Goal: Task Accomplishment & Management: Manage account settings

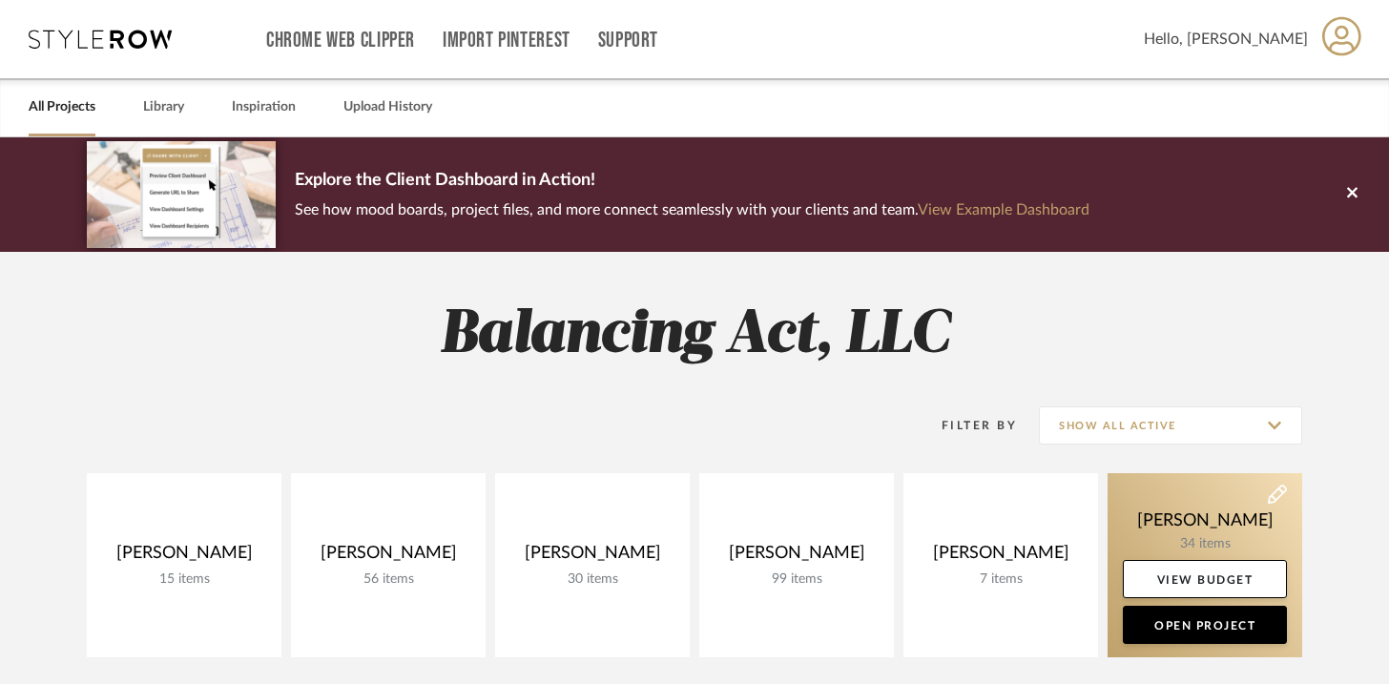
click at [1169, 488] on link at bounding box center [1205, 565] width 195 height 184
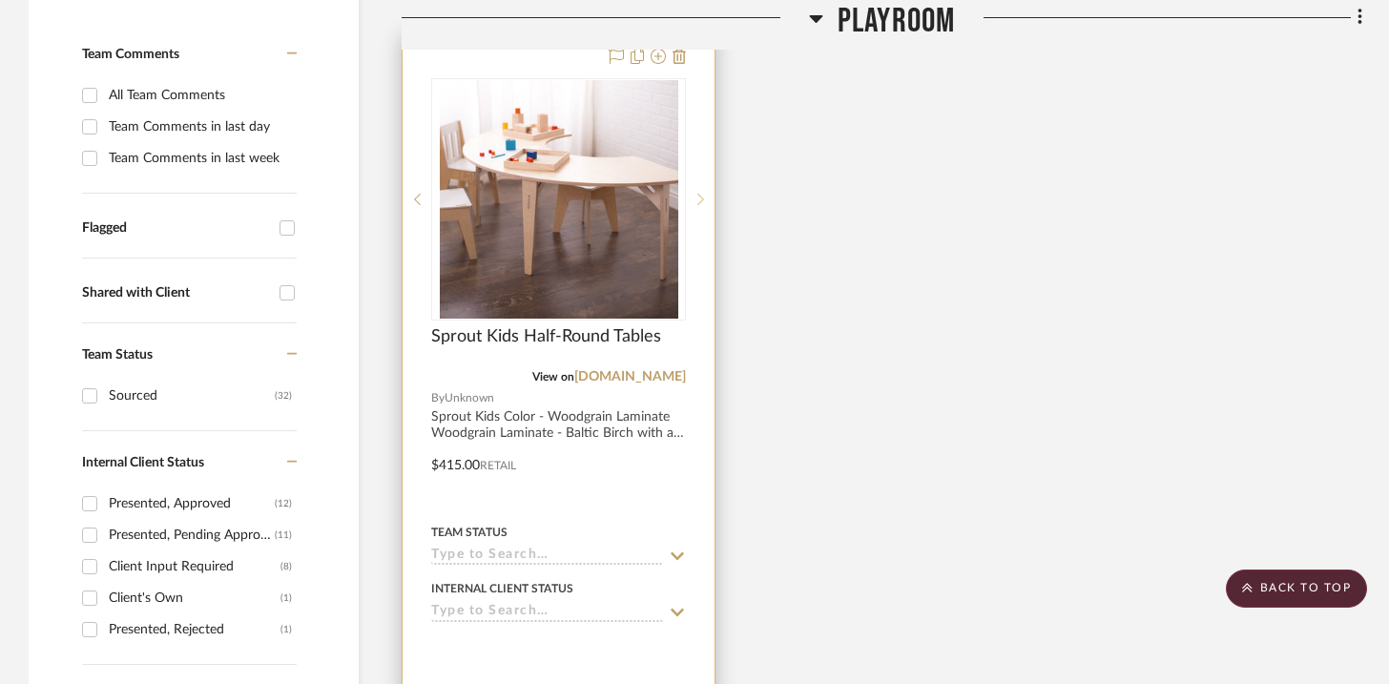
scroll to position [495, 0]
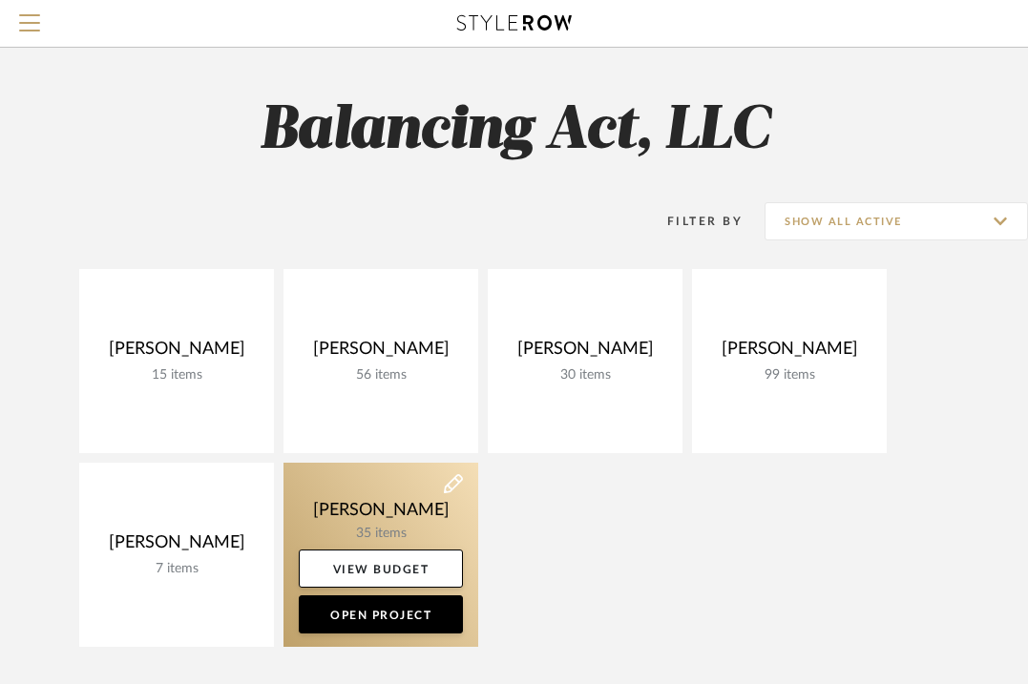
click at [365, 511] on link at bounding box center [380, 555] width 195 height 184
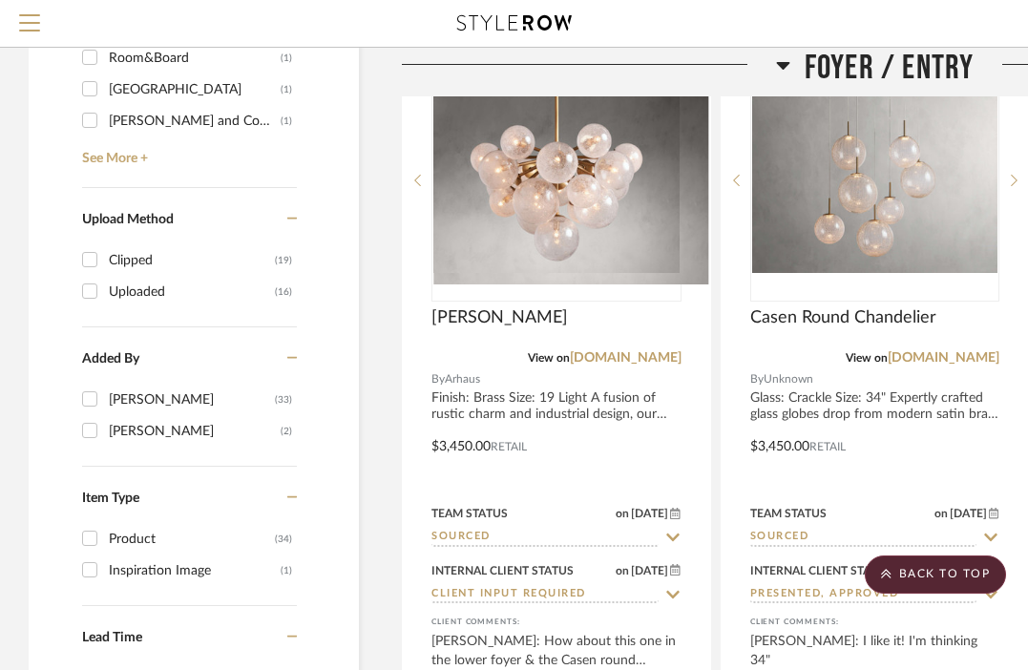
scroll to position [2412, 0]
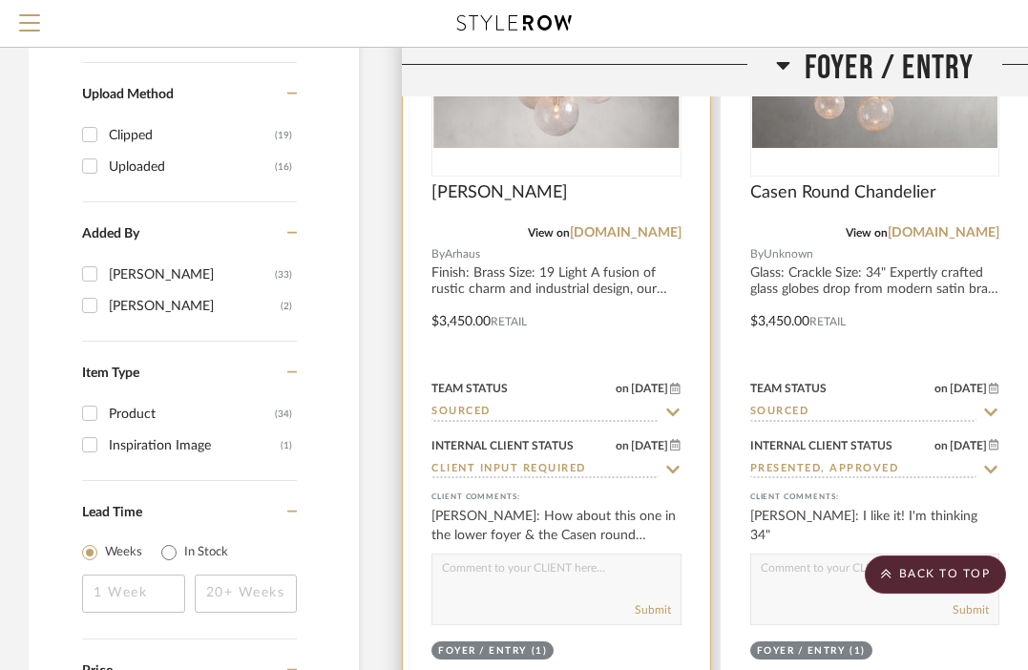
click at [514, 283] on div at bounding box center [556, 307] width 307 height 835
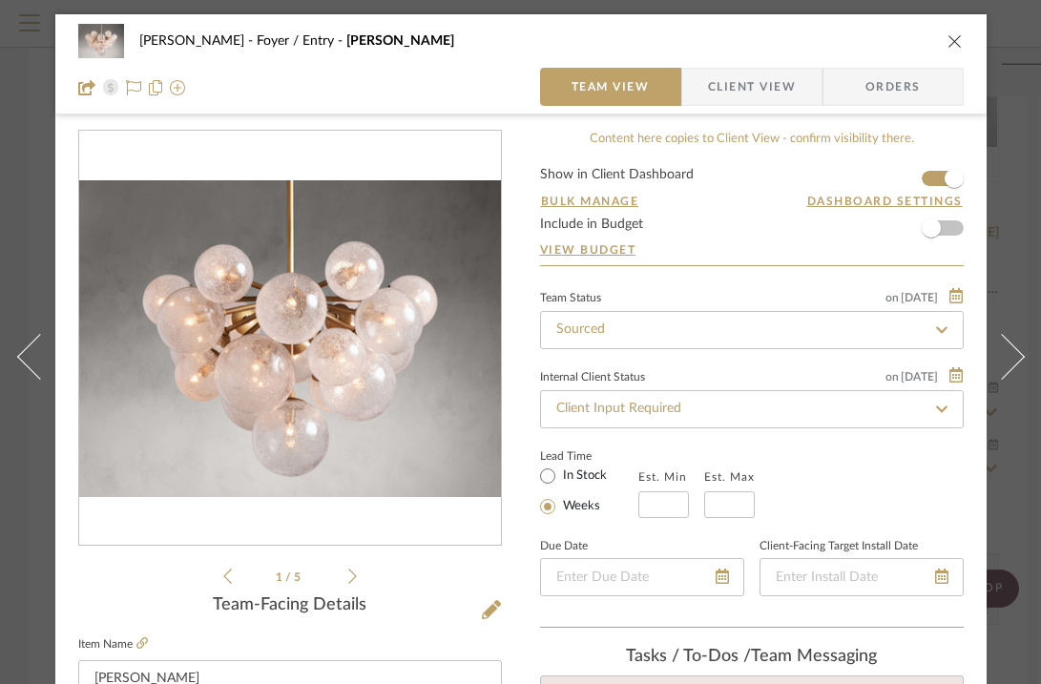
scroll to position [634, 0]
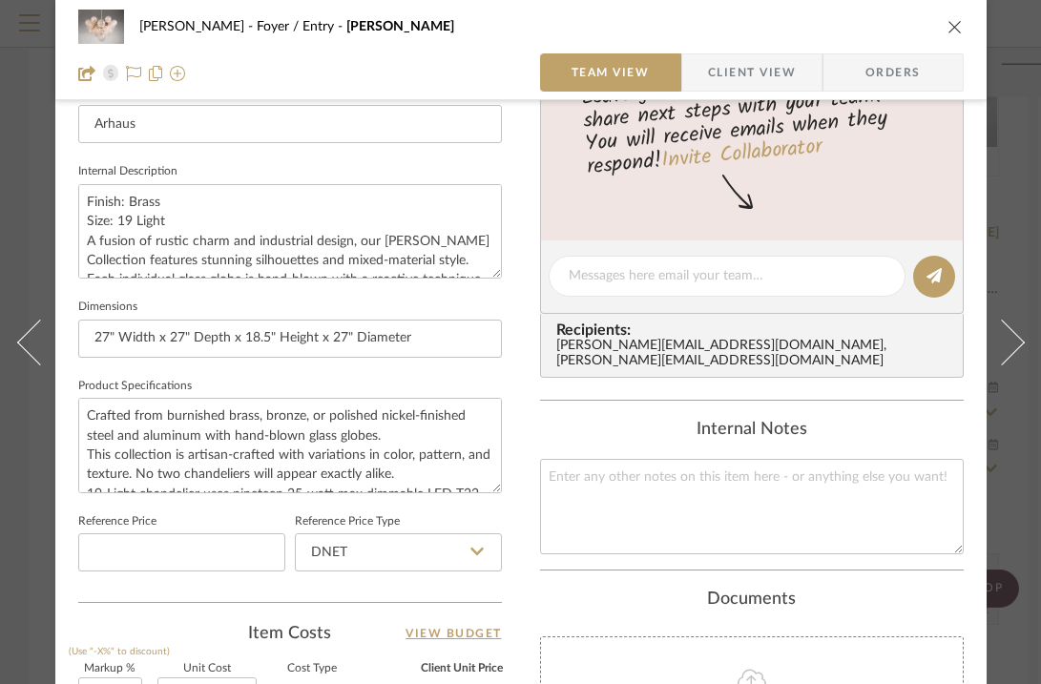
click at [953, 26] on icon "close" at bounding box center [955, 26] width 15 height 15
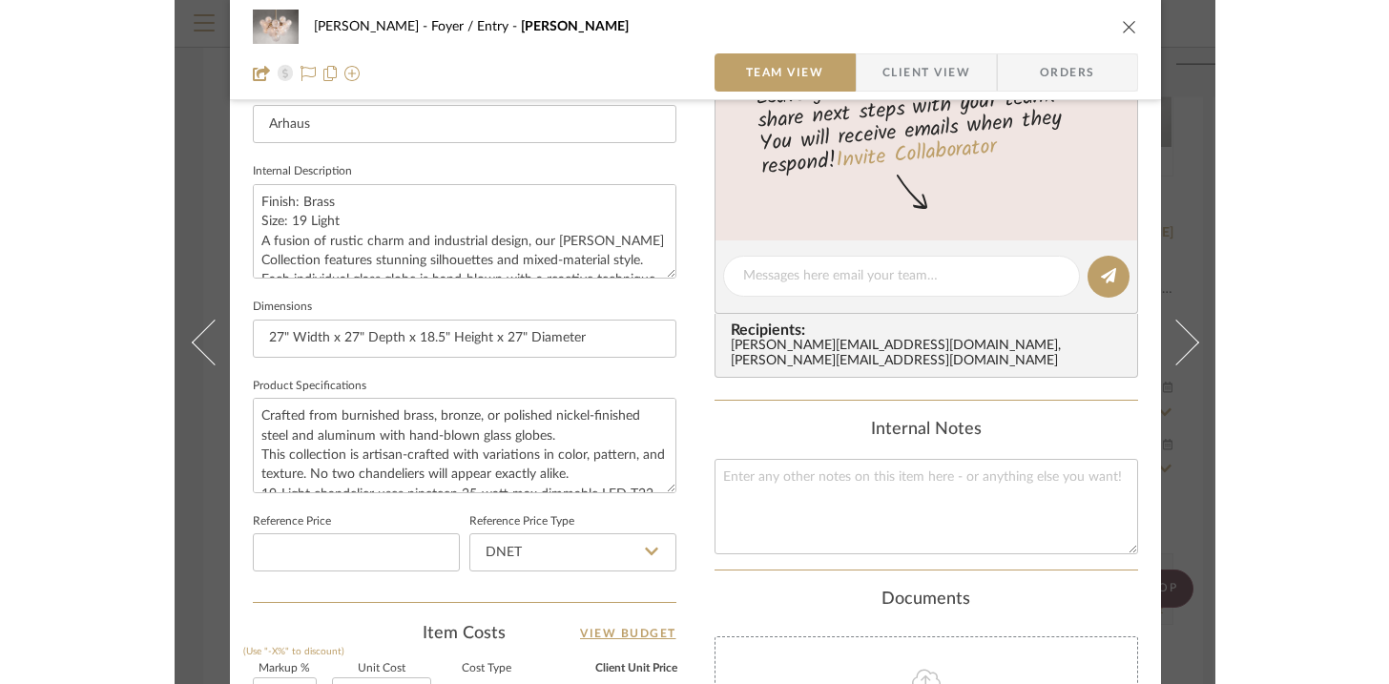
scroll to position [2412, 0]
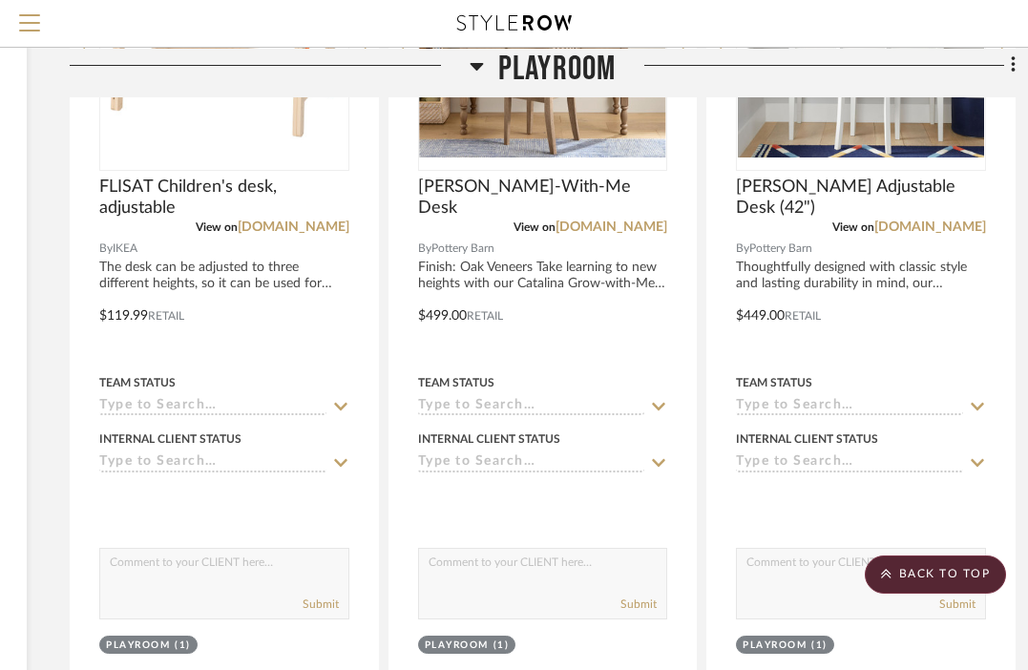
scroll to position [552, 332]
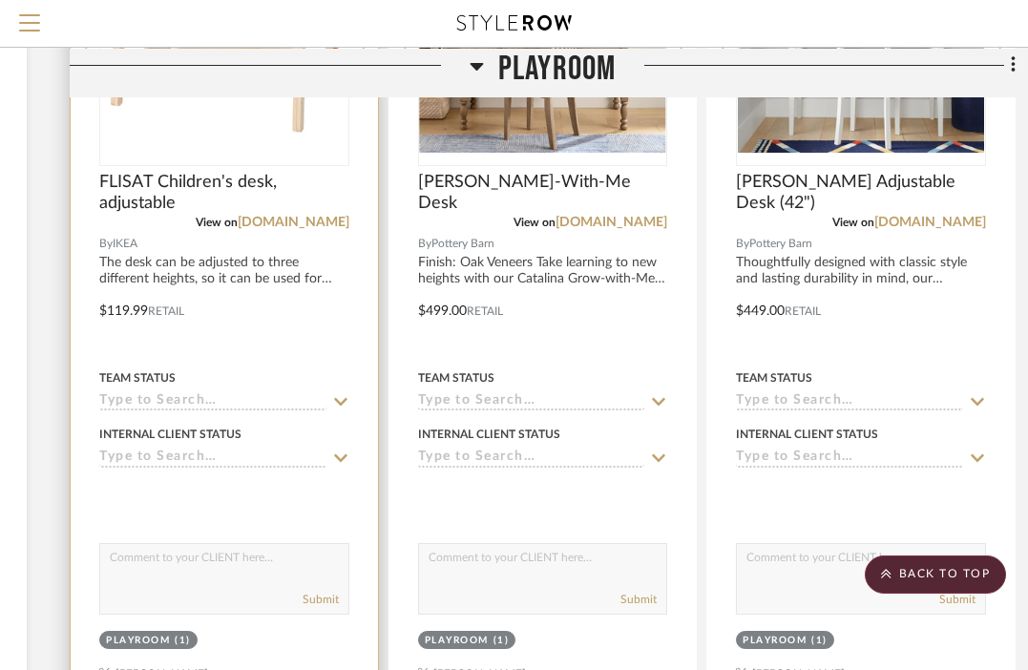
click at [230, 558] on textarea at bounding box center [224, 562] width 248 height 36
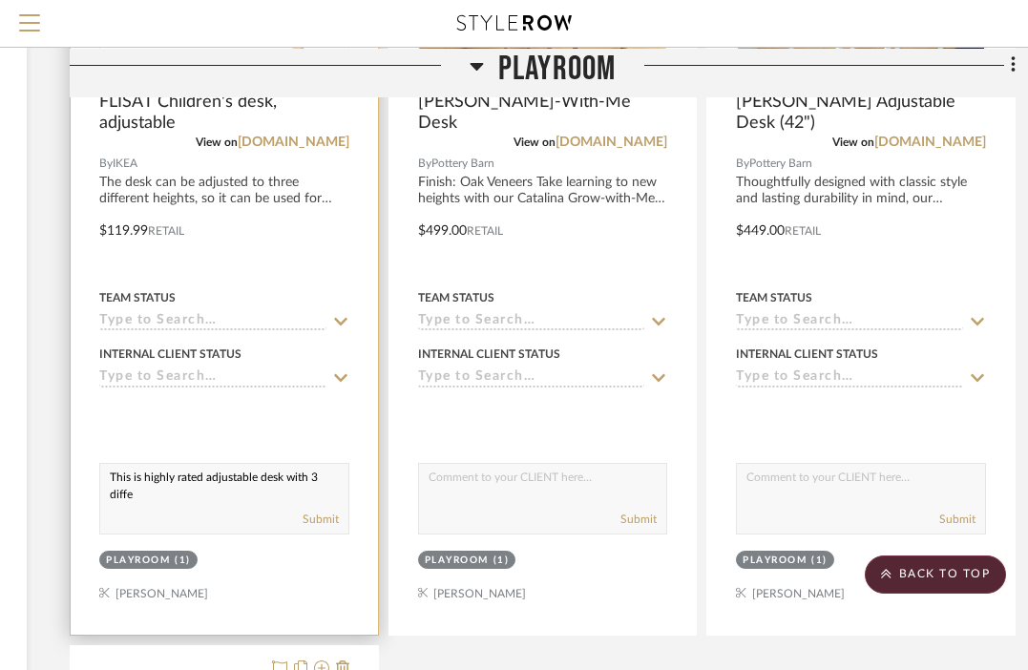
scroll to position [1, 0]
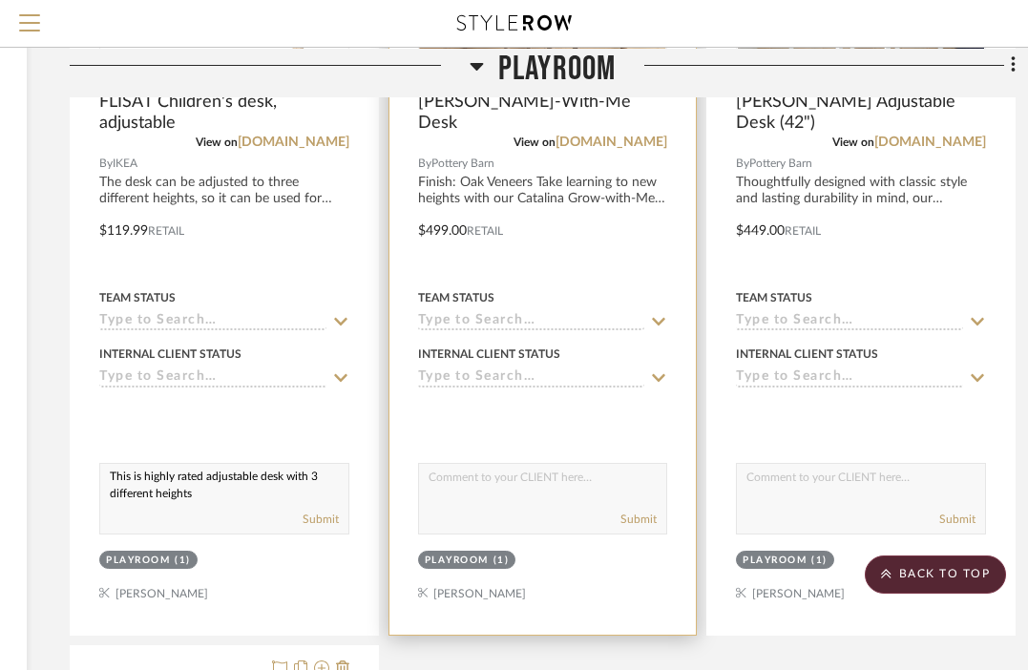
type textarea "This is highly rated adjustable desk with 3 different heights"
click at [502, 494] on textarea at bounding box center [543, 482] width 248 height 36
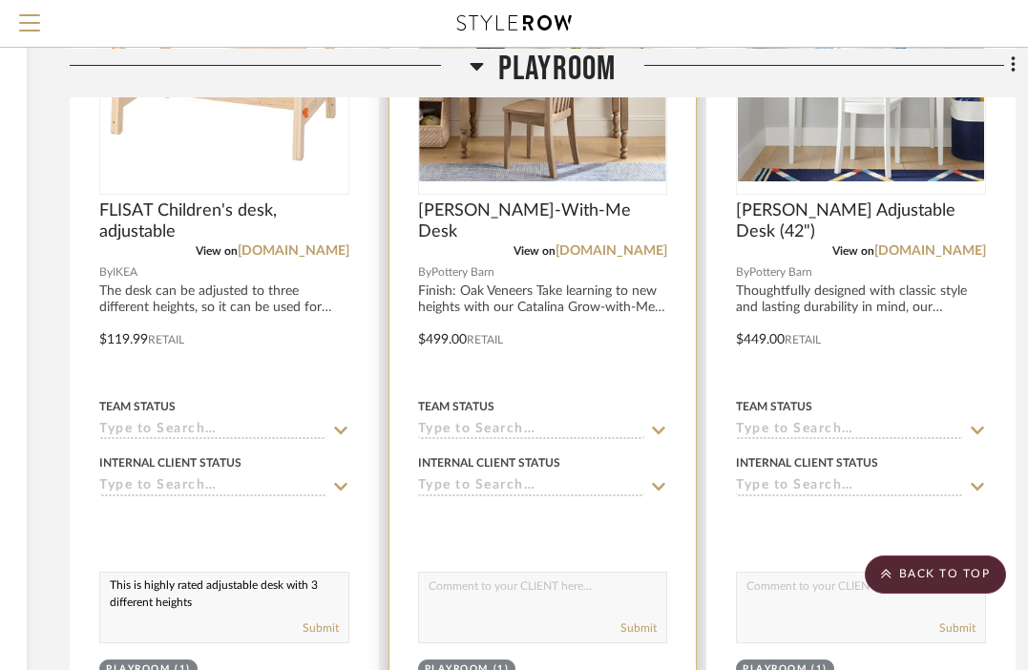
scroll to position [529, 332]
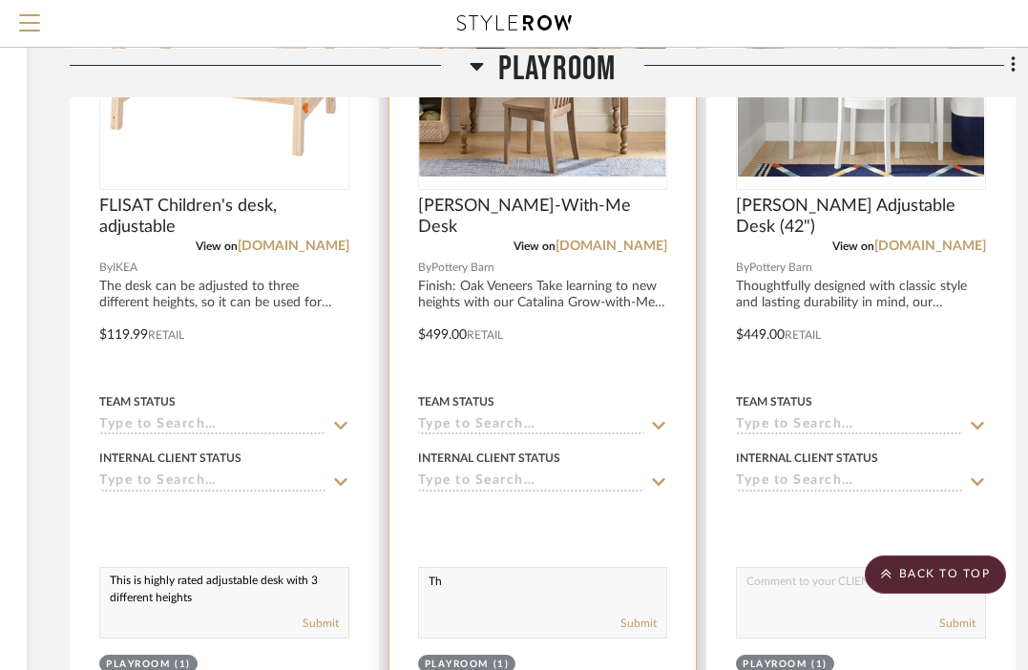
type textarea "T"
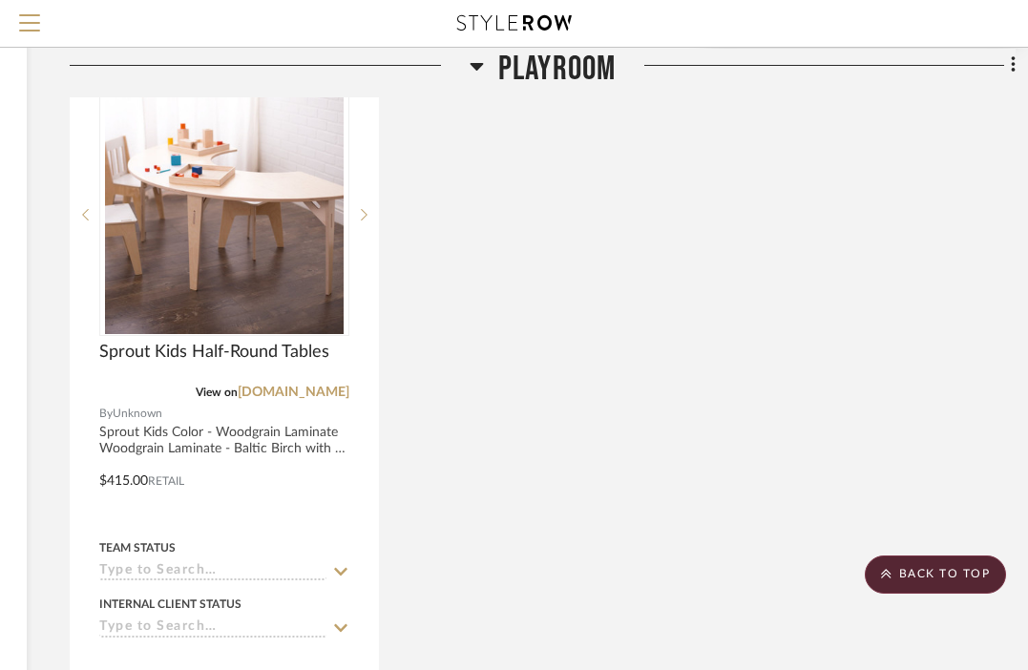
scroll to position [1265, 332]
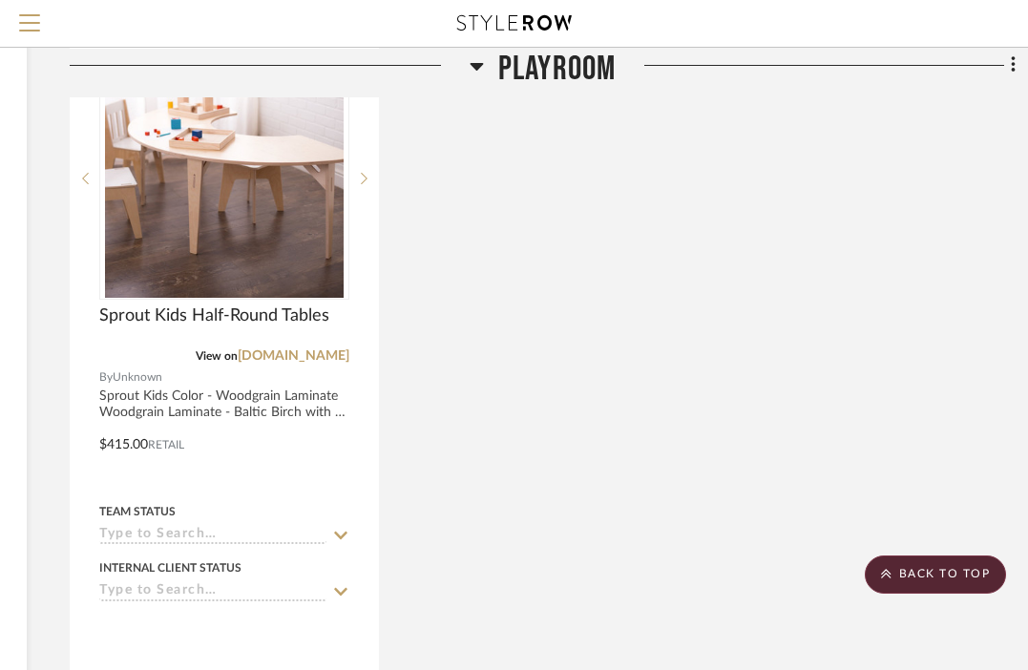
click at [802, 581] on div "FLISAT Children's desk, adjustable View on ikea.com By IKEA The desk can be adj…" at bounding box center [543, 7] width 946 height 1683
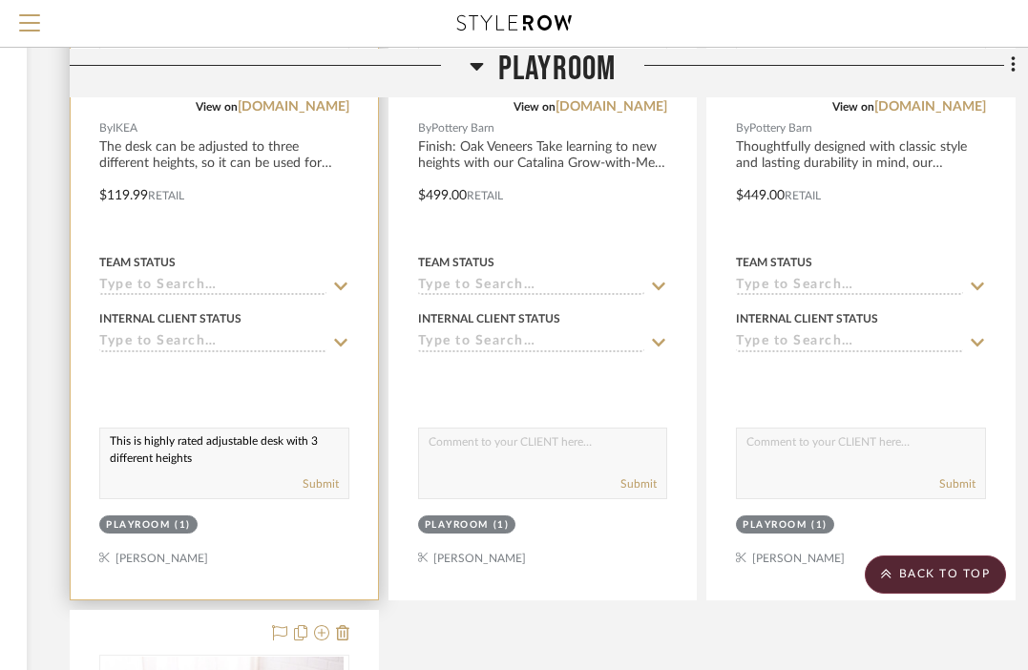
scroll to position [772, 332]
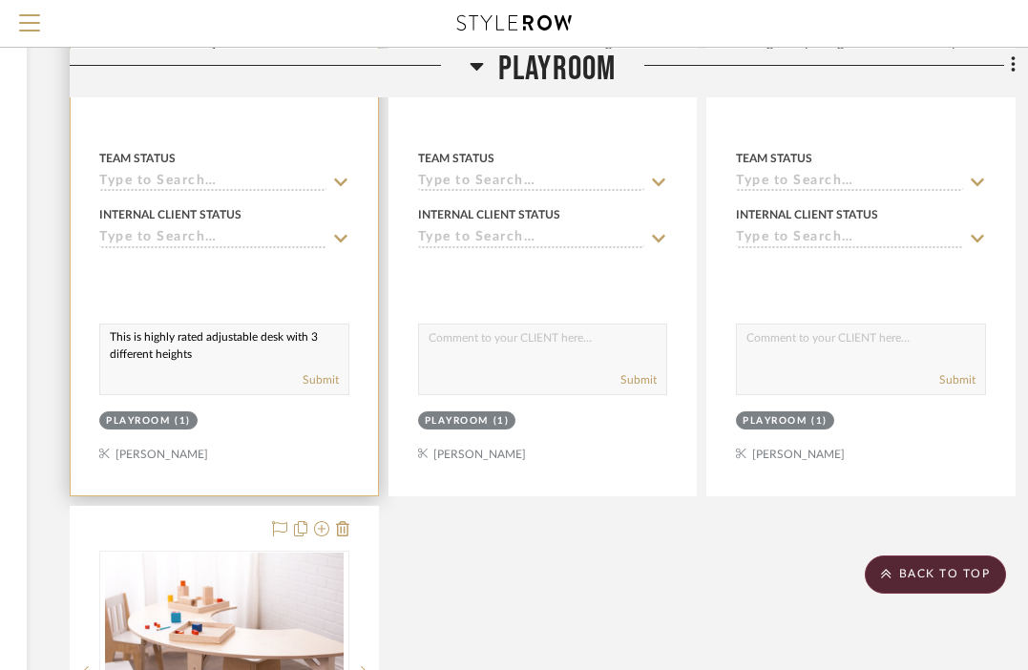
click at [276, 374] on div "Submit" at bounding box center [224, 380] width 248 height 27
click at [266, 363] on div "This is highly rated adjustable desk with 3 different heights Submit" at bounding box center [224, 359] width 250 height 72
click at [223, 352] on textarea "This is highly rated adjustable desk with 3 different heights" at bounding box center [224, 342] width 248 height 36
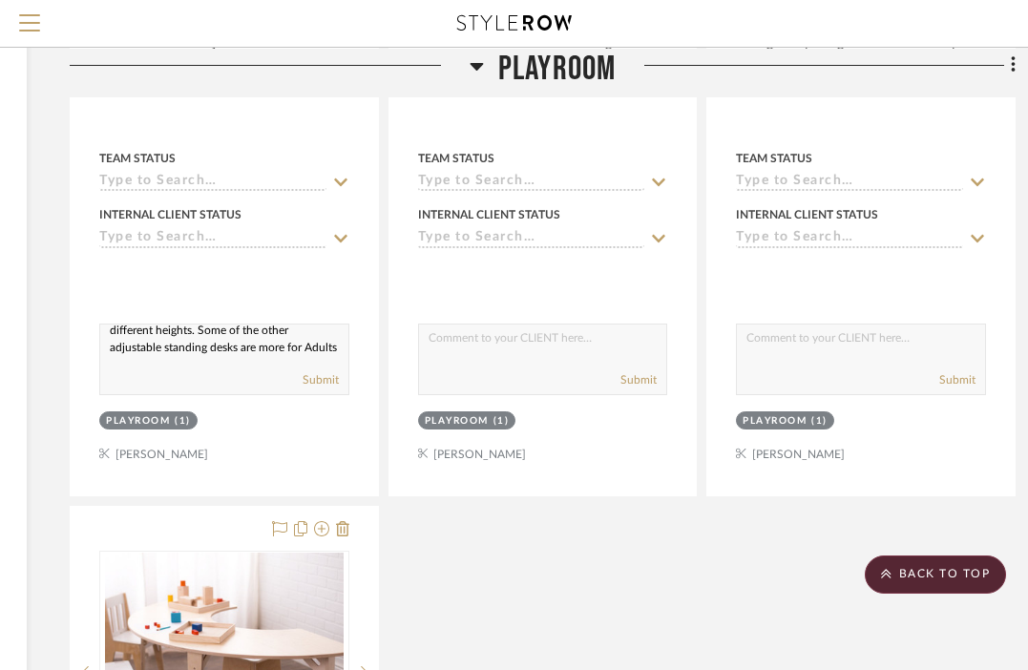
type textarea "This is highly rated adjustable desk with 3 different heights. Some of the othe…"
click at [539, 531] on div "FLISAT Children's desk, adjustable View on ikea.com By IKEA The desk can be adj…" at bounding box center [543, 500] width 946 height 1683
click at [510, 513] on div "FLISAT Children's desk, adjustable View on ikea.com By IKEA The desk can be adj…" at bounding box center [543, 500] width 946 height 1683
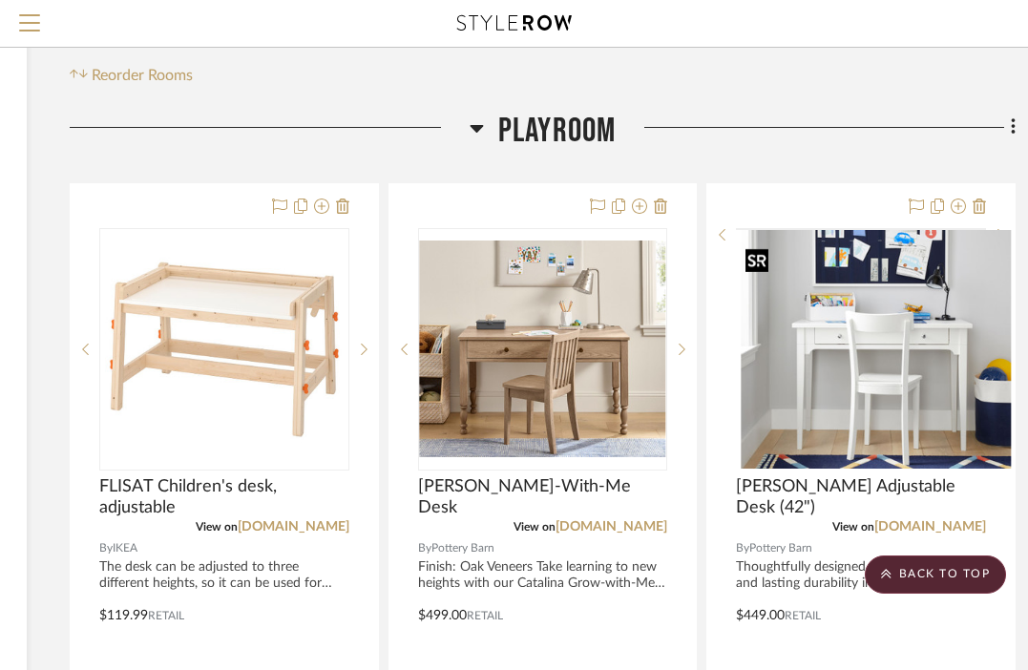
scroll to position [0, 332]
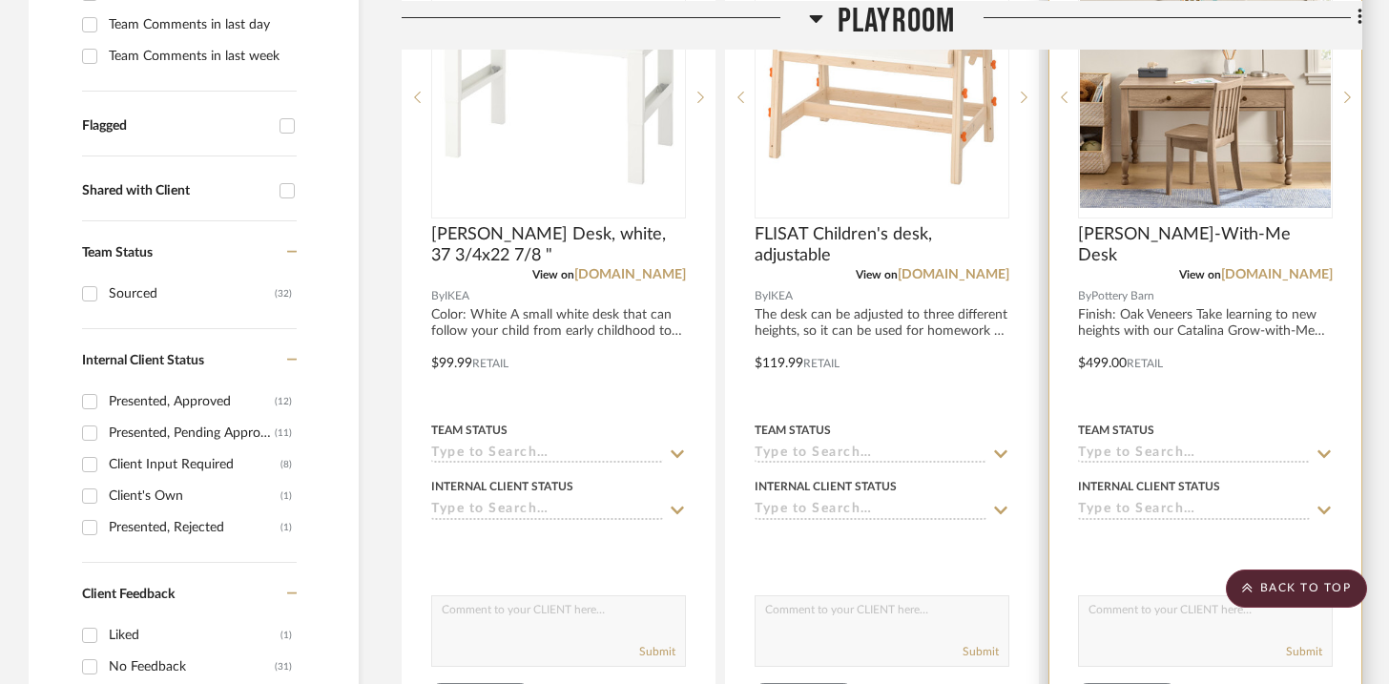
scroll to position [502, 0]
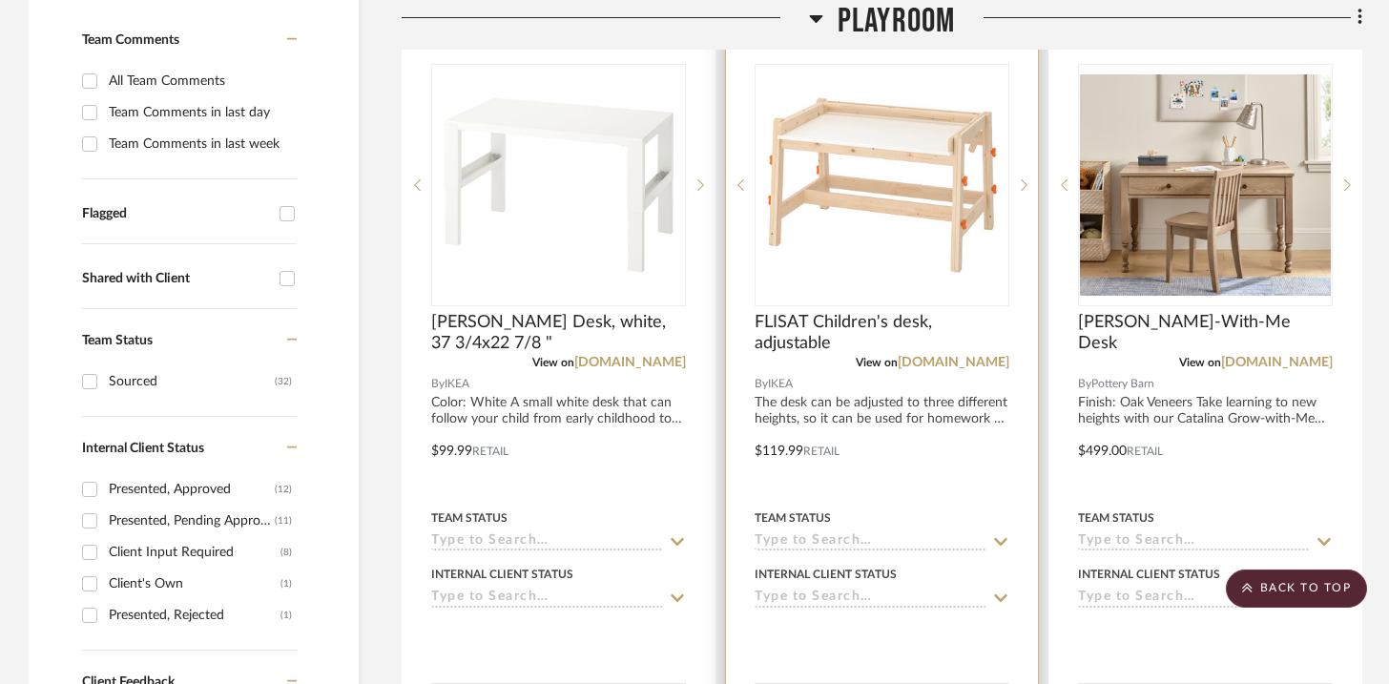
click at [857, 418] on div at bounding box center [882, 437] width 312 height 835
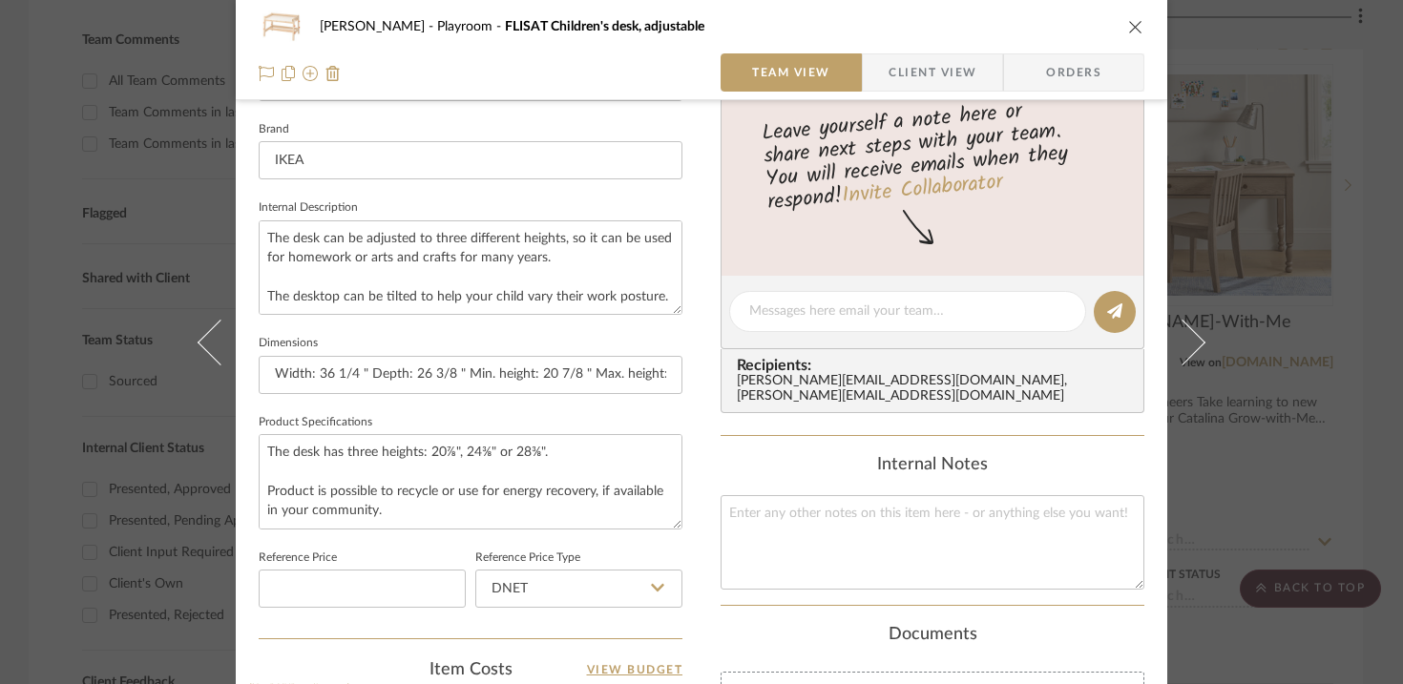
scroll to position [627, 0]
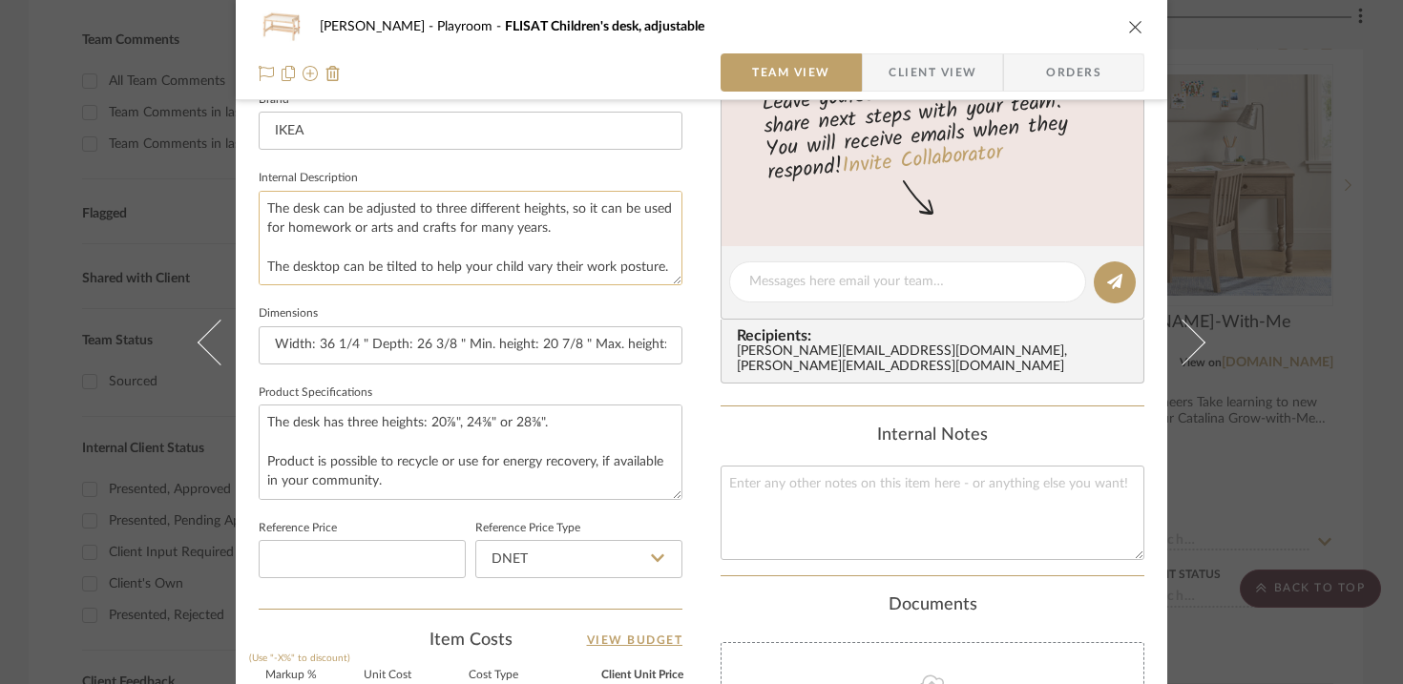
click at [480, 240] on textarea "The desk can be adjusted to three different heights, so it can be used for home…" at bounding box center [471, 238] width 424 height 94
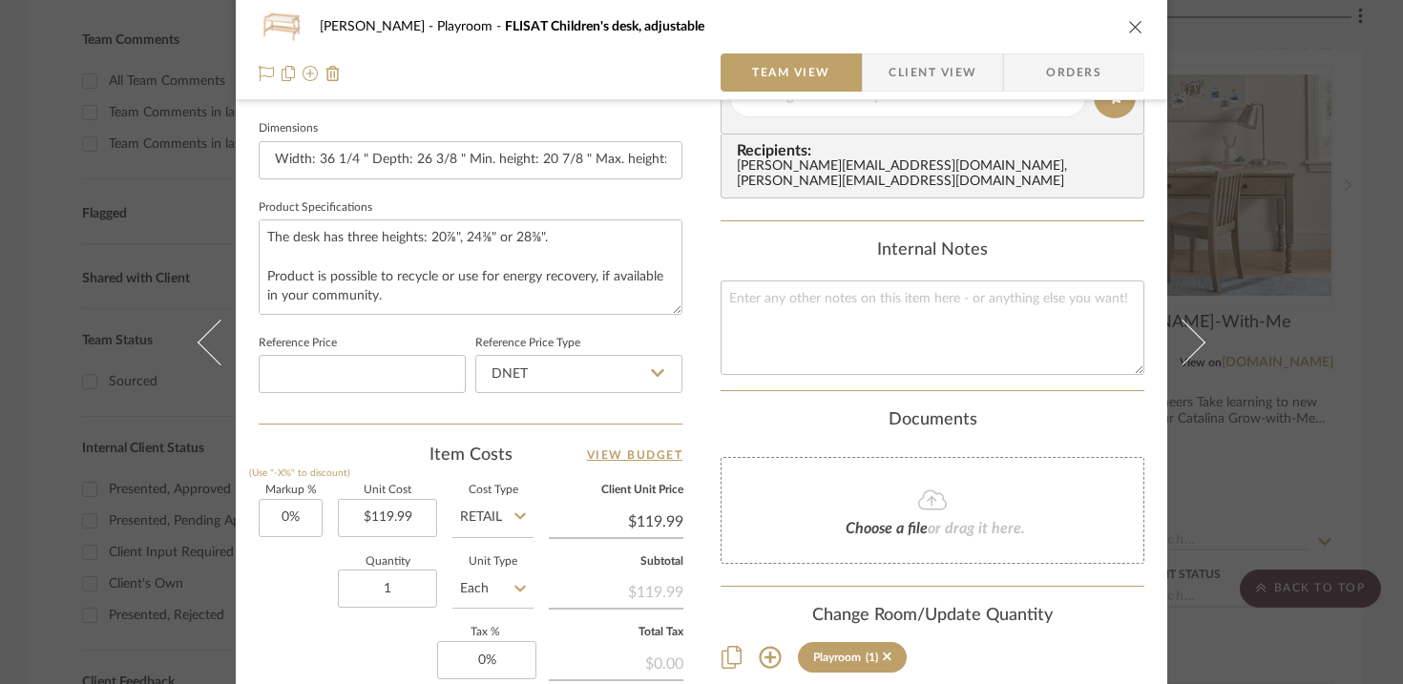
scroll to position [685, 0]
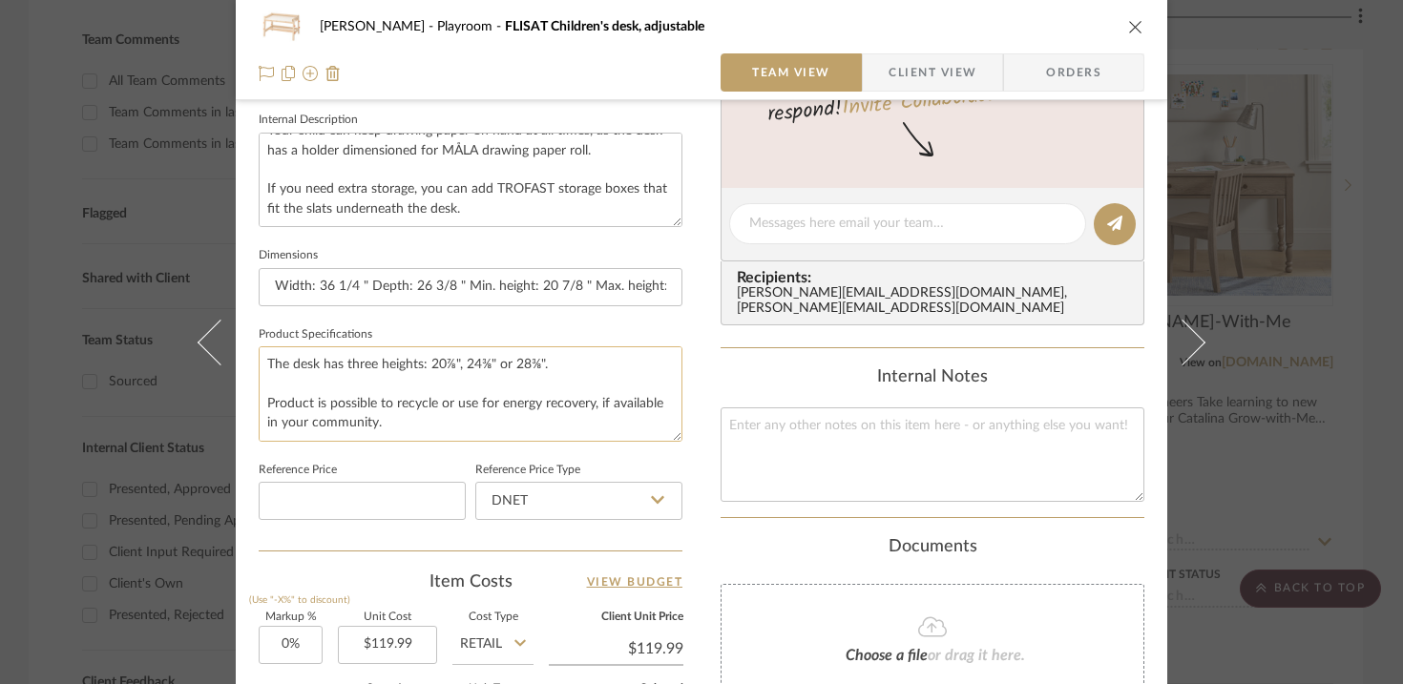
click at [499, 407] on textarea "The desk has three heights: 20⅞", 24⅜" or 28⅜". Product is possible to recycle …" at bounding box center [471, 393] width 424 height 94
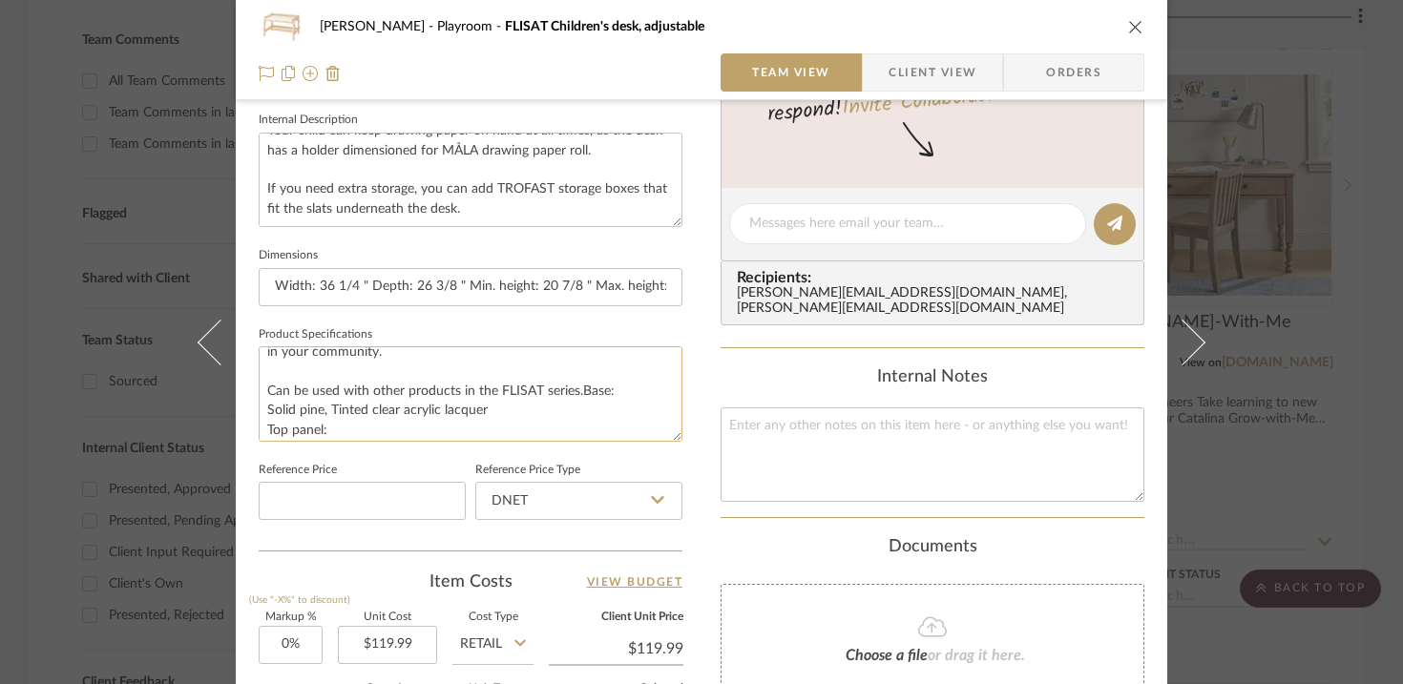
scroll to position [0, 0]
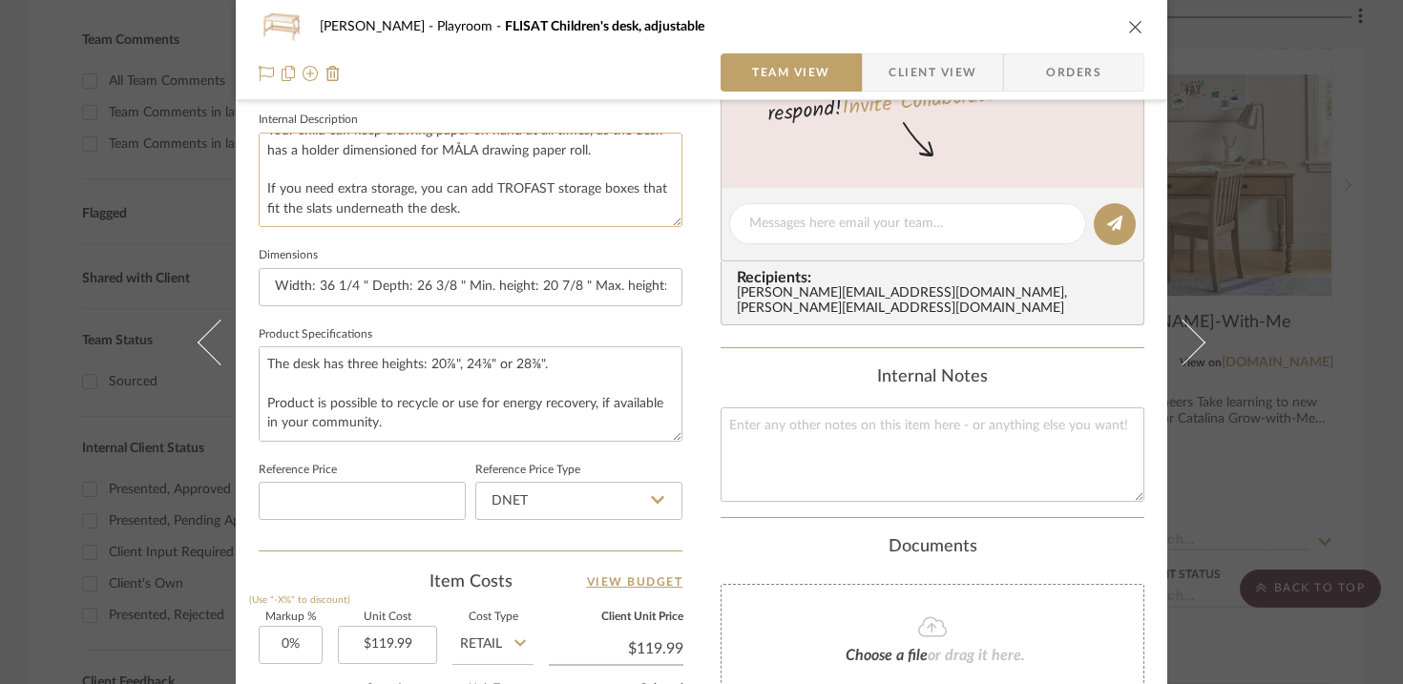
click at [507, 200] on textarea "The desk can be adjusted to three different heights, so it can be used for home…" at bounding box center [471, 180] width 424 height 94
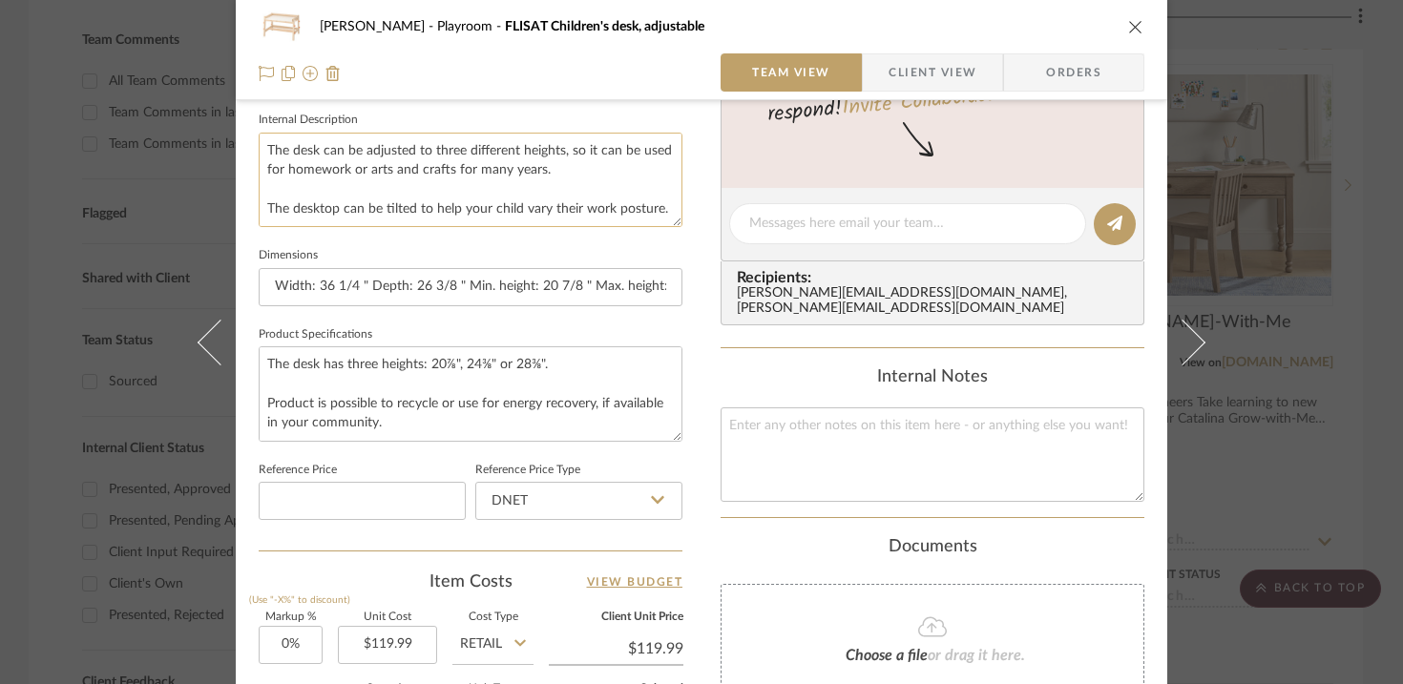
click at [263, 142] on textarea "The desk can be adjusted to three different heights, so it can be used for home…" at bounding box center [471, 180] width 424 height 94
click at [260, 148] on textarea "The desk can be adjusted to three different heights, so it can be used for home…" at bounding box center [471, 180] width 424 height 94
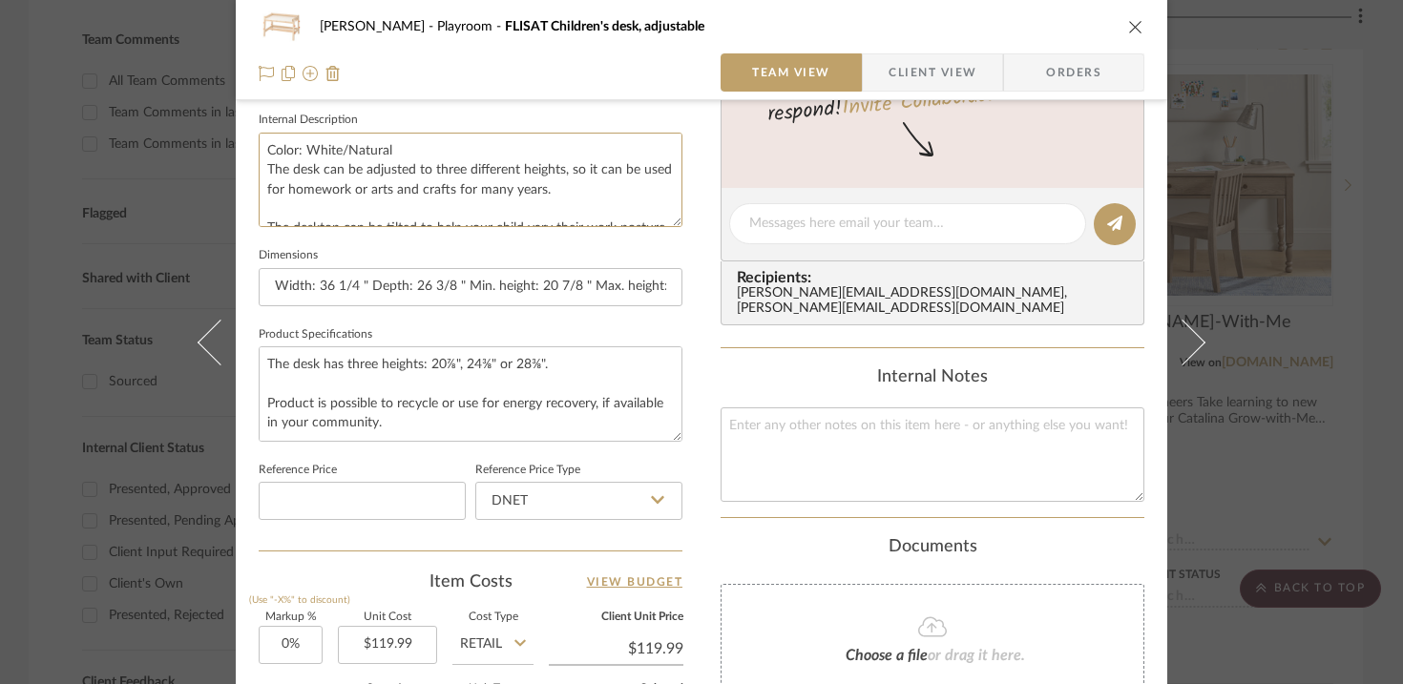
type textarea "Color: White/Natural The desk can be adjusted to three different heights, so it…"
click at [1040, 409] on div "Urmi Rodrigues Playroom FLISAT Children's desk, adjustable Team View Client Vie…" at bounding box center [701, 342] width 1403 height 684
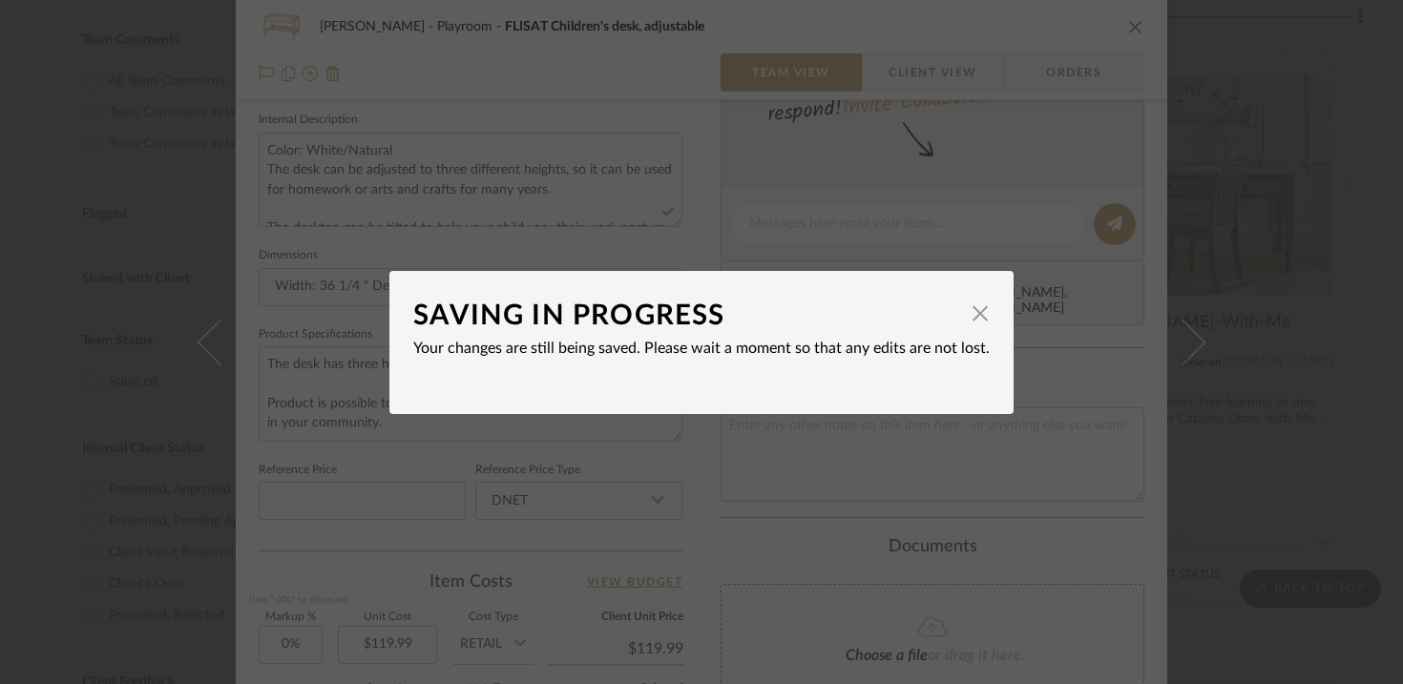
click at [992, 316] on dialog-content "SAVING IN PROGRESS × Your changes are still being saved. Please wait a moment s…" at bounding box center [701, 342] width 624 height 143
click at [982, 316] on dialog-content "SAVING IN PROGRESS × Your changes are still being saved. Please wait a moment s…" at bounding box center [701, 342] width 624 height 143
click at [981, 320] on dialog-content "SAVING IN PROGRESS × Your changes are still being saved. Please wait a moment s…" at bounding box center [701, 342] width 624 height 143
click at [971, 318] on span "button" at bounding box center [980, 314] width 38 height 38
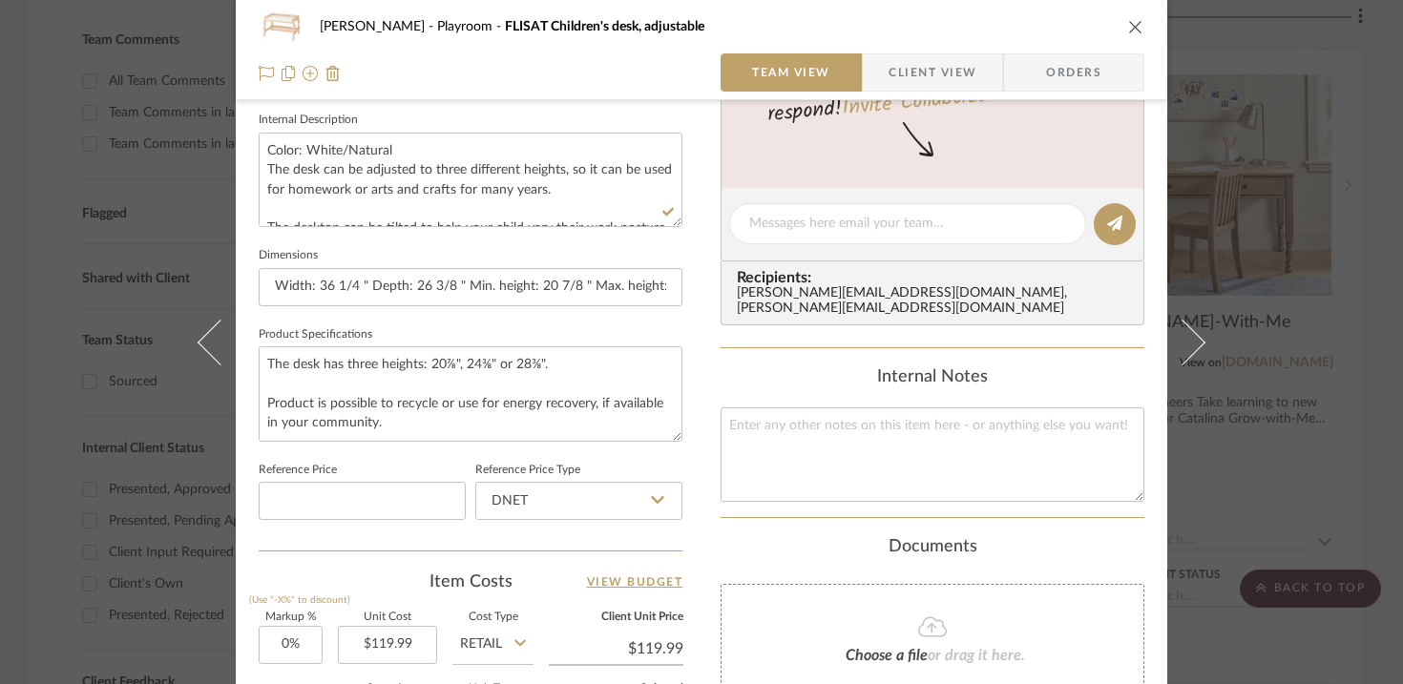
scroll to position [1089, 0]
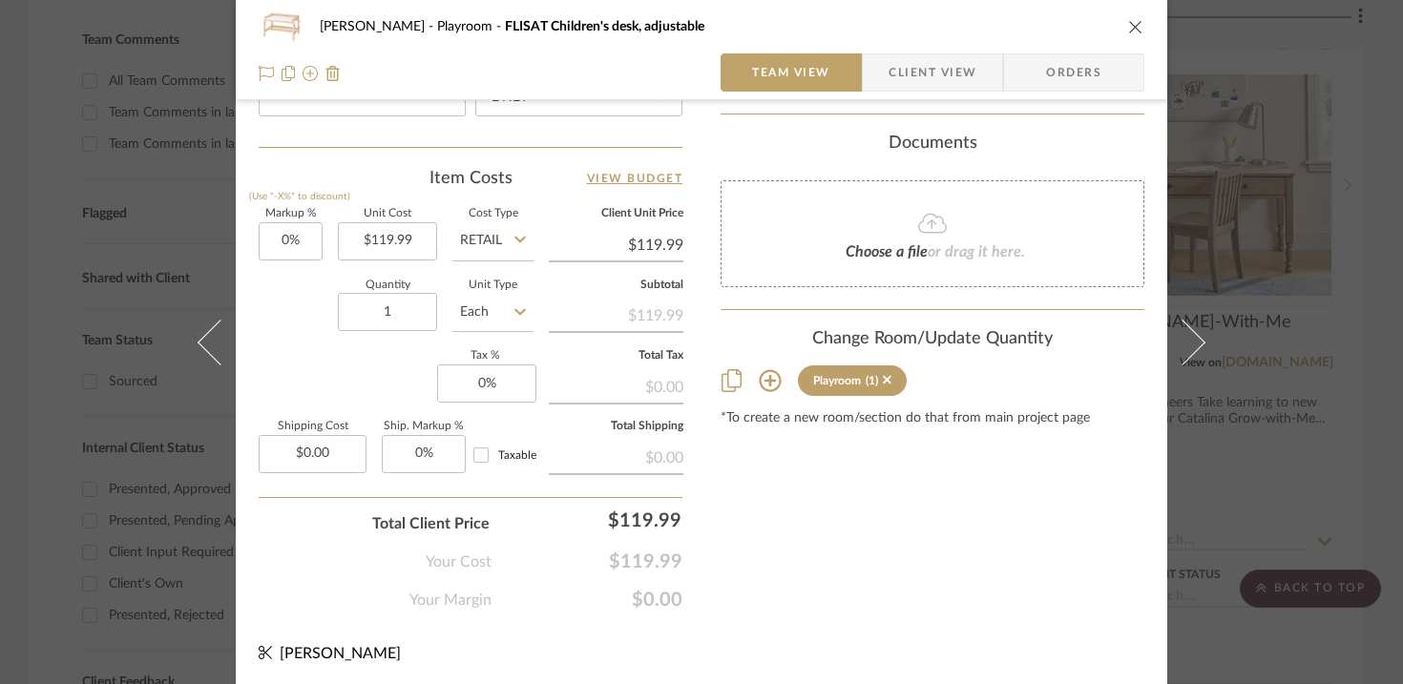
click at [1040, 27] on icon "close" at bounding box center [1135, 26] width 15 height 15
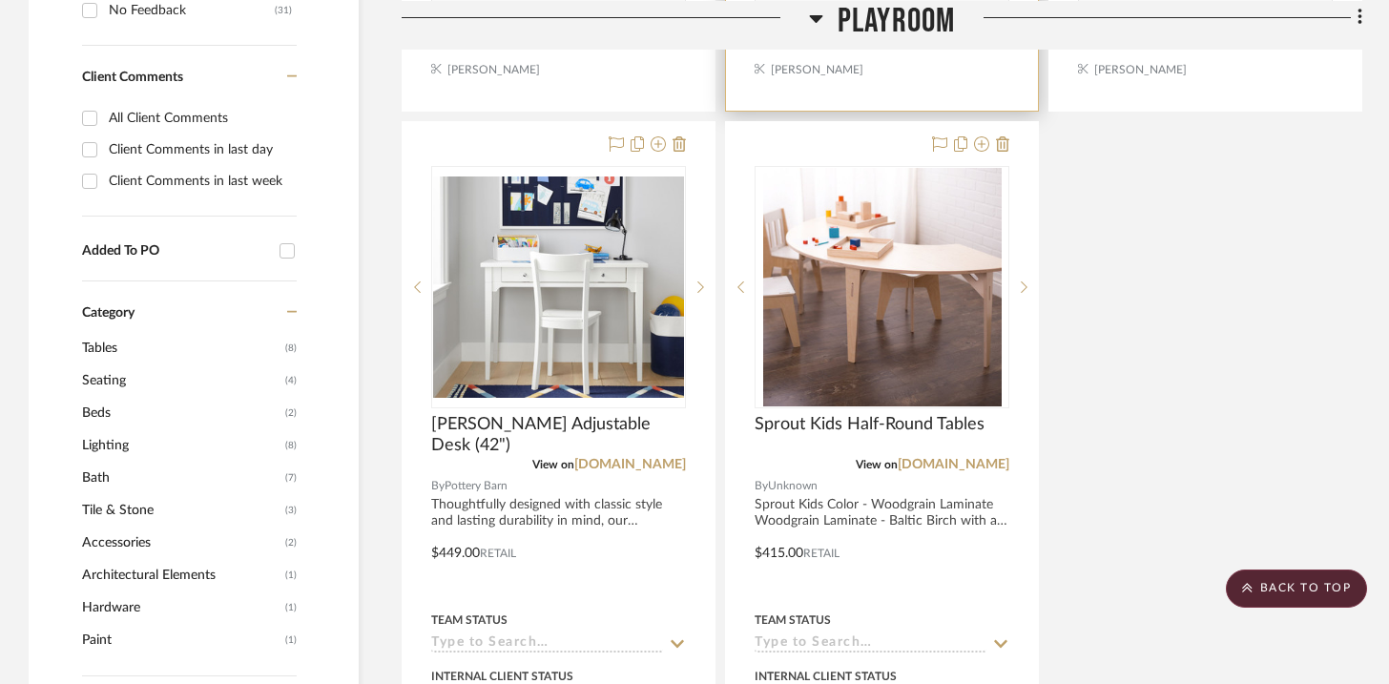
scroll to position [1264, 0]
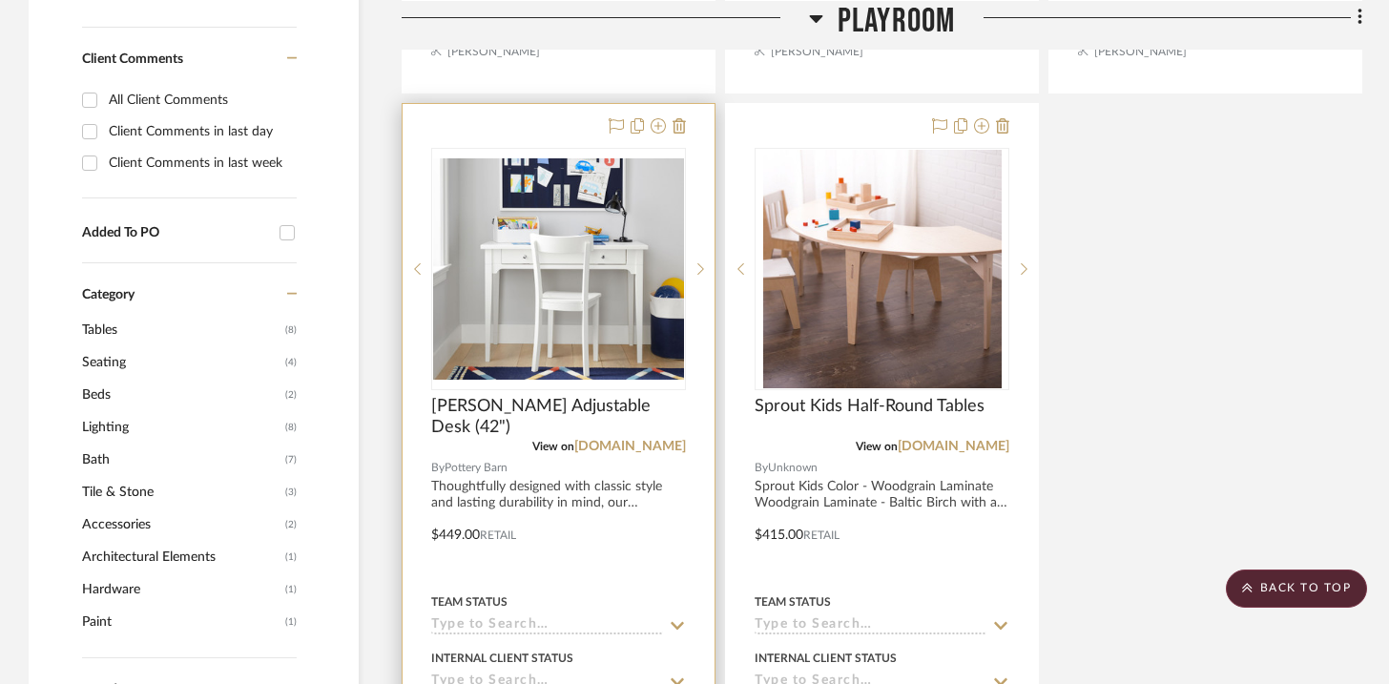
click at [585, 492] on div at bounding box center [559, 521] width 312 height 835
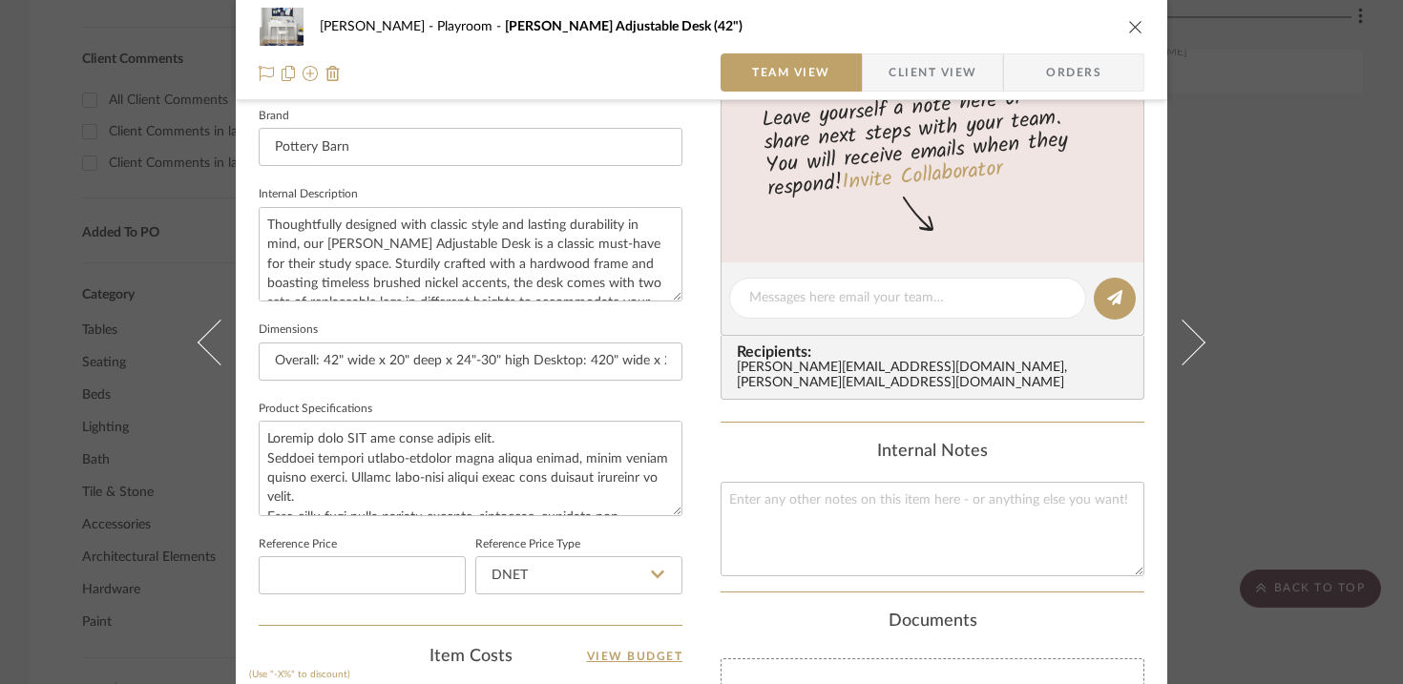
scroll to position [614, 0]
click at [346, 465] on textarea at bounding box center [471, 465] width 424 height 94
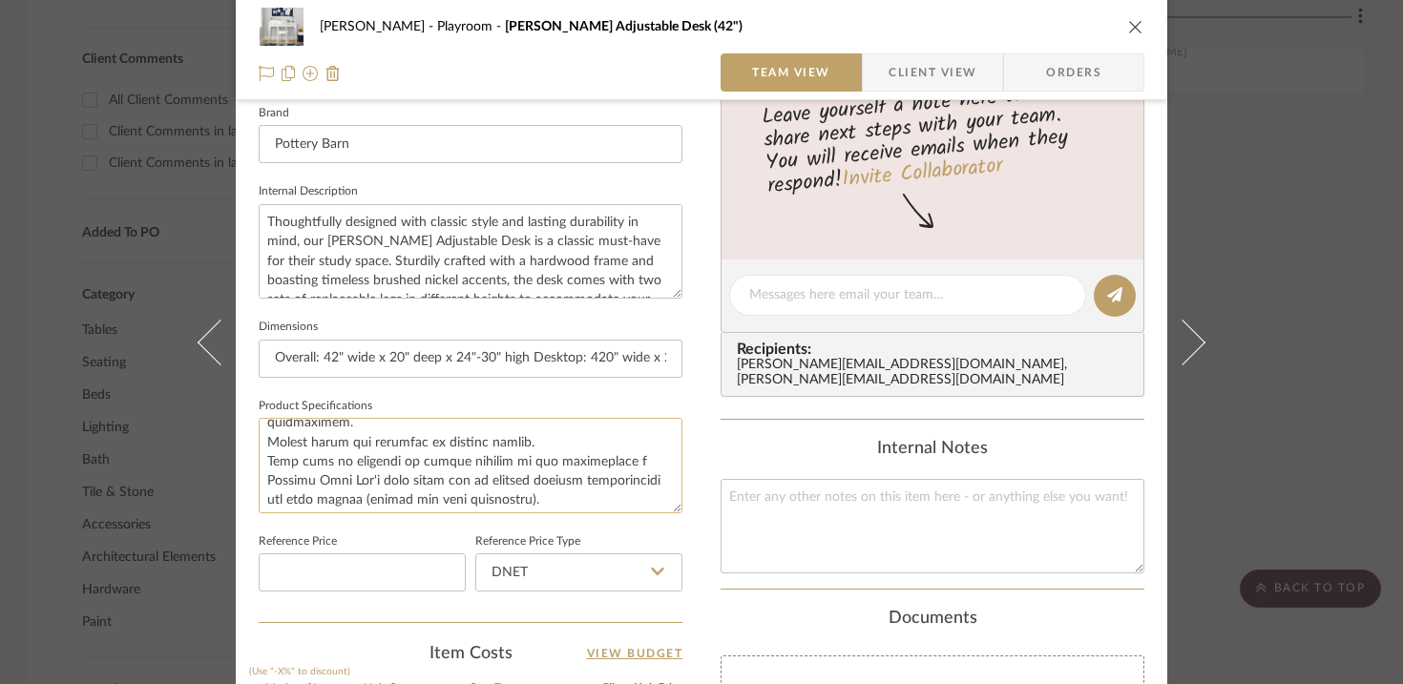
scroll to position [329, 0]
click at [359, 277] on textarea "Thoughtfully designed with classic style and lasting durability in mind, our Mo…" at bounding box center [471, 251] width 424 height 94
click at [531, 364] on input "Overall: 42" wide x 20" deep x 24"-30" high Desktop: 420" wide x 20" deep x 1" …" at bounding box center [471, 359] width 424 height 38
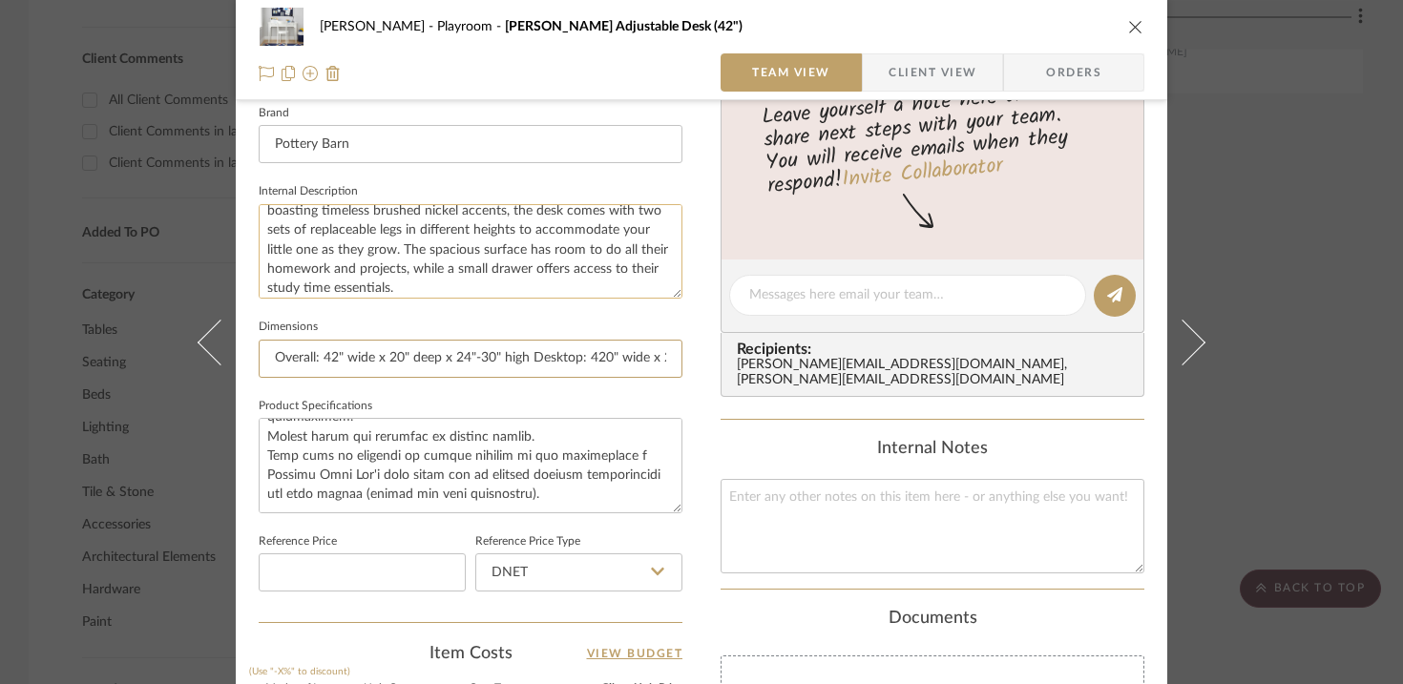
scroll to position [77, 0]
click at [510, 449] on textarea at bounding box center [471, 465] width 424 height 94
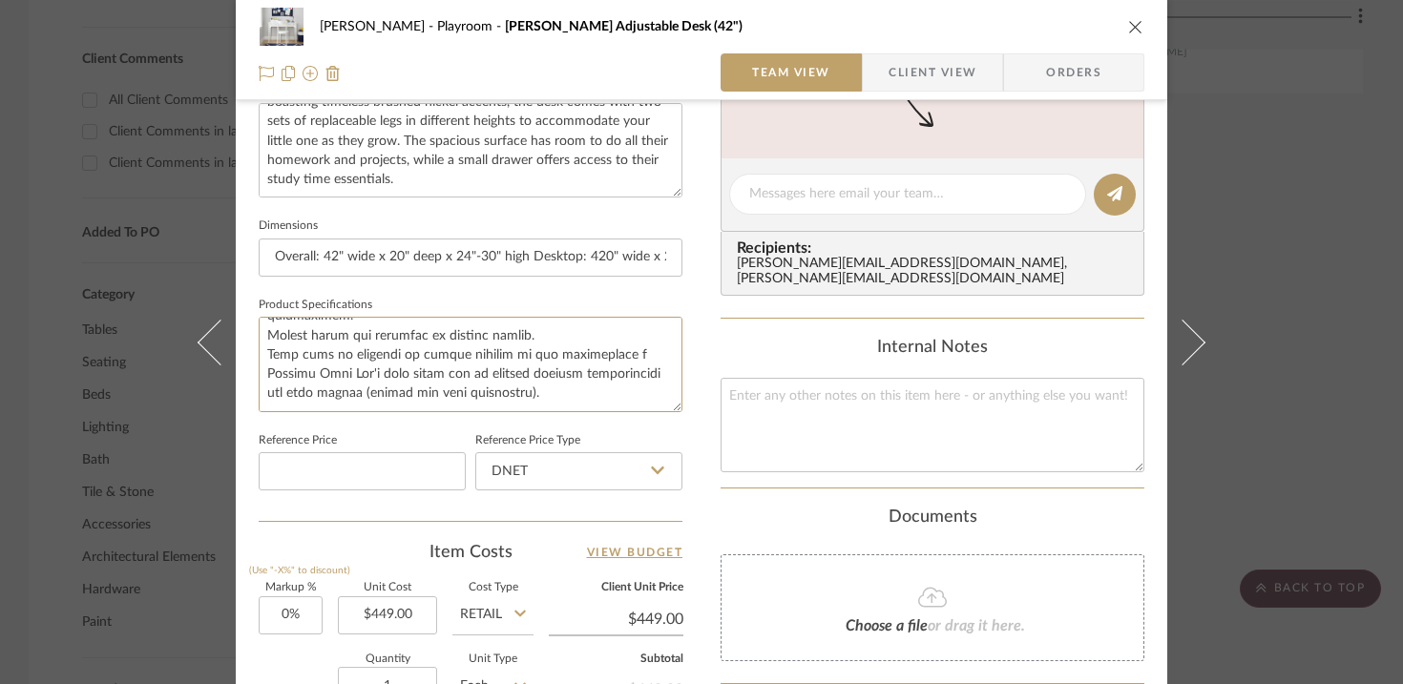
scroll to position [708, 0]
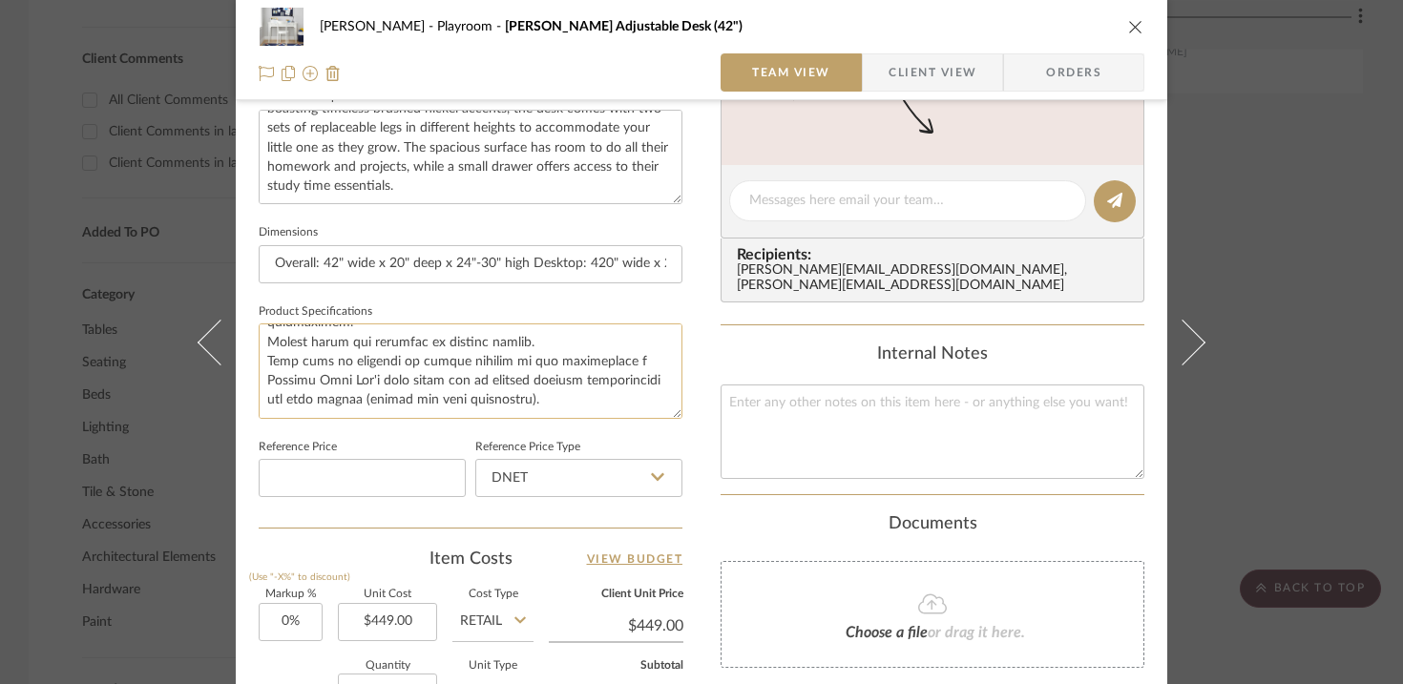
click at [504, 364] on textarea at bounding box center [471, 370] width 424 height 94
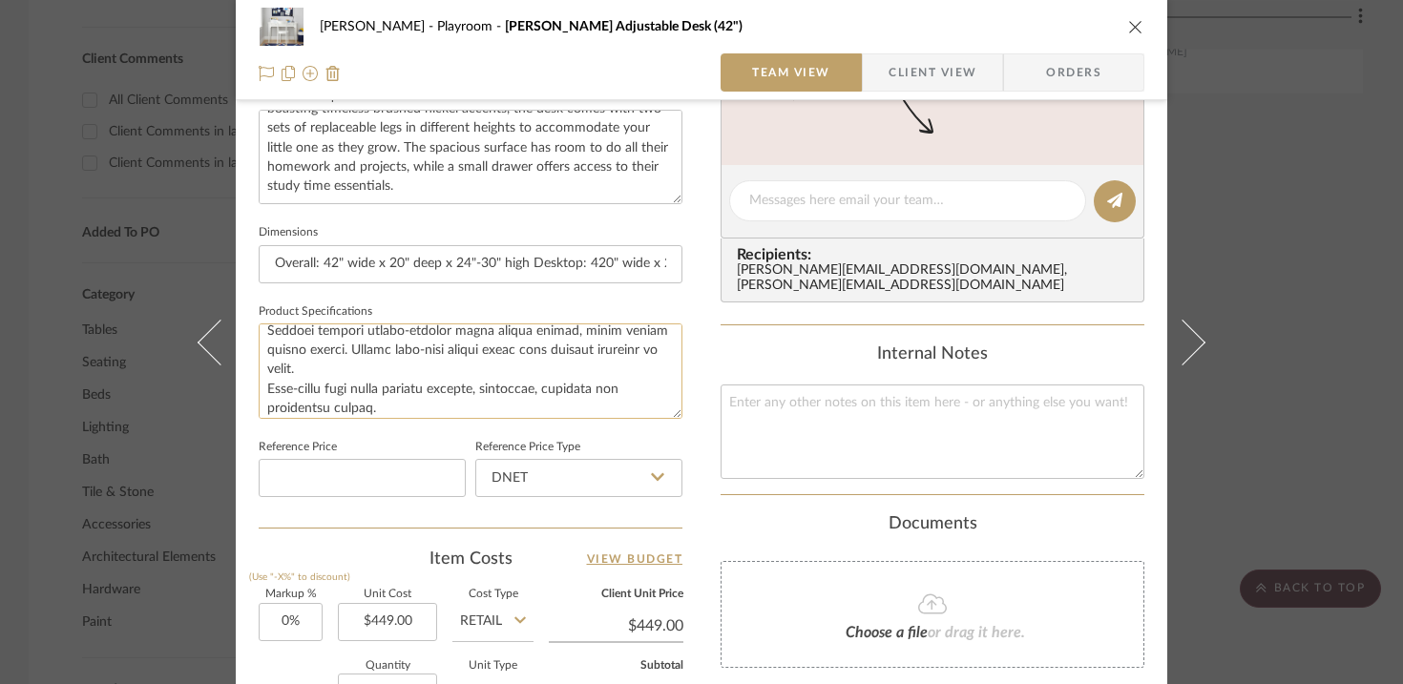
scroll to position [0, 0]
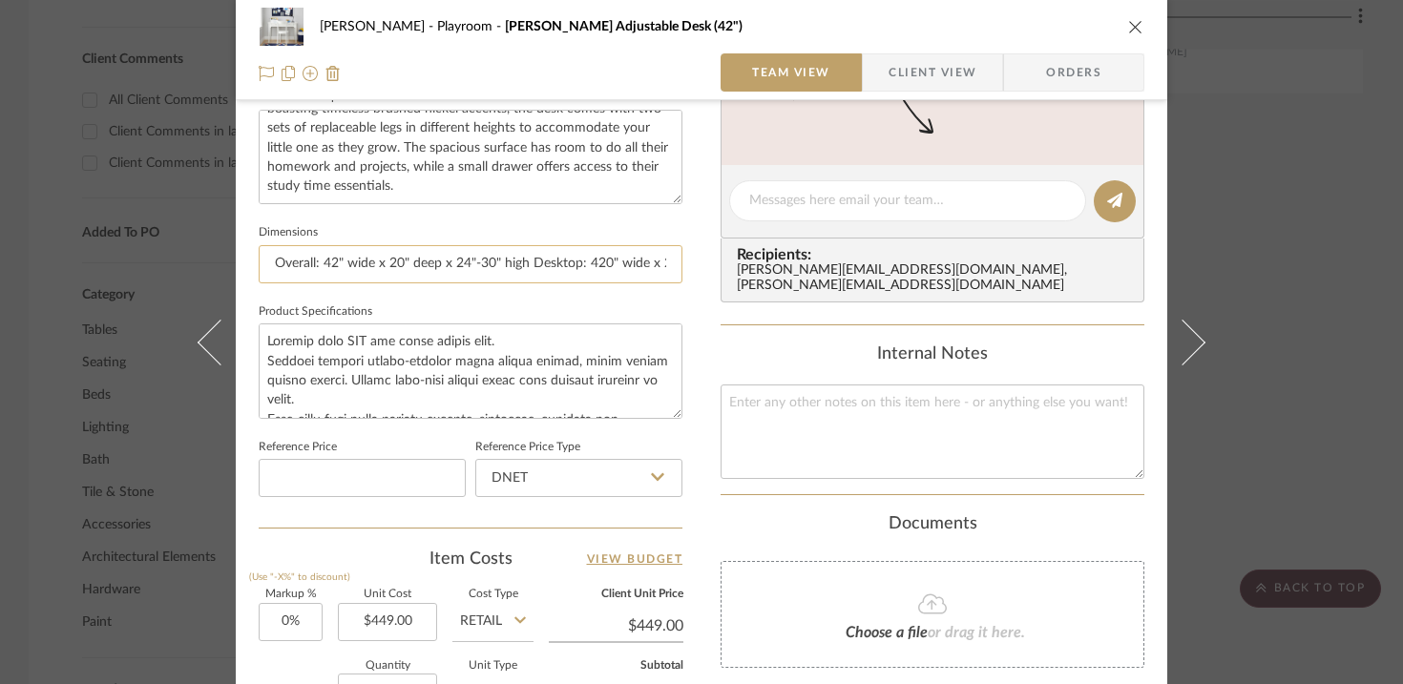
click at [527, 273] on input "Overall: 42" wide x 20" deep x 24"-30" high Desktop: 420" wide x 20" deep x 1" …" at bounding box center [471, 264] width 424 height 38
drag, startPoint x: 630, startPoint y: 264, endPoint x: 703, endPoint y: 261, distance: 73.5
click at [703, 261] on div "Urmi Rodrigues Playroom Morgan Adjustable Desk (42") Team View Client View Orde…" at bounding box center [701, 187] width 931 height 1762
click at [568, 261] on input "Overall: 42" wide x 20" deep x 24"-30" high Desktop: 420" wide x 20" deep x 1" …" at bounding box center [471, 264] width 424 height 38
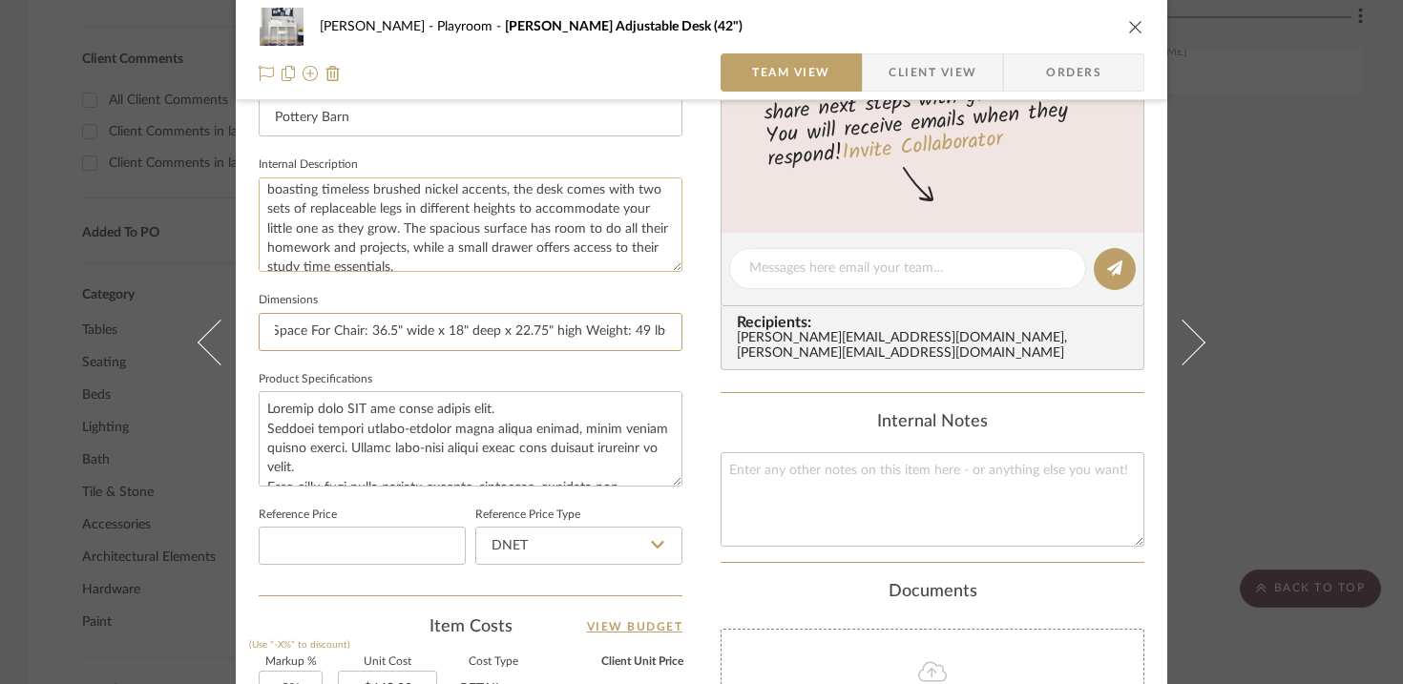
scroll to position [0, 0]
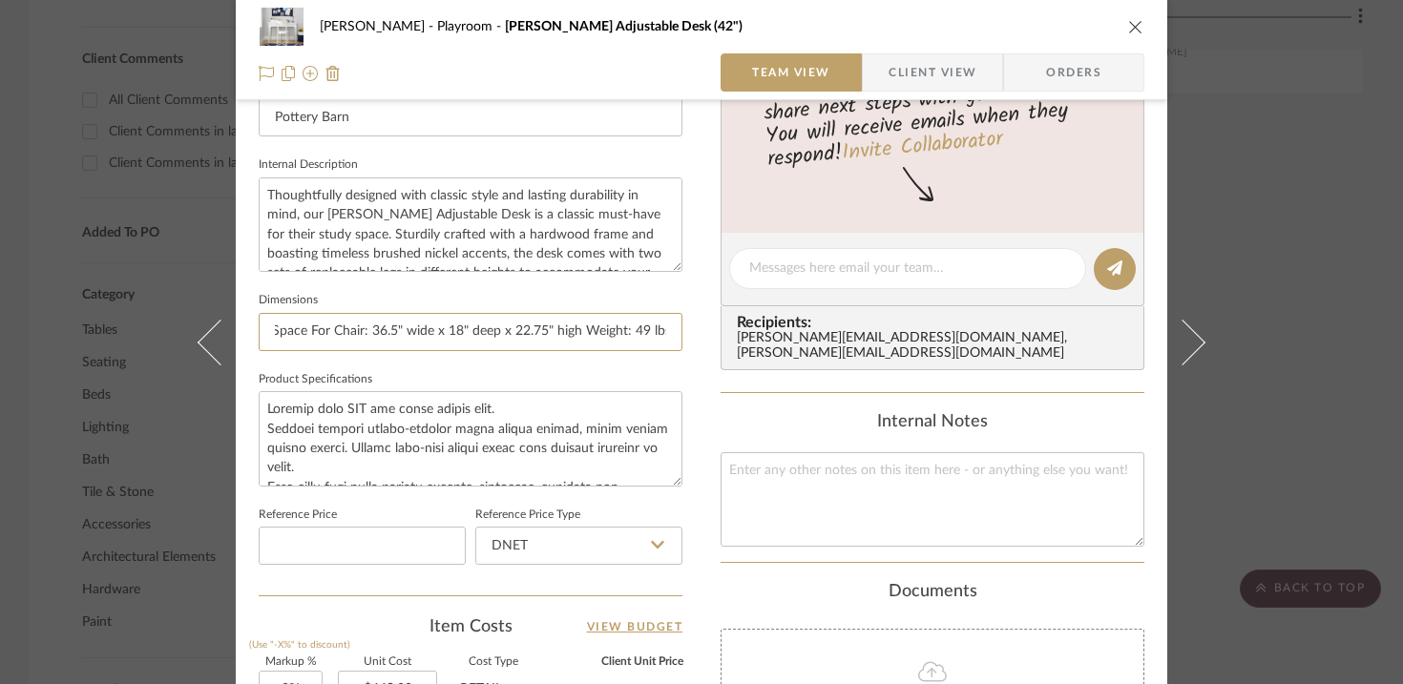
drag, startPoint x: 573, startPoint y: 331, endPoint x: 696, endPoint y: 332, distance: 122.1
click at [696, 332] on div "Urmi Rodrigues Playroom Morgan Adjustable Desk (42") Team View Client View Orde…" at bounding box center [701, 255] width 931 height 1762
click at [491, 337] on input "Overall: 42" wide x 20" deep x 24"-30" high Desktop: 420" wide x 20" deep x 1" …" at bounding box center [471, 332] width 424 height 38
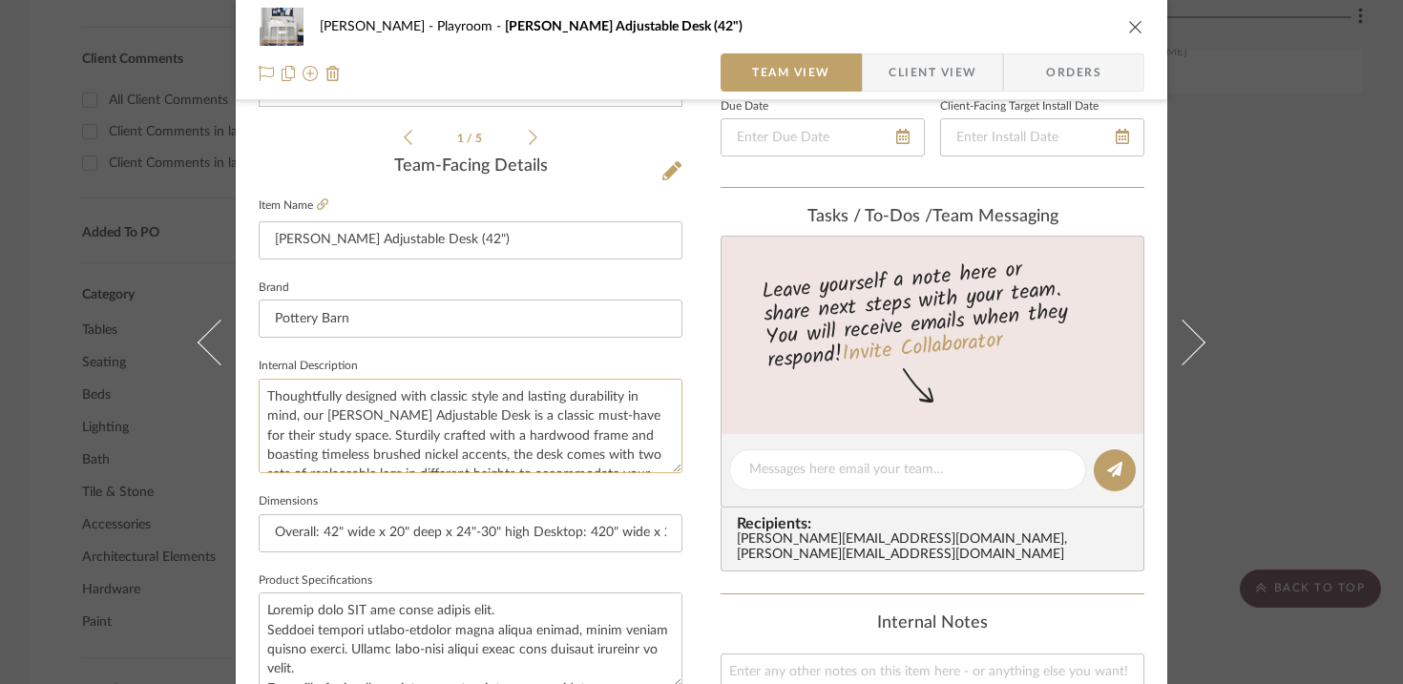
click at [259, 393] on textarea "Thoughtfully designed with classic style and lasting durability in mind, our Mo…" at bounding box center [471, 426] width 424 height 94
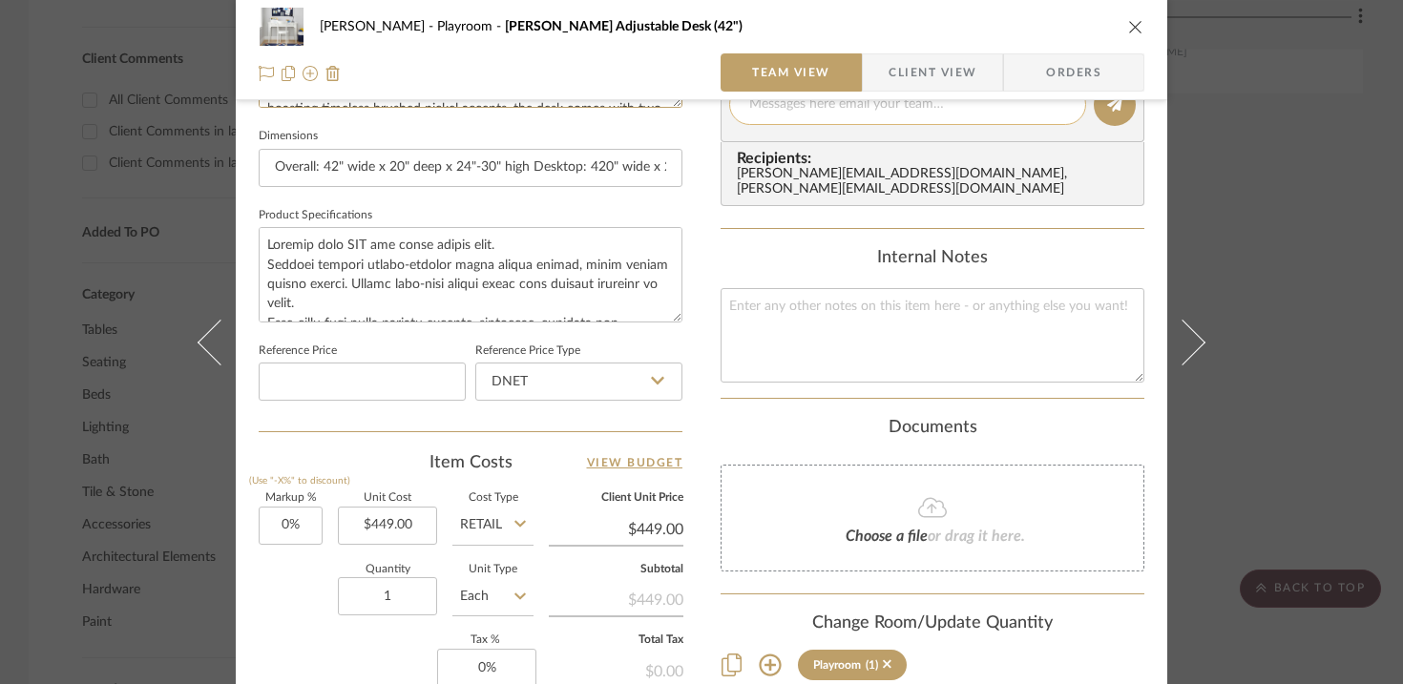
scroll to position [1089, 0]
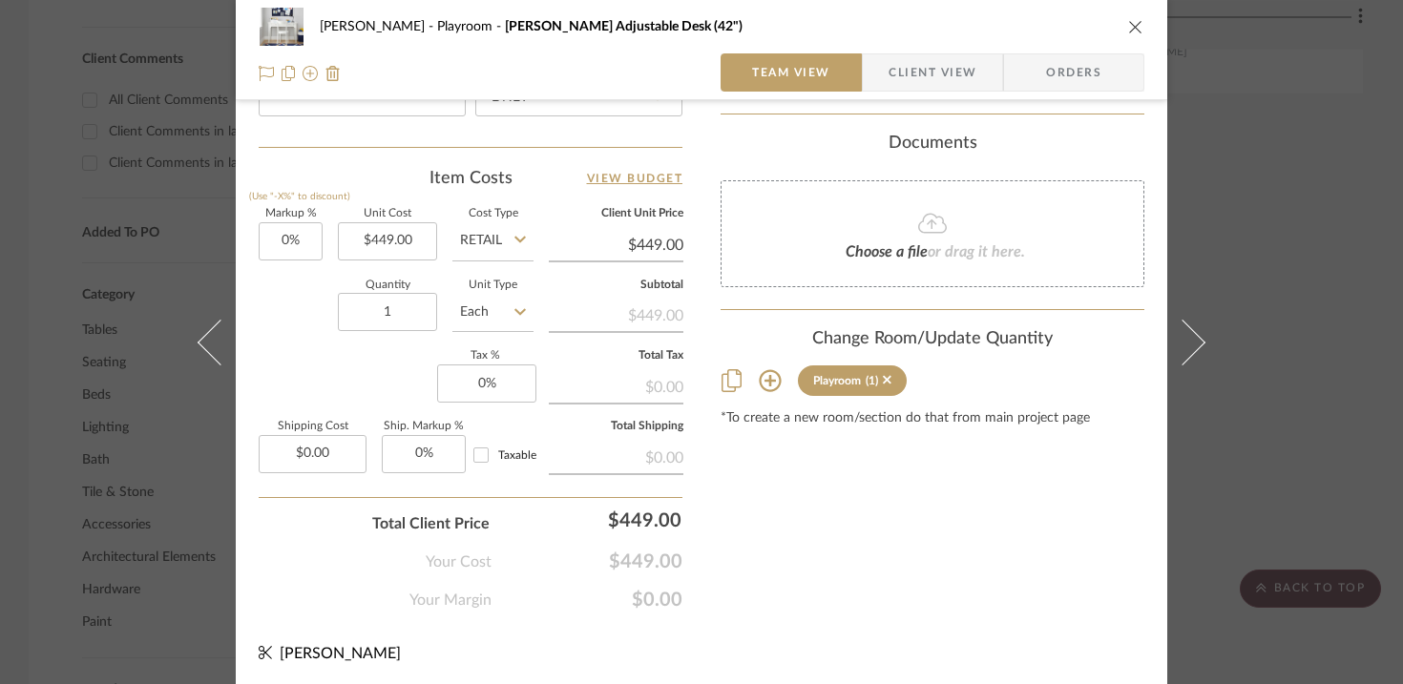
type textarea "Color: White Thoughtfully designed with classic style and lasting durability in…"
click at [1040, 24] on icon "close" at bounding box center [1135, 26] width 15 height 15
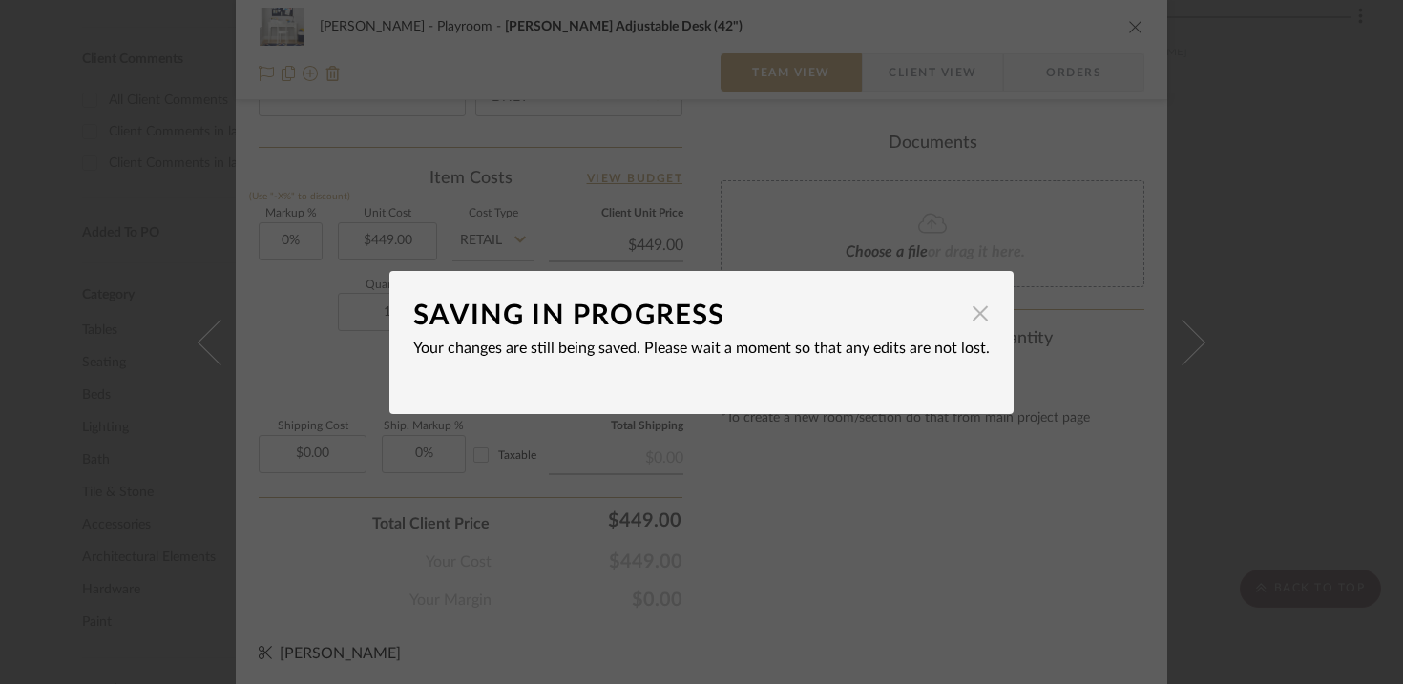
click at [975, 311] on span "button" at bounding box center [980, 314] width 38 height 38
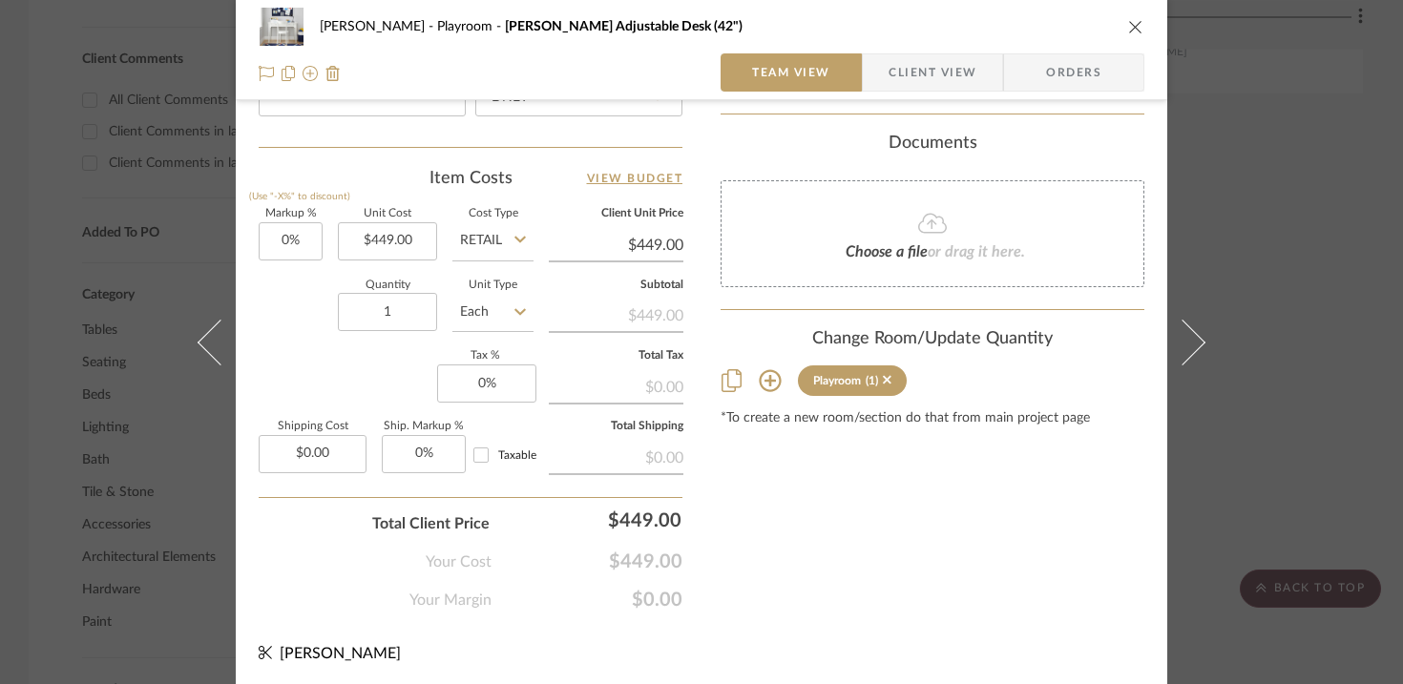
click at [1040, 462] on div "Urmi Rodrigues Playroom Morgan Adjustable Desk (42") Team View Client View Orde…" at bounding box center [701, 342] width 1403 height 684
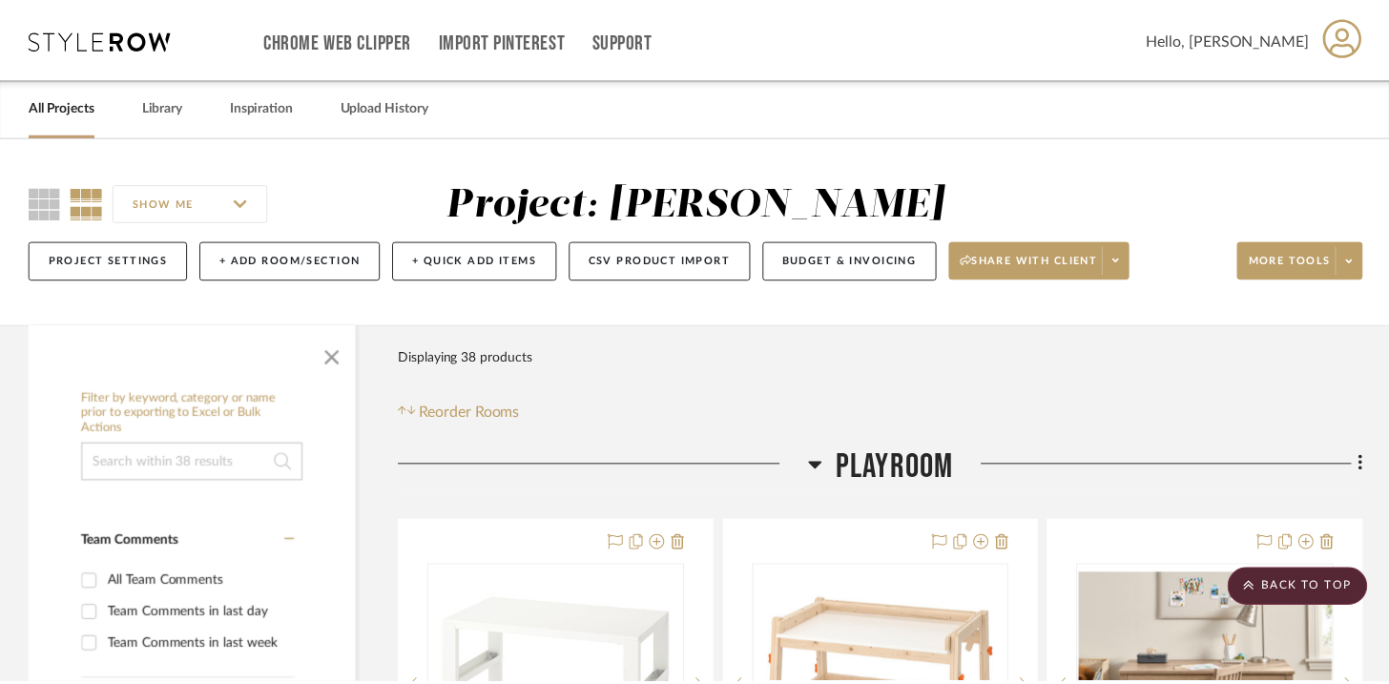
scroll to position [1264, 0]
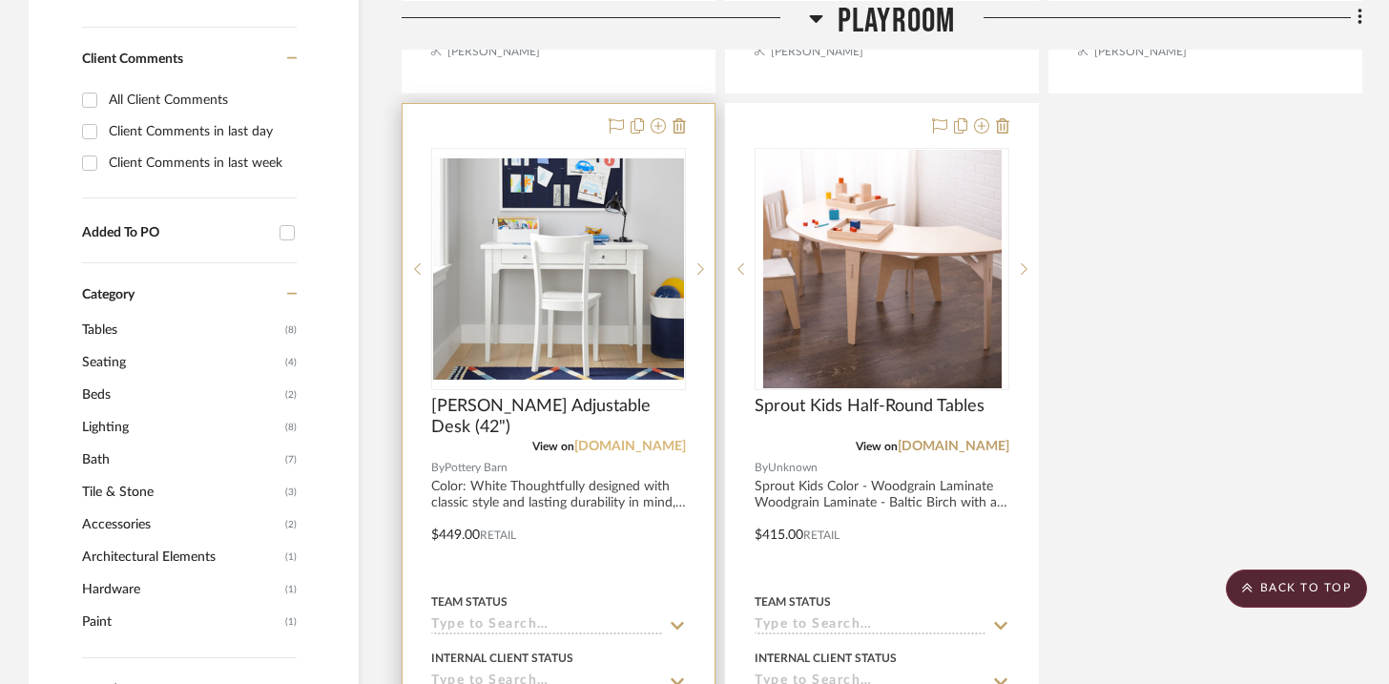
click at [589, 443] on link "[DOMAIN_NAME]" at bounding box center [630, 446] width 112 height 13
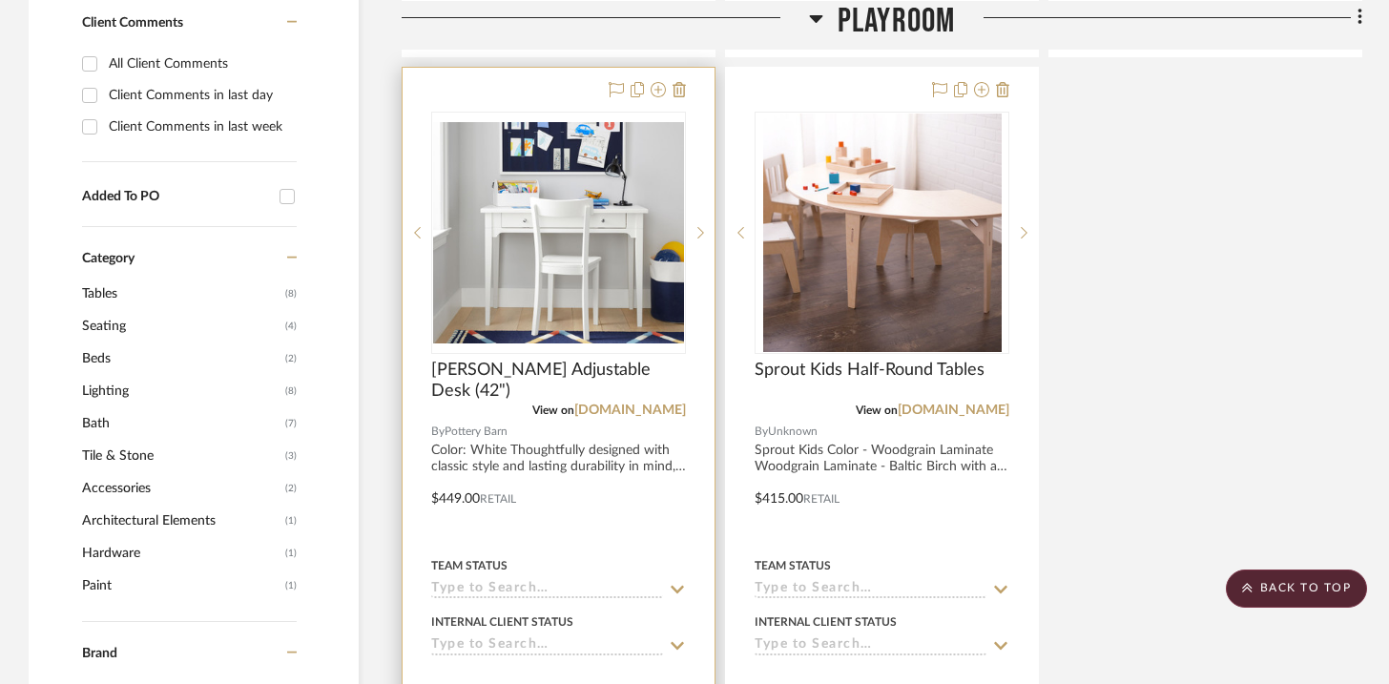
scroll to position [1393, 0]
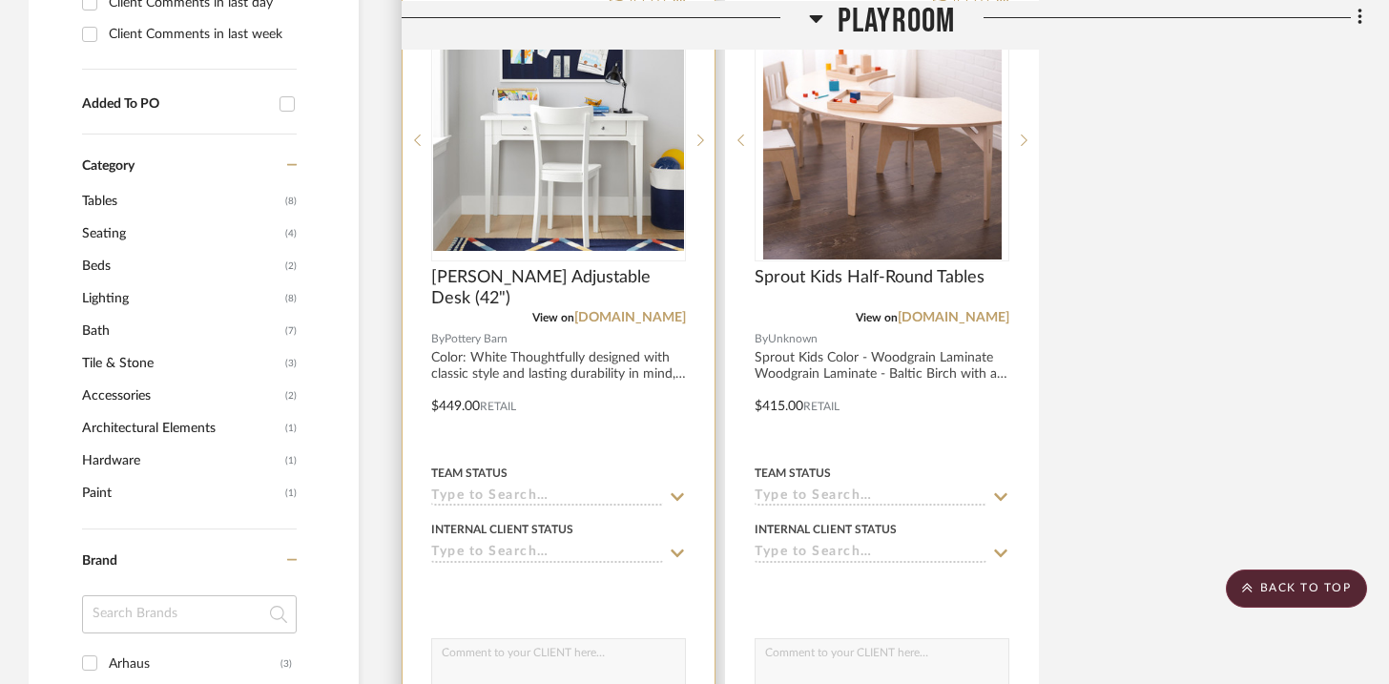
click at [538, 361] on div at bounding box center [559, 392] width 312 height 835
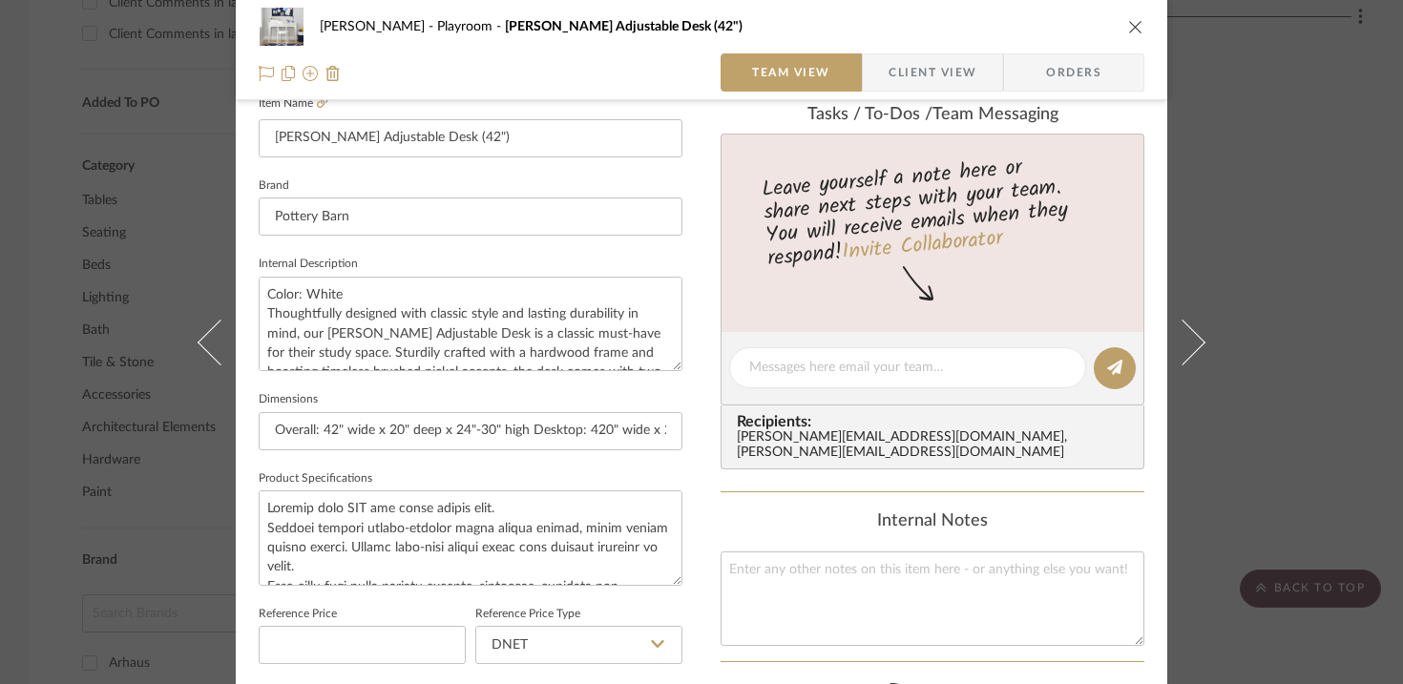
scroll to position [541, 0]
drag, startPoint x: 759, startPoint y: 539, endPoint x: 751, endPoint y: 552, distance: 14.6
click at [758, 552] on textarea at bounding box center [932, 599] width 424 height 94
paste textarea "1 Desk top, 4 29" legs and 4 23" legs."
type textarea "1 Desk top, 4 29" legs and 4 23" legs."
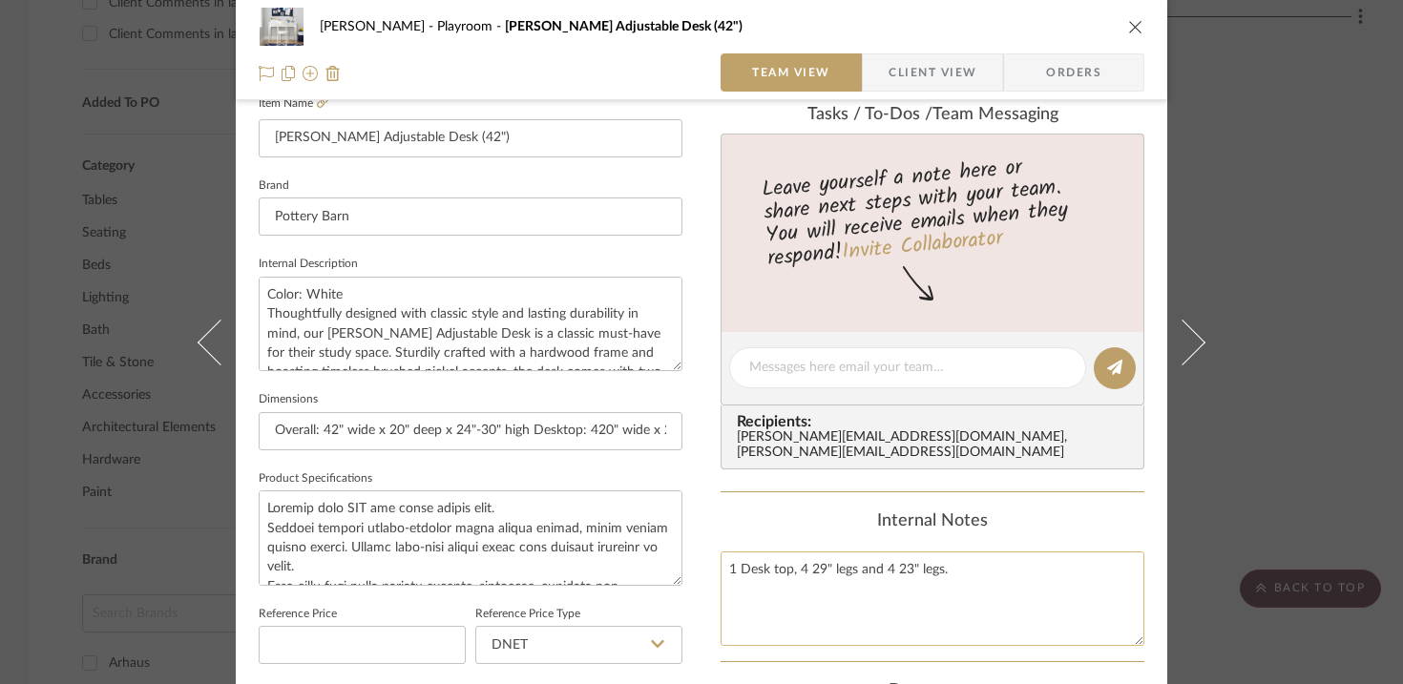
drag, startPoint x: 980, startPoint y: 555, endPoint x: 717, endPoint y: 550, distance: 263.4
click at [720, 552] on textarea "1 Desk top, 4 29" legs and 4 23" legs." at bounding box center [932, 599] width 424 height 94
click at [384, 504] on textarea at bounding box center [471, 537] width 424 height 94
click at [259, 502] on textarea at bounding box center [471, 537] width 424 height 94
click at [300, 502] on textarea at bounding box center [471, 537] width 424 height 94
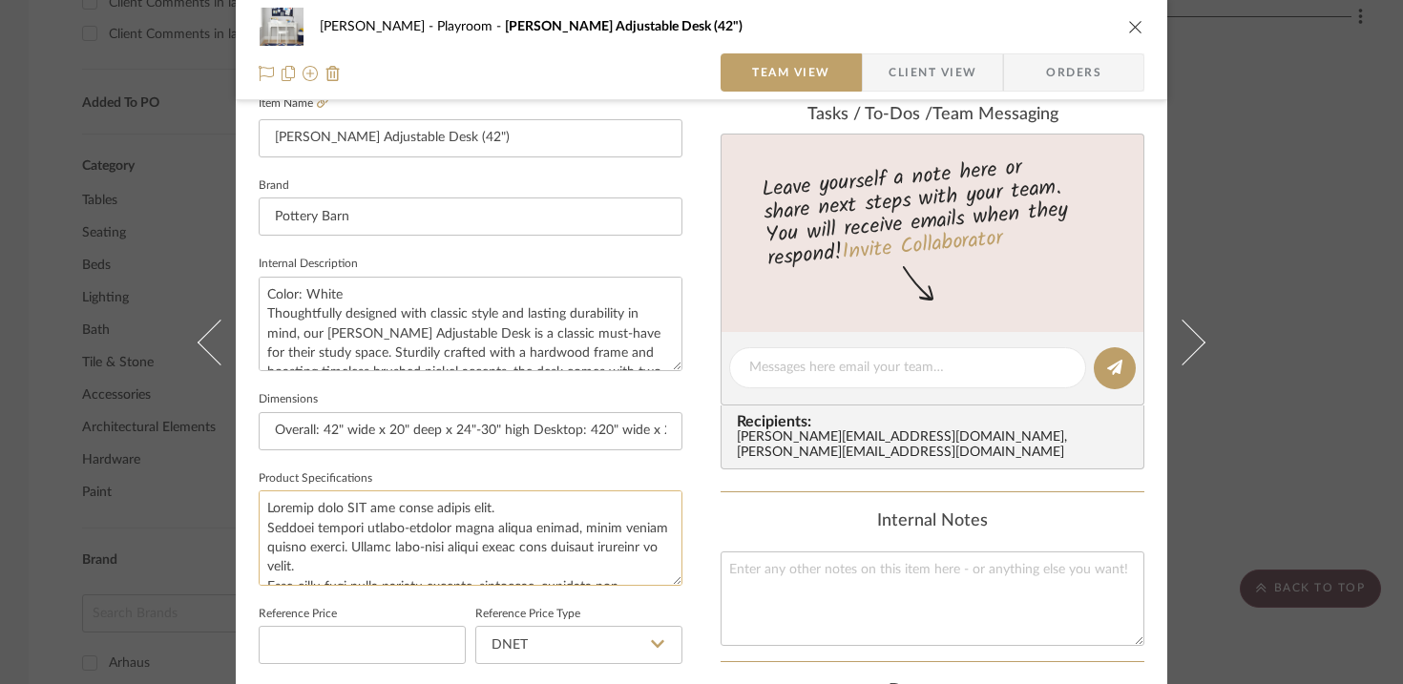
paste textarea "1 Desk top, 4 29" legs and 4 23" legs."
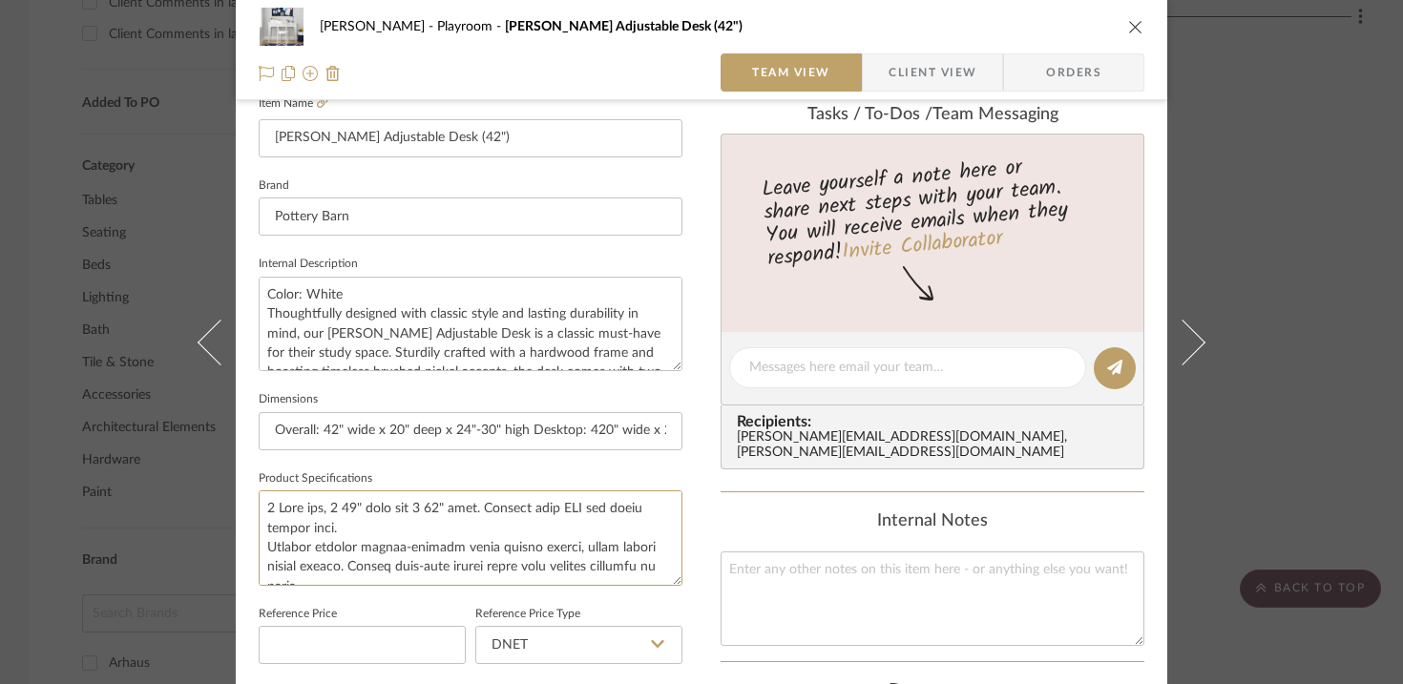
type textarea "1 Desk top, 4 29" legs and 4 23" legs. Crafted from MDF and solid rubber wood. …"
click at [1040, 465] on div "Urmi Rodrigues Playroom Morgan Adjustable Desk (42") Team View Client View Orde…" at bounding box center [701, 342] width 1403 height 684
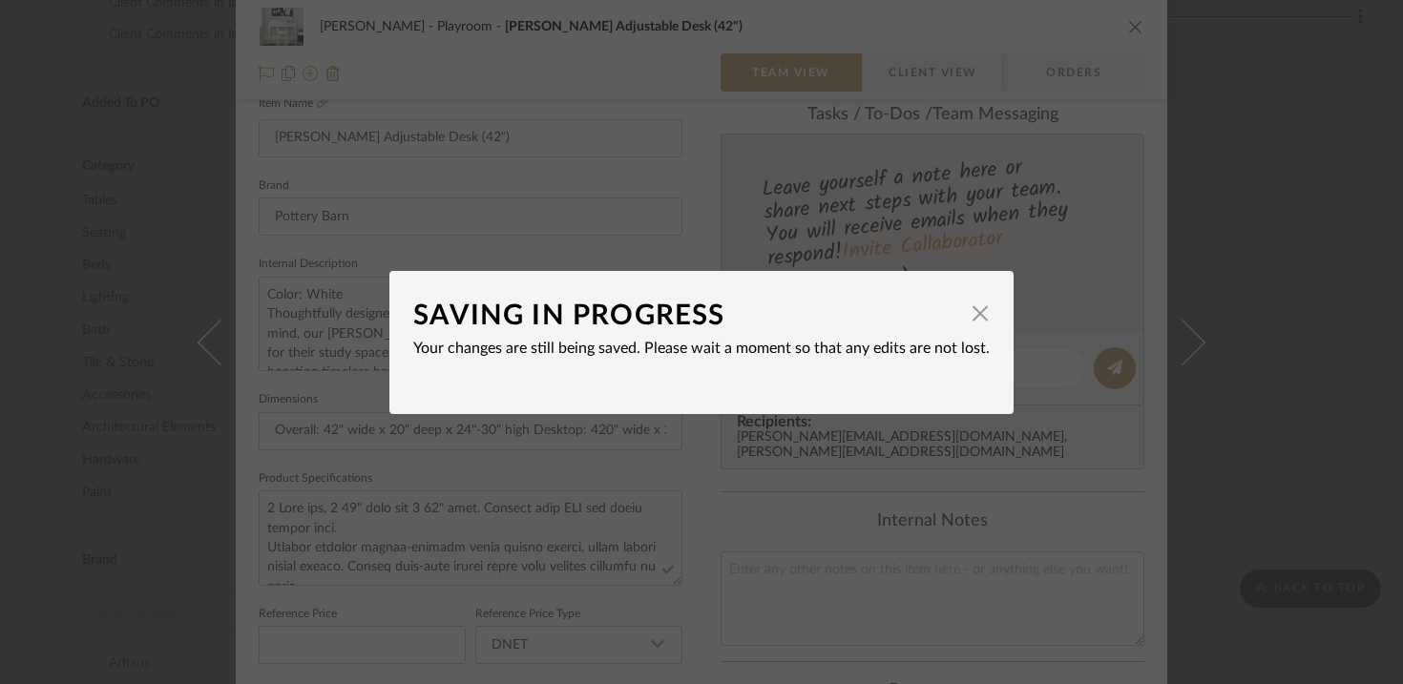
click at [983, 313] on dialog-content "SAVING IN PROGRESS × Your changes are still being saved. Please wait a moment s…" at bounding box center [701, 342] width 624 height 143
click at [961, 318] on span "button" at bounding box center [980, 314] width 38 height 38
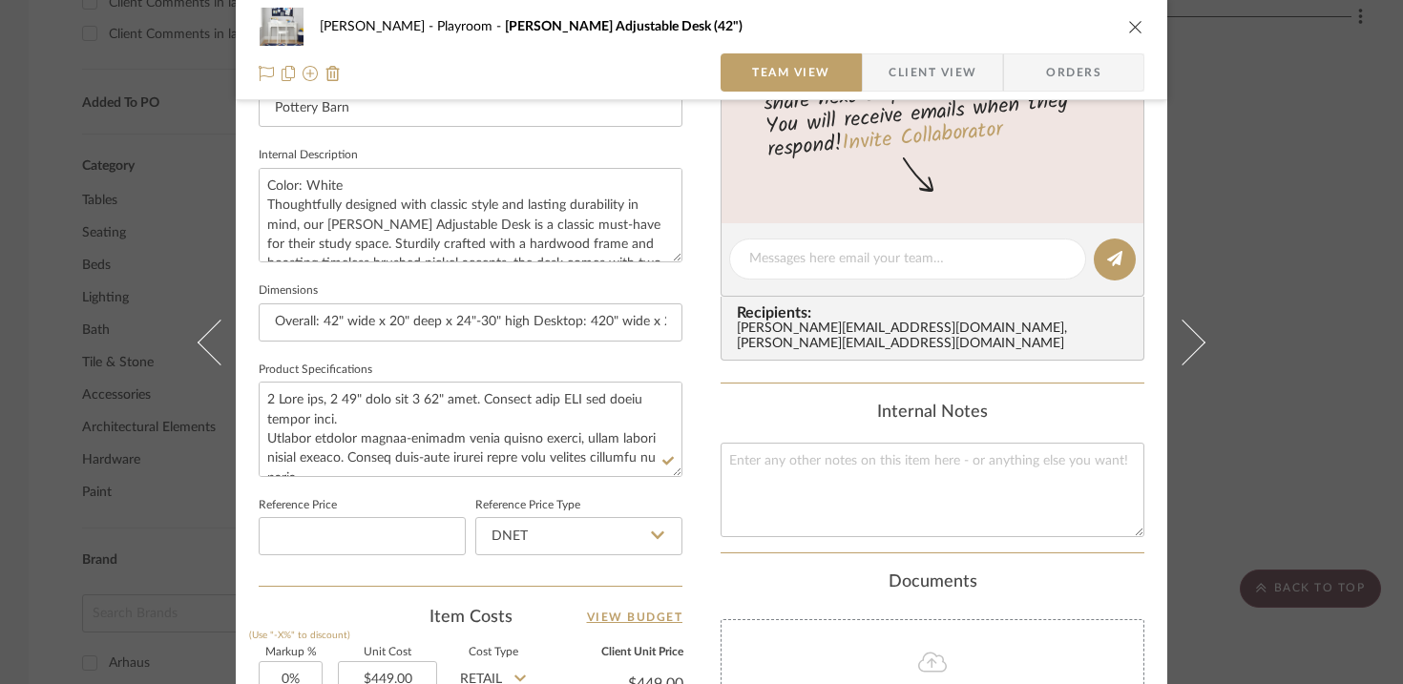
scroll to position [1089, 0]
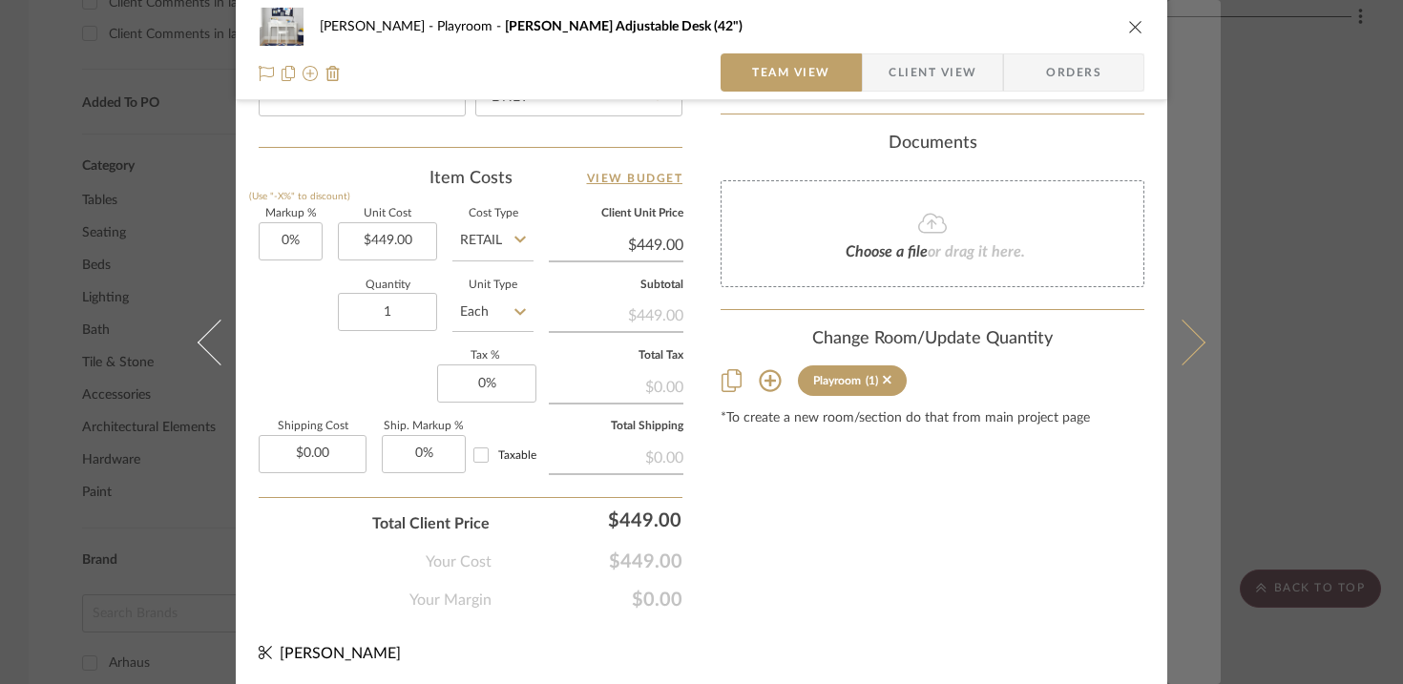
click at [1040, 501] on button at bounding box center [1193, 342] width 53 height 684
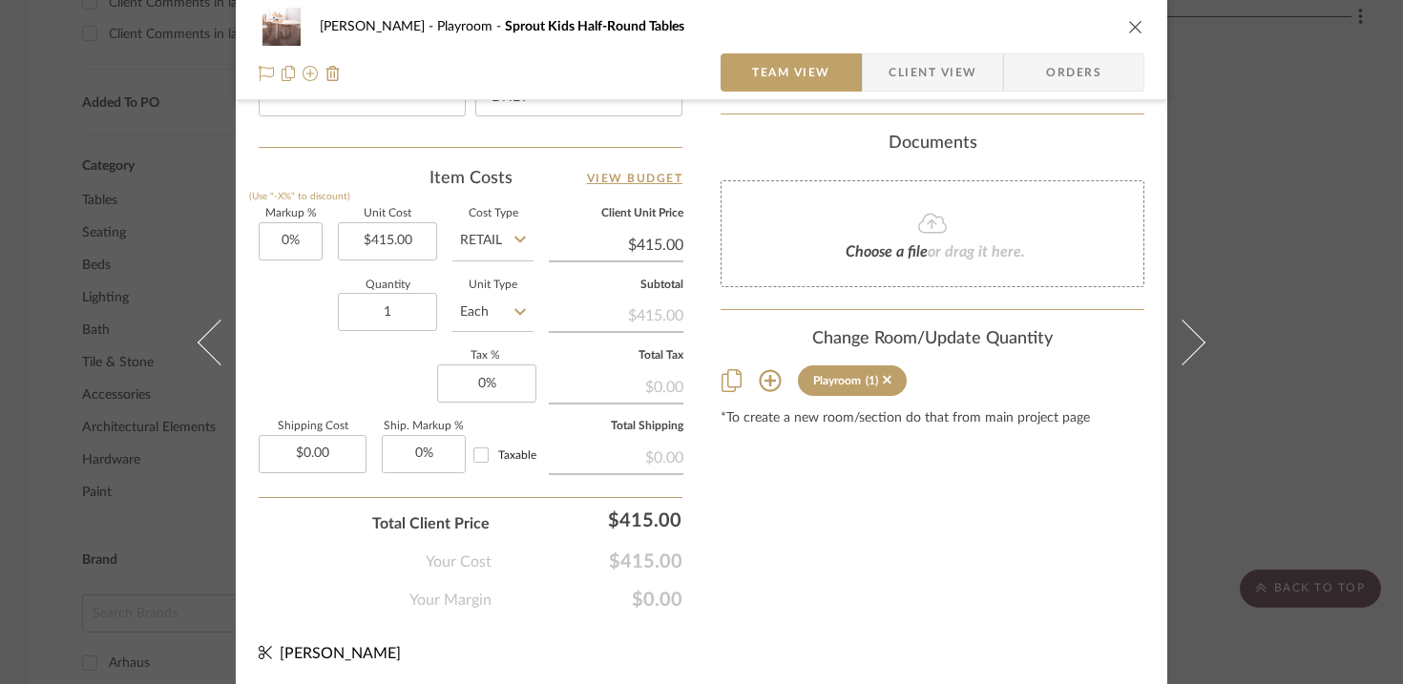
click at [1040, 219] on div "Urmi Rodrigues Playroom Sprout Kids Half-Round Tables Team View Client View Ord…" at bounding box center [701, 342] width 1403 height 684
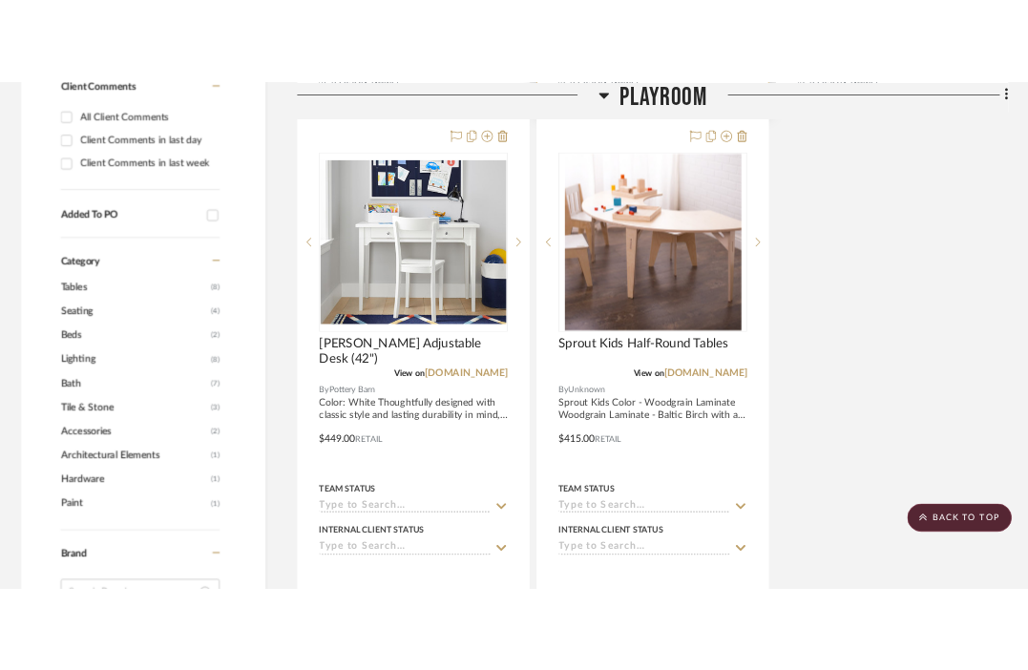
scroll to position [1320, 0]
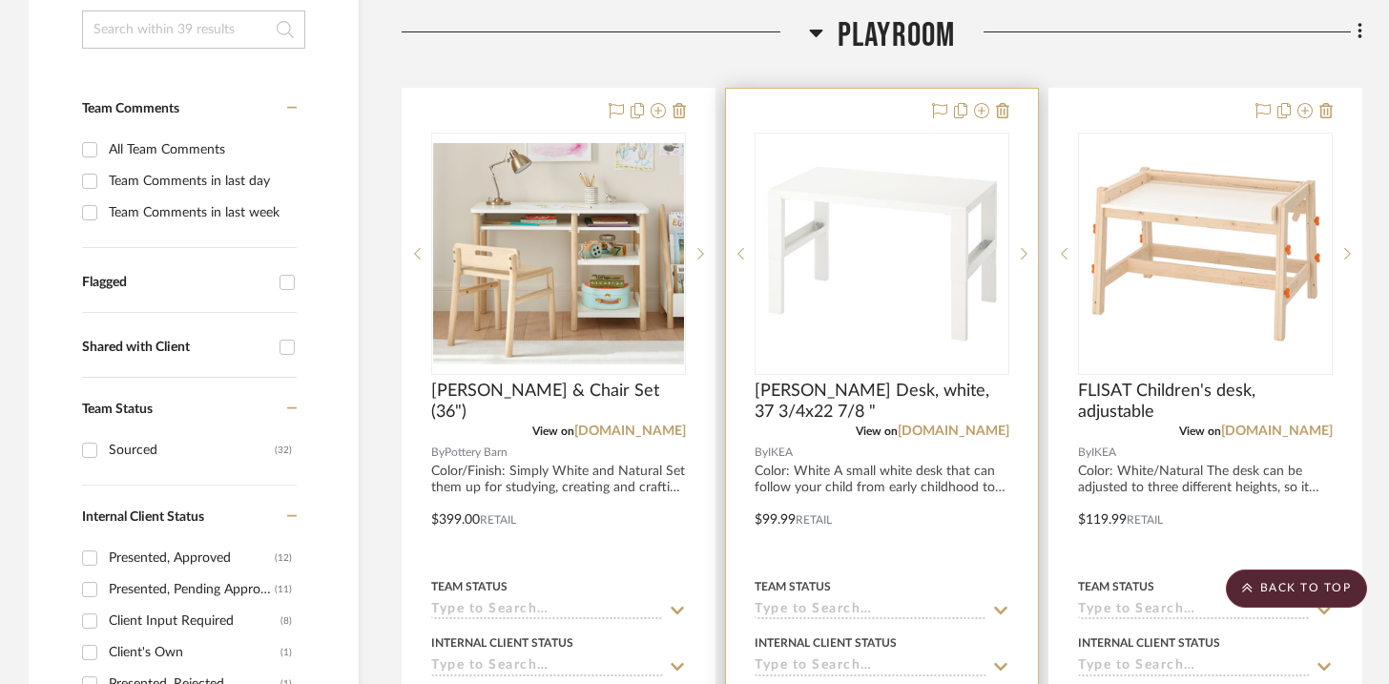
scroll to position [427, 0]
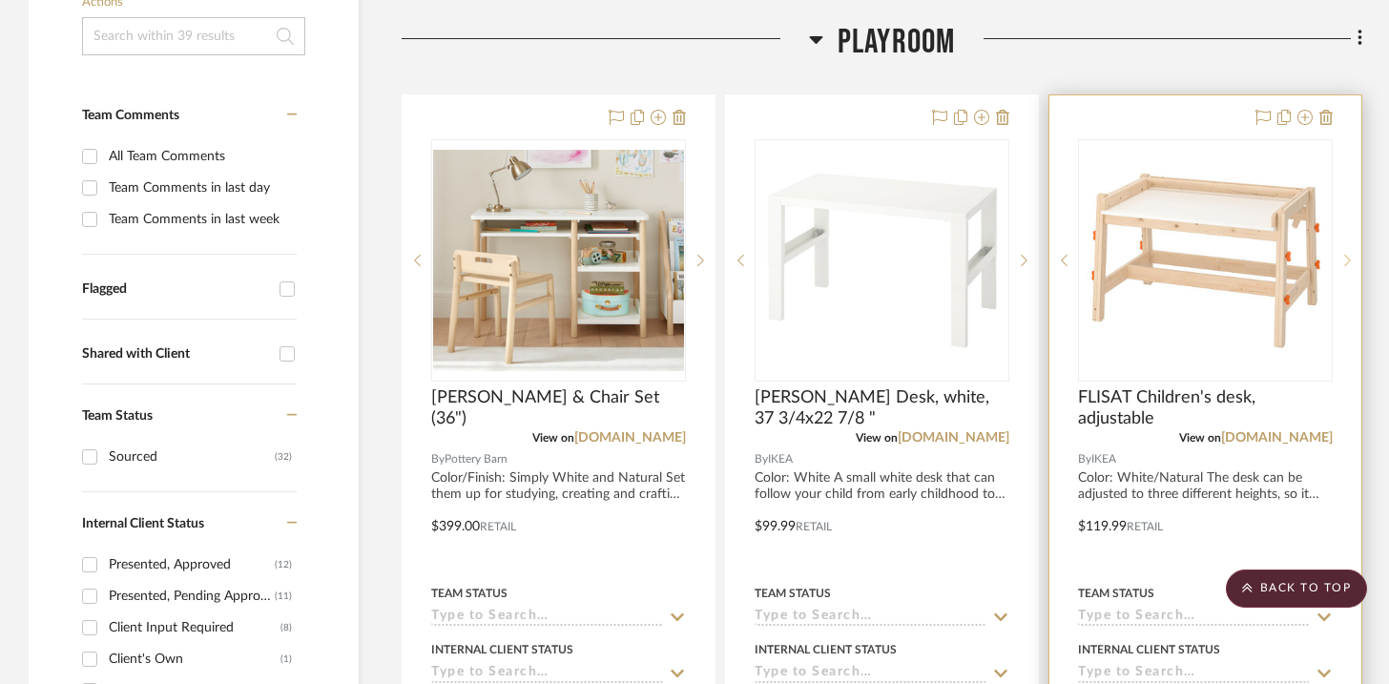
click at [1040, 262] on icon at bounding box center [1347, 260] width 7 height 11
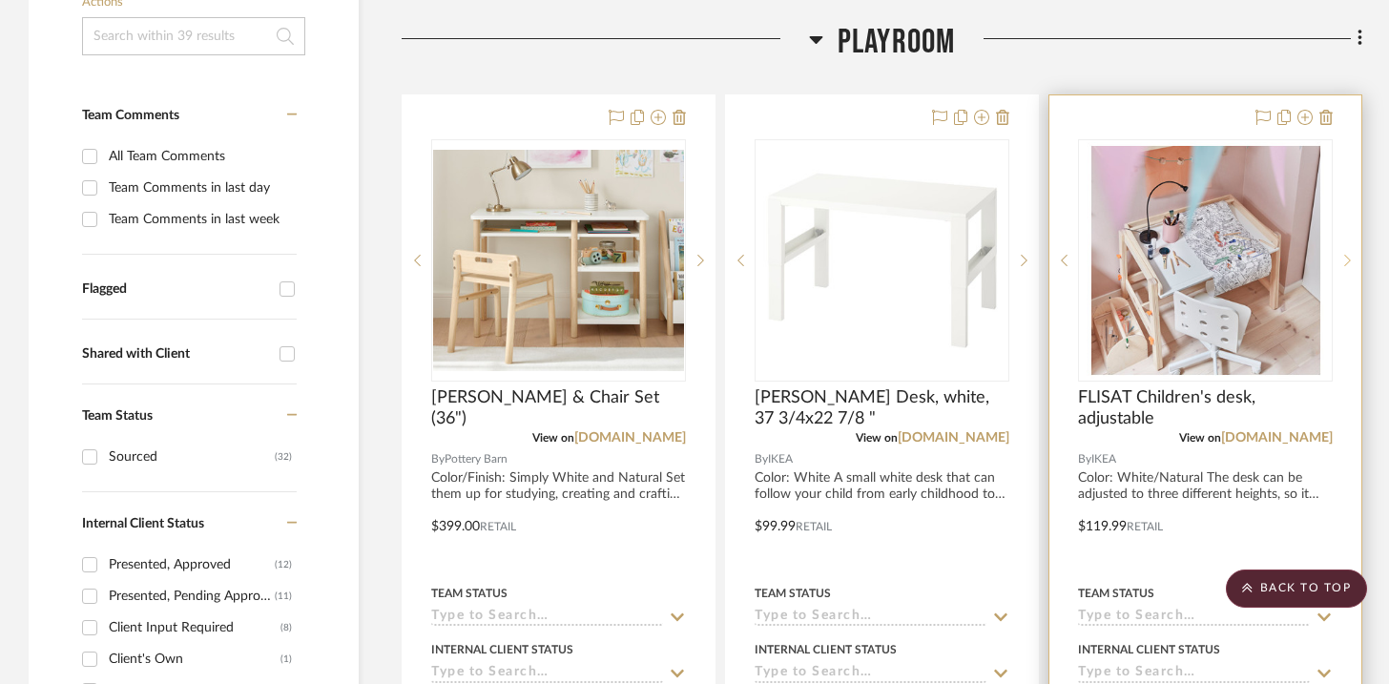
click at [1040, 262] on icon at bounding box center [1347, 260] width 7 height 11
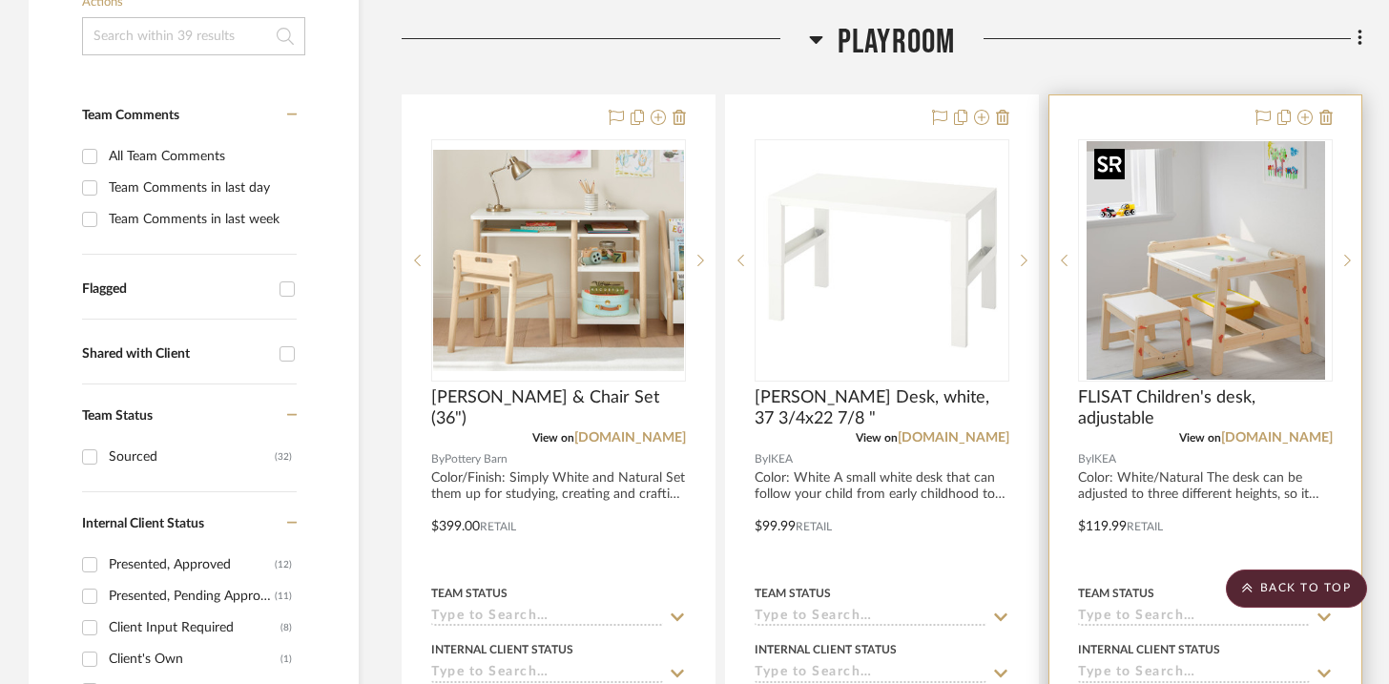
click at [1040, 261] on img "2" at bounding box center [1206, 260] width 239 height 239
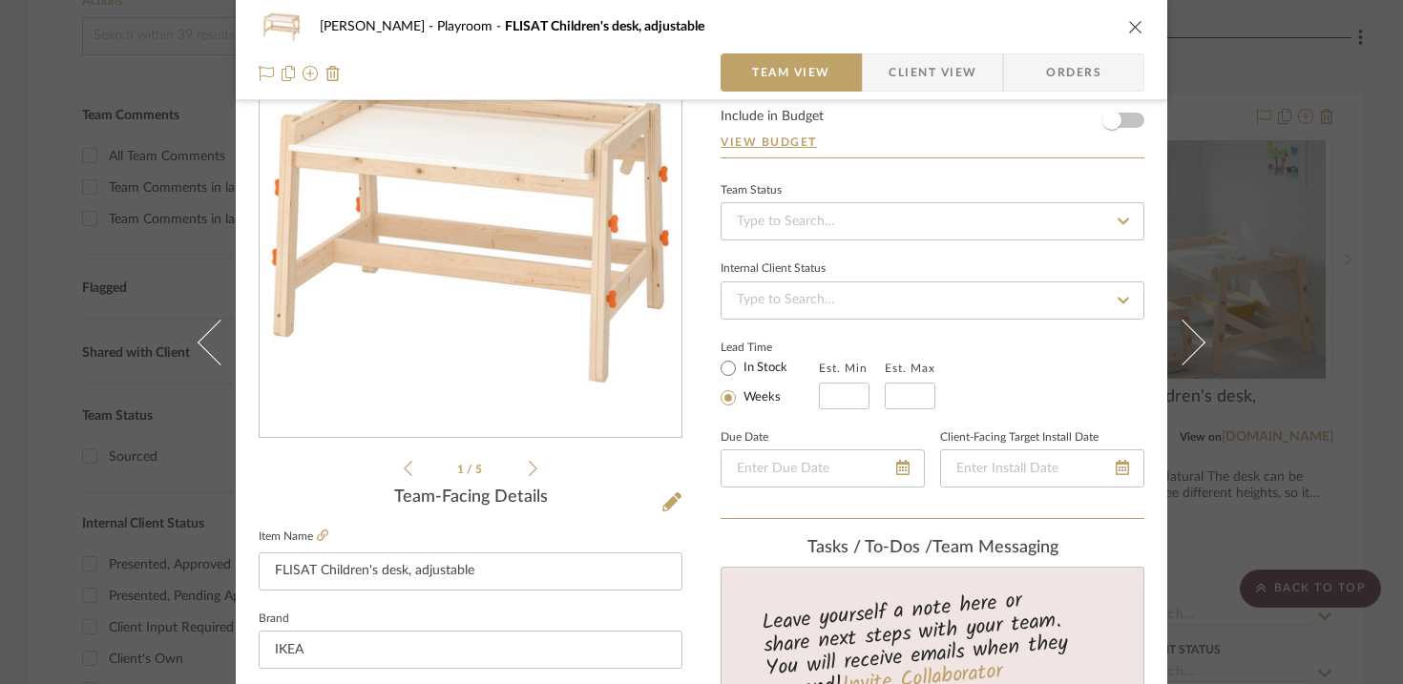
scroll to position [0, 0]
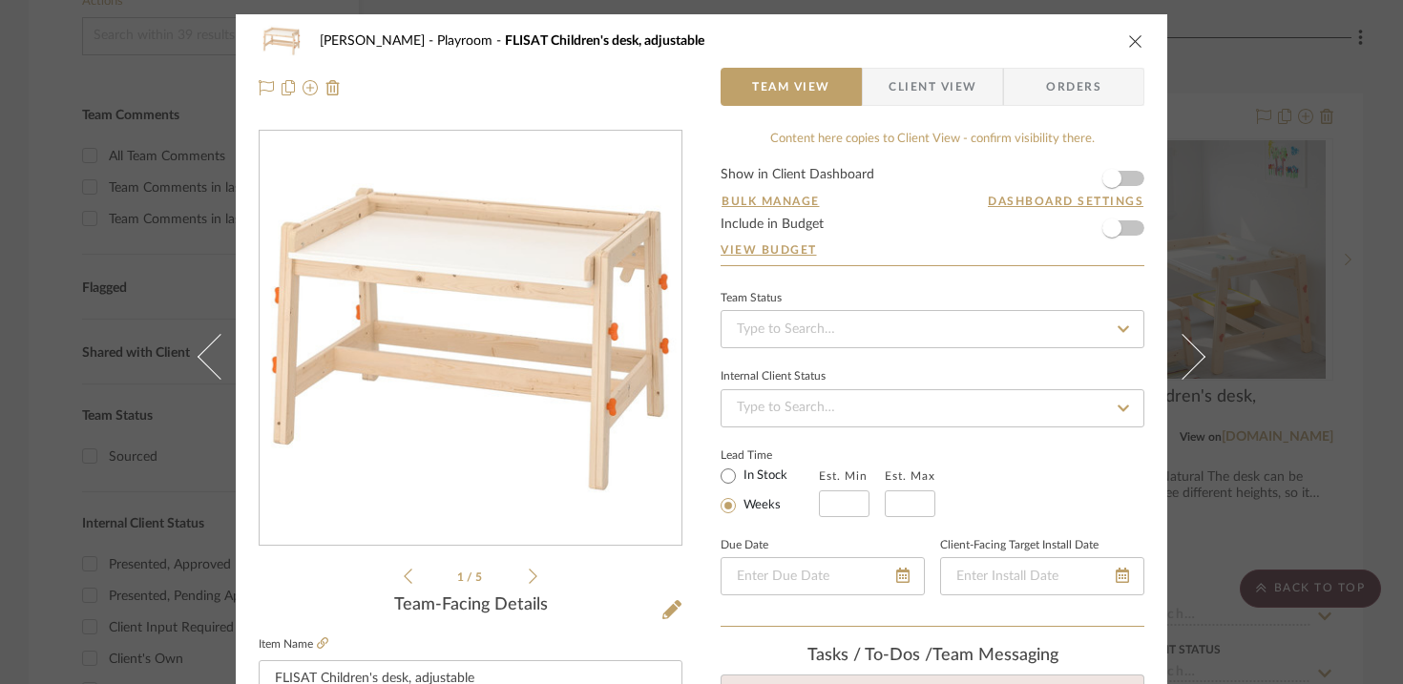
click at [521, 451] on img "0" at bounding box center [470, 339] width 414 height 414
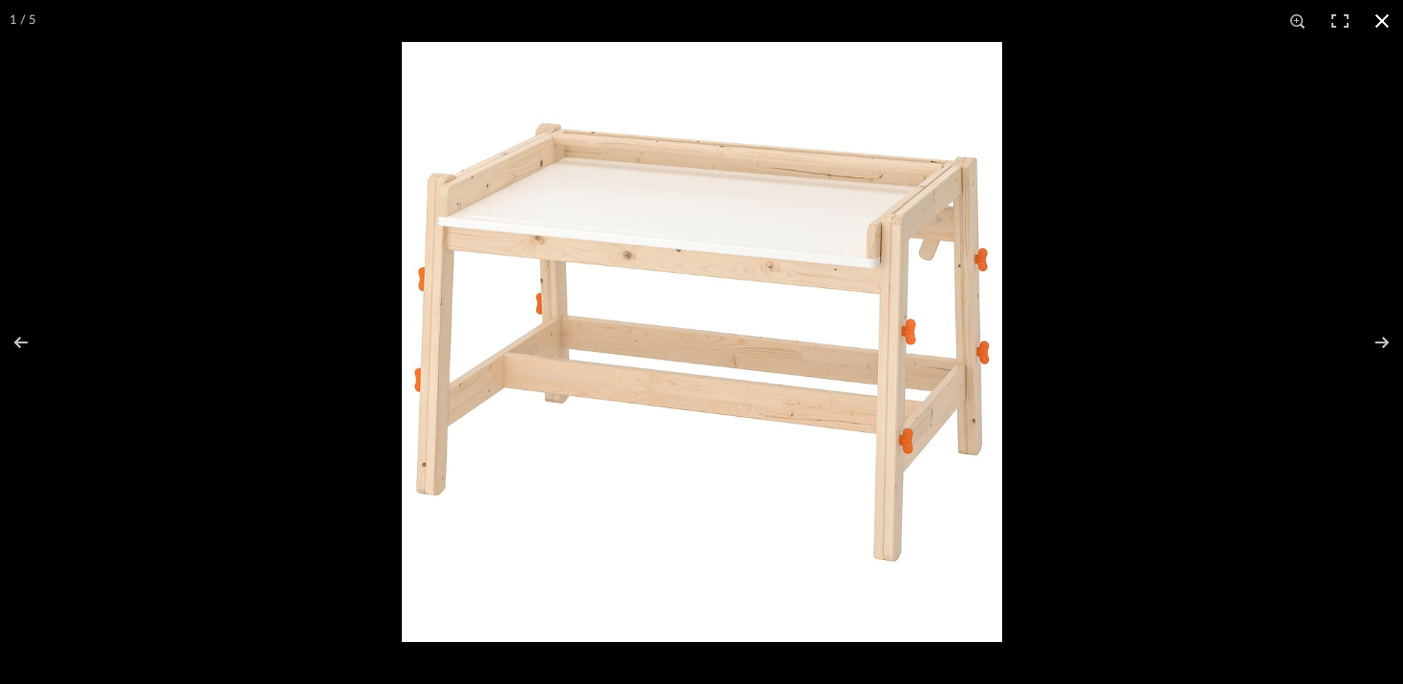
click at [1040, 348] on div at bounding box center [1103, 384] width 1403 height 684
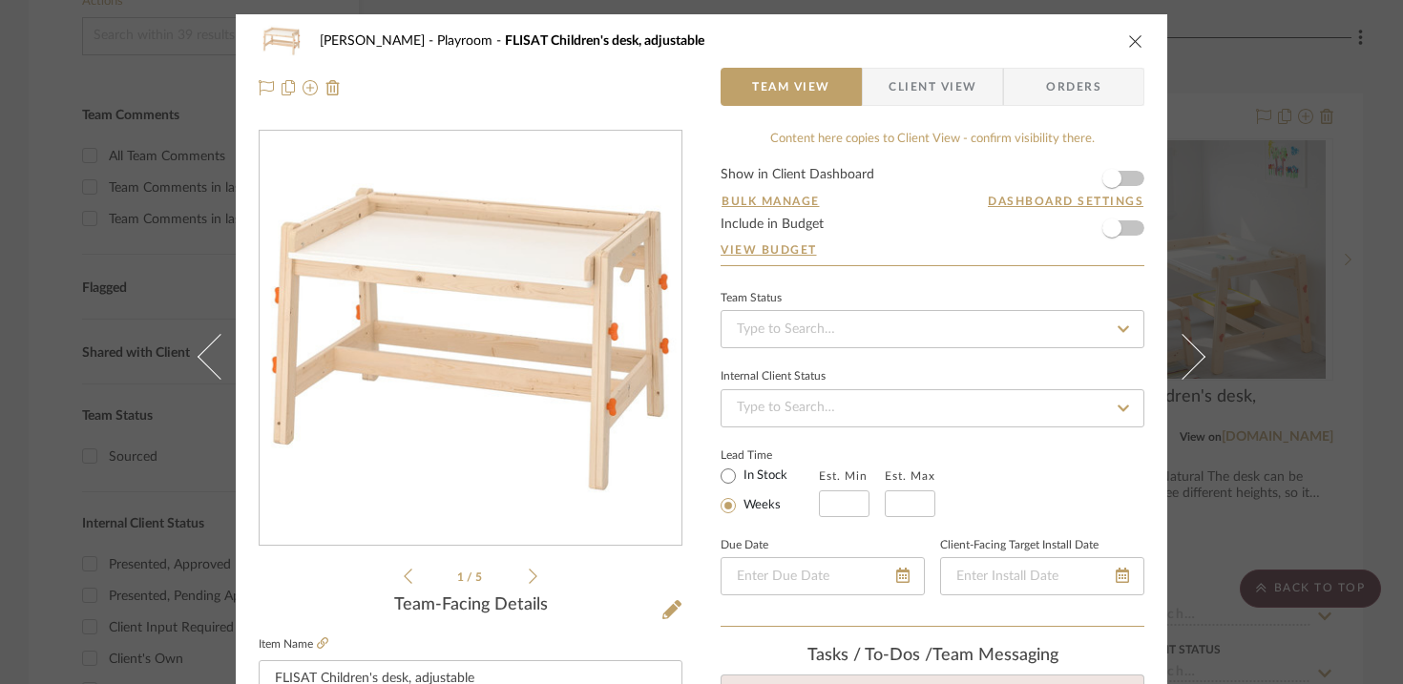
click at [531, 572] on div "1 / 5" at bounding box center [471, 359] width 424 height 458
click at [529, 574] on icon at bounding box center [533, 576] width 9 height 15
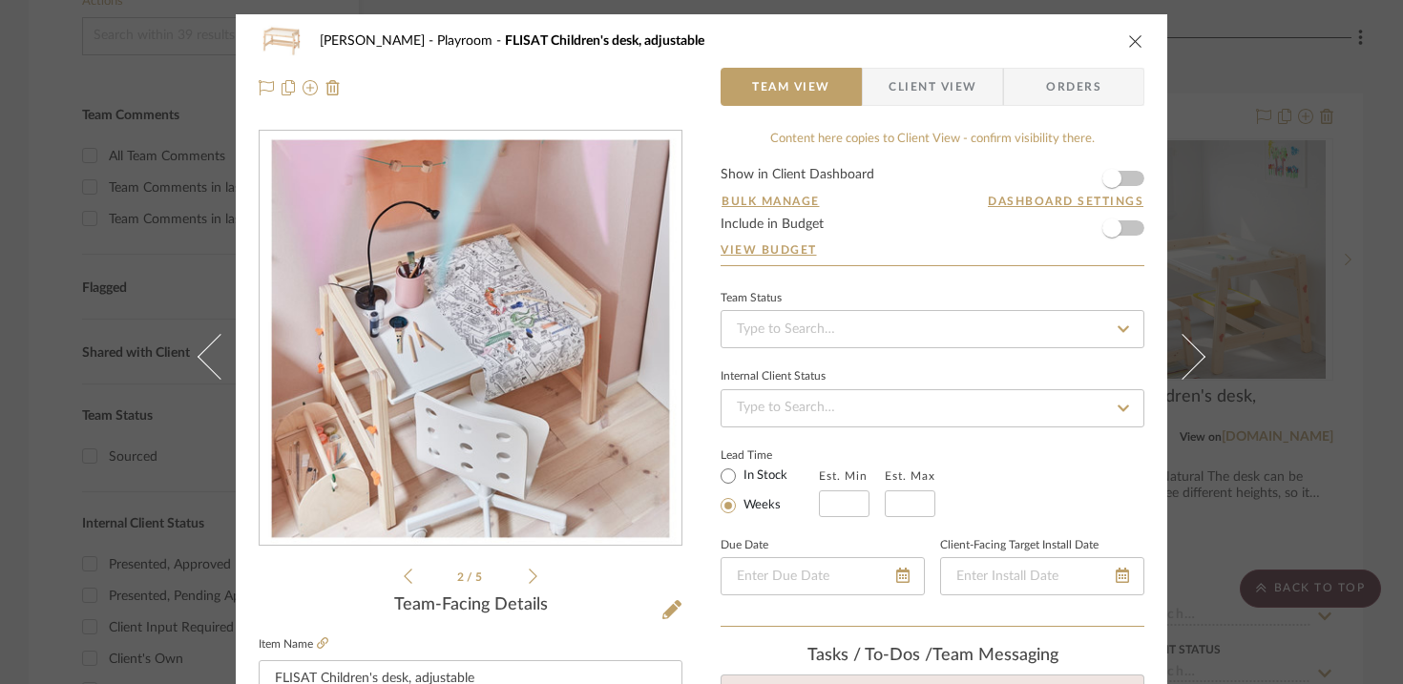
click at [529, 574] on icon at bounding box center [533, 576] width 9 height 15
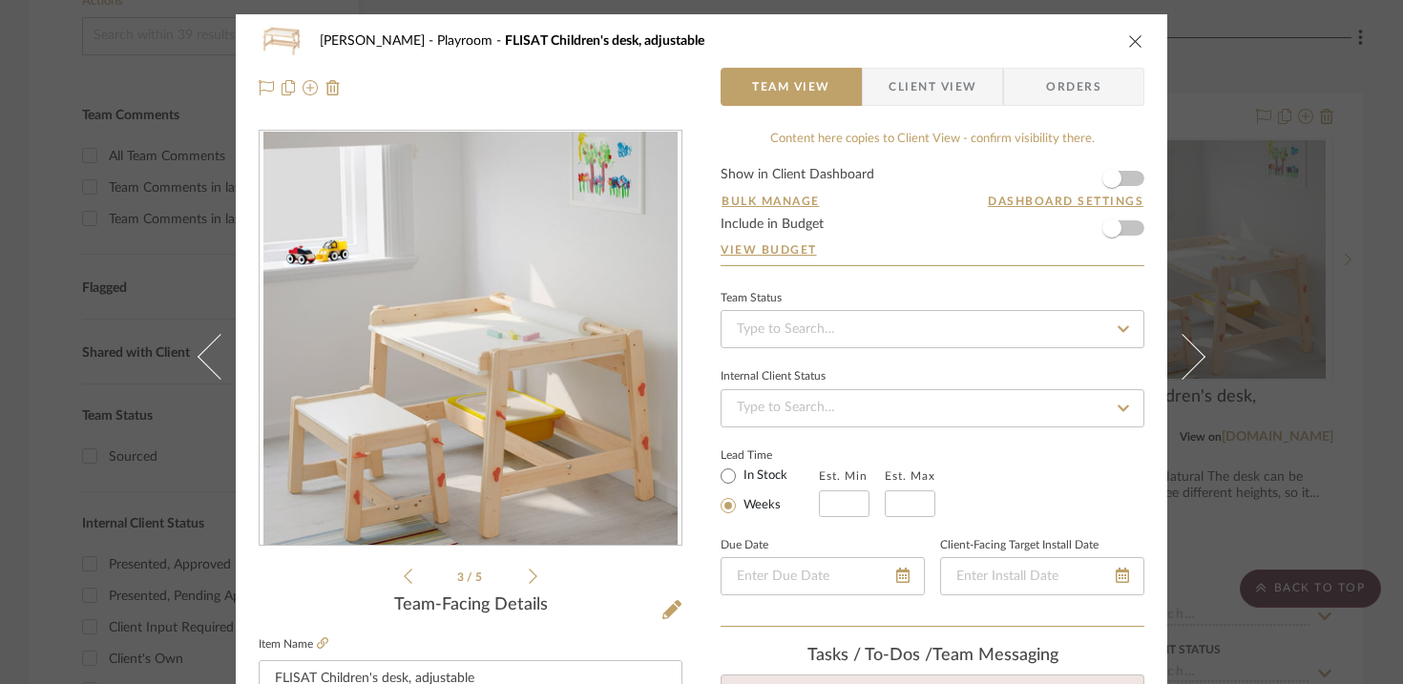
click at [529, 574] on icon at bounding box center [533, 576] width 9 height 15
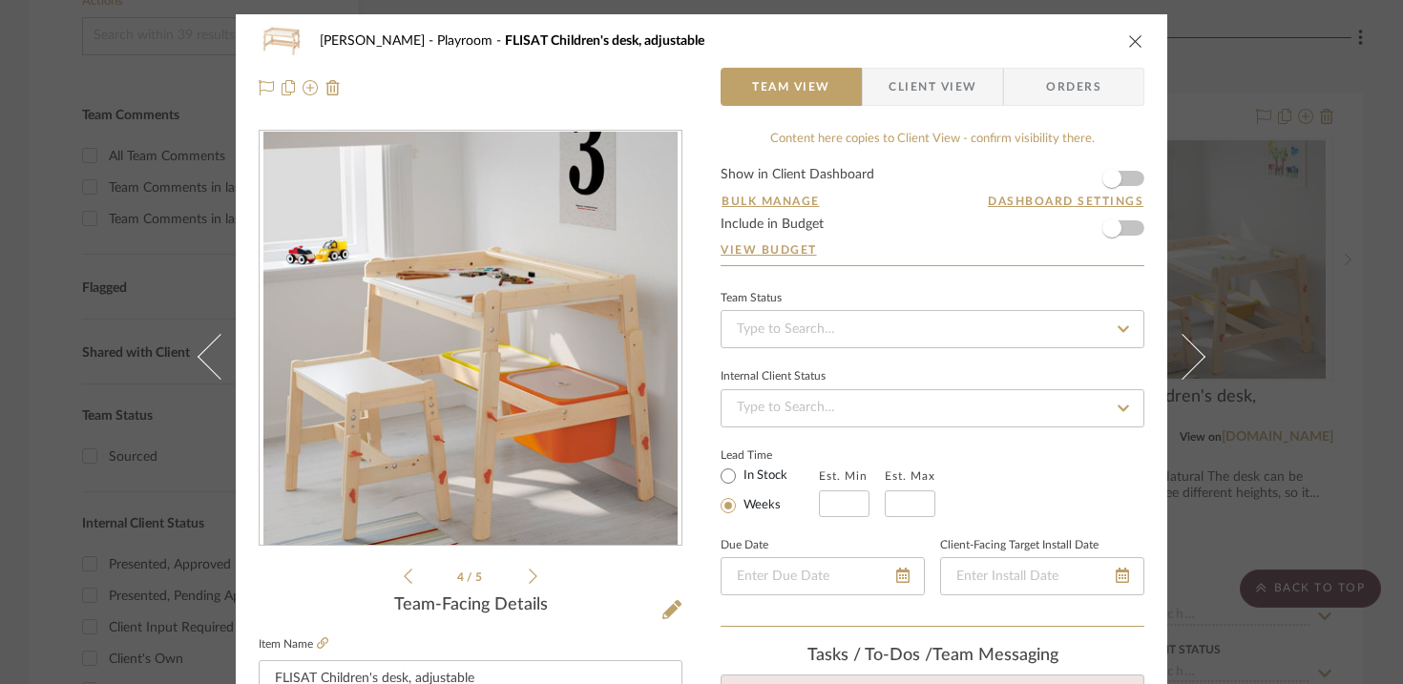
click at [1040, 51] on div "Urmi Rodrigues Playroom FLISAT Children's desk, adjustable" at bounding box center [701, 41] width 885 height 38
click at [1040, 44] on icon "close" at bounding box center [1135, 40] width 15 height 15
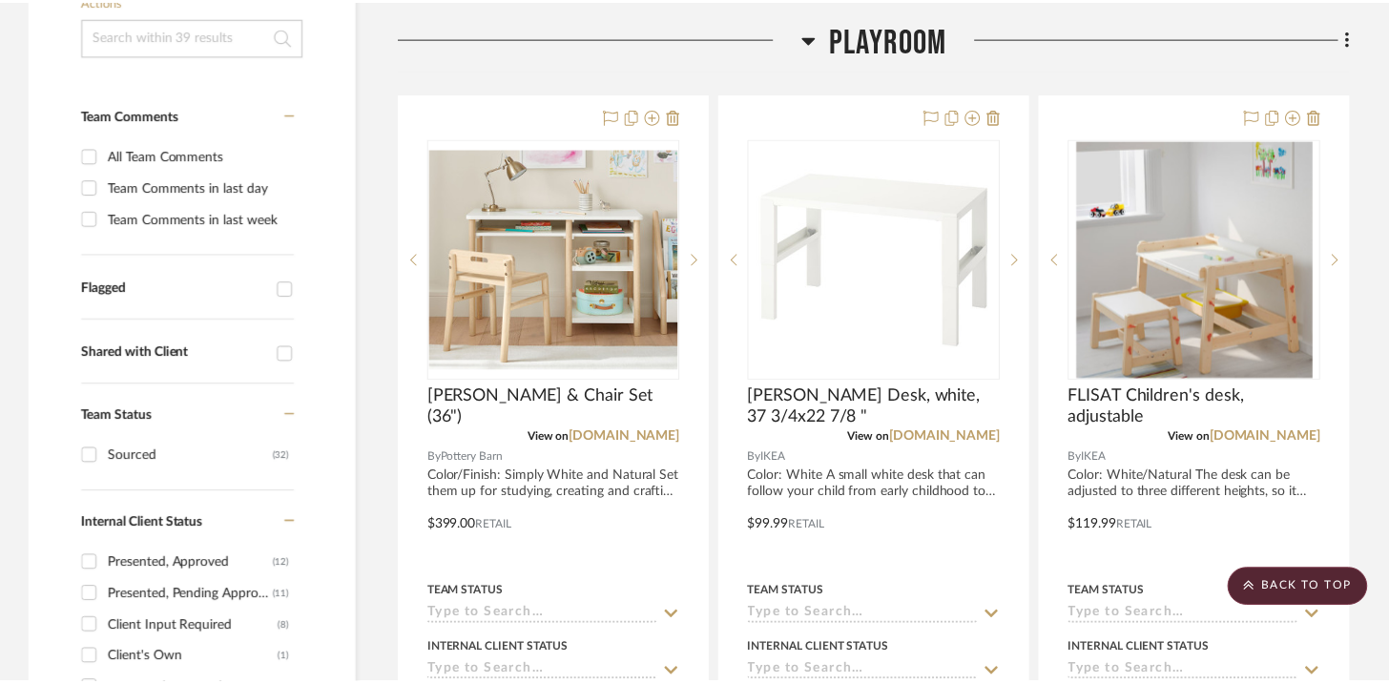
scroll to position [427, 0]
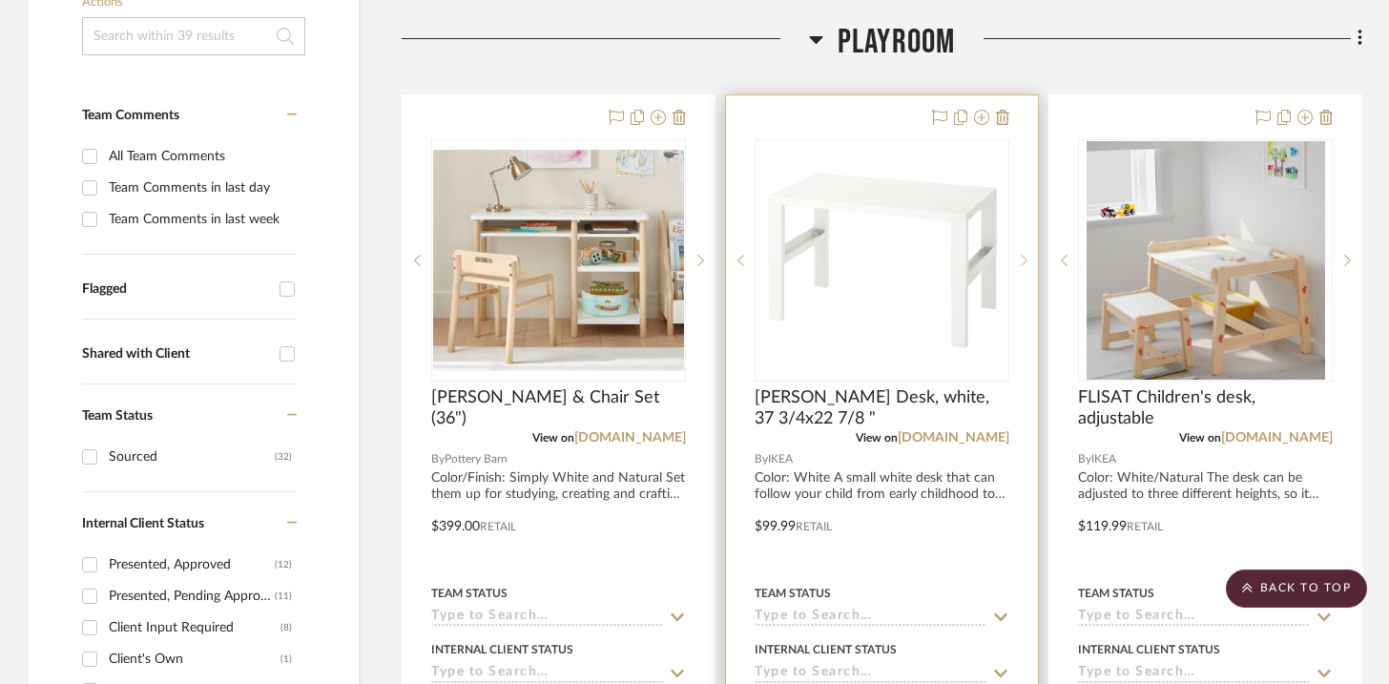
click at [1024, 262] on icon at bounding box center [1024, 260] width 7 height 11
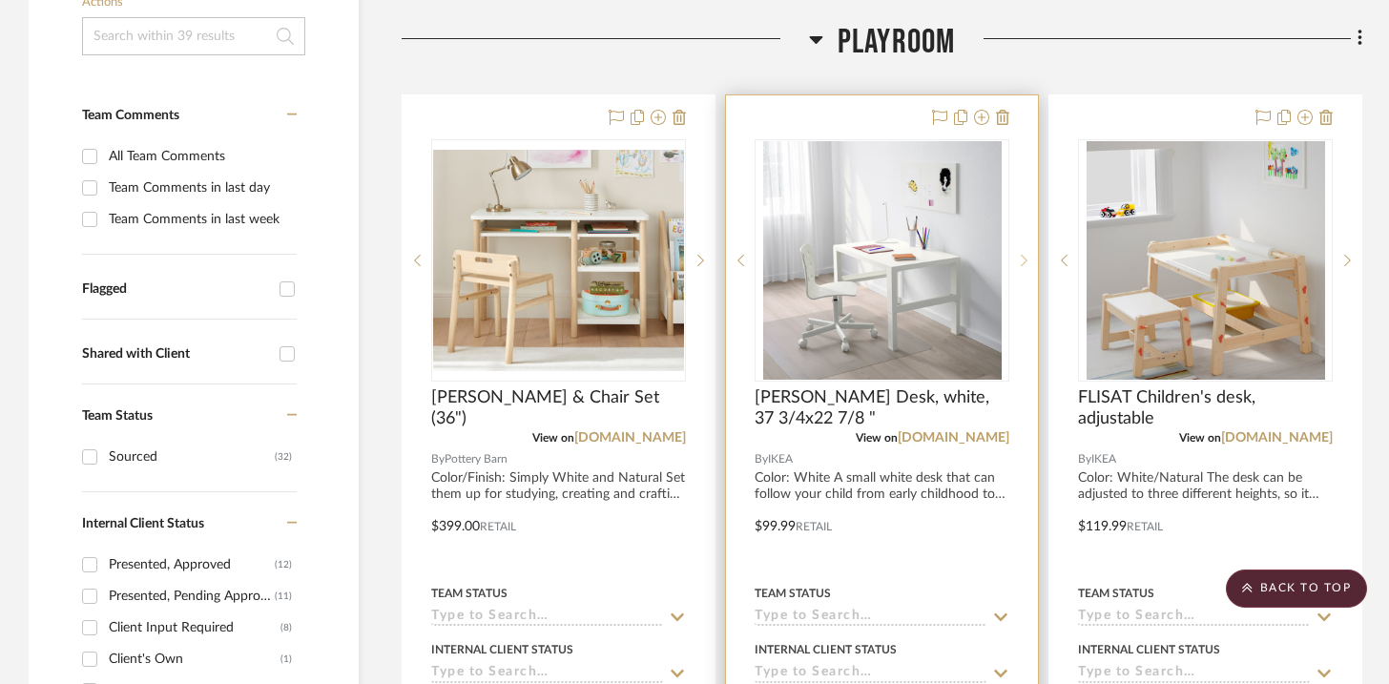
click at [1024, 262] on icon at bounding box center [1024, 260] width 7 height 11
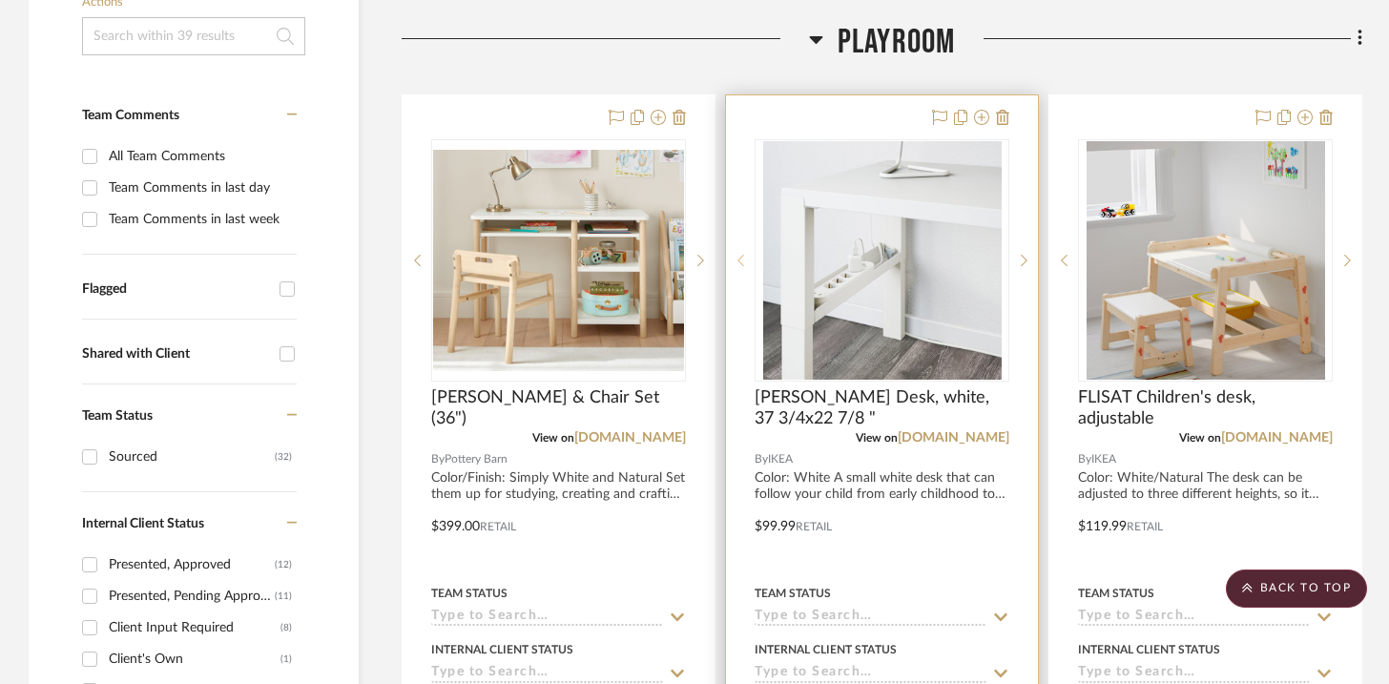
click at [742, 266] on div at bounding box center [740, 260] width 29 height 242
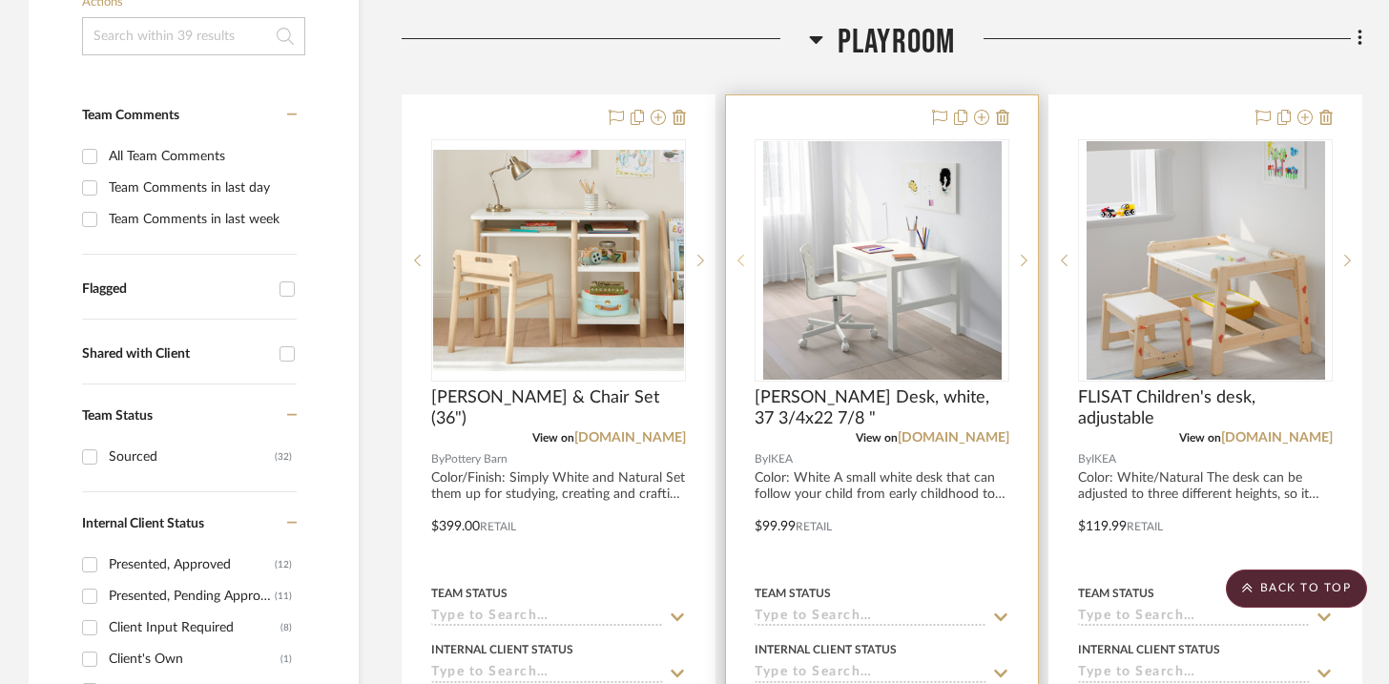
click at [742, 266] on div at bounding box center [740, 260] width 29 height 242
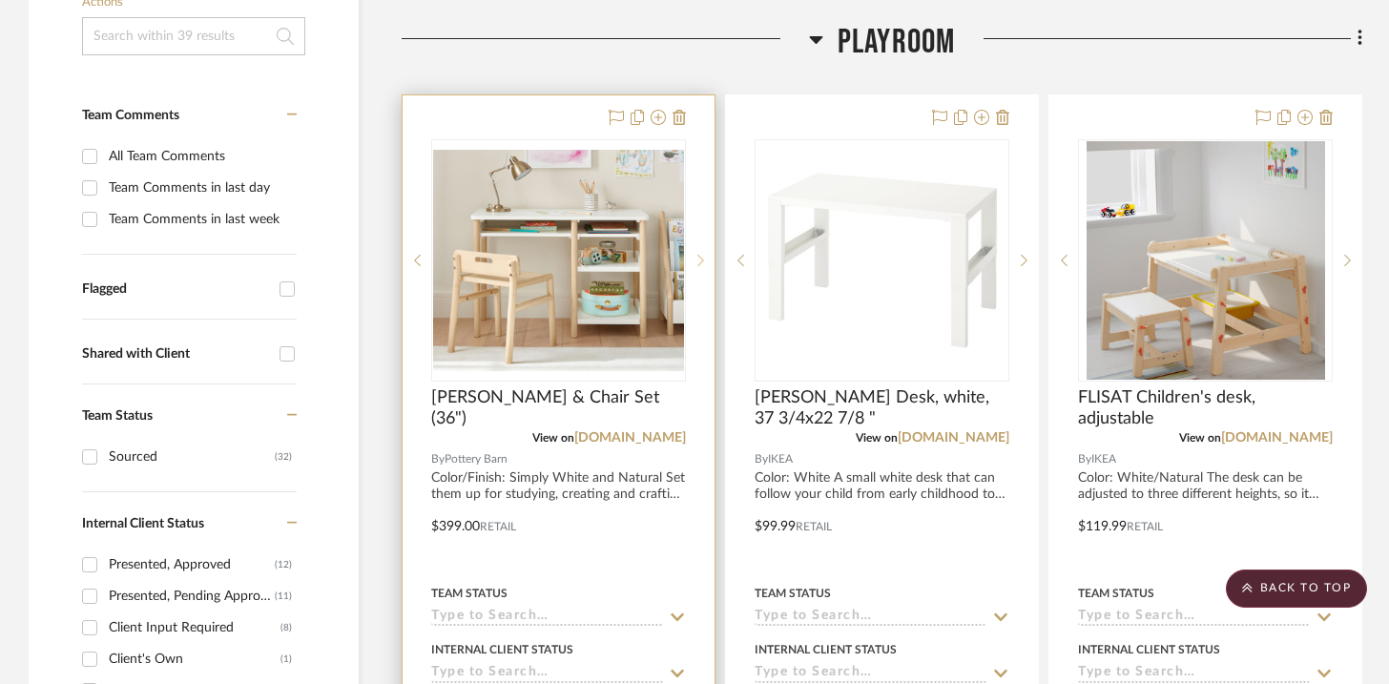
click at [693, 265] on sr-next-btn at bounding box center [700, 260] width 29 height 13
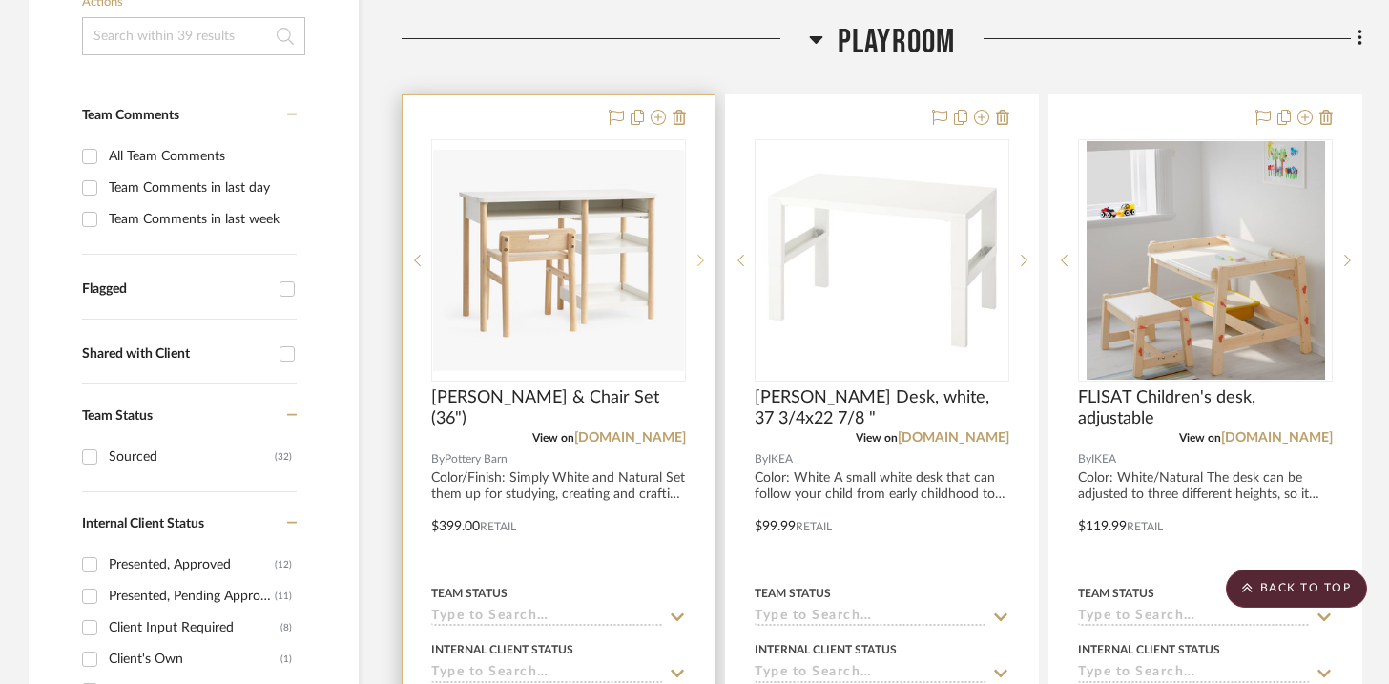
click at [693, 265] on sr-next-btn at bounding box center [700, 260] width 29 height 13
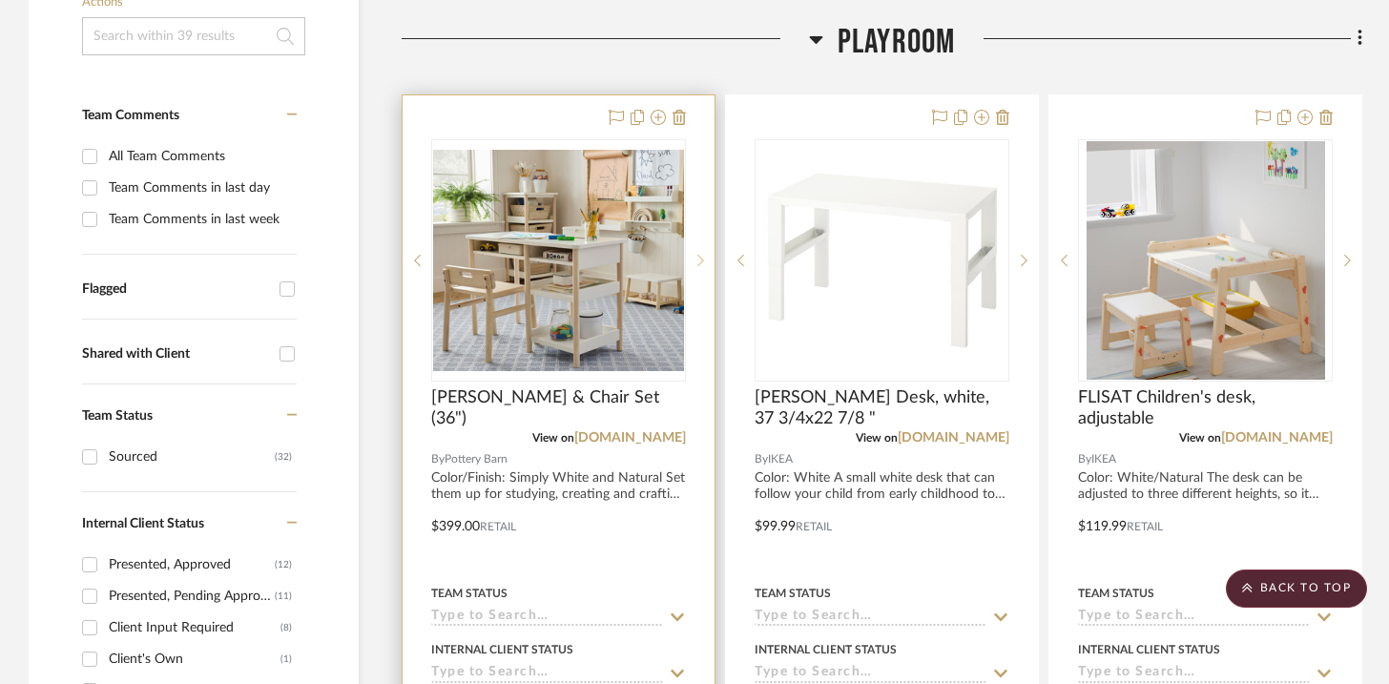
click at [693, 265] on sr-next-btn at bounding box center [700, 260] width 29 height 13
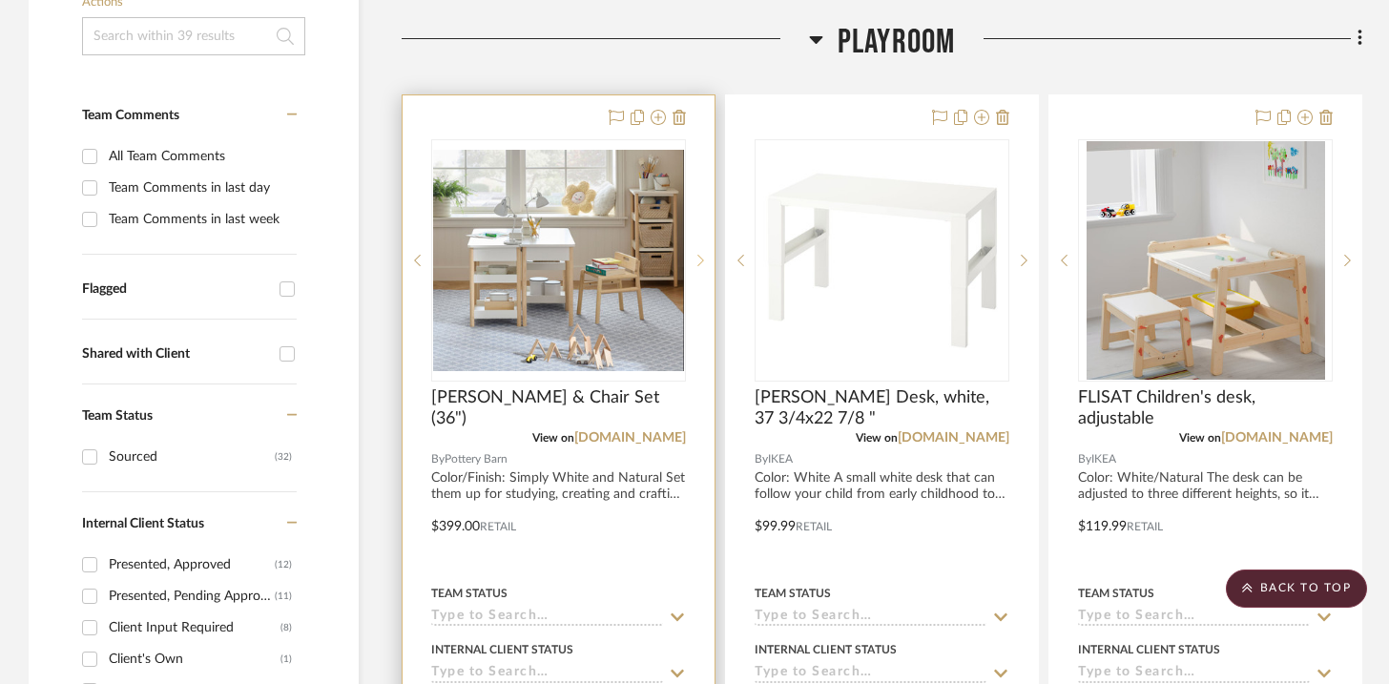
click at [693, 265] on sr-next-btn at bounding box center [700, 260] width 29 height 13
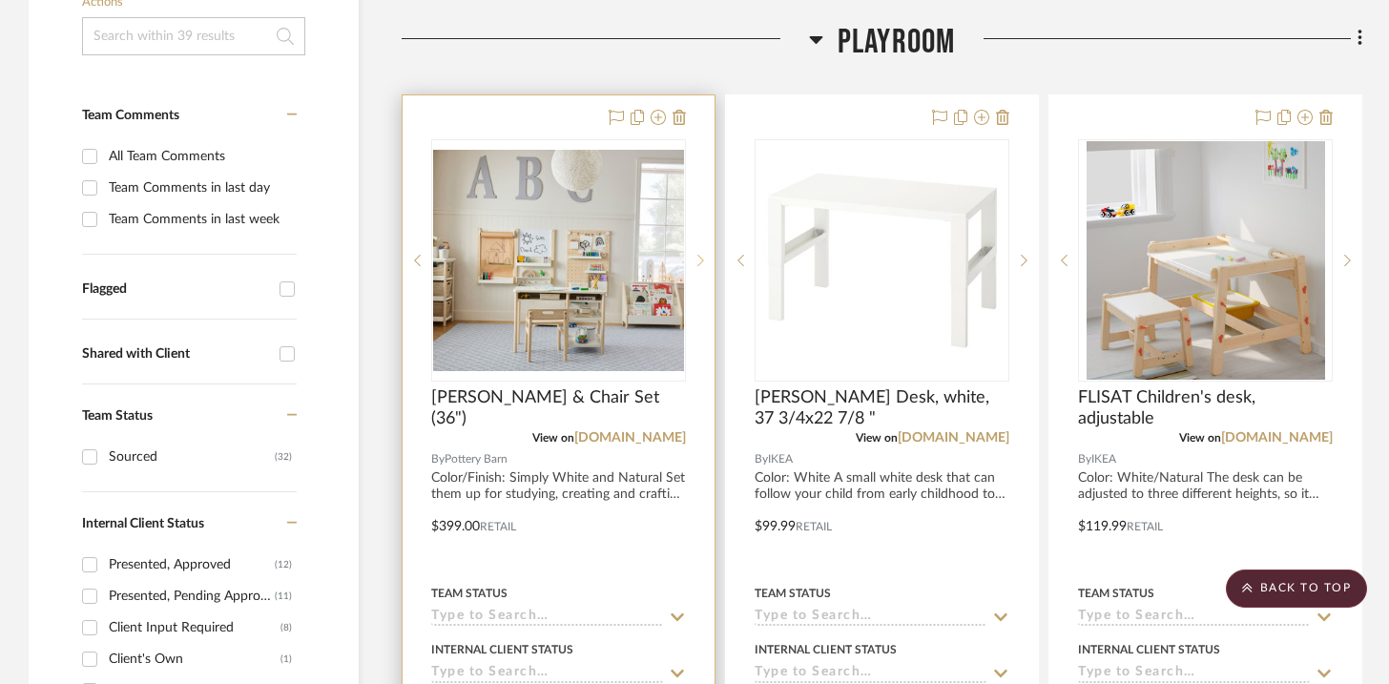
click at [693, 265] on sr-next-btn at bounding box center [700, 260] width 29 height 13
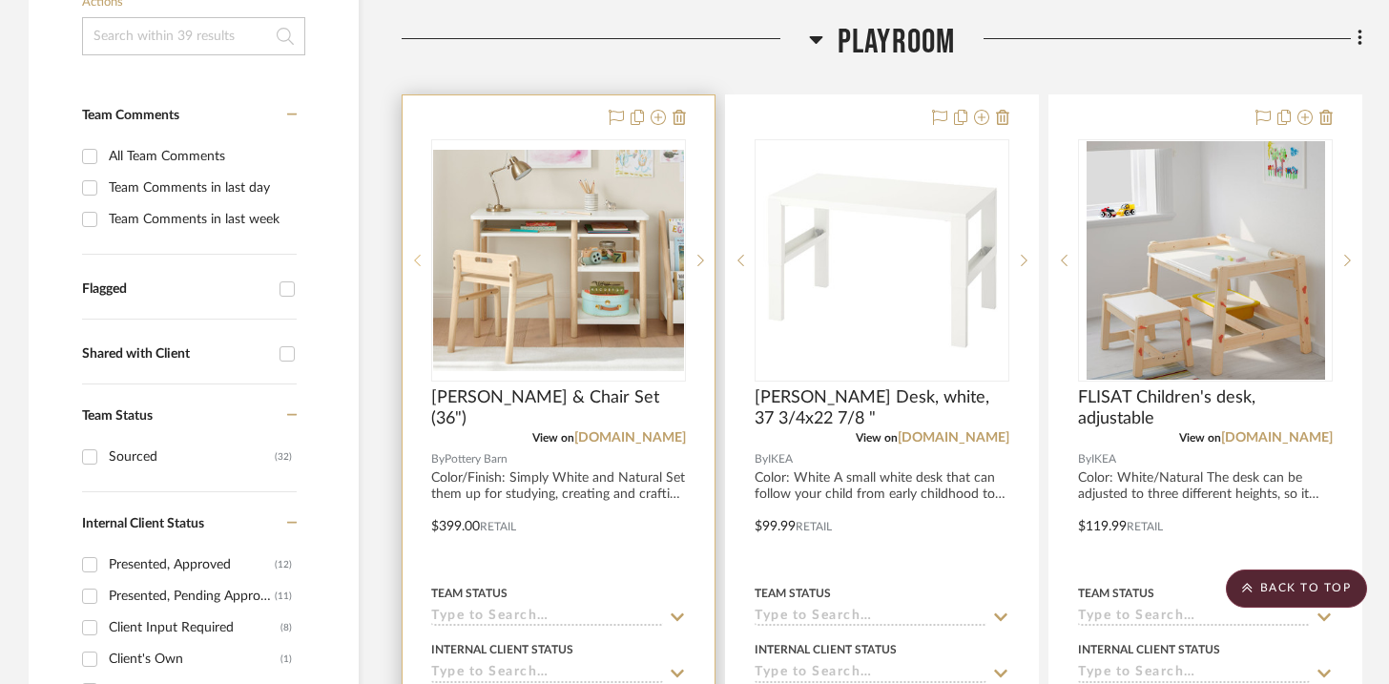
click at [410, 266] on sr-prev-btn at bounding box center [417, 260] width 29 height 13
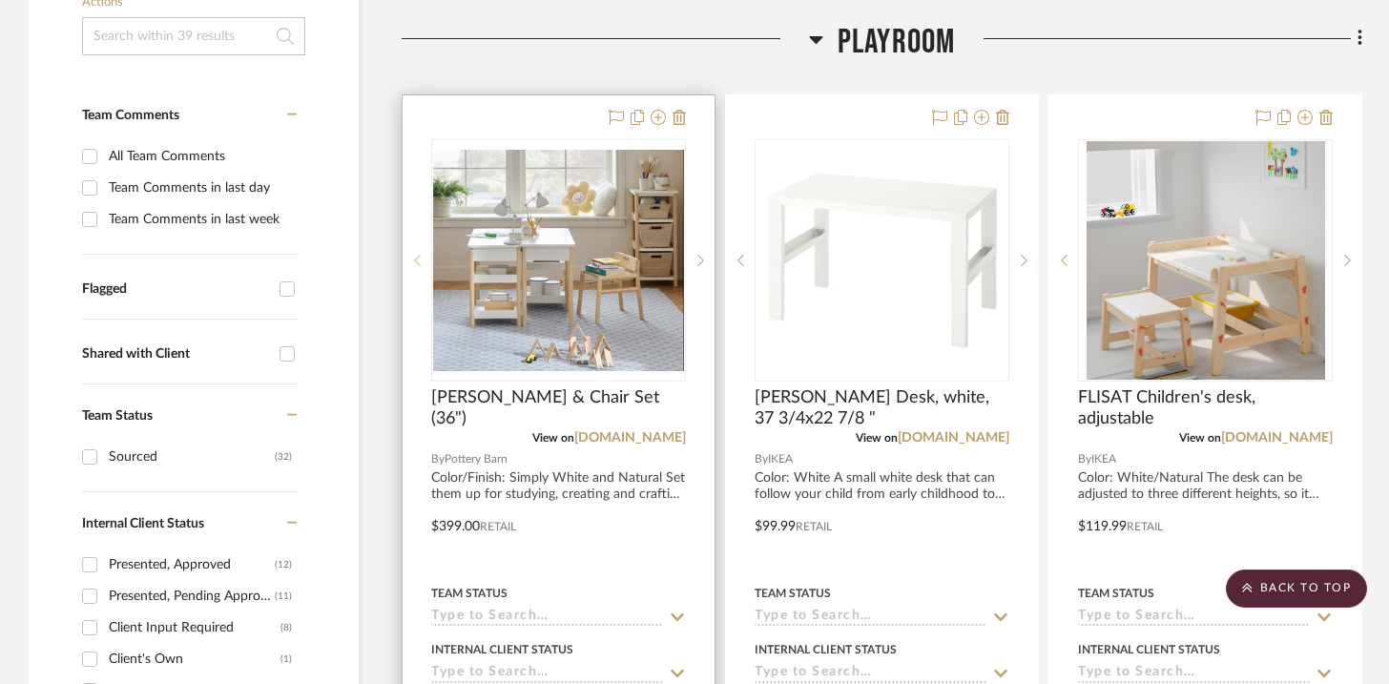
click at [410, 266] on sr-prev-btn at bounding box center [417, 260] width 29 height 13
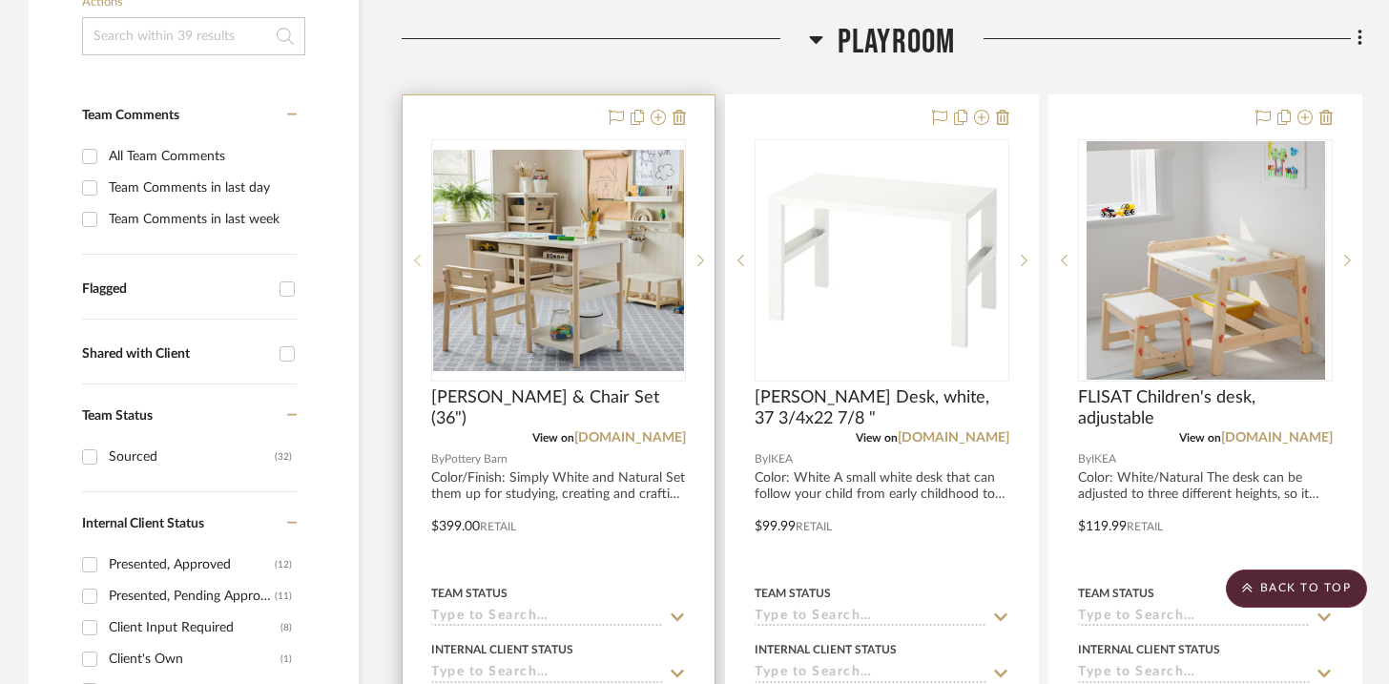
click at [410, 266] on sr-prev-btn at bounding box center [417, 260] width 29 height 13
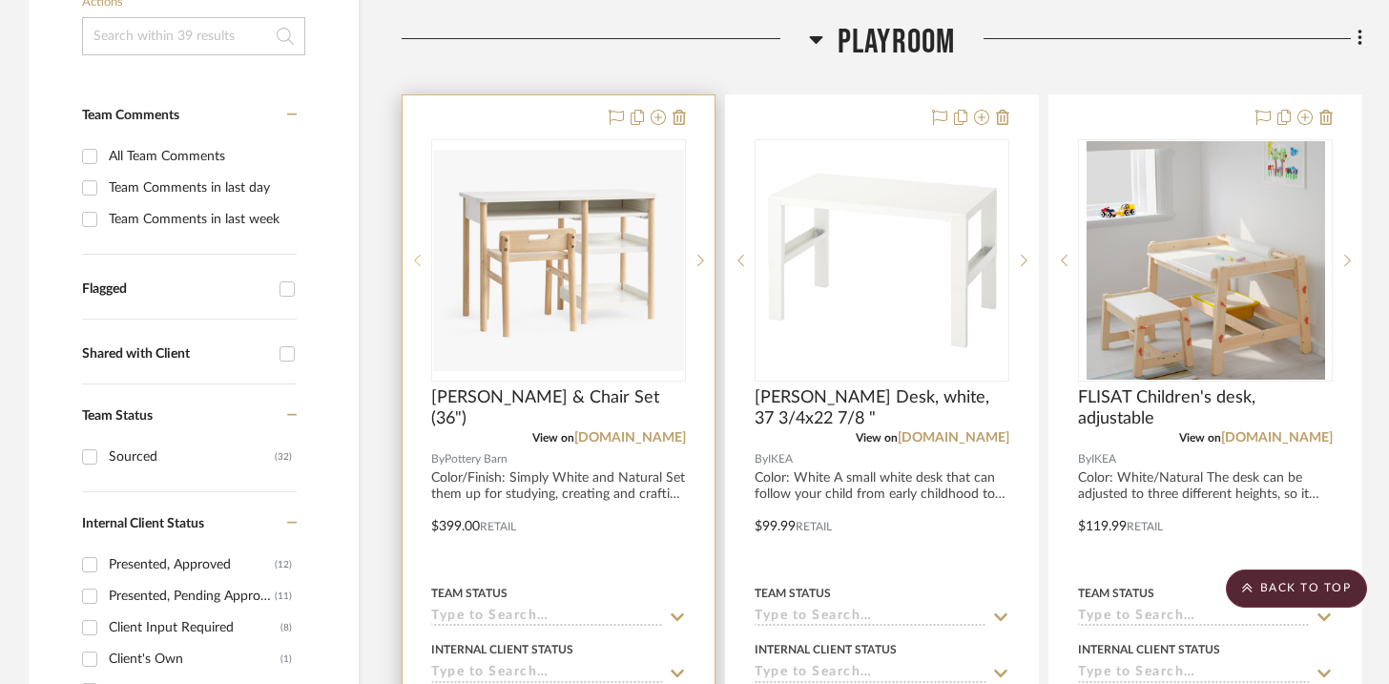
click at [410, 266] on sr-prev-btn at bounding box center [417, 260] width 29 height 13
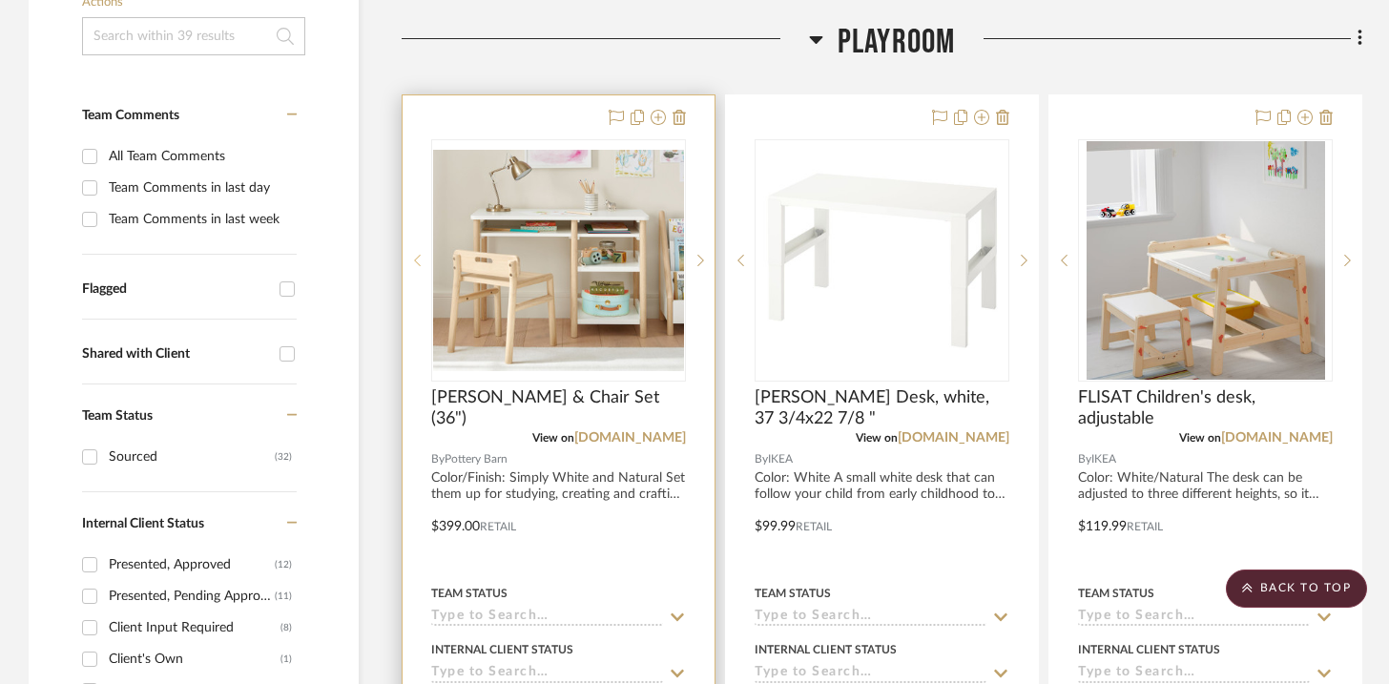
click at [410, 266] on sr-prev-btn at bounding box center [417, 260] width 29 height 13
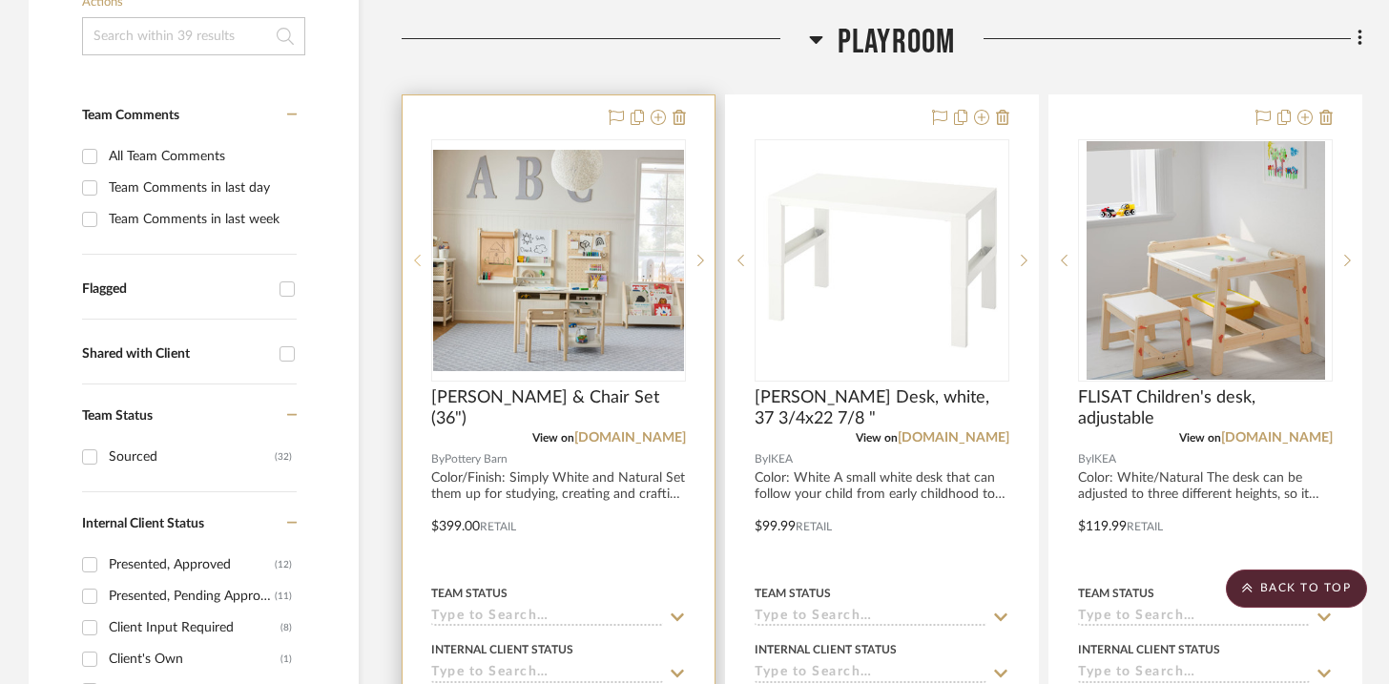
click at [410, 266] on sr-prev-btn at bounding box center [417, 260] width 29 height 13
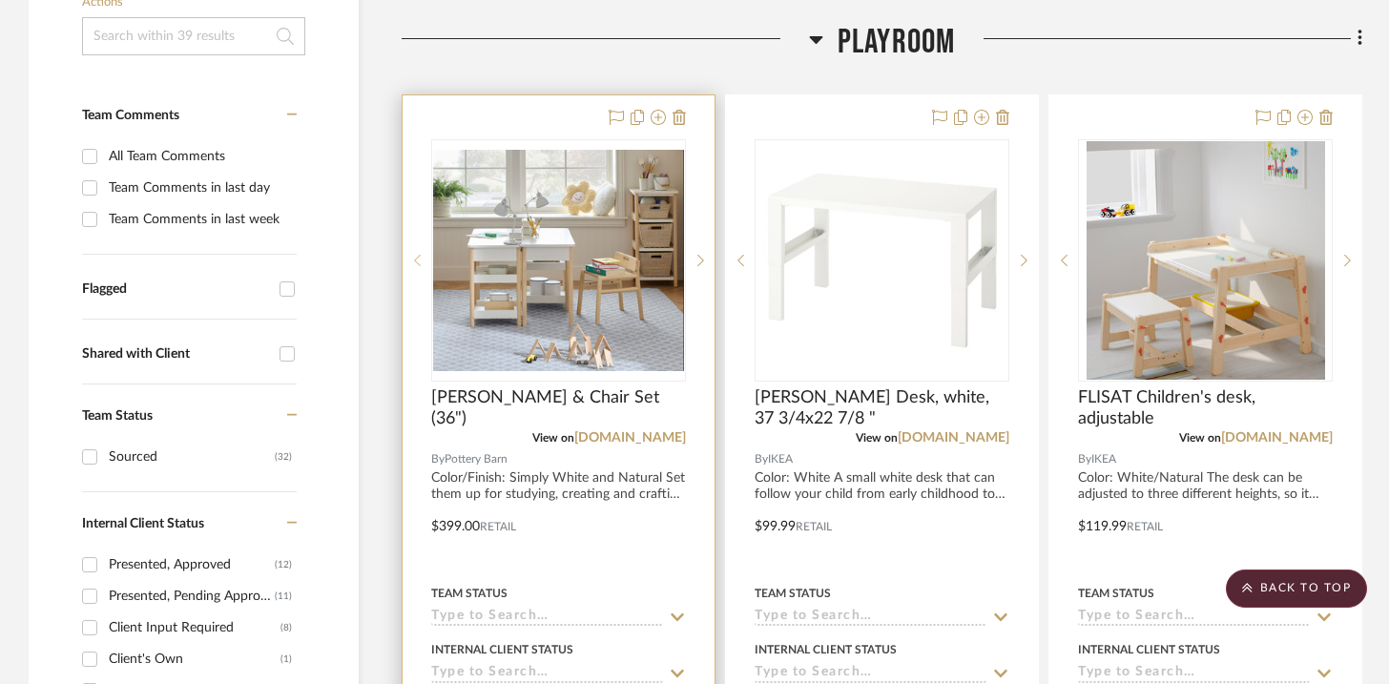
click at [410, 266] on sr-prev-btn at bounding box center [417, 260] width 29 height 13
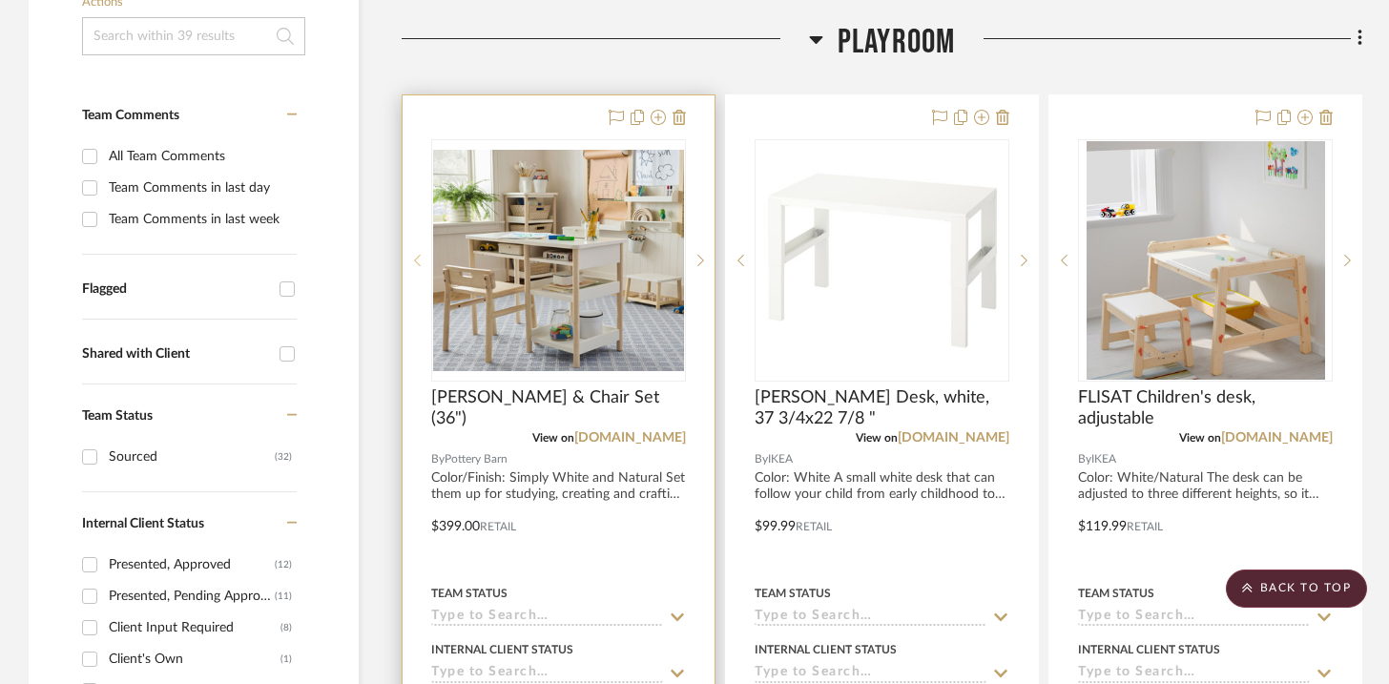
click at [410, 266] on sr-prev-btn at bounding box center [417, 260] width 29 height 13
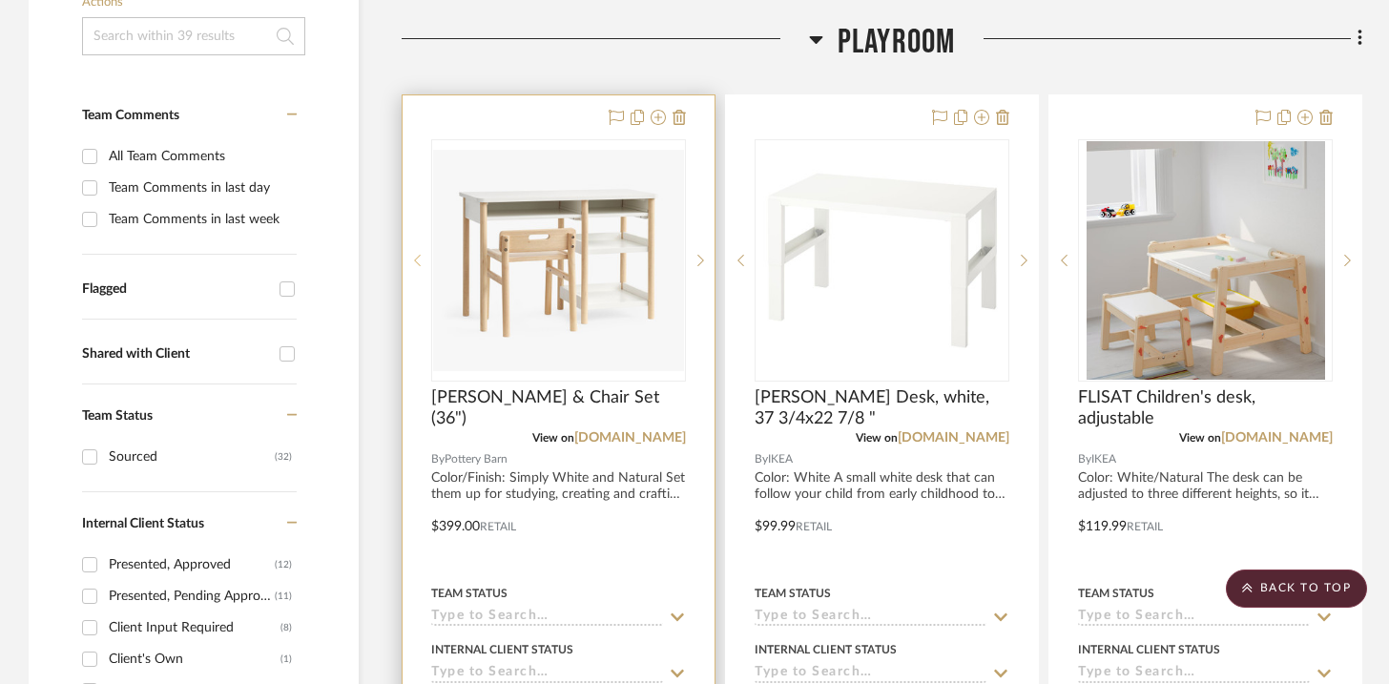
click at [410, 266] on sr-prev-btn at bounding box center [417, 260] width 29 height 13
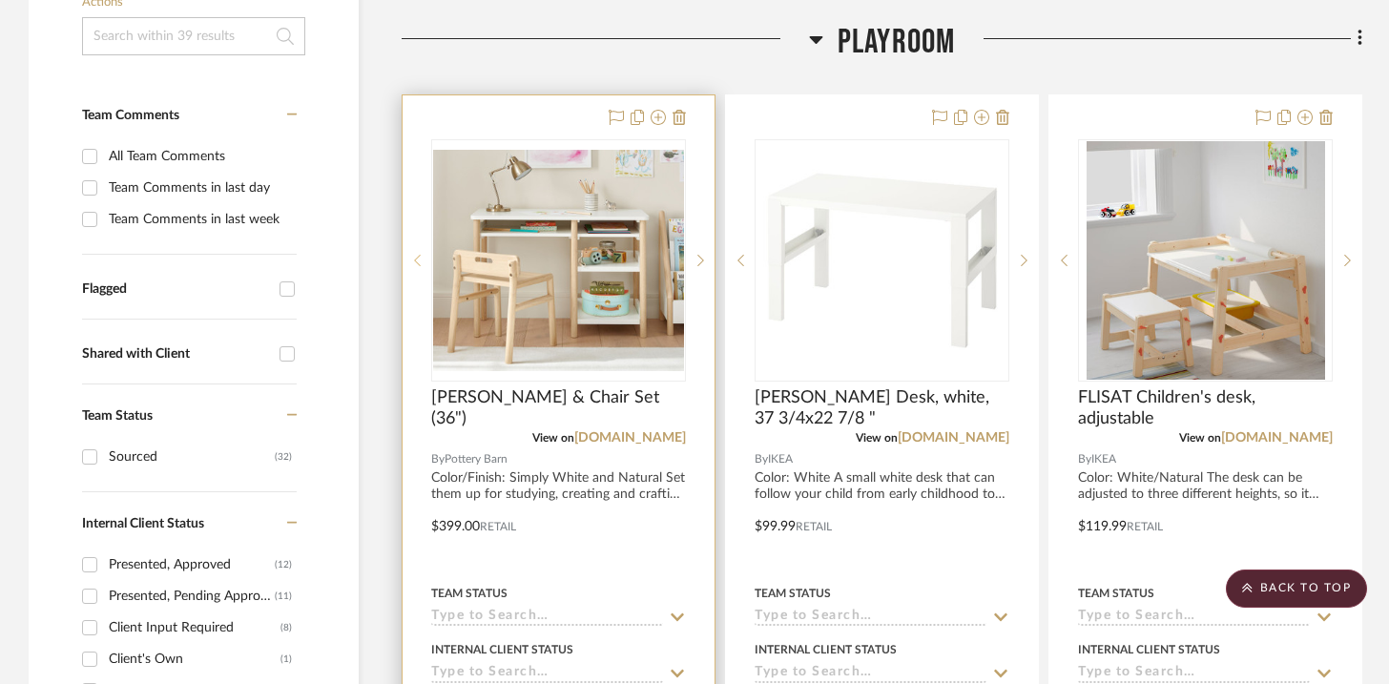
click at [410, 266] on sr-prev-btn at bounding box center [417, 260] width 29 height 13
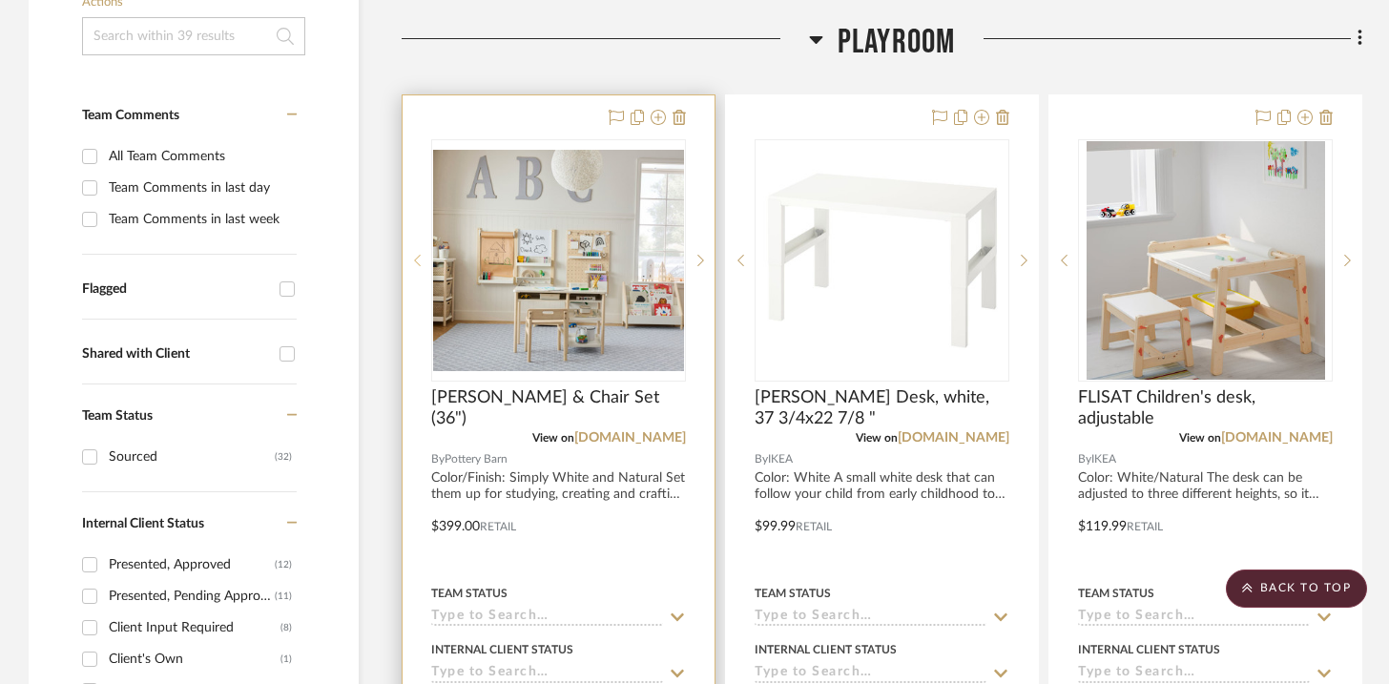
click at [410, 266] on sr-prev-btn at bounding box center [417, 260] width 29 height 13
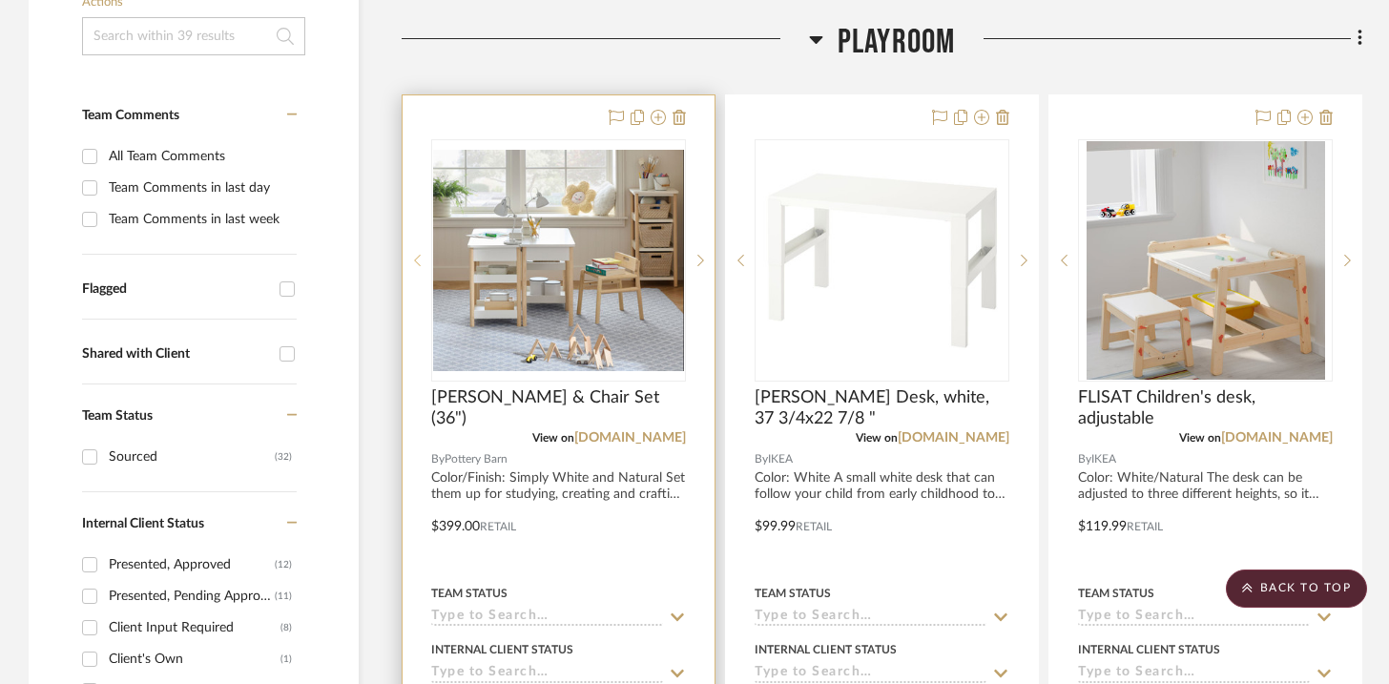
click at [410, 266] on sr-prev-btn at bounding box center [417, 260] width 29 height 13
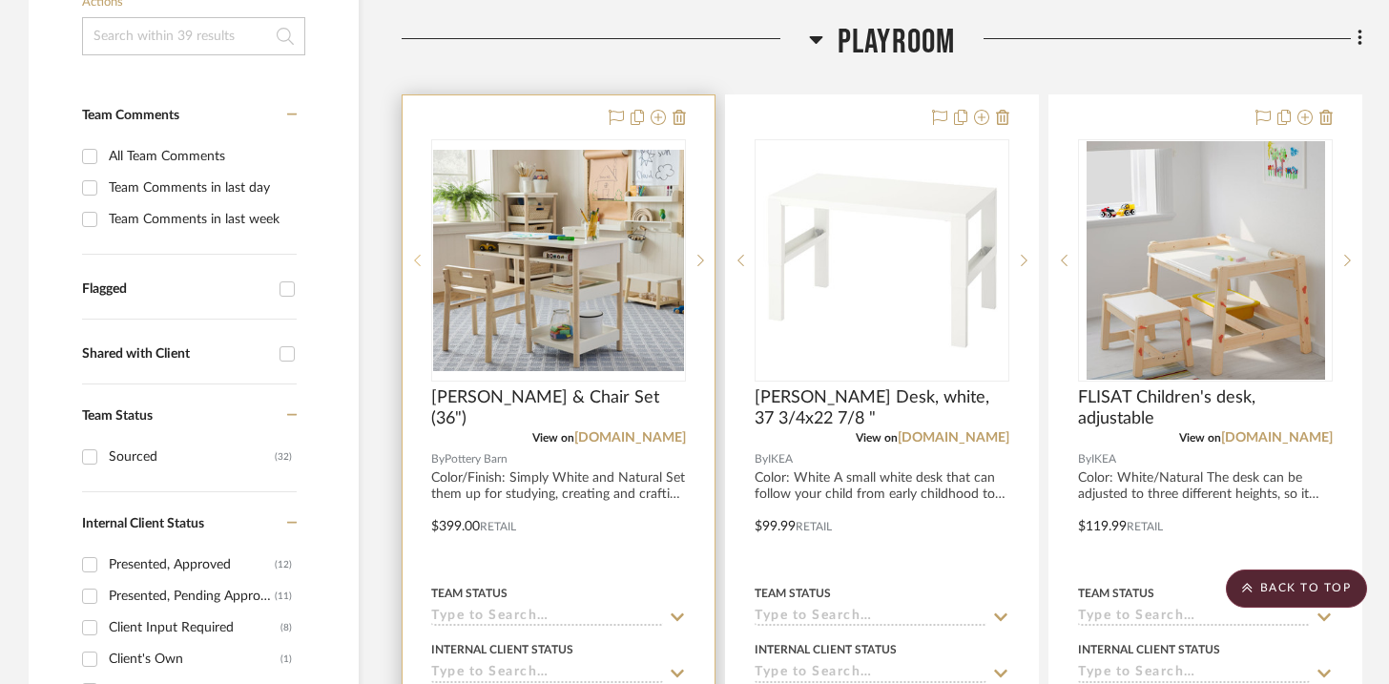
click at [410, 266] on sr-prev-btn at bounding box center [417, 260] width 29 height 13
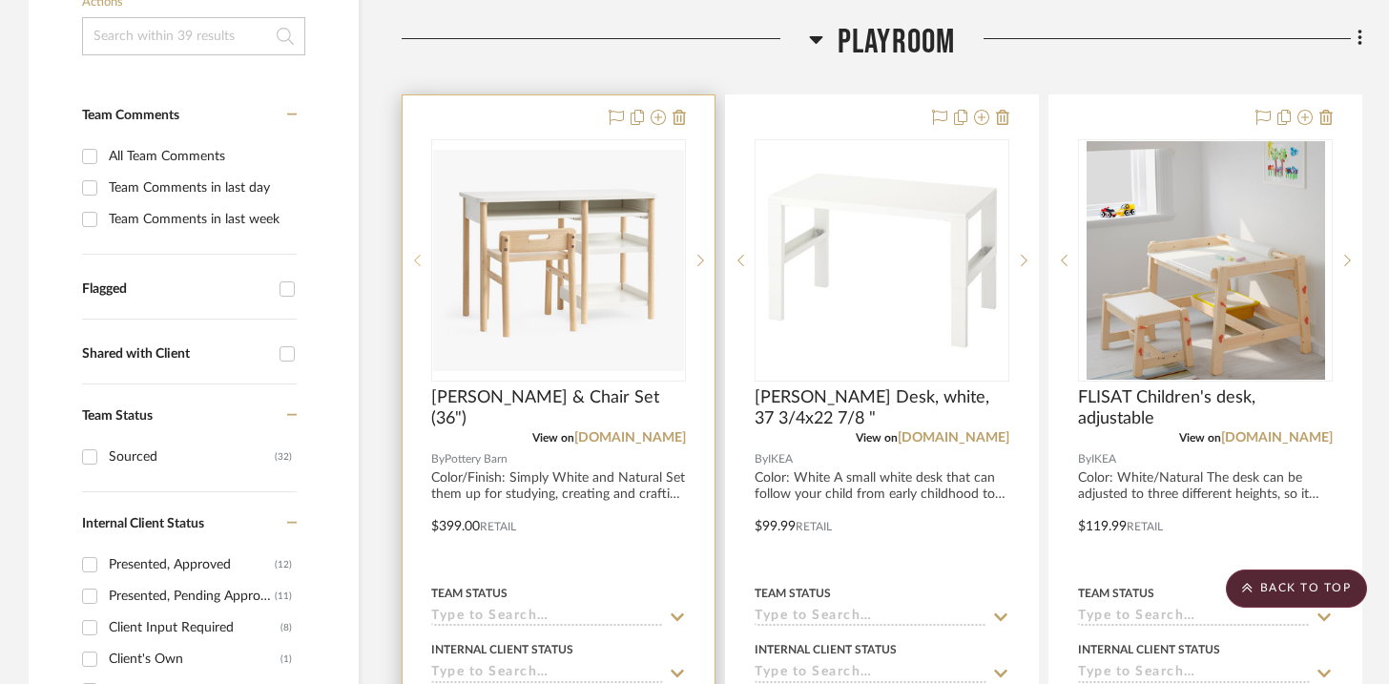
click at [410, 266] on sr-prev-btn at bounding box center [417, 260] width 29 height 13
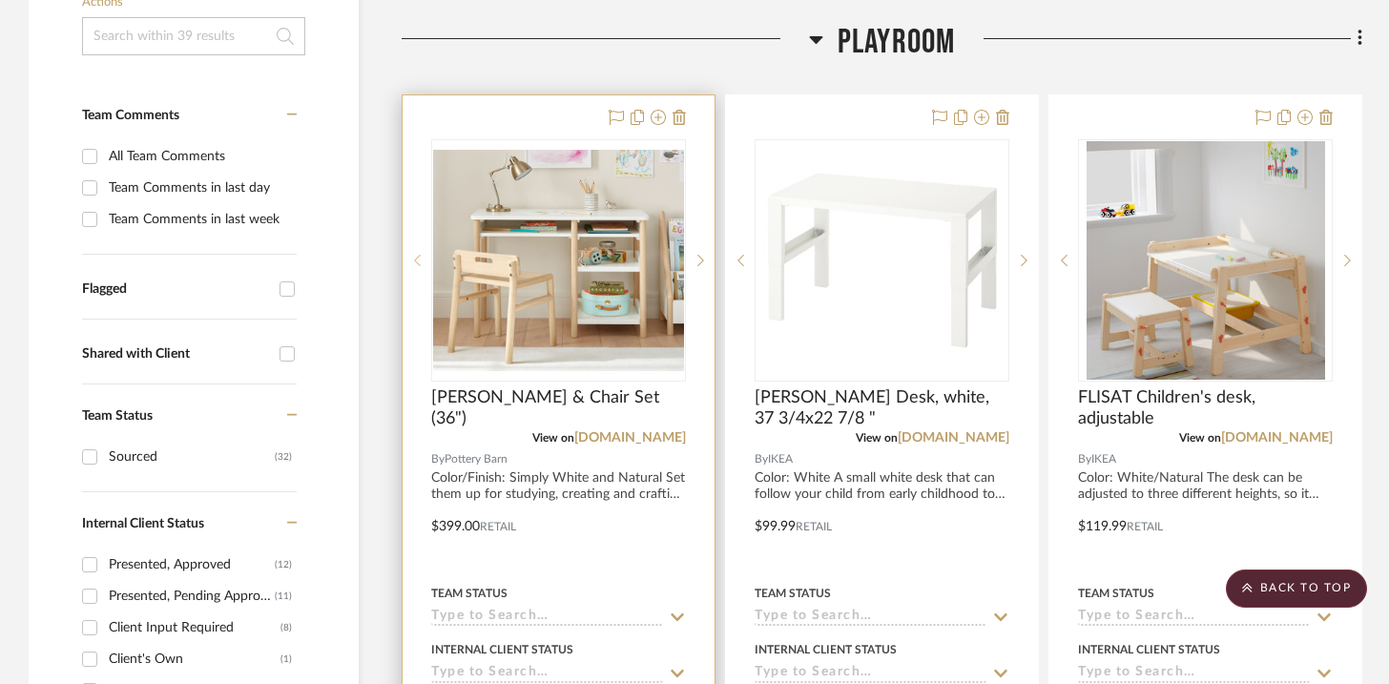
click at [410, 266] on sr-prev-btn at bounding box center [417, 260] width 29 height 13
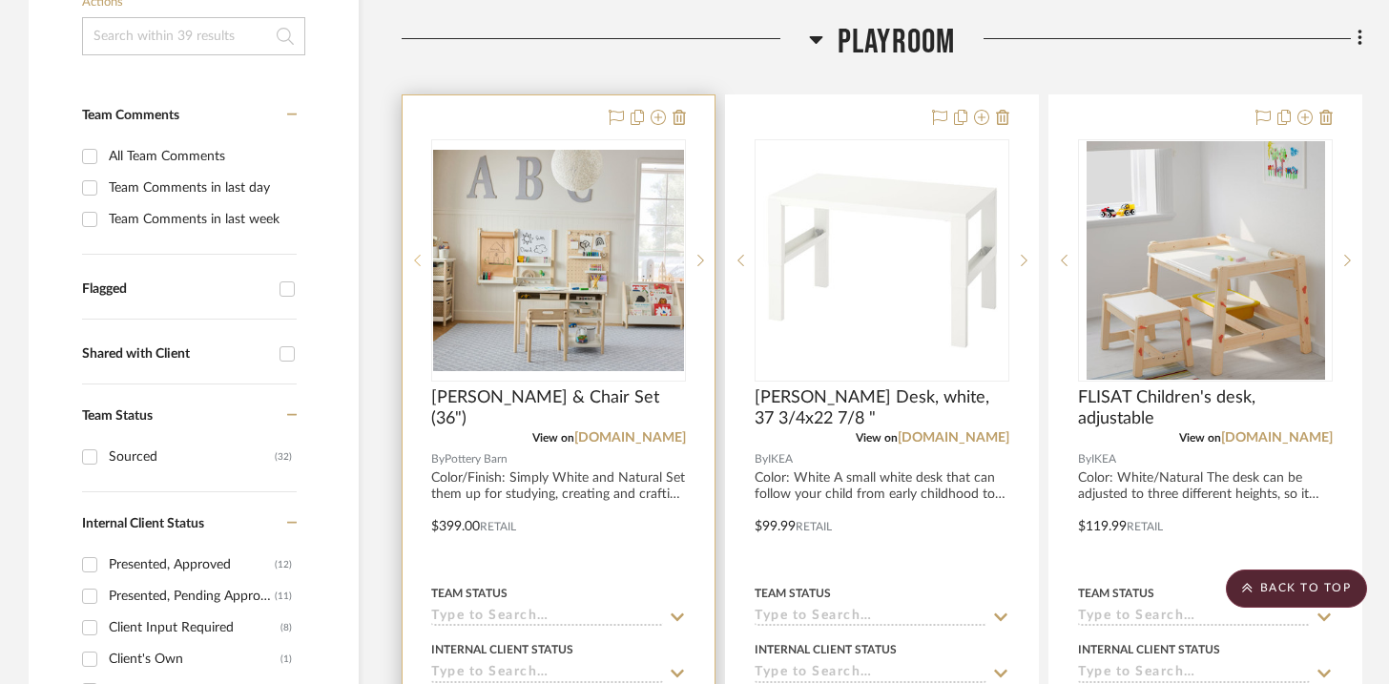
click at [410, 266] on sr-prev-btn at bounding box center [417, 260] width 29 height 13
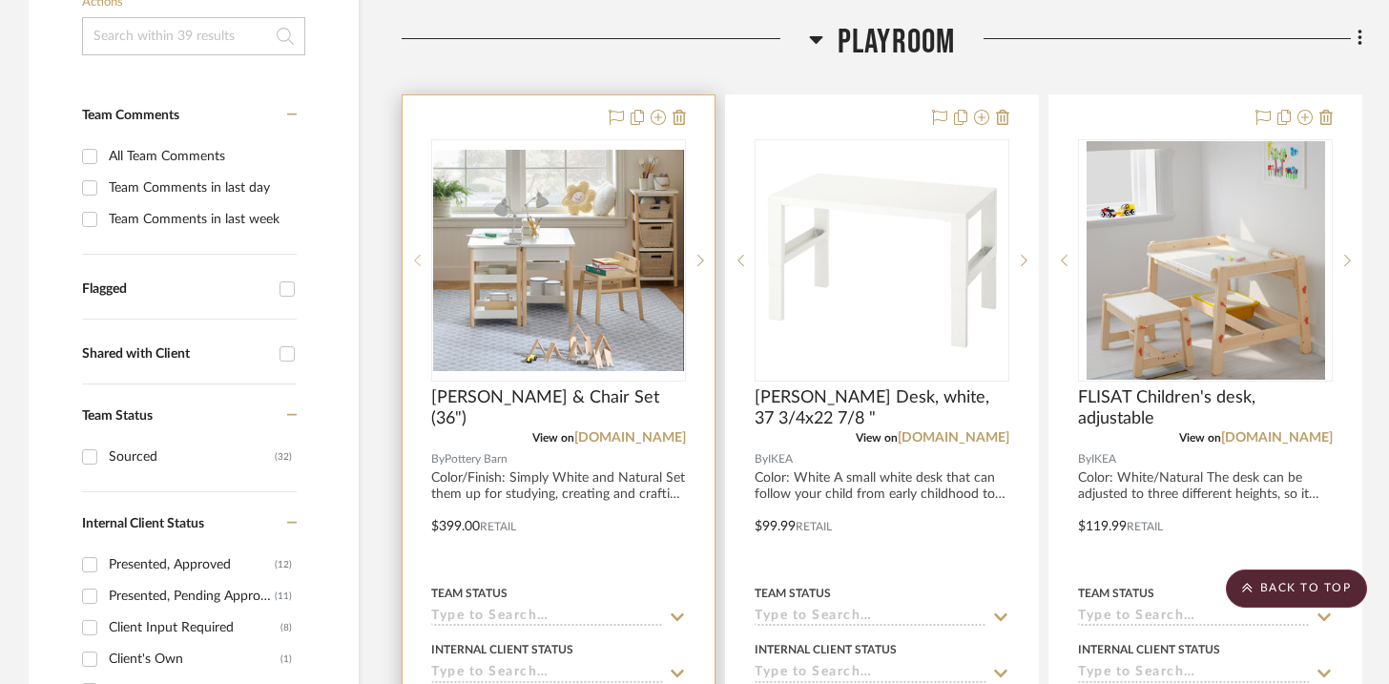
click at [410, 266] on sr-prev-btn at bounding box center [417, 260] width 29 height 13
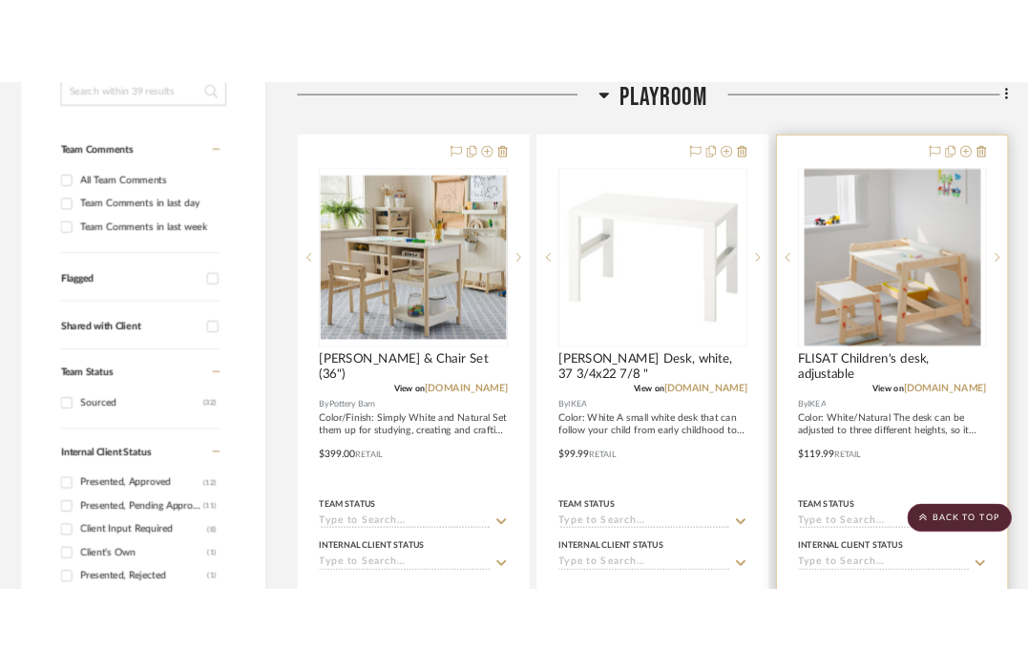
scroll to position [396, 0]
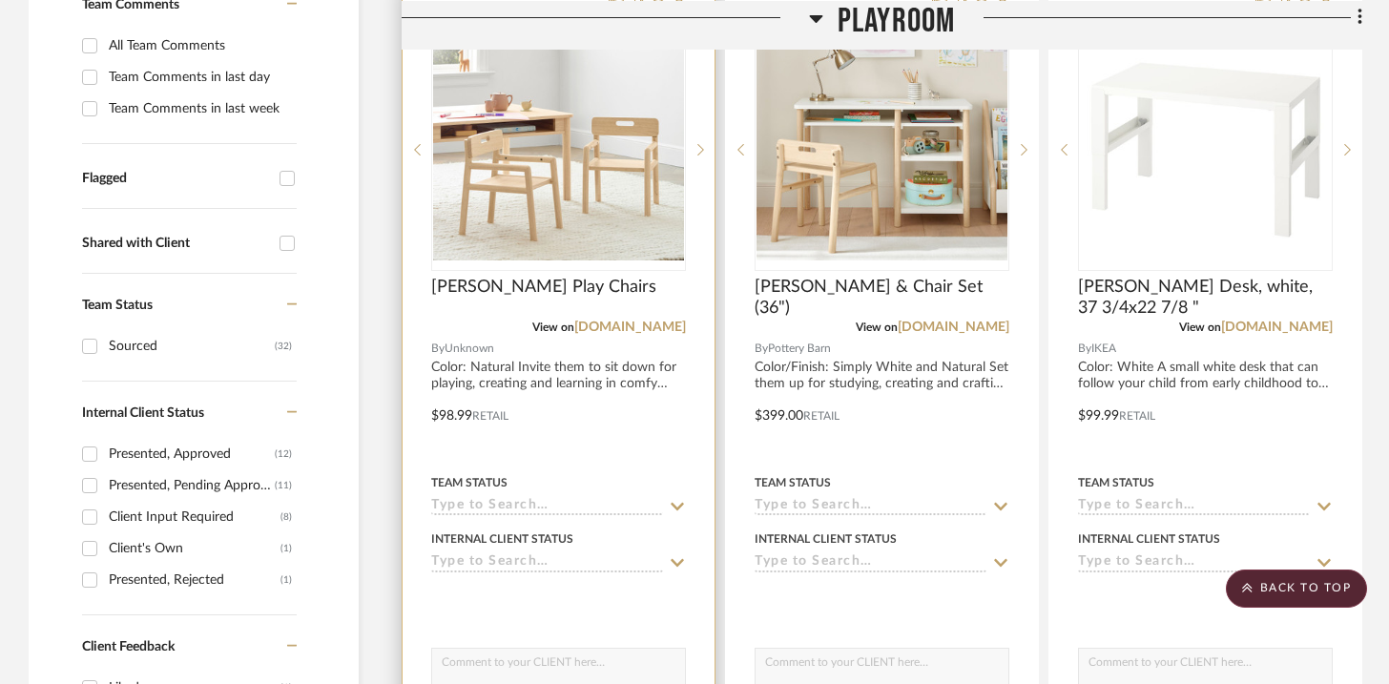
scroll to position [685, 0]
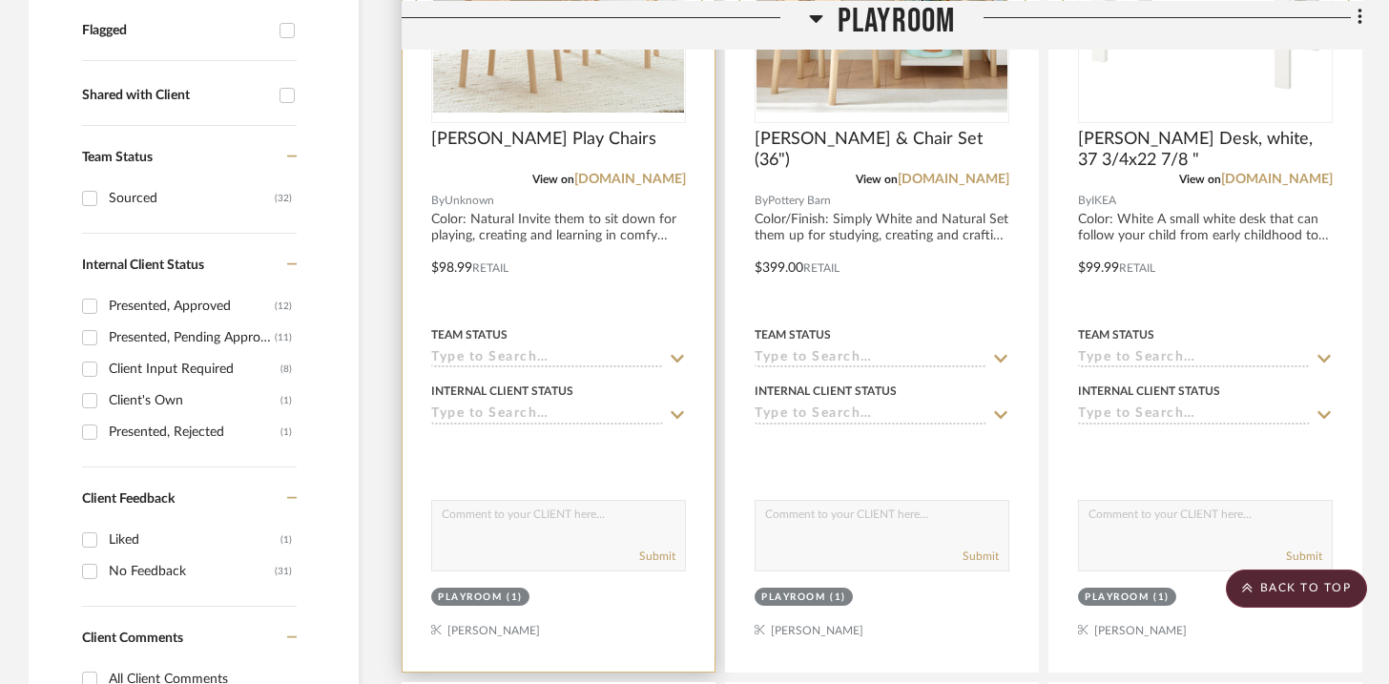
click at [610, 519] on textarea at bounding box center [558, 519] width 253 height 36
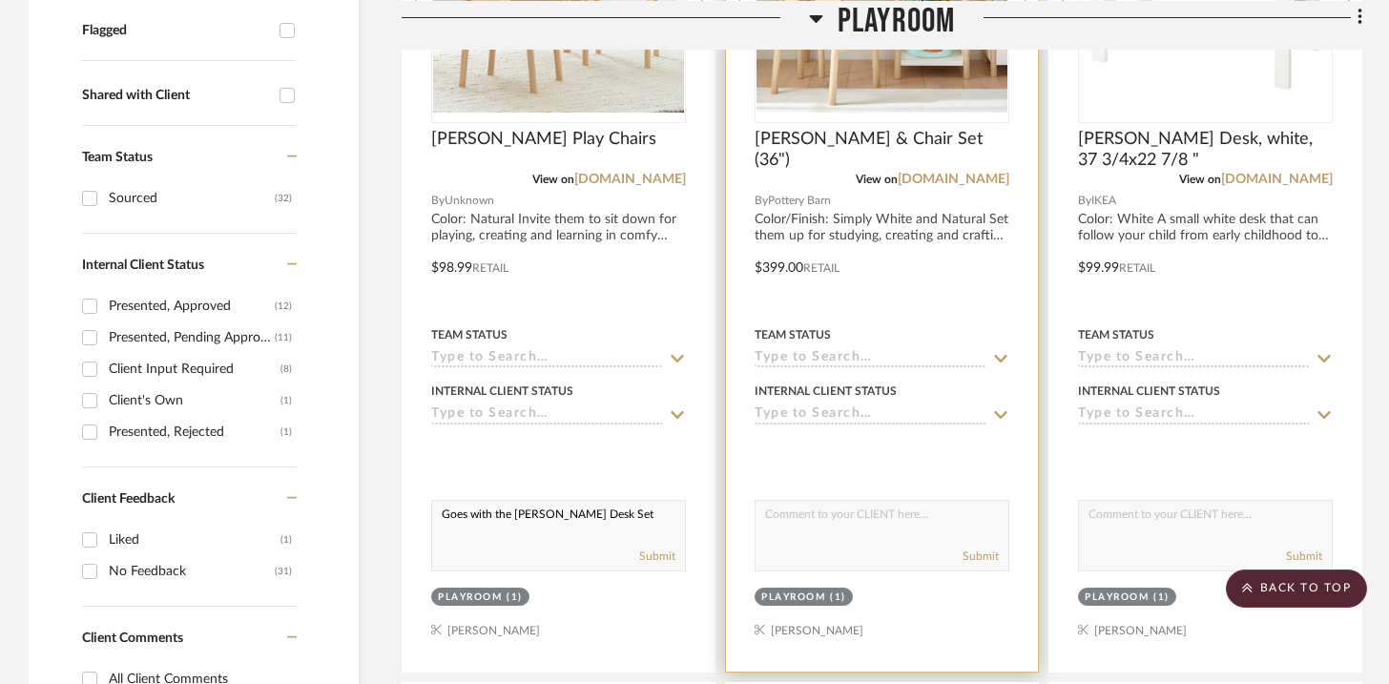
click at [733, 484] on div at bounding box center [882, 254] width 312 height 835
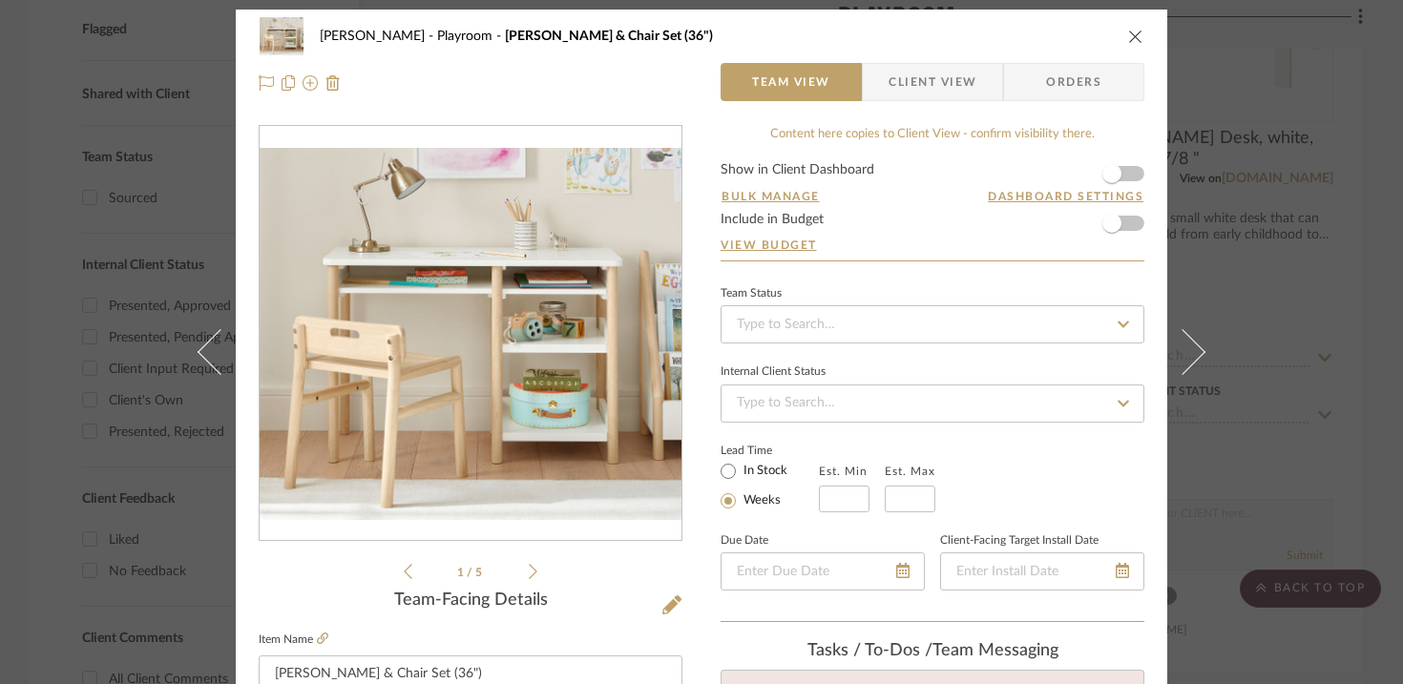
scroll to position [0, 0]
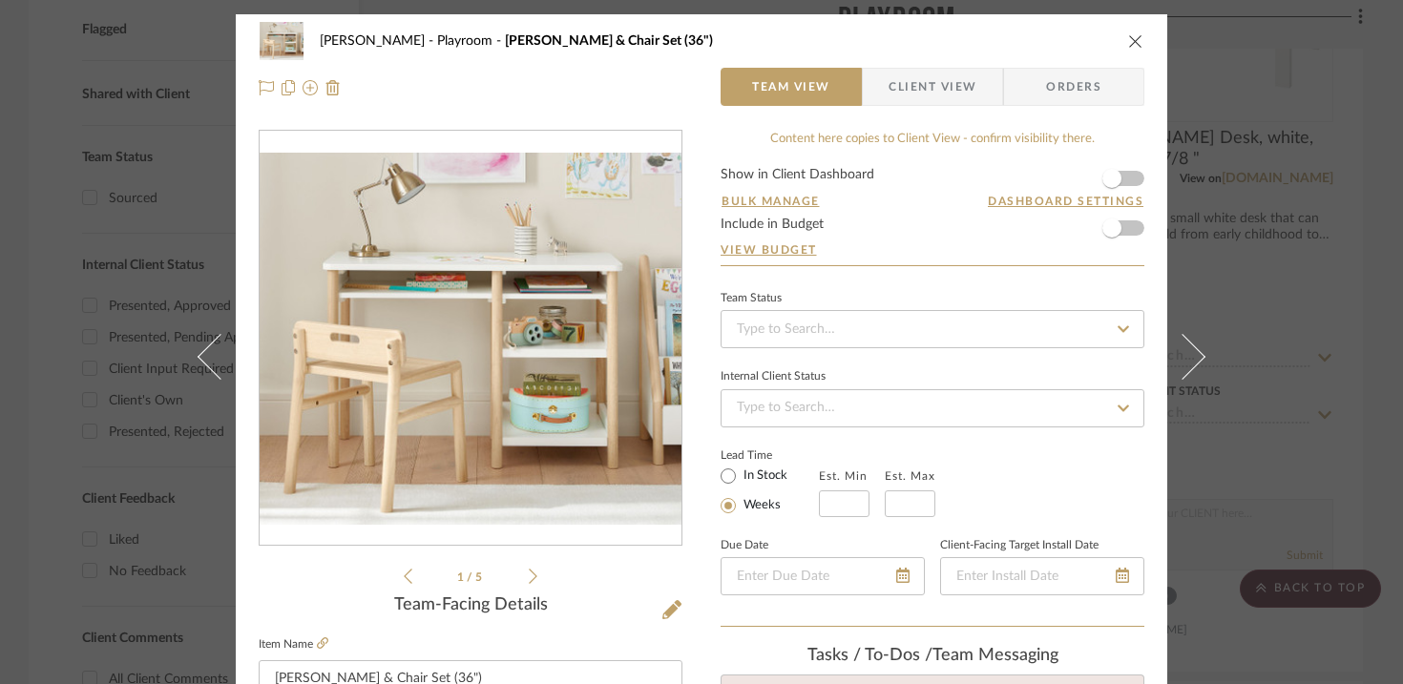
click at [545, 396] on img "0" at bounding box center [471, 339] width 422 height 372
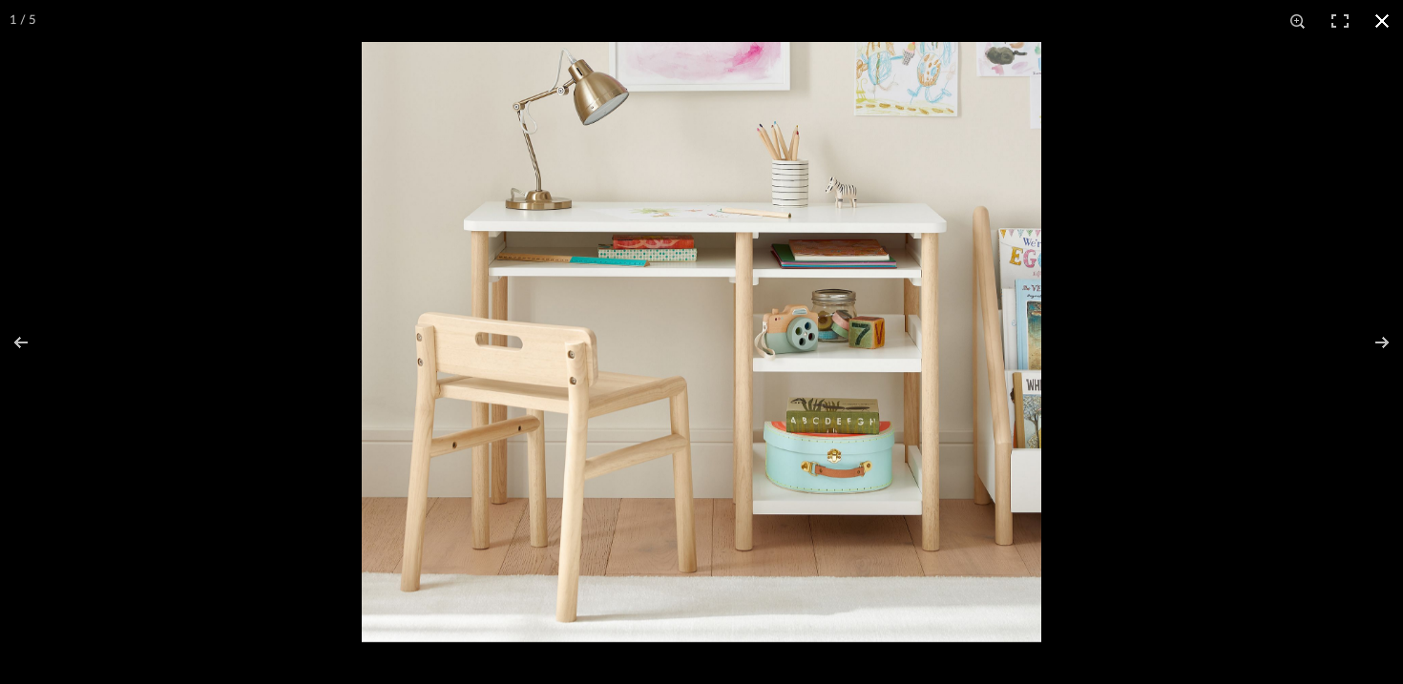
click at [1040, 51] on div at bounding box center [1063, 384] width 1403 height 684
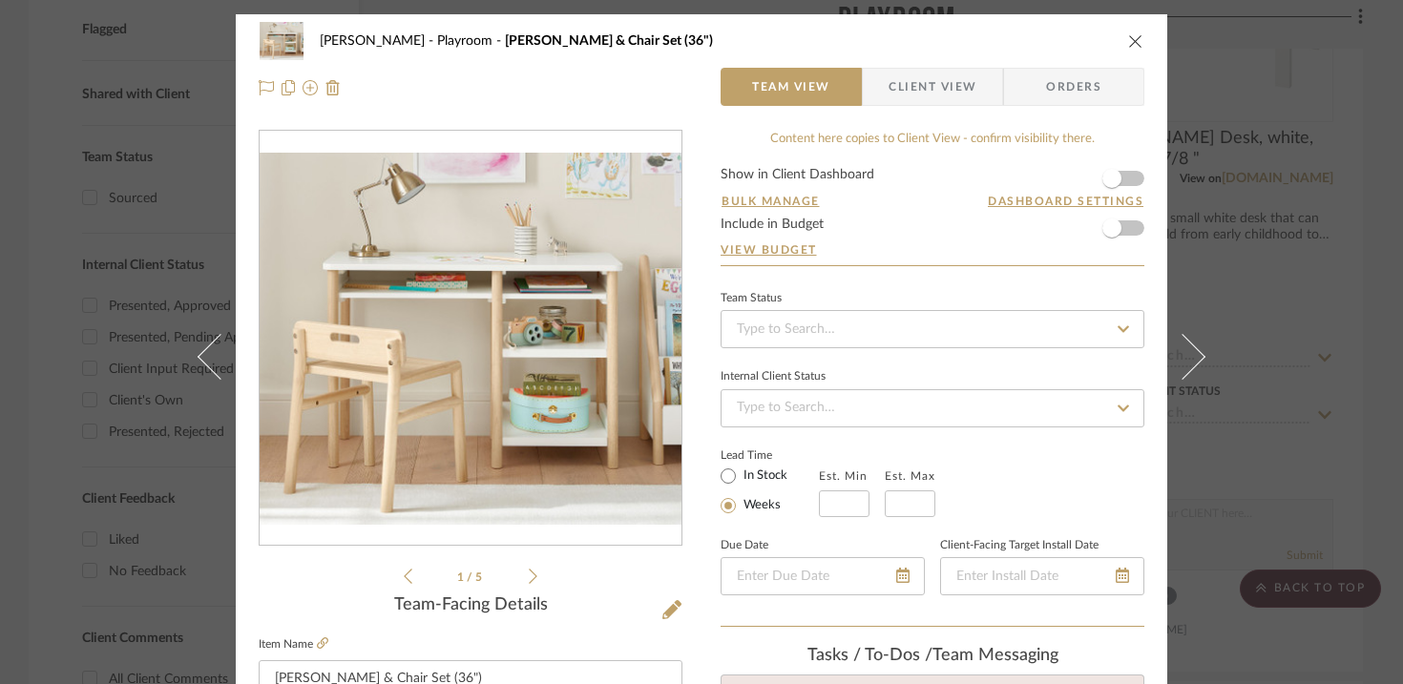
click at [1040, 28] on div "[PERSON_NAME] Playroom [PERSON_NAME] & Chair Set (36")" at bounding box center [701, 41] width 885 height 38
click at [1040, 33] on icon "close" at bounding box center [1135, 40] width 15 height 15
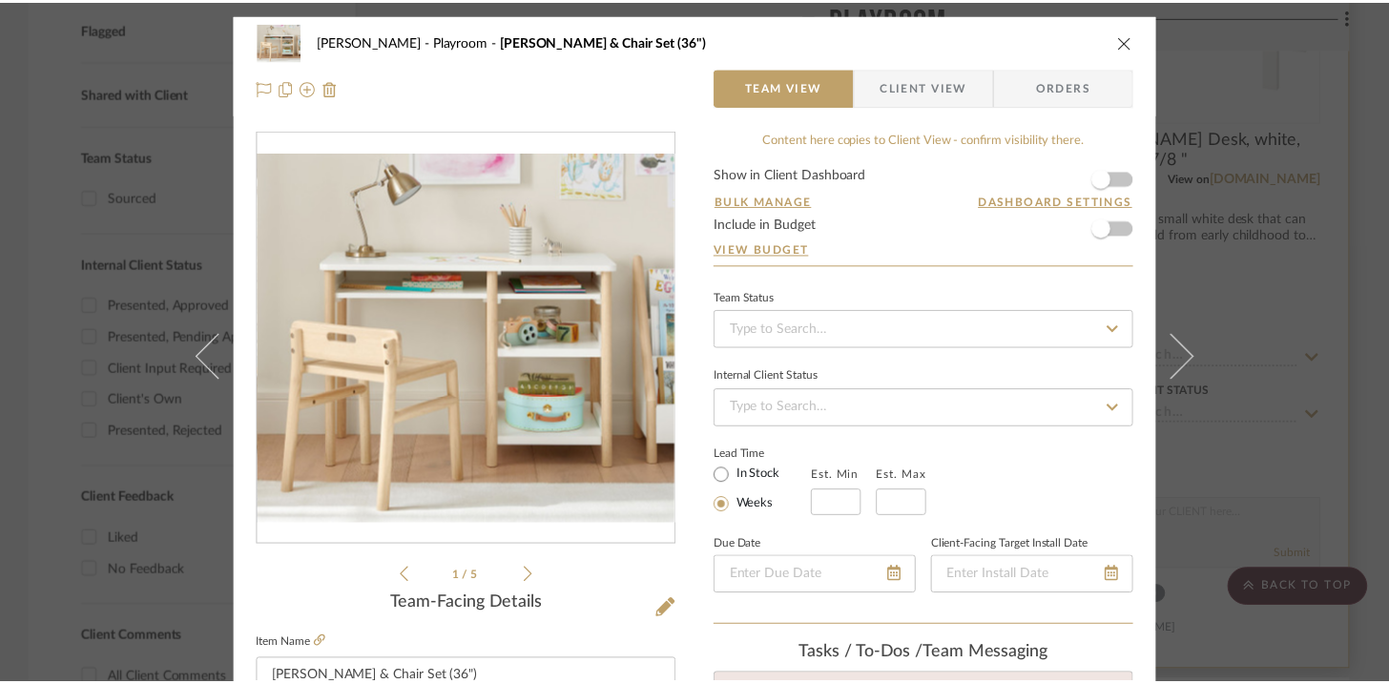
scroll to position [685, 0]
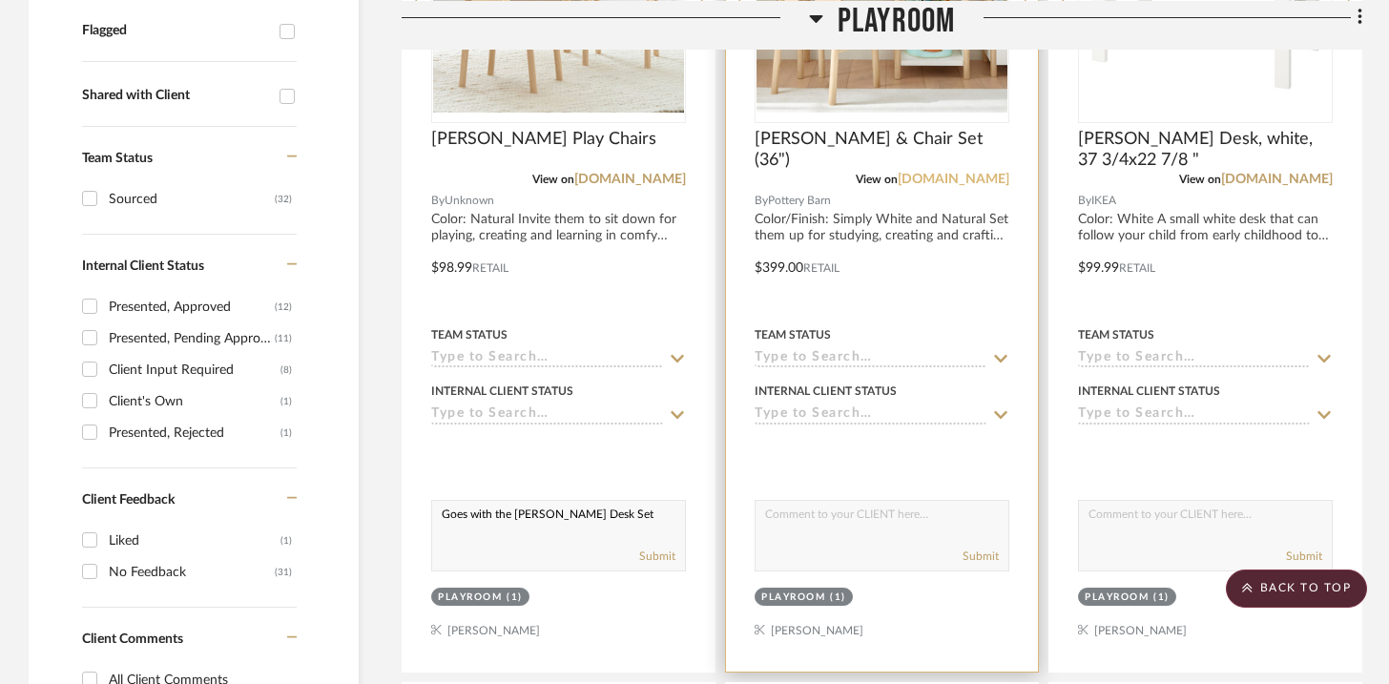
click at [917, 179] on link "[DOMAIN_NAME]" at bounding box center [954, 179] width 112 height 13
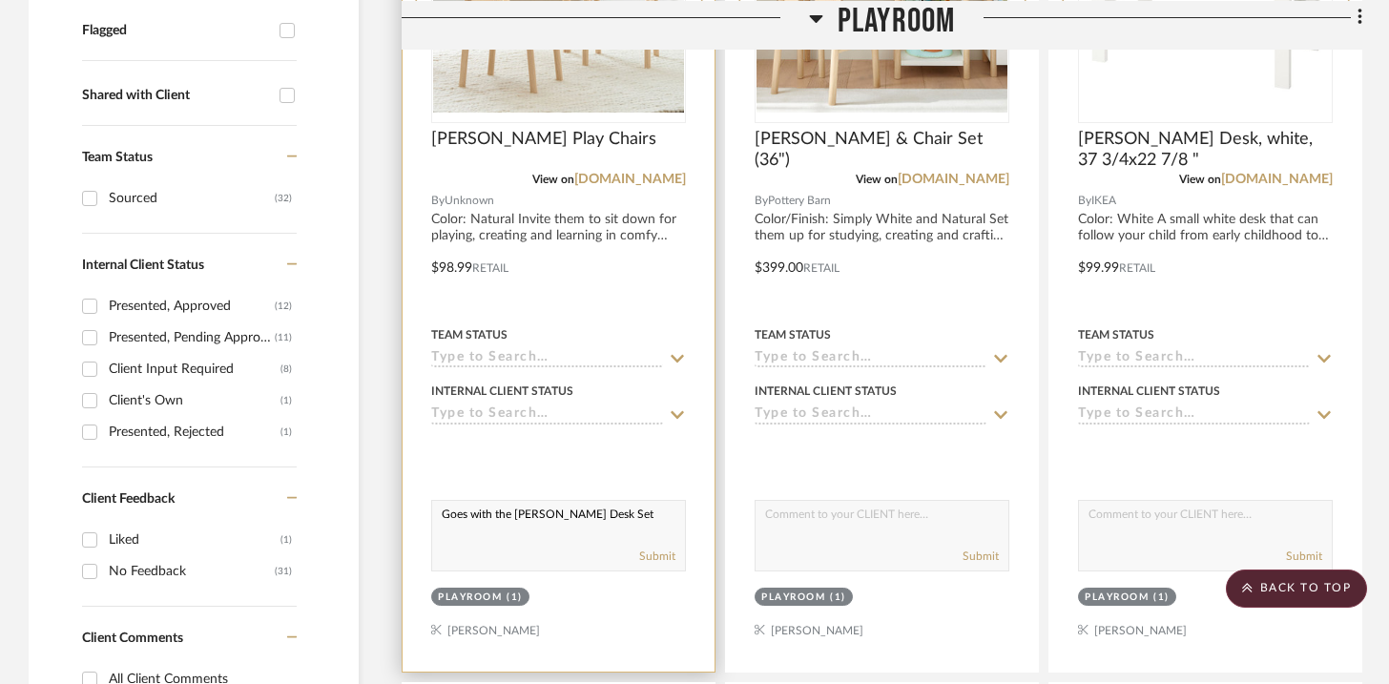
click at [624, 519] on textarea "Goes with the [PERSON_NAME] Desk Set" at bounding box center [558, 519] width 253 height 36
click at [655, 508] on textarea "Goes with the Avery Desk Set" at bounding box center [558, 519] width 253 height 36
type textarea "G"
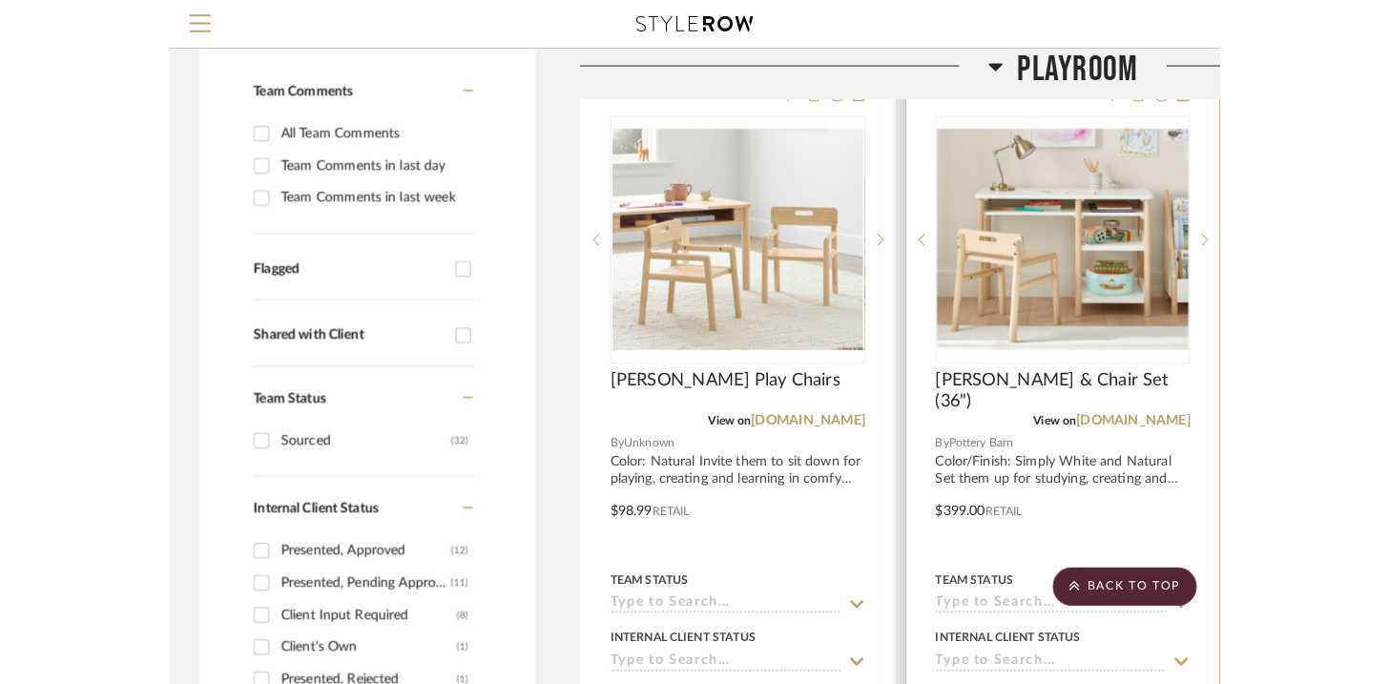
scroll to position [39, 0]
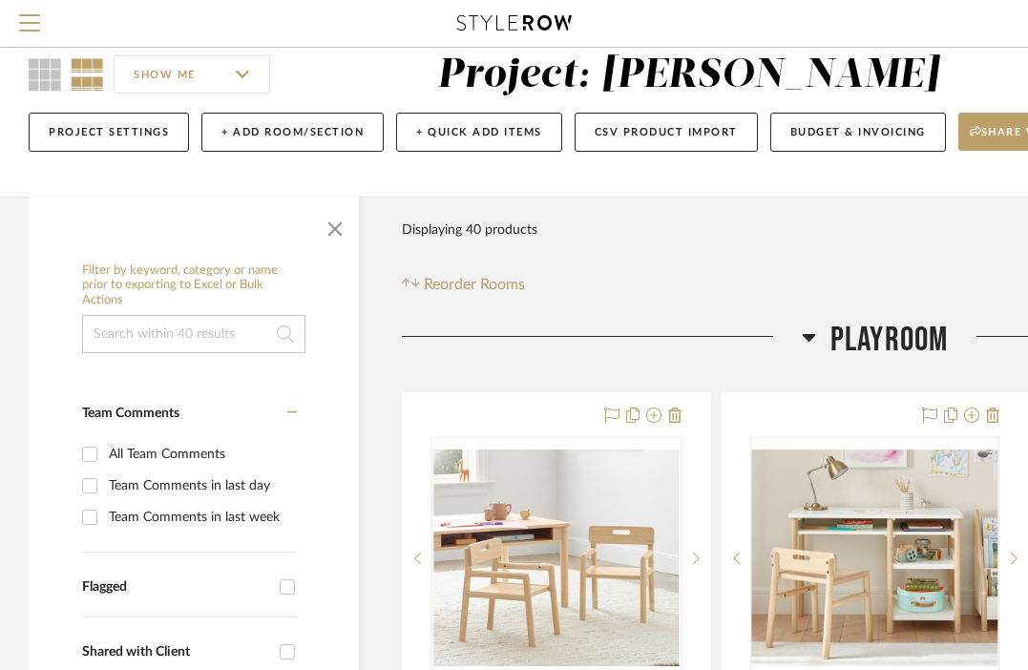
click at [826, 219] on div "Filter Products Displaying 40 products Reorder Rooms" at bounding box center [875, 253] width 946 height 85
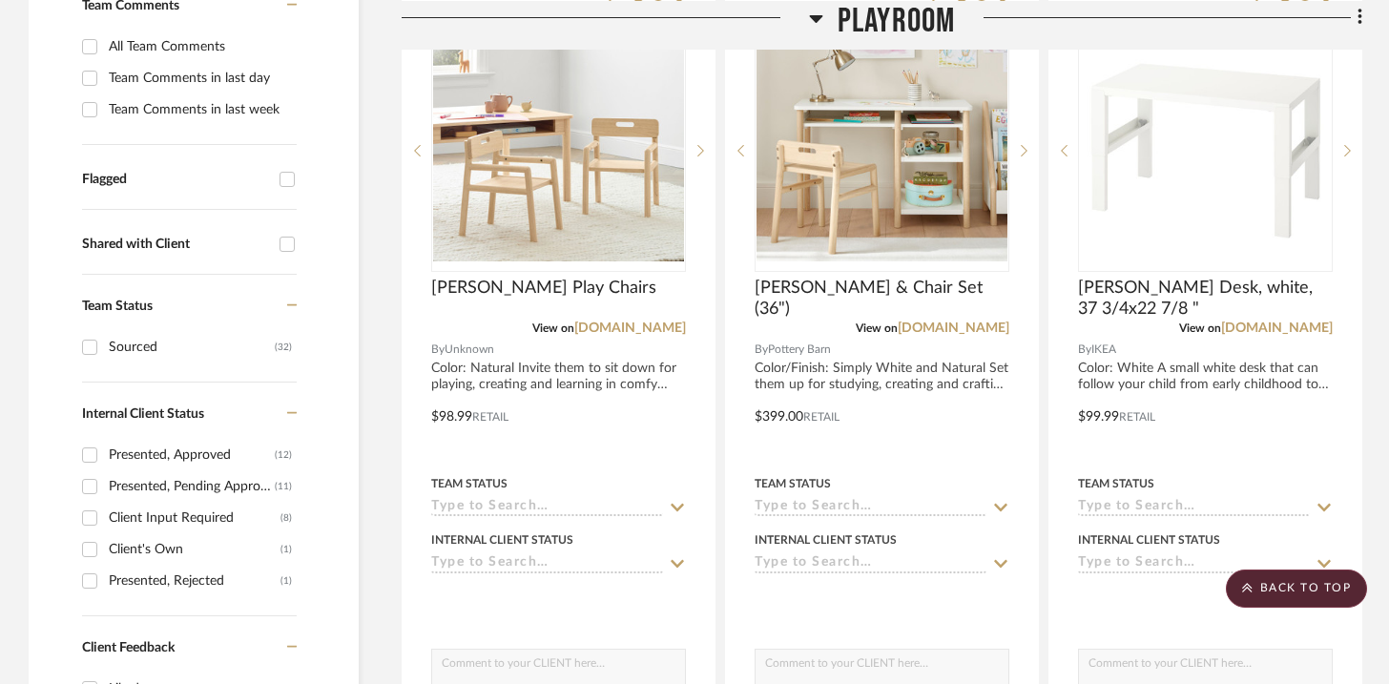
scroll to position [246, 0]
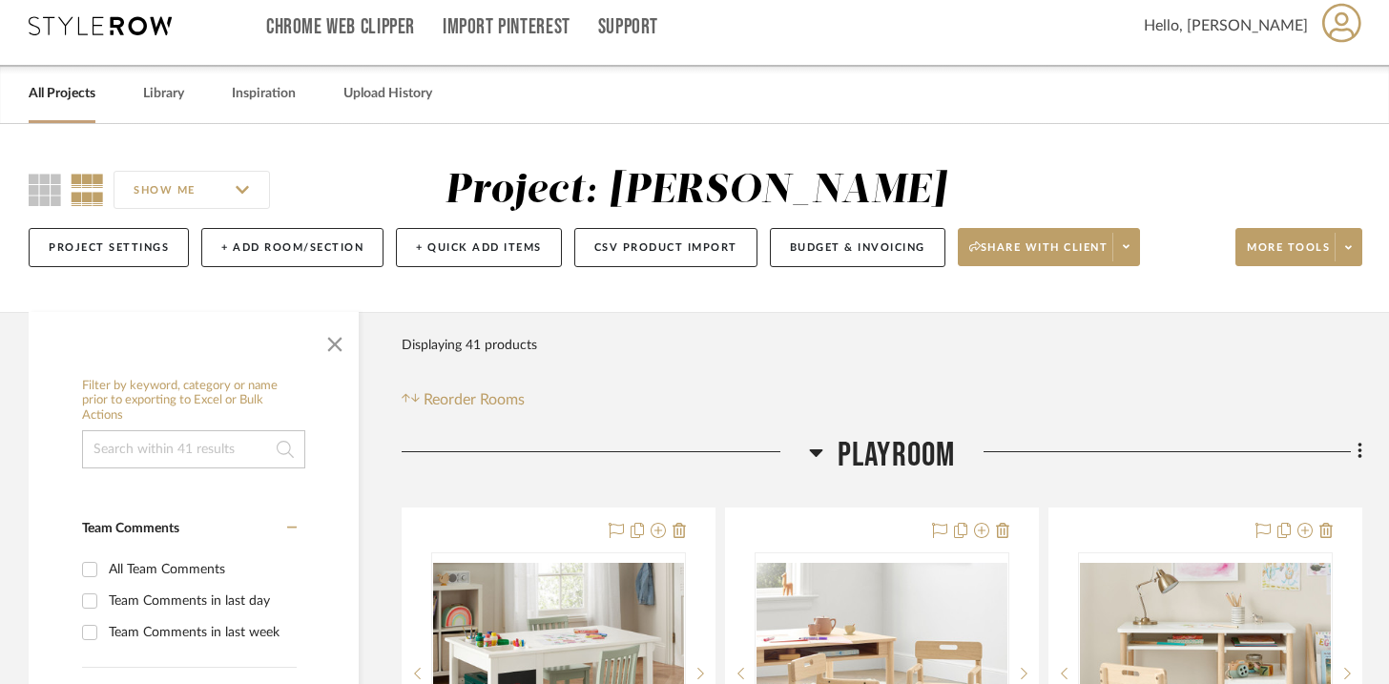
scroll to position [422, 0]
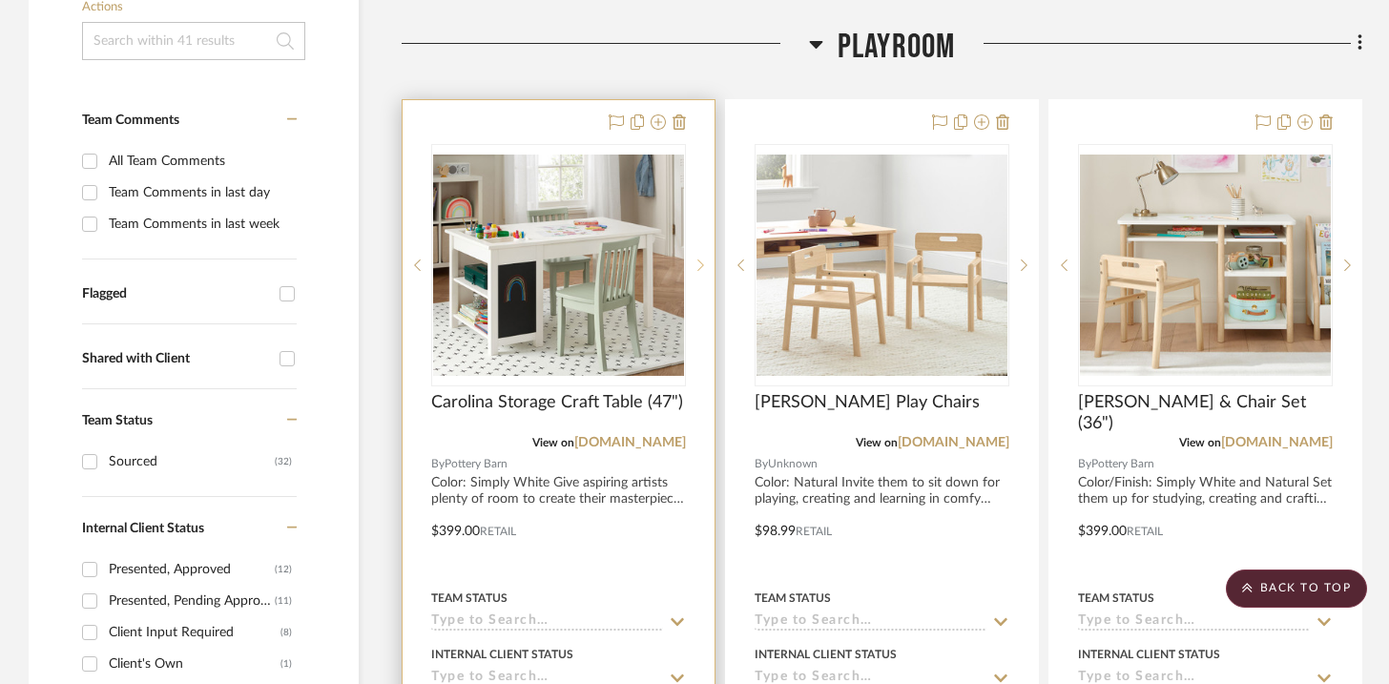
click at [697, 269] on sr-next-btn at bounding box center [700, 265] width 29 height 13
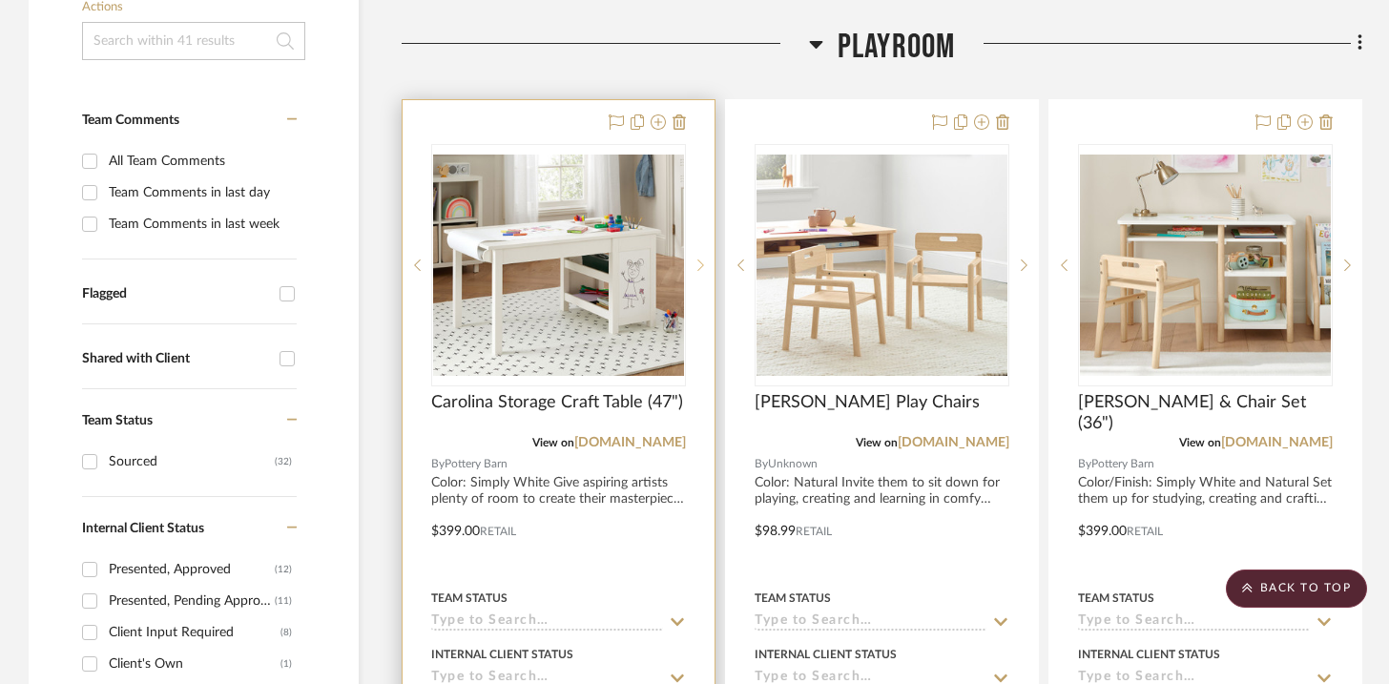
click at [697, 269] on sr-next-btn at bounding box center [700, 265] width 29 height 13
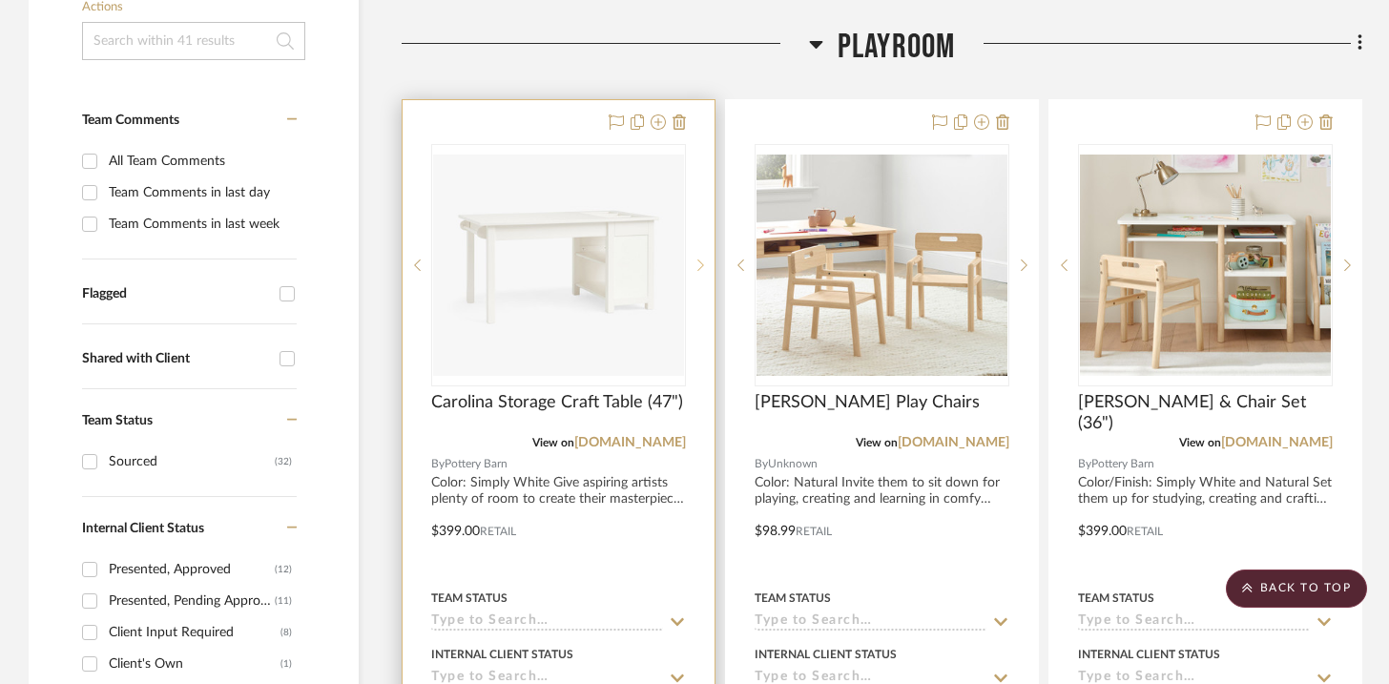
click at [697, 269] on sr-next-btn at bounding box center [700, 265] width 29 height 13
click at [425, 262] on sr-prev-btn at bounding box center [417, 265] width 29 height 13
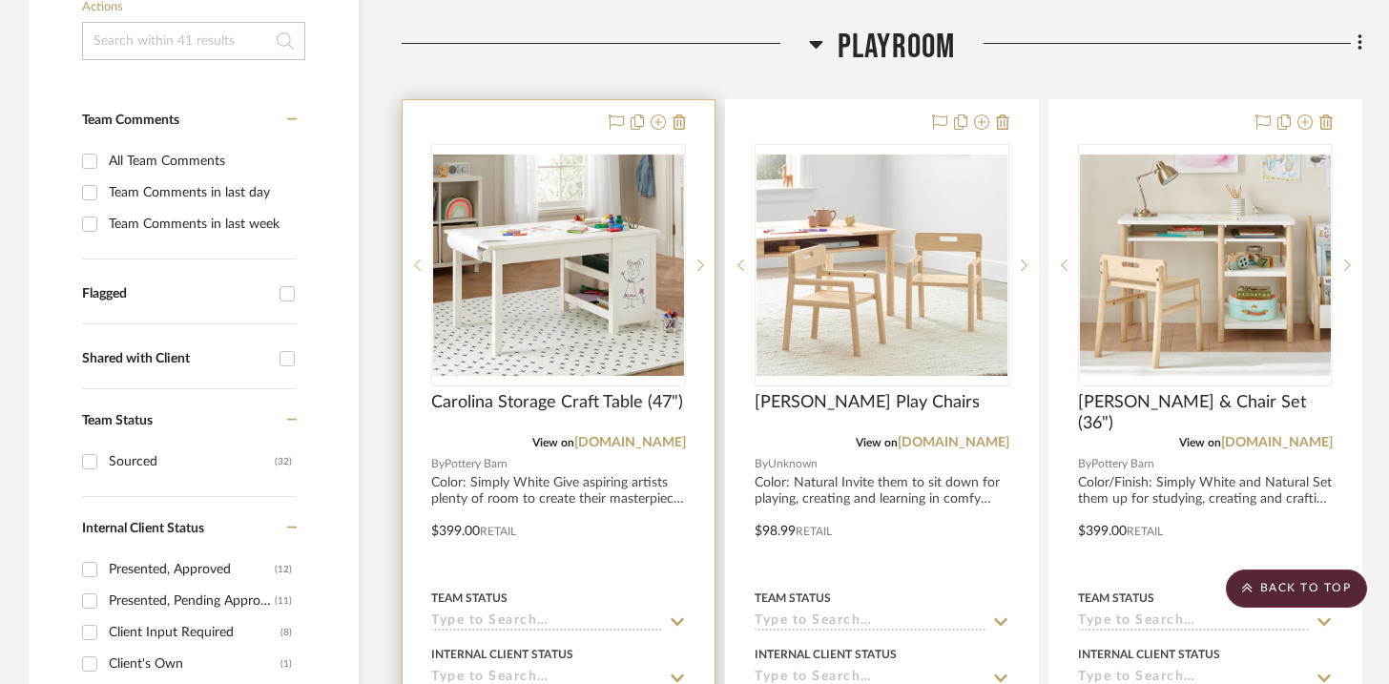
click at [425, 262] on sr-prev-btn at bounding box center [417, 265] width 29 height 13
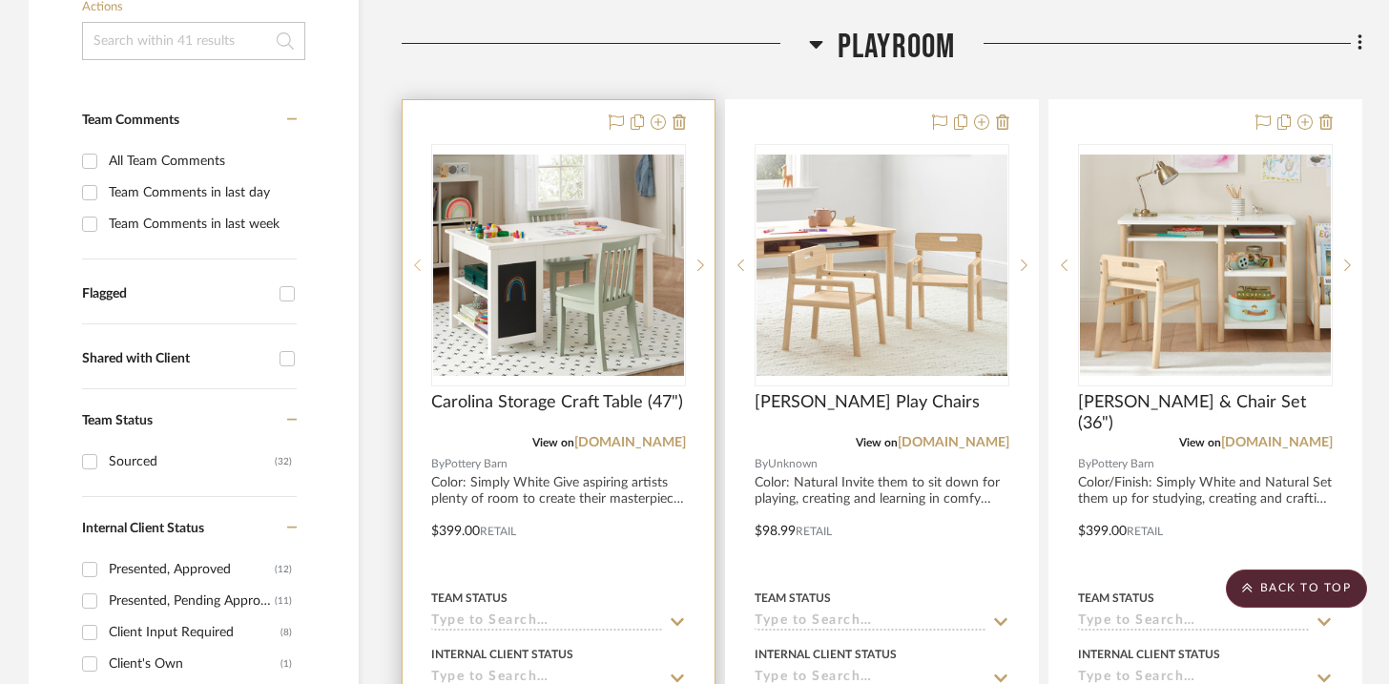
click at [425, 262] on sr-prev-btn at bounding box center [417, 265] width 29 height 13
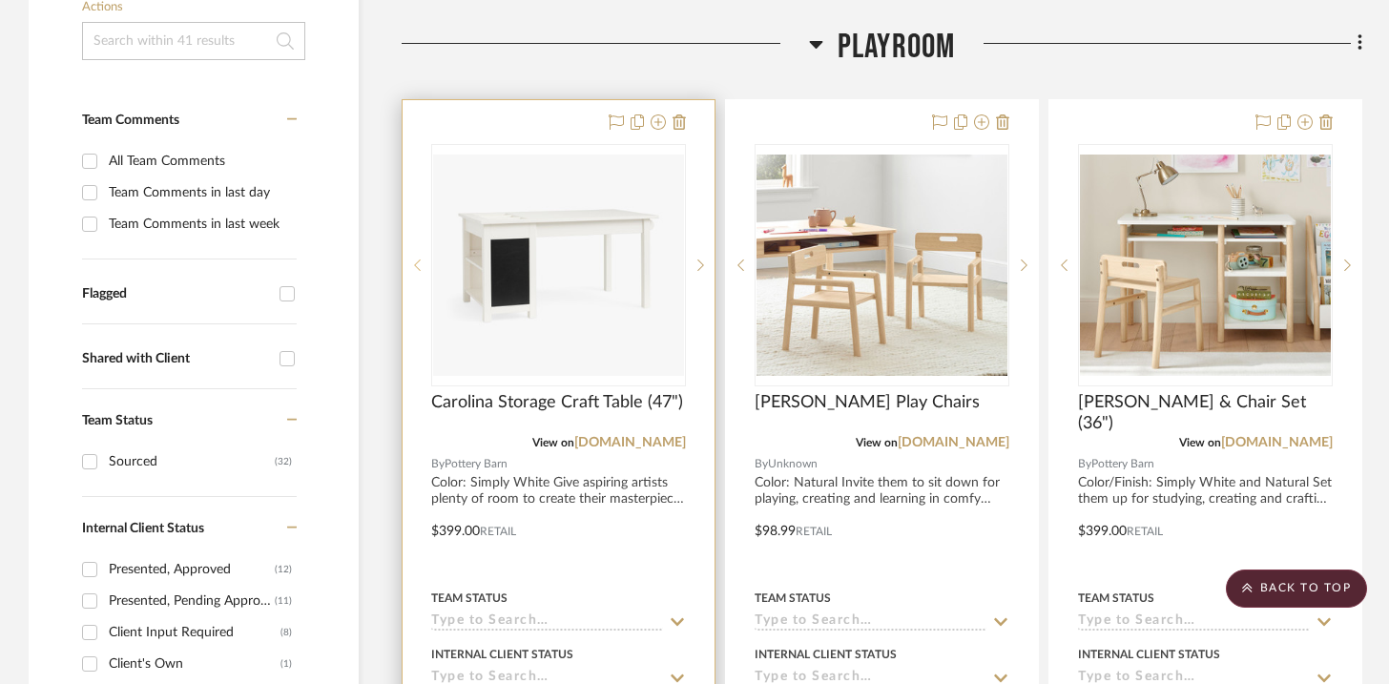
click at [406, 266] on sr-prev-btn at bounding box center [417, 265] width 29 height 13
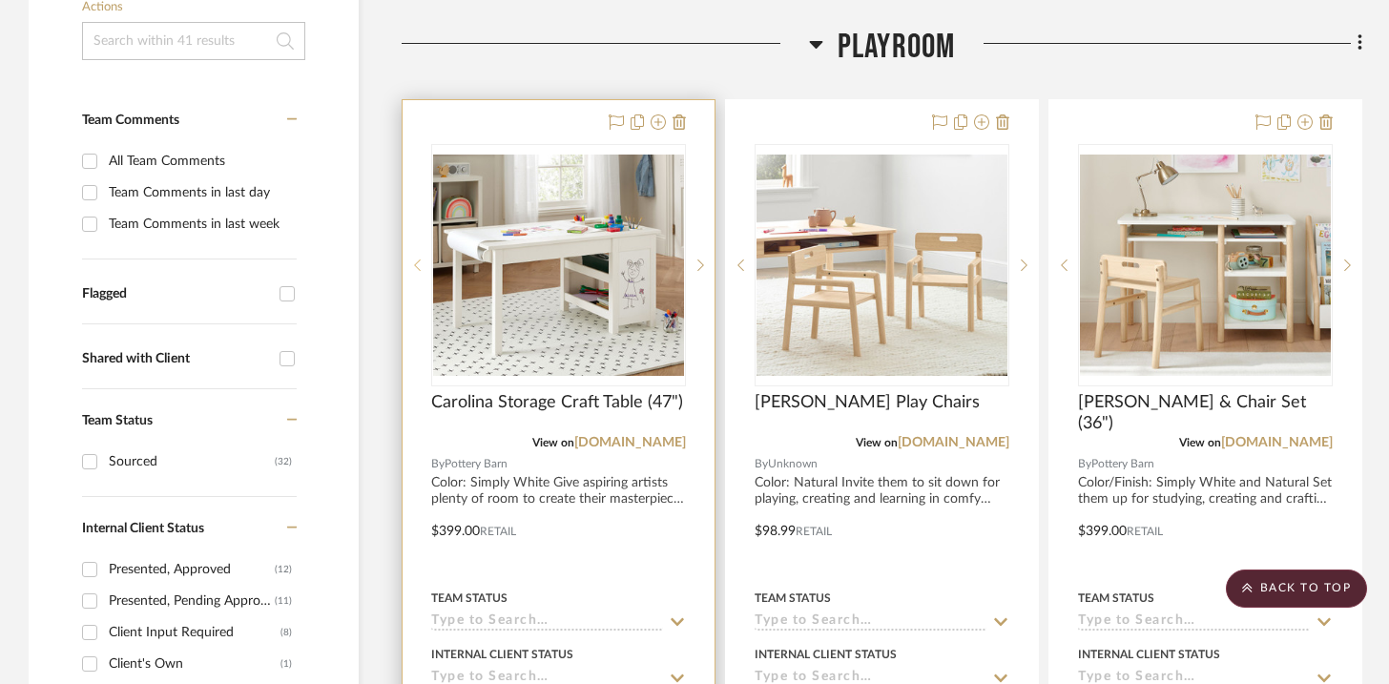
click at [406, 266] on sr-prev-btn at bounding box center [417, 265] width 29 height 13
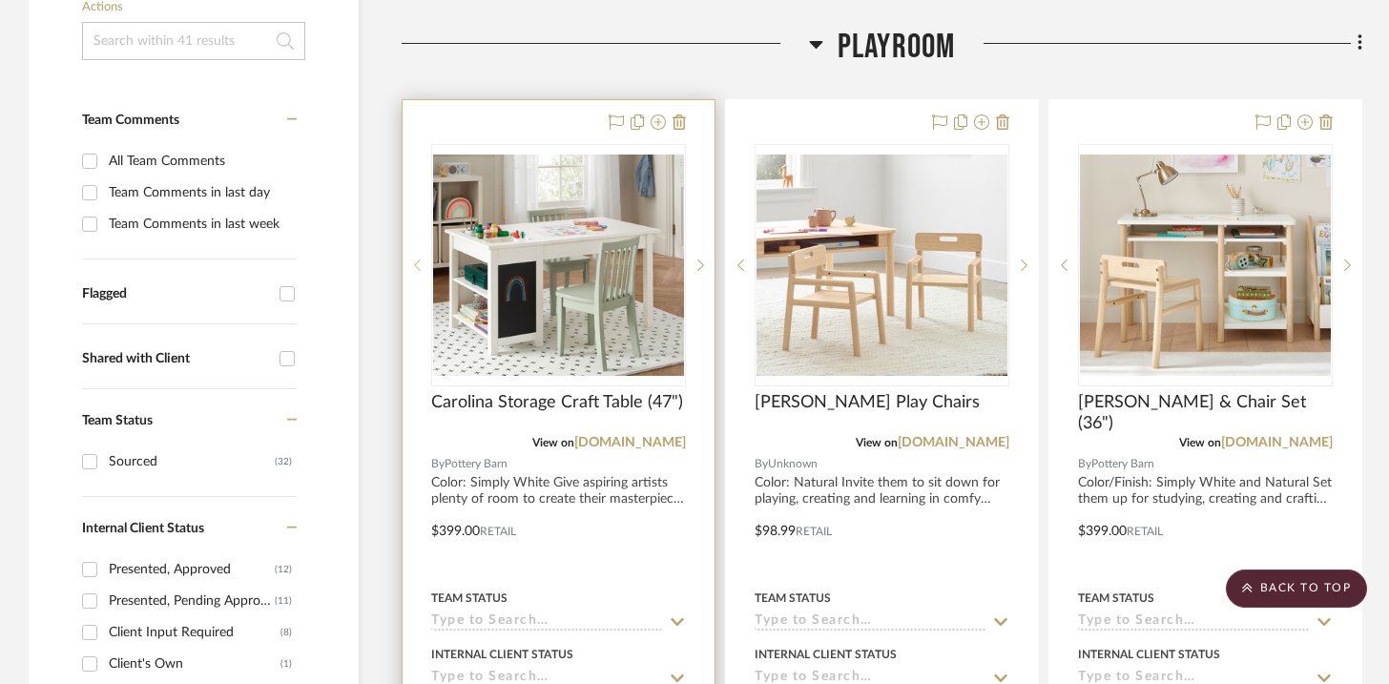
click at [406, 266] on sr-prev-btn at bounding box center [417, 265] width 29 height 13
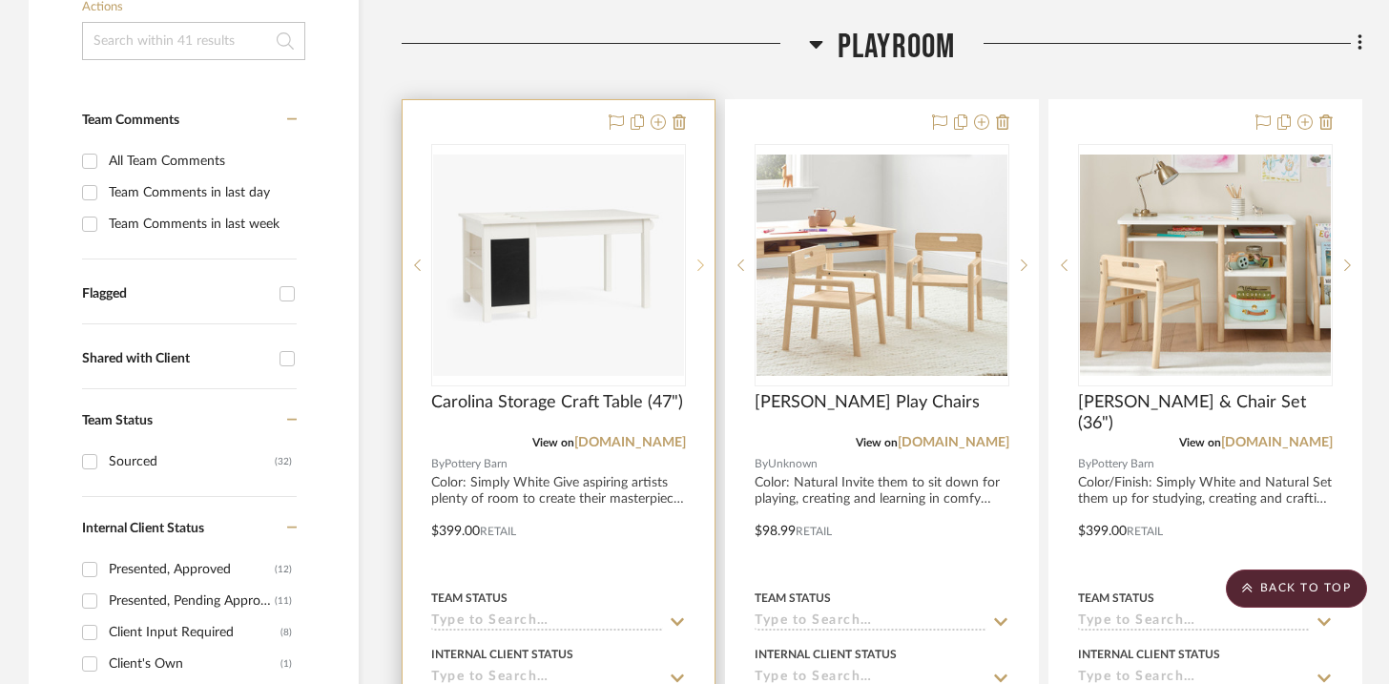
click at [698, 270] on icon at bounding box center [701, 265] width 7 height 13
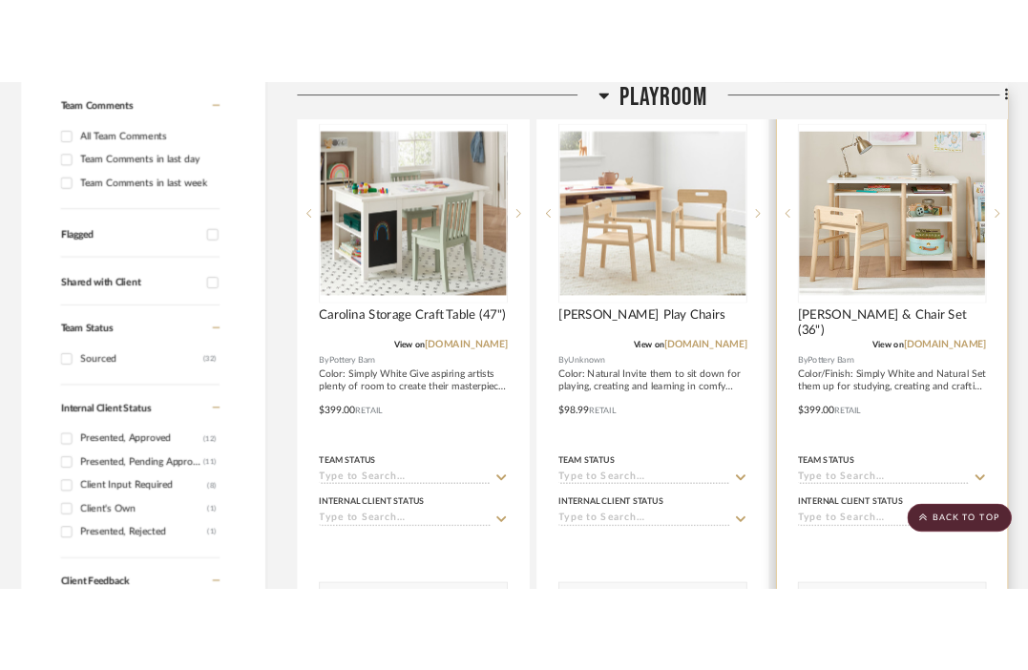
scroll to position [478, 0]
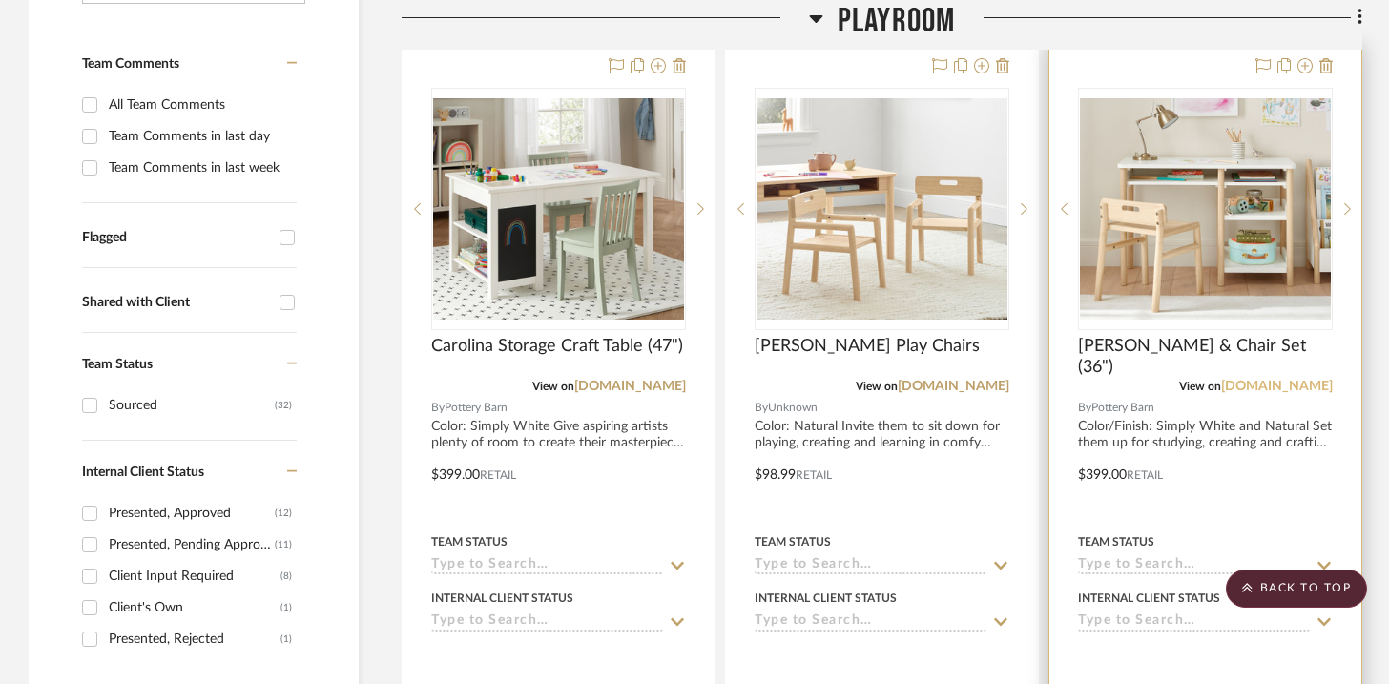
click at [1287, 389] on link "[DOMAIN_NAME]" at bounding box center [1277, 386] width 112 height 13
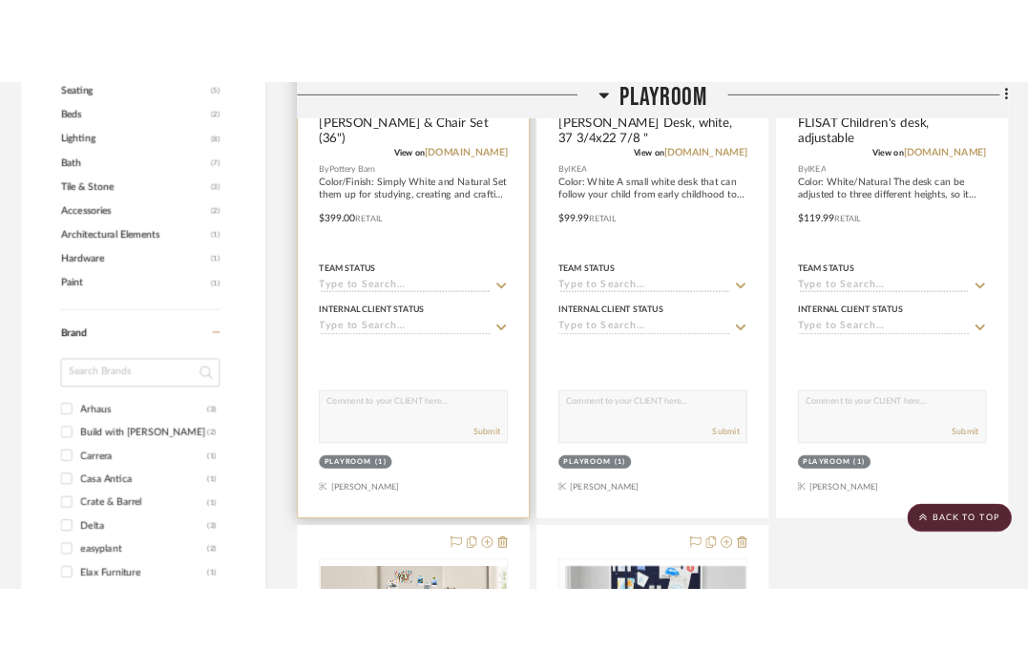
scroll to position [1418, 0]
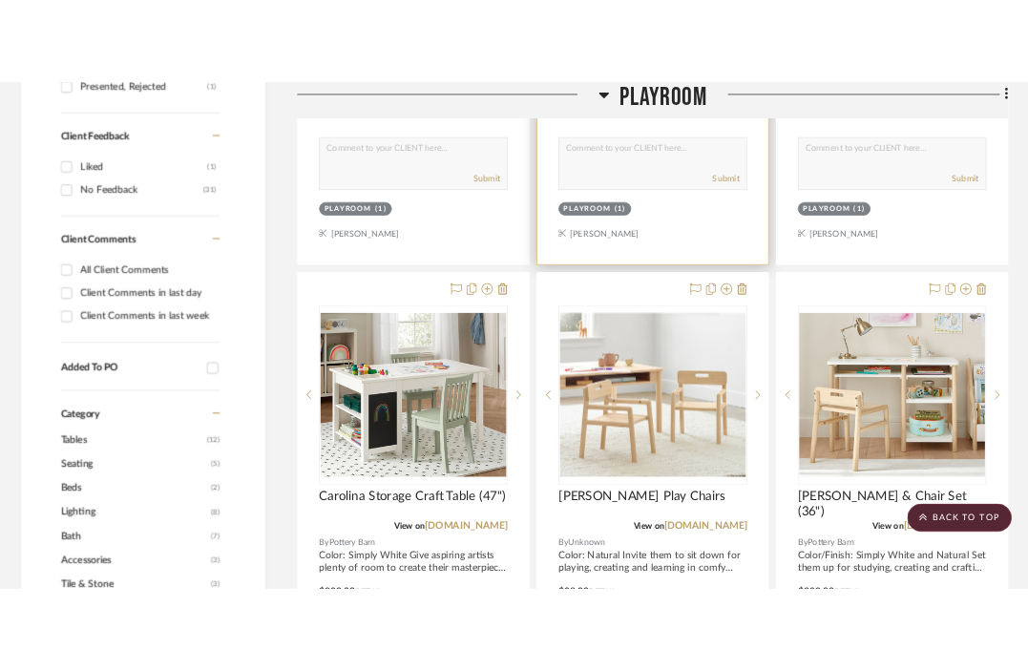
scroll to position [1236, 0]
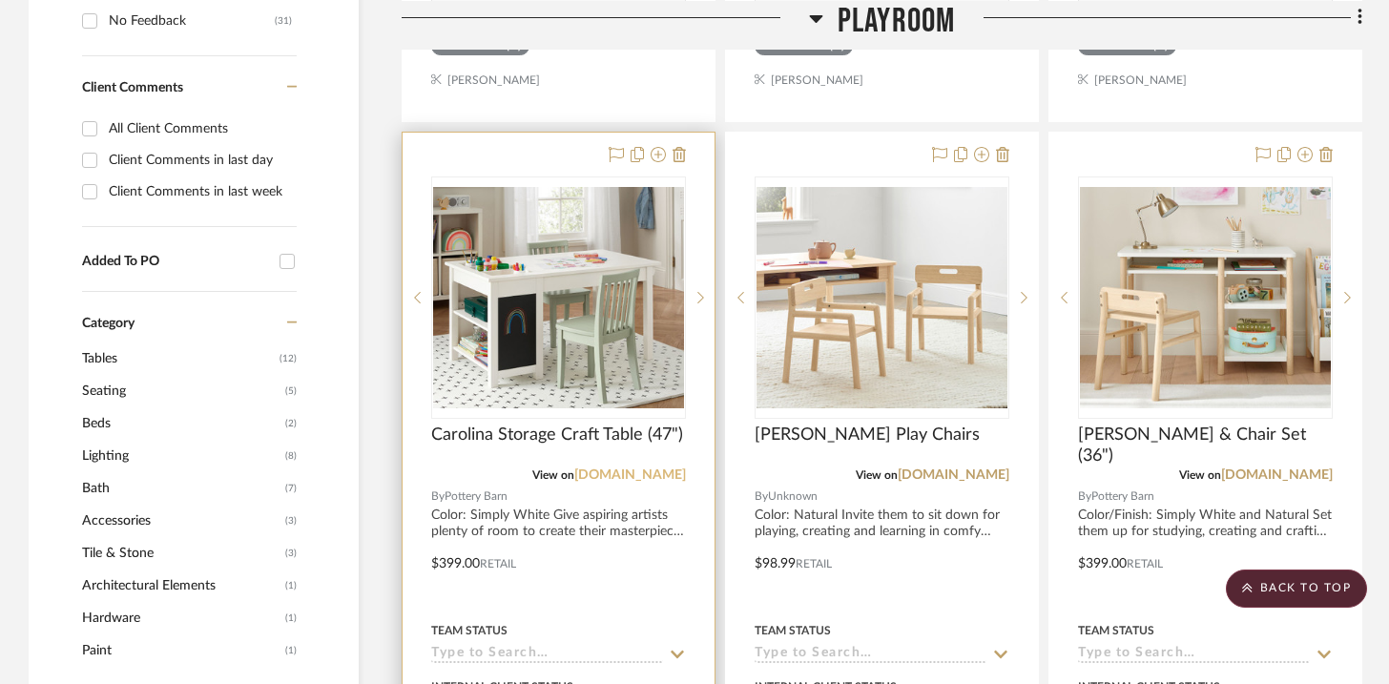
click at [587, 476] on link "[DOMAIN_NAME]" at bounding box center [630, 475] width 112 height 13
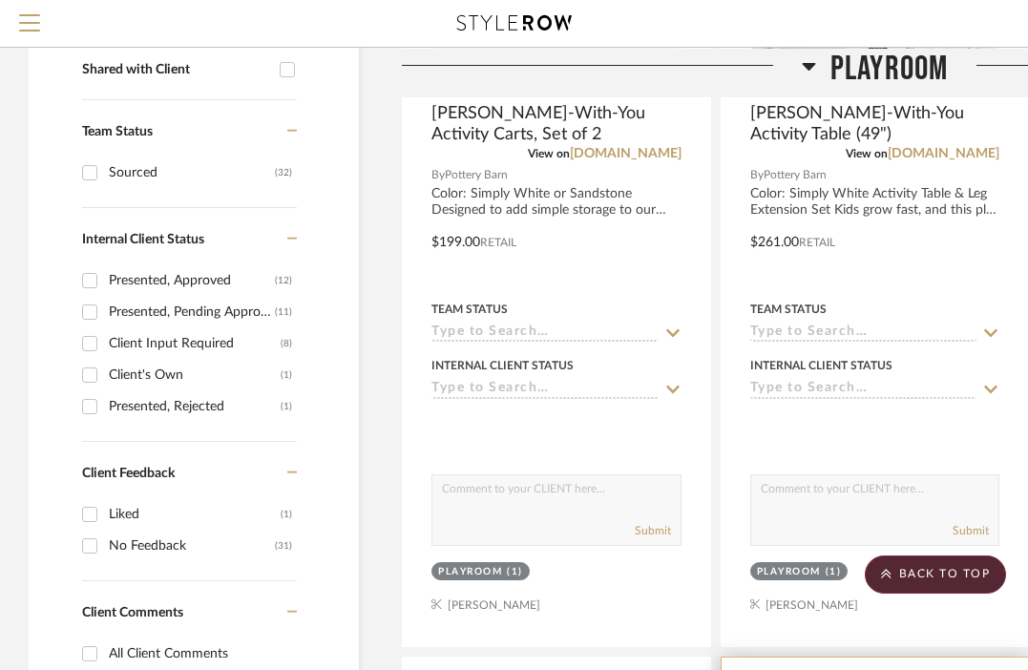
scroll to position [217, 0]
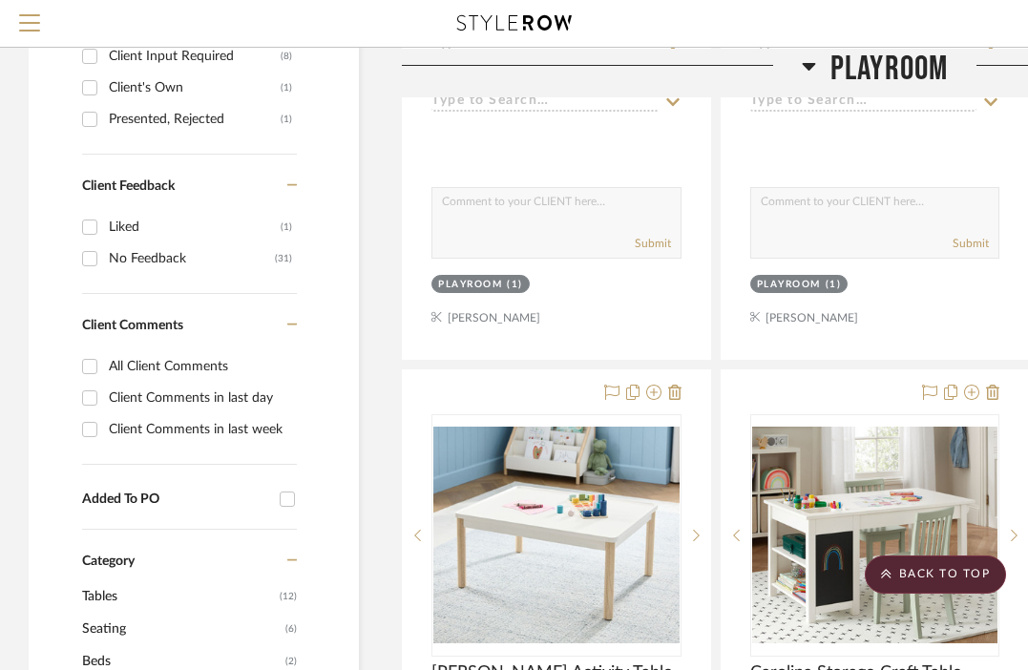
scroll to position [890, 0]
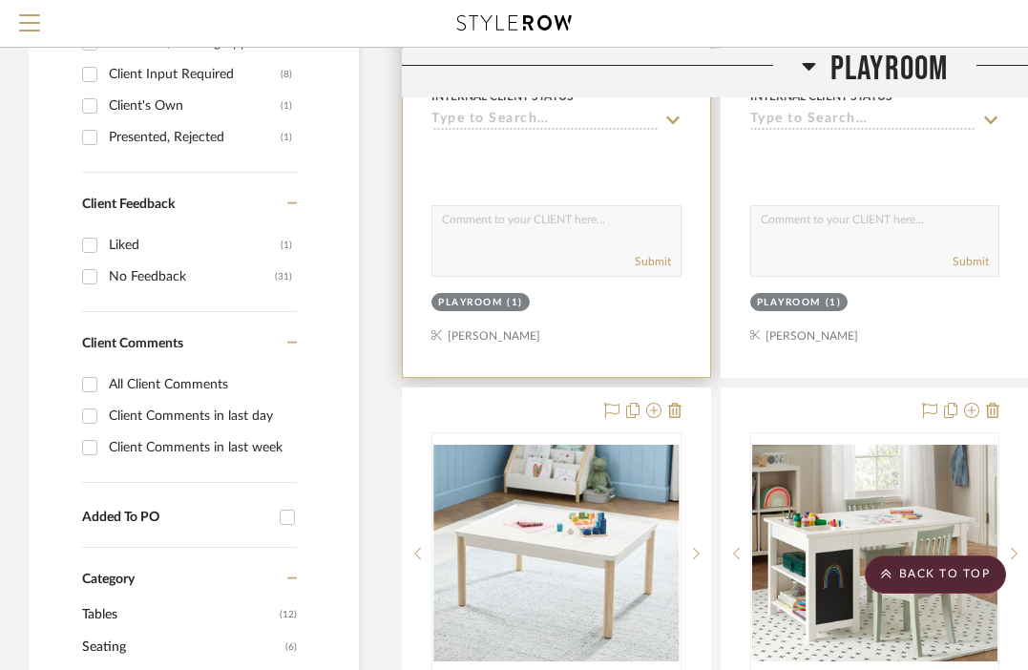
click at [564, 226] on textarea at bounding box center [556, 224] width 248 height 36
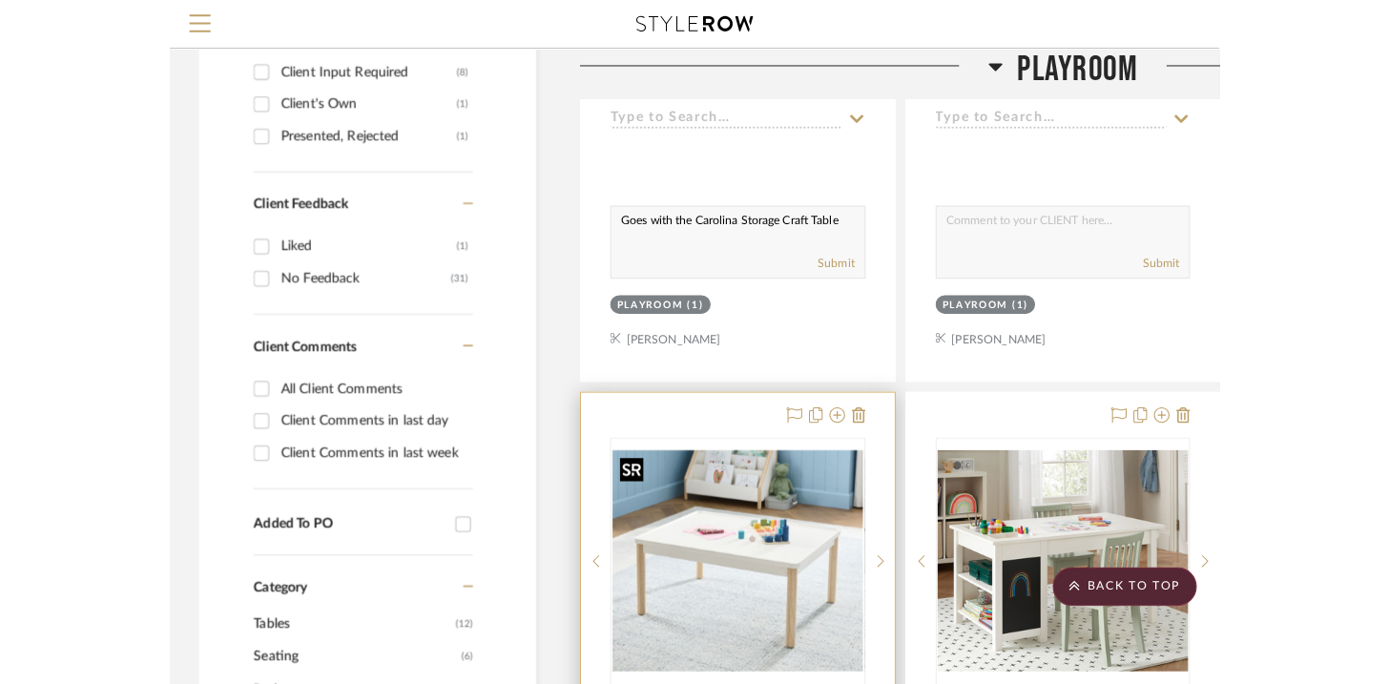
scroll to position [0, 0]
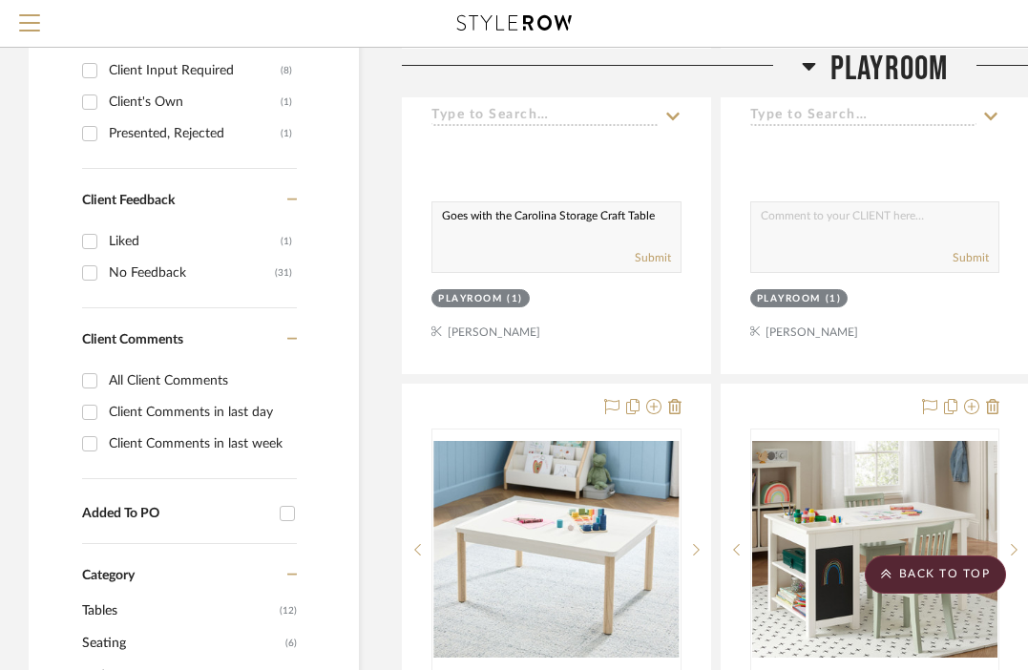
type textarea "Goes with the Carolina Storage Craft Table"
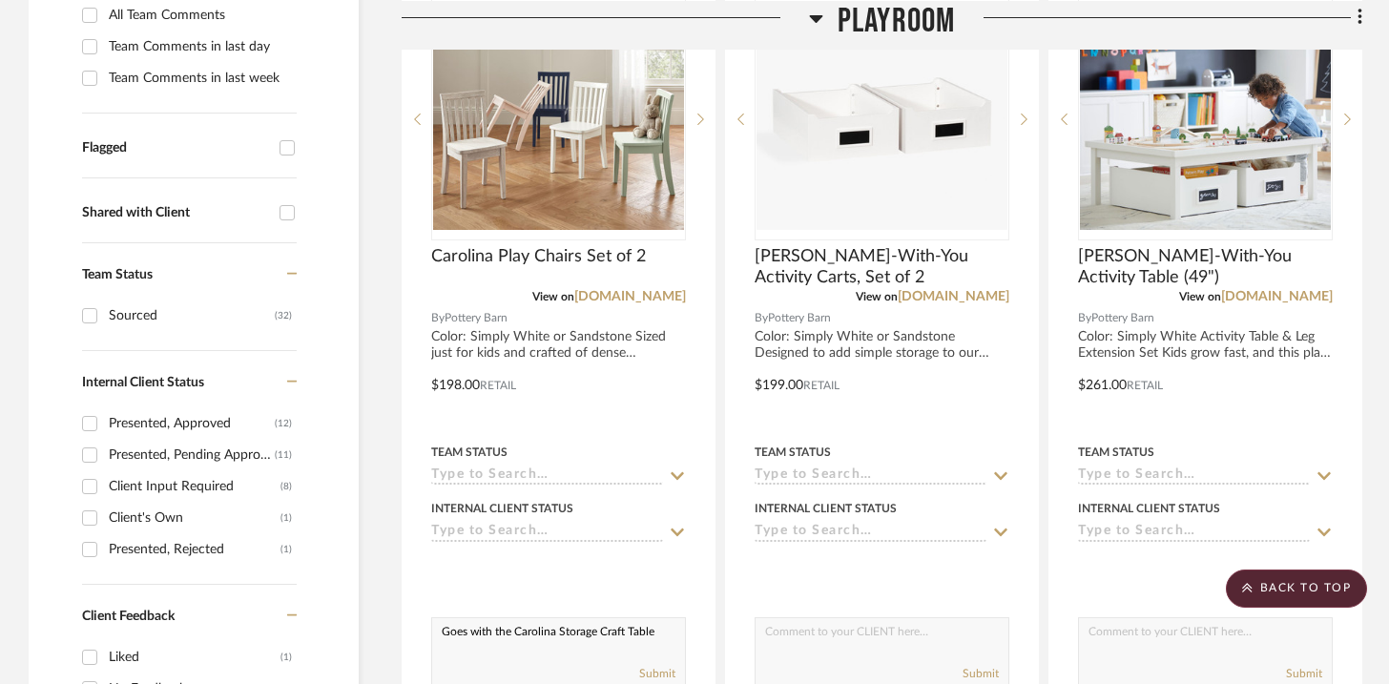
scroll to position [569, 0]
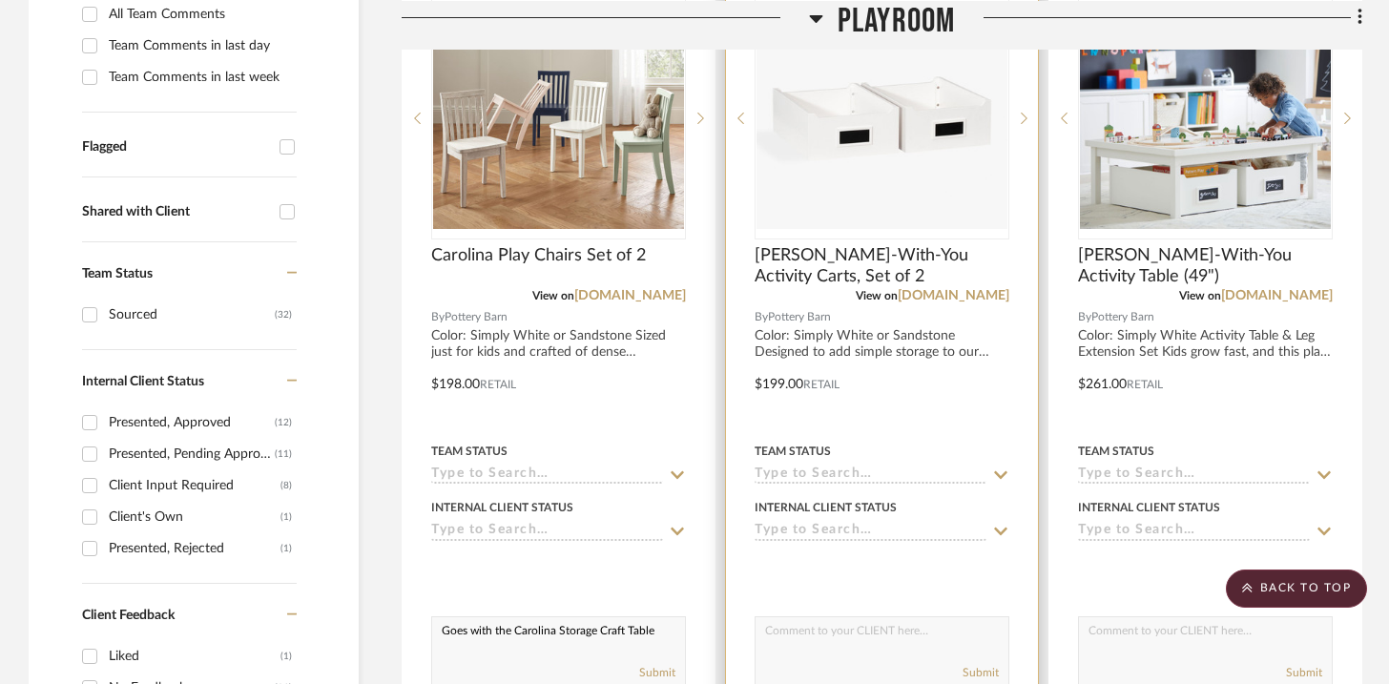
click at [859, 637] on textarea at bounding box center [882, 635] width 253 height 36
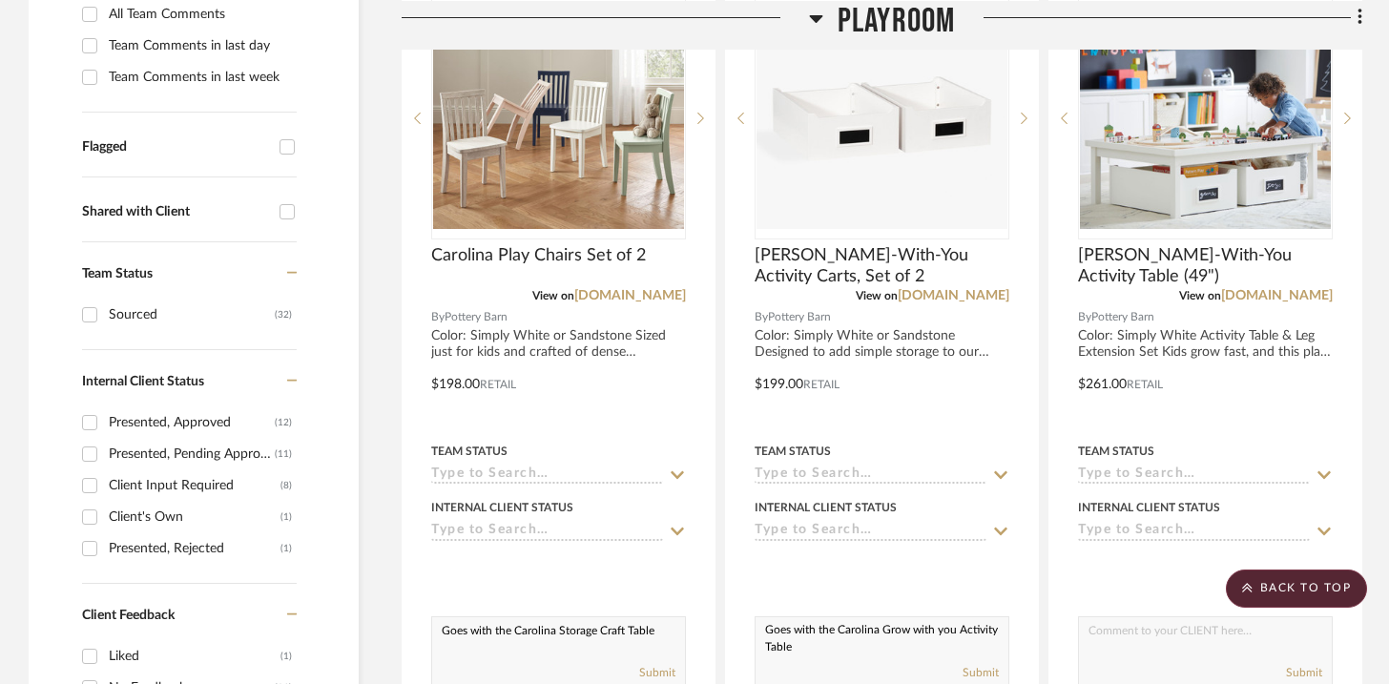
type textarea "Goes with the Carolina Grow with you Activity Table"
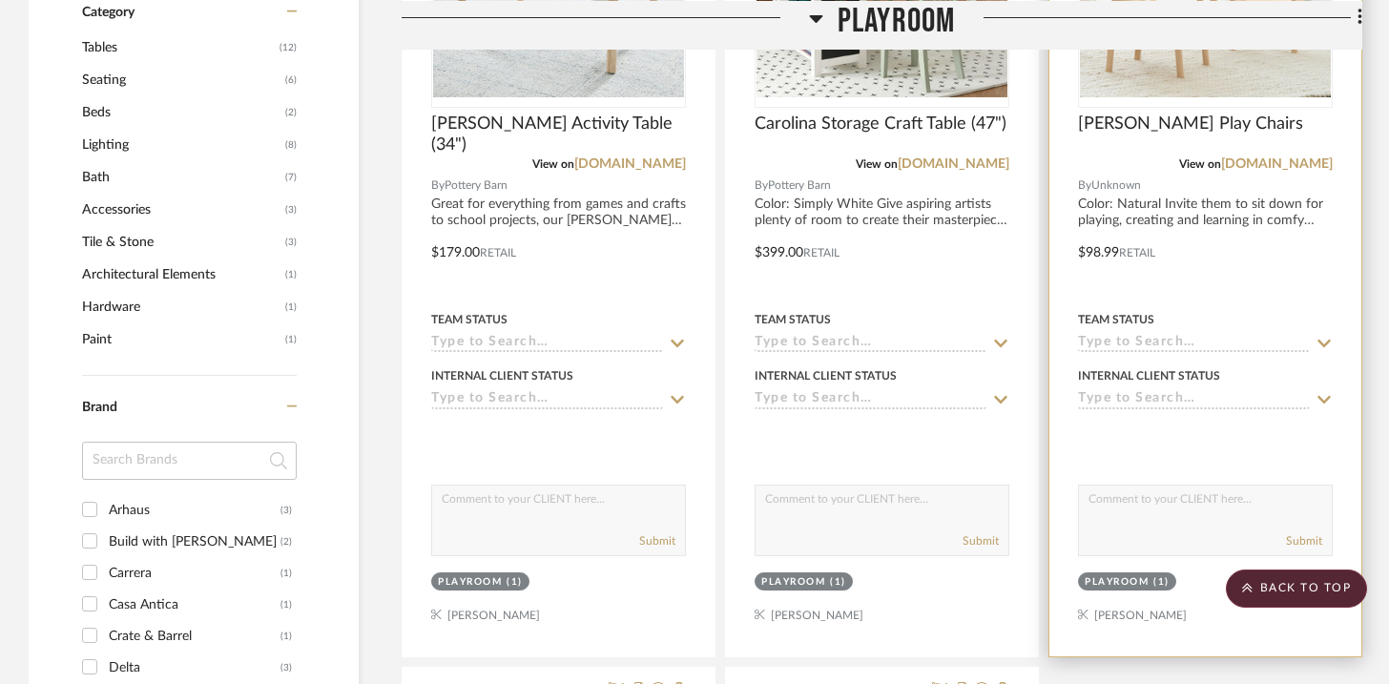
scroll to position [1532, 0]
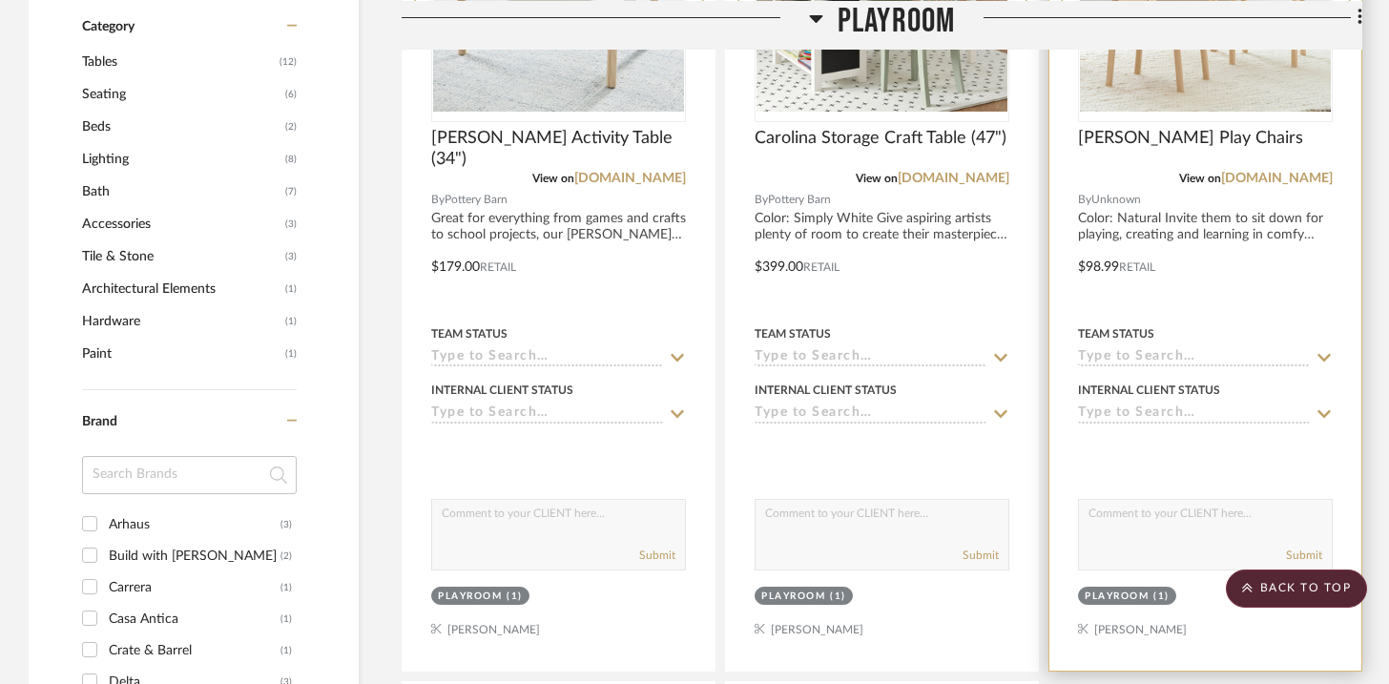
click at [1040, 539] on div "Submit" at bounding box center [1205, 535] width 255 height 72
click at [1040, 513] on textarea at bounding box center [1205, 518] width 253 height 36
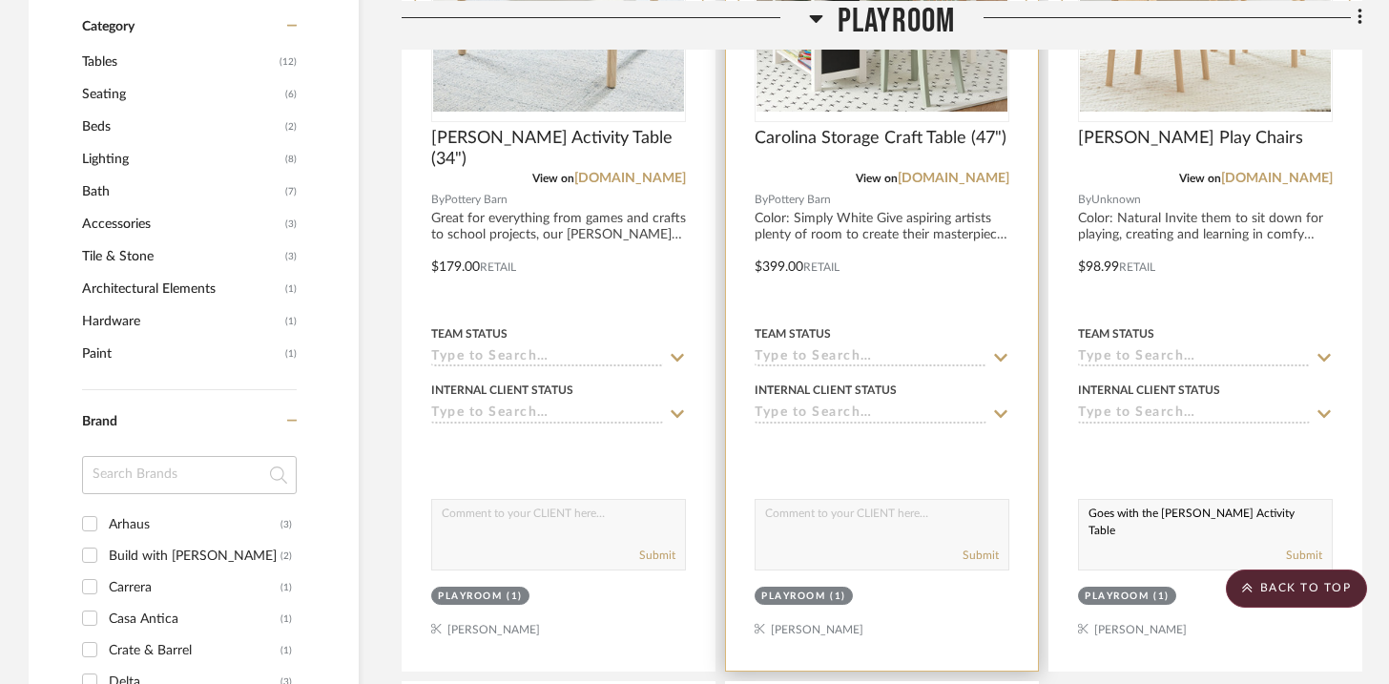
scroll to position [1852, 0]
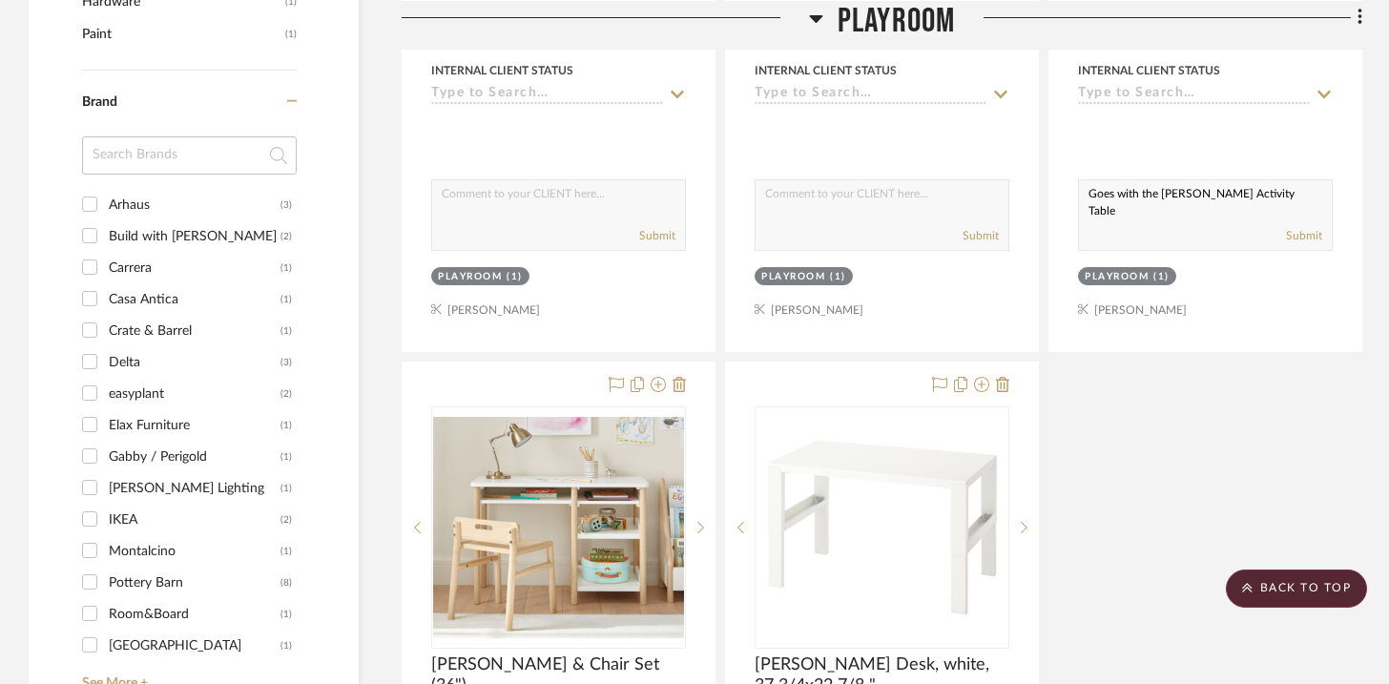
type textarea "Goes with the [PERSON_NAME] Activity Table"
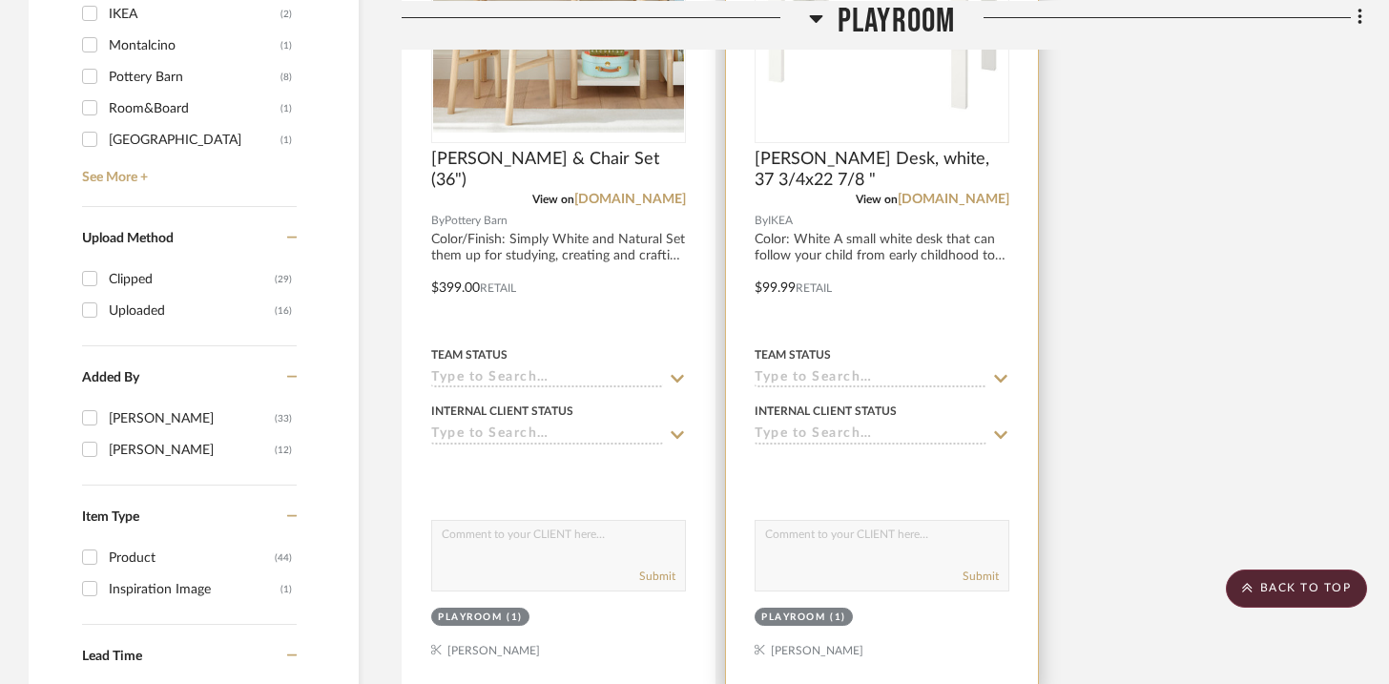
scroll to position [2742, 0]
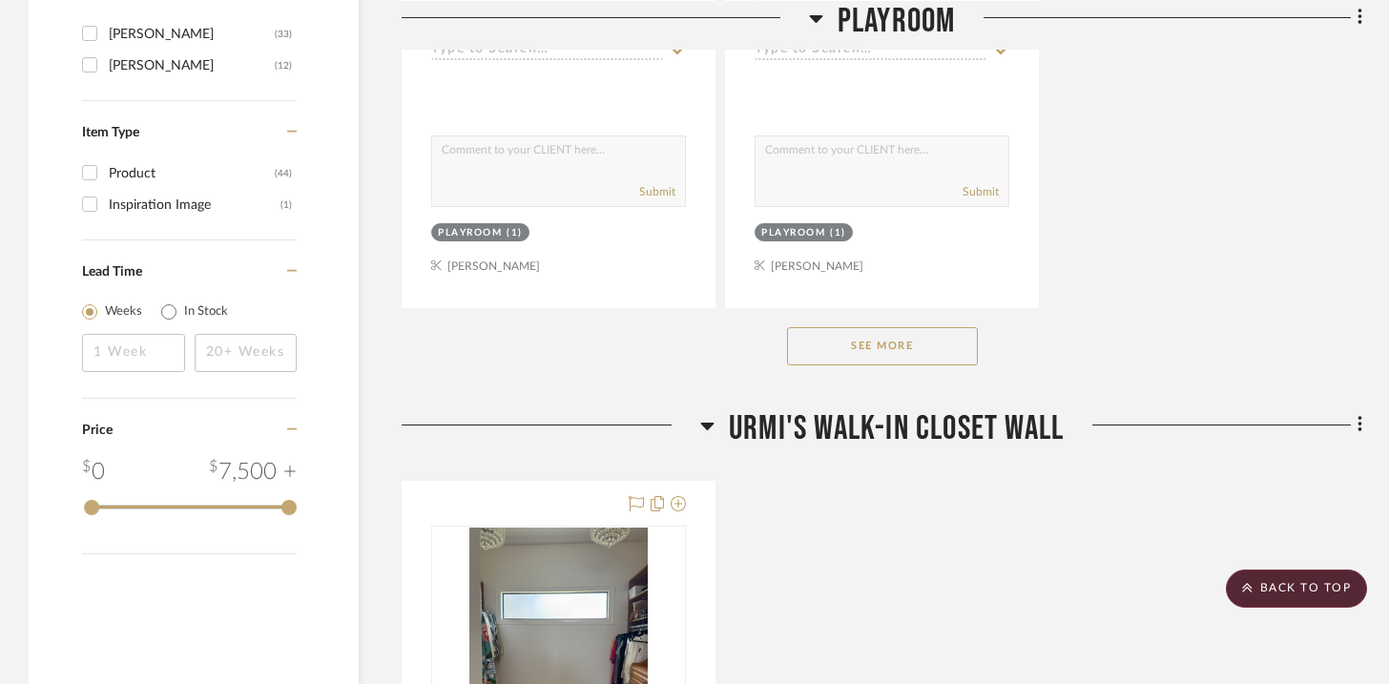
click at [844, 347] on button "See More" at bounding box center [882, 346] width 191 height 38
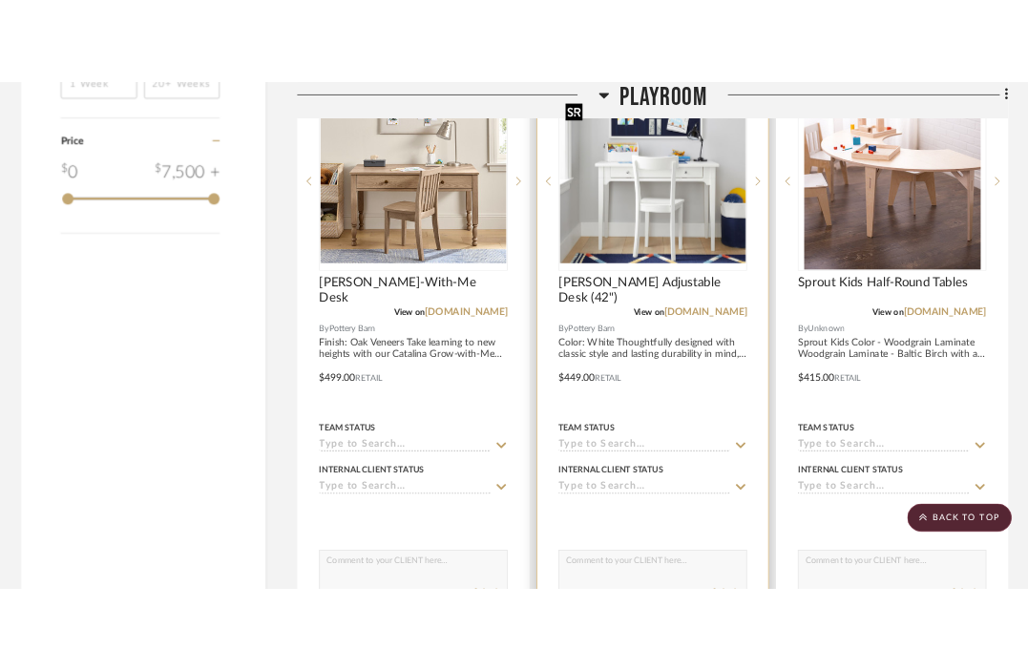
scroll to position [3096, 0]
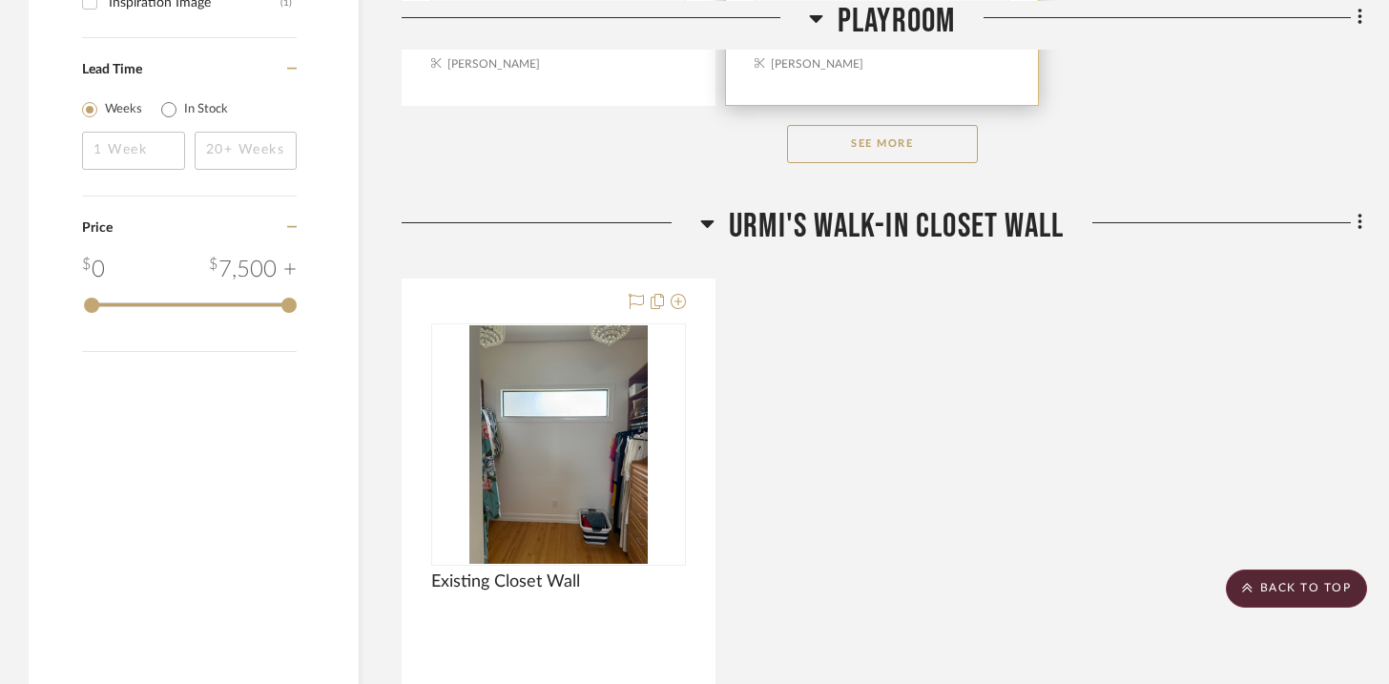
scroll to position [2948, 0]
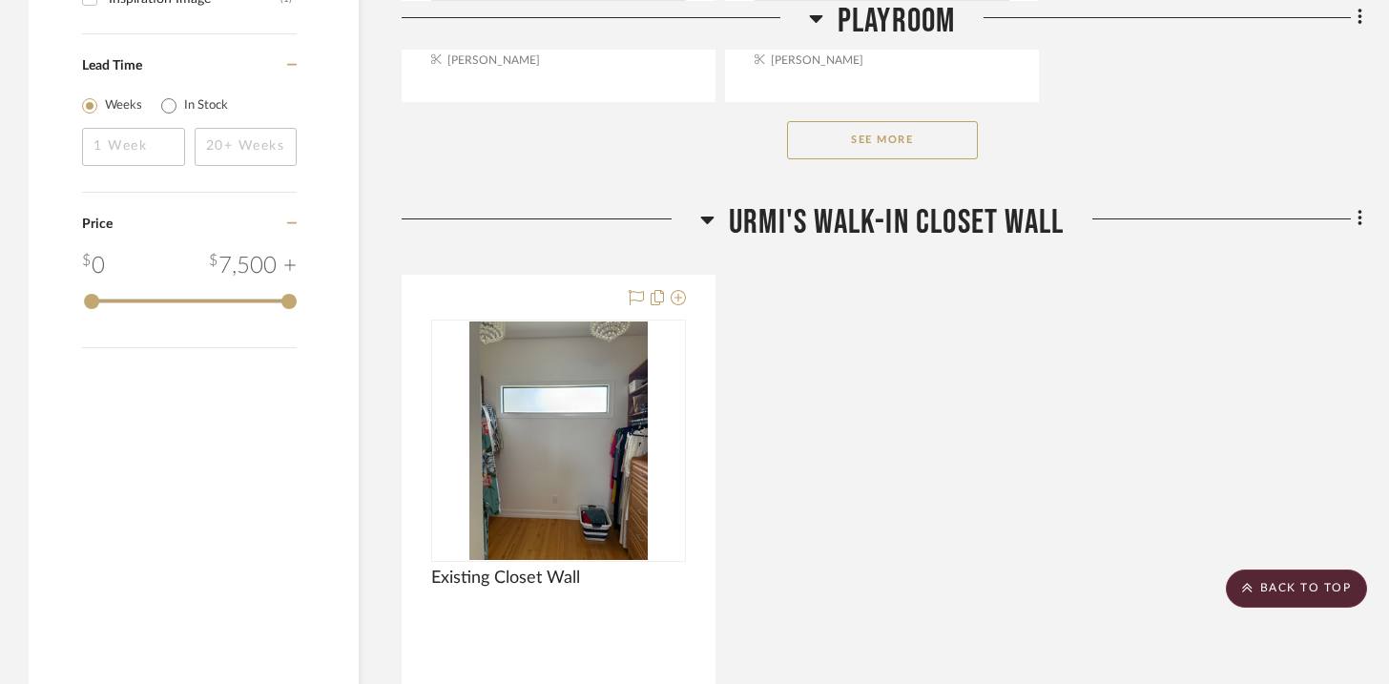
click at [910, 146] on button "See More" at bounding box center [882, 140] width 191 height 38
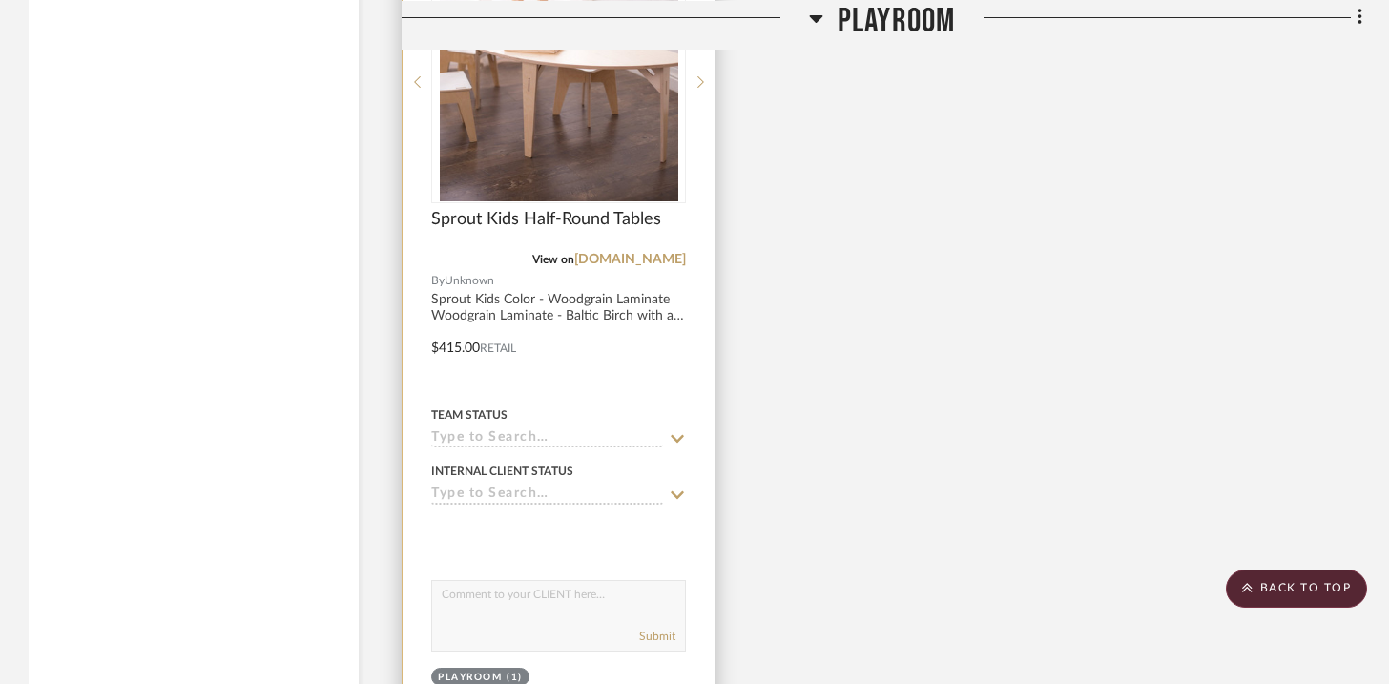
scroll to position [4135, 0]
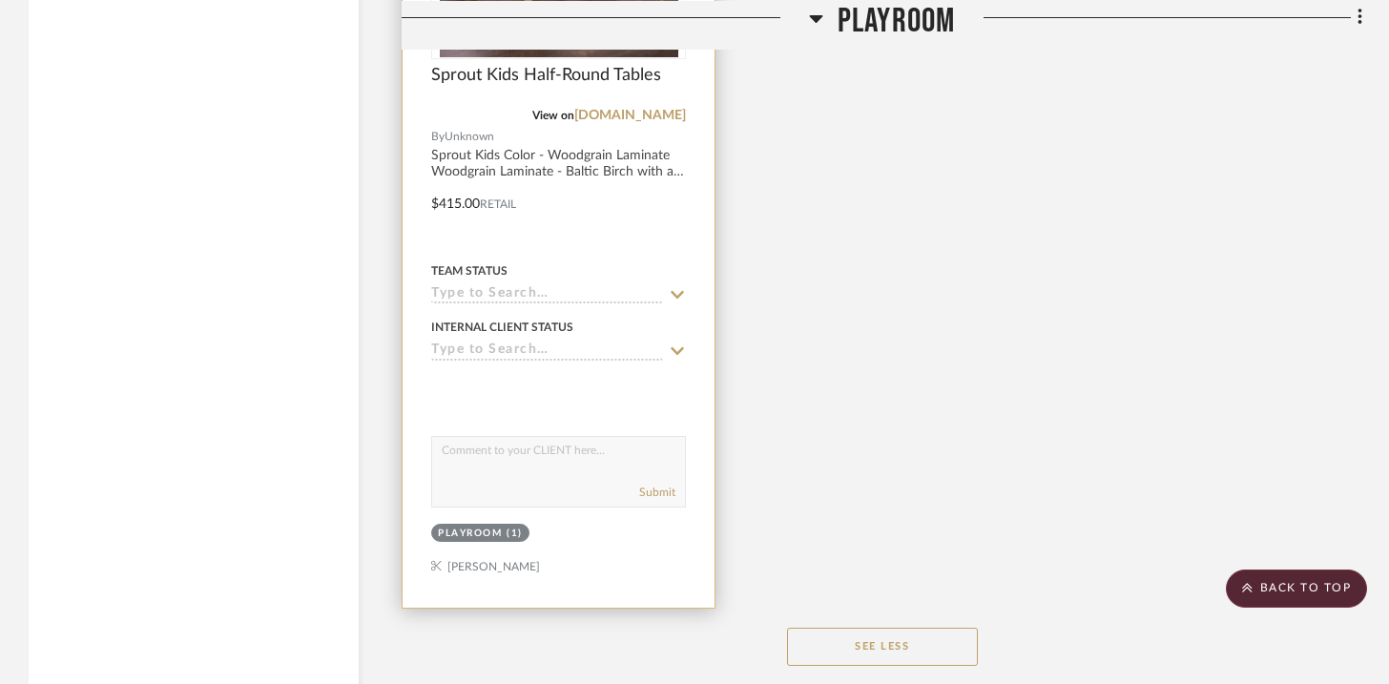
click at [624, 442] on textarea at bounding box center [558, 455] width 253 height 36
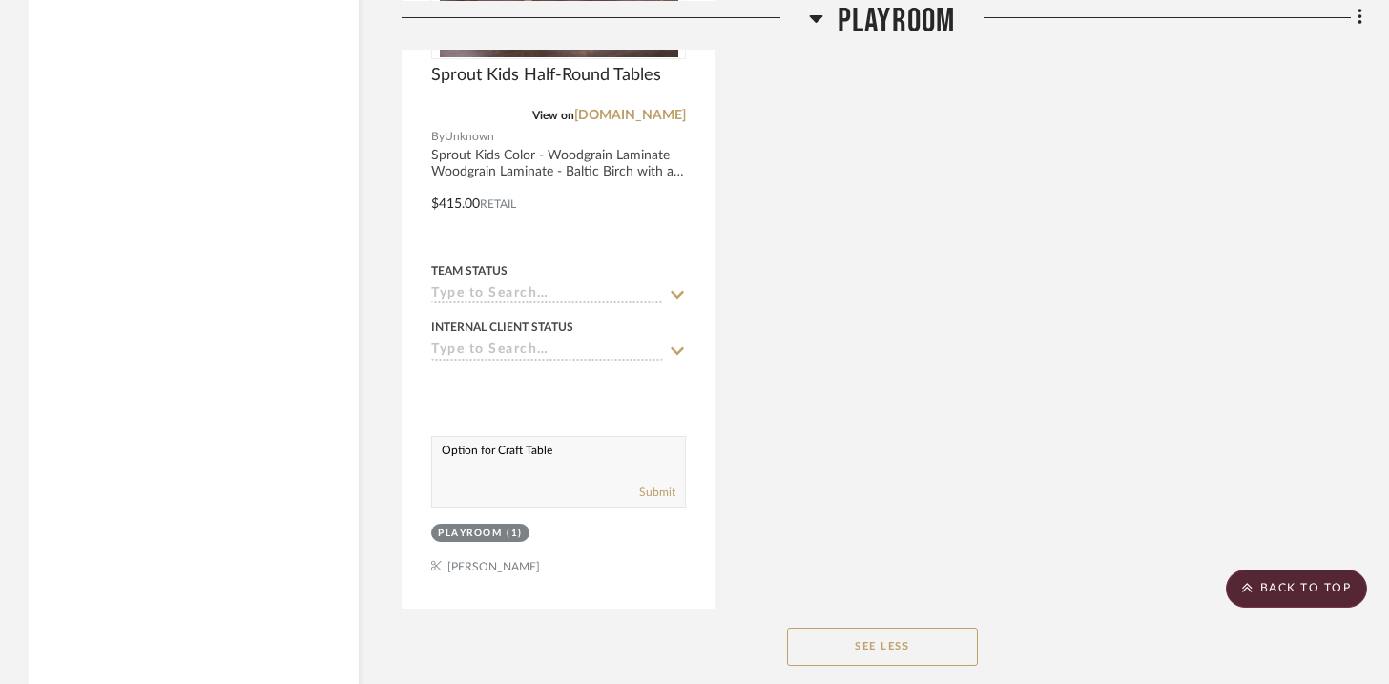
type textarea "Option for Craft Table"
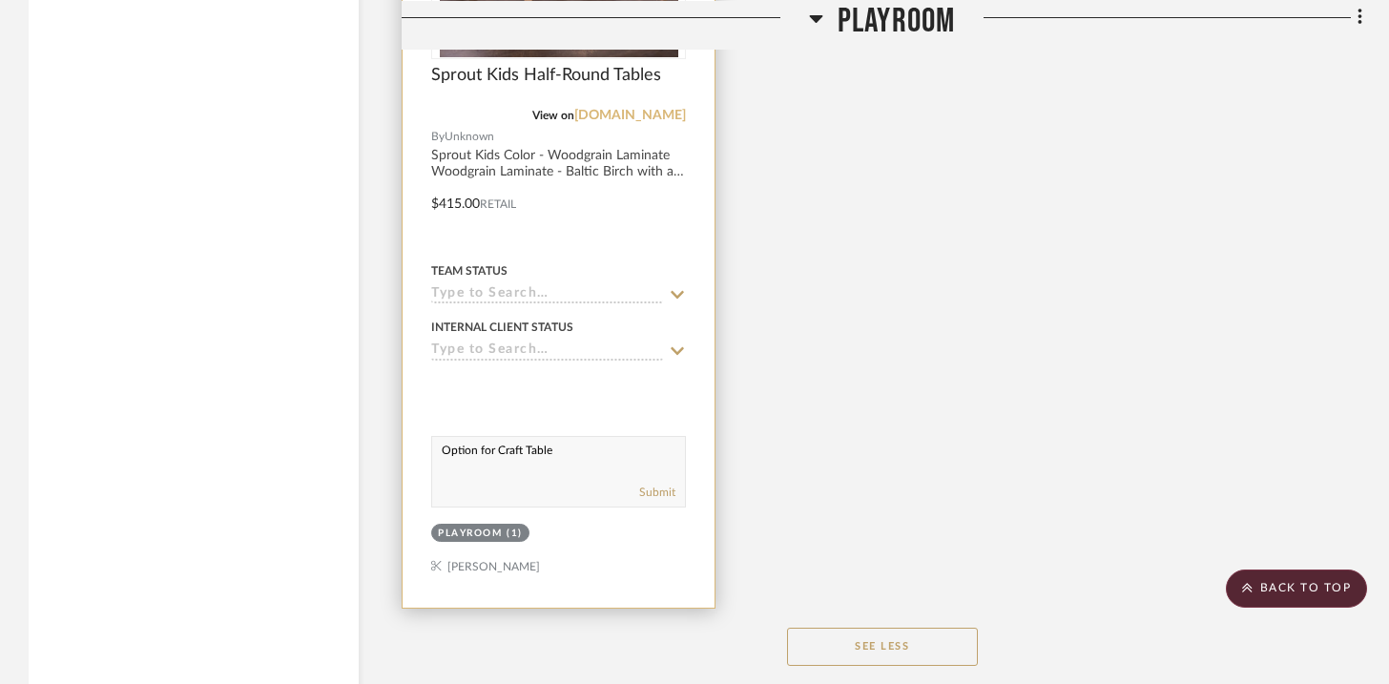
click at [615, 110] on link "[DOMAIN_NAME]" at bounding box center [630, 115] width 112 height 13
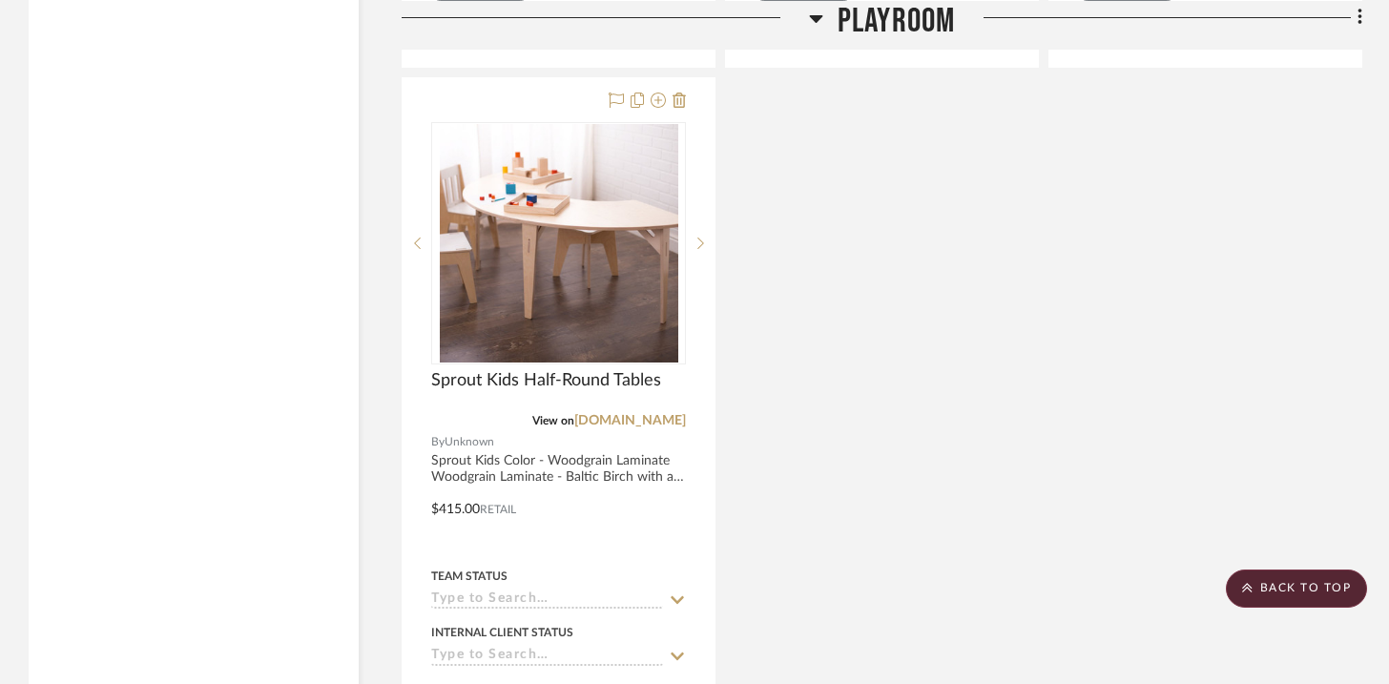
scroll to position [3824, 0]
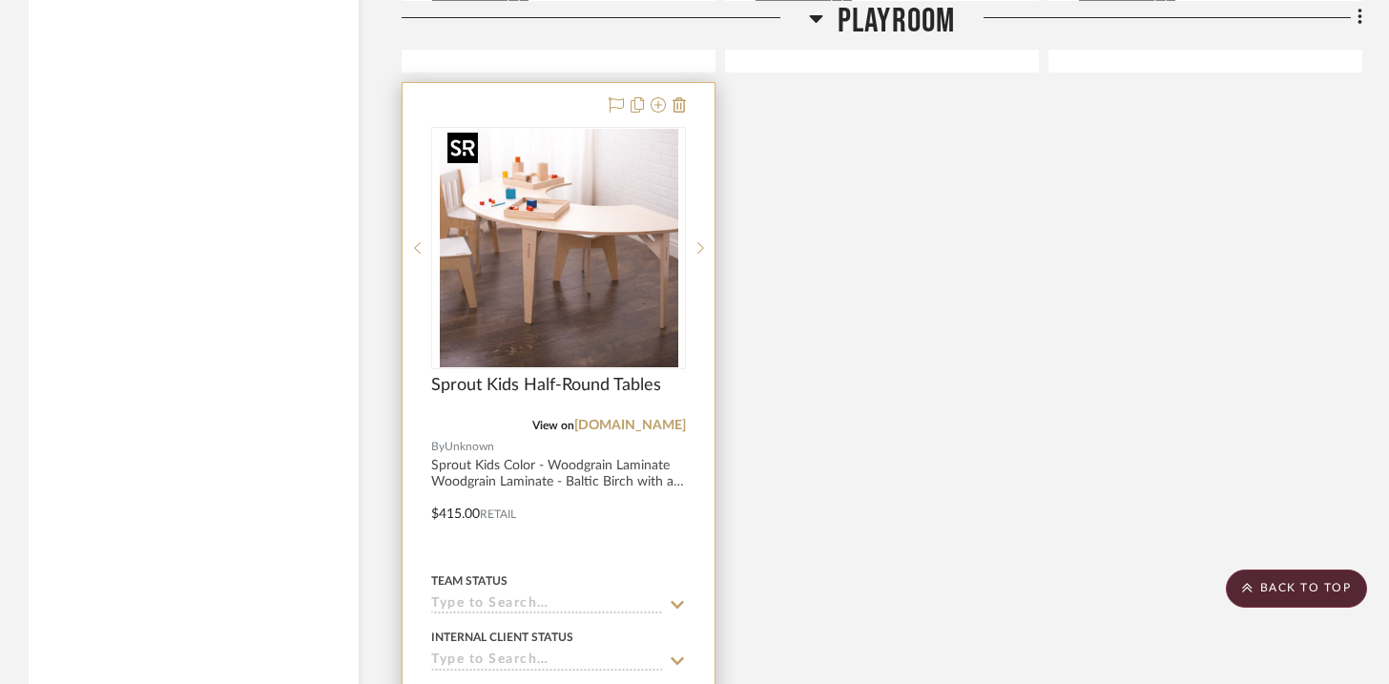
click at [0, 0] on img at bounding box center [0, 0] width 0 height 0
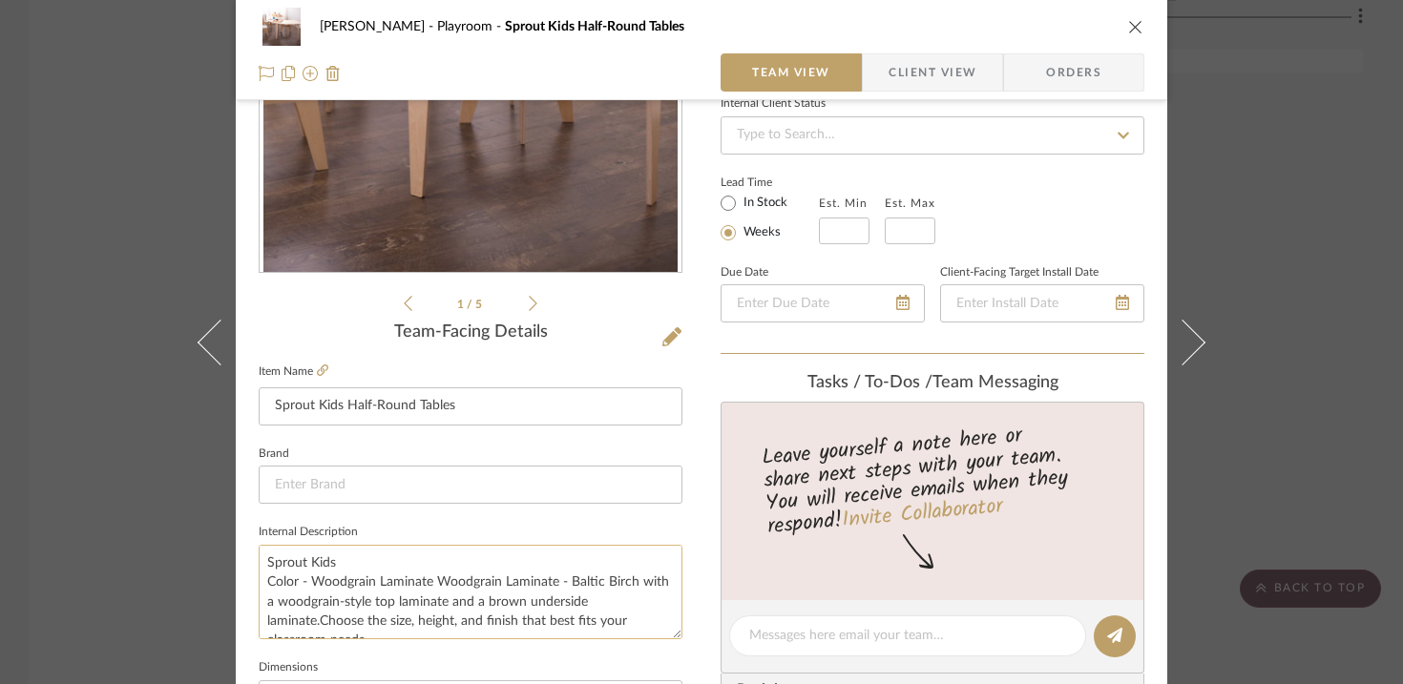
scroll to position [0, 0]
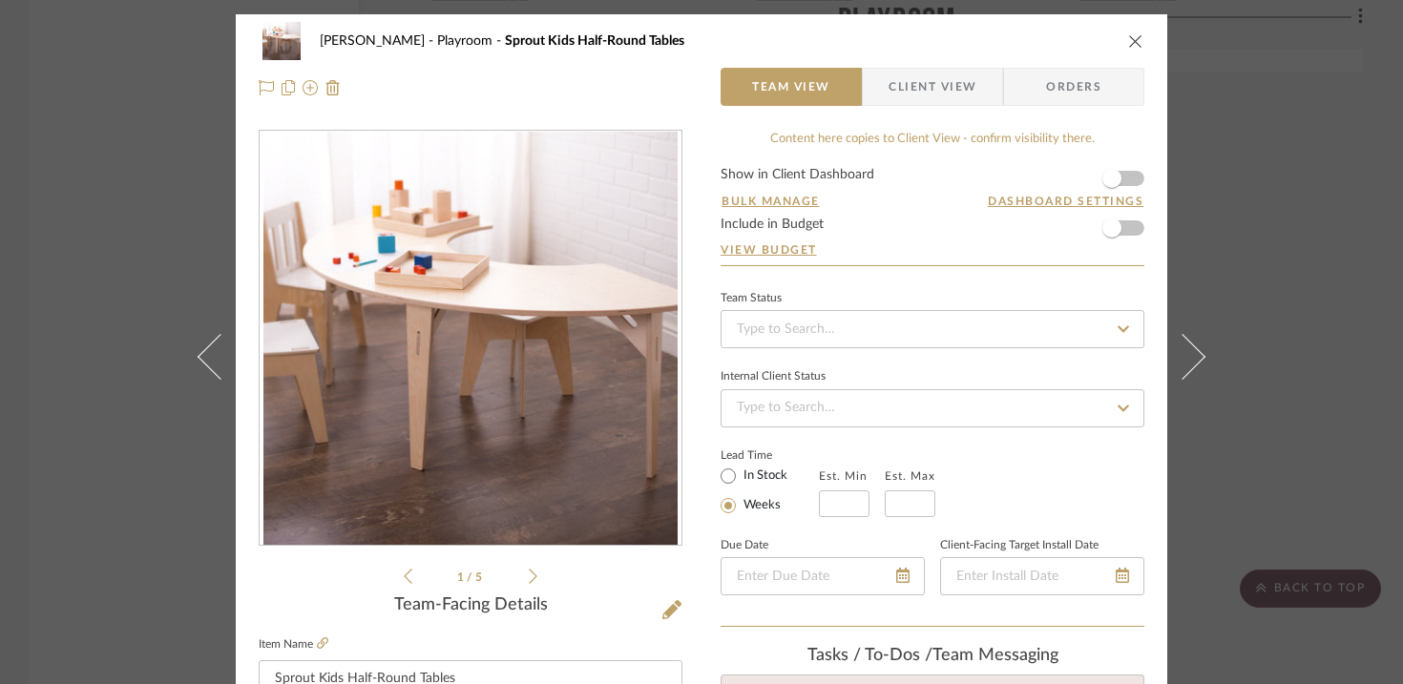
click at [1040, 50] on div "Urmi Rodrigues Playroom Sprout Kids Half-Round Tables" at bounding box center [701, 41] width 885 height 38
click at [1040, 34] on icon "close" at bounding box center [1135, 40] width 15 height 15
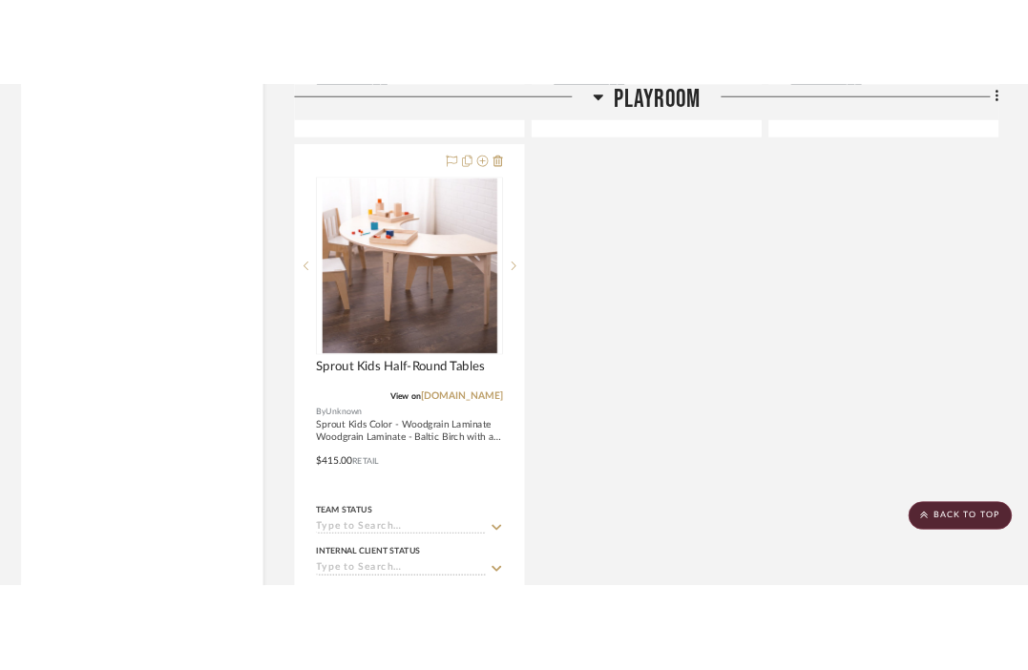
scroll to position [3824, 0]
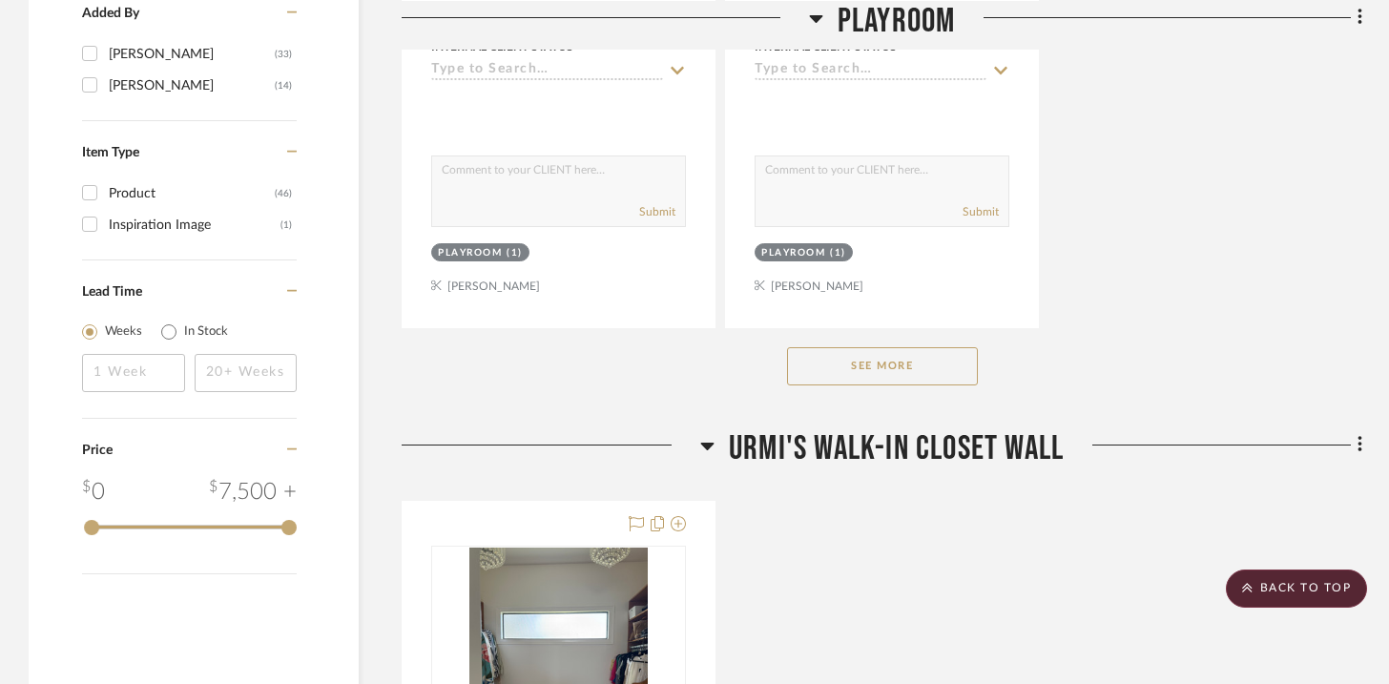
scroll to position [2722, 0]
click at [931, 382] on div "See More" at bounding box center [882, 366] width 961 height 76
click at [930, 371] on button "See More" at bounding box center [882, 366] width 191 height 38
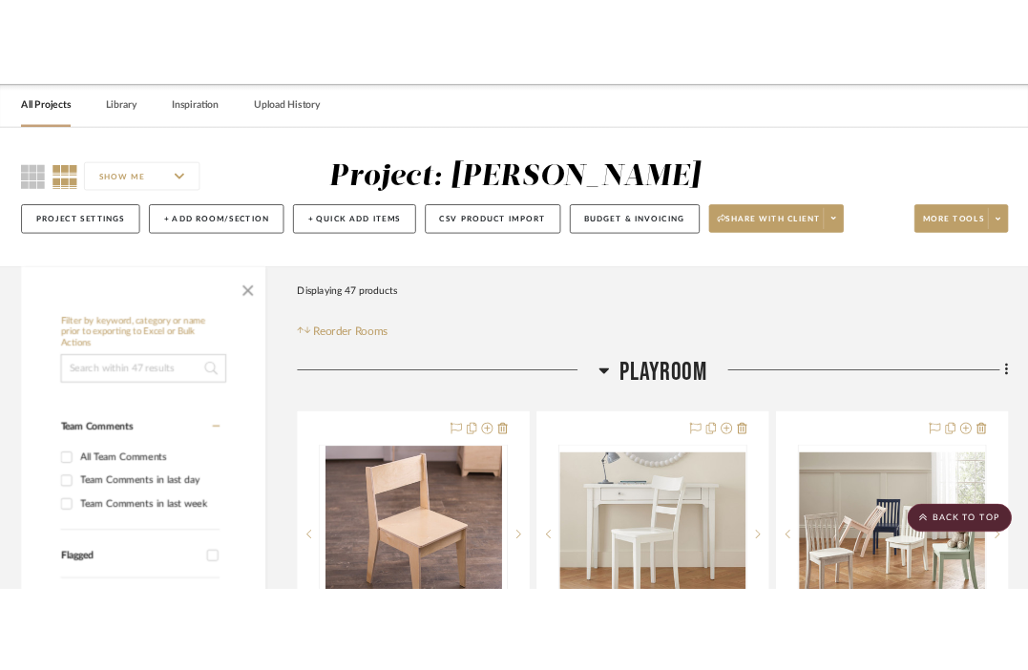
scroll to position [0, 0]
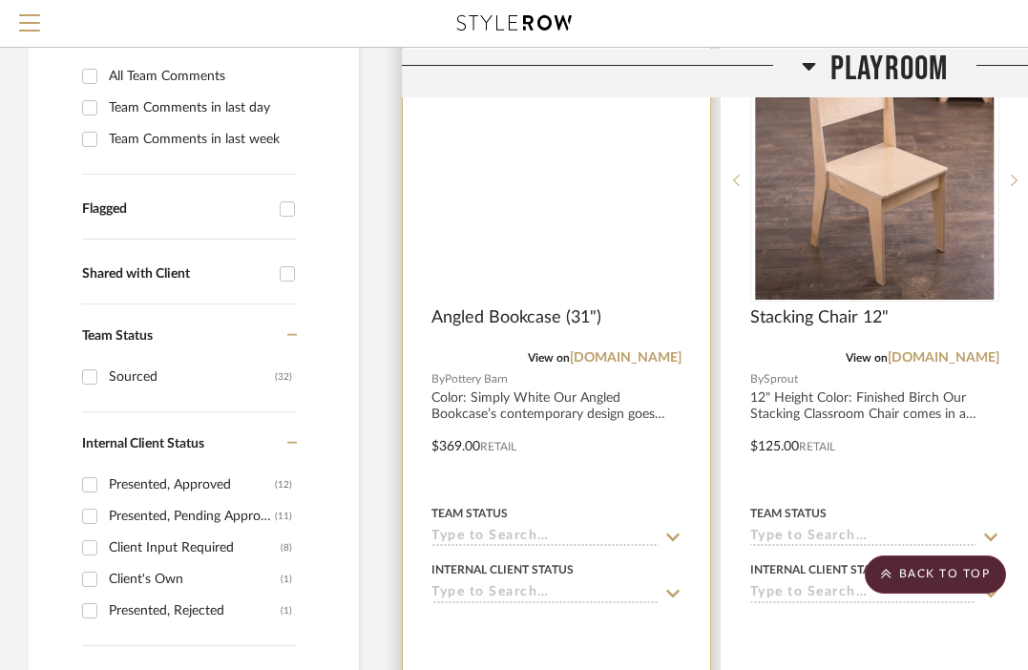
scroll to position [415, 0]
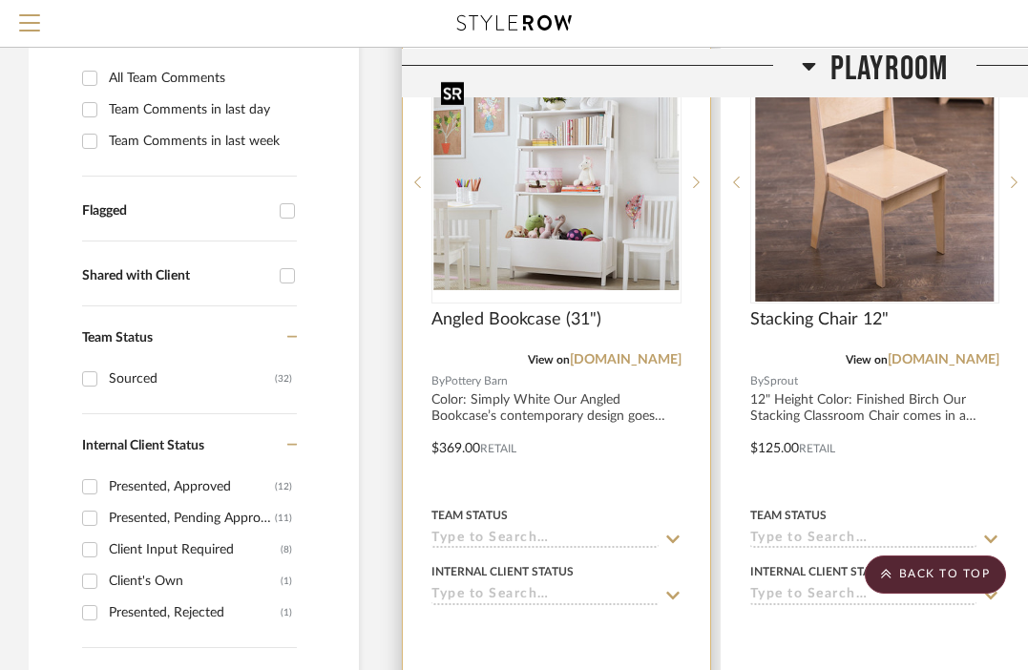
click at [0, 0] on img at bounding box center [0, 0] width 0 height 0
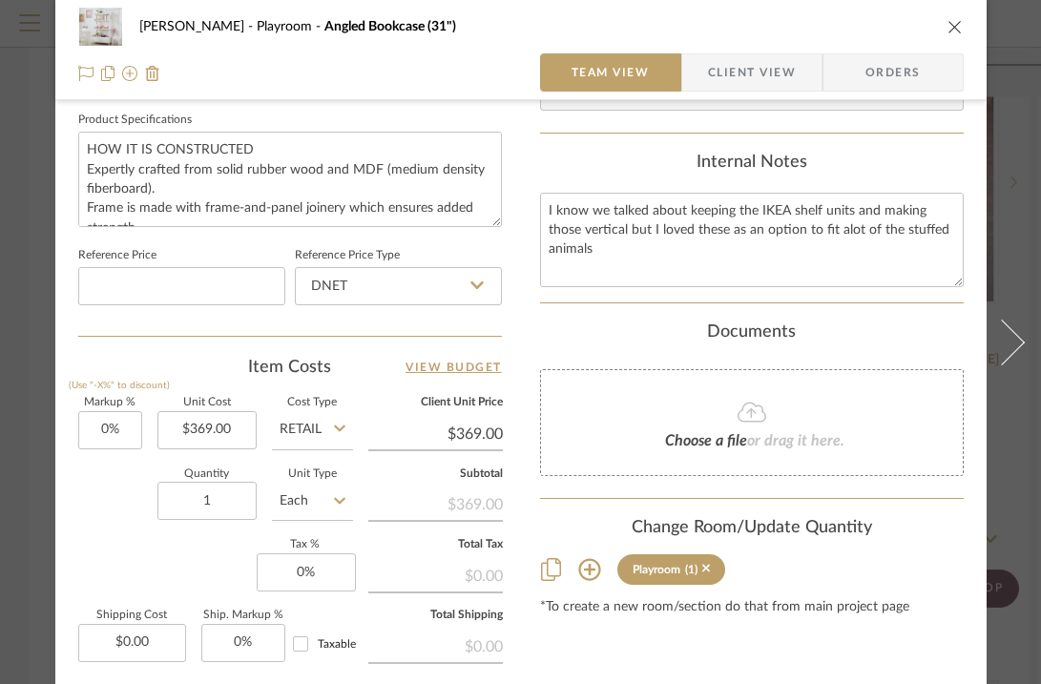
scroll to position [901, 0]
drag, startPoint x: 613, startPoint y: 242, endPoint x: 544, endPoint y: 193, distance: 84.7
click at [544, 193] on textarea "I know we talked about keeping the IKEA shelf units and making those vertical b…" at bounding box center [752, 239] width 424 height 94
click at [955, 32] on icon "close" at bounding box center [955, 26] width 15 height 15
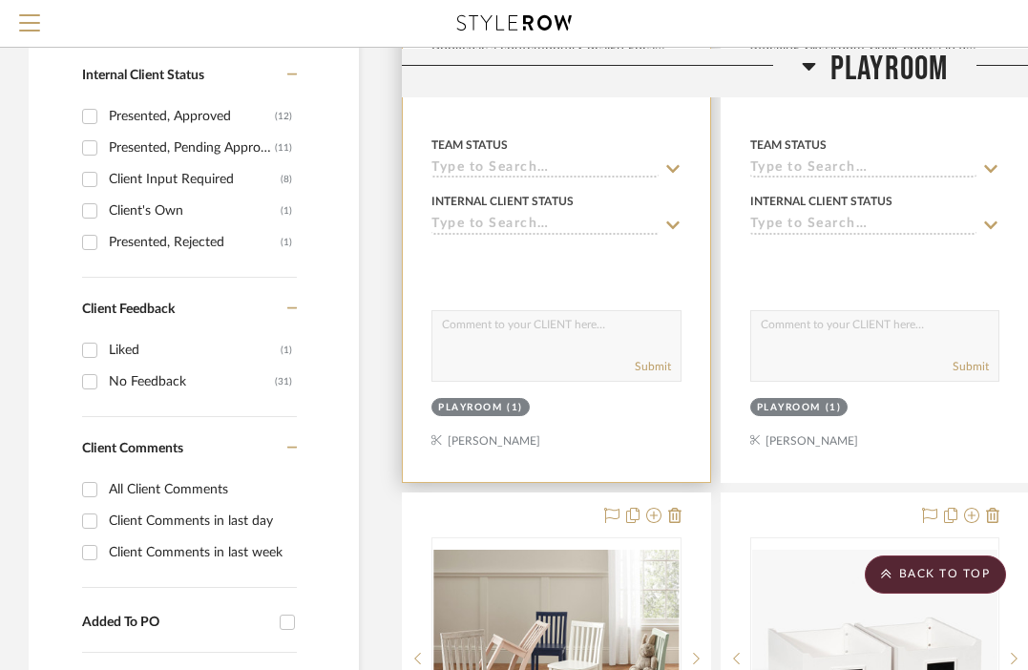
scroll to position [783, 0]
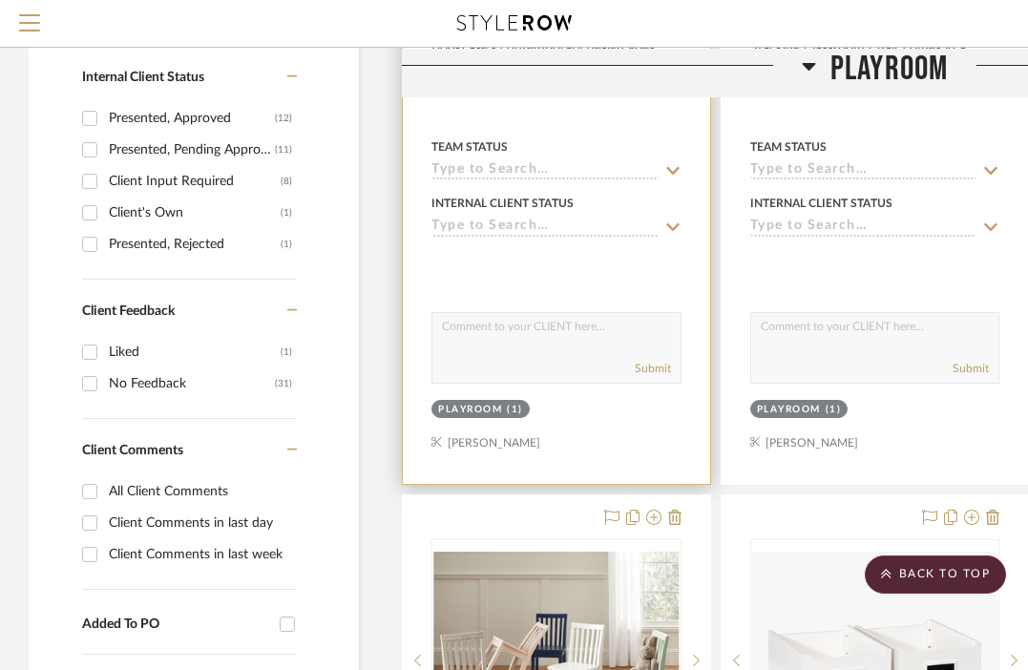
click at [520, 345] on textarea at bounding box center [556, 331] width 248 height 36
type textarea "v"
paste textarea "Our Angled Bookcase’s contemporary design goes with any style. Crafted with fou…"
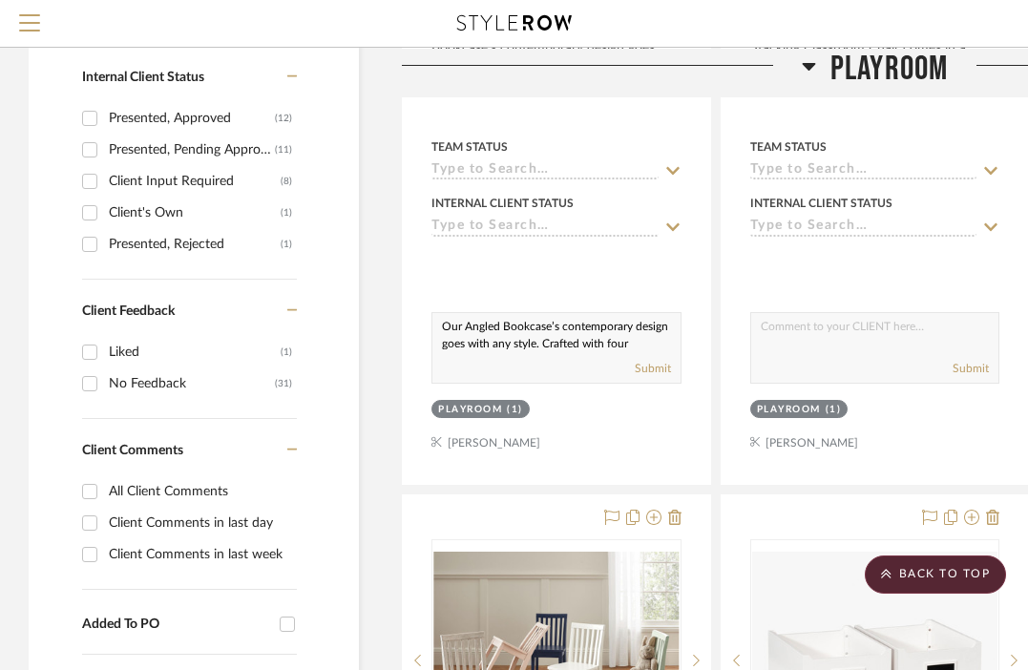
scroll to position [104, 0]
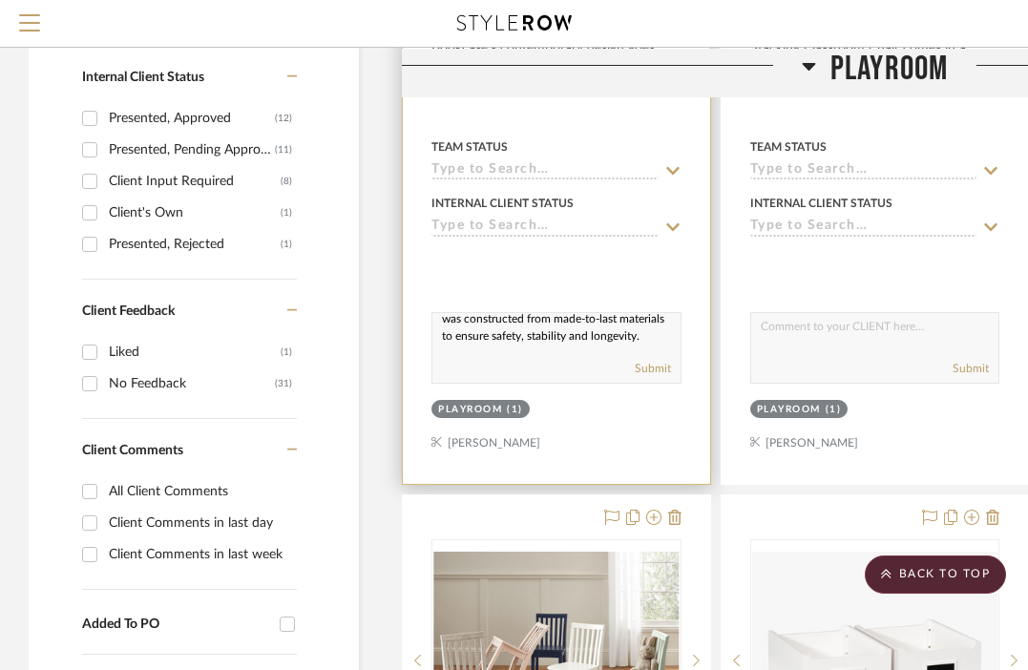
type textarea "Our Angled Bookcase’s contemporary design goes with any style. Crafted with fou…"
drag, startPoint x: 577, startPoint y: 350, endPoint x: 564, endPoint y: 345, distance: 14.2
click at [571, 342] on textarea "Our Angled Bookcase’s contemporary design goes with any style. Crafted with fou…" at bounding box center [556, 331] width 248 height 36
drag, startPoint x: 531, startPoint y: 342, endPoint x: 422, endPoint y: 305, distance: 115.6
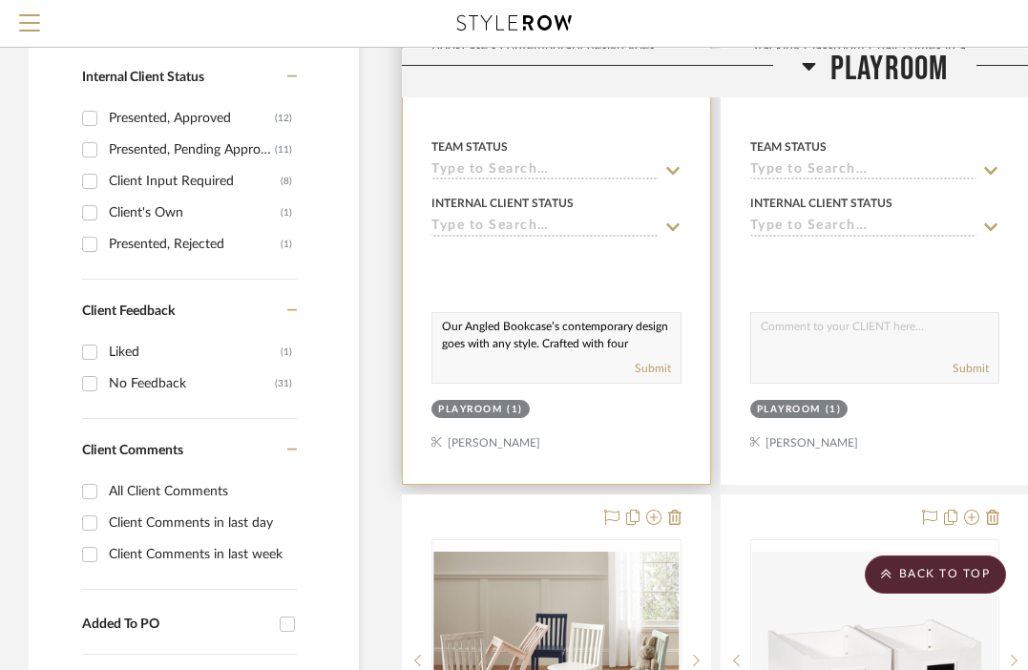
click at [422, 305] on project-item-tile "Angled Bookcase (31") View on potterybarnkids.com By Pottery Barn Color: Simply…" at bounding box center [556, 66] width 309 height 837
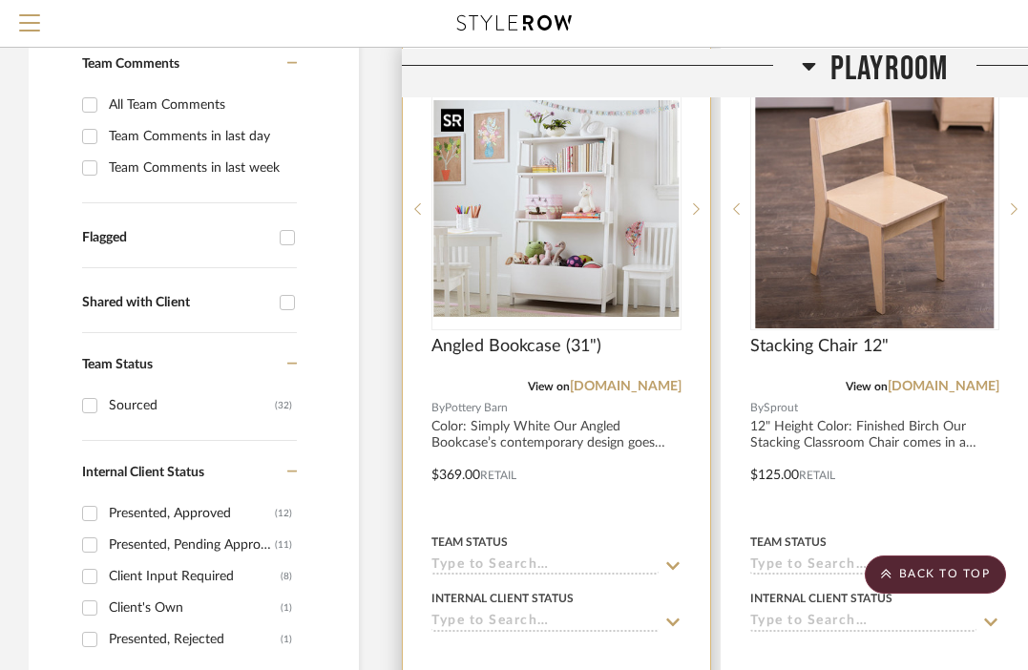
scroll to position [377, 0]
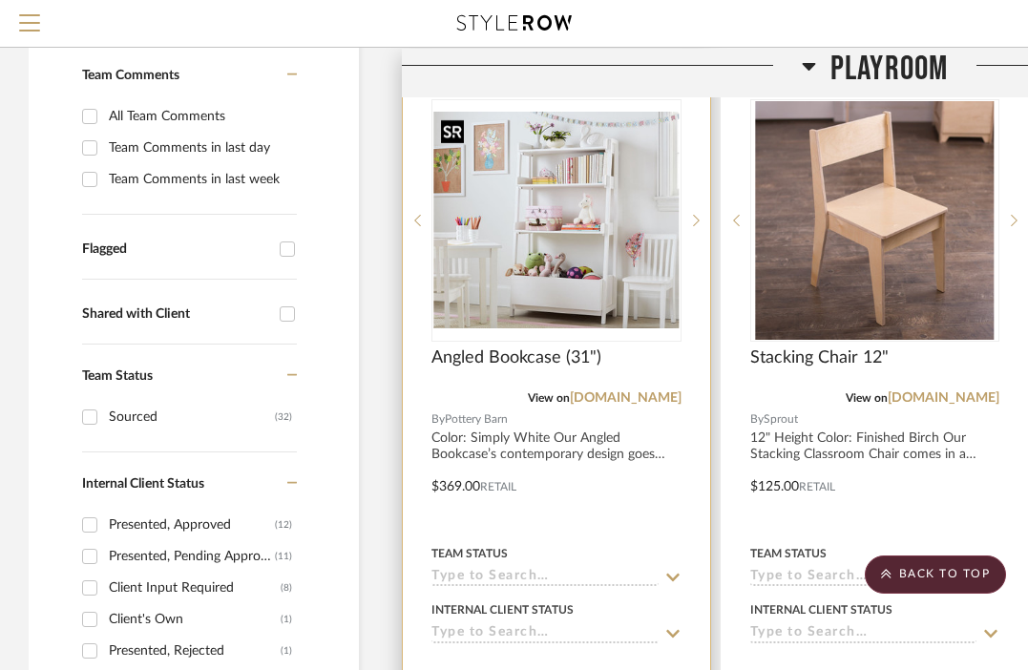
click at [544, 219] on img "0" at bounding box center [556, 220] width 246 height 217
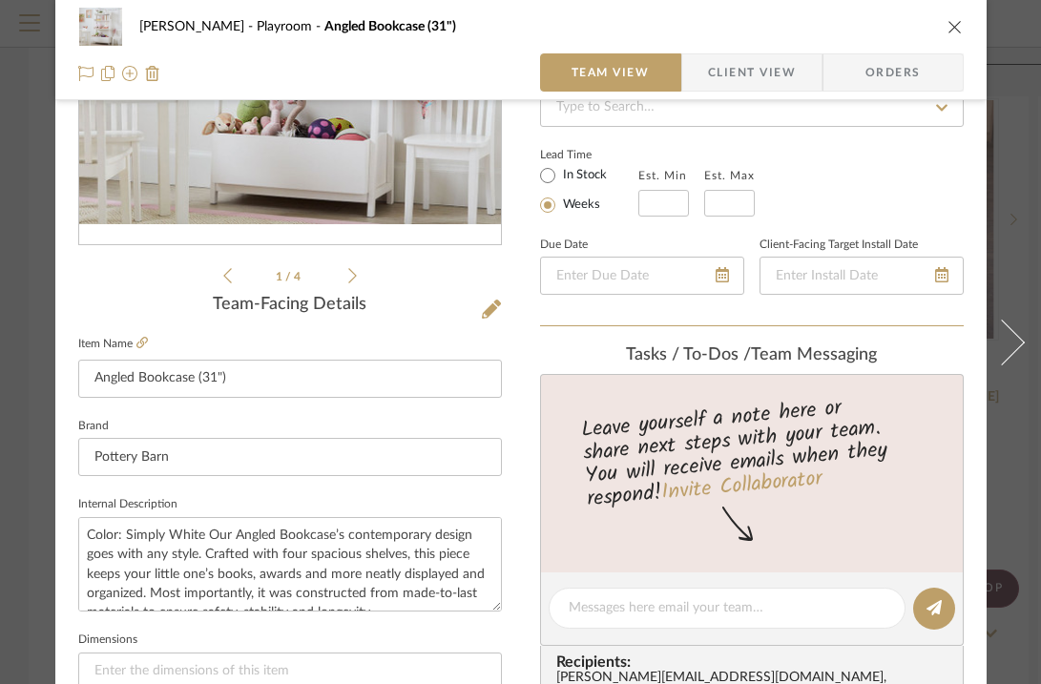
scroll to position [626, 0]
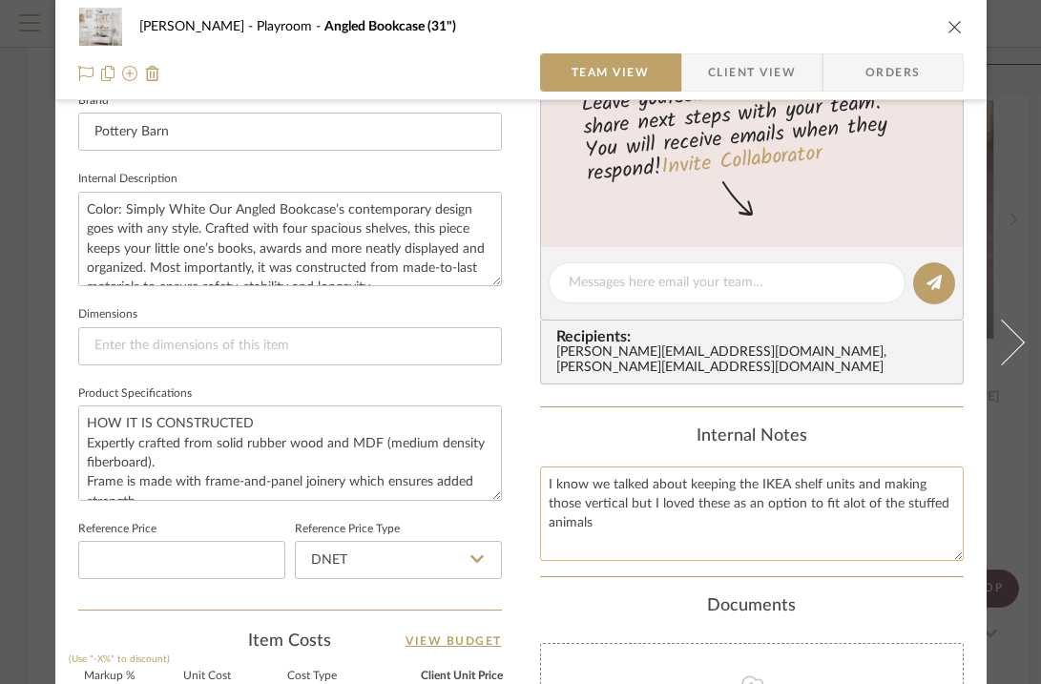
click at [541, 467] on textarea "I know we talked about keeping the IKEA shelf units and making those vertical b…" at bounding box center [752, 514] width 424 height 94
drag, startPoint x: 539, startPoint y: 464, endPoint x: 597, endPoint y: 507, distance: 72.3
click at [597, 507] on textarea "I know we talked about keeping the IKEA shelf units and making those vertical b…" at bounding box center [752, 514] width 424 height 94
click at [948, 32] on icon "close" at bounding box center [955, 26] width 15 height 15
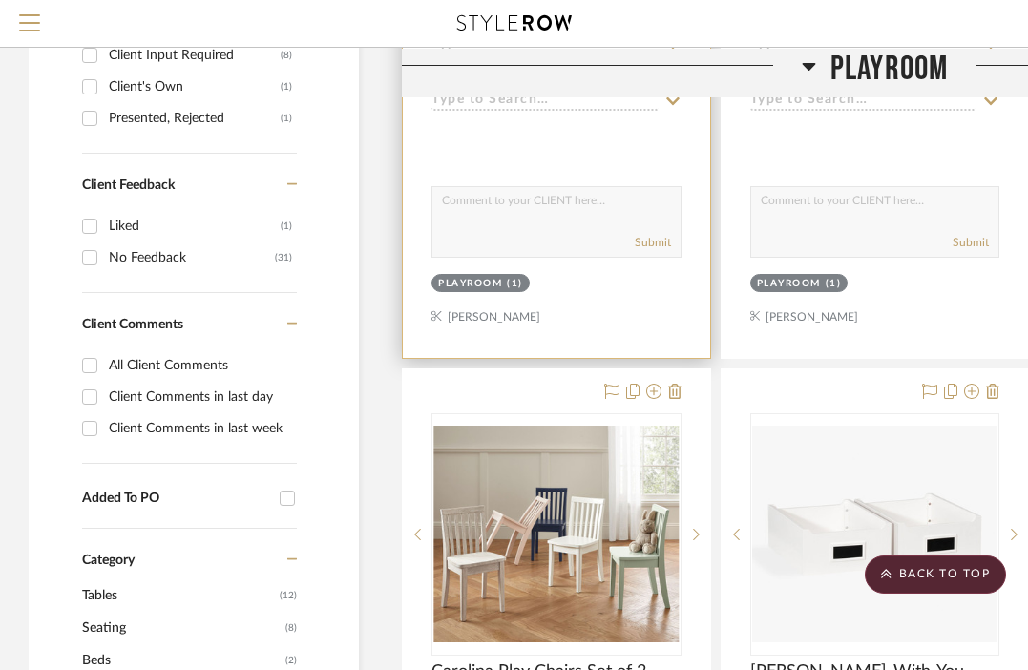
scroll to position [834, 0]
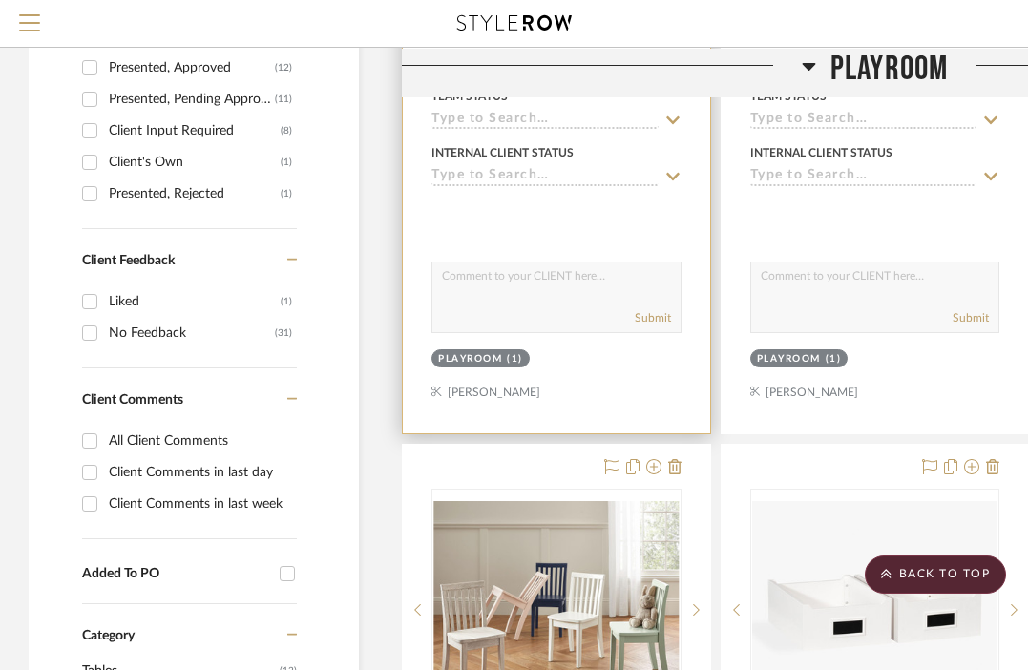
click at [548, 301] on div "Submit" at bounding box center [556, 297] width 250 height 72
click at [552, 284] on textarea at bounding box center [556, 280] width 248 height 36
paste textarea "I know we talked about keeping the IKEA shelf units and making those vertical b…"
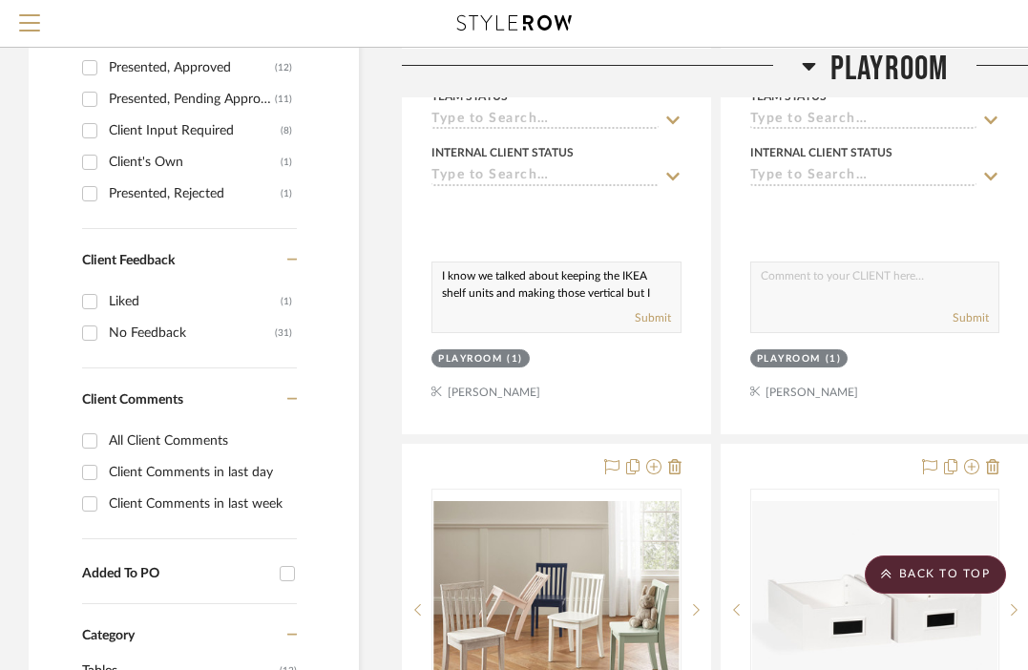
scroll to position [35, 0]
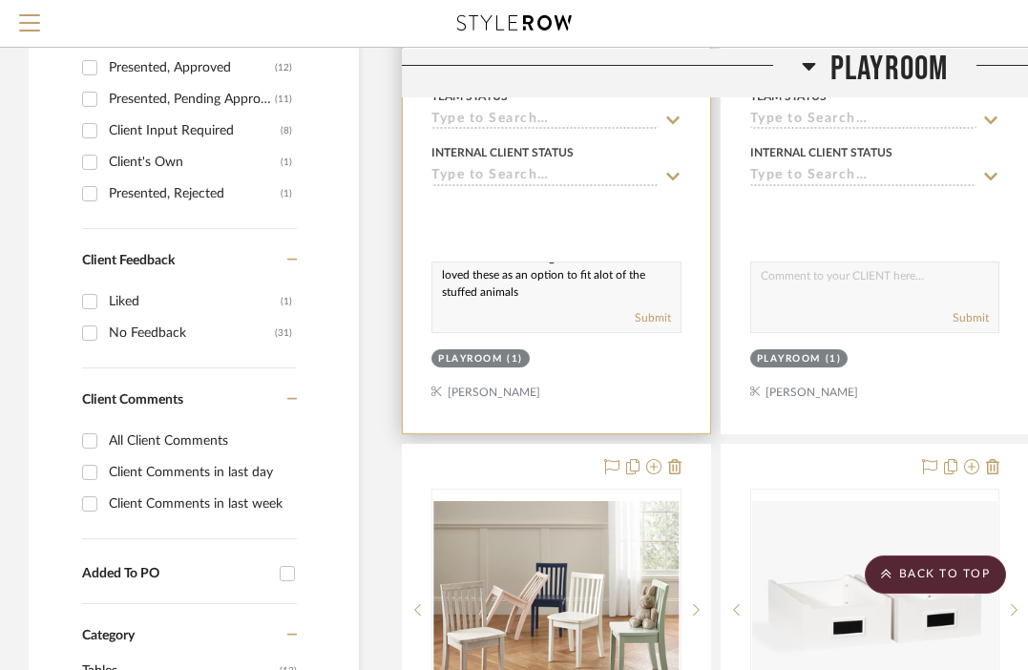
click at [553, 264] on textarea "I know we talked about keeping the IKEA shelf units and making those vertical b…" at bounding box center [556, 280] width 248 height 36
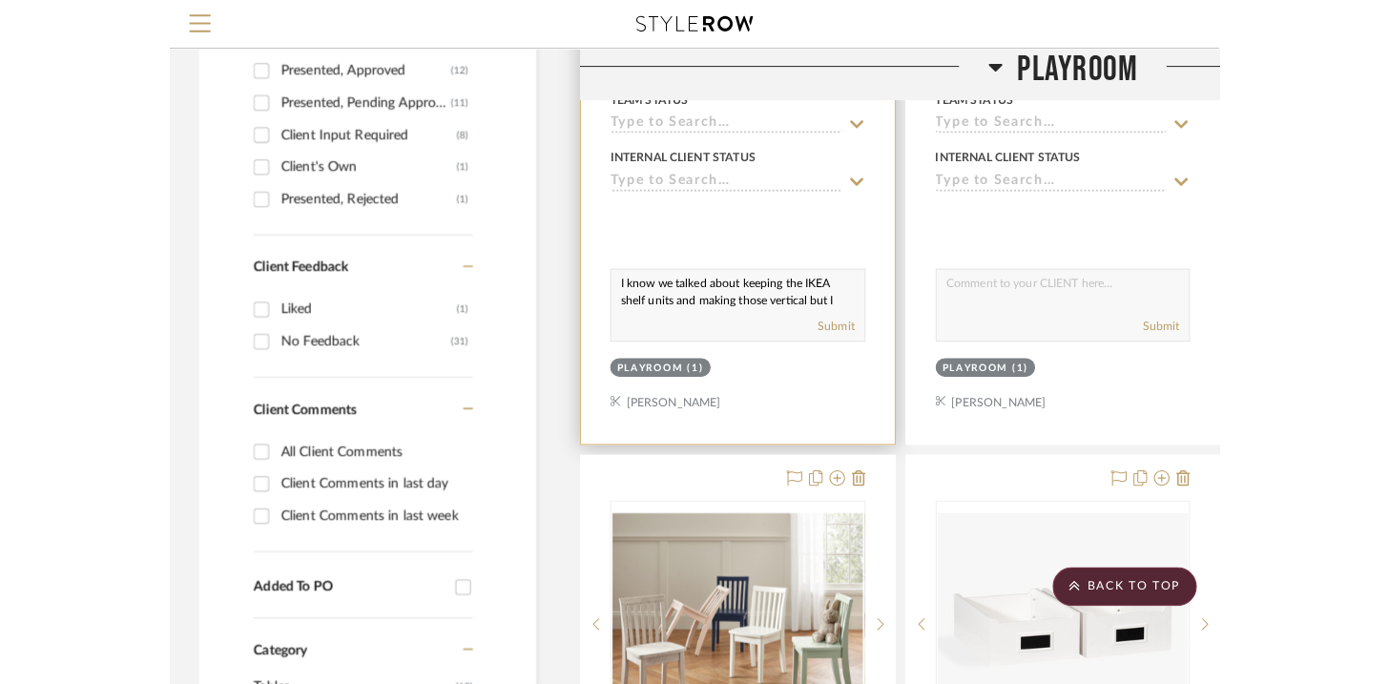
scroll to position [800, 0]
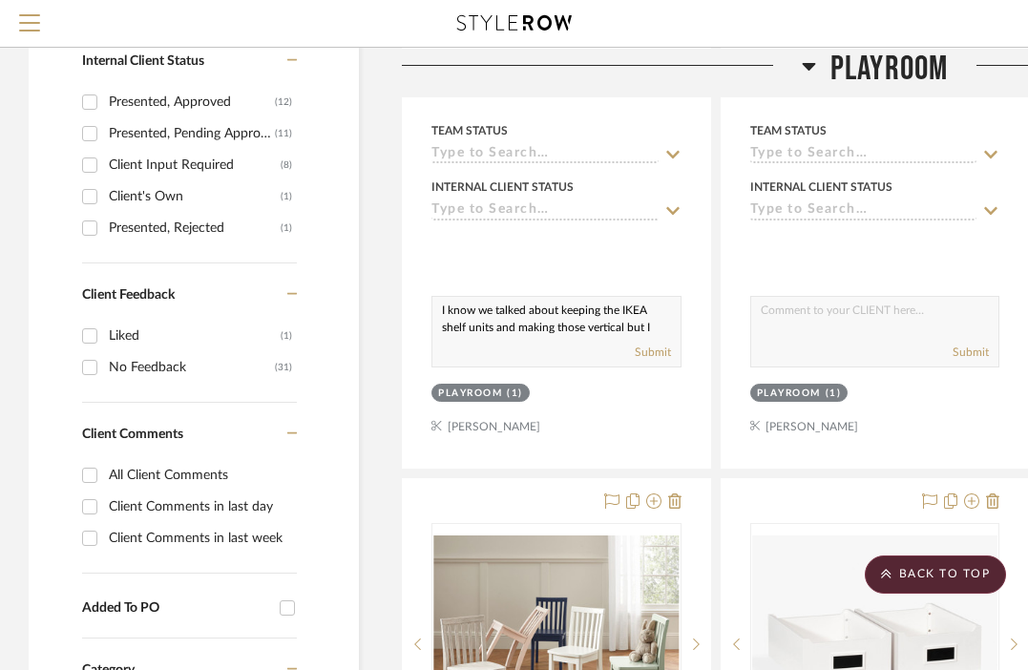
type textarea "I know we talked about keeping the IKEA shelf units and making those vertical b…"
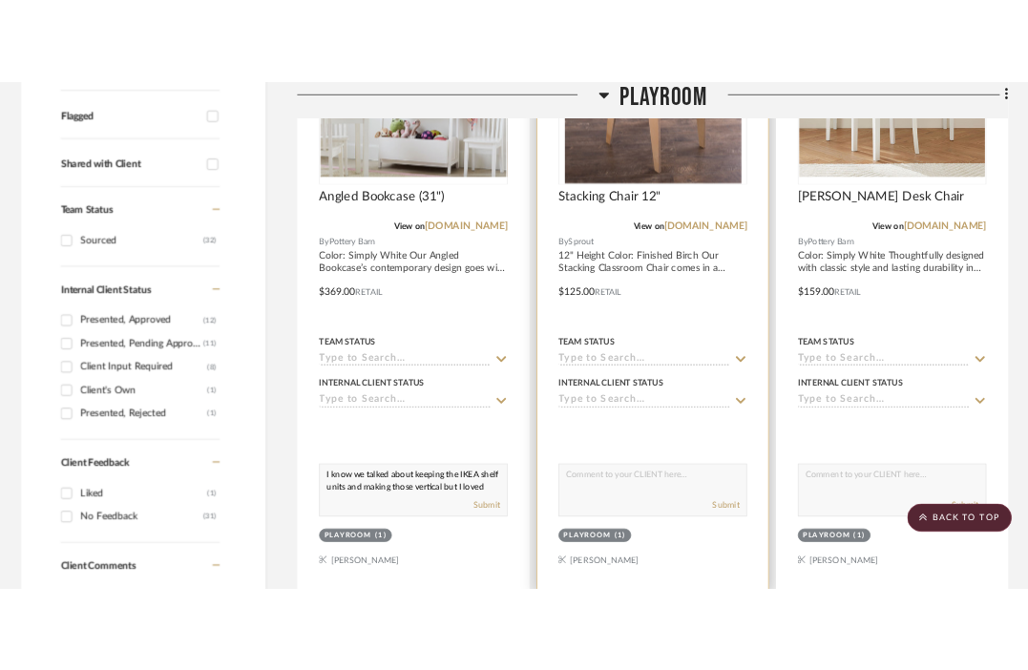
scroll to position [334, 0]
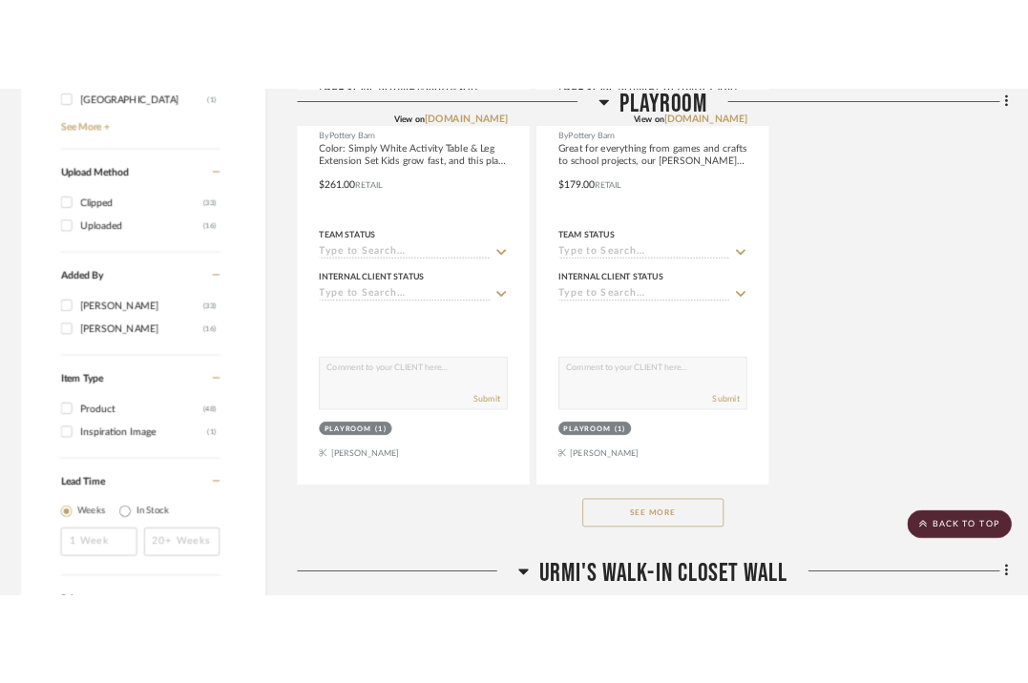
scroll to position [2770, 0]
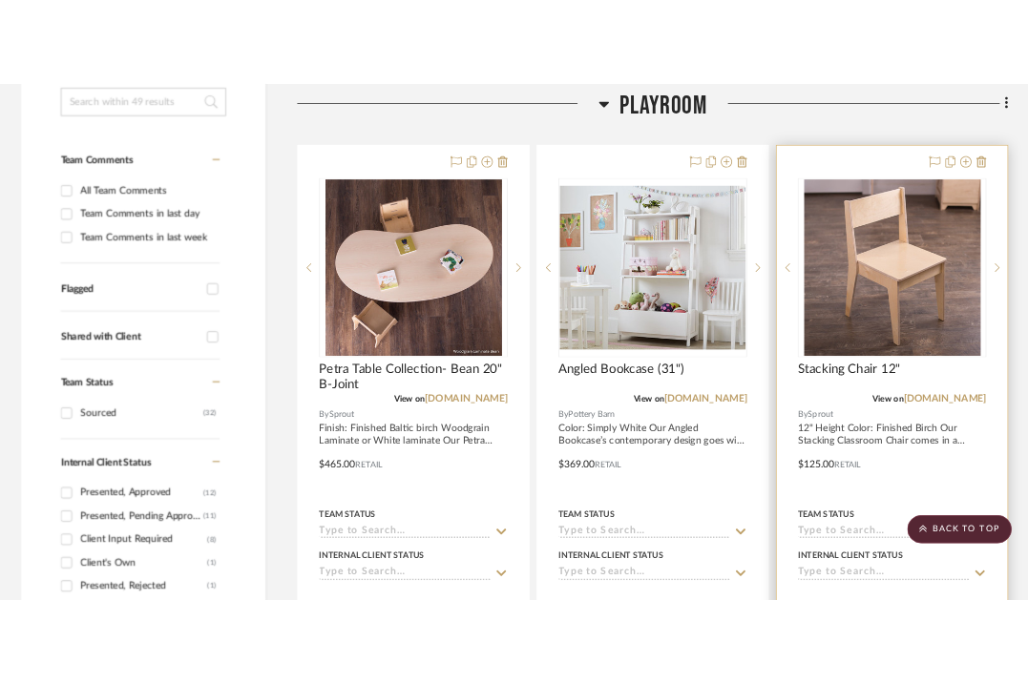
scroll to position [432, 0]
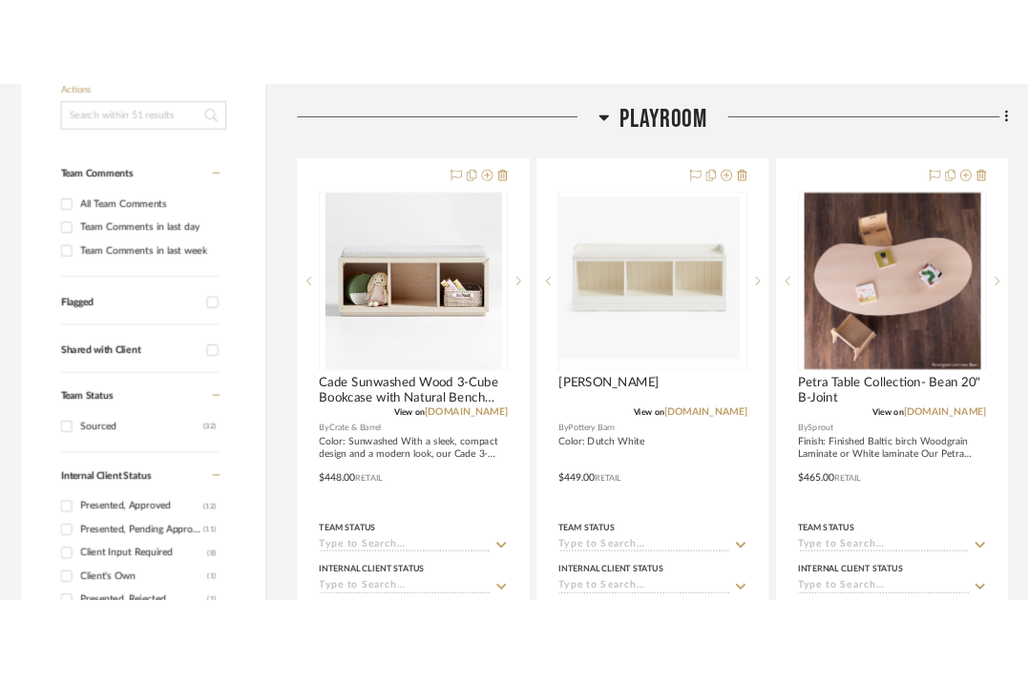
scroll to position [423, 0]
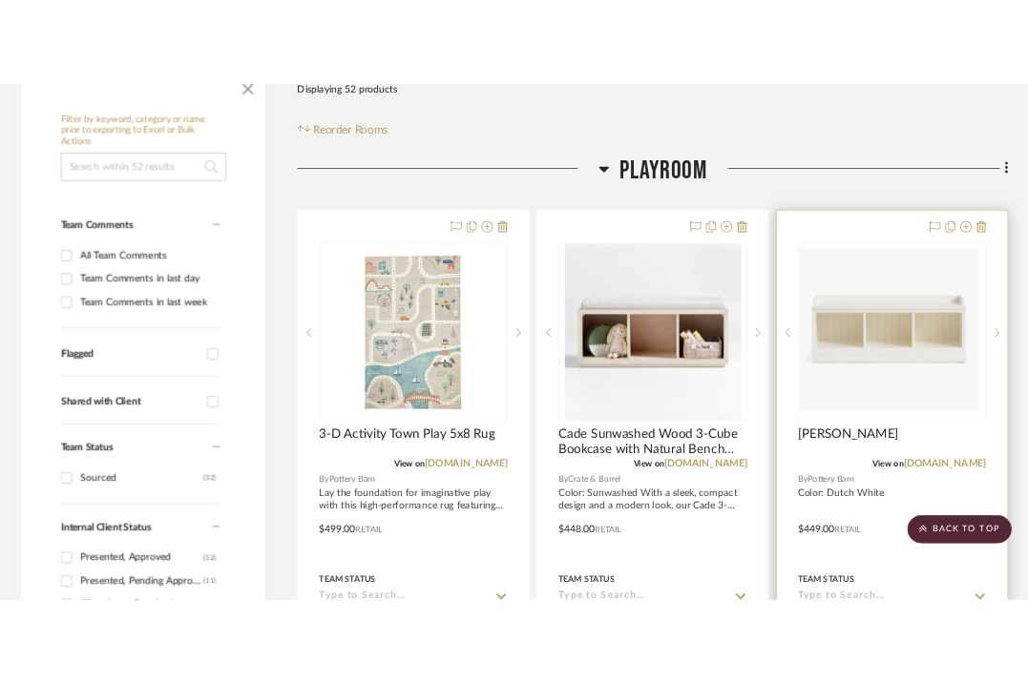
scroll to position [320, 0]
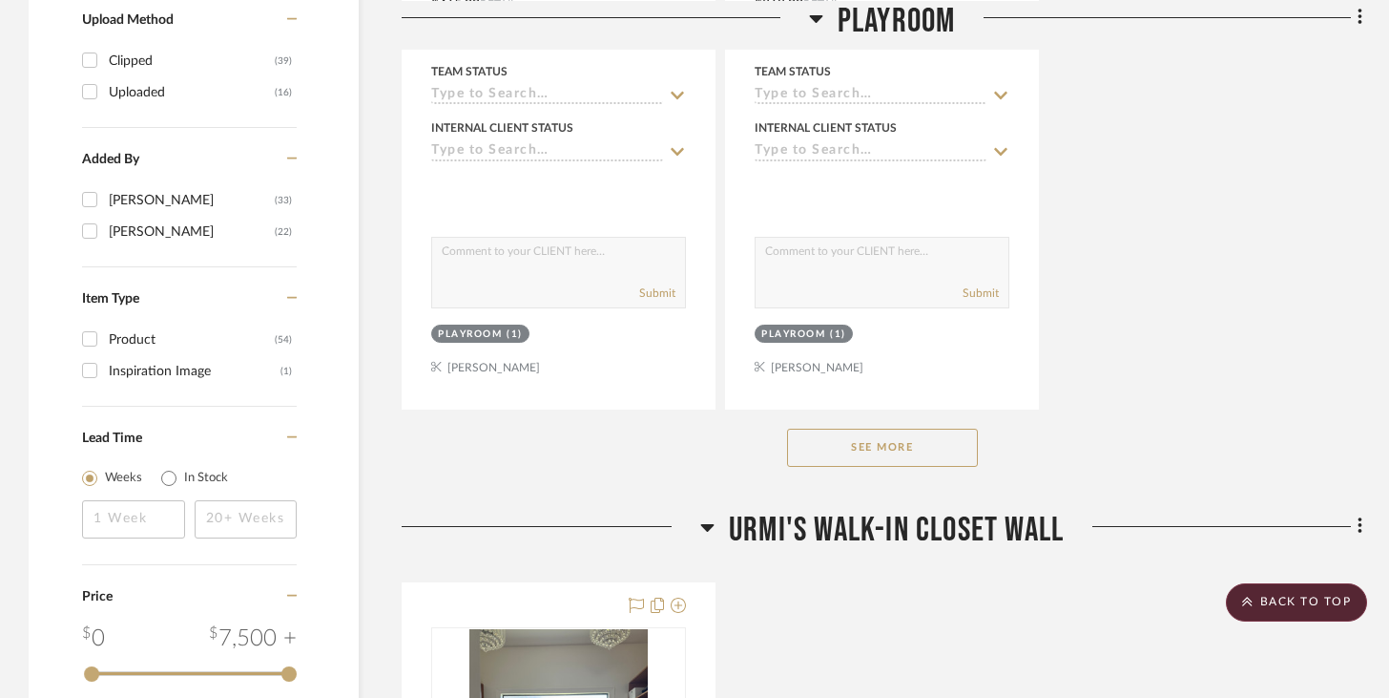
scroll to position [3001, 0]
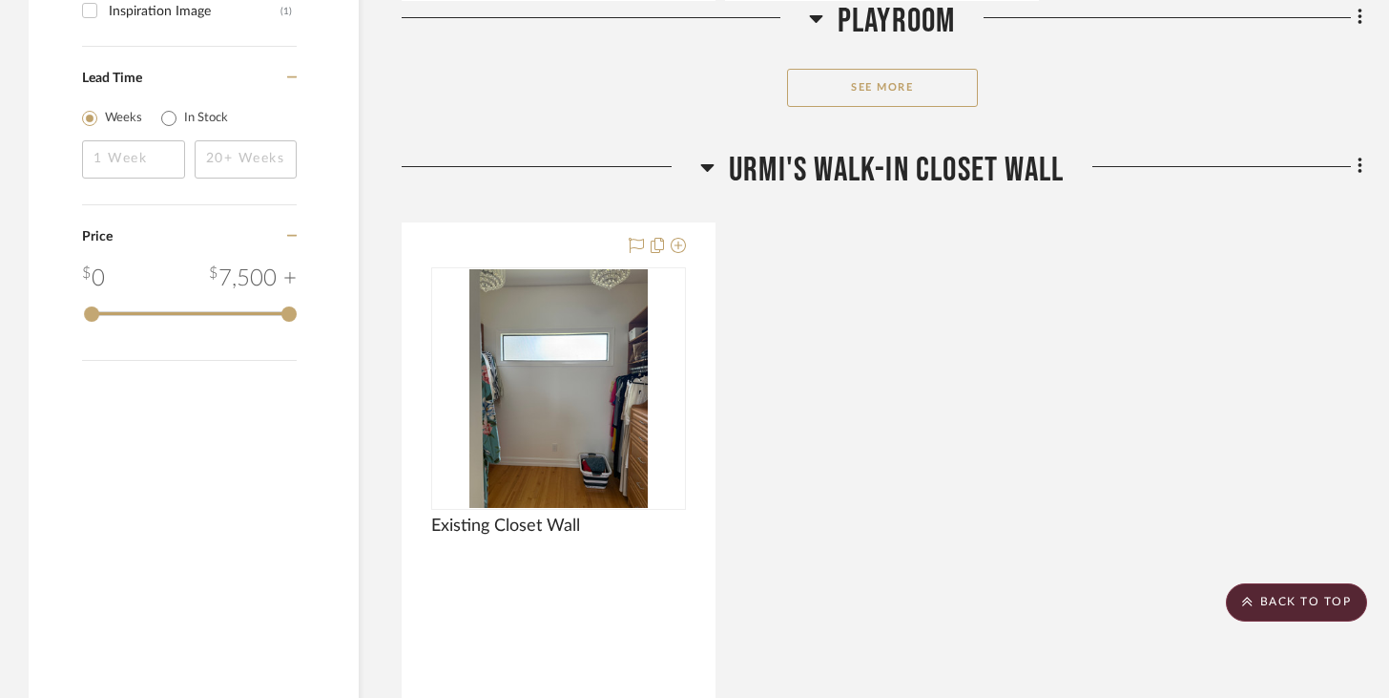
click at [891, 103] on div "See More" at bounding box center [882, 88] width 961 height 76
click at [895, 97] on button "See More" at bounding box center [882, 88] width 191 height 38
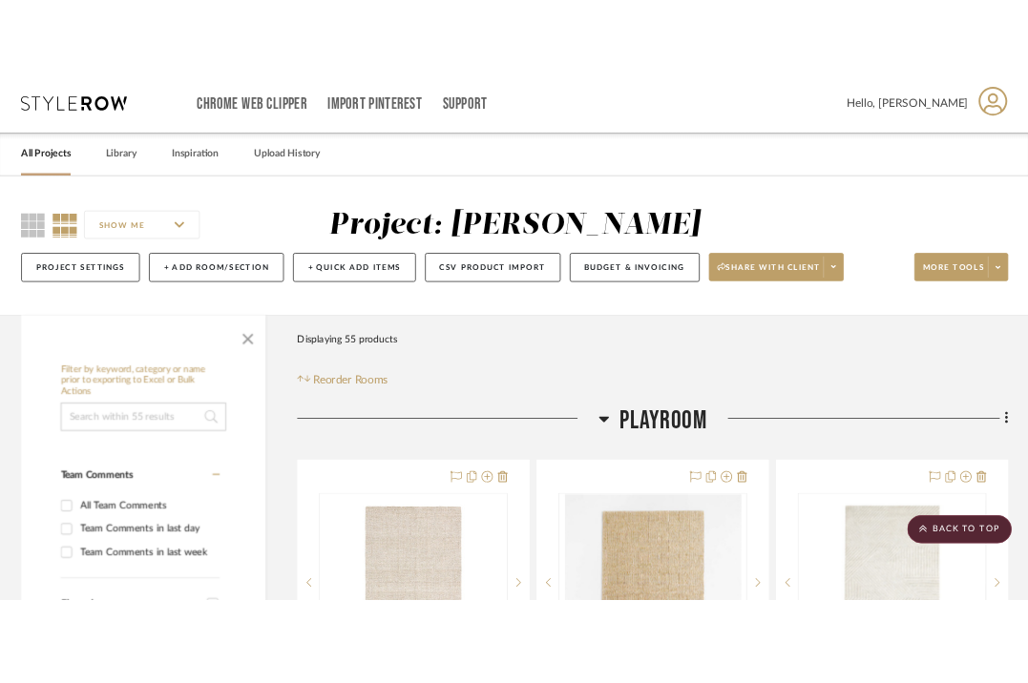
scroll to position [0, 0]
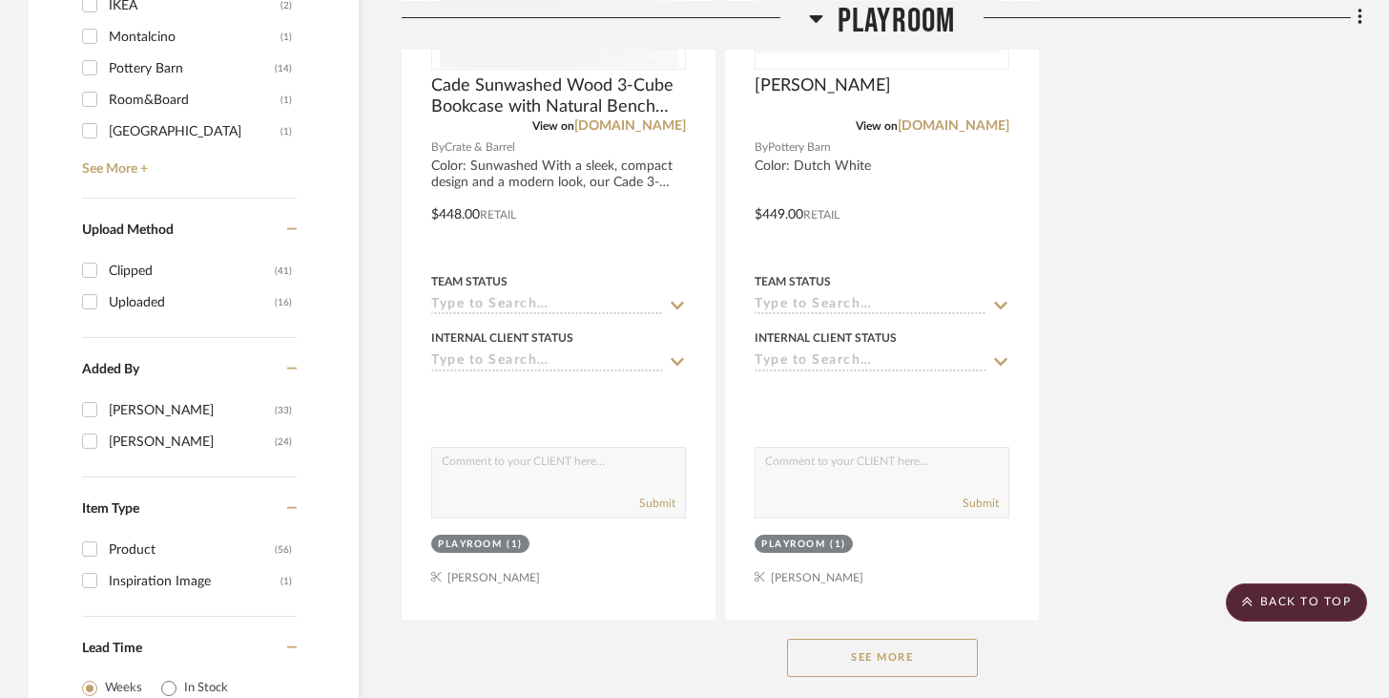
scroll to position [2912, 0]
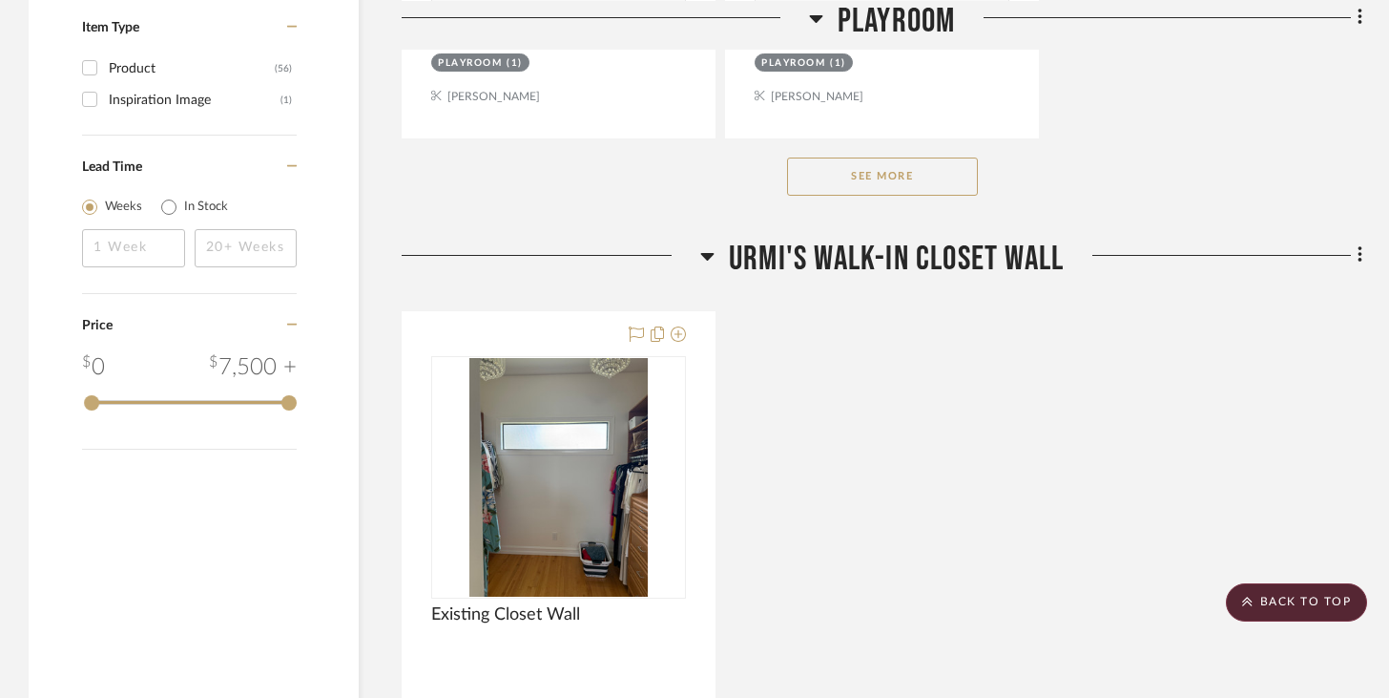
click at [904, 183] on button "See More" at bounding box center [882, 176] width 191 height 38
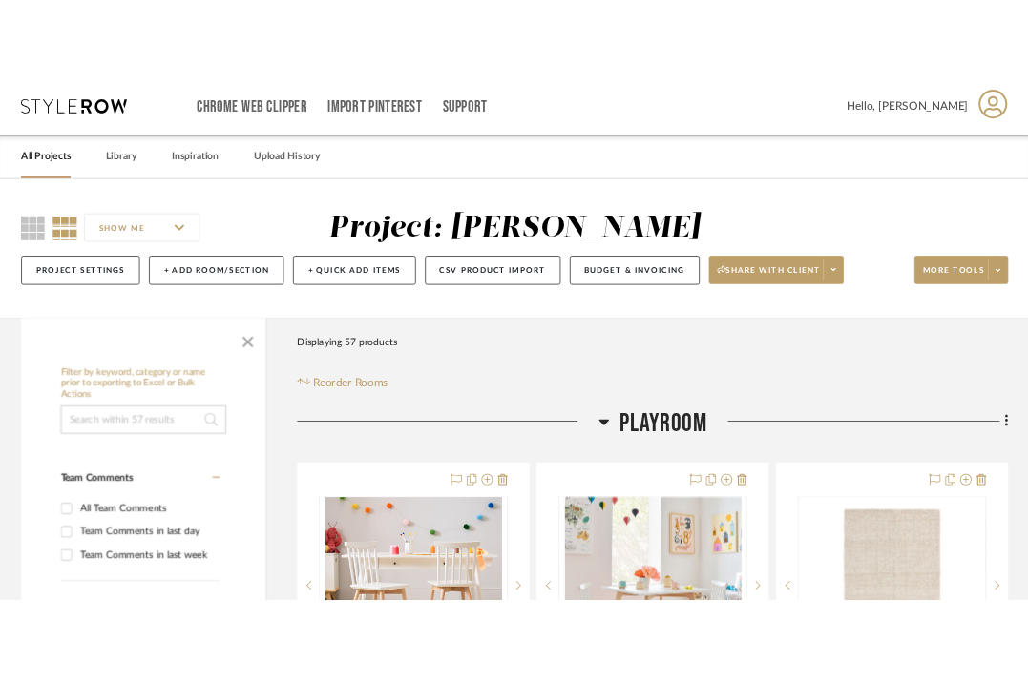
scroll to position [9, 0]
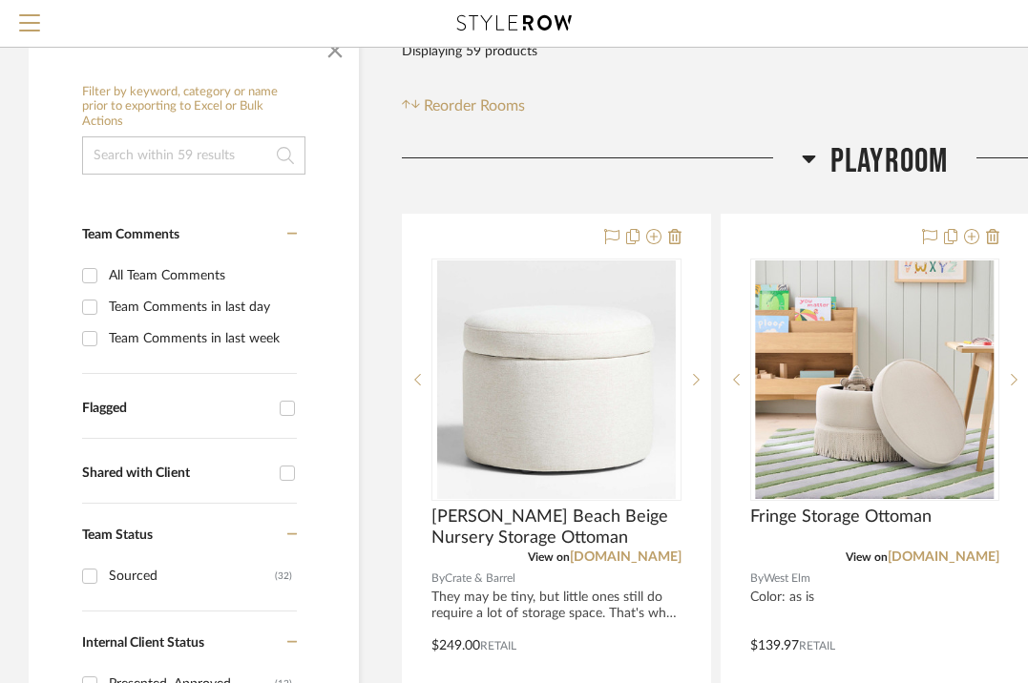
scroll to position [465, 0]
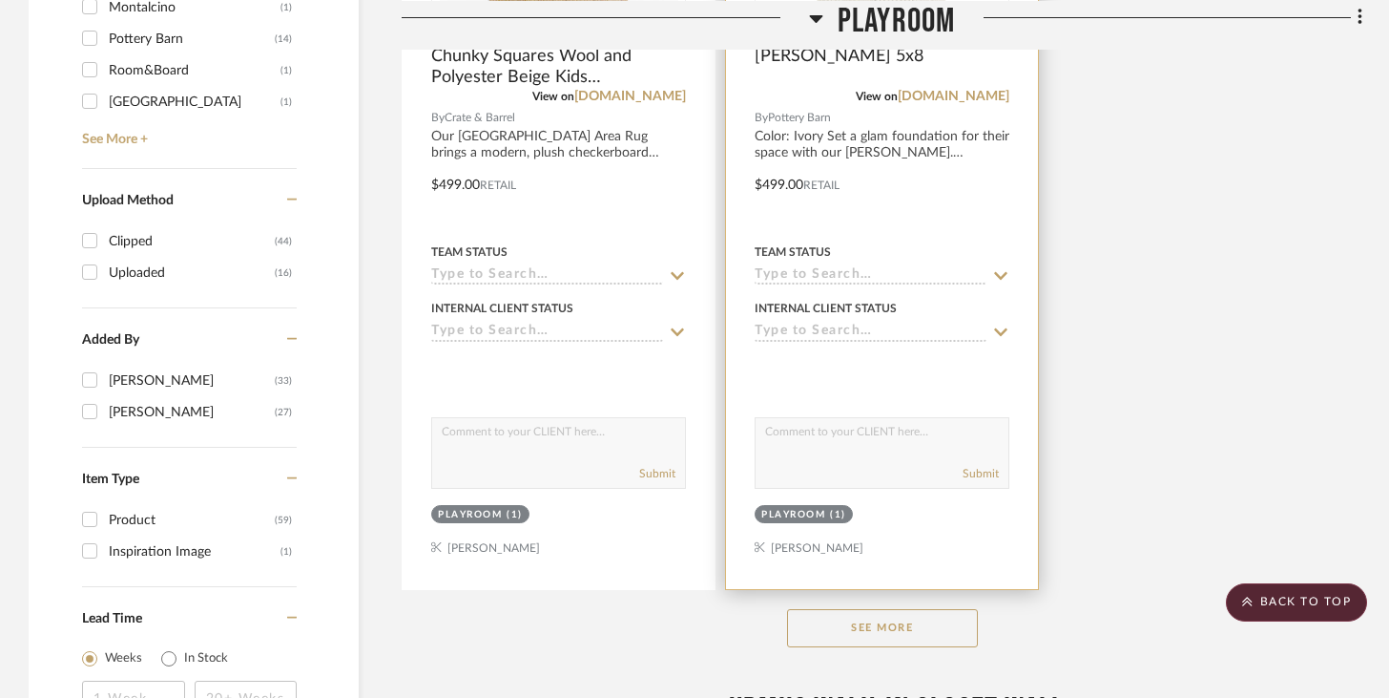
scroll to position [2706, 0]
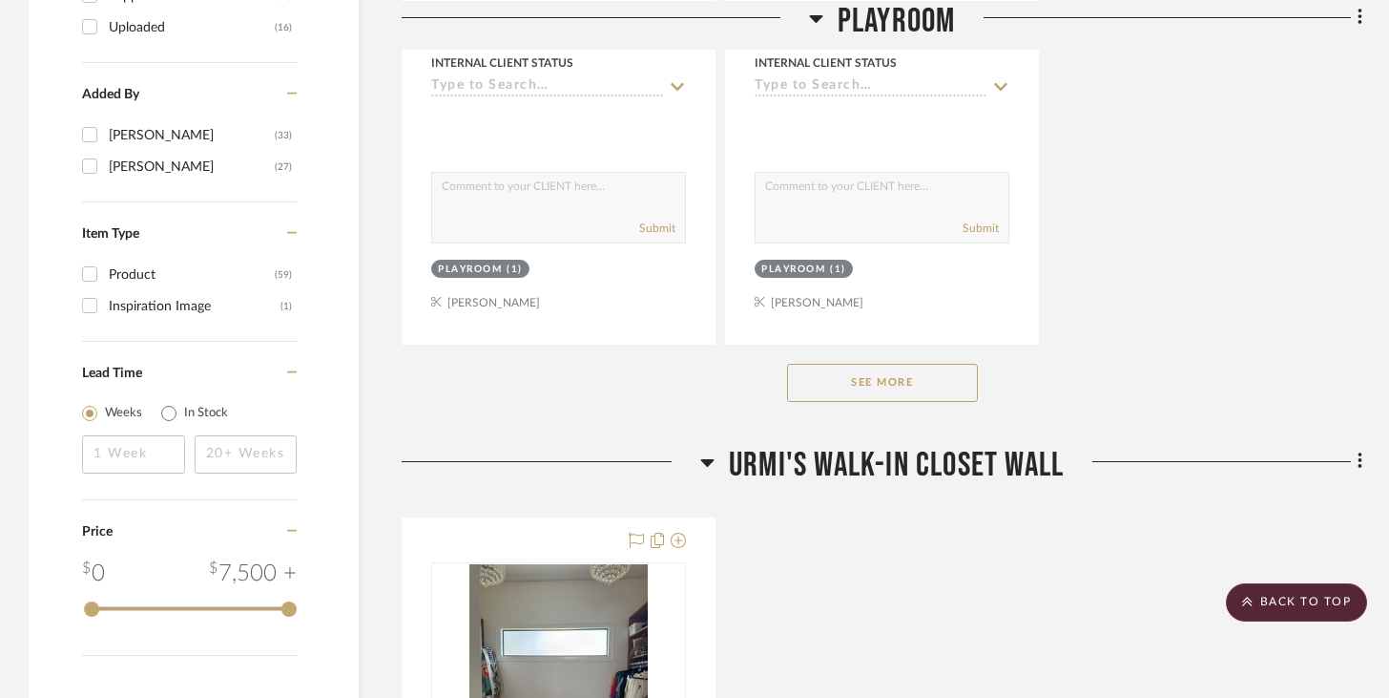
click at [897, 374] on button "See More" at bounding box center [882, 383] width 191 height 38
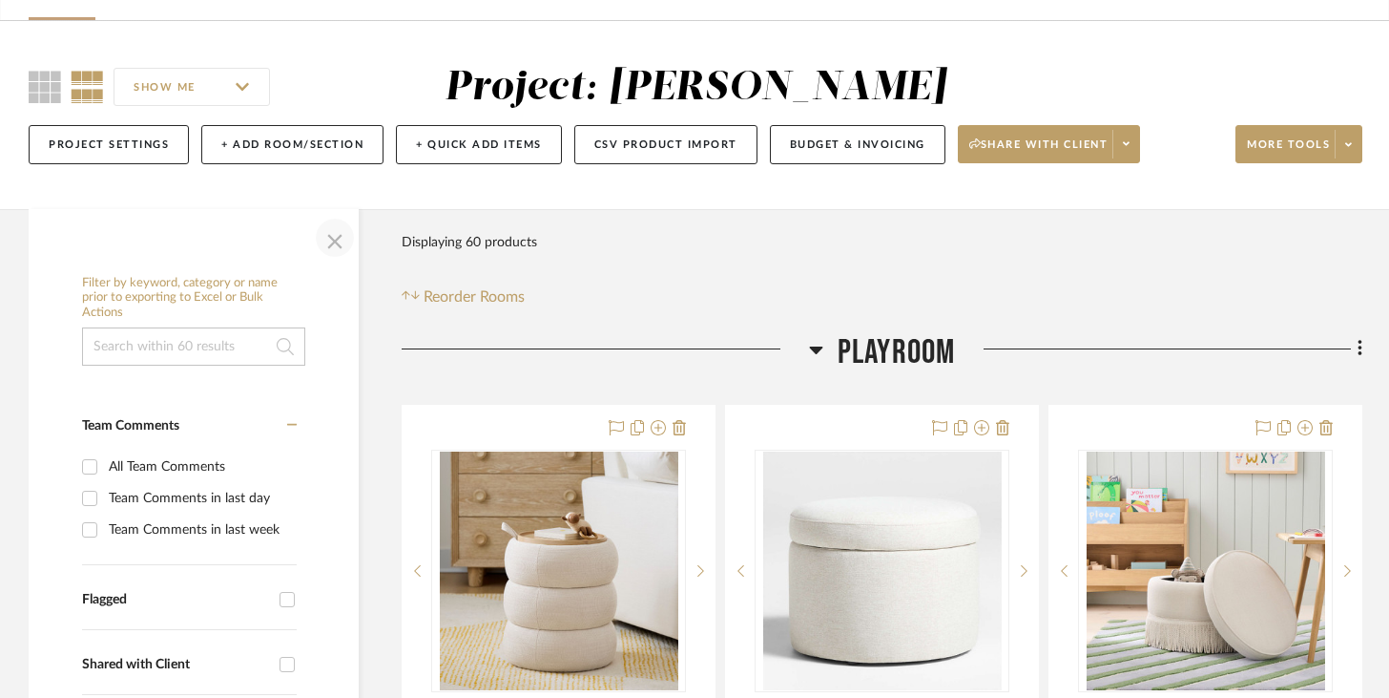
scroll to position [138, 0]
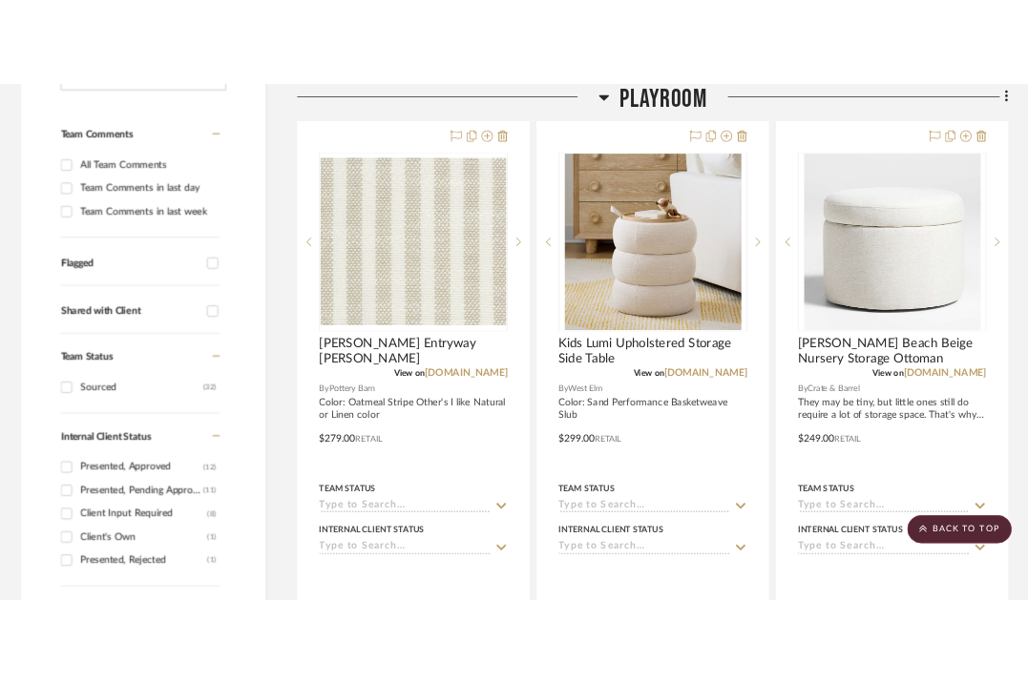
scroll to position [472, 0]
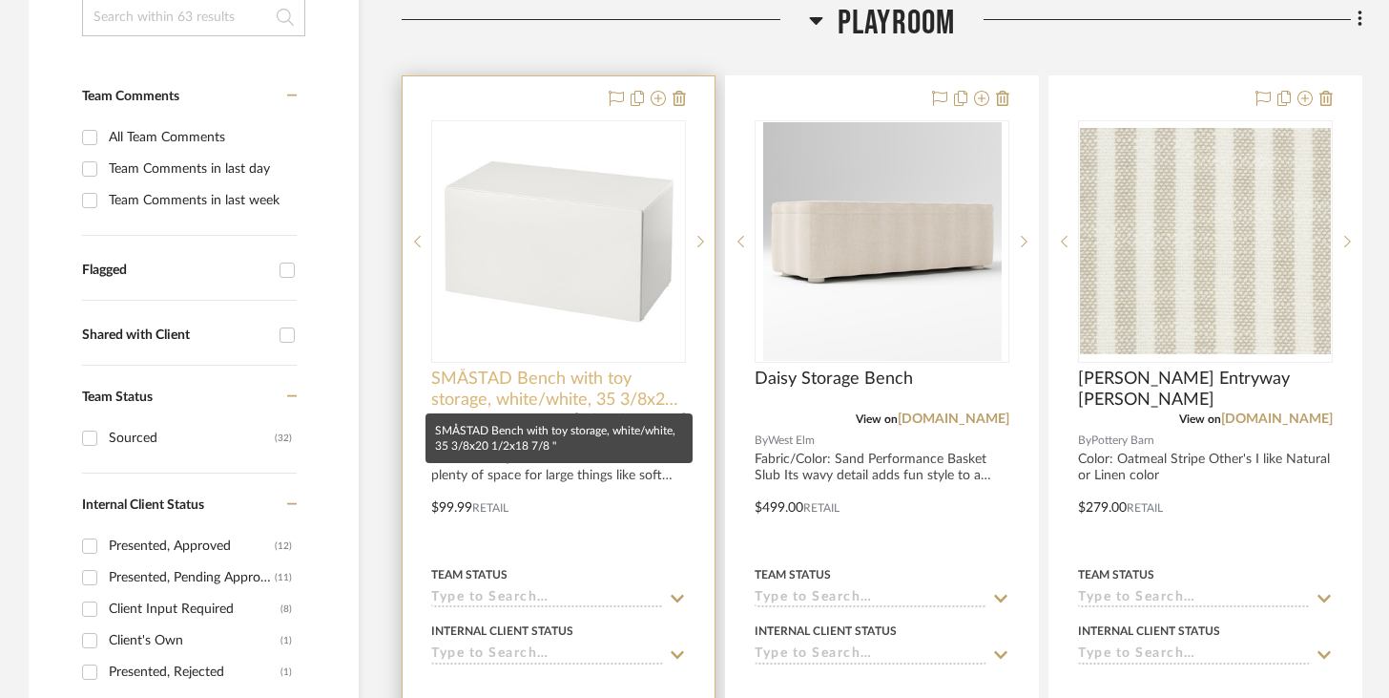
scroll to position [450, 0]
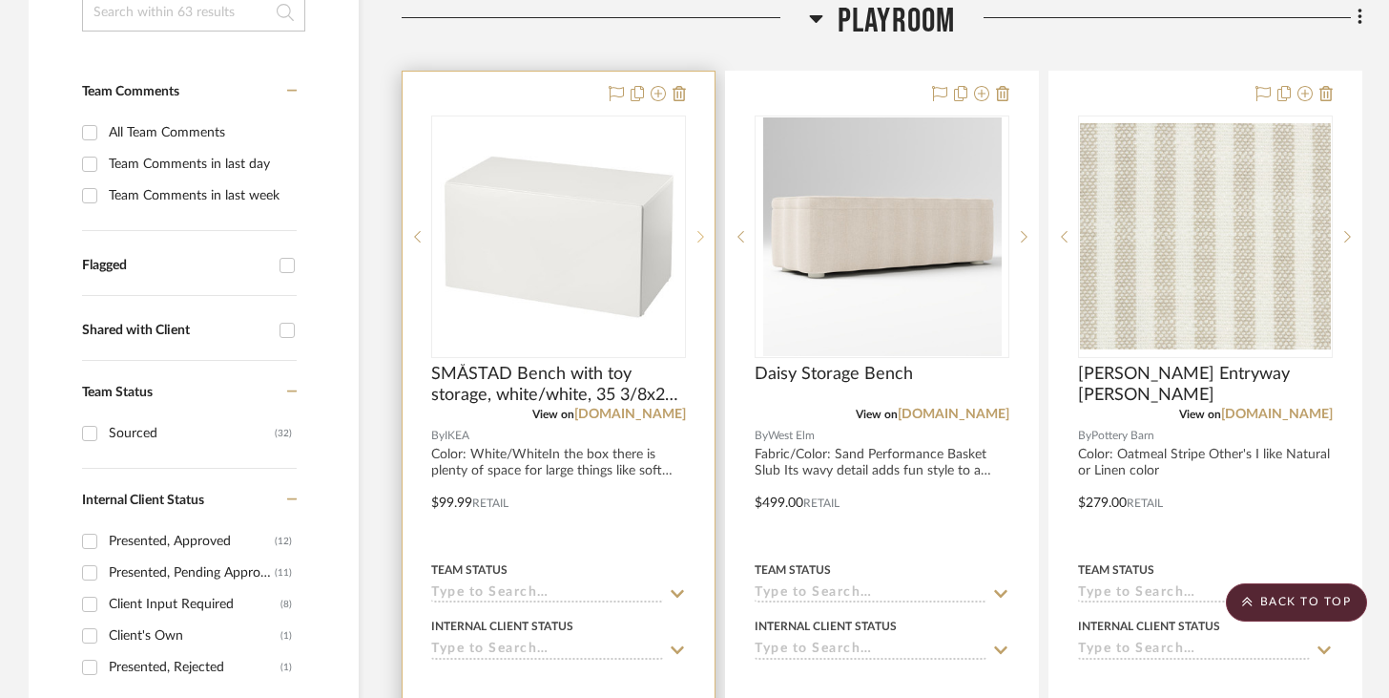
click at [698, 237] on icon at bounding box center [701, 236] width 7 height 13
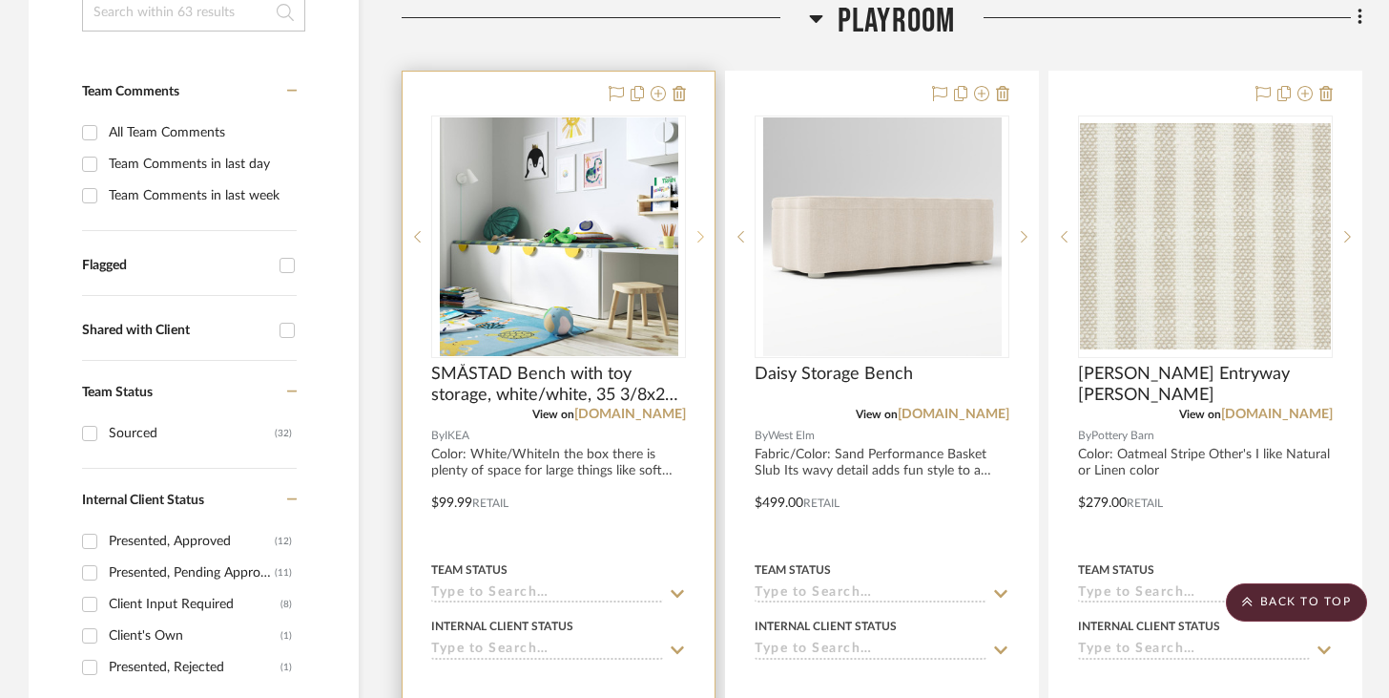
click at [697, 236] on sr-next-btn at bounding box center [700, 236] width 29 height 13
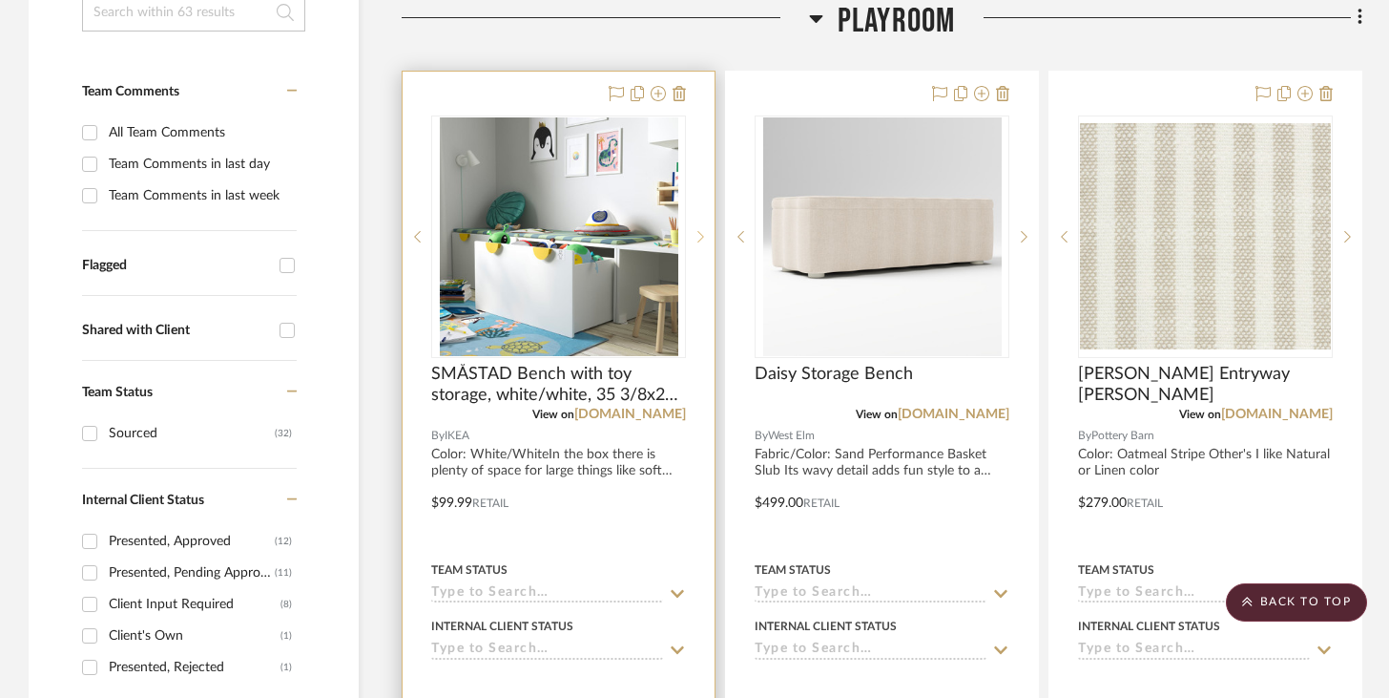
click at [712, 241] on sr-next-btn at bounding box center [700, 236] width 29 height 13
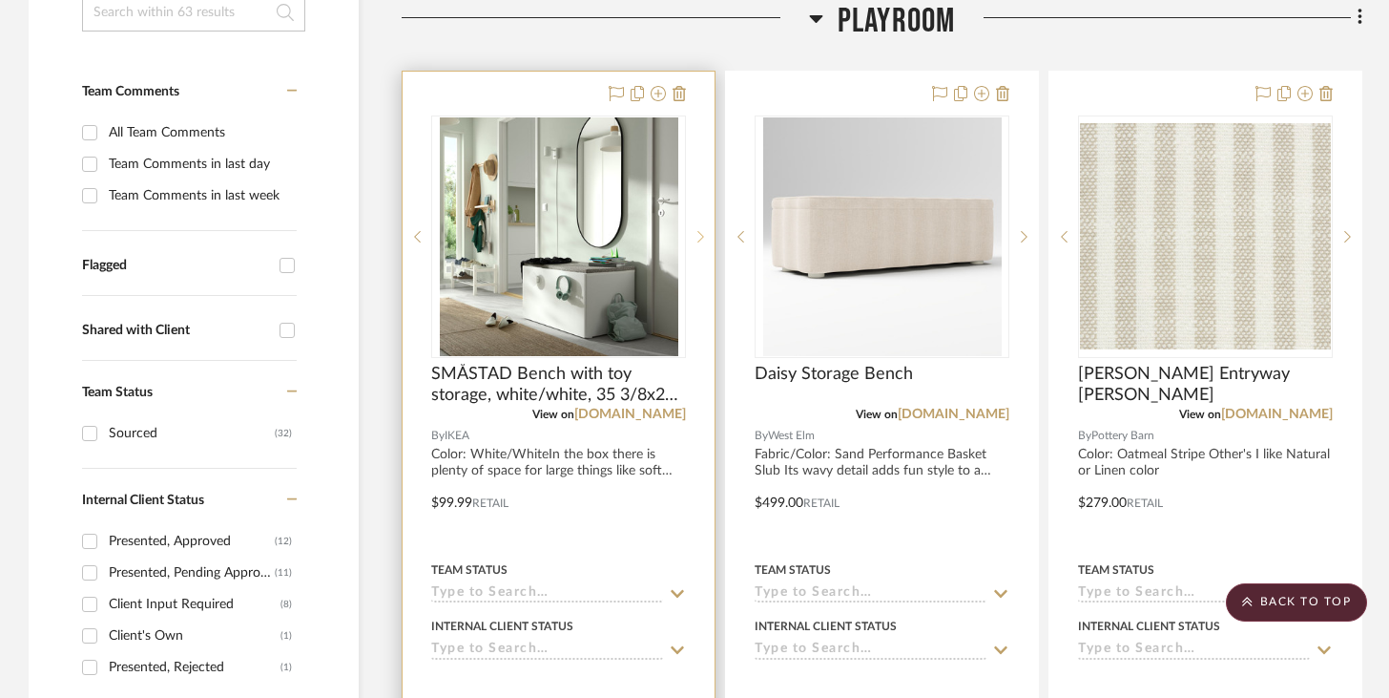
click at [708, 236] on sr-next-btn at bounding box center [700, 236] width 29 height 13
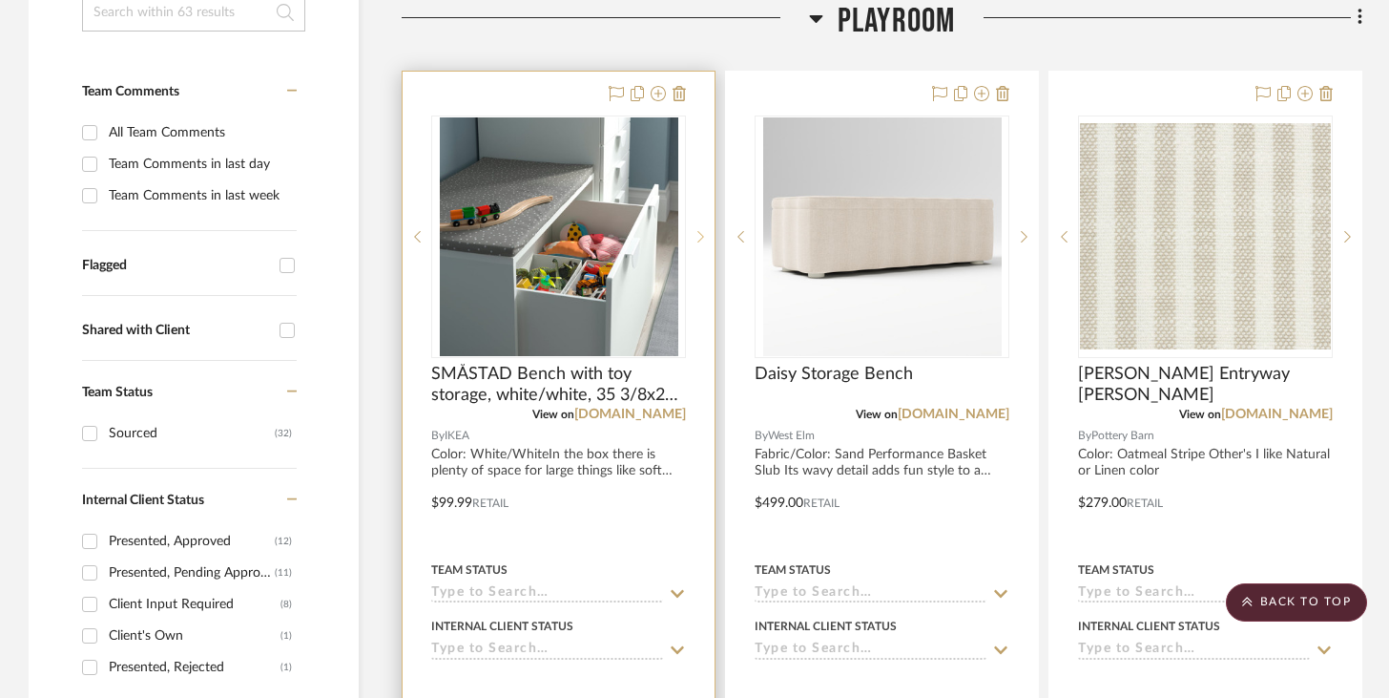
click at [709, 237] on sr-next-btn at bounding box center [700, 236] width 29 height 13
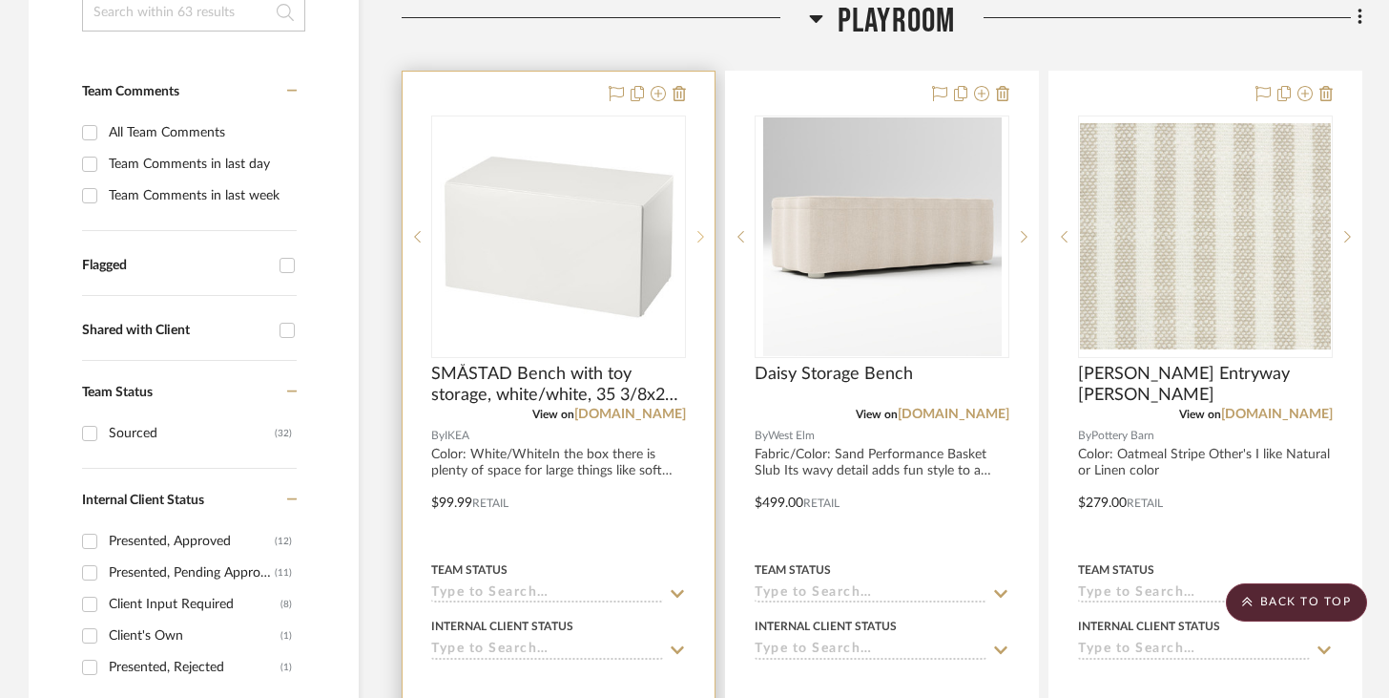
click at [710, 237] on sr-next-btn at bounding box center [700, 236] width 29 height 13
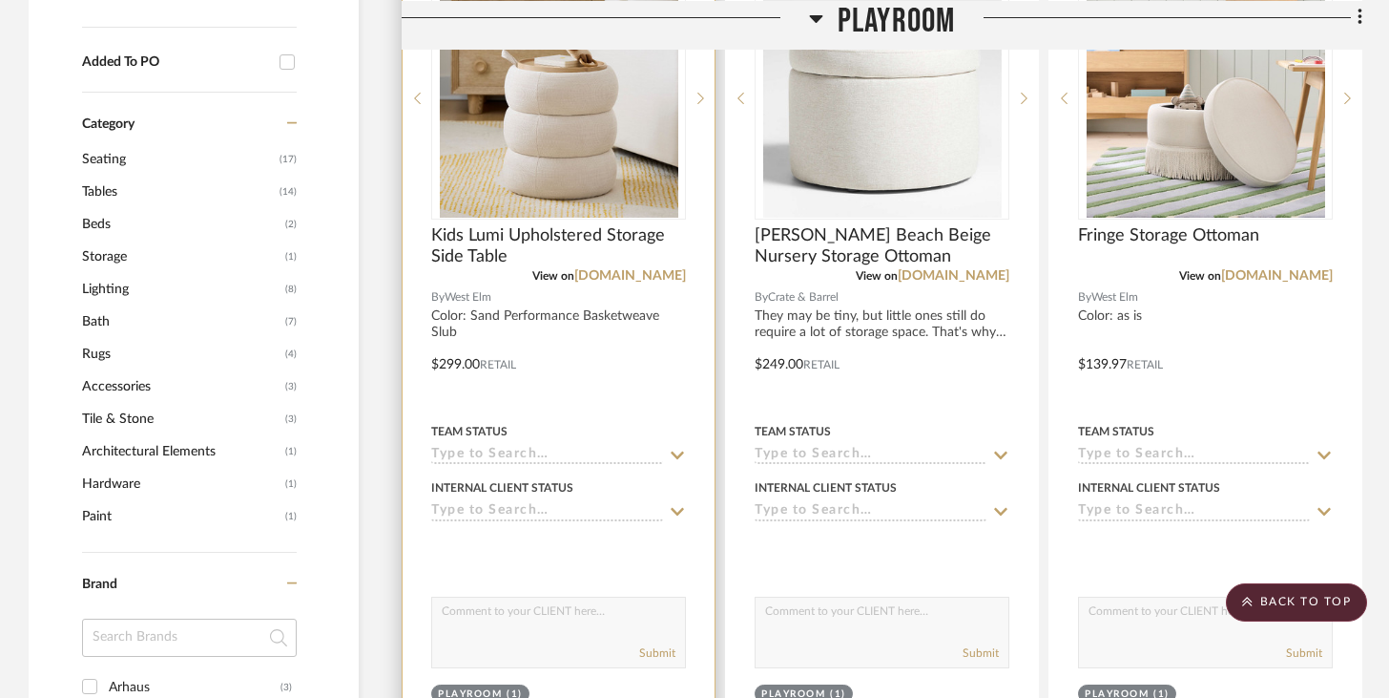
scroll to position [1434, 0]
click at [557, 132] on img "0" at bounding box center [559, 99] width 239 height 239
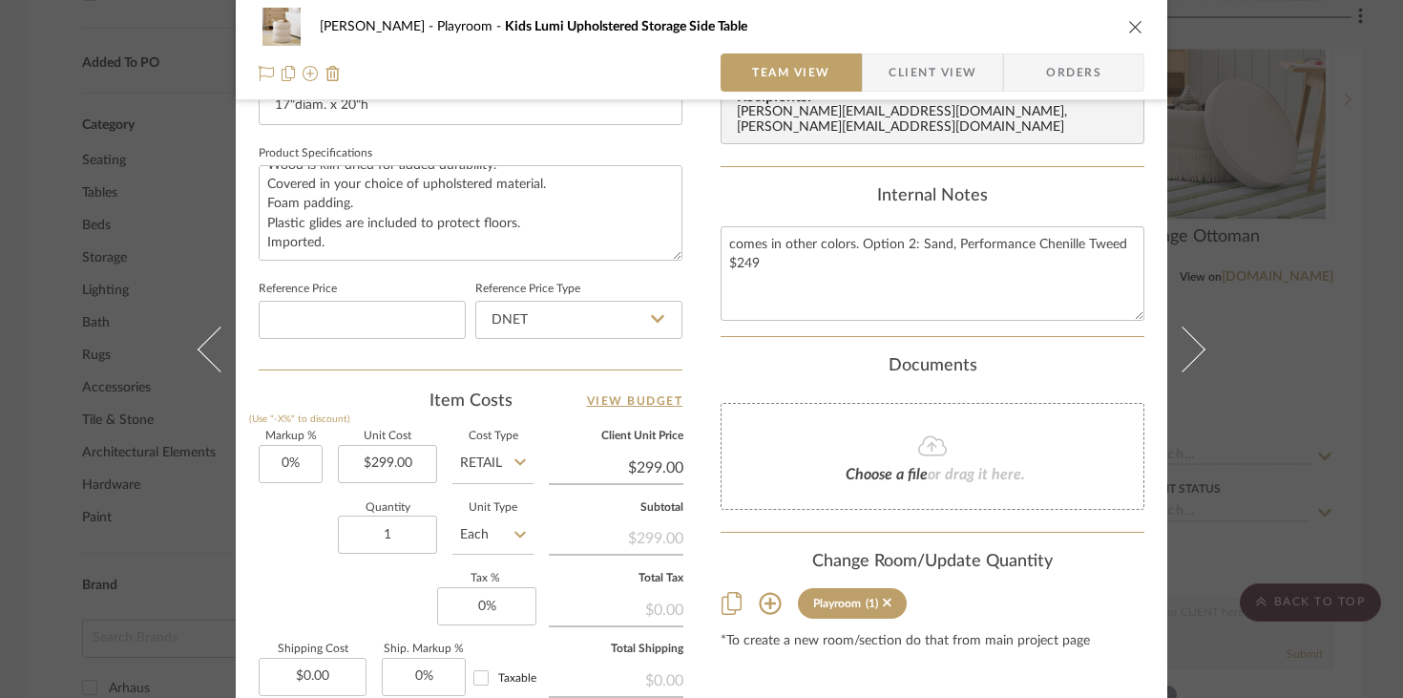
scroll to position [846, 0]
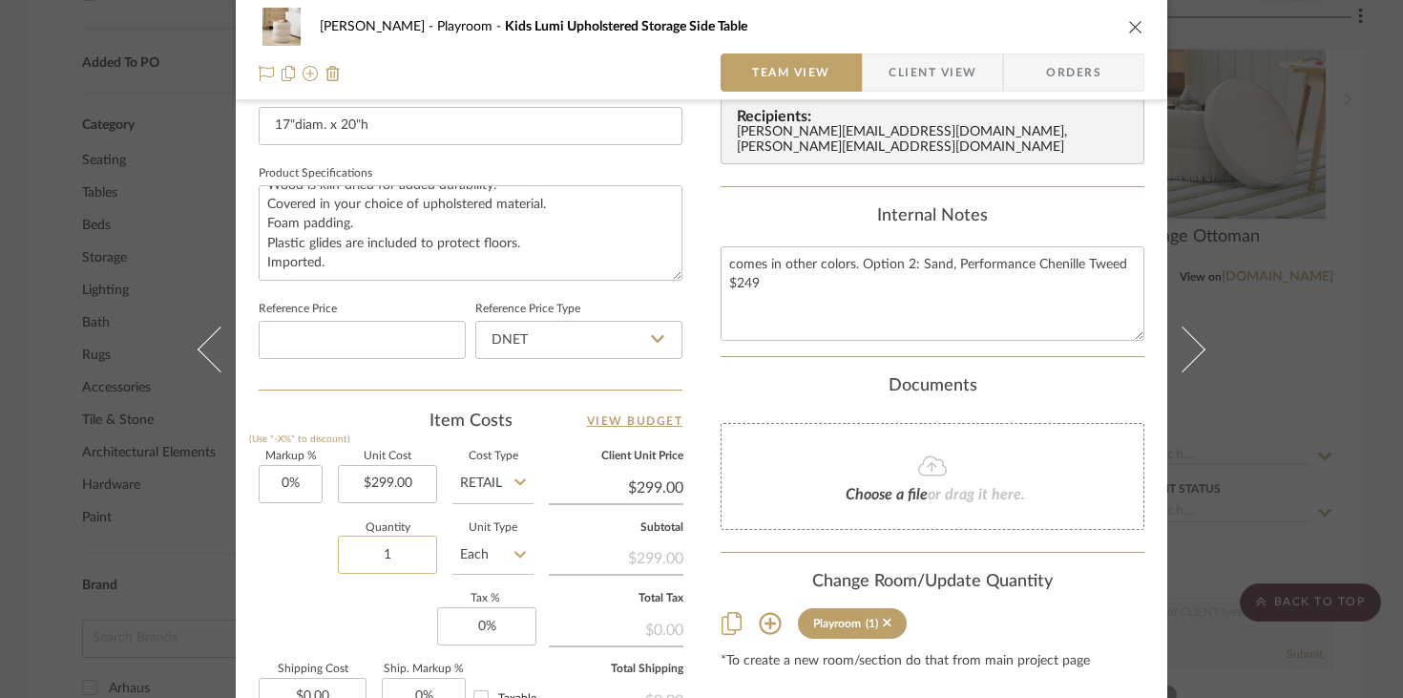
click at [398, 555] on input "1" at bounding box center [387, 554] width 99 height 38
type input "2"
click at [757, 339] on summary-project-notes "Internal Notes comes in other colors. Option 2: Sand, Performance Chenille Twee…" at bounding box center [932, 281] width 424 height 151
click at [760, 376] on div "Documents" at bounding box center [932, 386] width 424 height 21
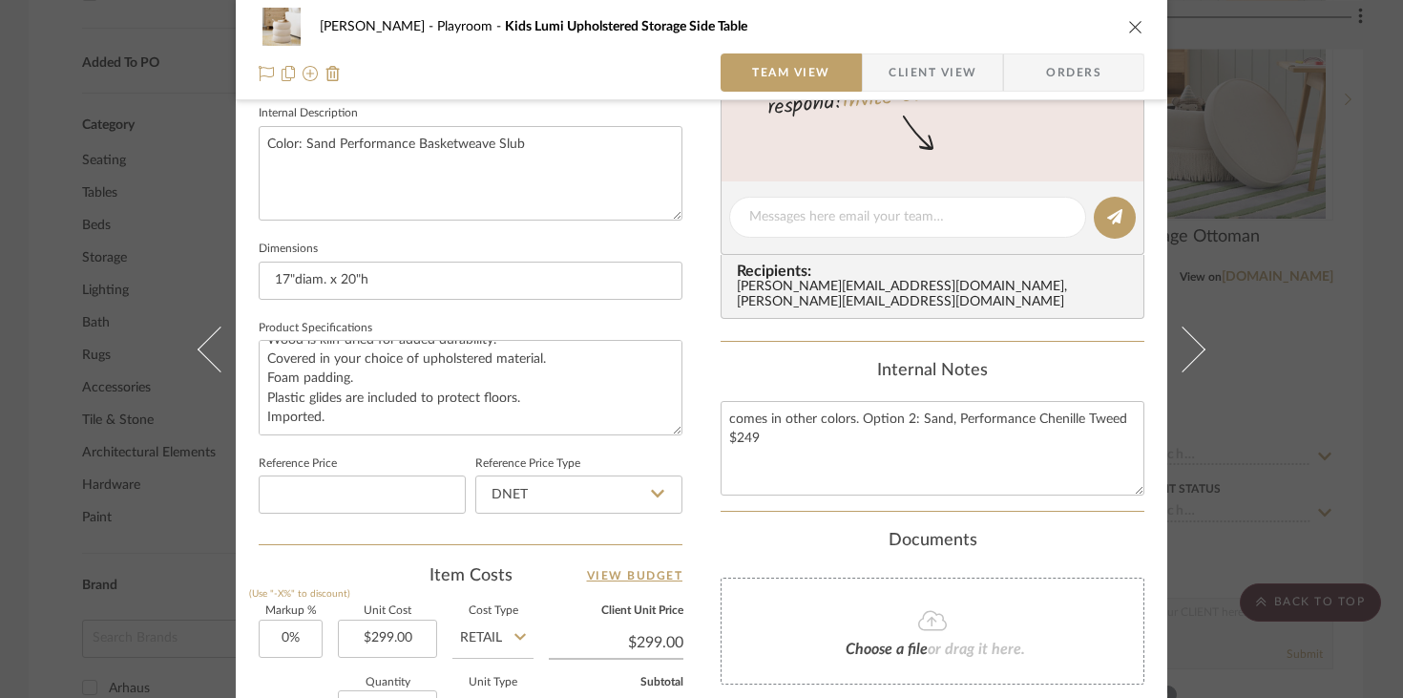
scroll to position [649, 0]
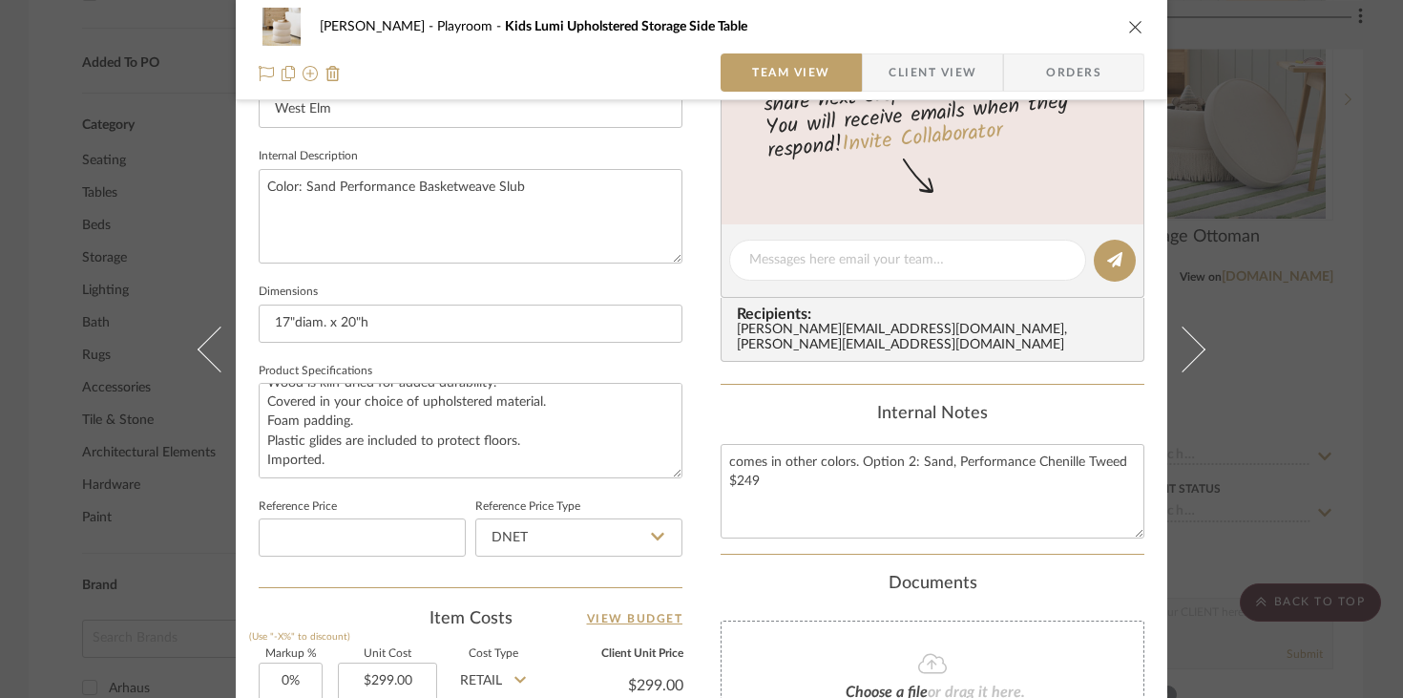
click at [1040, 21] on div "Urmi Rodrigues Playroom Kids Lumi Upholstered Storage Side Table" at bounding box center [701, 27] width 885 height 38
click at [1040, 30] on icon "close" at bounding box center [1135, 26] width 15 height 15
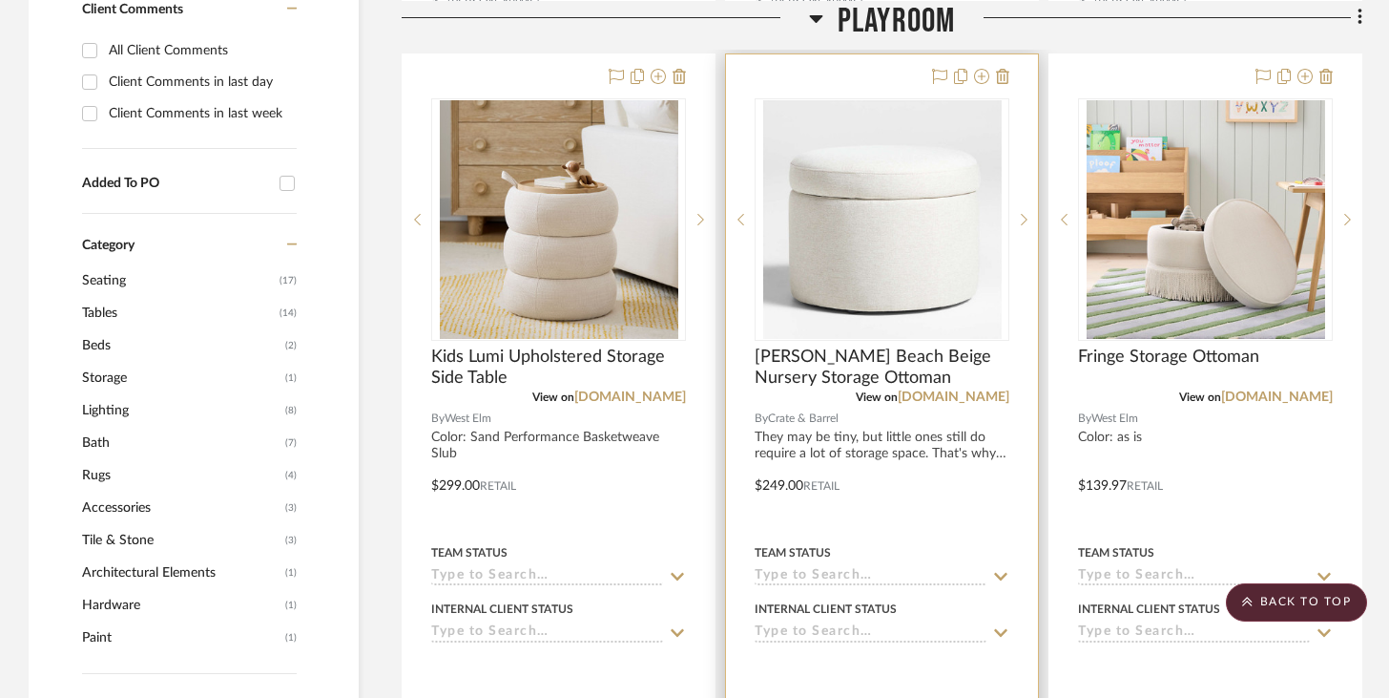
scroll to position [1330, 0]
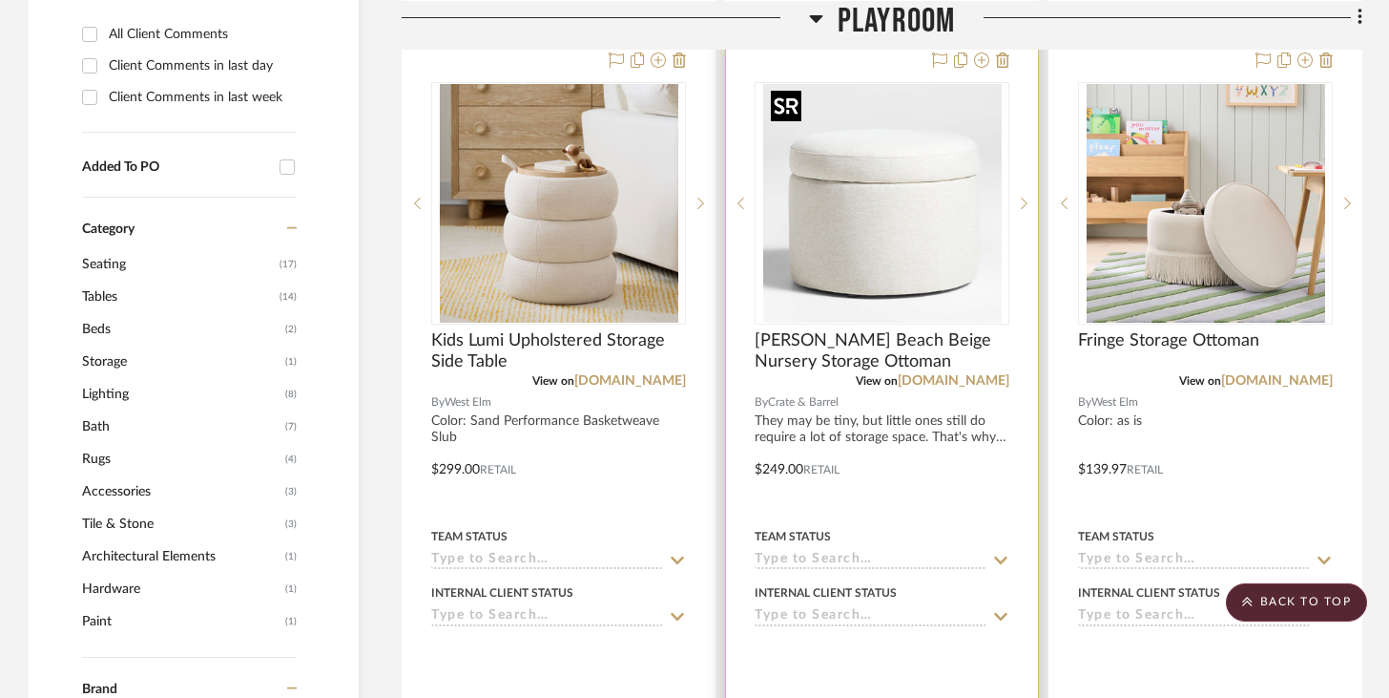
click at [864, 272] on img "0" at bounding box center [882, 203] width 239 height 239
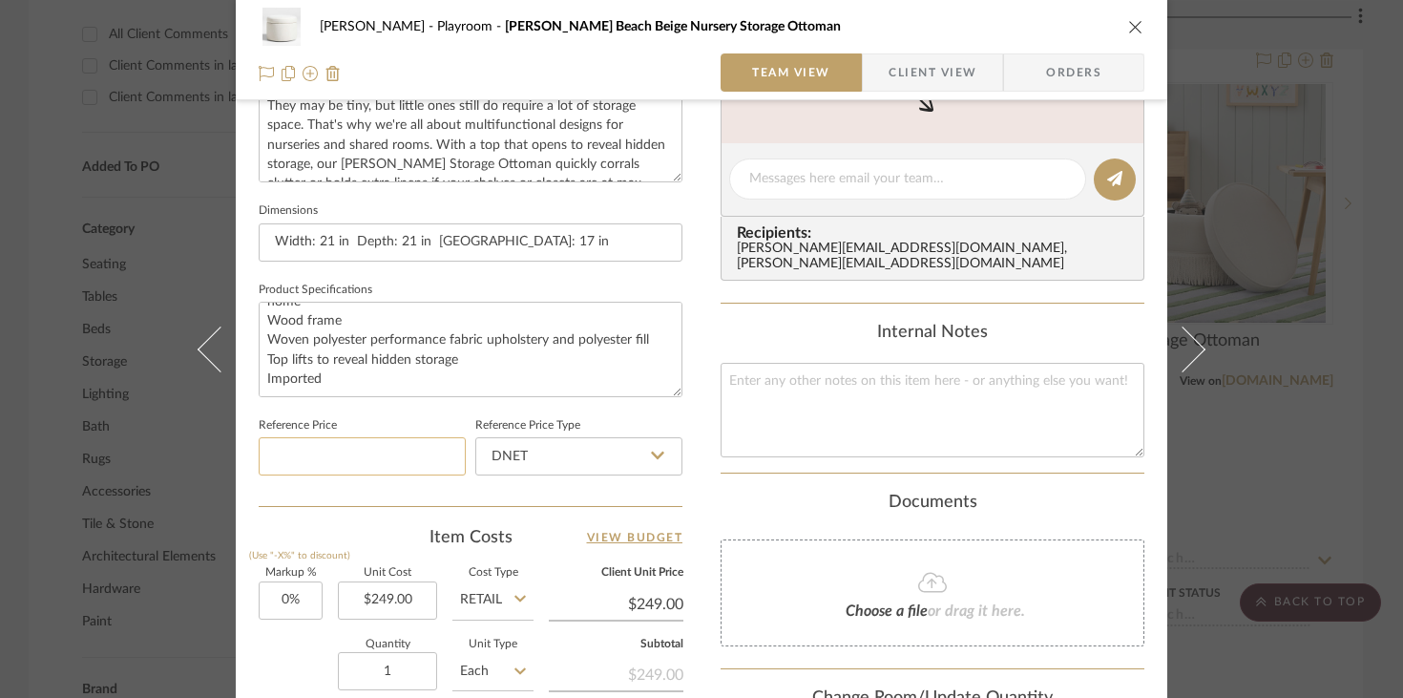
scroll to position [983, 0]
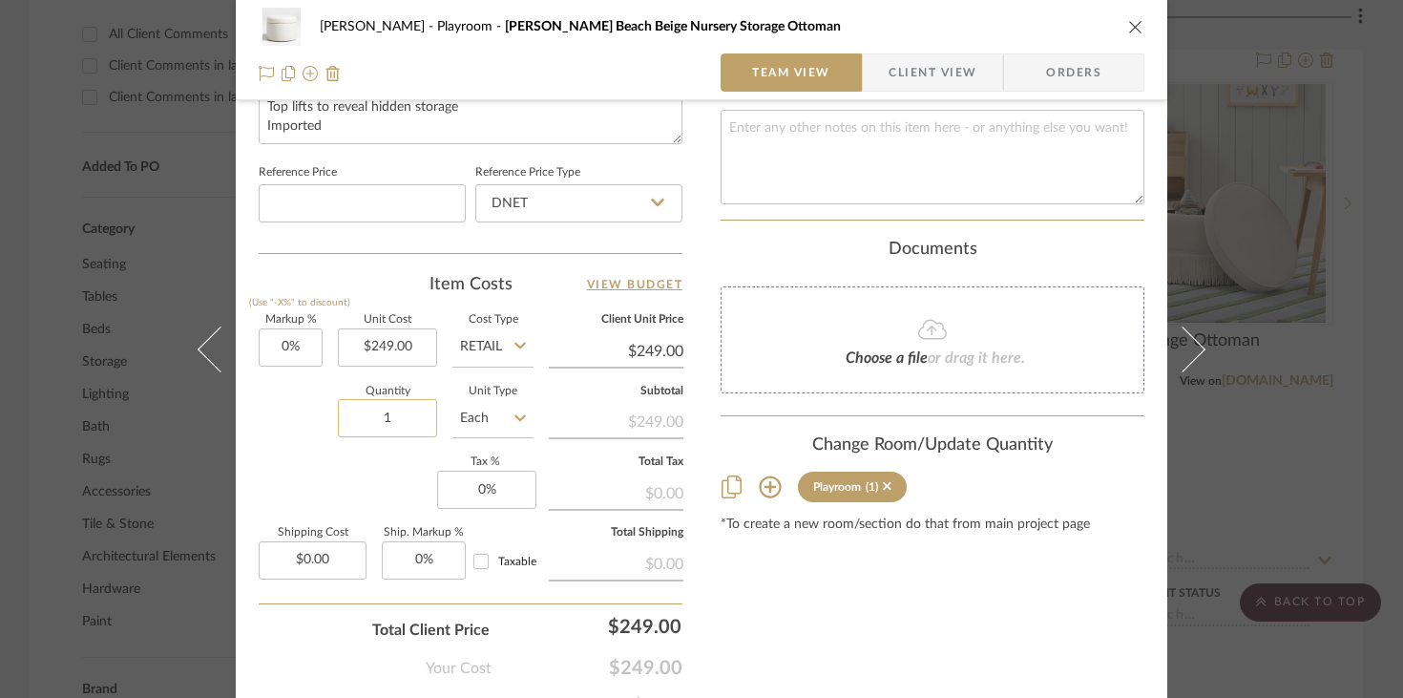
click at [375, 418] on input "1" at bounding box center [387, 418] width 99 height 38
click at [375, 420] on input "1" at bounding box center [387, 418] width 99 height 38
click at [380, 419] on input "1" at bounding box center [387, 418] width 99 height 38
type input "2"
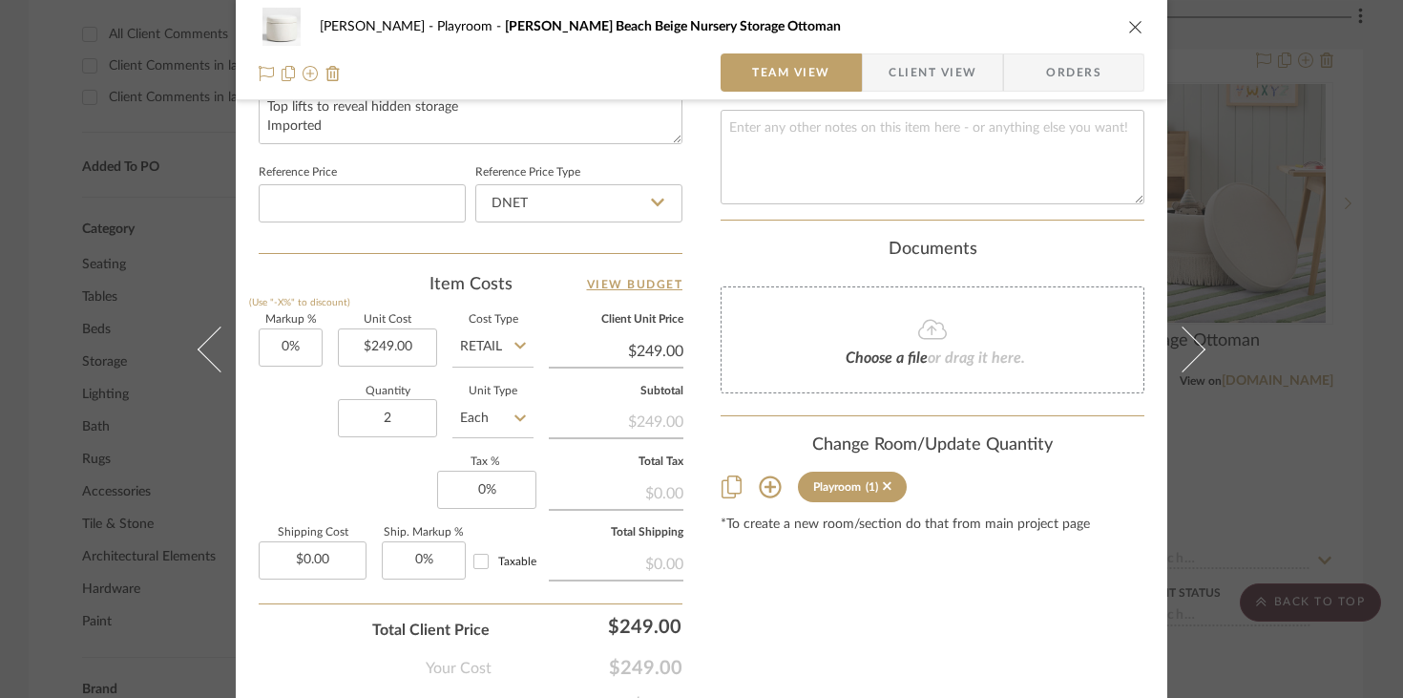
click at [1040, 31] on icon "close" at bounding box center [1135, 26] width 15 height 15
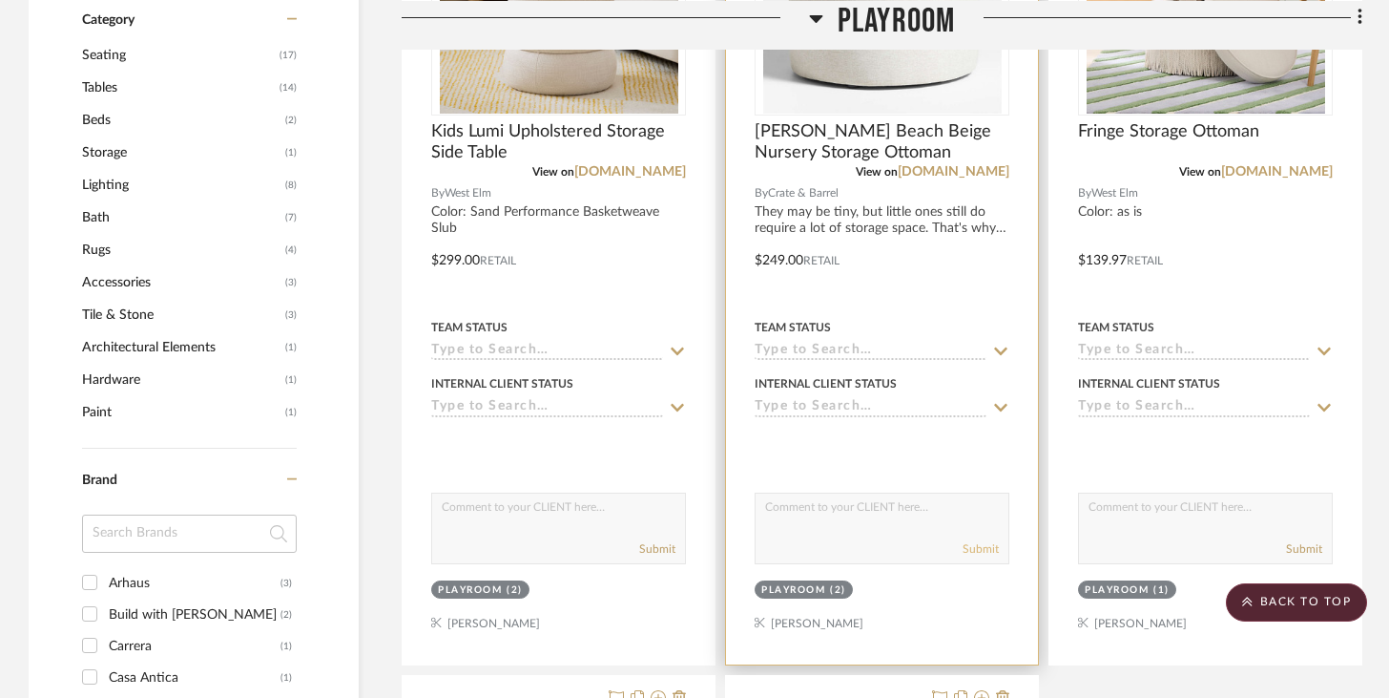
scroll to position [1437, 0]
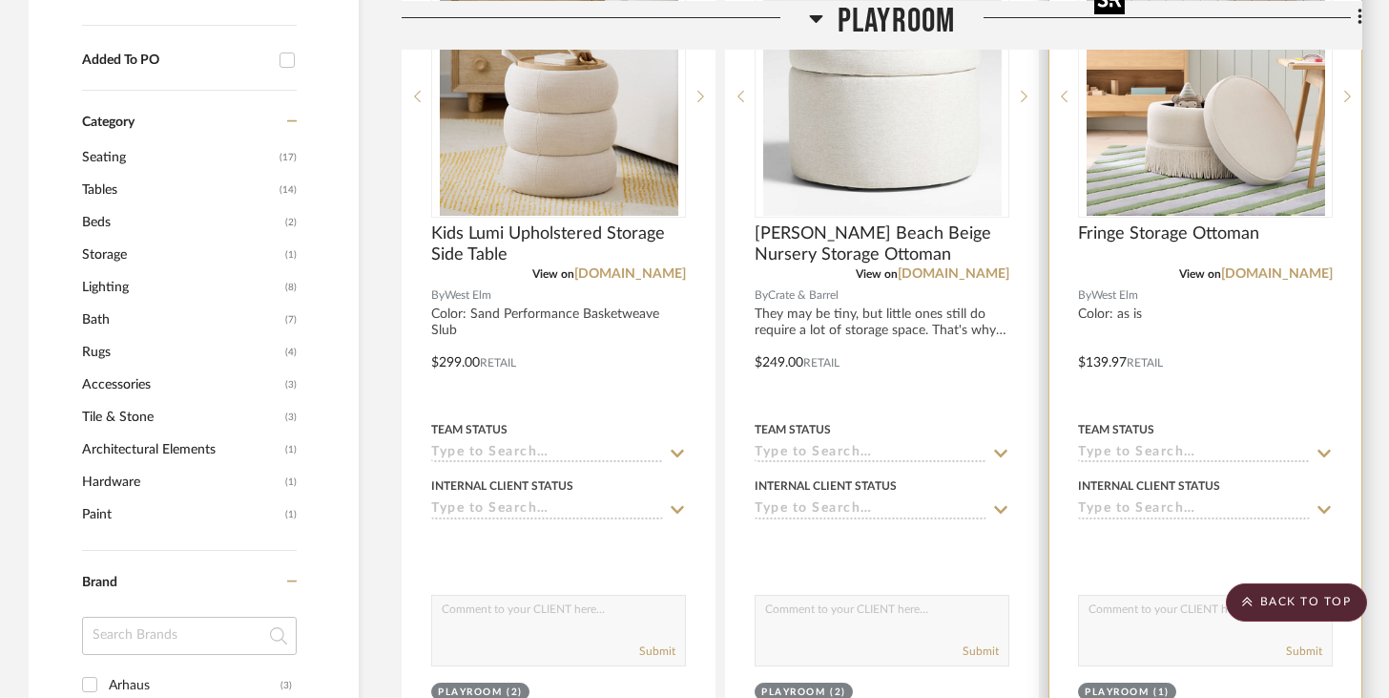
click at [1040, 151] on img "0" at bounding box center [1206, 96] width 239 height 239
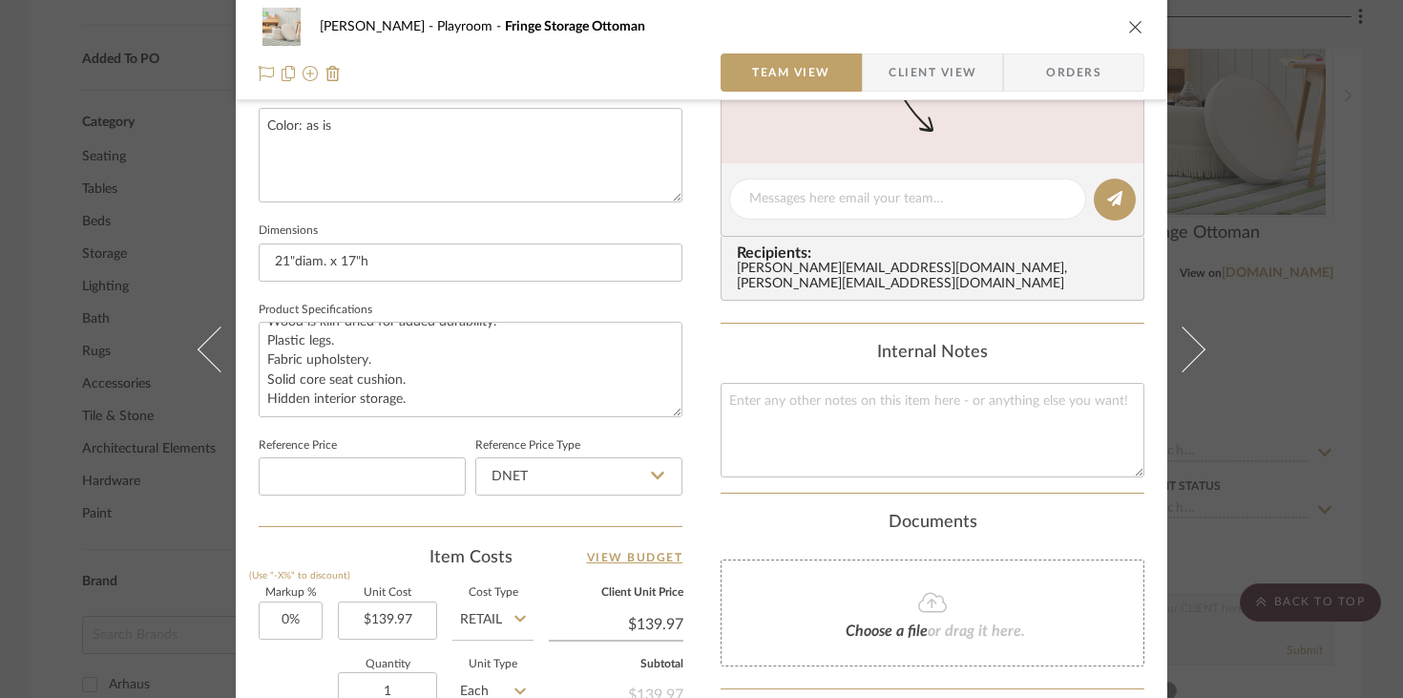
scroll to position [906, 0]
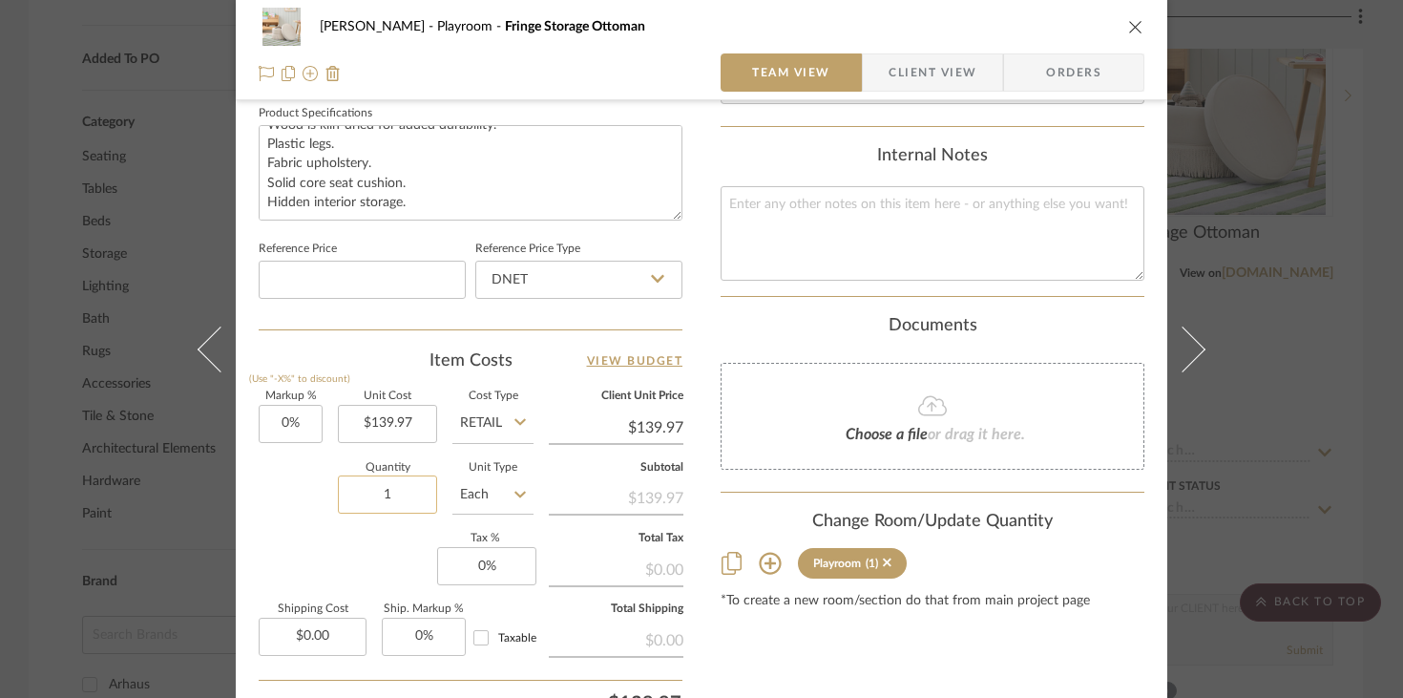
click at [391, 487] on input "1" at bounding box center [387, 494] width 99 height 38
type input "2"
click at [1040, 548] on div "Playroom (1)" at bounding box center [932, 563] width 424 height 31
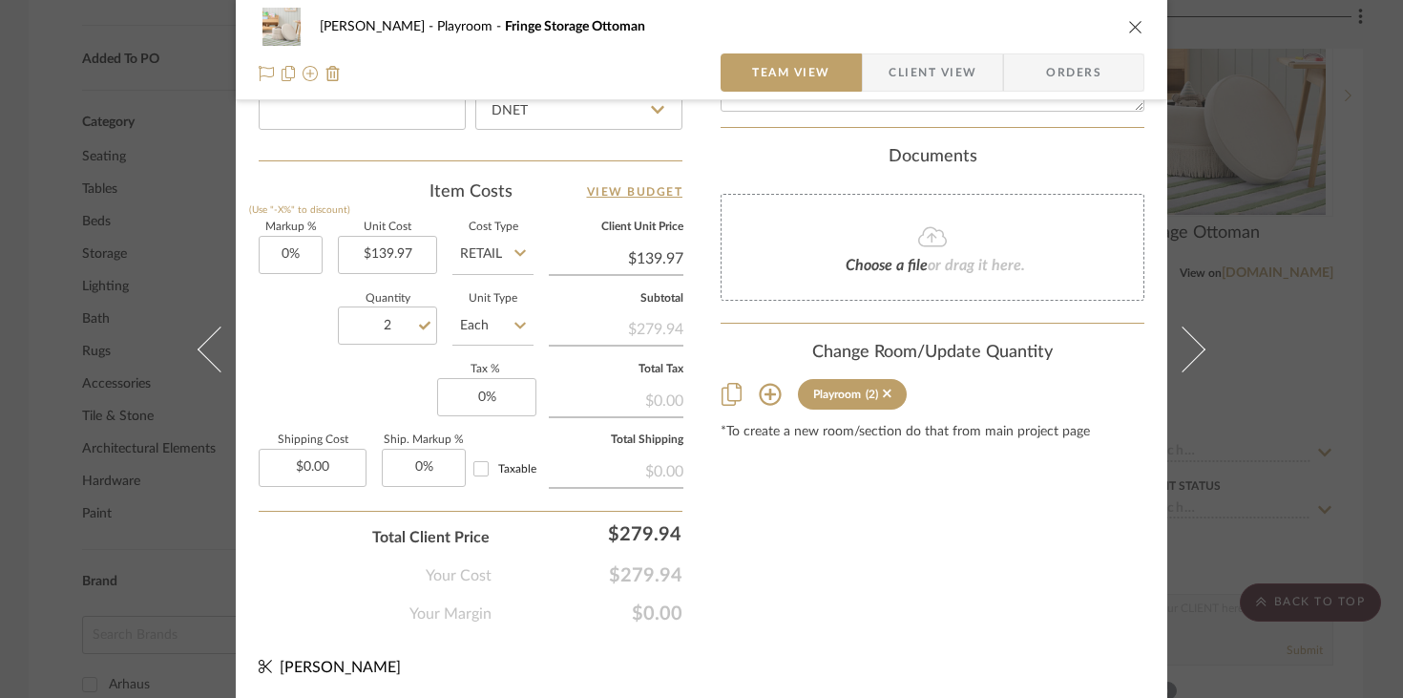
click at [1040, 28] on div "Urmi Rodrigues Playroom Fringe Storage Ottoman" at bounding box center [701, 27] width 885 height 38
click at [1040, 28] on icon "close" at bounding box center [1135, 26] width 15 height 15
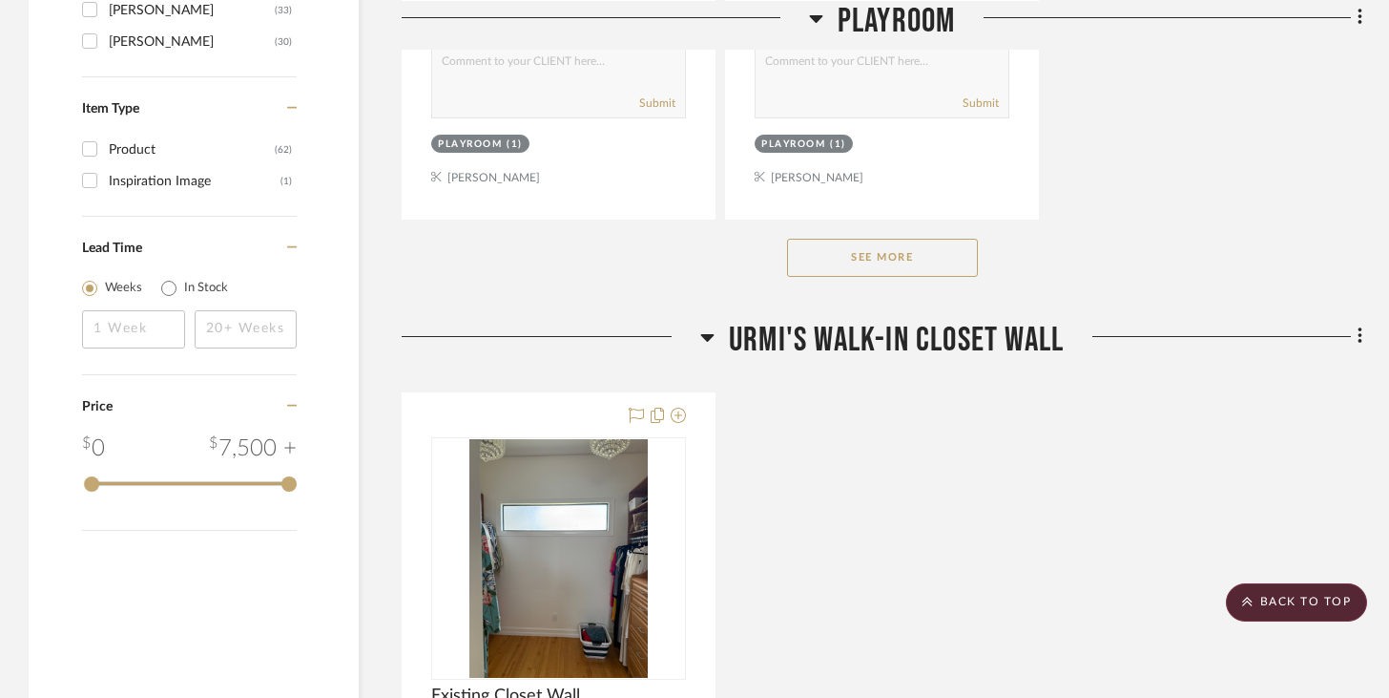
scroll to position [2811, 0]
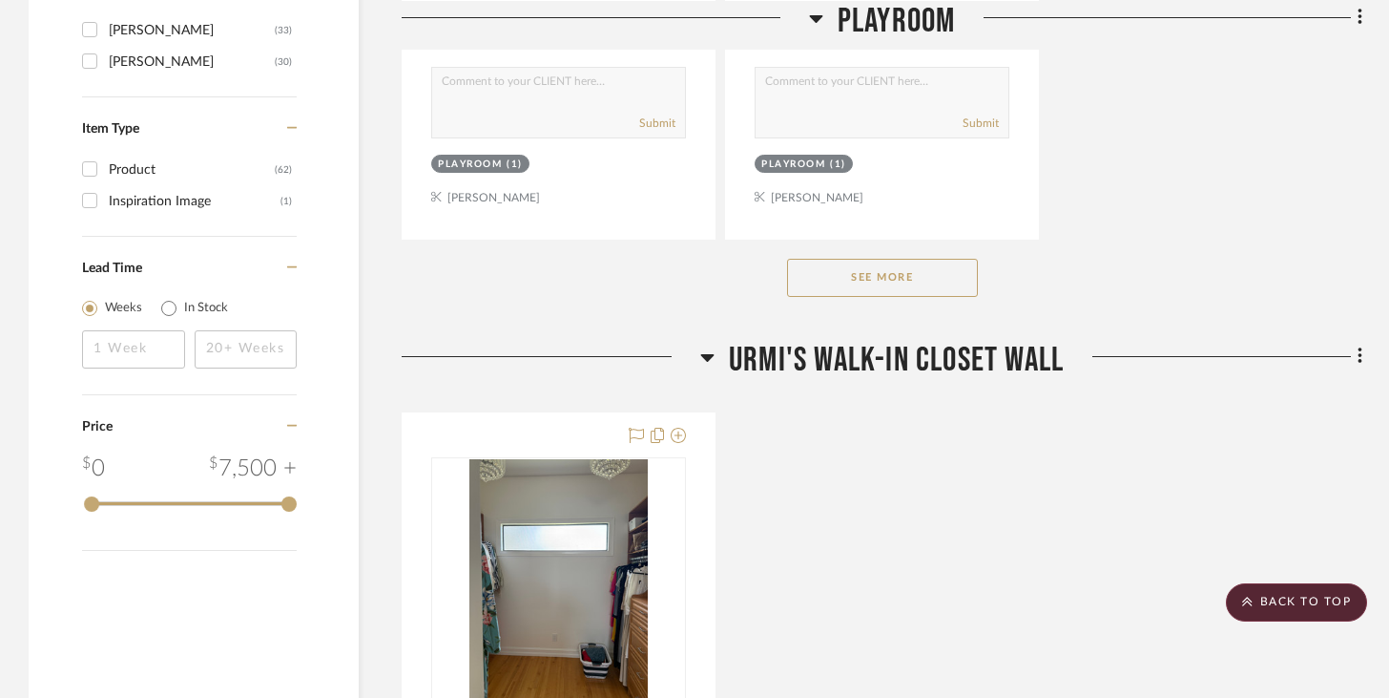
click at [859, 268] on button "See More" at bounding box center [882, 278] width 191 height 38
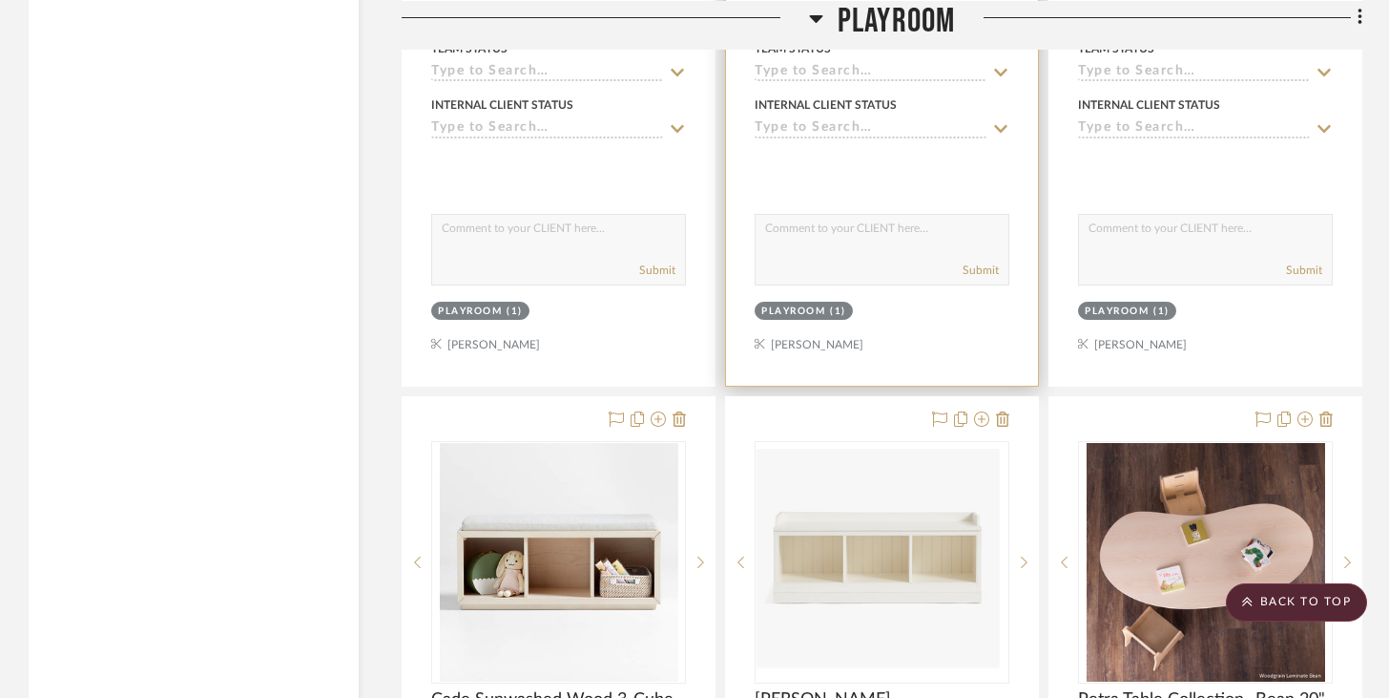
scroll to position [3814, 0]
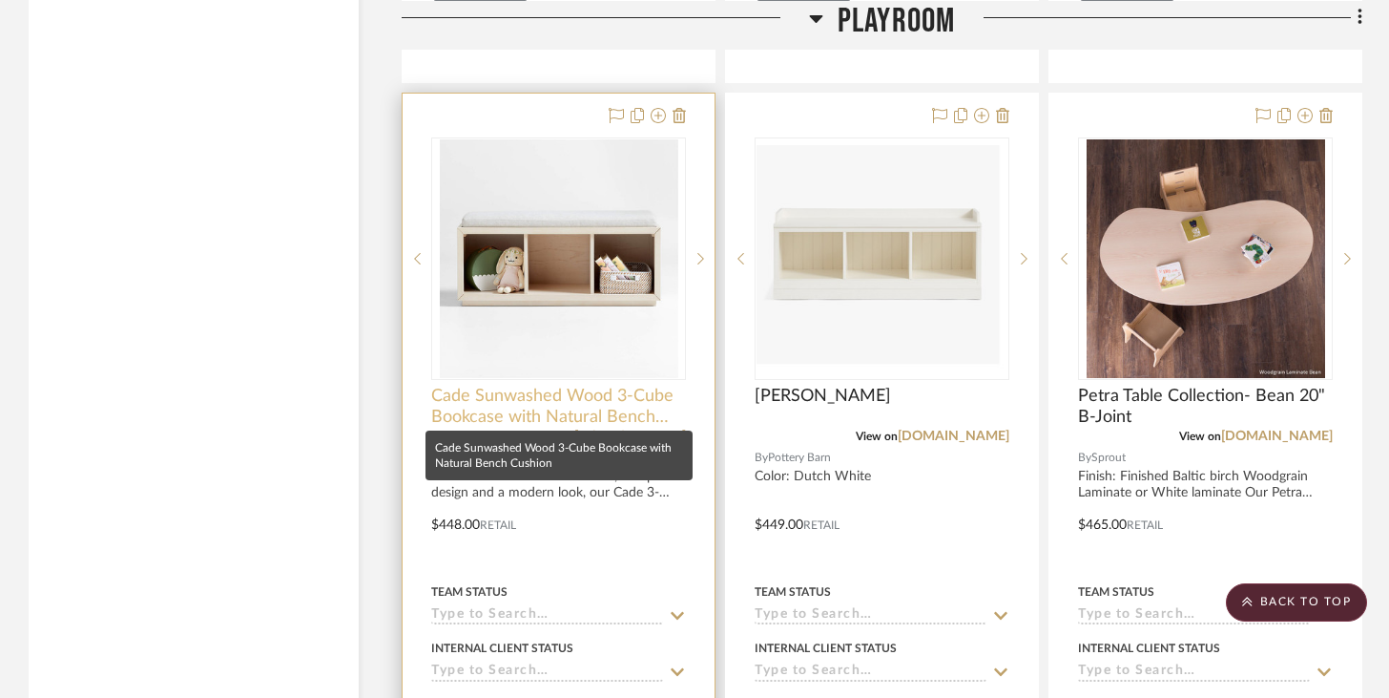
click at [520, 398] on span "Cade Sunwashed Wood 3-Cube Bookcase with Natural Bench Cushion" at bounding box center [558, 406] width 255 height 42
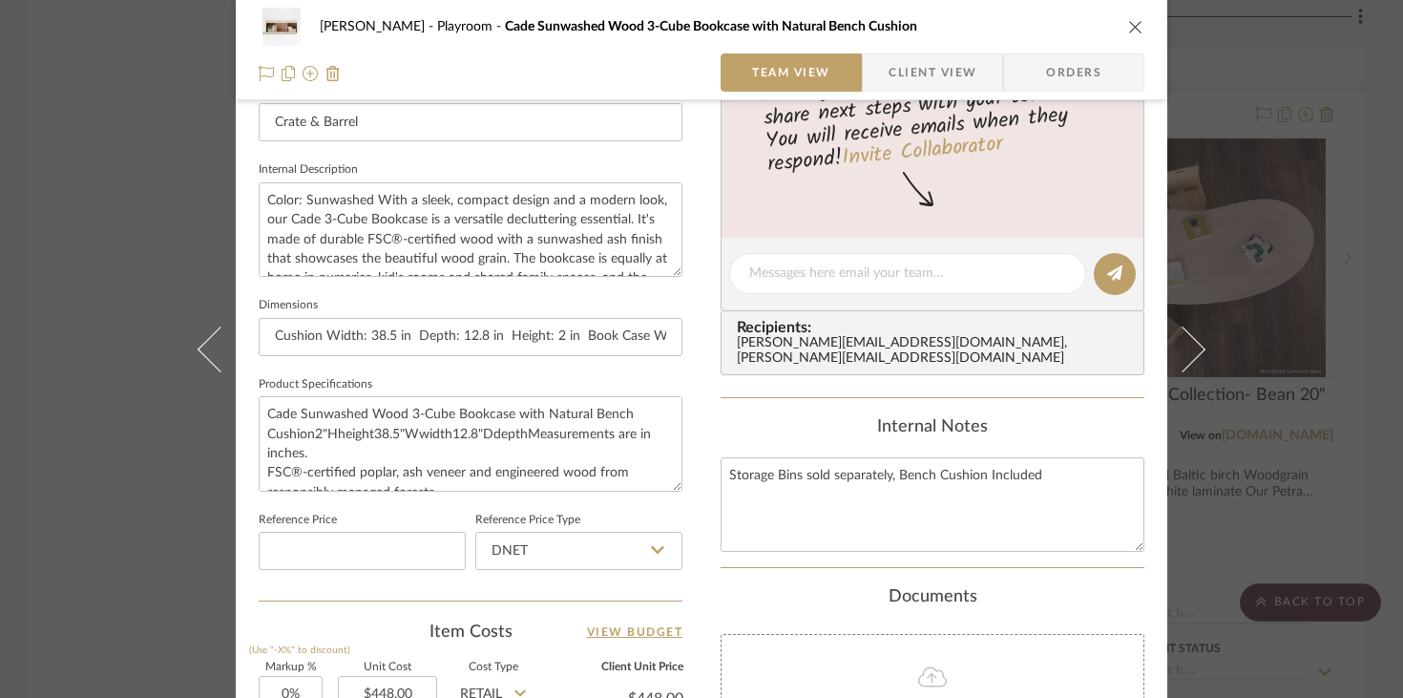
scroll to position [636, 0]
click at [571, 339] on input "Cushion Width: 38.5 in Depth: 12.8 in Height: 2 in Book Case Width: 39.84 in De…" at bounding box center [471, 336] width 424 height 38
drag, startPoint x: 572, startPoint y: 341, endPoint x: 690, endPoint y: 332, distance: 118.6
click at [690, 332] on div "Urmi Rodrigues Playroom Cade Sunwashed Wood 3-Cube Bookcase with Natural Bench …" at bounding box center [701, 259] width 931 height 1762
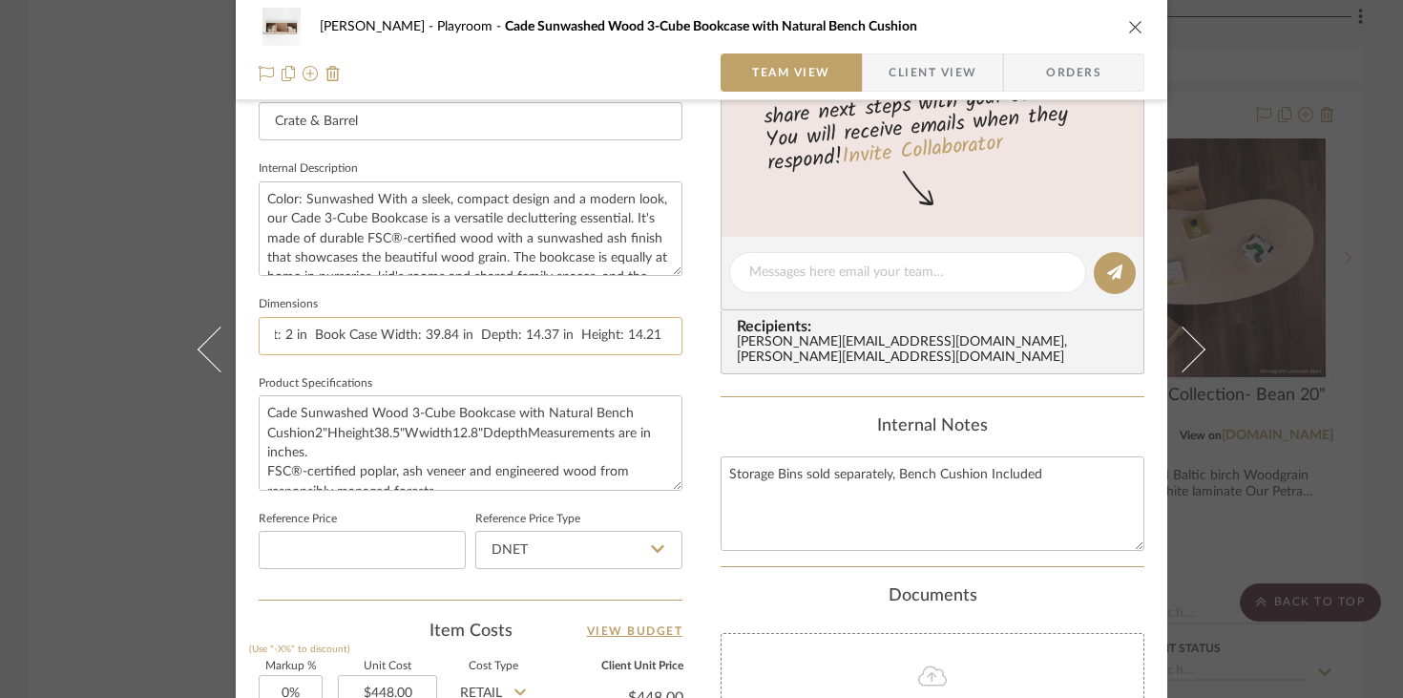
click at [518, 329] on input "Cushion Width: 38.5 in Depth: 12.8 in Height: 2 in Book Case Width: 39.84 in De…" at bounding box center [471, 336] width 424 height 38
click at [356, 329] on input "Cushion Width: 38.5 in Depth: 12.8 in Height: 2 in Book Case Width: 39.84 in De…" at bounding box center [471, 336] width 424 height 38
drag, startPoint x: 295, startPoint y: 340, endPoint x: 276, endPoint y: 339, distance: 19.1
click at [246, 331] on div "Urmi Rodrigues Playroom Cade Sunwashed Wood 3-Cube Bookcase with Natural Bench …" at bounding box center [701, 259] width 931 height 1762
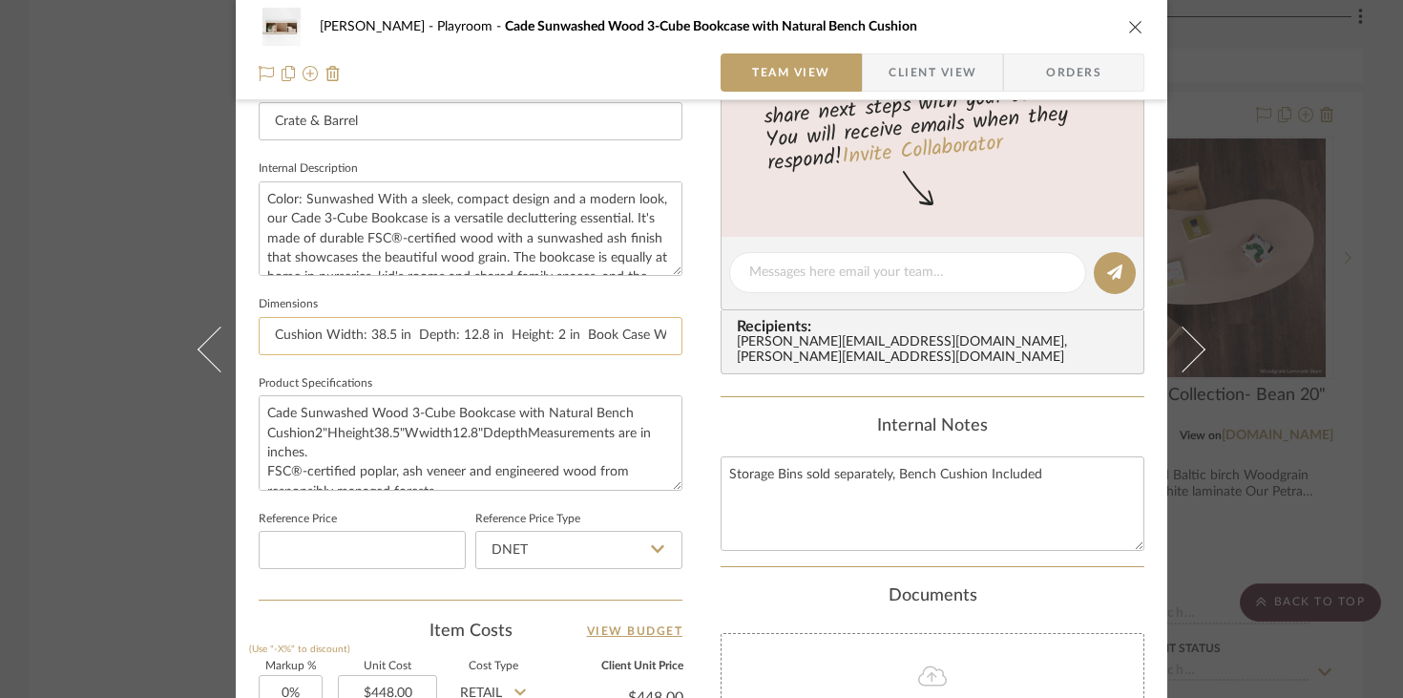
click at [615, 336] on input "Cushion Width: 38.5 in Depth: 12.8 in Height: 2 in Book Case Width: 39.84 in De…" at bounding box center [471, 336] width 424 height 38
drag, startPoint x: 634, startPoint y: 337, endPoint x: 708, endPoint y: 345, distance: 74.9
click at [708, 345] on div "Urmi Rodrigues Playroom Cade Sunwashed Wood 3-Cube Bookcase with Natural Bench …" at bounding box center [701, 259] width 931 height 1762
click at [470, 344] on input "Cushion Width: 38.5 in Depth: 12.8 in Height: 2 in Book Case Width: 39.84 in De…" at bounding box center [471, 336] width 424 height 38
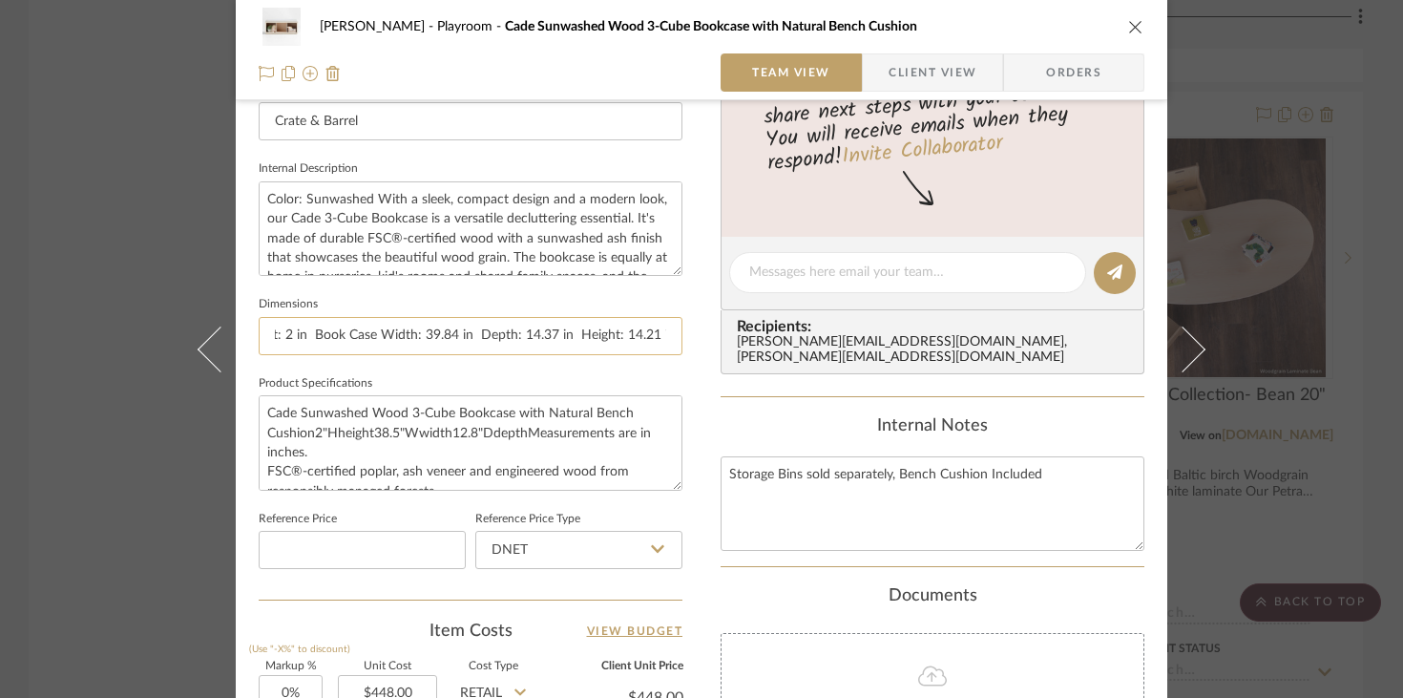
click at [458, 333] on input "Cushion Width: 38.5 in Depth: 12.8 in Height: 2 in Book Case Width: 39.84 in De…" at bounding box center [471, 336] width 424 height 38
drag, startPoint x: 362, startPoint y: 336, endPoint x: 679, endPoint y: 343, distance: 317.8
click at [679, 343] on div "Urmi Rodrigues Playroom Cade Sunwashed Wood 3-Cube Bookcase with Natural Bench …" at bounding box center [701, 259] width 931 height 1762
click at [515, 335] on input "Cushion Width: 38.5 in Depth: 12.8 in Height: 2 in Book Case Width: 39.84 in De…" at bounding box center [471, 336] width 424 height 38
click at [550, 330] on input "Cushion Width: 38.5 in Depth: 12.8 in Height: 2 in Book Case Width: 39.84 in De…" at bounding box center [471, 336] width 424 height 38
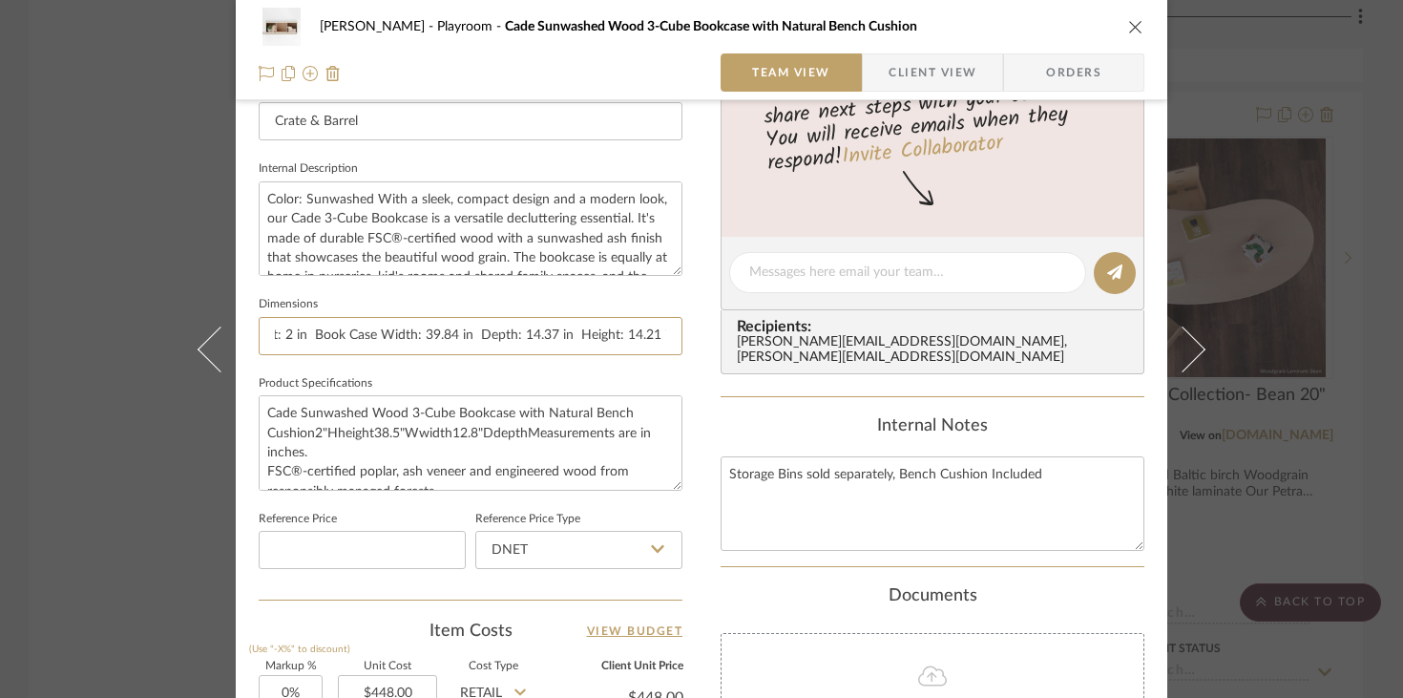
drag, startPoint x: 566, startPoint y: 336, endPoint x: 721, endPoint y: 344, distance: 155.7
click at [721, 344] on div "Urmi Rodrigues Playroom Cade Sunwashed Wood 3-Cube Bookcase with Natural Bench …" at bounding box center [701, 259] width 931 height 1762
click at [641, 325] on input "Cushion Width: 38.5 in Depth: 12.8 in Height: 2 in Book Case Width: 39.84 in De…" at bounding box center [471, 336] width 424 height 38
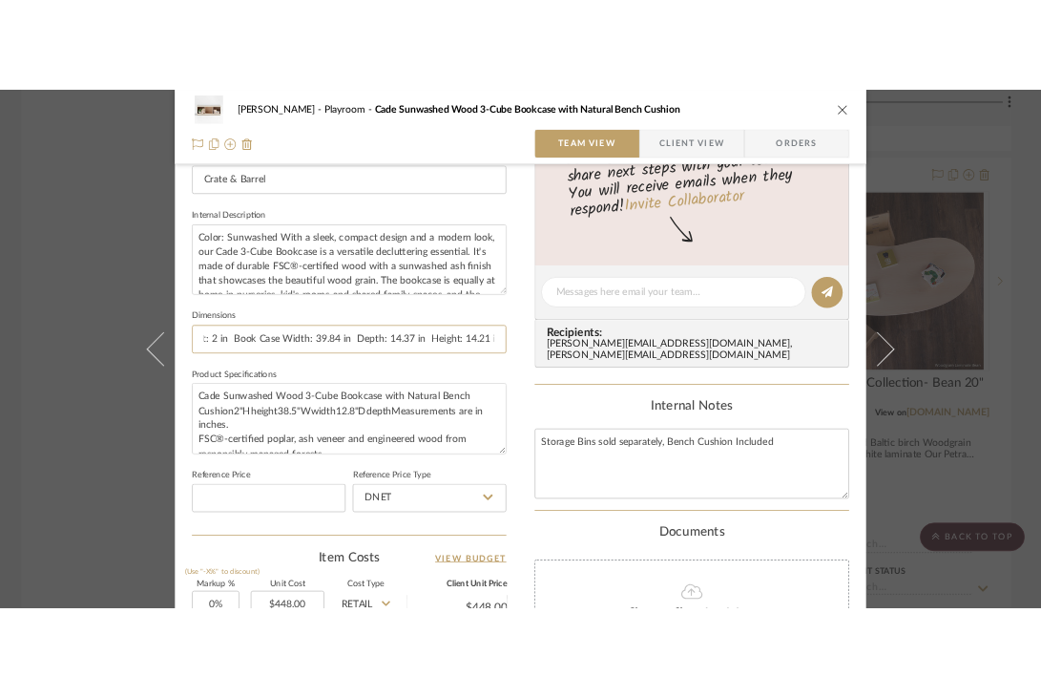
scroll to position [0, 0]
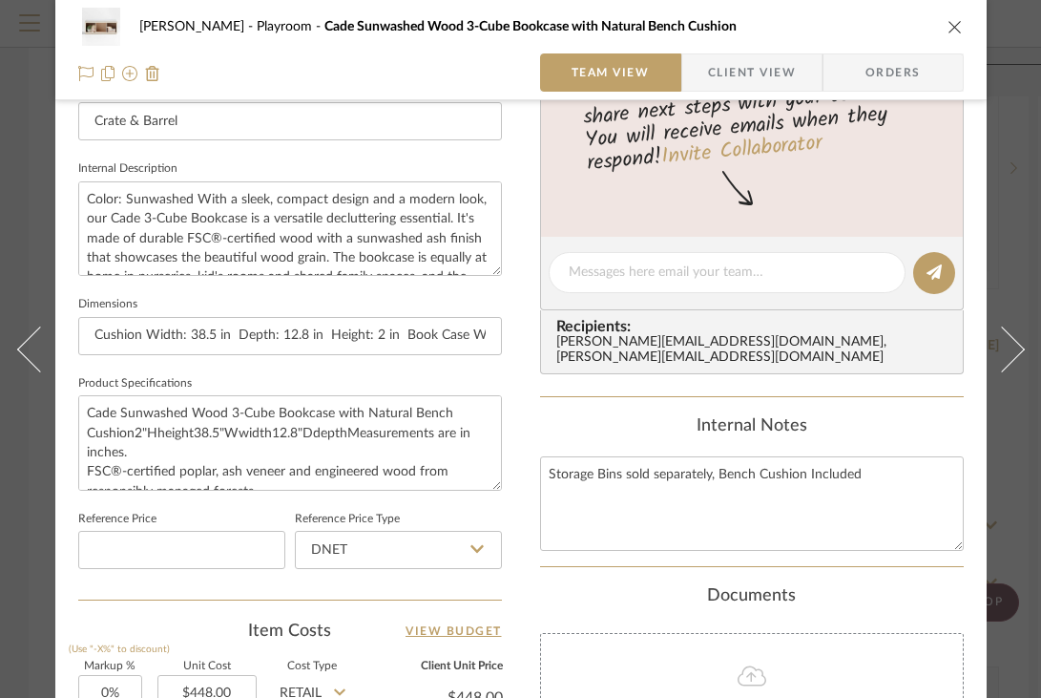
click at [952, 31] on icon "close" at bounding box center [955, 26] width 15 height 15
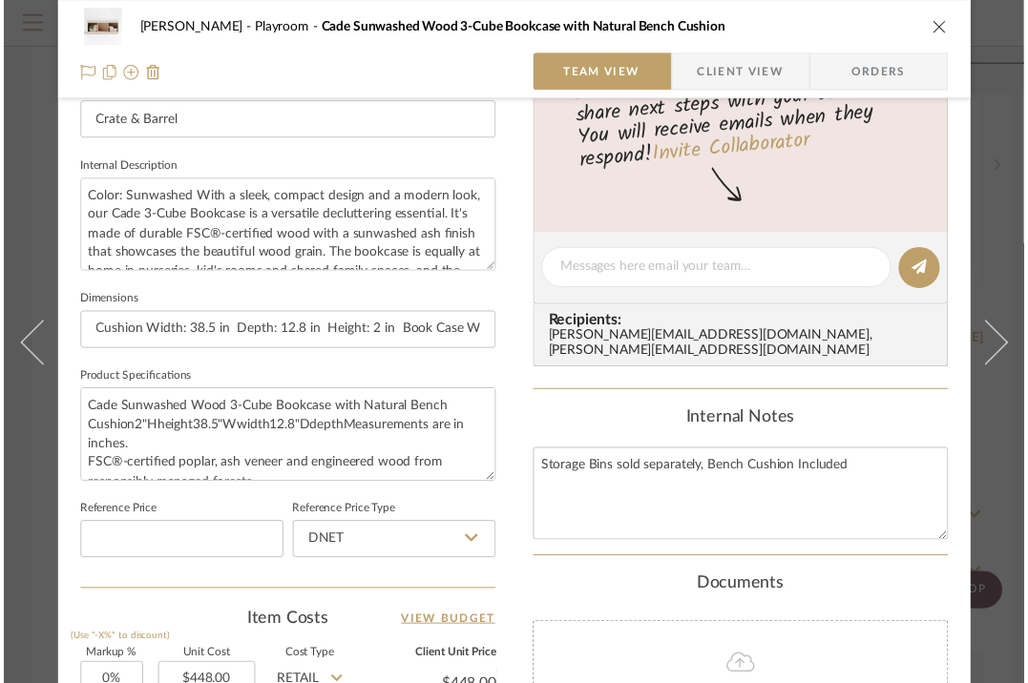
scroll to position [3814, 0]
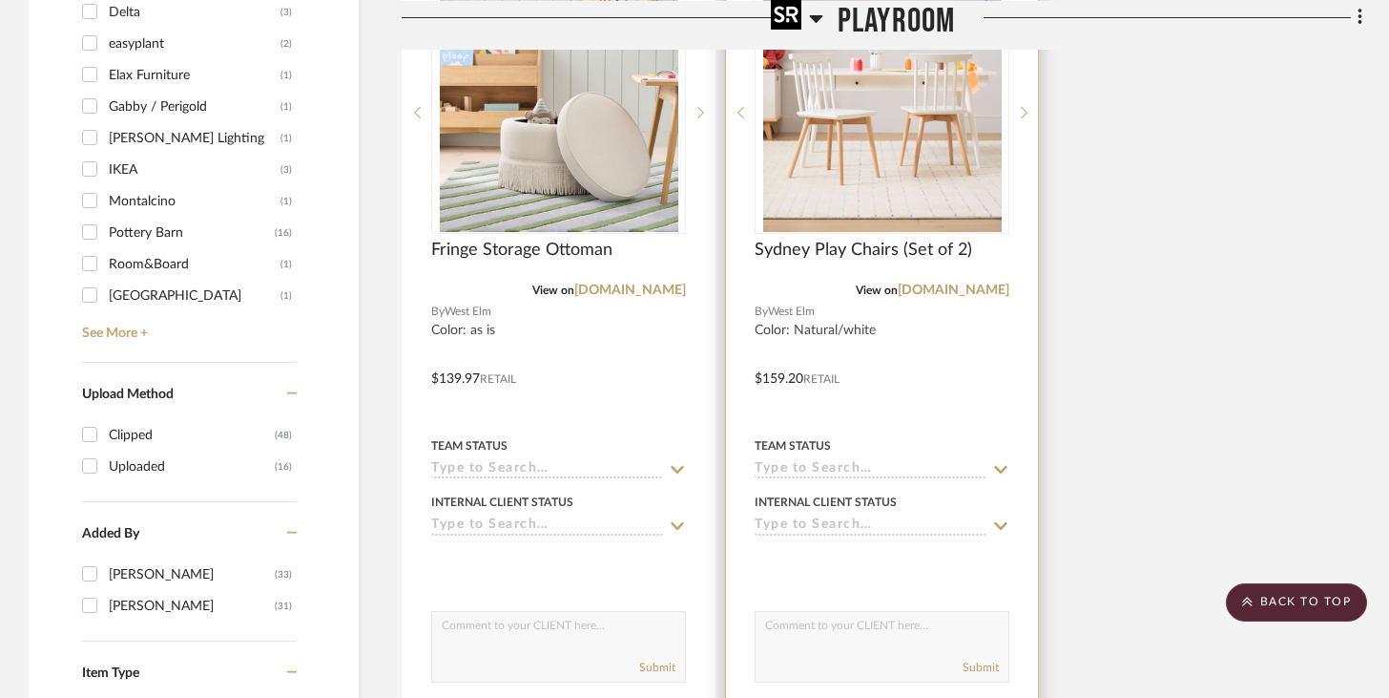
scroll to position [2613, 0]
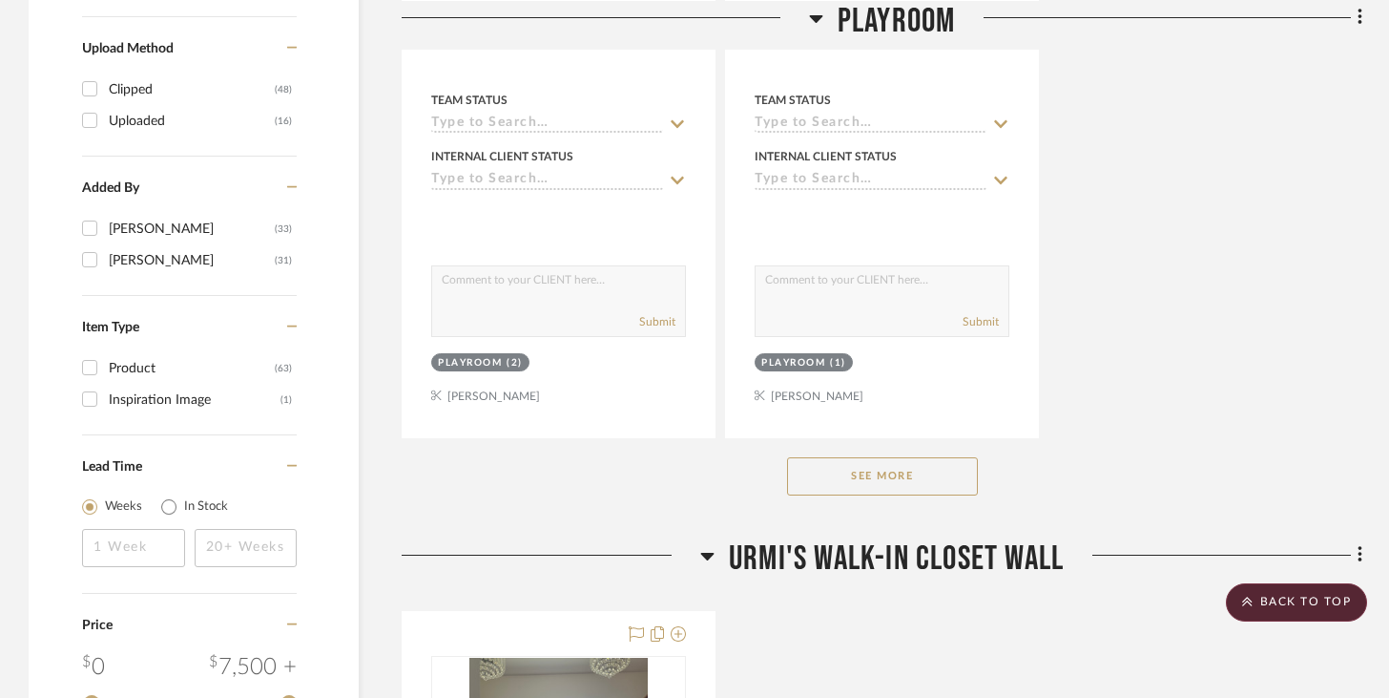
click at [814, 469] on button "See More" at bounding box center [882, 476] width 191 height 38
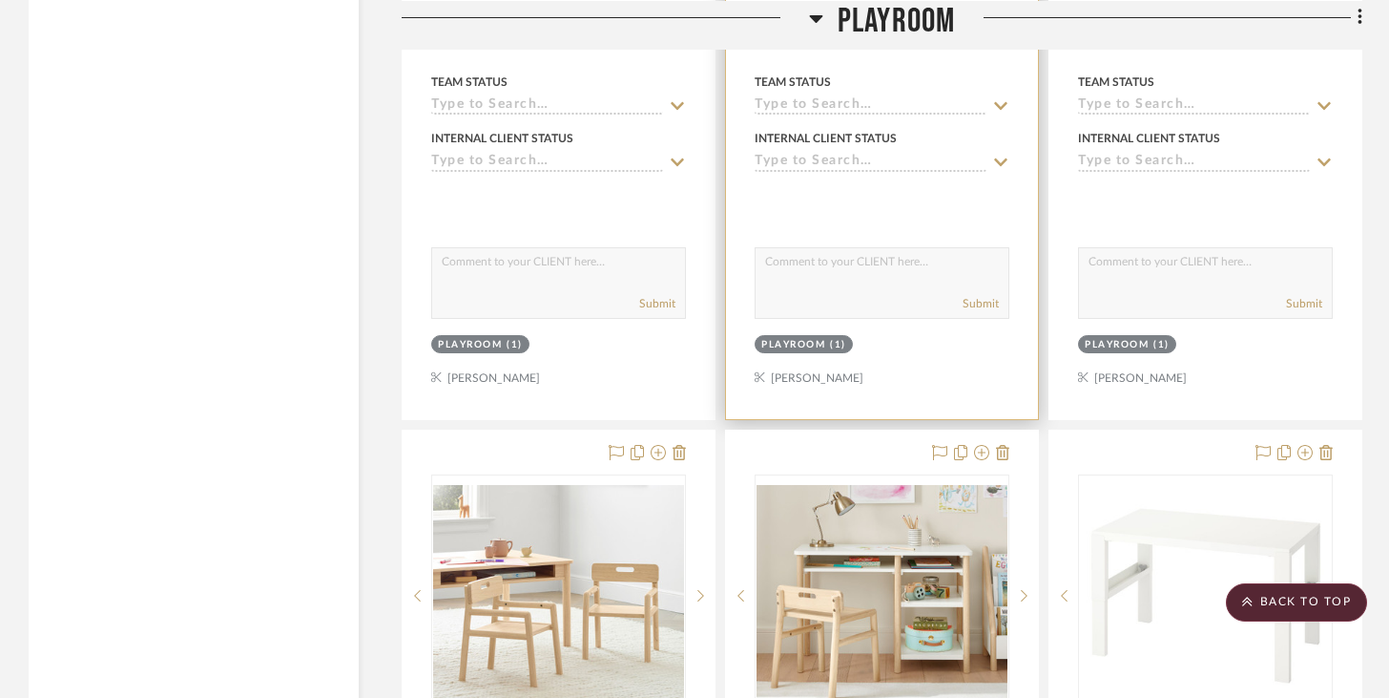
scroll to position [6896, 0]
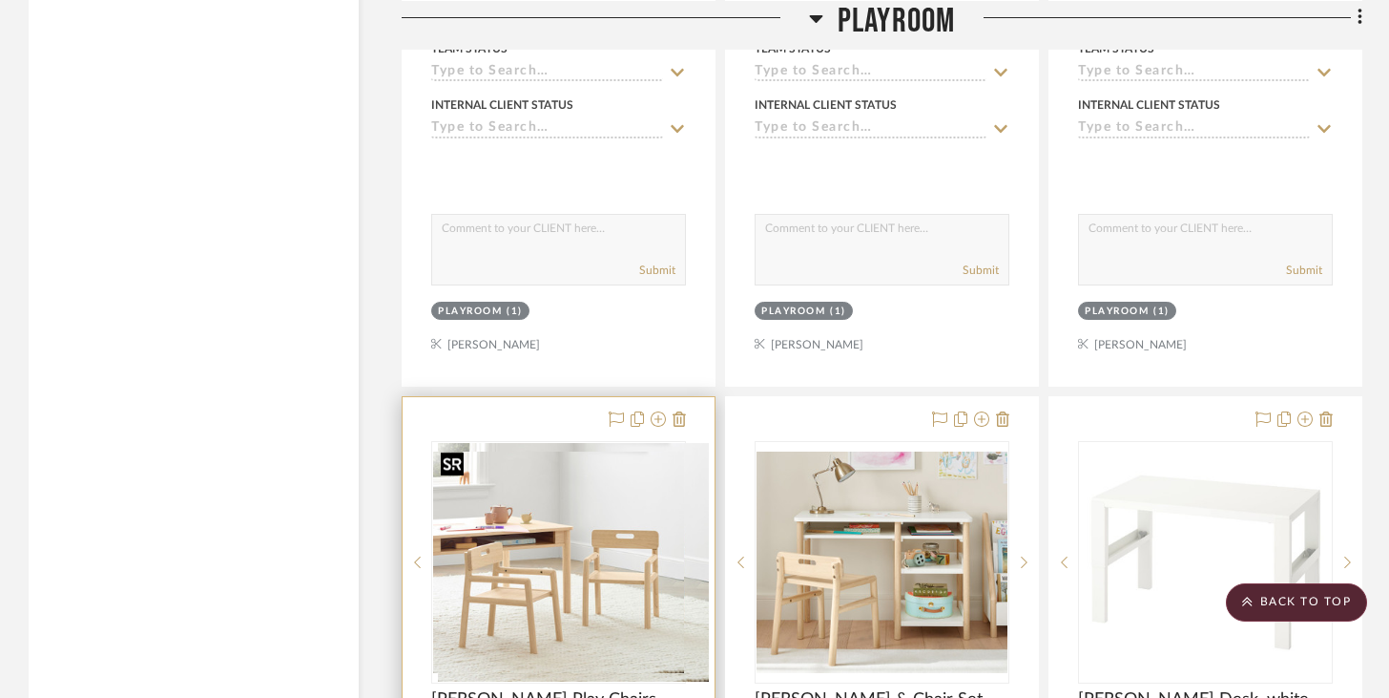
click at [594, 547] on div at bounding box center [558, 562] width 255 height 242
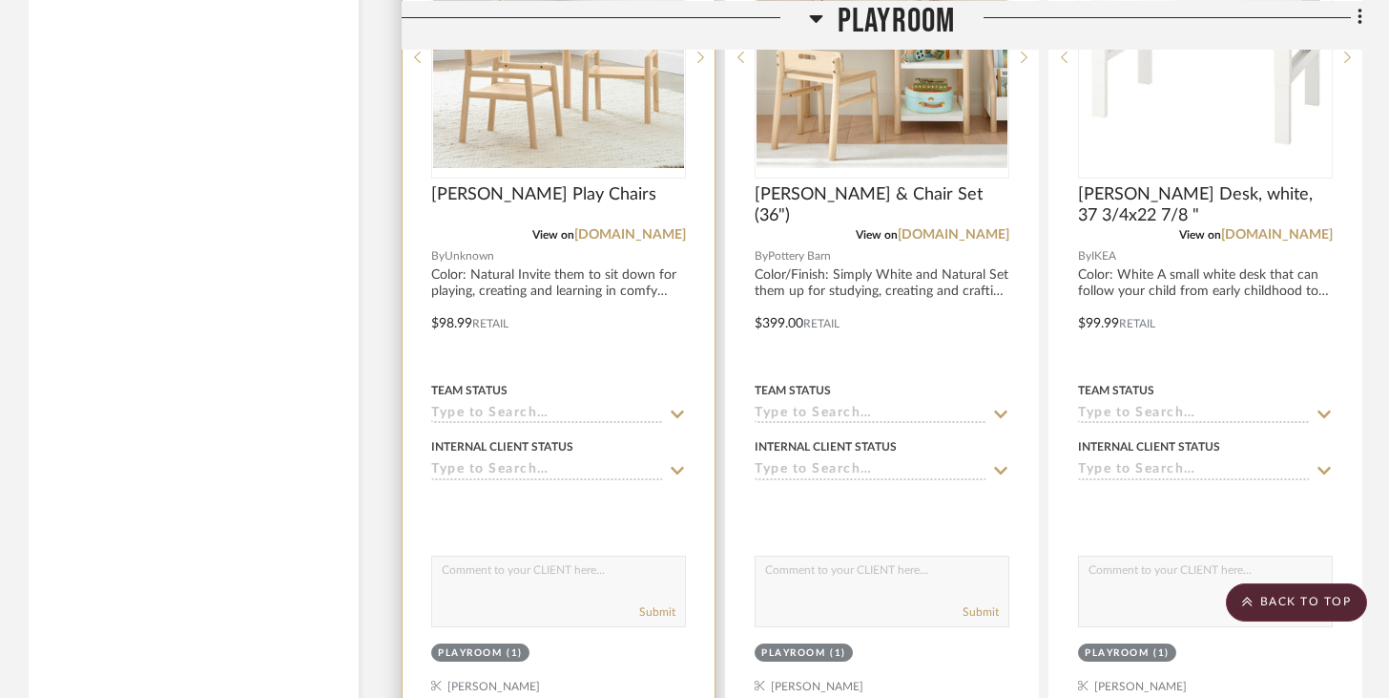
scroll to position [7407, 0]
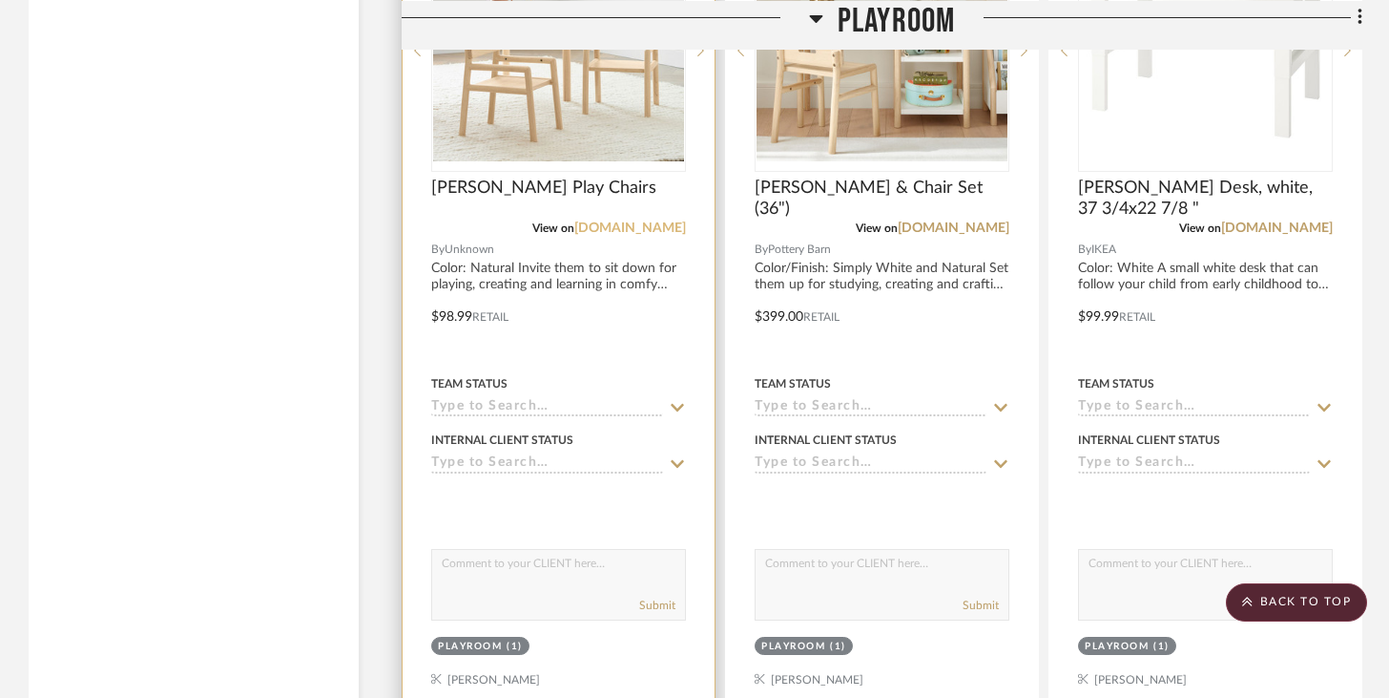
click at [574, 221] on link "[DOMAIN_NAME]" at bounding box center [630, 227] width 112 height 13
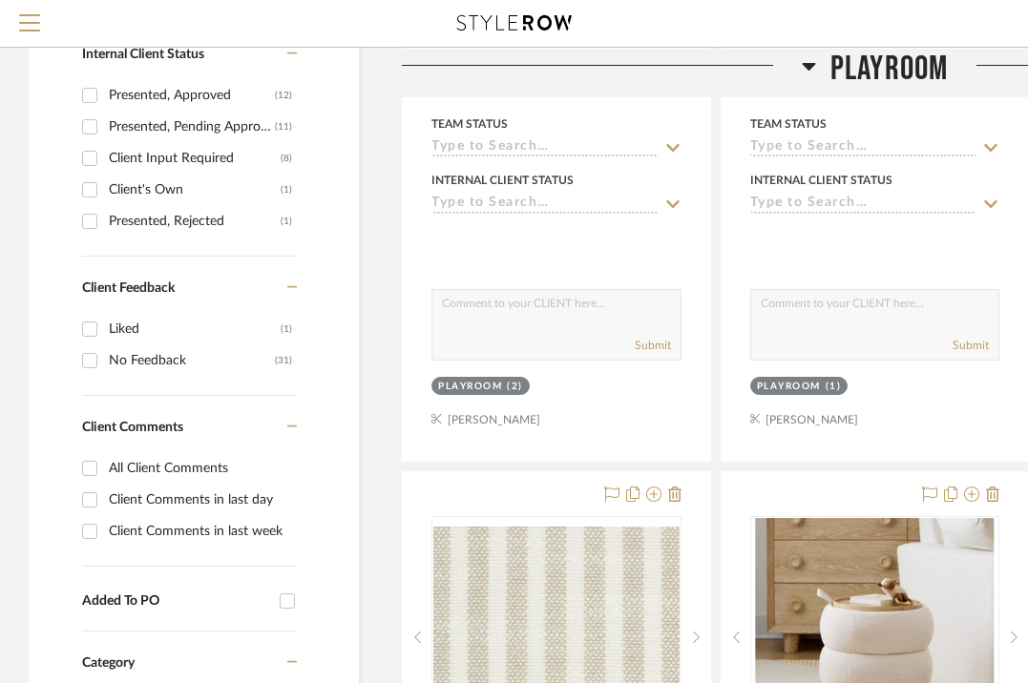
scroll to position [891, 0]
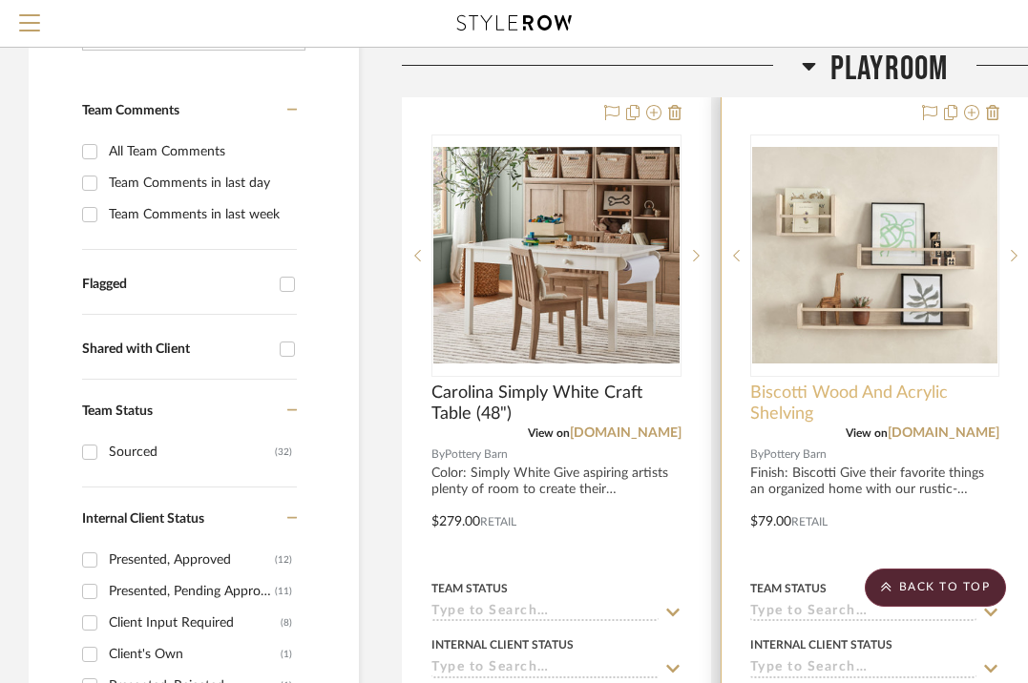
scroll to position [346, 0]
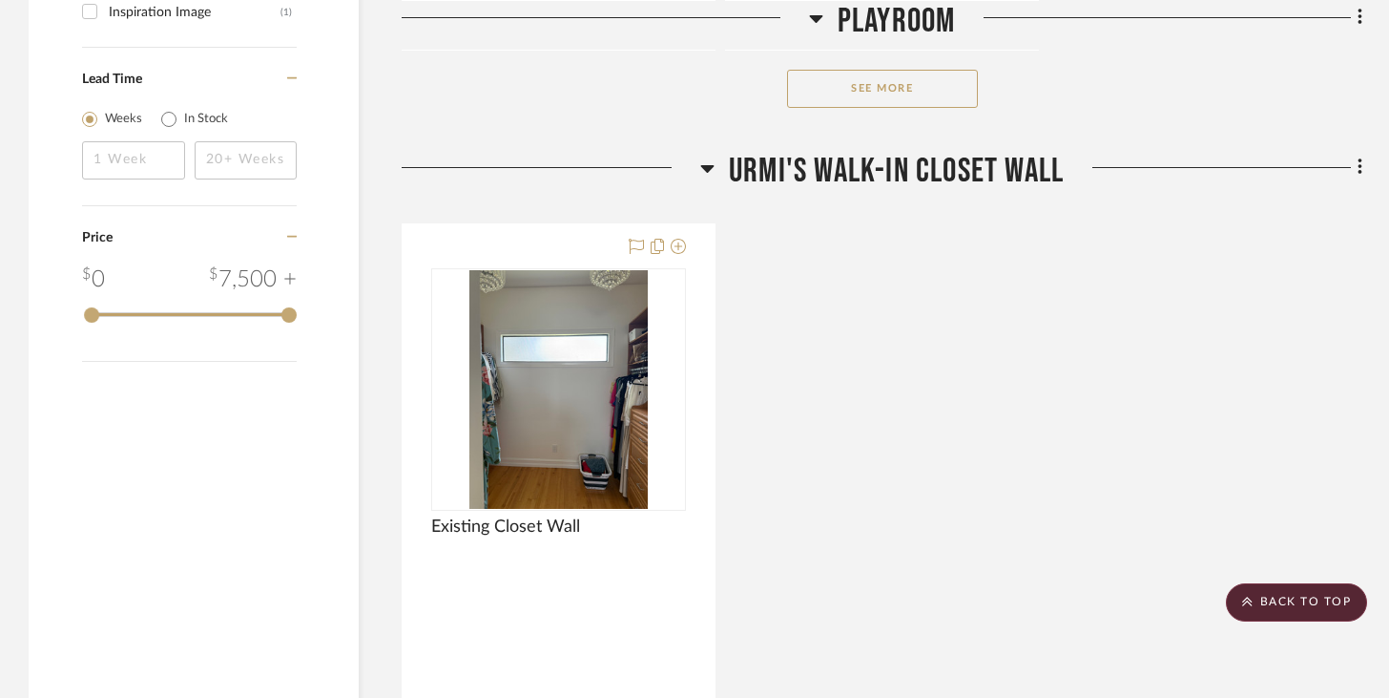
scroll to position [2824, 0]
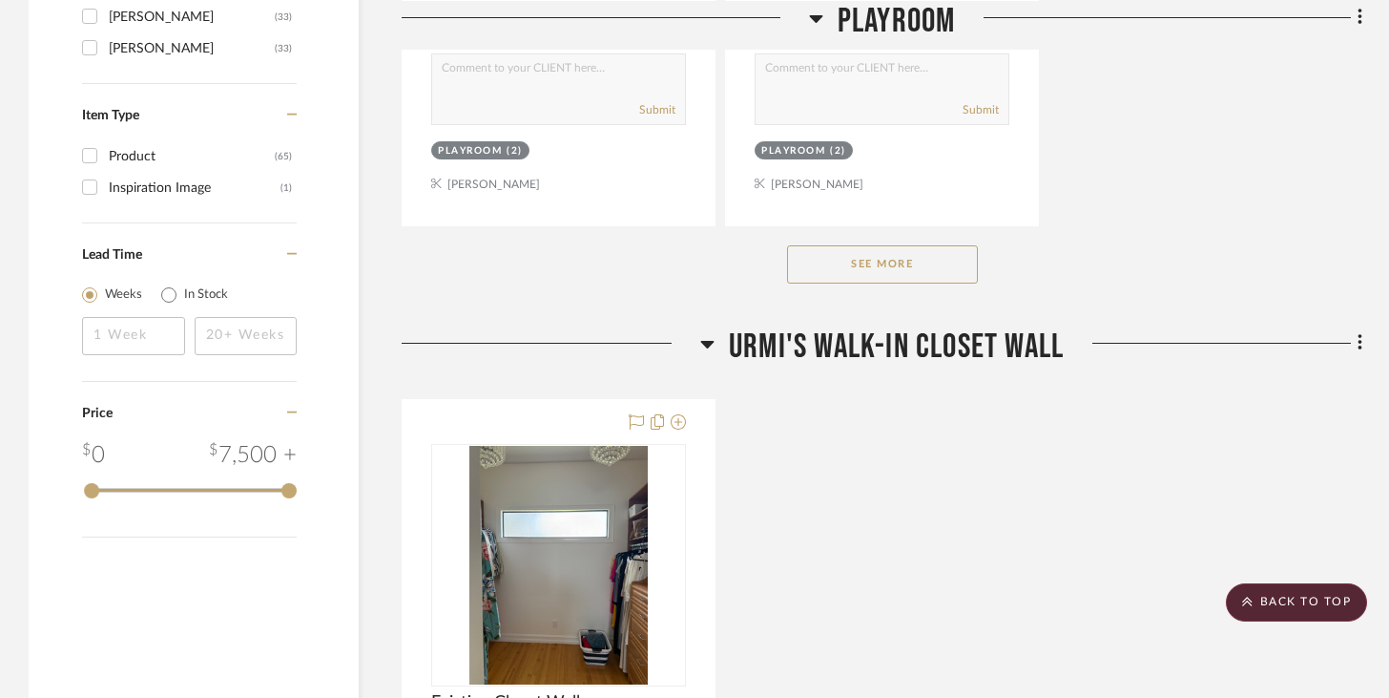
click at [803, 259] on button "See More" at bounding box center [882, 264] width 191 height 38
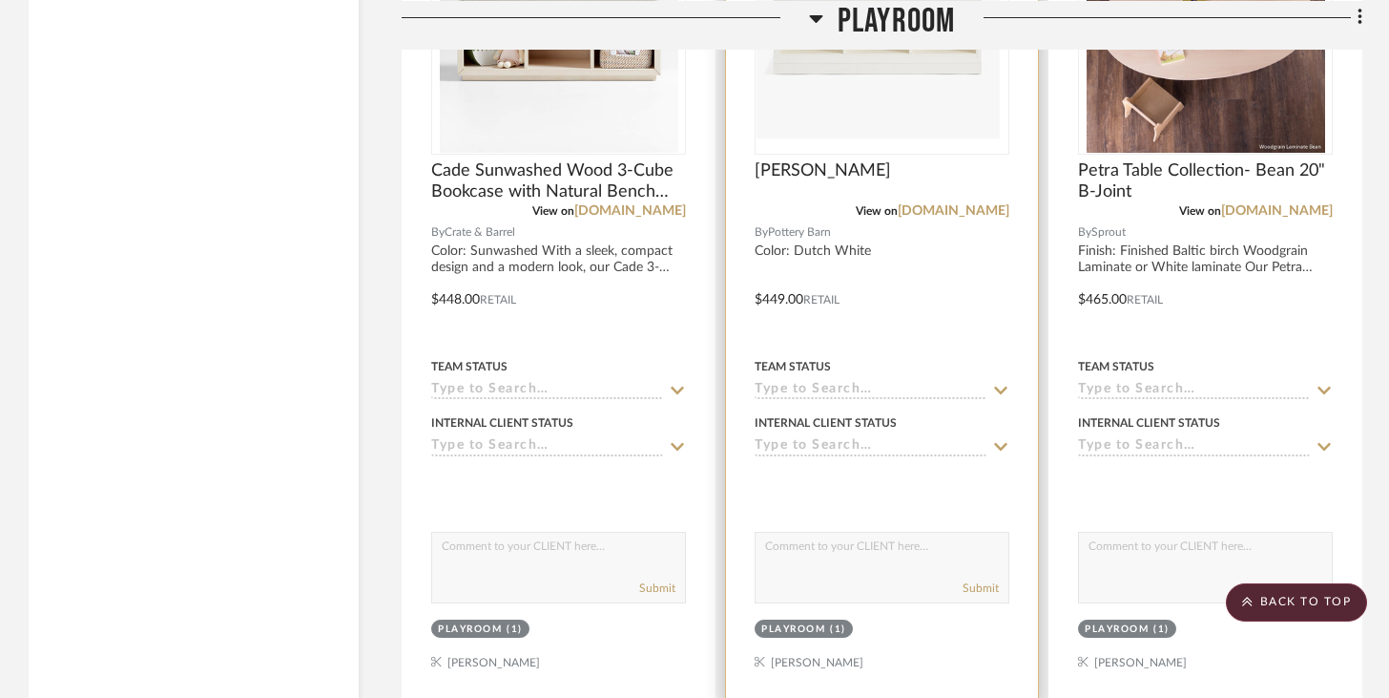
scroll to position [4731, 0]
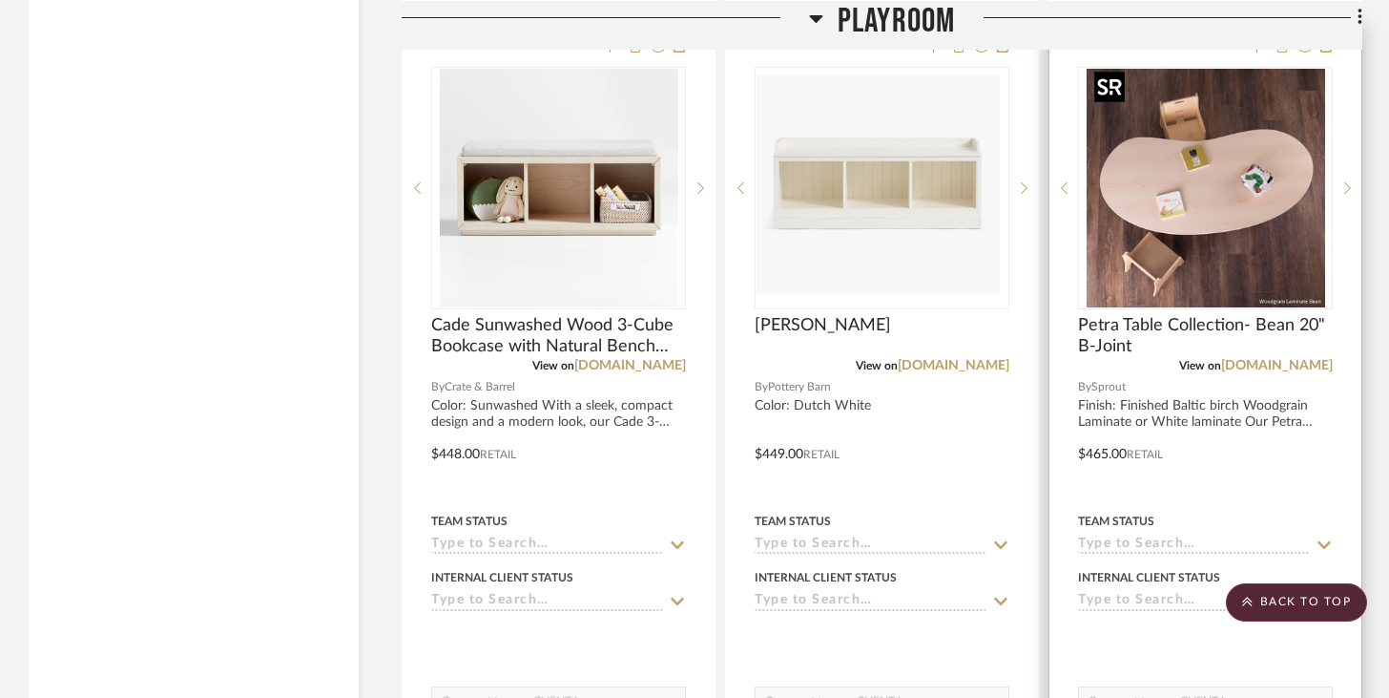
click at [0, 0] on img at bounding box center [0, 0] width 0 height 0
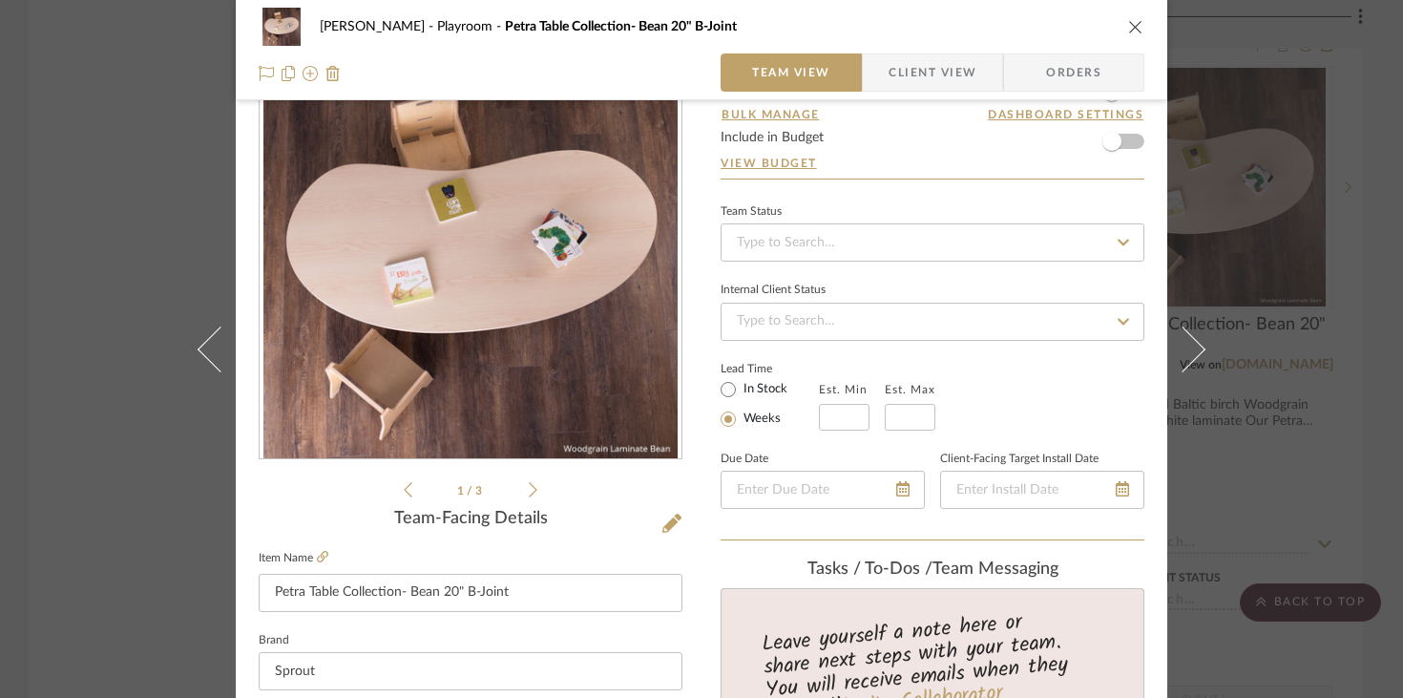
scroll to position [0, 0]
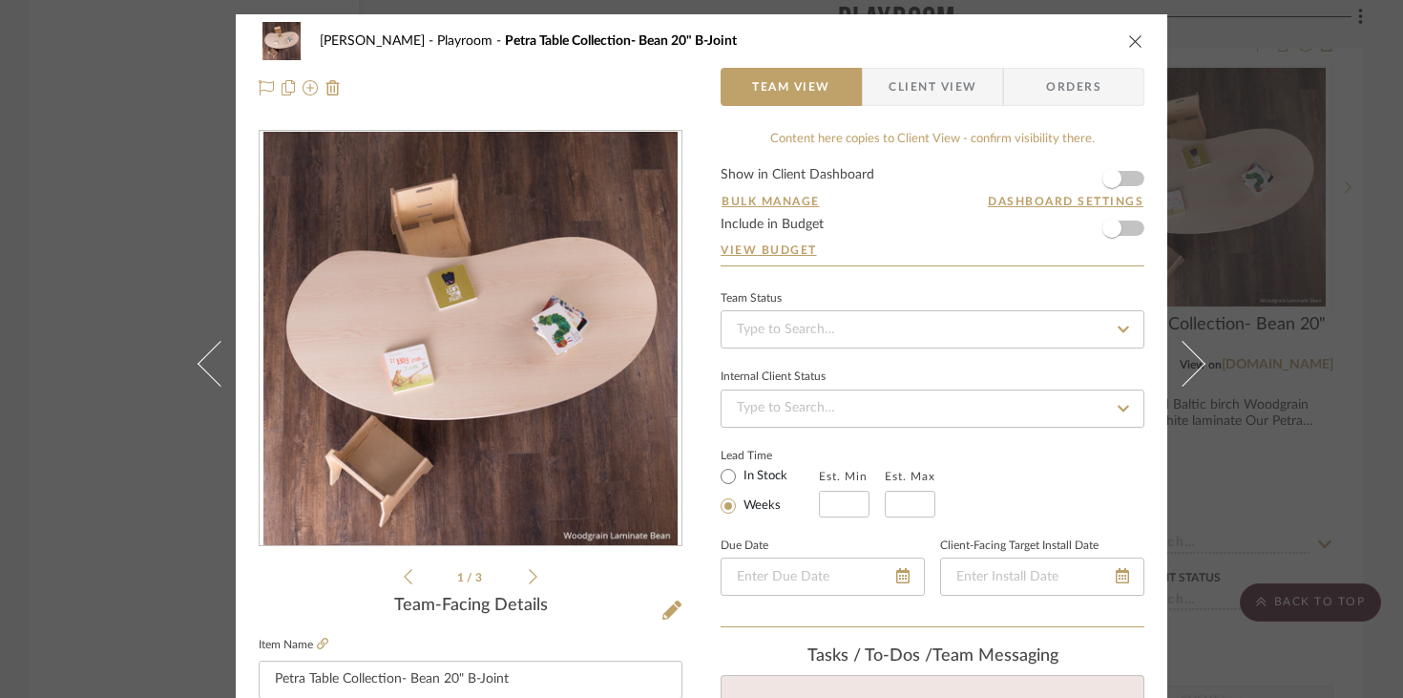
click at [1040, 33] on icon "close" at bounding box center [1135, 40] width 15 height 15
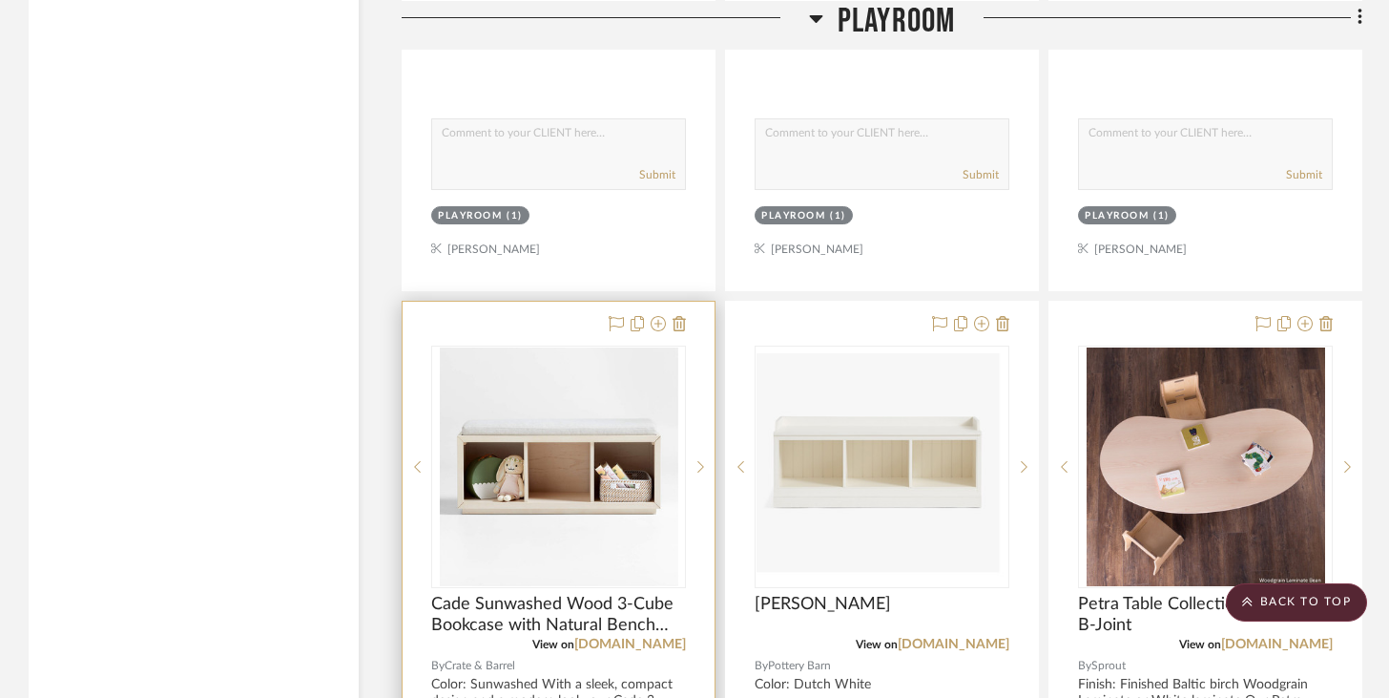
scroll to position [4941, 0]
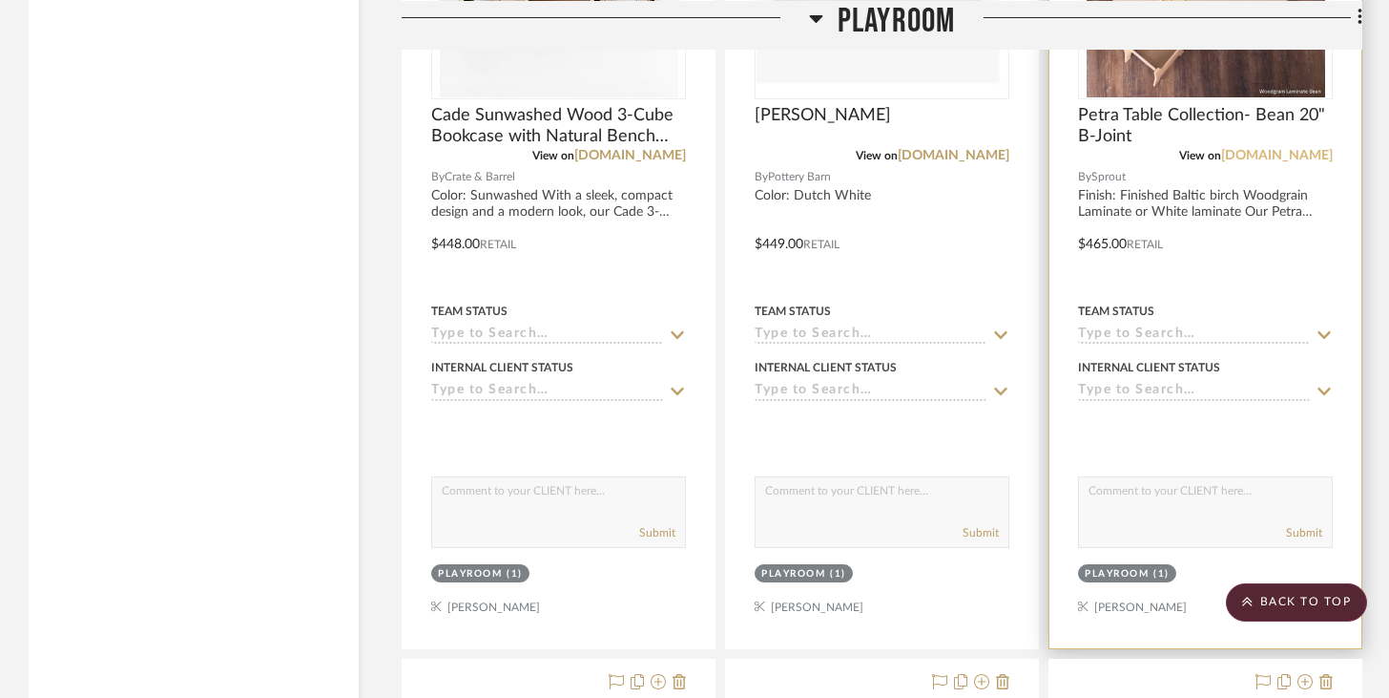
click at [1040, 150] on link "[DOMAIN_NAME]" at bounding box center [1277, 155] width 112 height 13
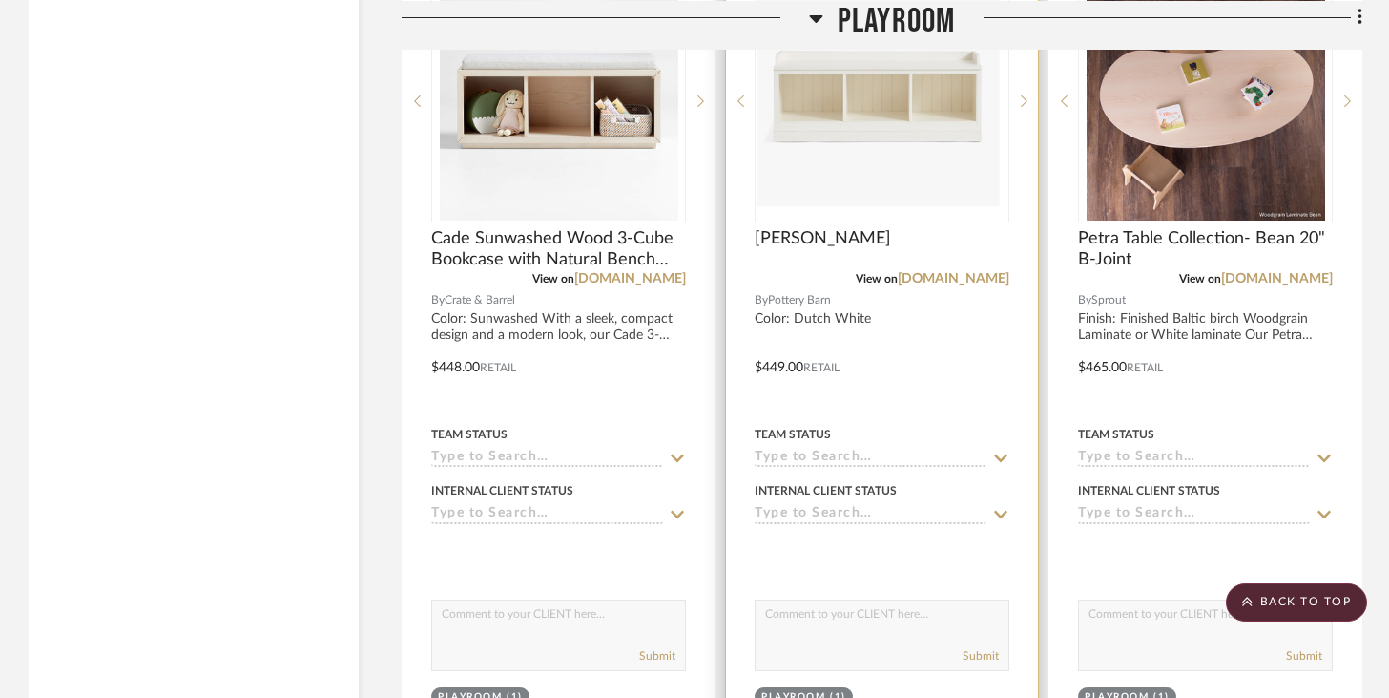
scroll to position [4822, 0]
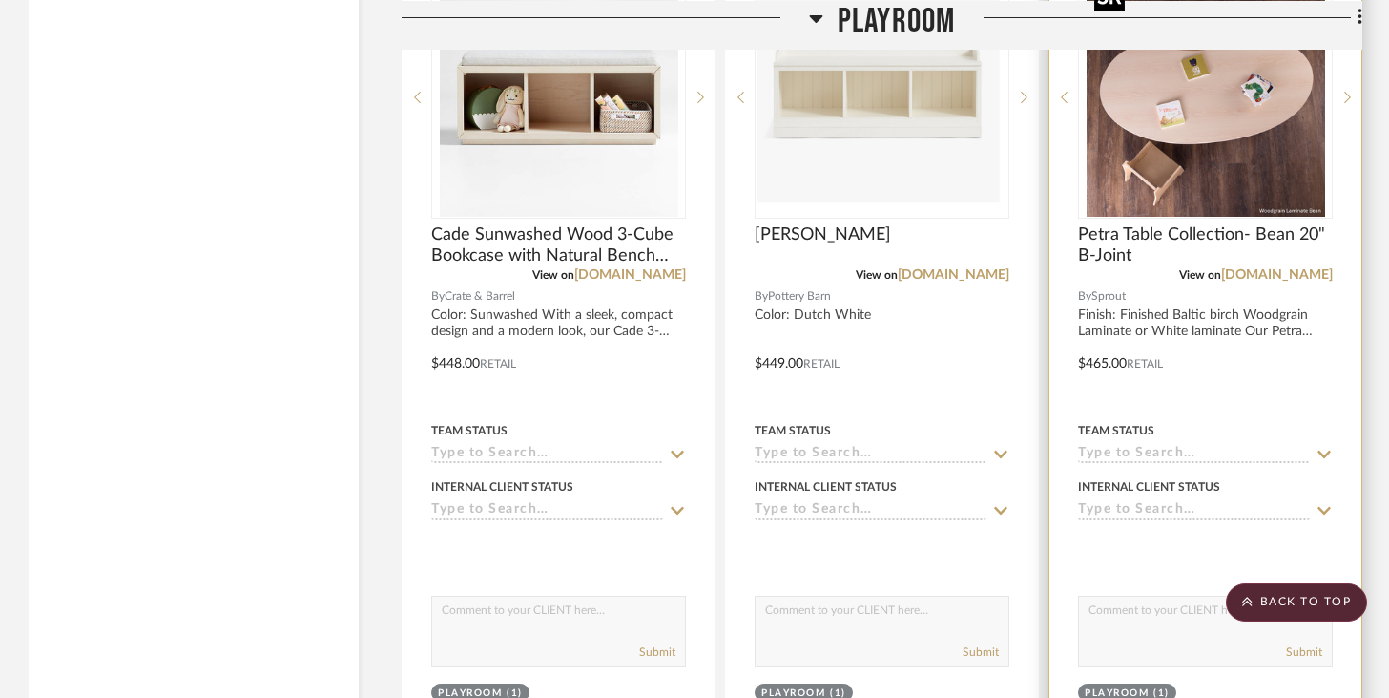
click at [1040, 173] on img "0" at bounding box center [1206, 97] width 239 height 239
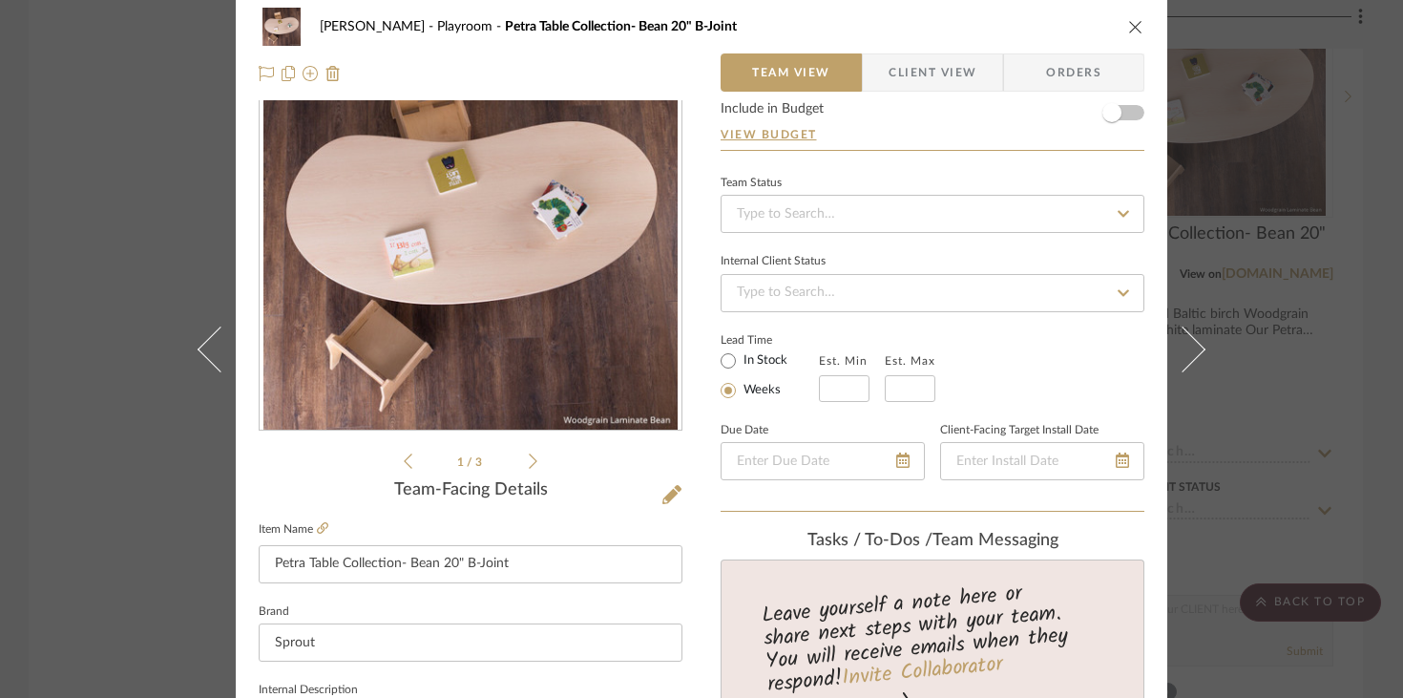
scroll to position [0, 0]
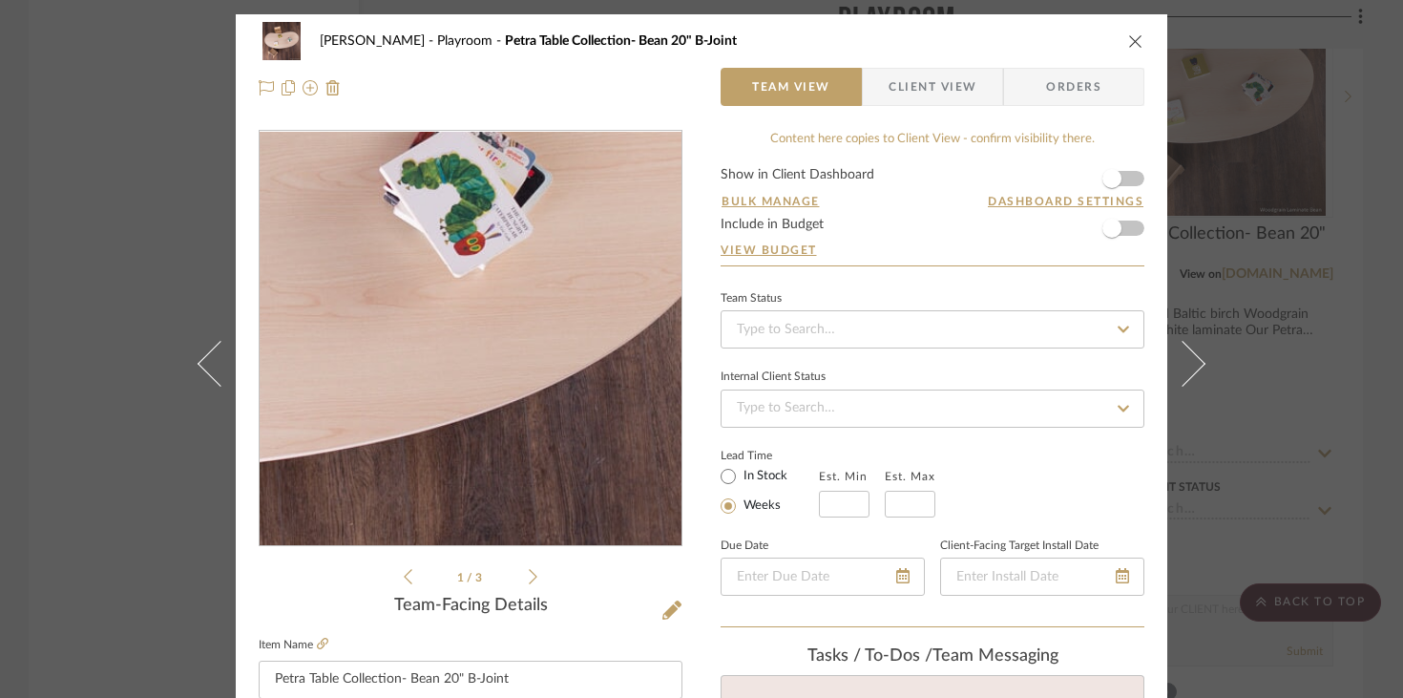
click at [555, 375] on img "0" at bounding box center [470, 339] width 414 height 414
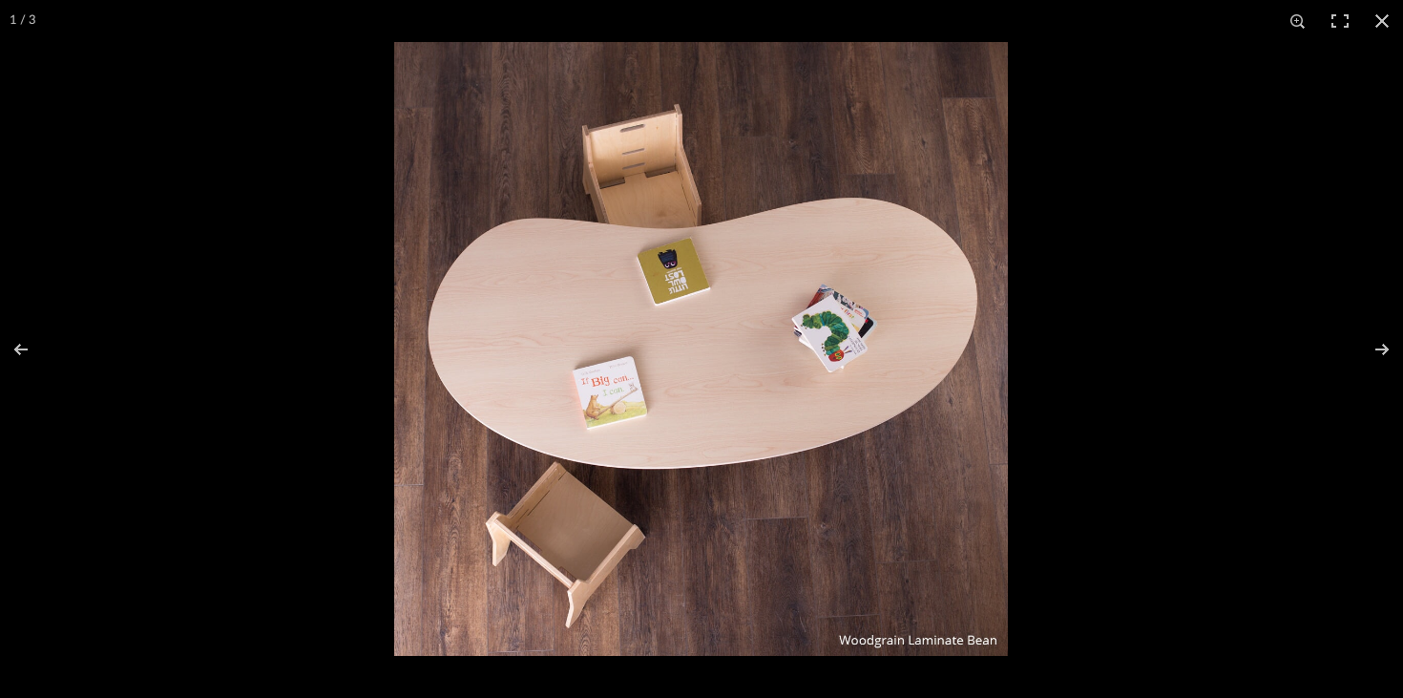
click at [1040, 22] on button at bounding box center [1382, 21] width 42 height 42
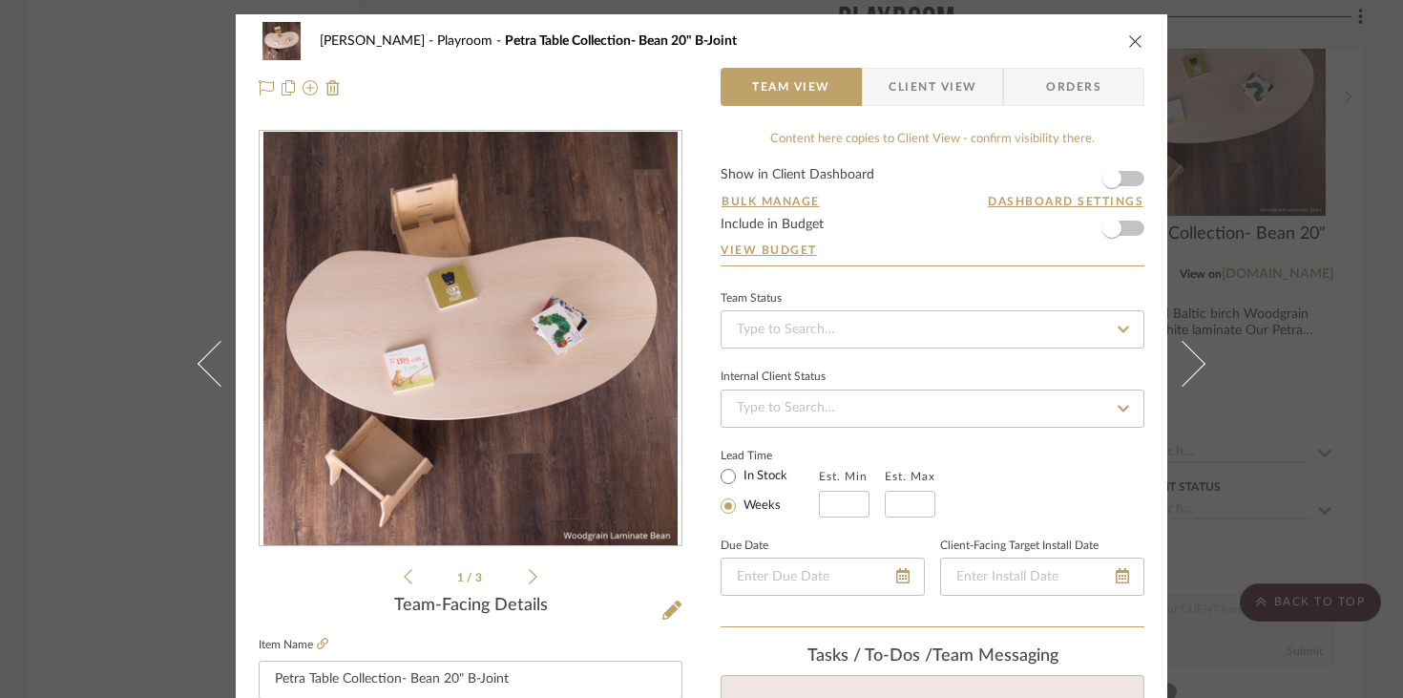
click at [653, 612] on div "Team-Facing Details" at bounding box center [471, 605] width 424 height 21
click at [662, 609] on icon at bounding box center [671, 609] width 19 height 19
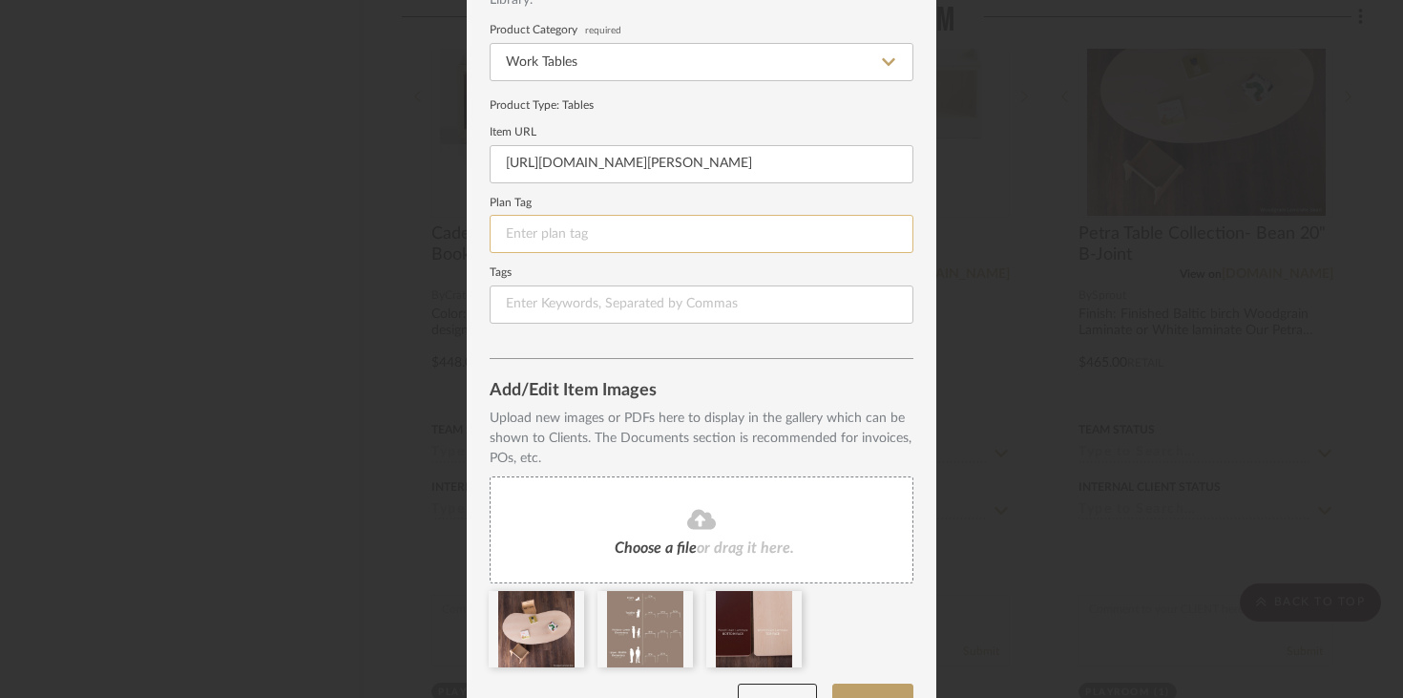
scroll to position [212, 0]
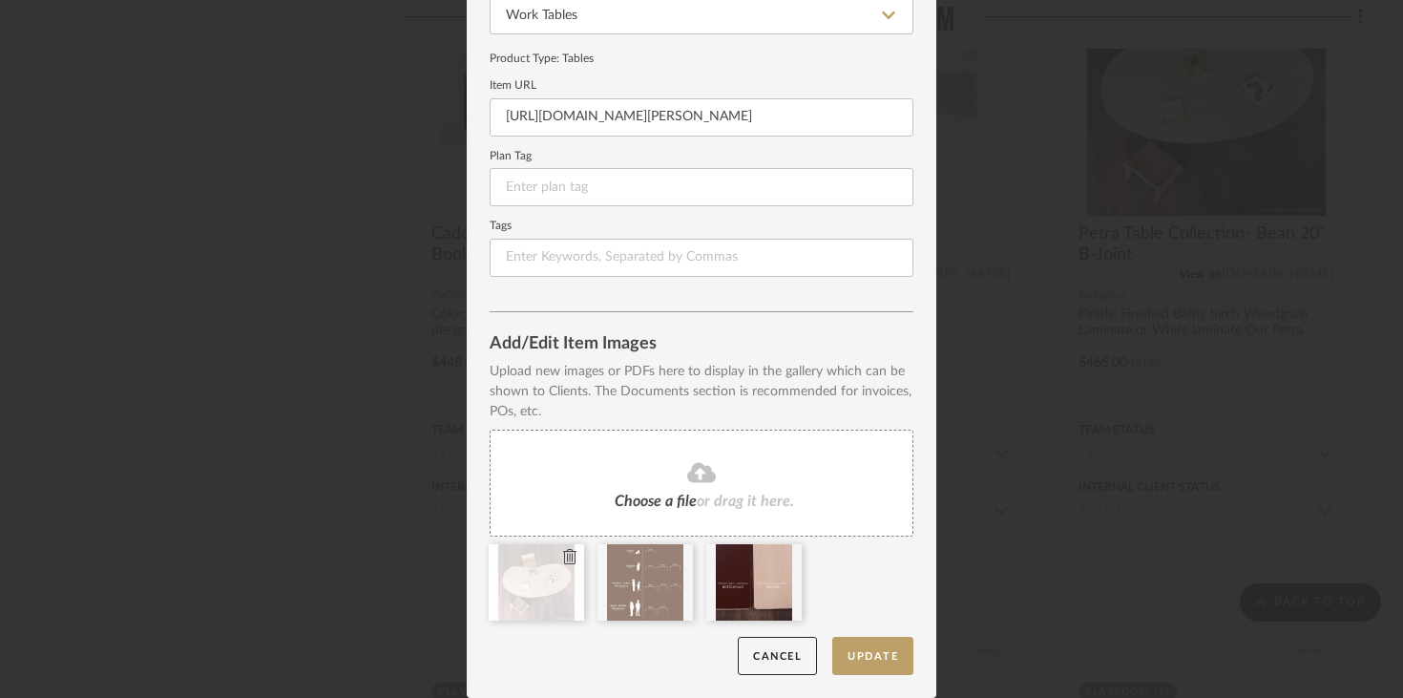
click at [563, 562] on icon at bounding box center [569, 556] width 13 height 15
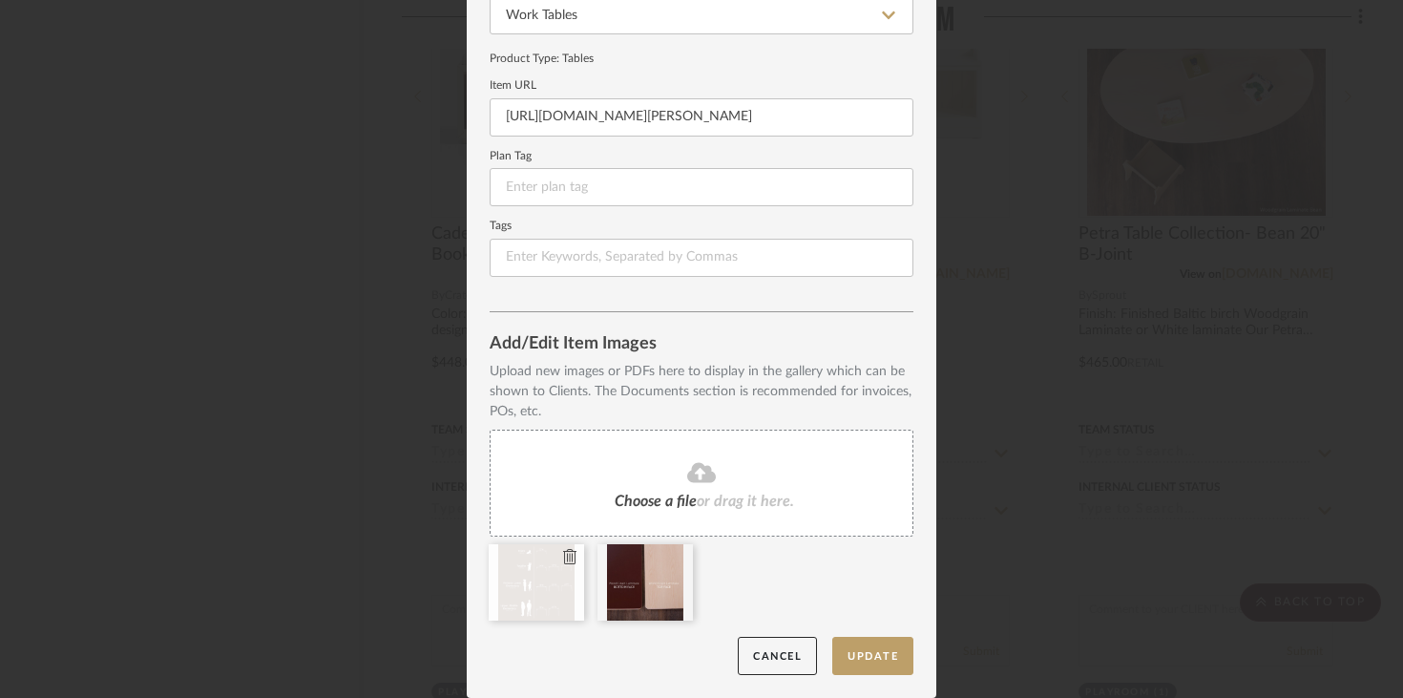
click at [563, 562] on icon at bounding box center [569, 556] width 13 height 15
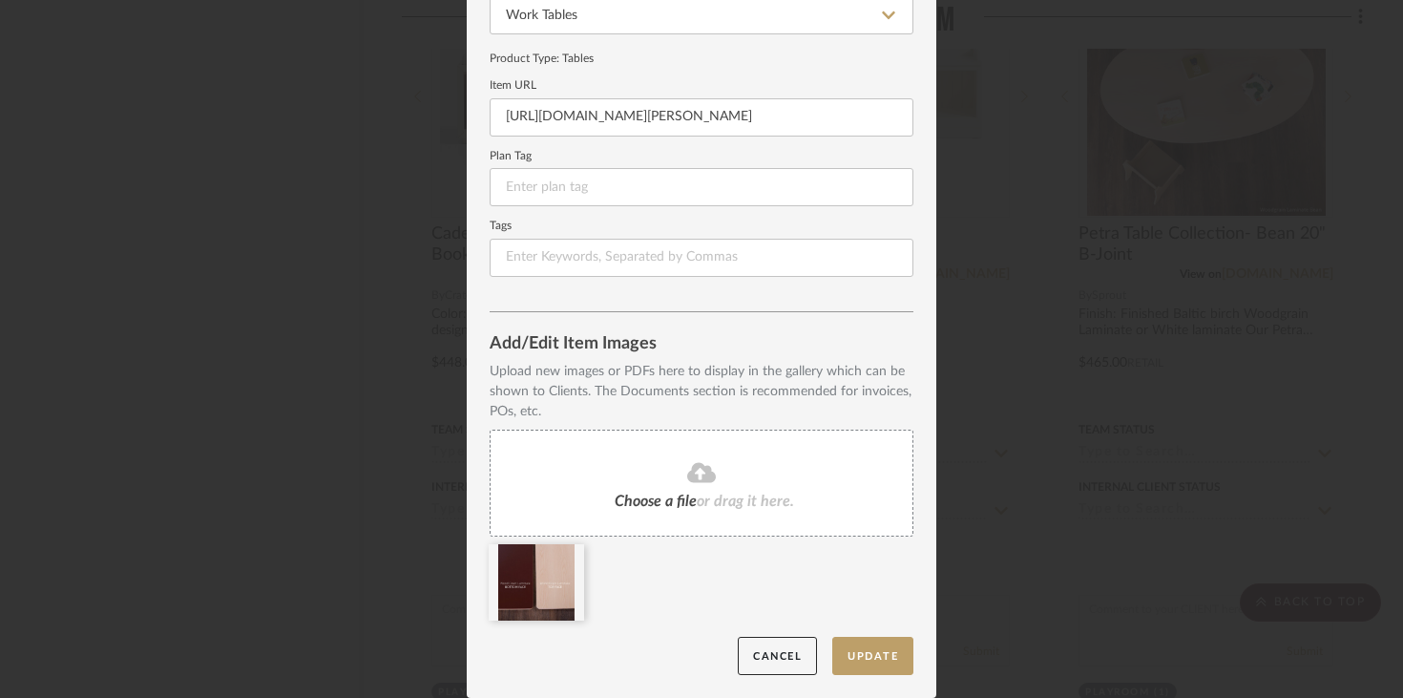
click at [0, 0] on icon at bounding box center [0, 0] width 0 height 0
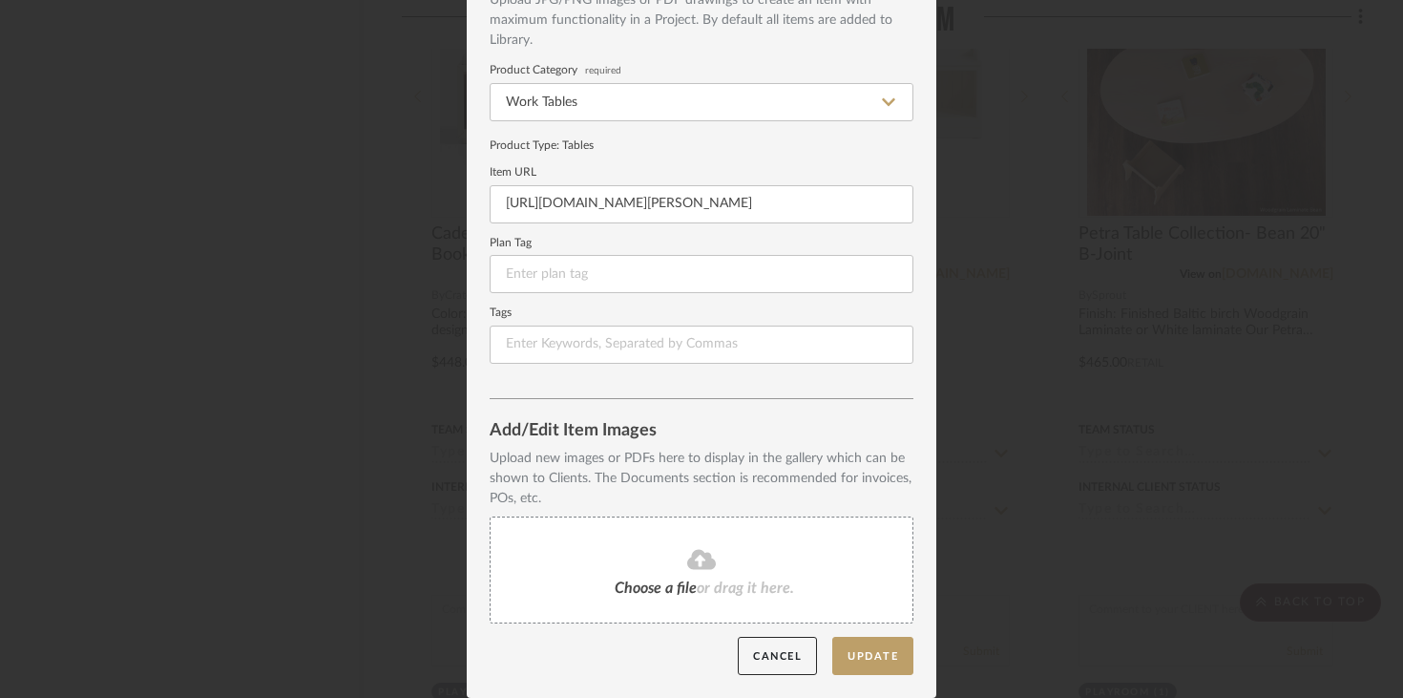
scroll to position [125, 0]
click at [638, 582] on span "Choose a file" at bounding box center [656, 587] width 82 height 15
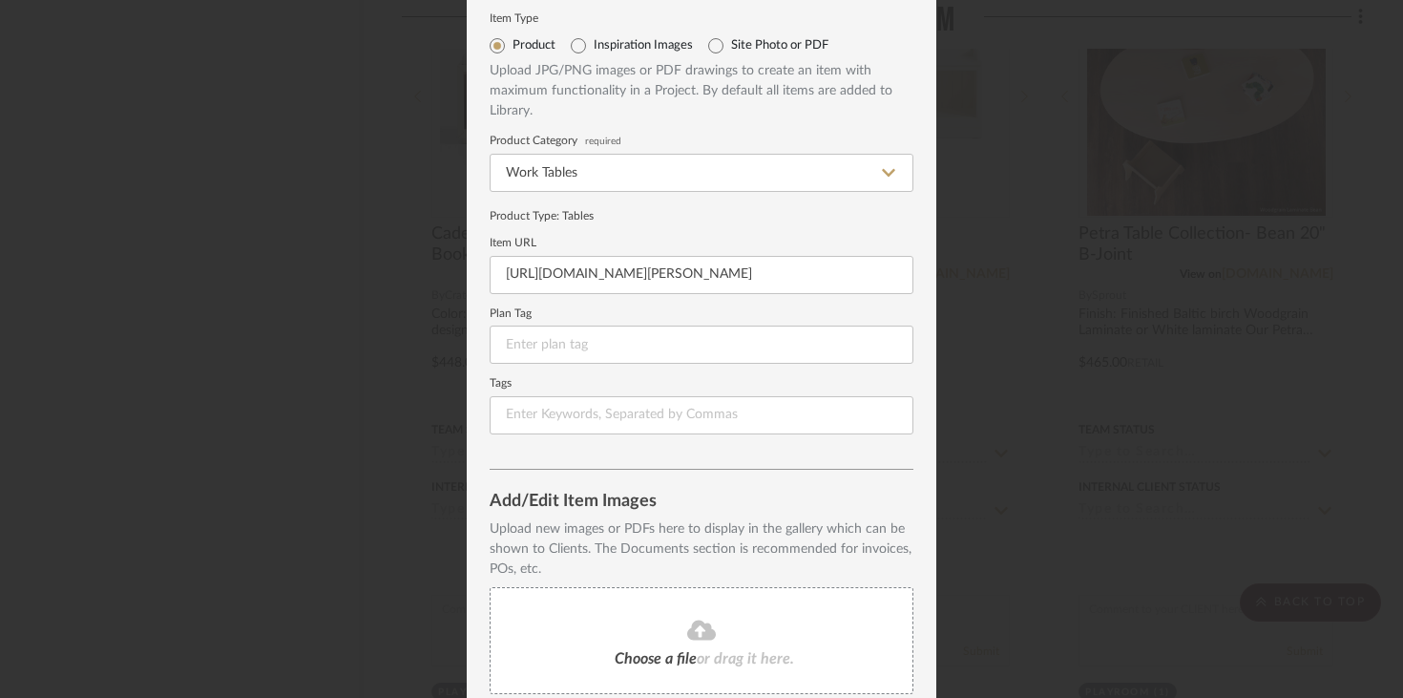
scroll to position [0, 0]
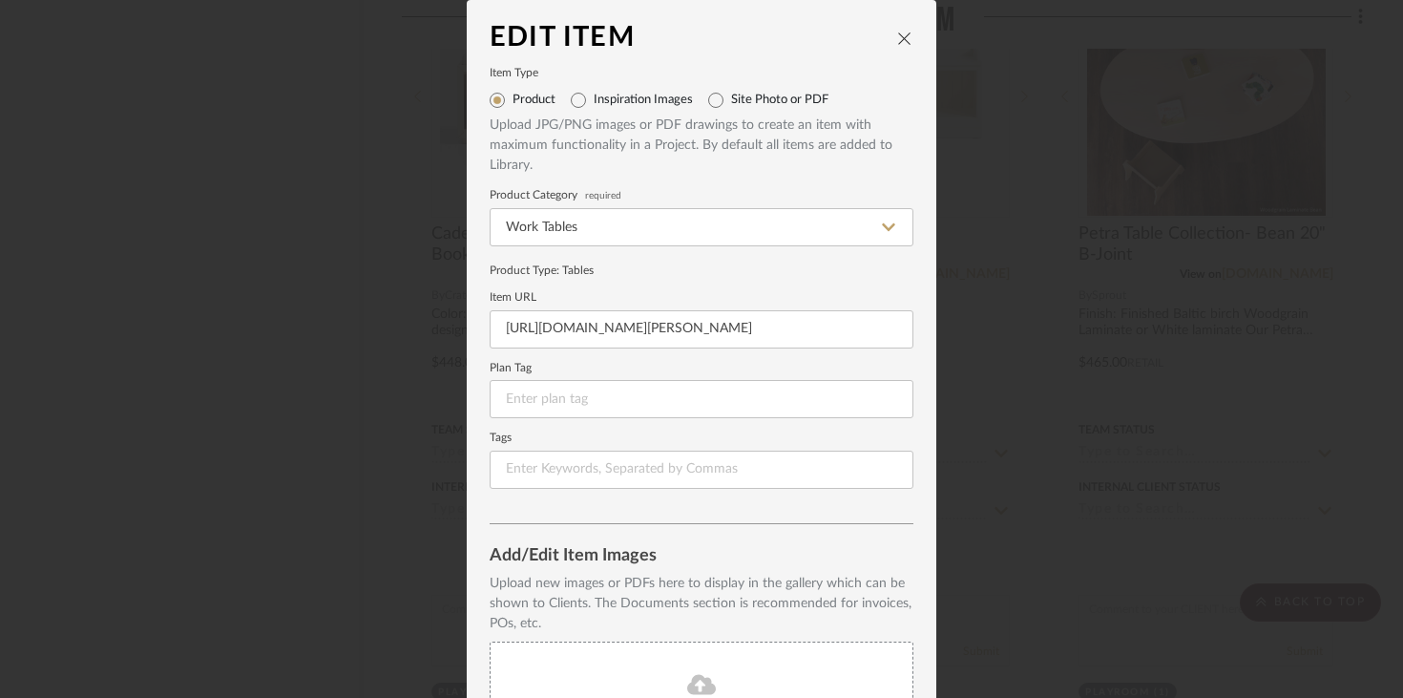
click at [897, 38] on icon "close" at bounding box center [904, 38] width 15 height 15
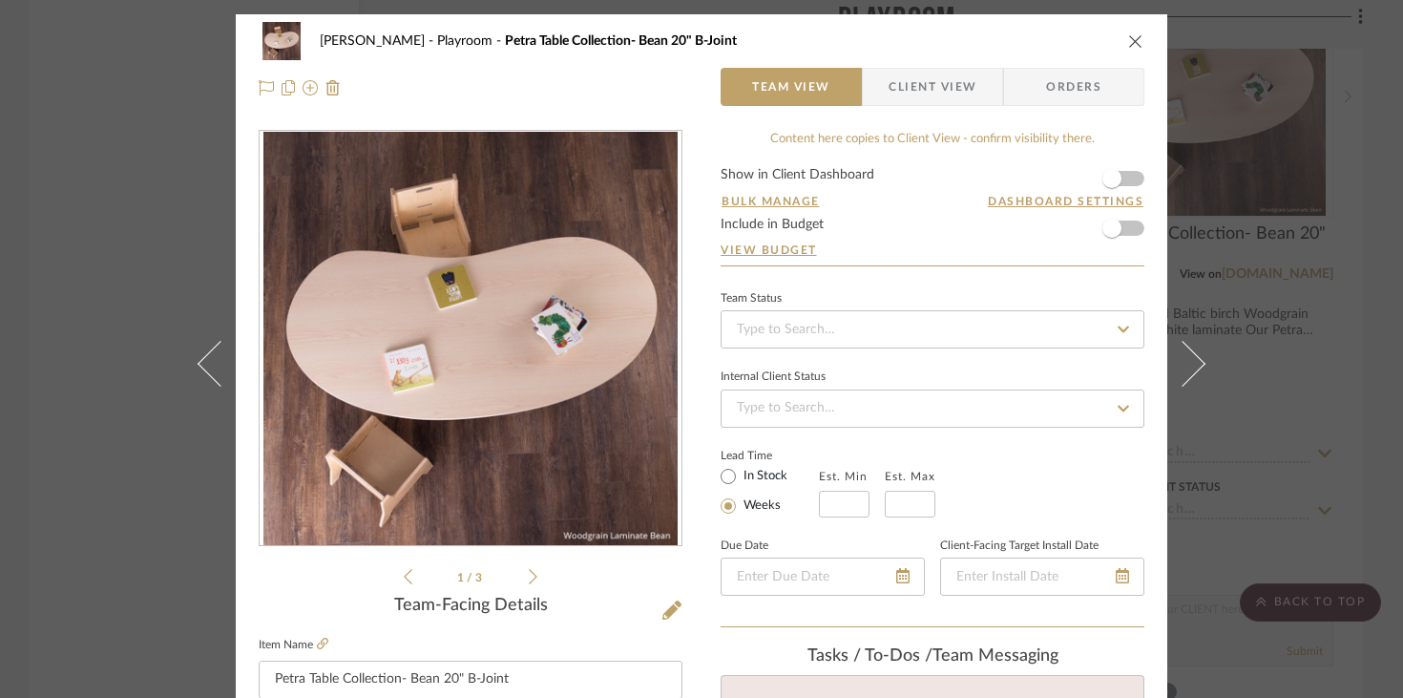
click at [1040, 48] on icon "close" at bounding box center [1135, 40] width 15 height 15
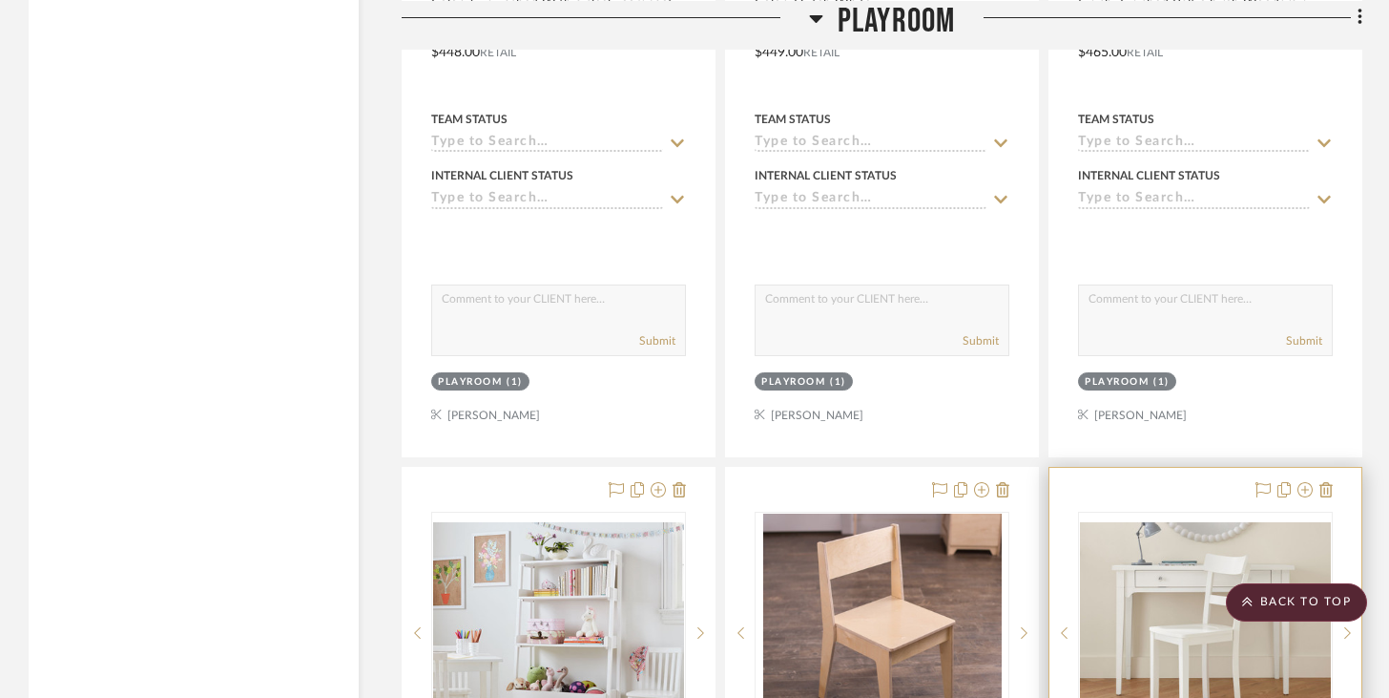
scroll to position [4522, 0]
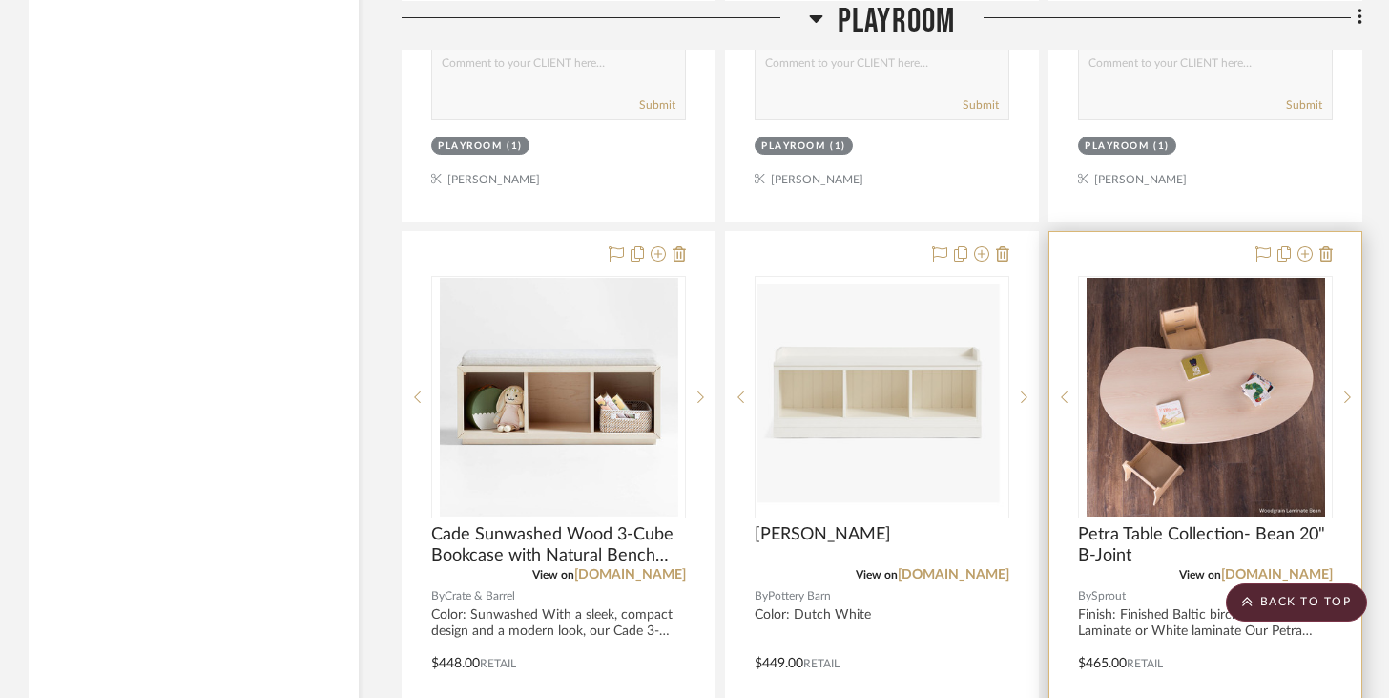
click at [1040, 250] on div at bounding box center [1291, 254] width 84 height 23
click at [1040, 250] on icon at bounding box center [1326, 253] width 13 height 15
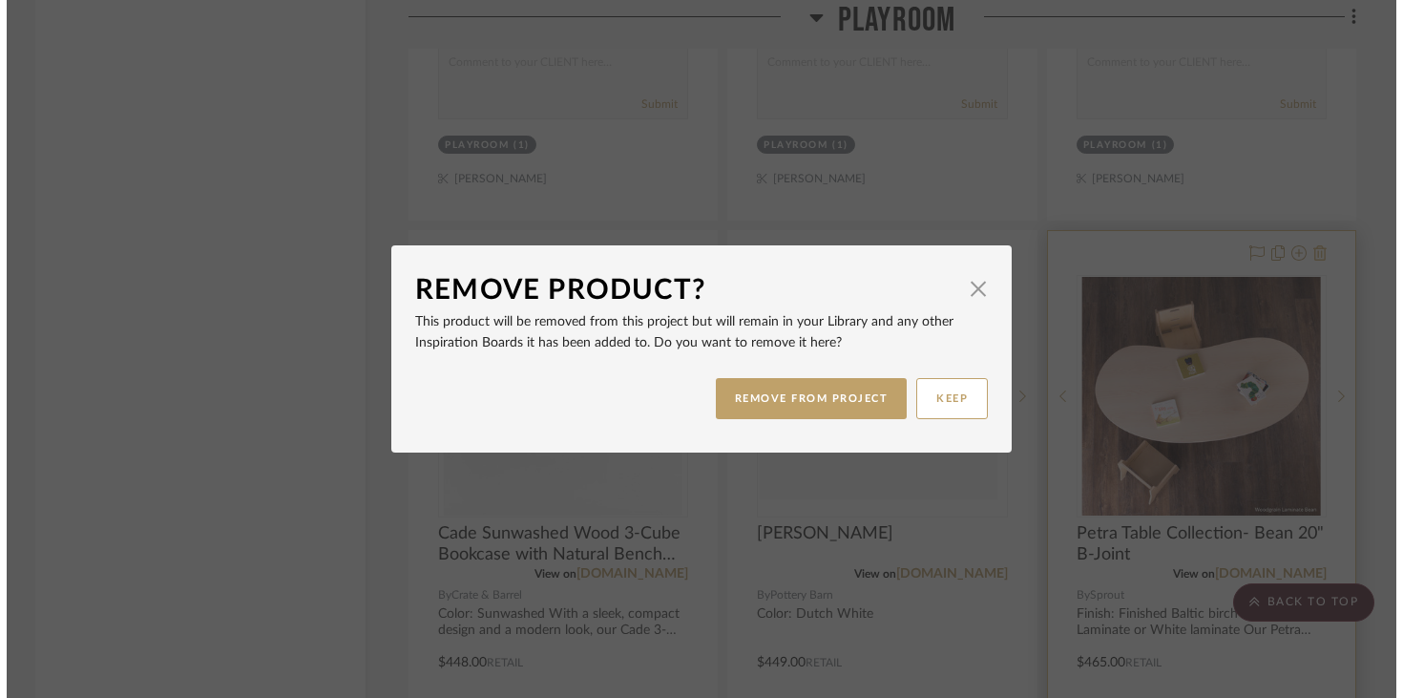
scroll to position [0, 0]
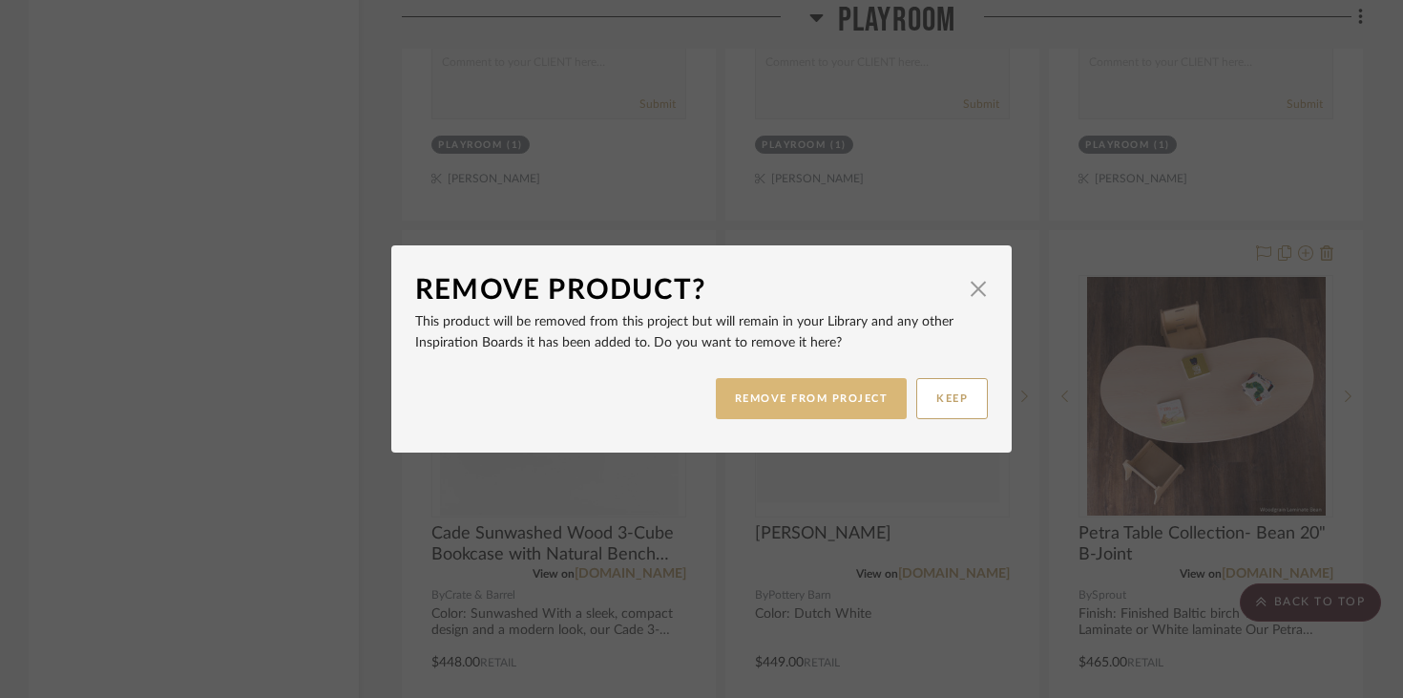
click at [850, 382] on button "REMOVE FROM PROJECT" at bounding box center [812, 398] width 192 height 41
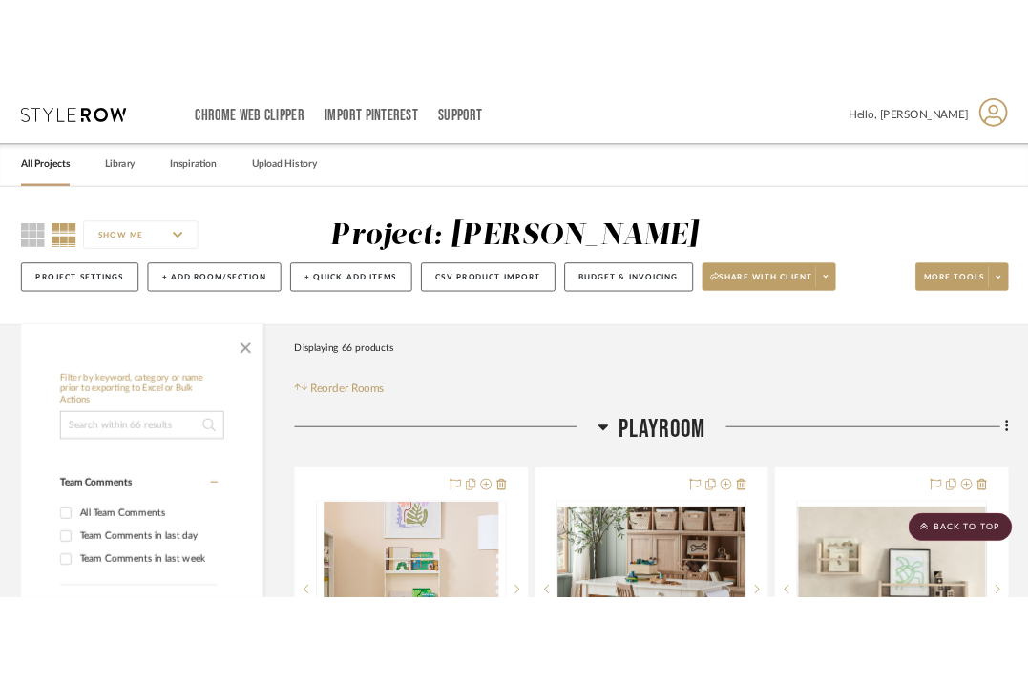
scroll to position [4522, 0]
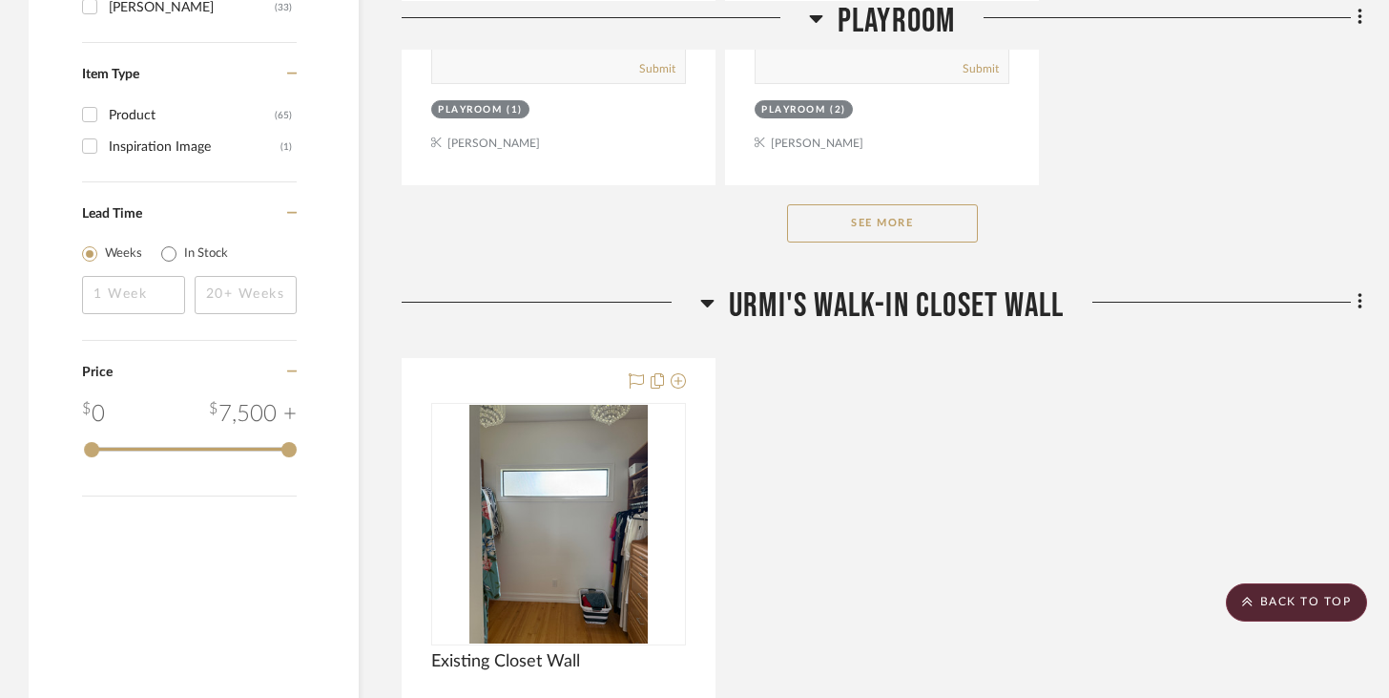
scroll to position [2888, 0]
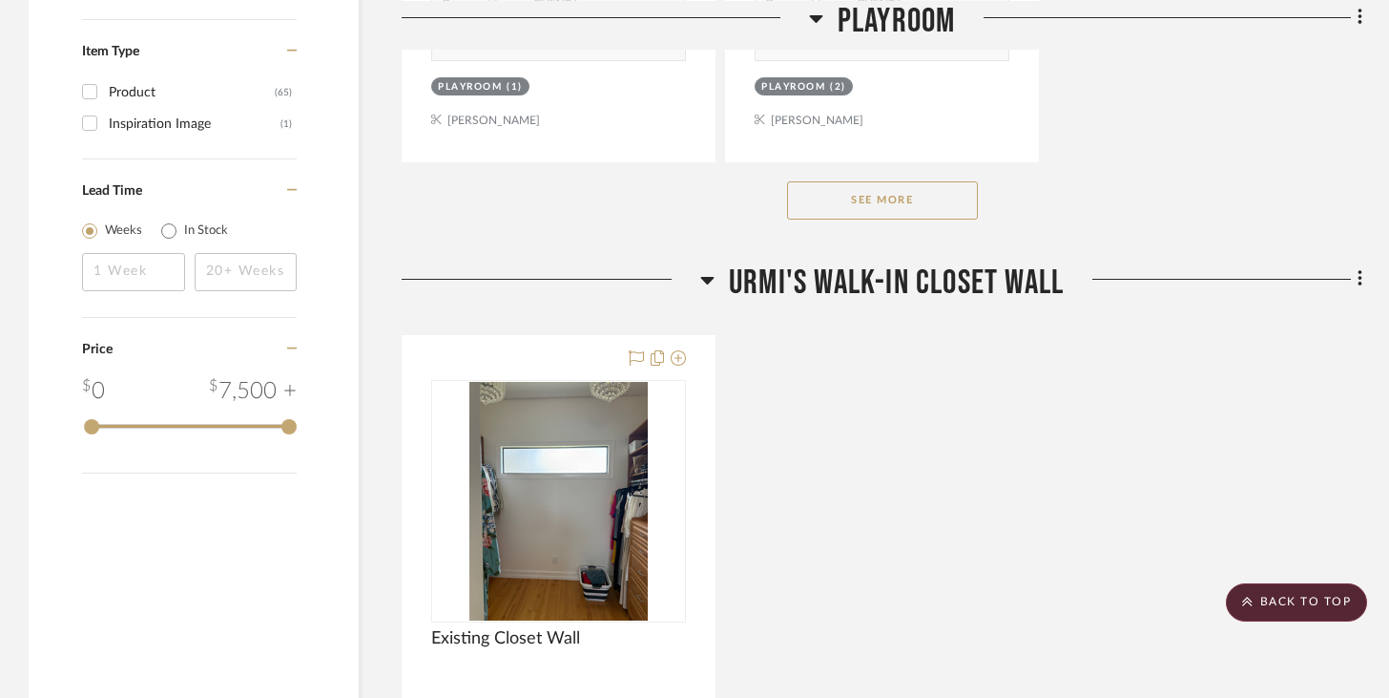
click at [828, 198] on button "See More" at bounding box center [882, 200] width 191 height 38
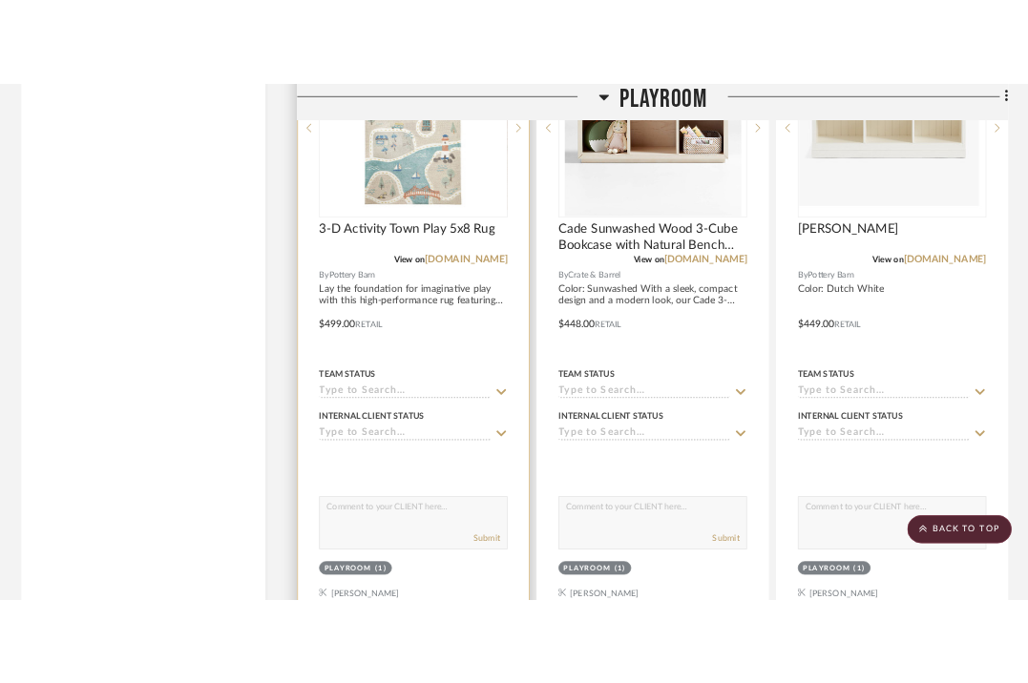
scroll to position [4844, 0]
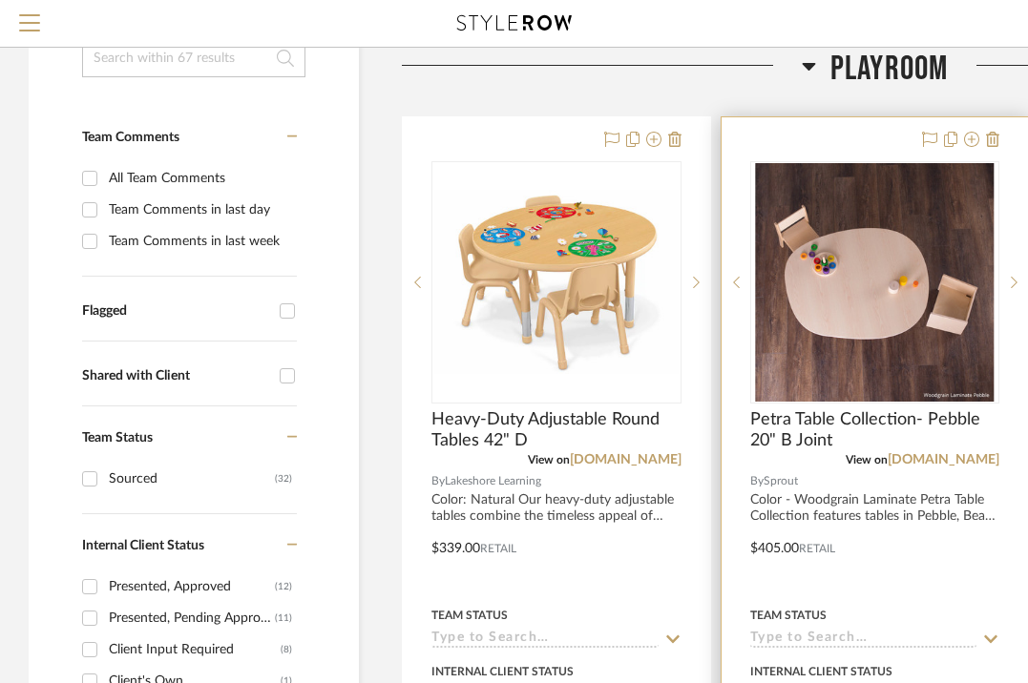
scroll to position [325, 0]
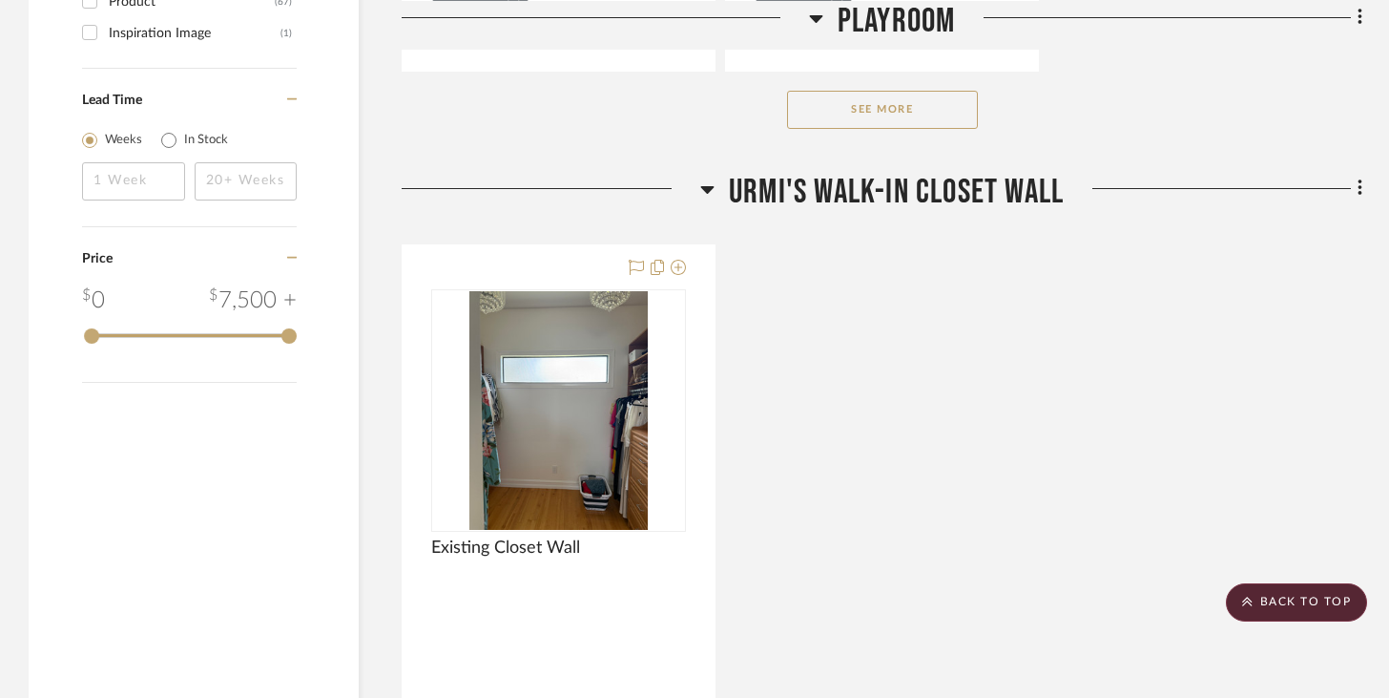
scroll to position [2758, 0]
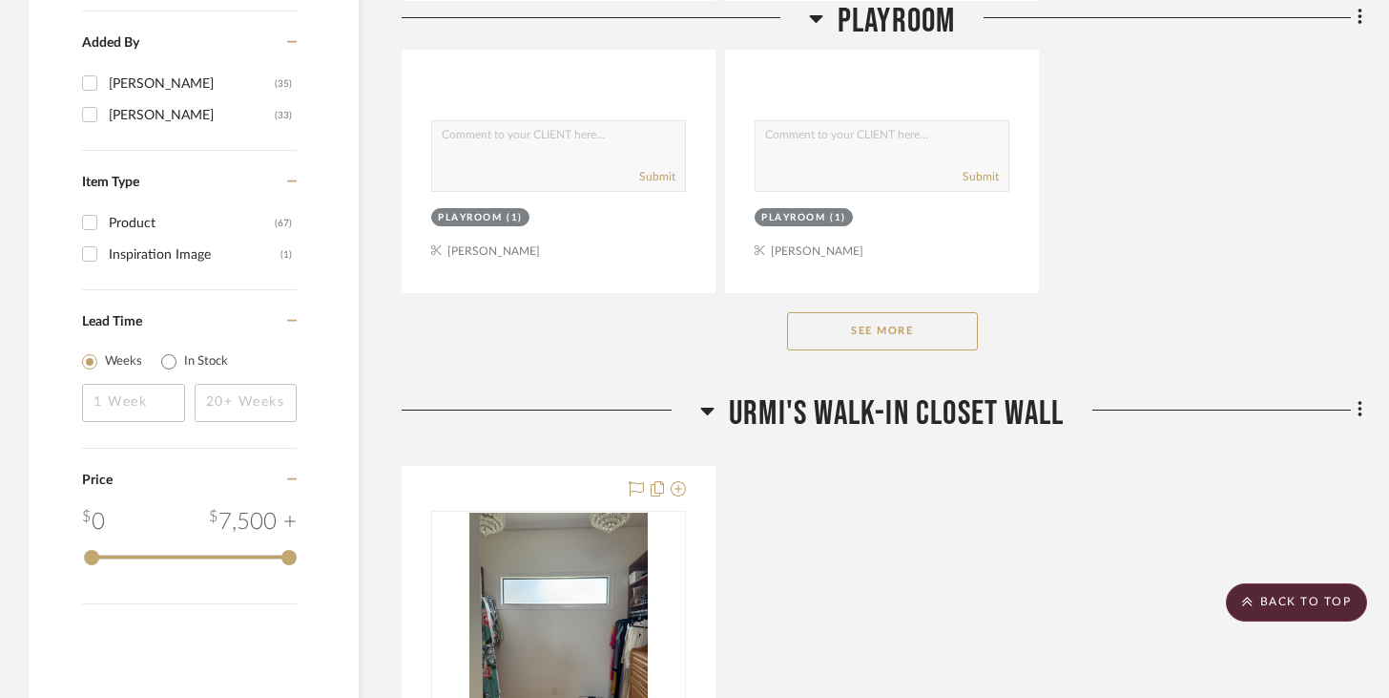
click at [831, 336] on button "See More" at bounding box center [882, 331] width 191 height 38
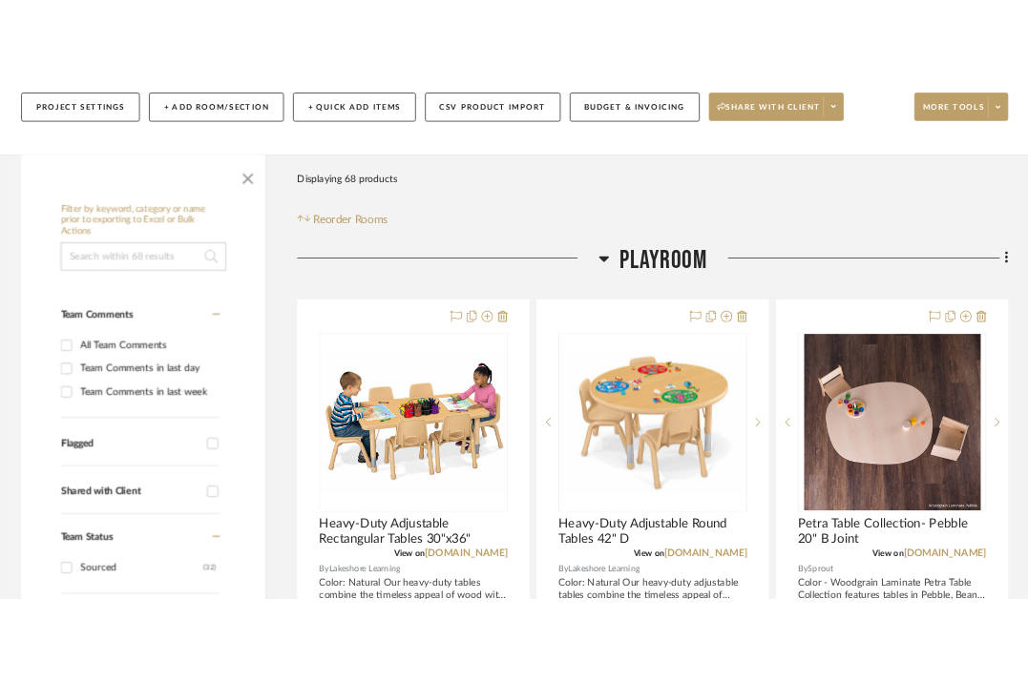
scroll to position [184, 0]
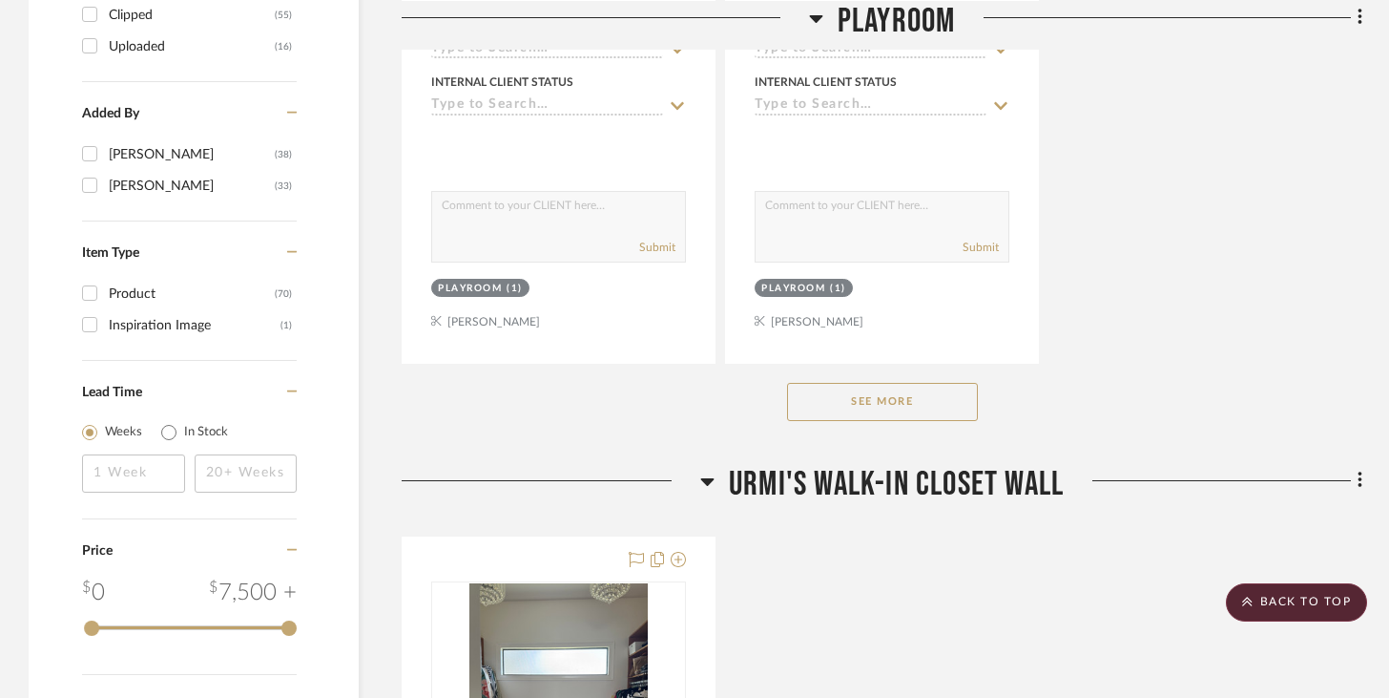
scroll to position [2706, 0]
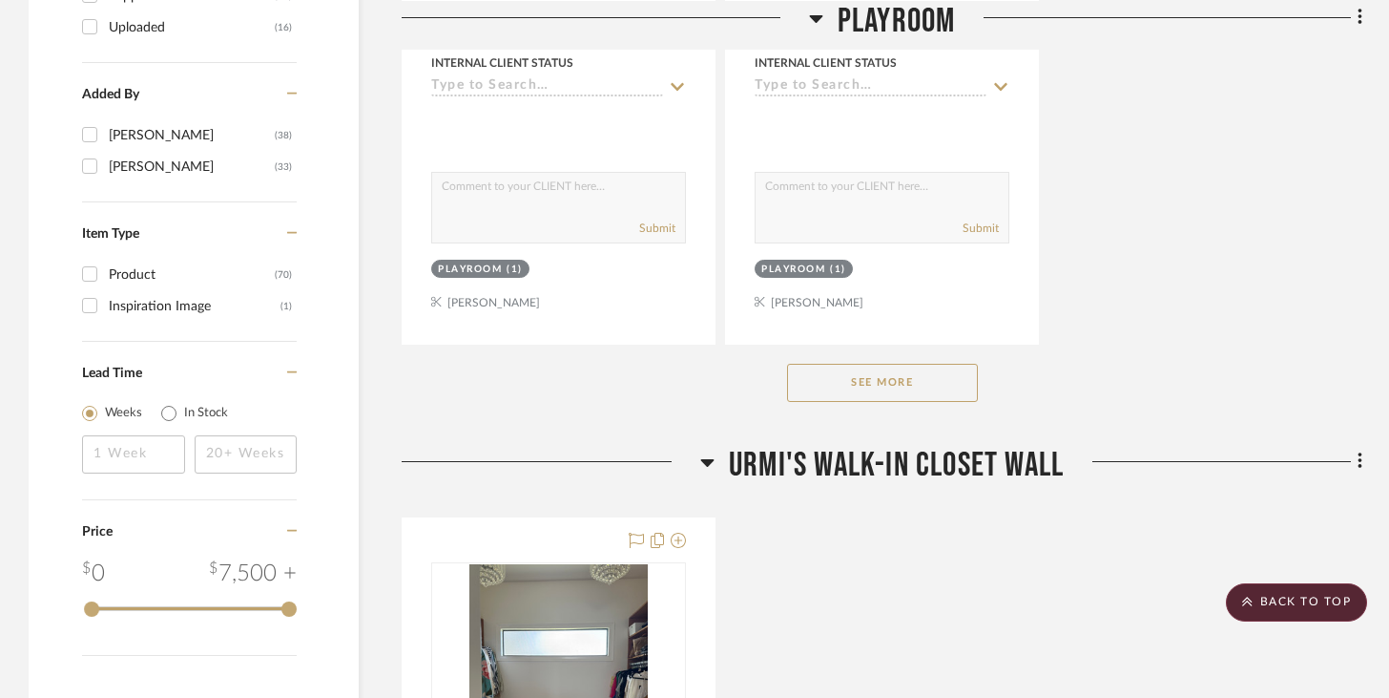
click at [802, 392] on button "See More" at bounding box center [882, 383] width 191 height 38
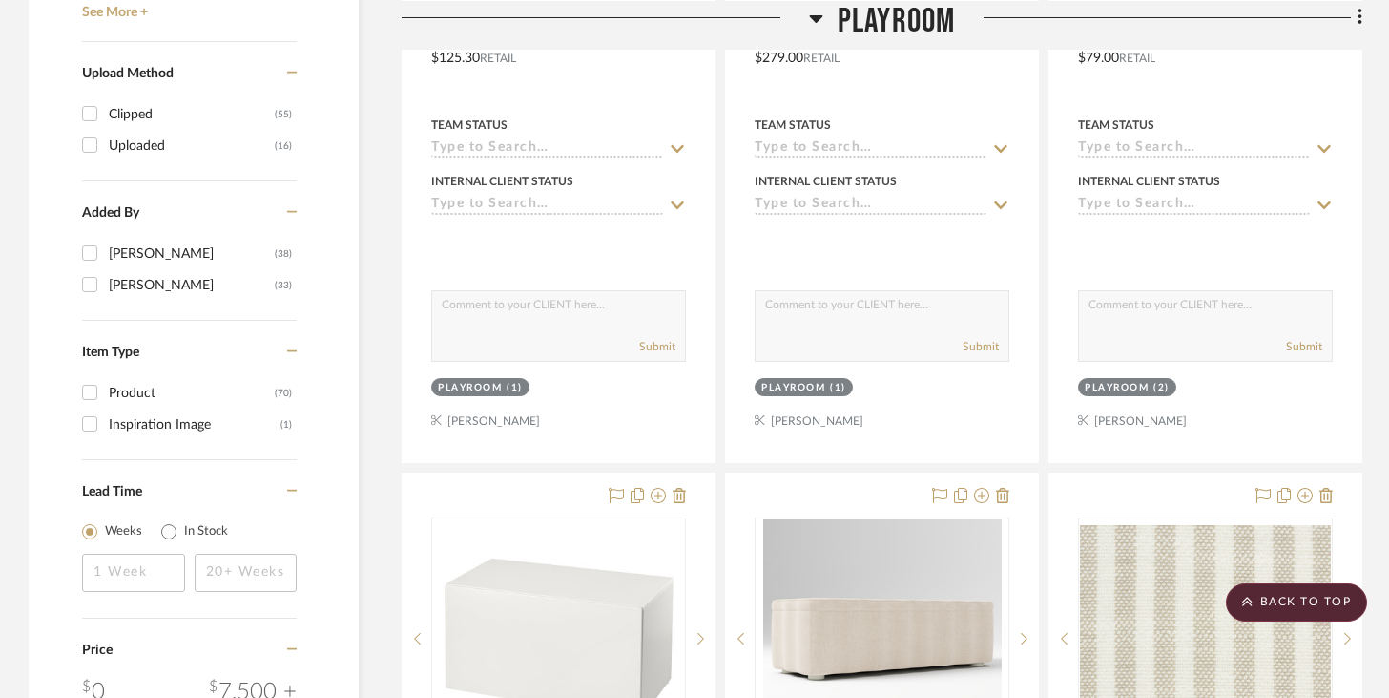
scroll to position [2581, 0]
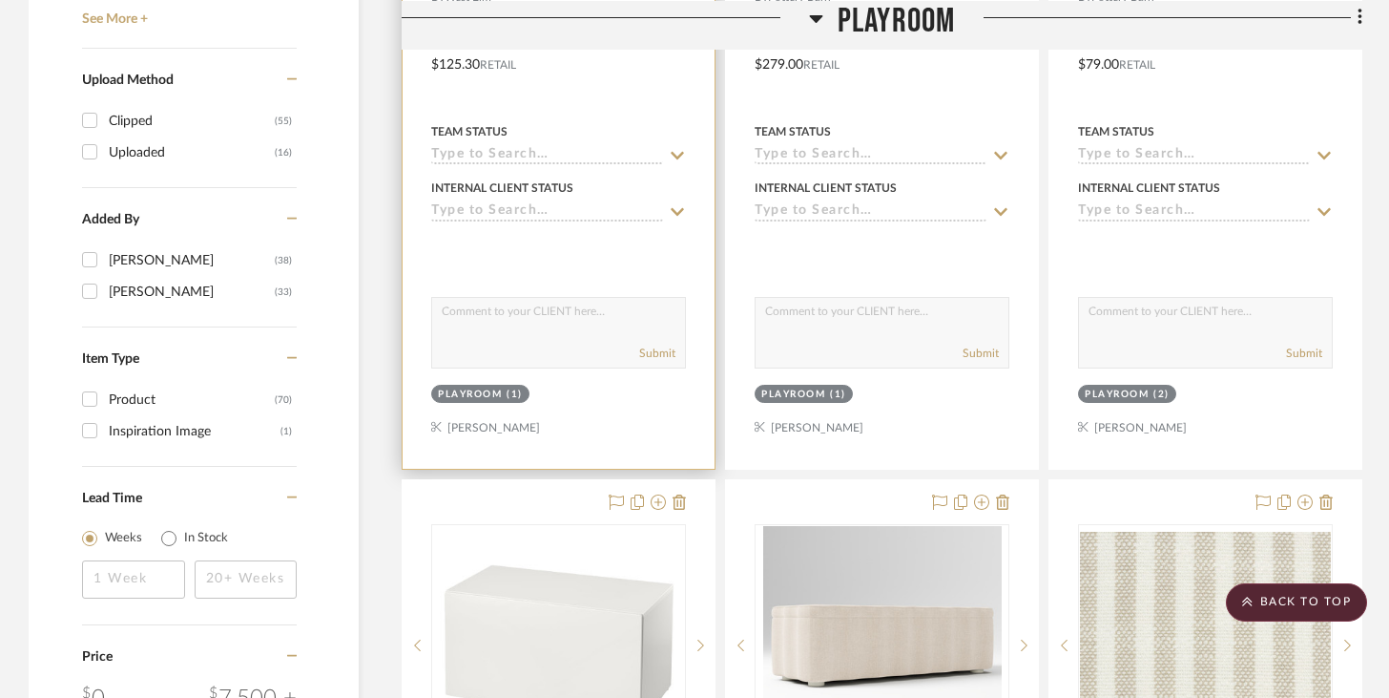
click at [670, 151] on icon at bounding box center [677, 155] width 17 height 15
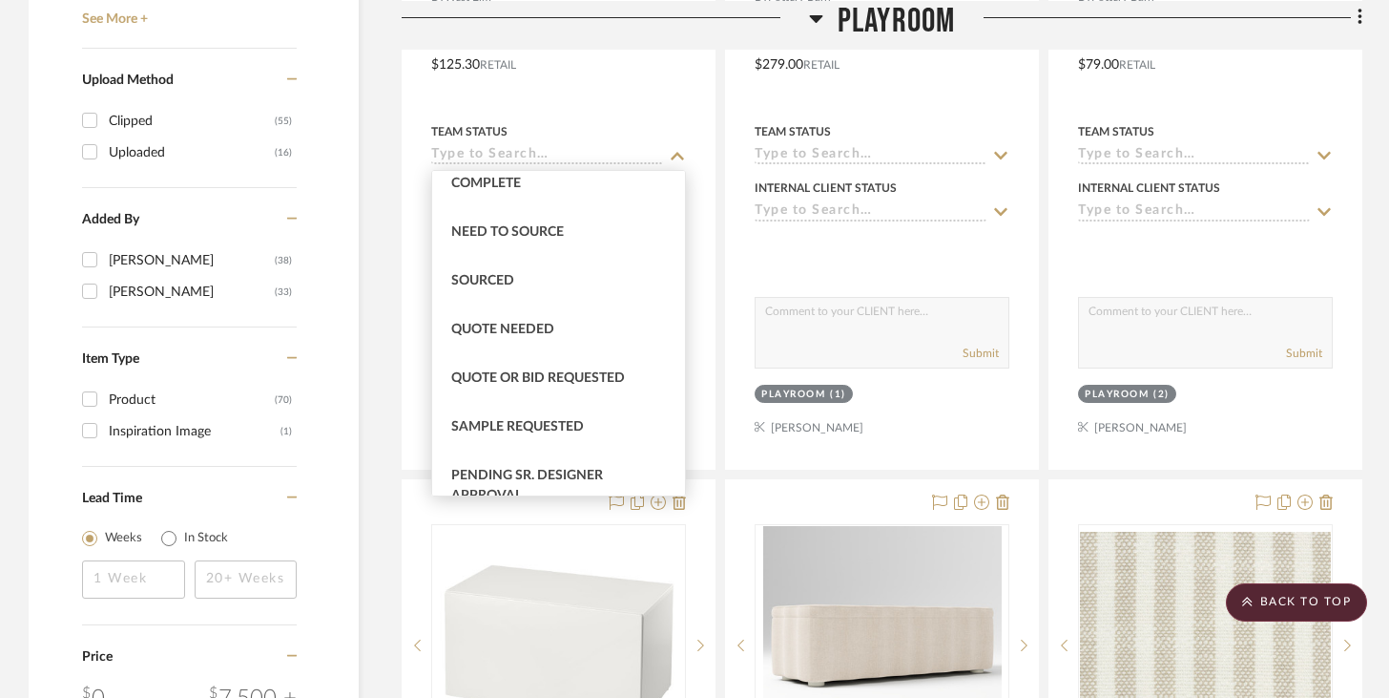
scroll to position [540, 0]
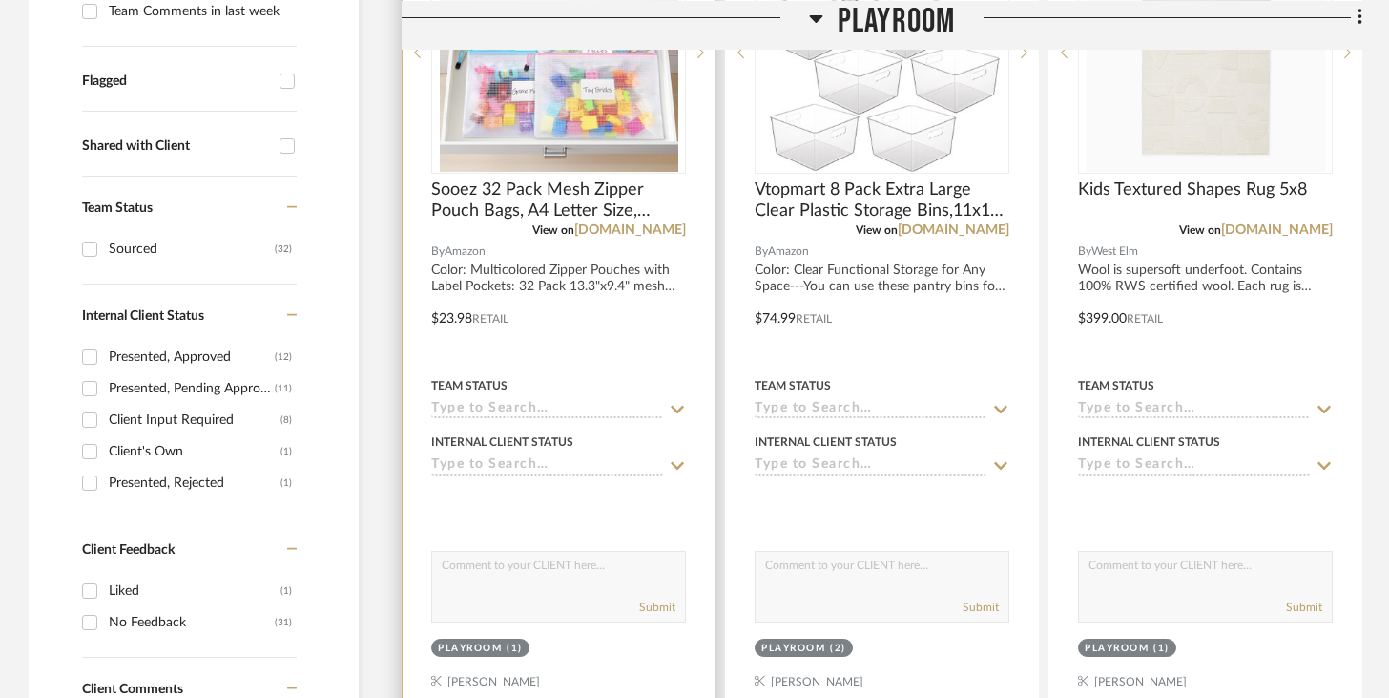
scroll to position [635, 0]
click at [615, 409] on input at bounding box center [547, 409] width 232 height 18
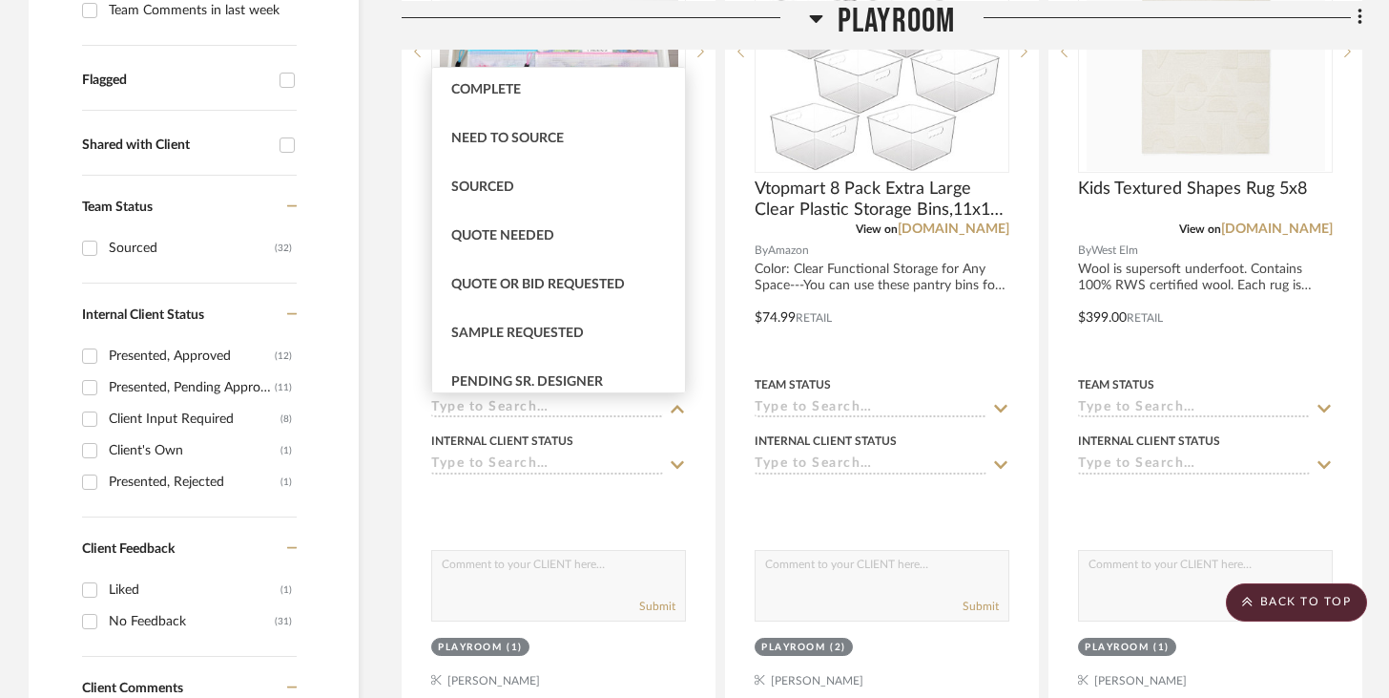
scroll to position [539, 0]
click at [604, 180] on div "Sourced" at bounding box center [558, 185] width 253 height 49
type input "[DATE]"
type input "Sourced"
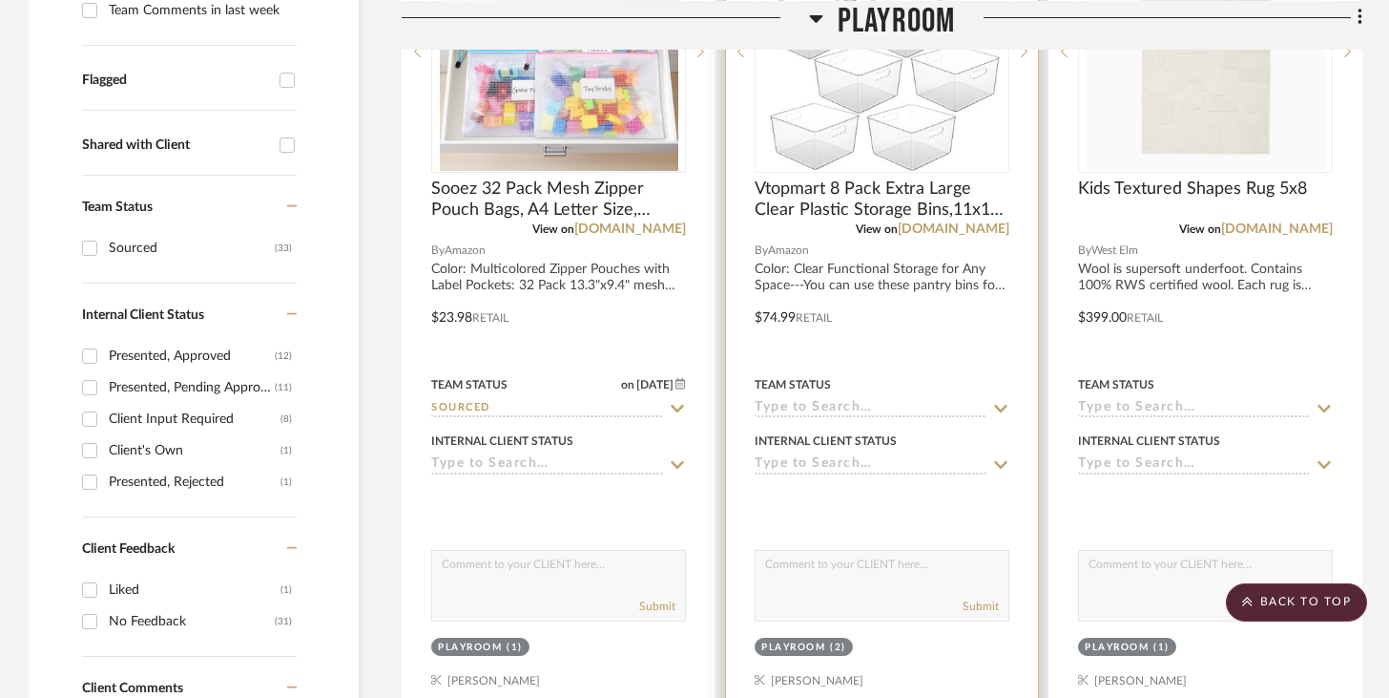
click at [893, 410] on input at bounding box center [871, 409] width 232 height 18
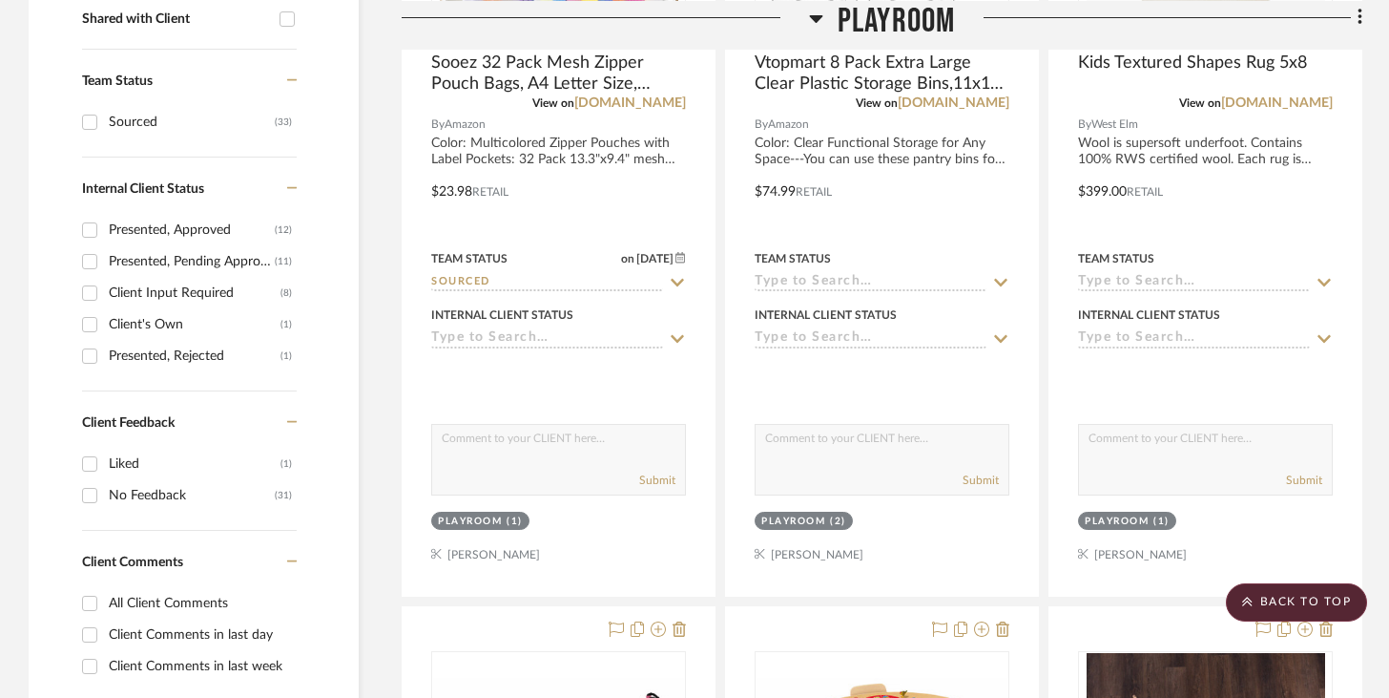
scroll to position [734, 0]
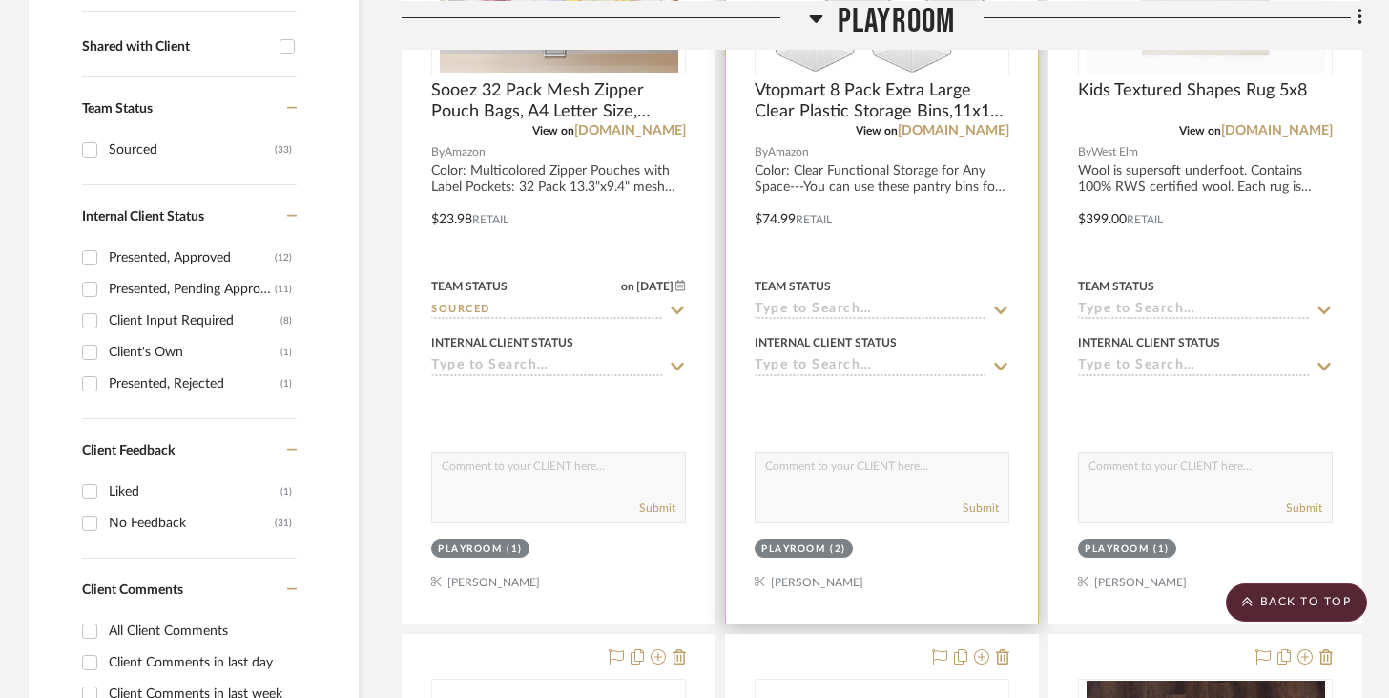
click at [885, 313] on input at bounding box center [871, 311] width 232 height 18
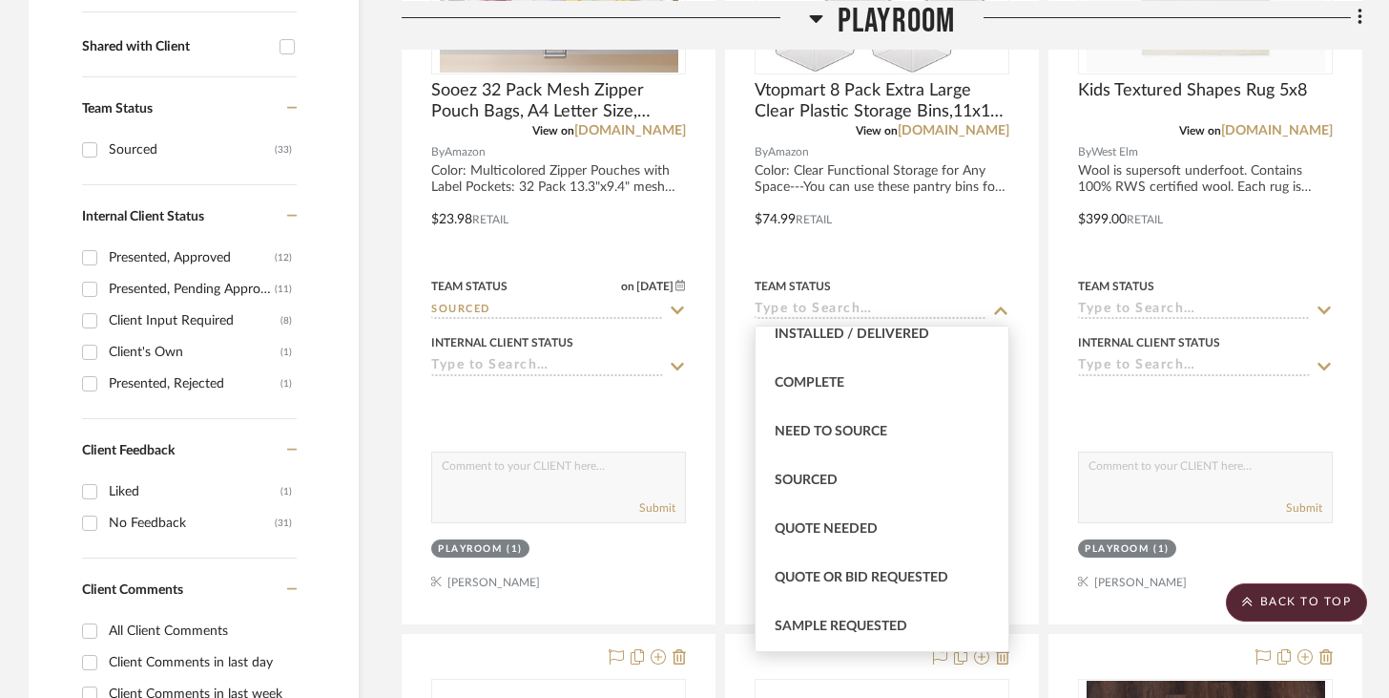
scroll to position [534, 0]
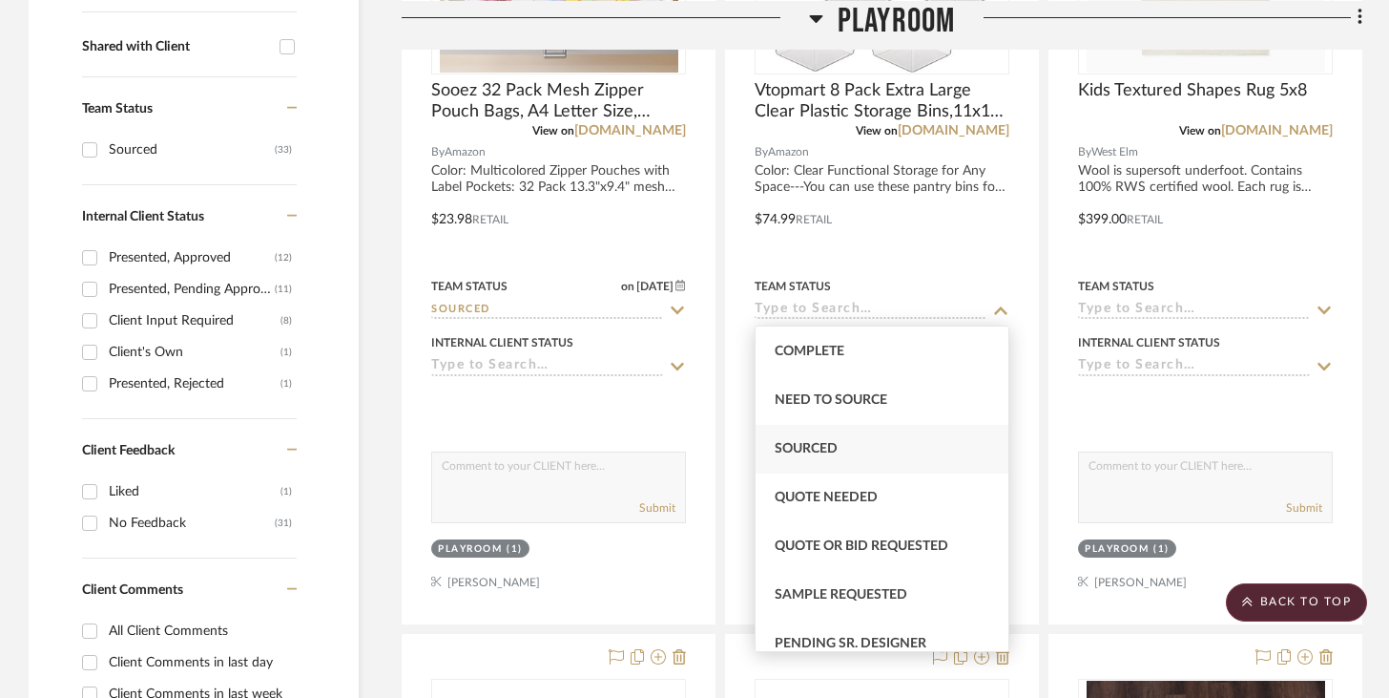
click at [844, 454] on div "Sourced" at bounding box center [882, 449] width 253 height 49
type input "[DATE]"
type input "Sourced"
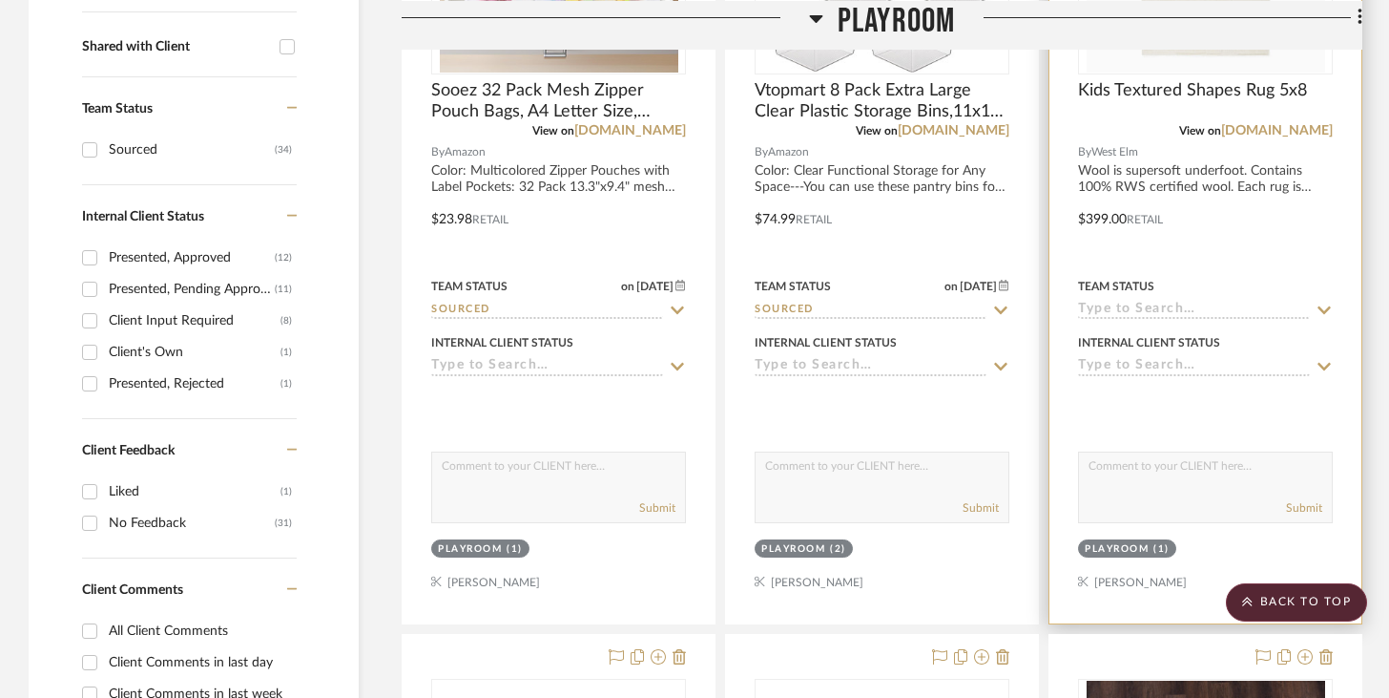
click at [1040, 311] on input at bounding box center [1194, 311] width 232 height 18
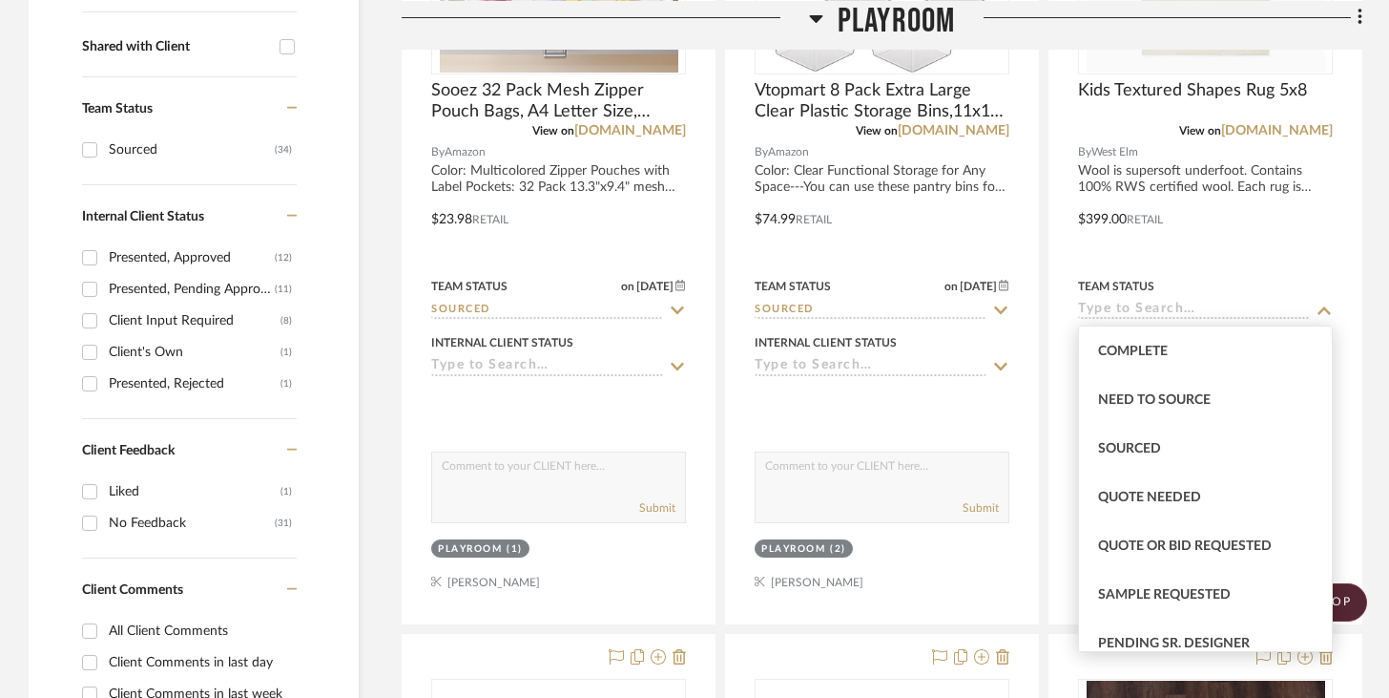
scroll to position [535, 0]
click at [1040, 456] on div "Sourced" at bounding box center [1205, 448] width 253 height 49
type input "[DATE]"
type input "Sourced"
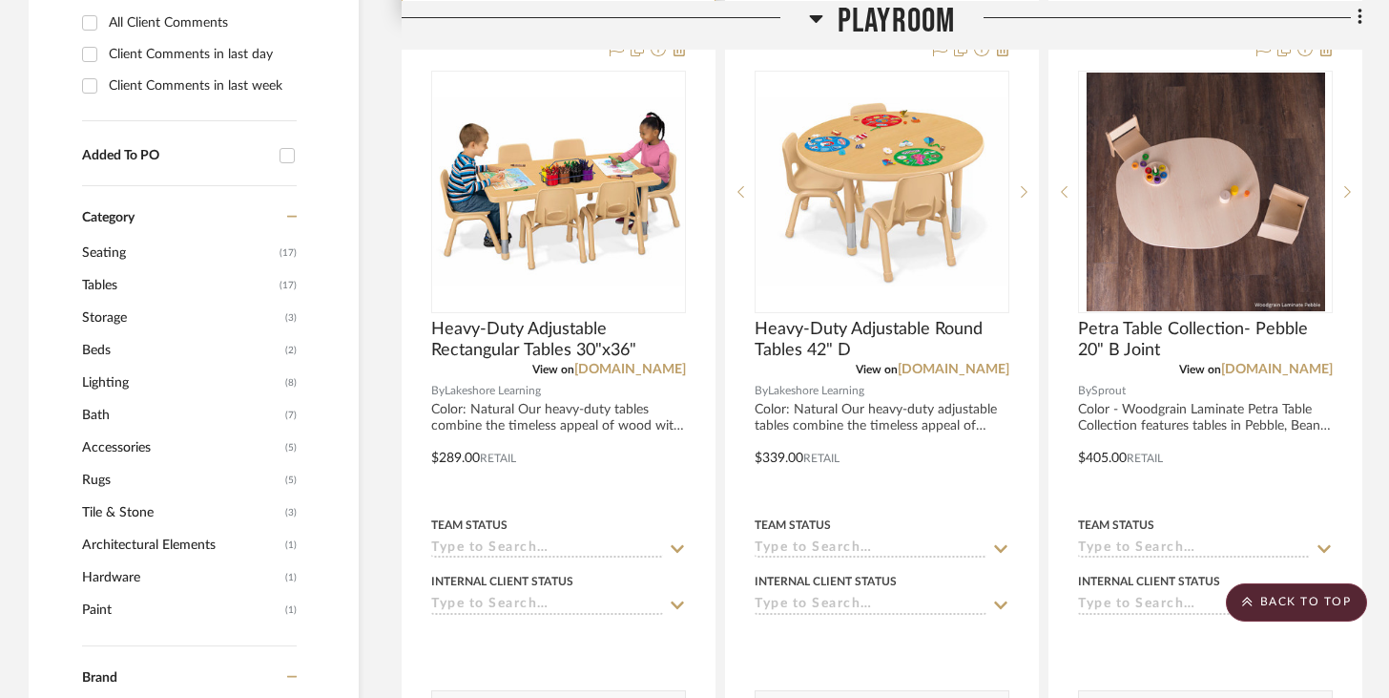
scroll to position [1375, 0]
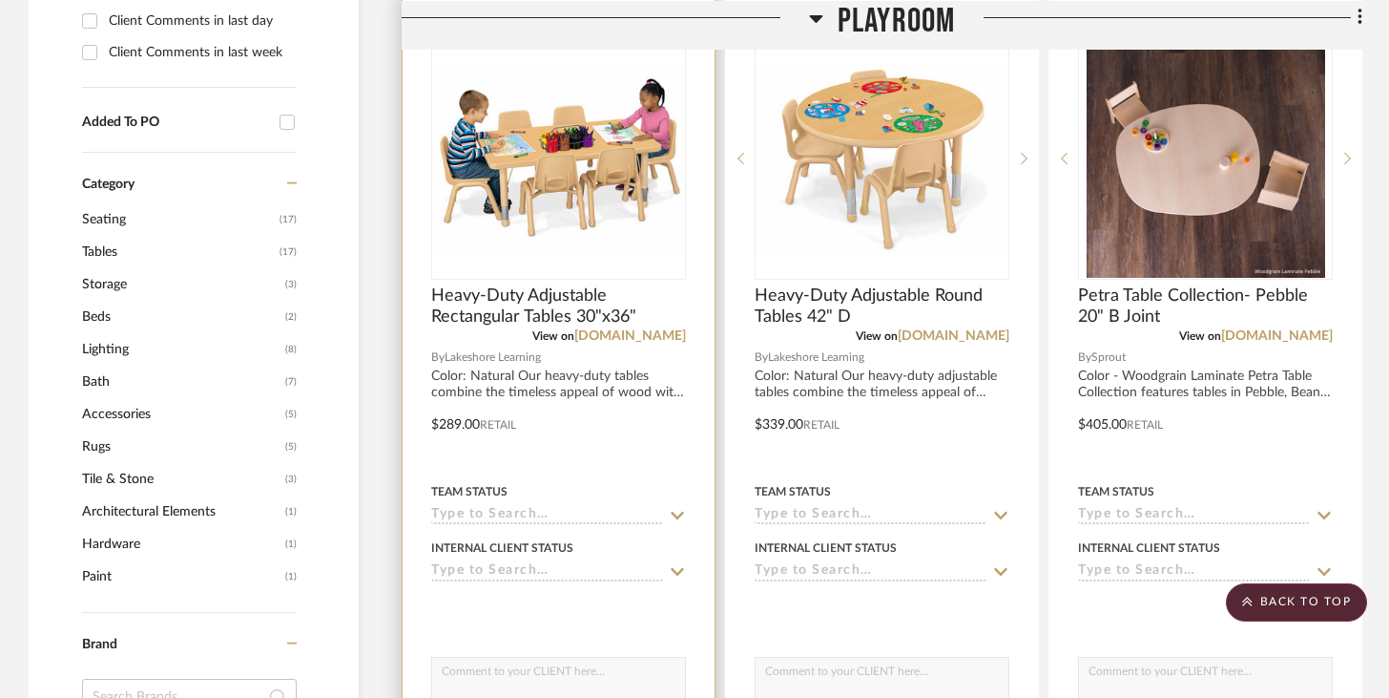
click at [594, 514] on input at bounding box center [547, 516] width 232 height 18
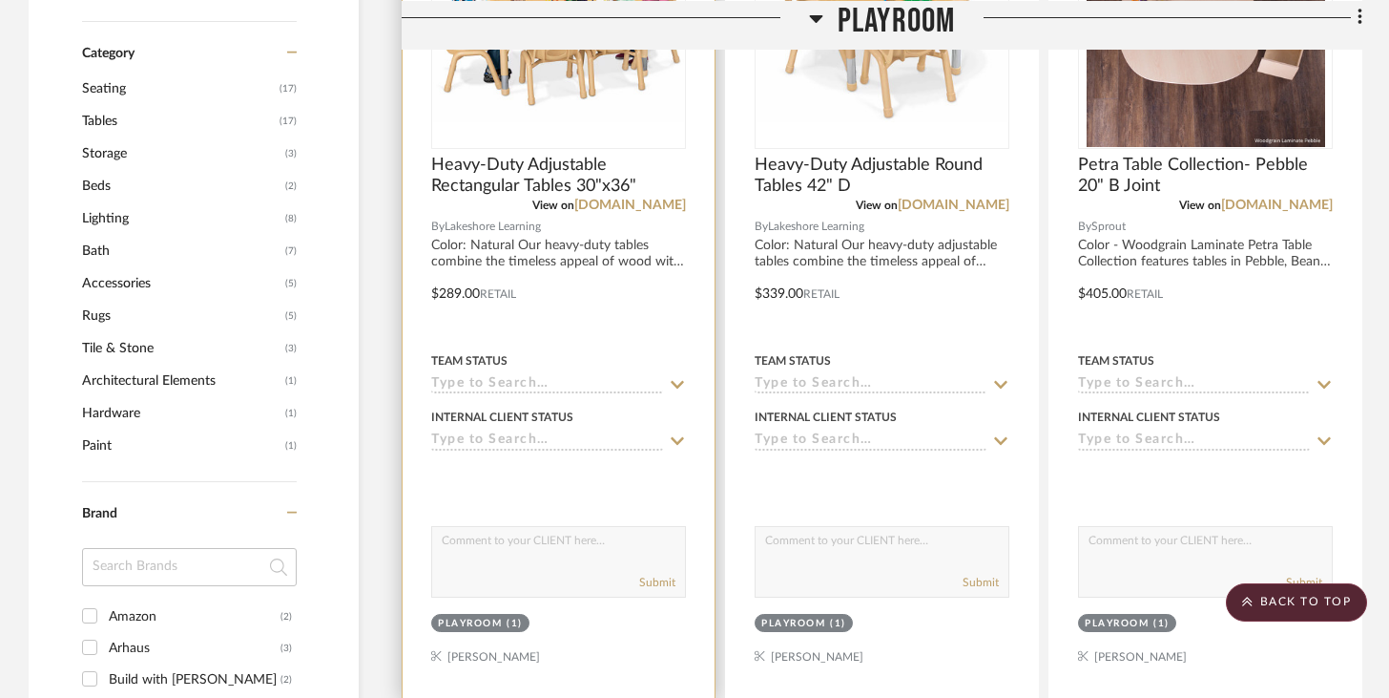
scroll to position [1507, 0]
click at [580, 384] on input at bounding box center [547, 384] width 232 height 18
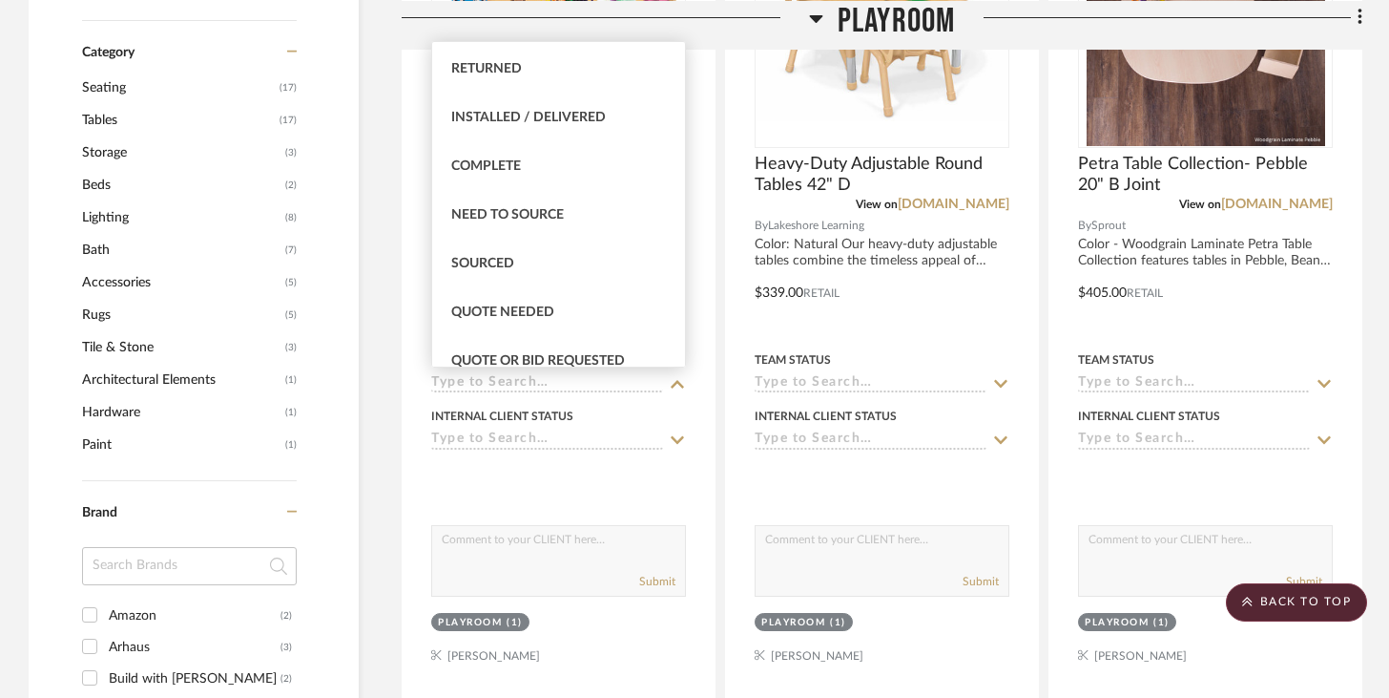
scroll to position [471, 0]
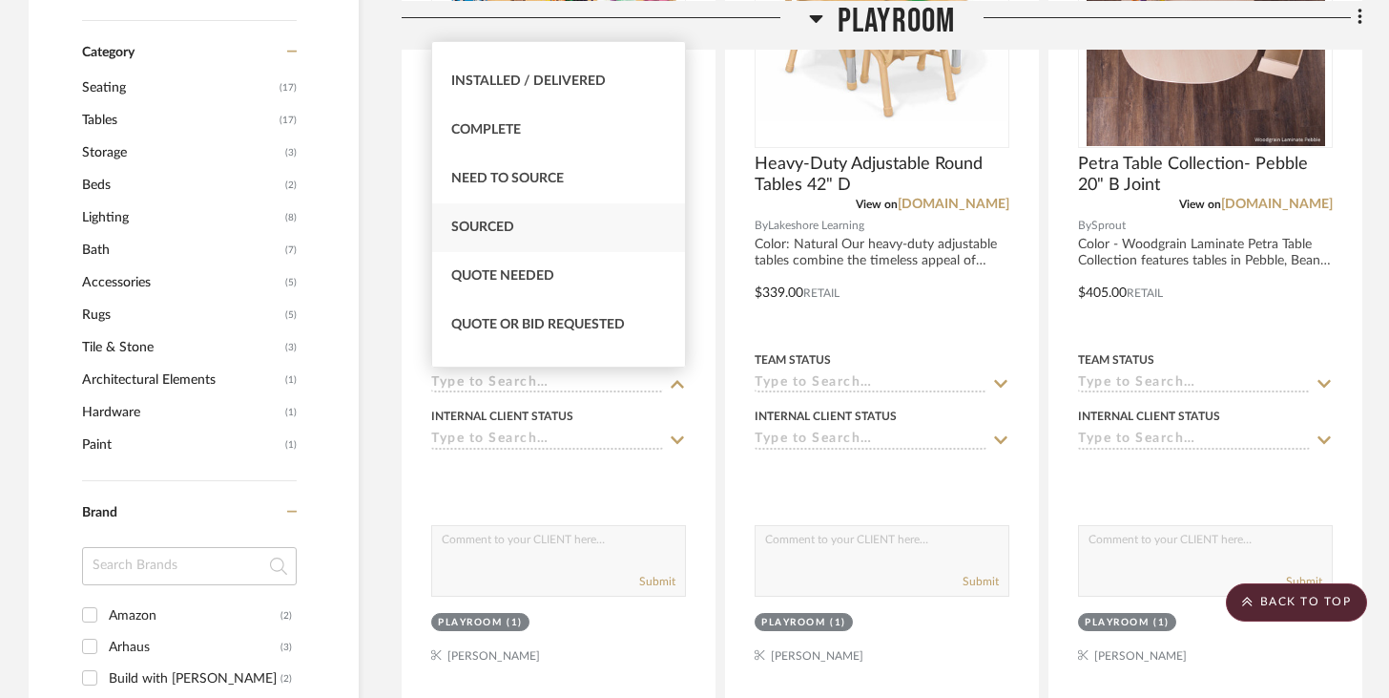
click at [564, 235] on div "Sourced" at bounding box center [558, 227] width 253 height 49
type input "[DATE]"
type input "Sourced"
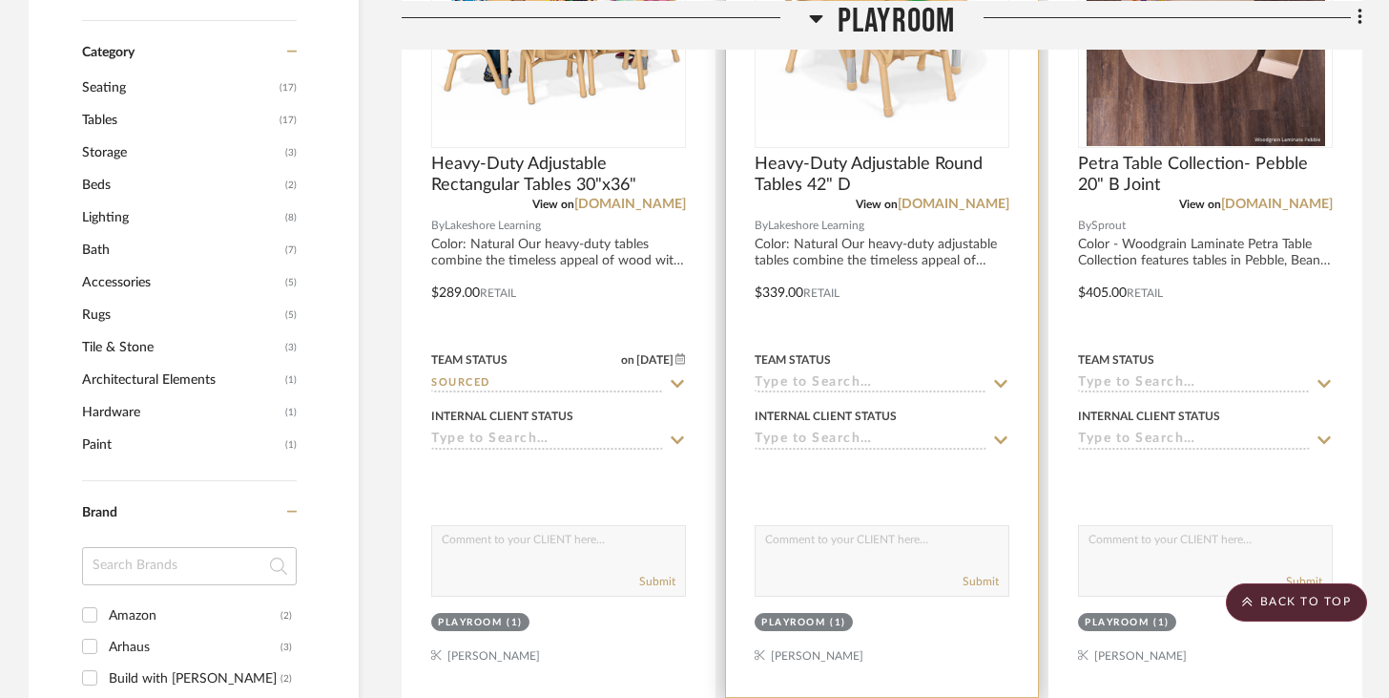
click at [845, 392] on div at bounding box center [882, 279] width 312 height 835
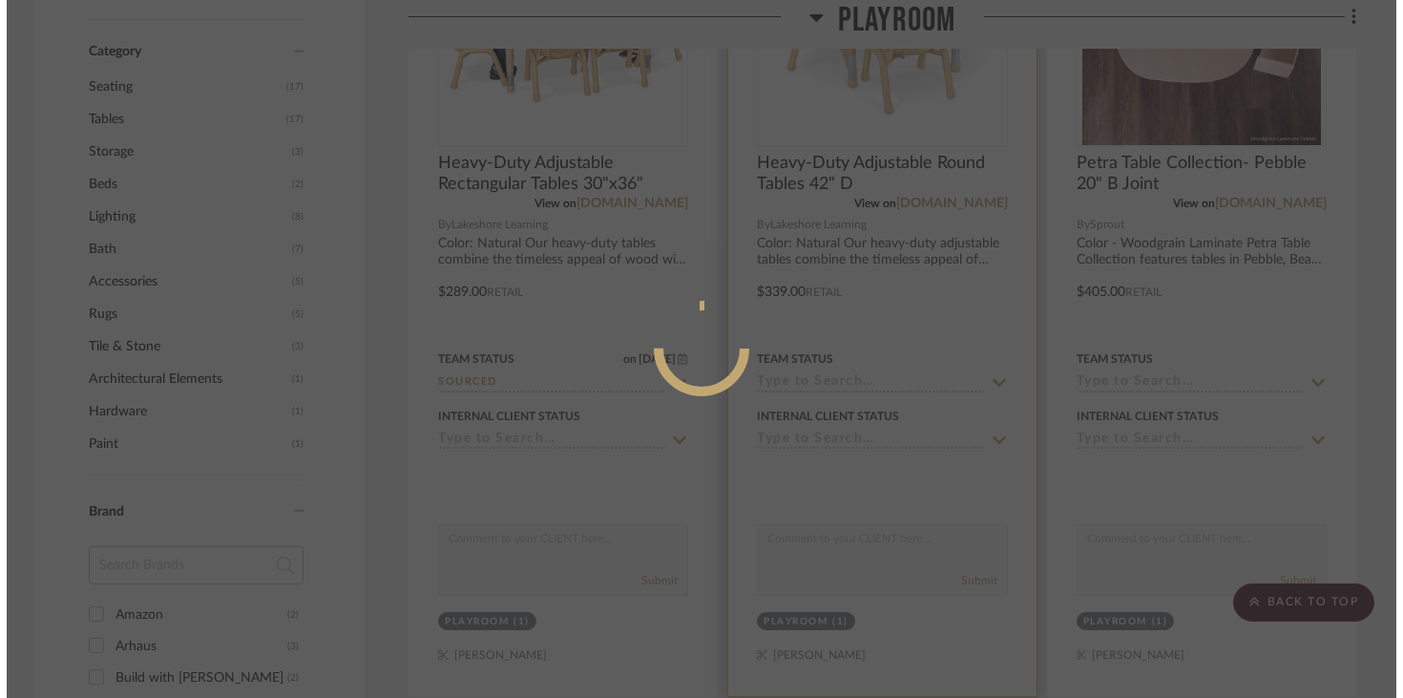
scroll to position [0, 0]
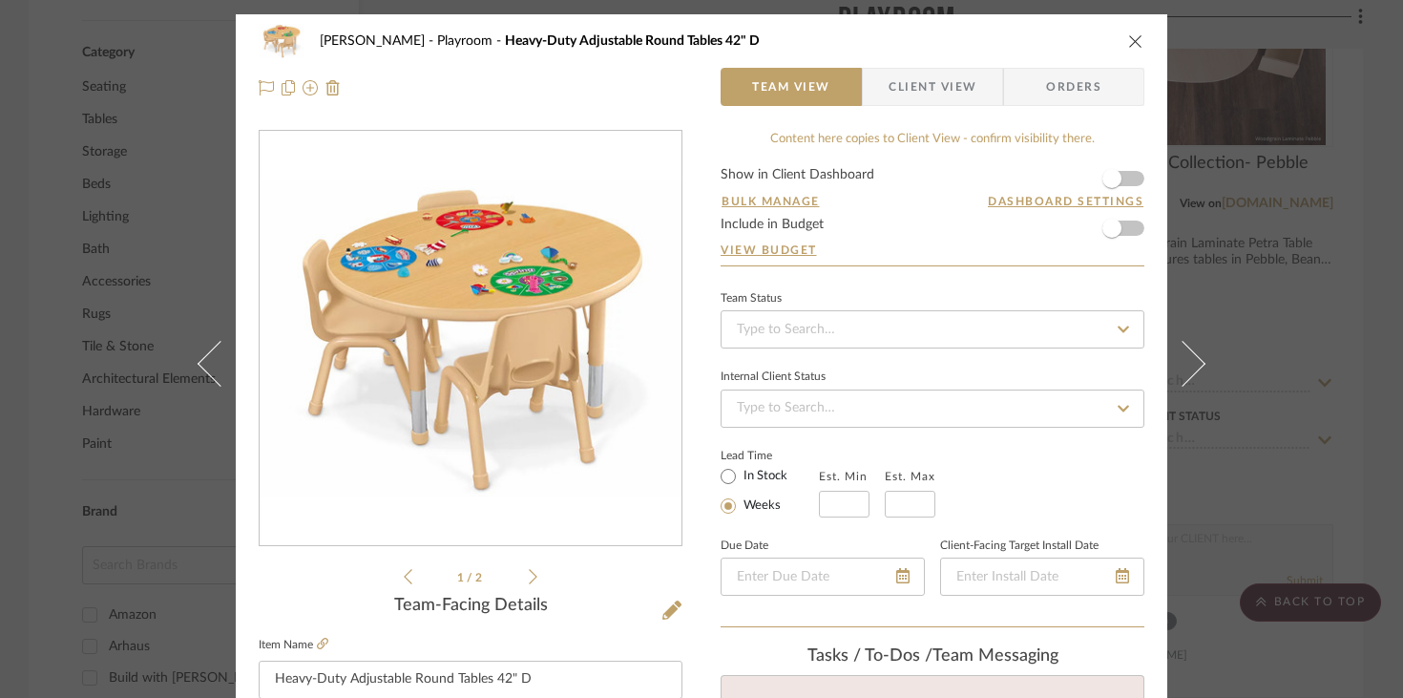
click at [1040, 36] on div "Urmi Rodrigues Playroom Heavy-Duty Adjustable Round Tables 42" D Team View Clie…" at bounding box center [701, 64] width 931 height 100
click at [1040, 37] on icon "close" at bounding box center [1135, 40] width 15 height 15
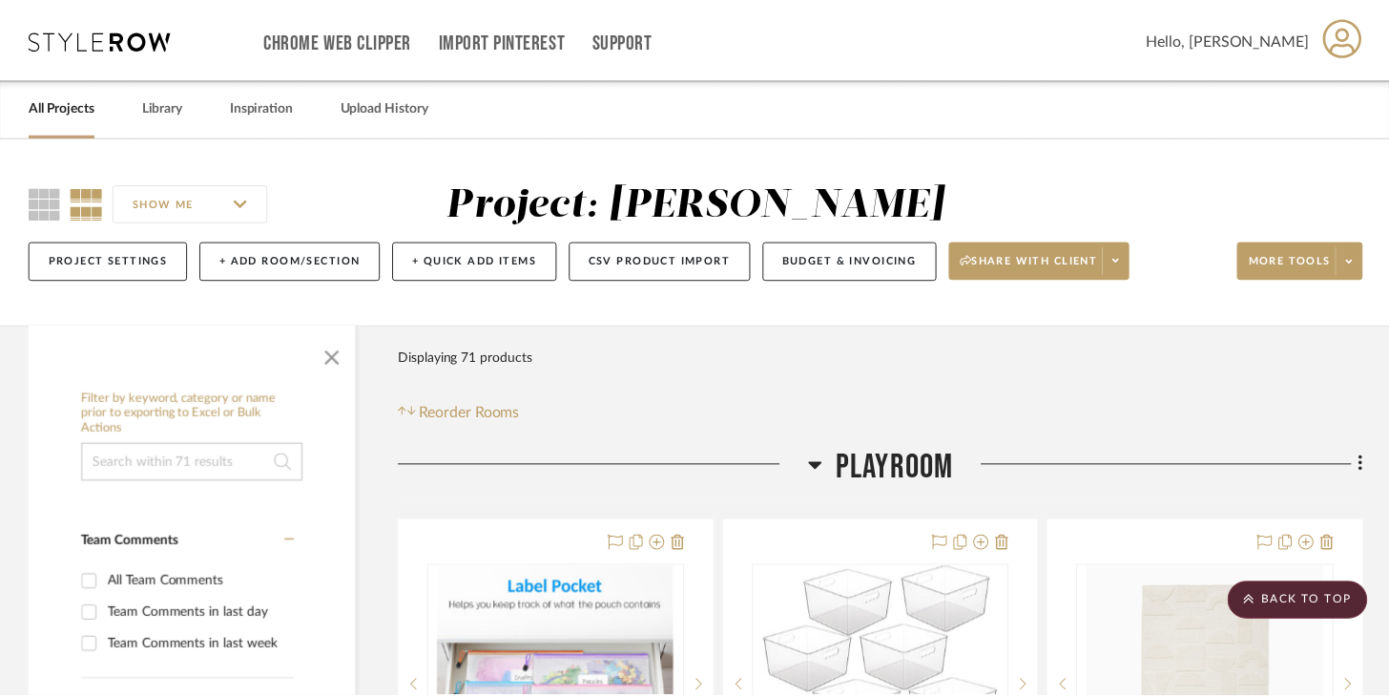
scroll to position [1507, 0]
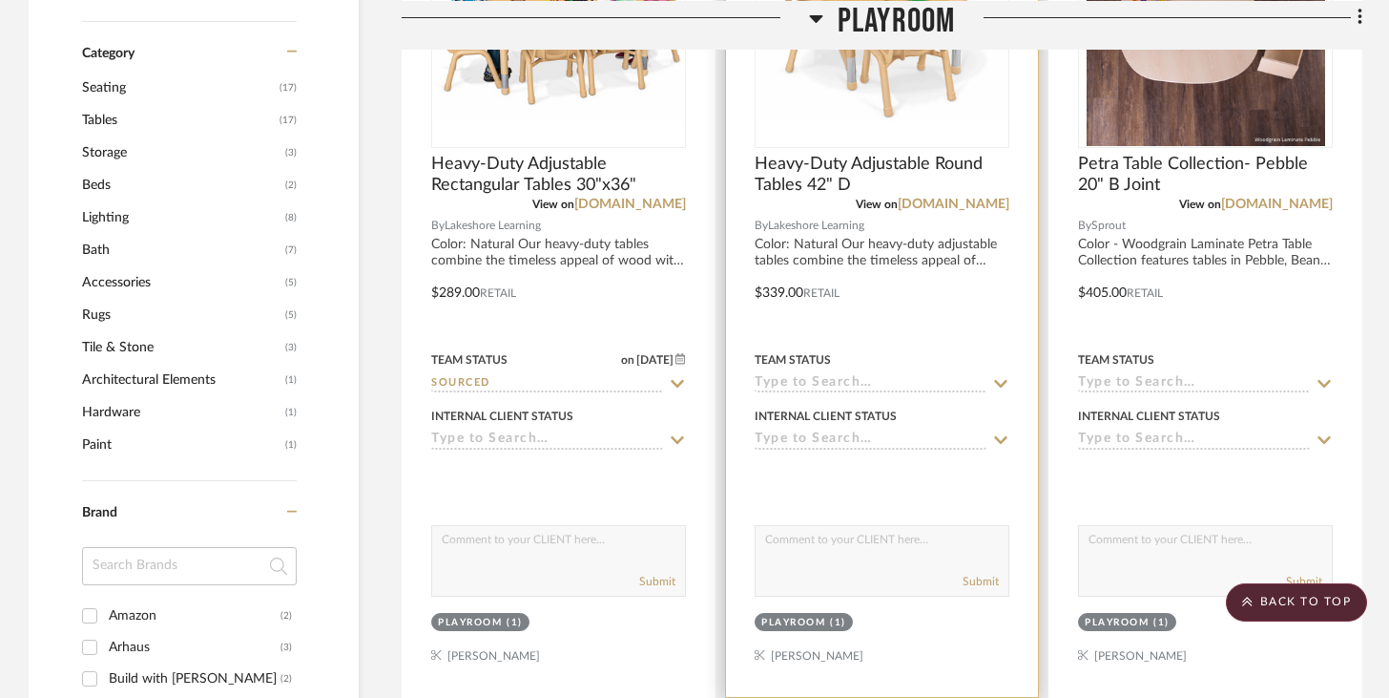
click at [869, 385] on input at bounding box center [871, 384] width 232 height 18
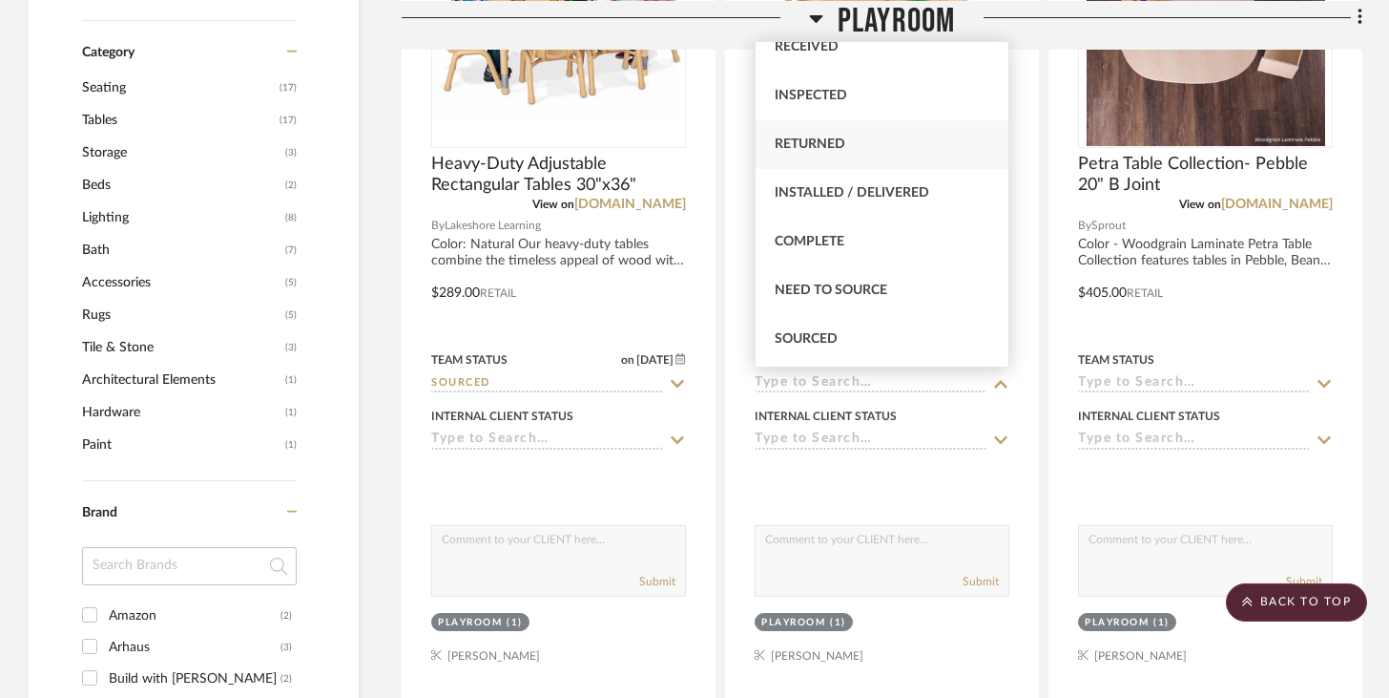
scroll to position [371, 0]
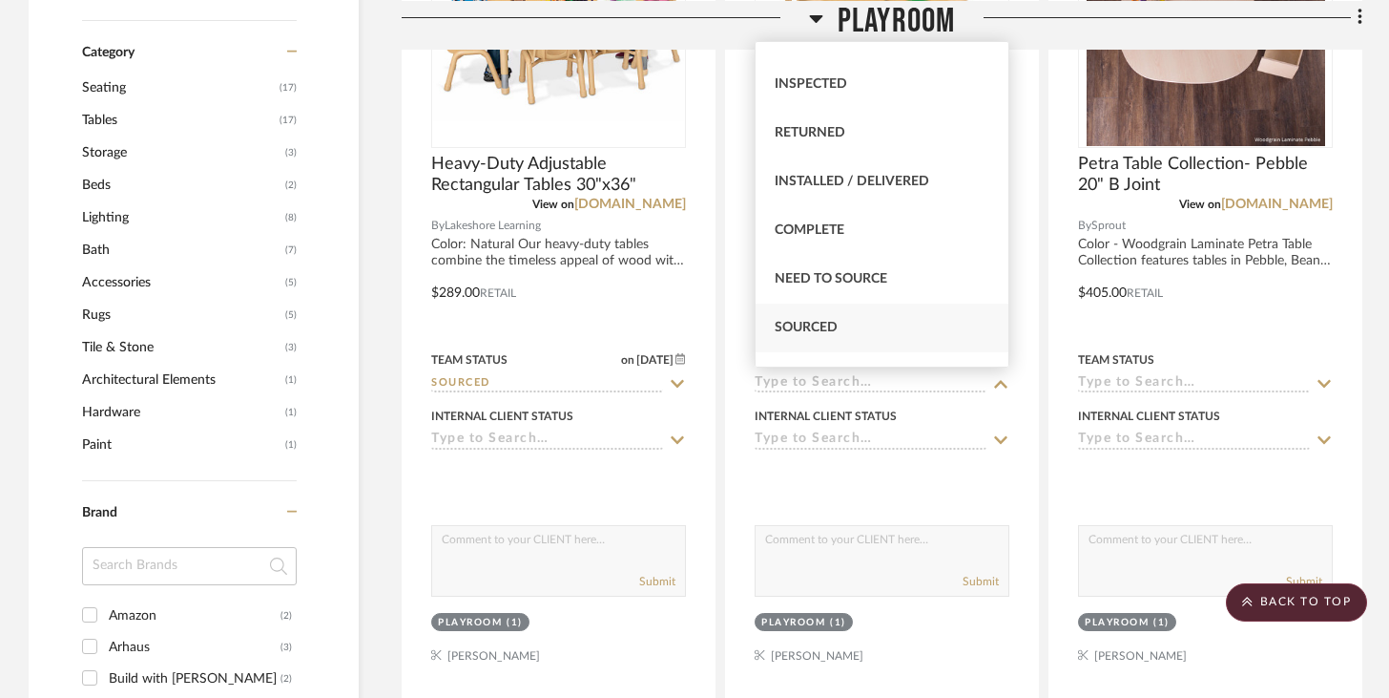
click at [839, 329] on div "Sourced" at bounding box center [882, 327] width 253 height 49
type input "[DATE]"
type input "Sourced"
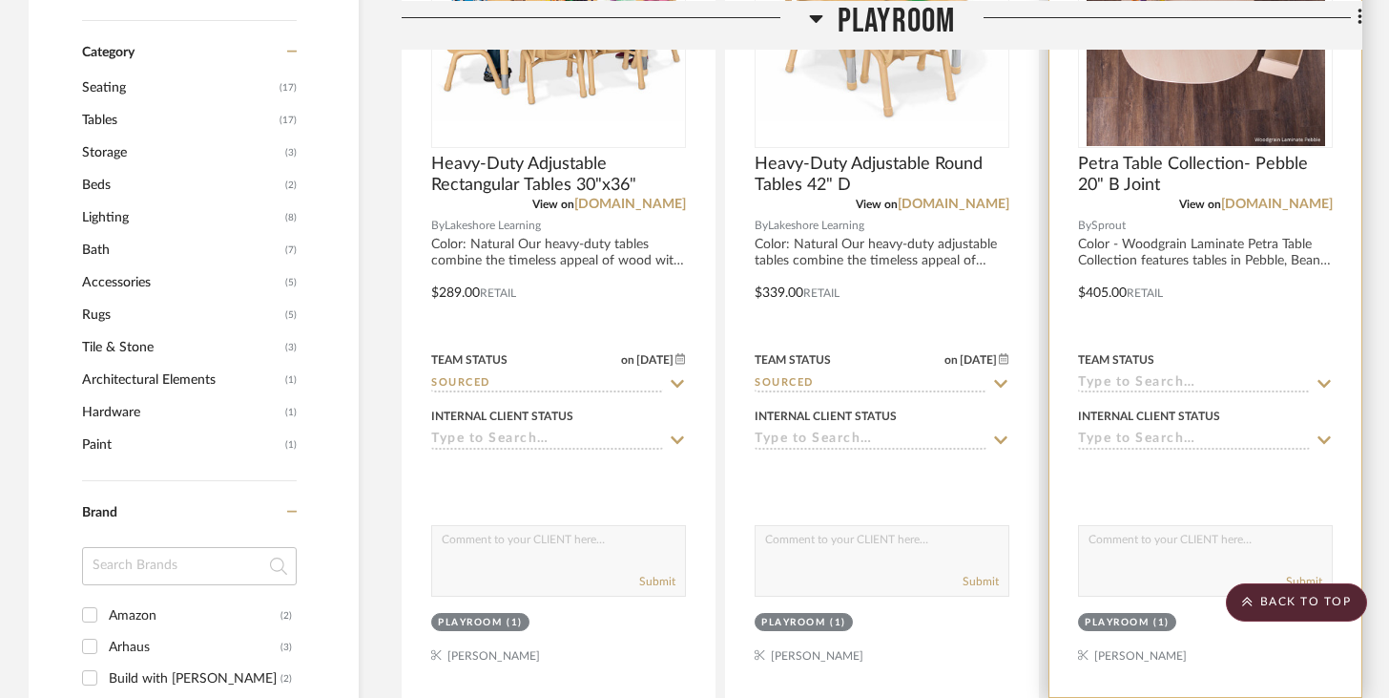
click at [1040, 384] on input at bounding box center [1194, 384] width 232 height 18
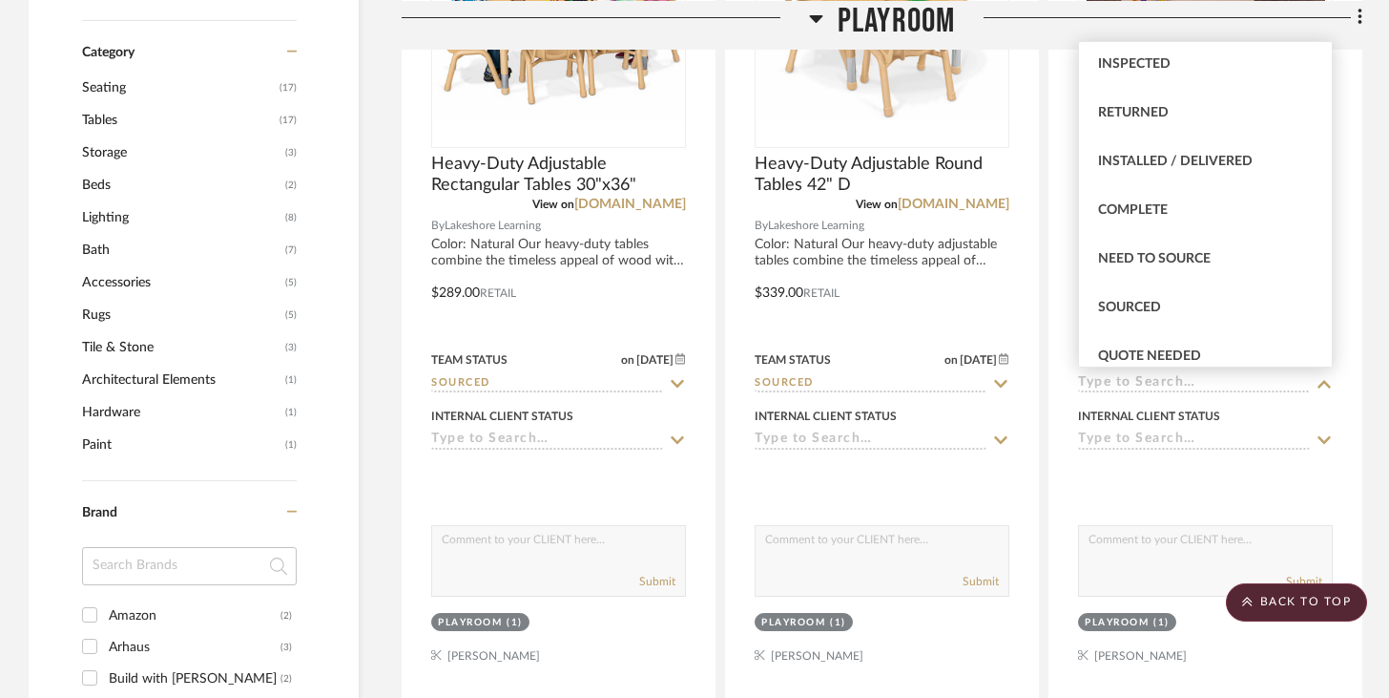
scroll to position [392, 0]
click at [1040, 317] on div "Sourced" at bounding box center [1205, 306] width 253 height 49
type input "[DATE]"
type input "Sourced"
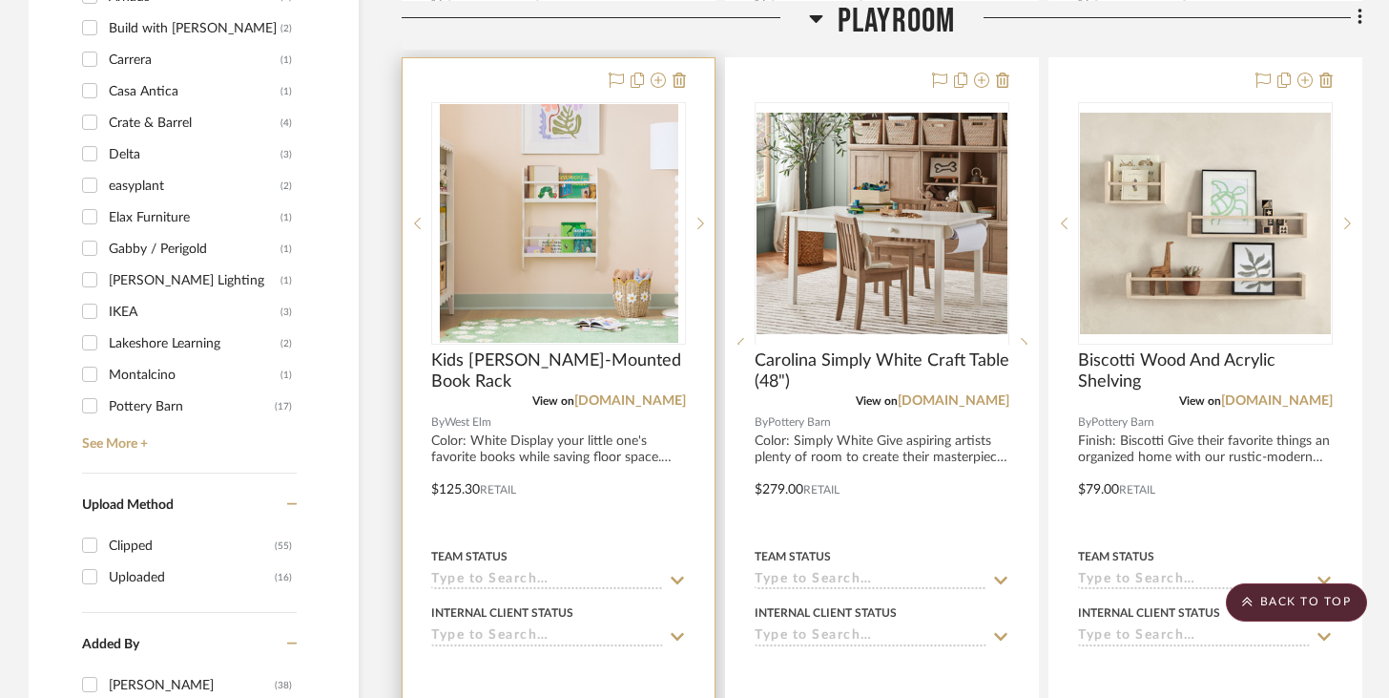
scroll to position [2165, 0]
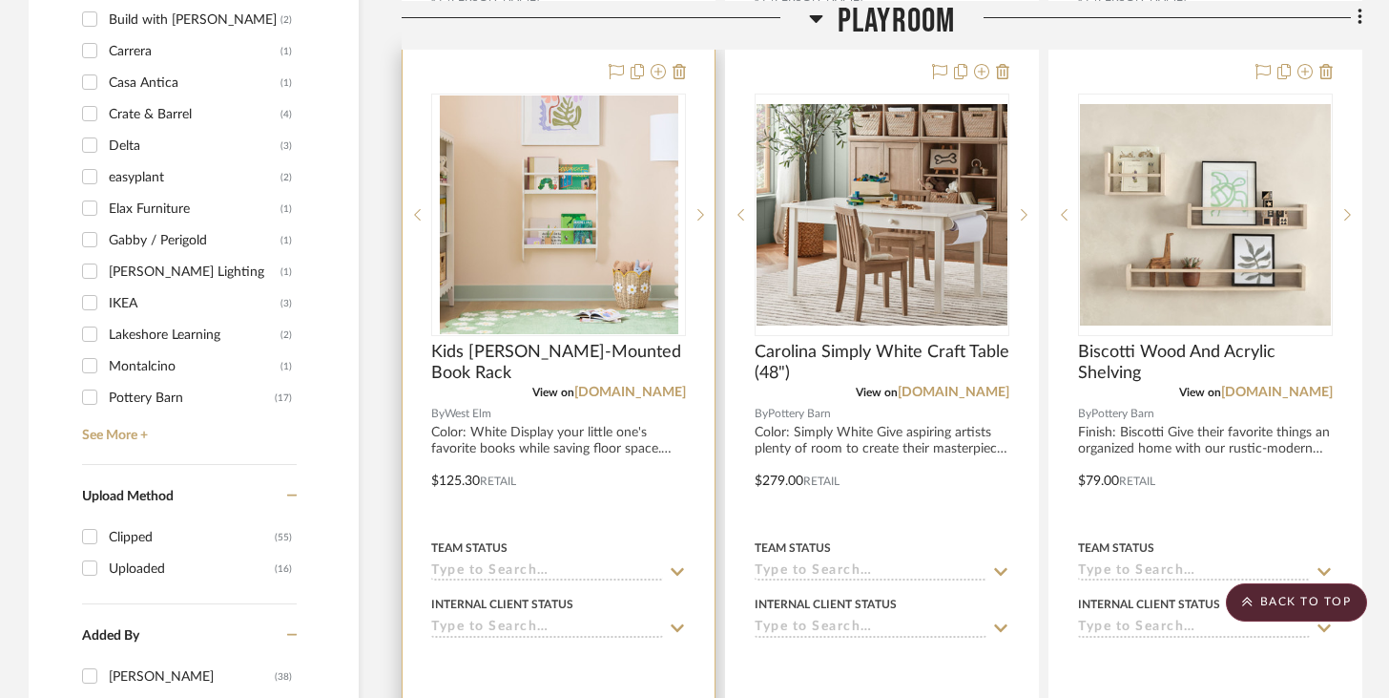
click at [610, 557] on div "Team Status" at bounding box center [558, 558] width 255 height 46
click at [580, 581] on div at bounding box center [559, 467] width 312 height 835
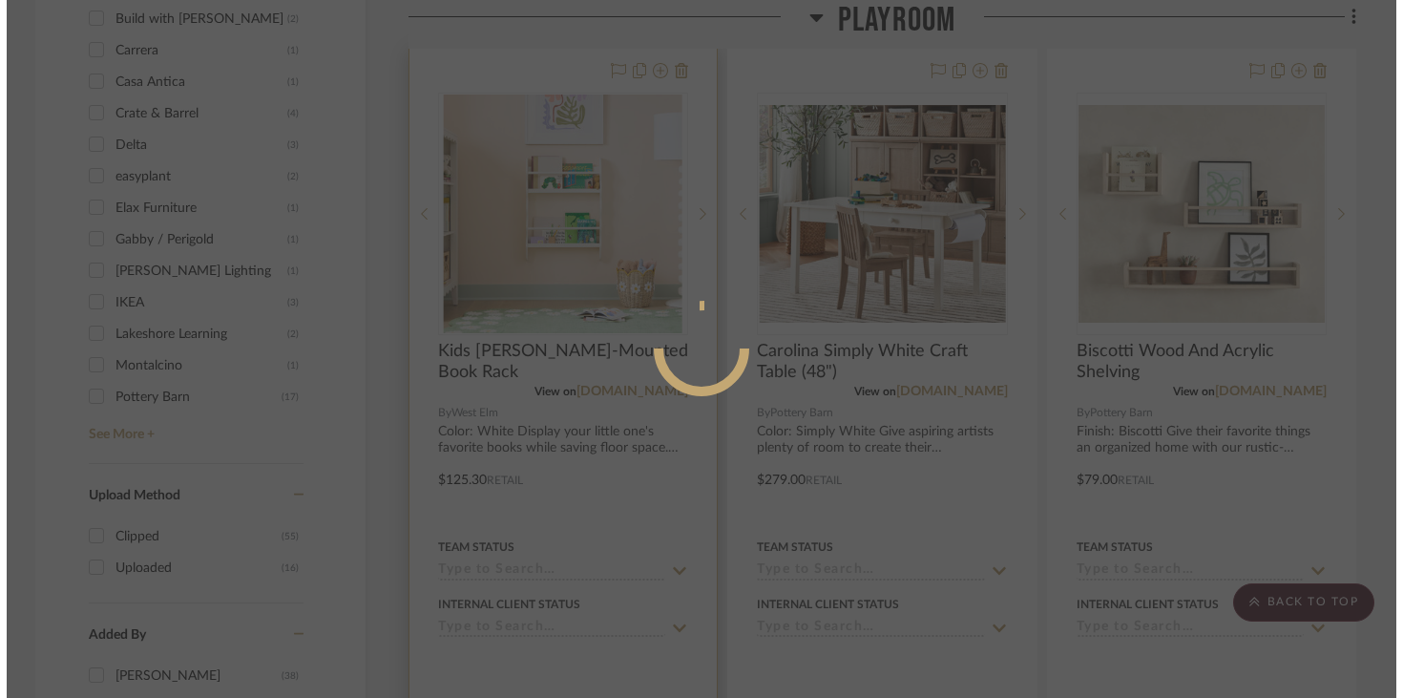
scroll to position [0, 0]
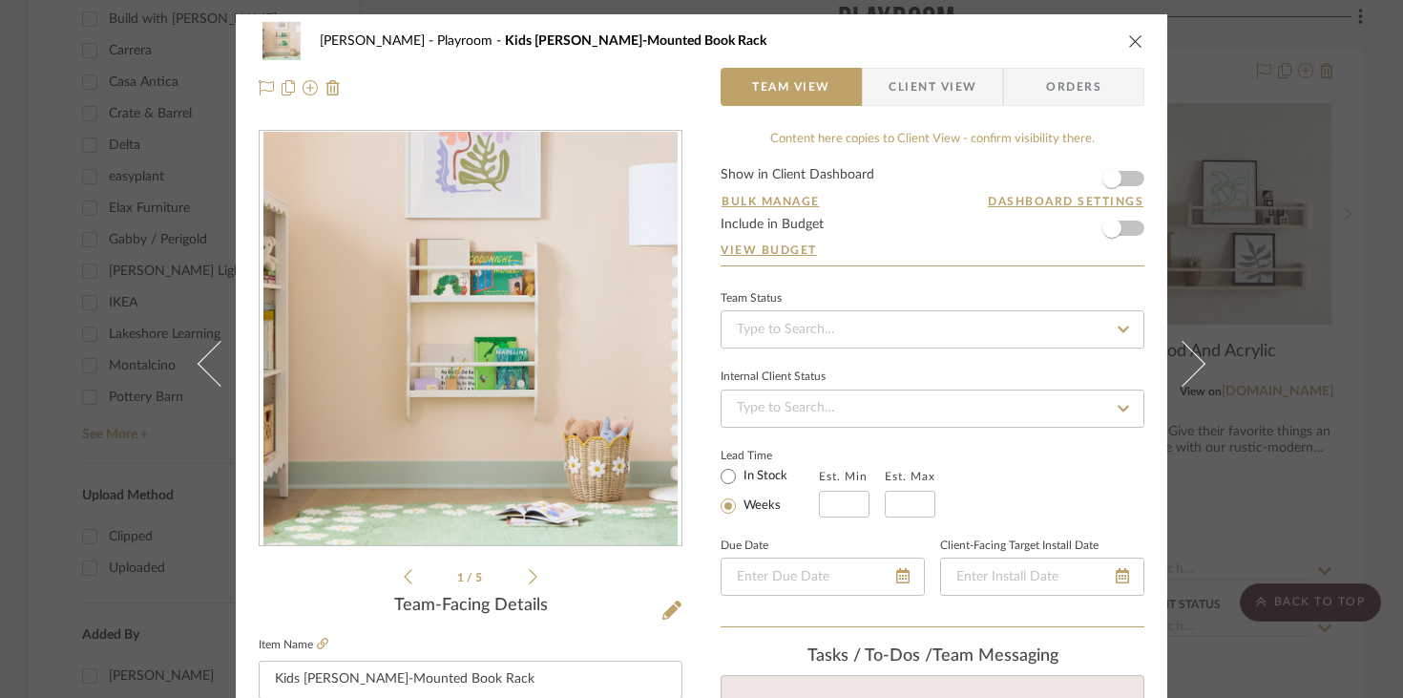
click at [1040, 38] on icon "close" at bounding box center [1135, 40] width 15 height 15
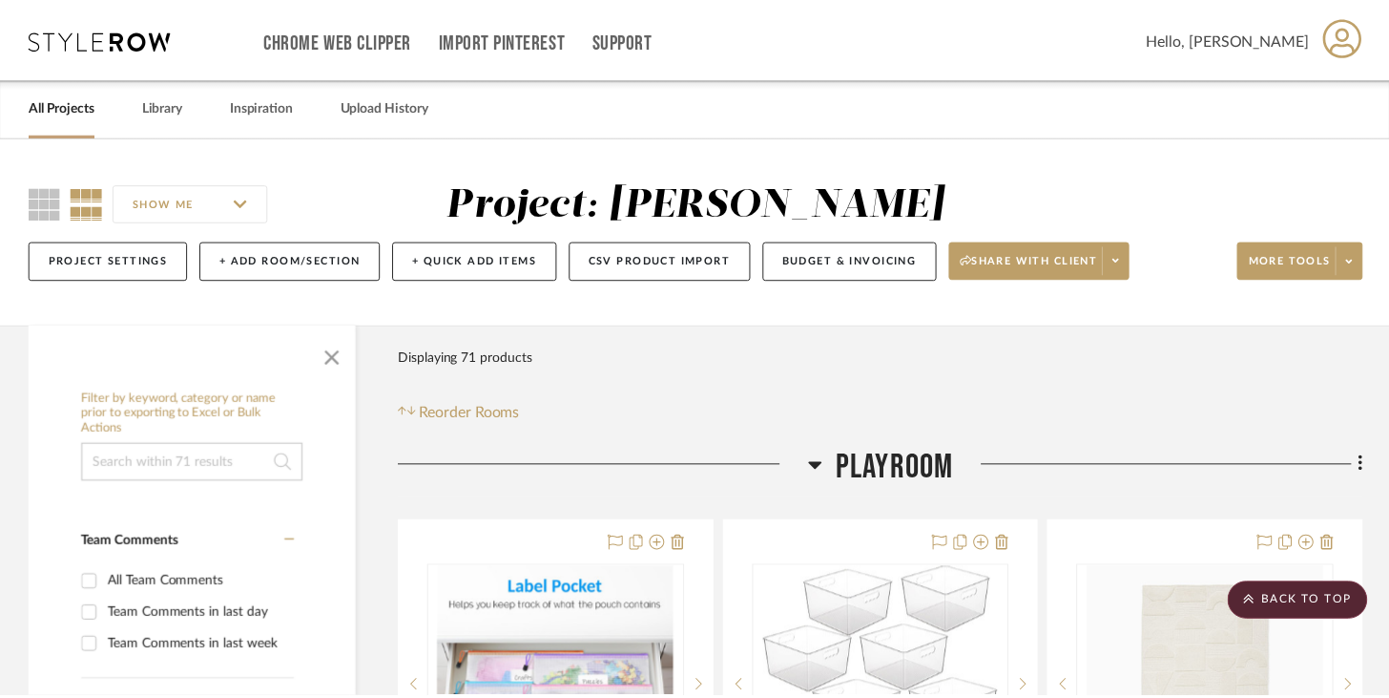
scroll to position [2165, 0]
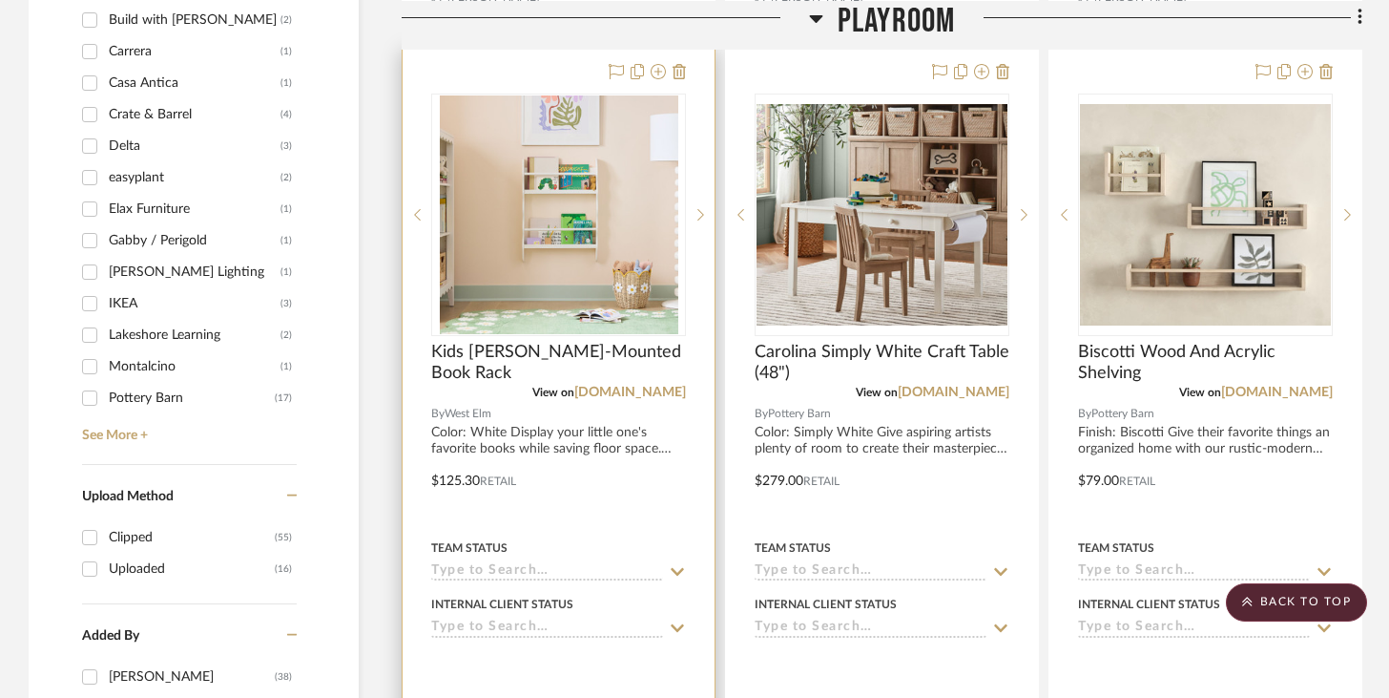
click at [567, 568] on input at bounding box center [547, 572] width 232 height 18
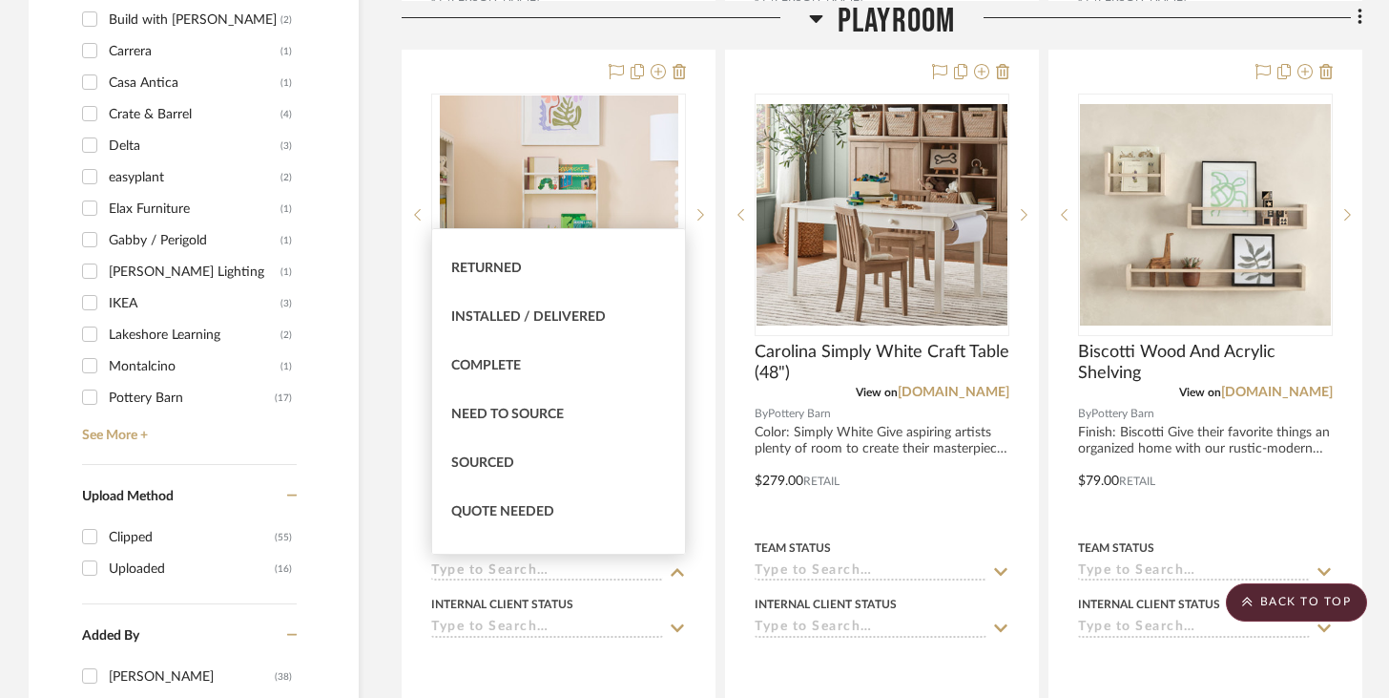
scroll to position [428, 0]
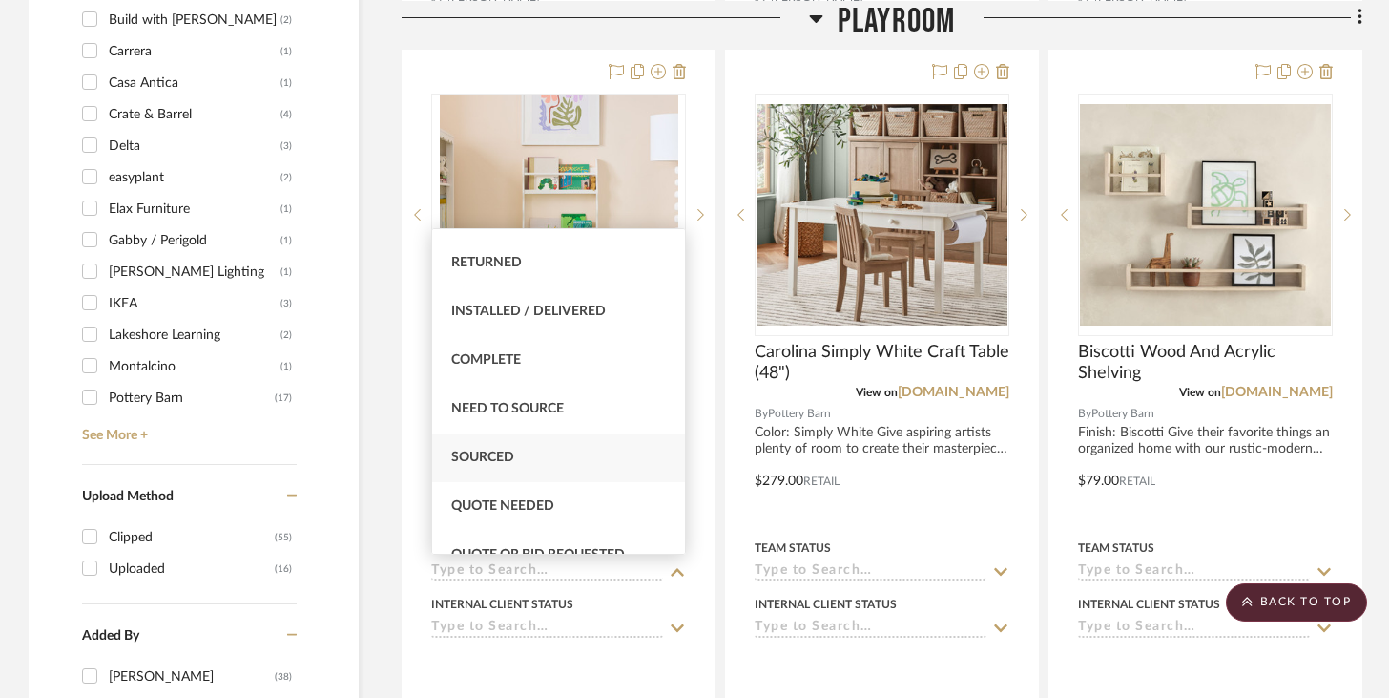
click at [549, 470] on div "Sourced" at bounding box center [558, 457] width 253 height 49
type input "[DATE]"
type input "Sourced"
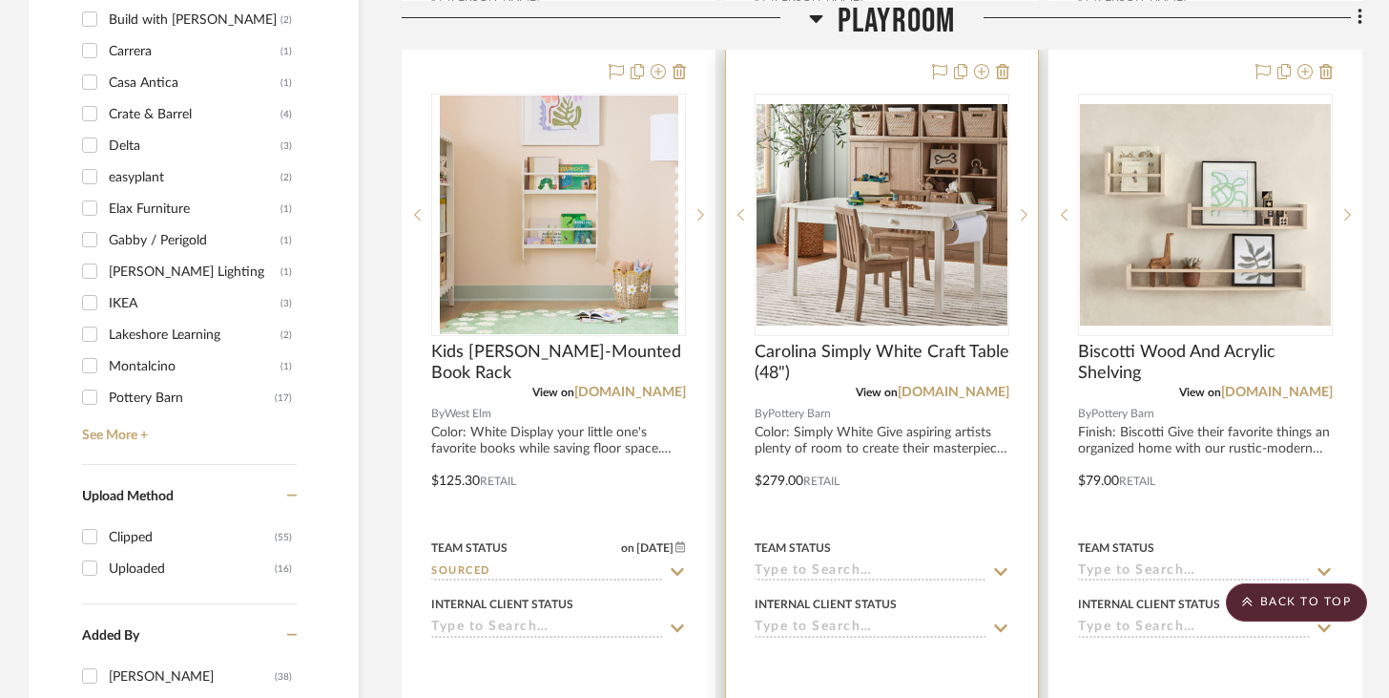
click at [850, 567] on input at bounding box center [871, 572] width 232 height 18
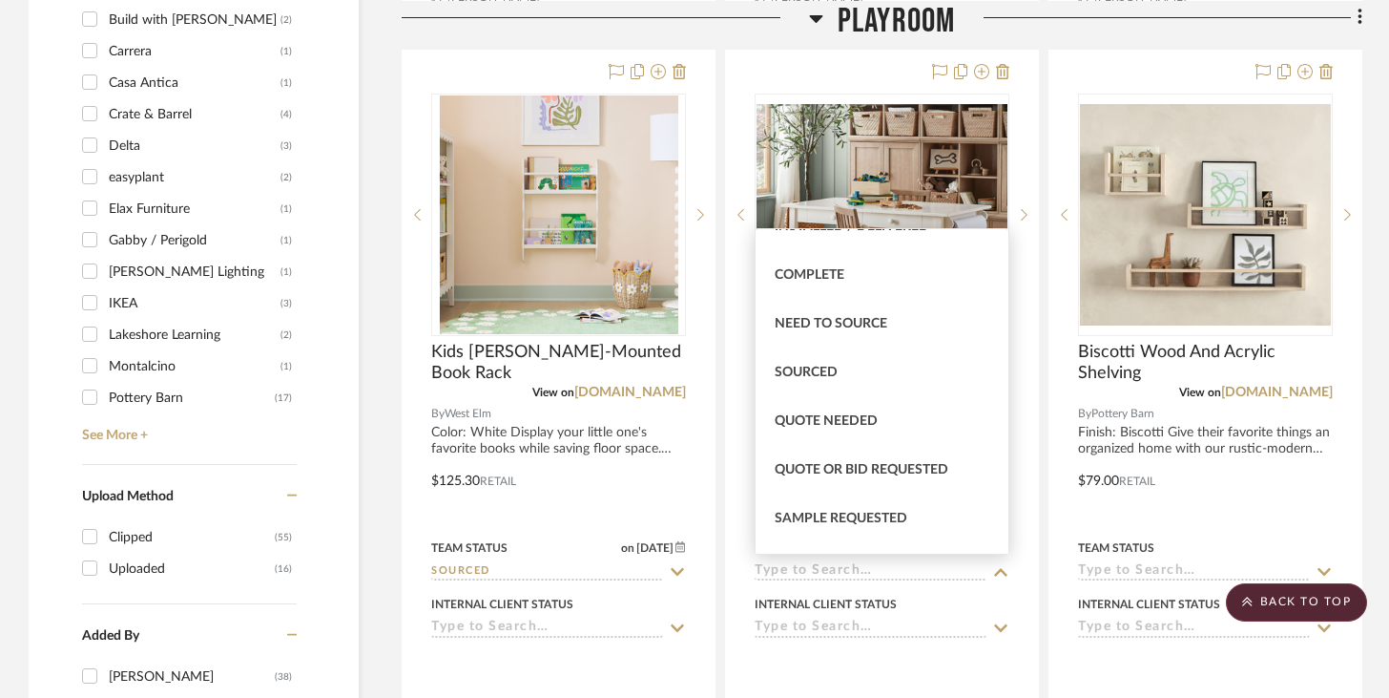
scroll to position [525, 0]
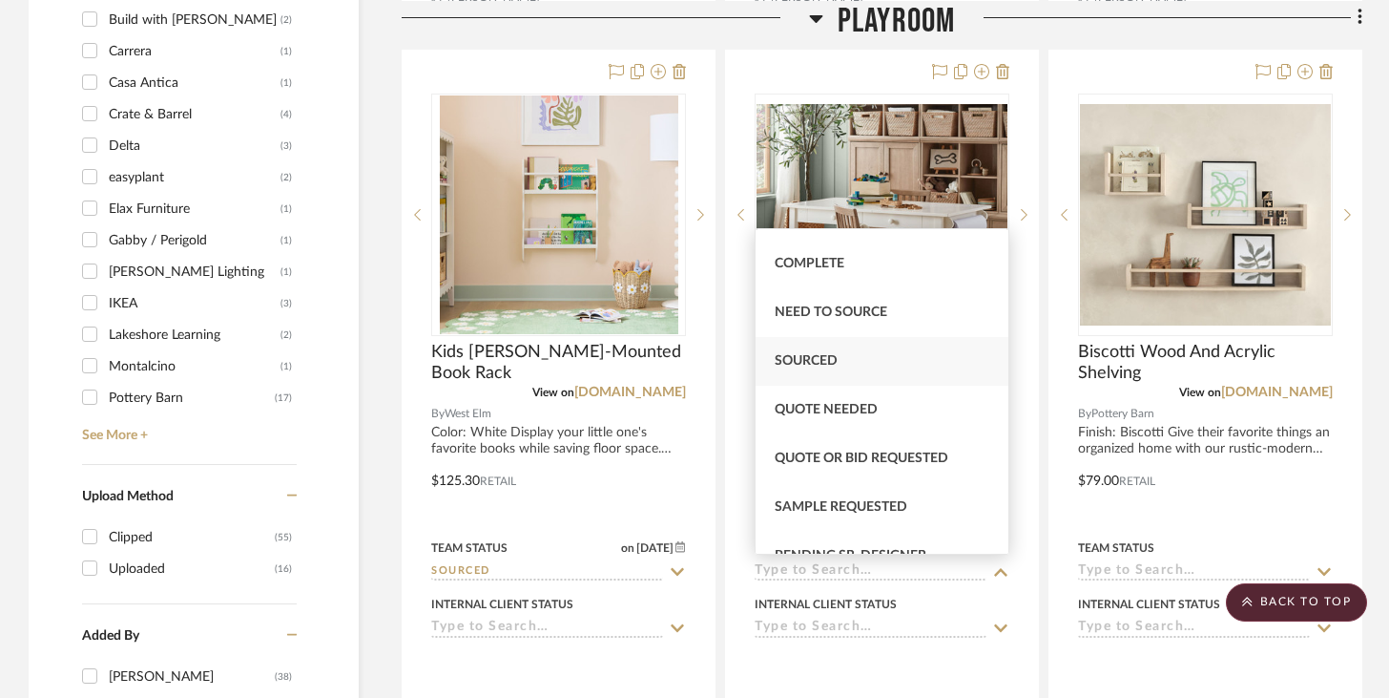
click at [844, 374] on div "Sourced" at bounding box center [882, 361] width 253 height 49
type input "[DATE]"
type input "Sourced"
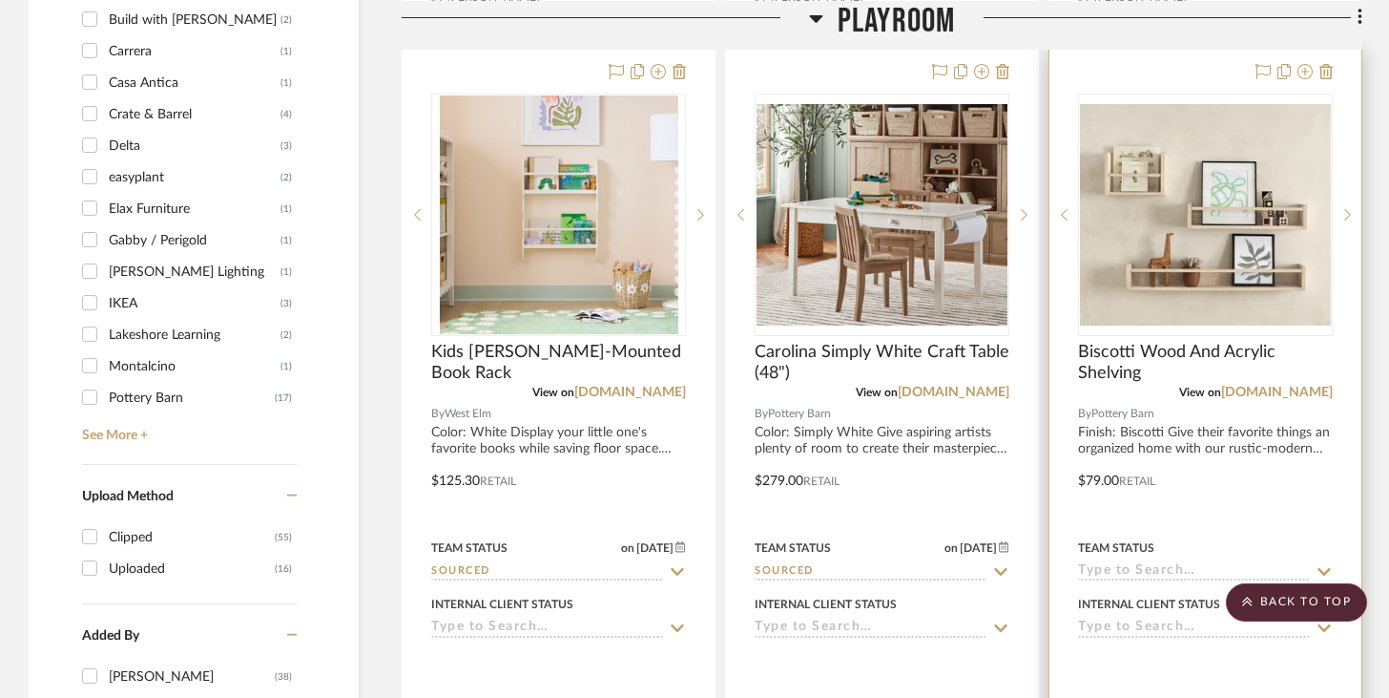
click at [1040, 566] on input at bounding box center [1194, 572] width 232 height 18
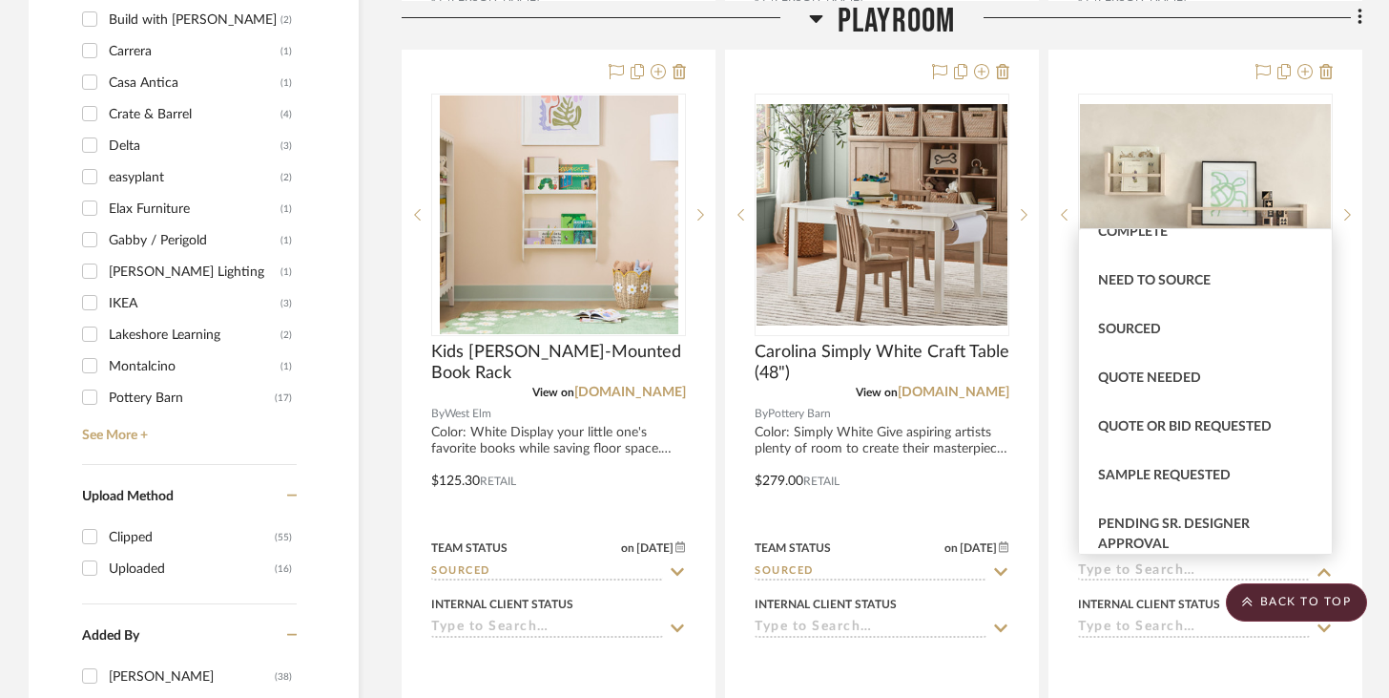
scroll to position [558, 0]
click at [1040, 324] on div "Sourced" at bounding box center [1205, 327] width 253 height 49
type input "[DATE]"
type input "Sourced"
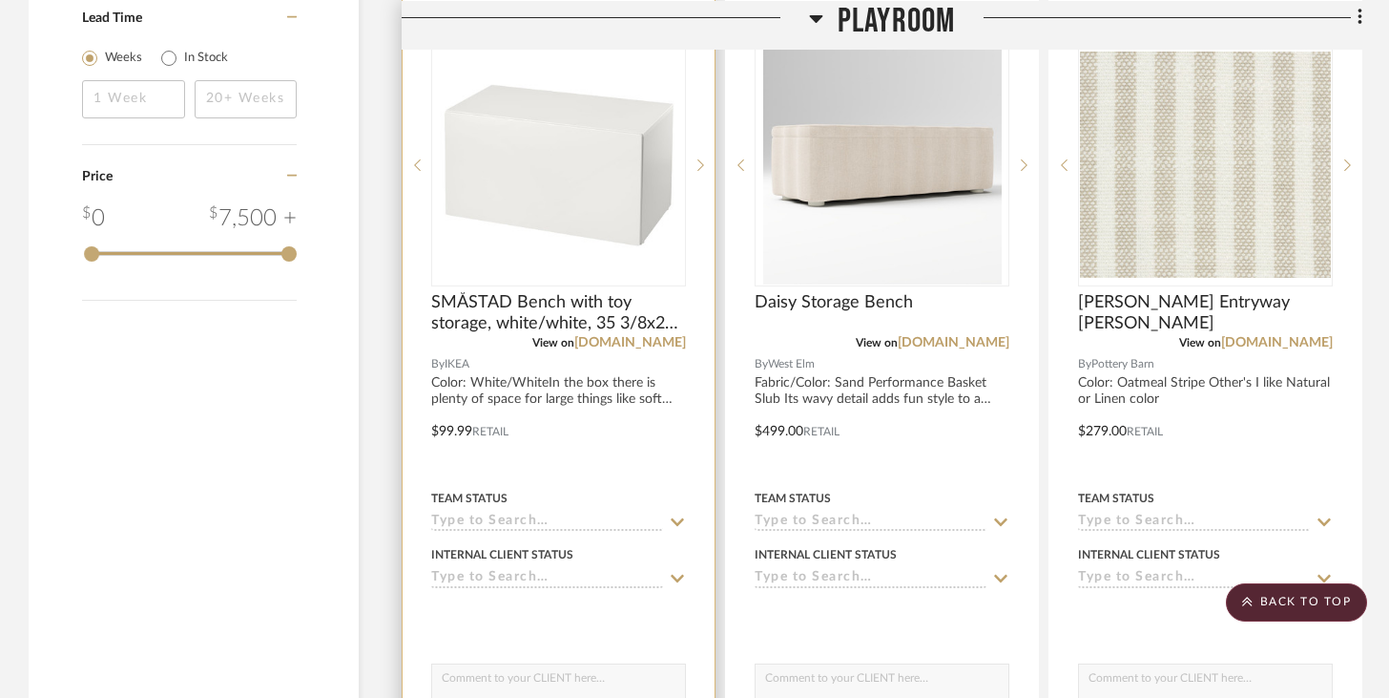
scroll to position [3071, 0]
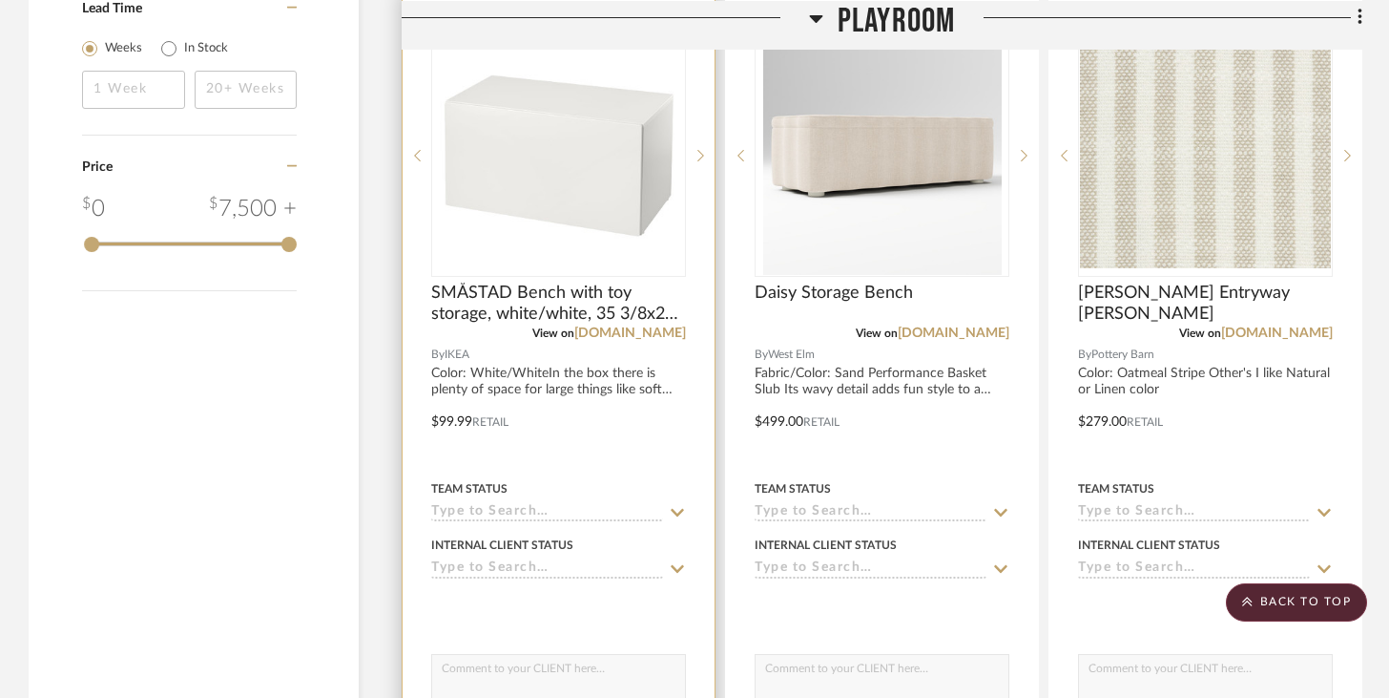
click at [573, 499] on div "Team Status" at bounding box center [558, 499] width 255 height 46
click at [548, 504] on input at bounding box center [547, 513] width 232 height 18
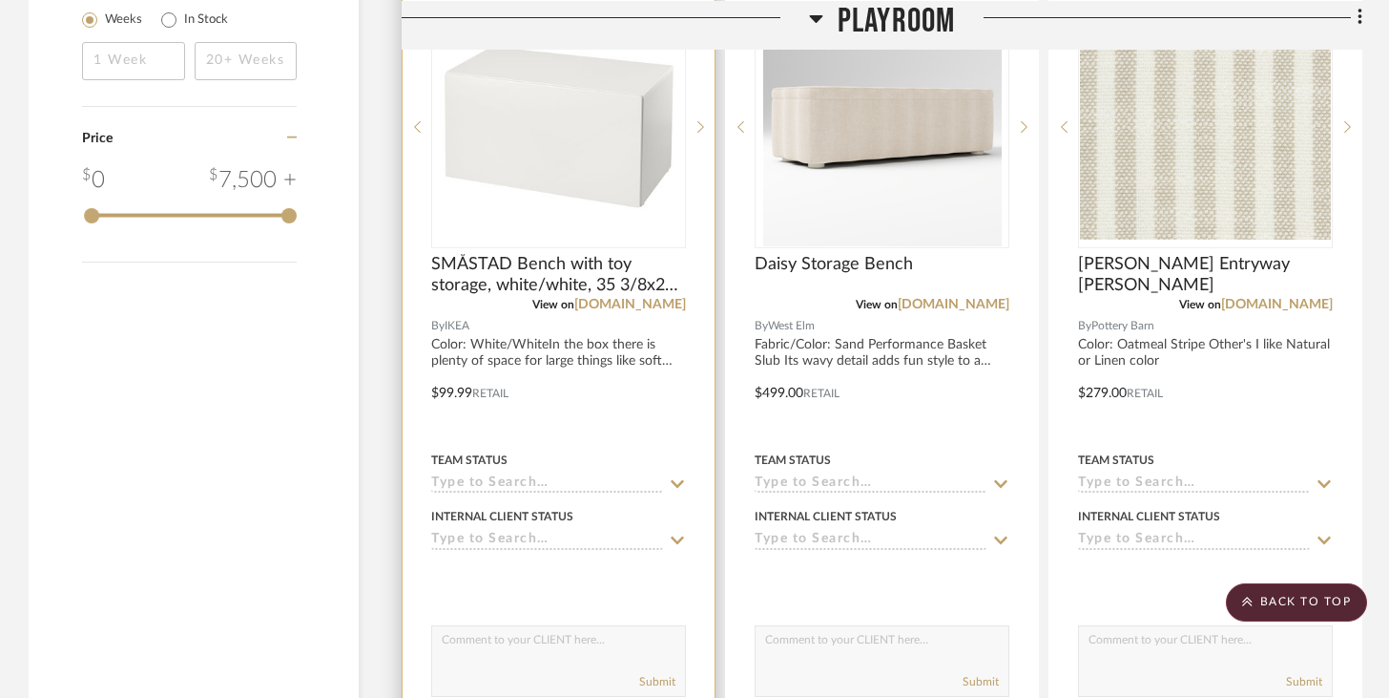
scroll to position [3114, 0]
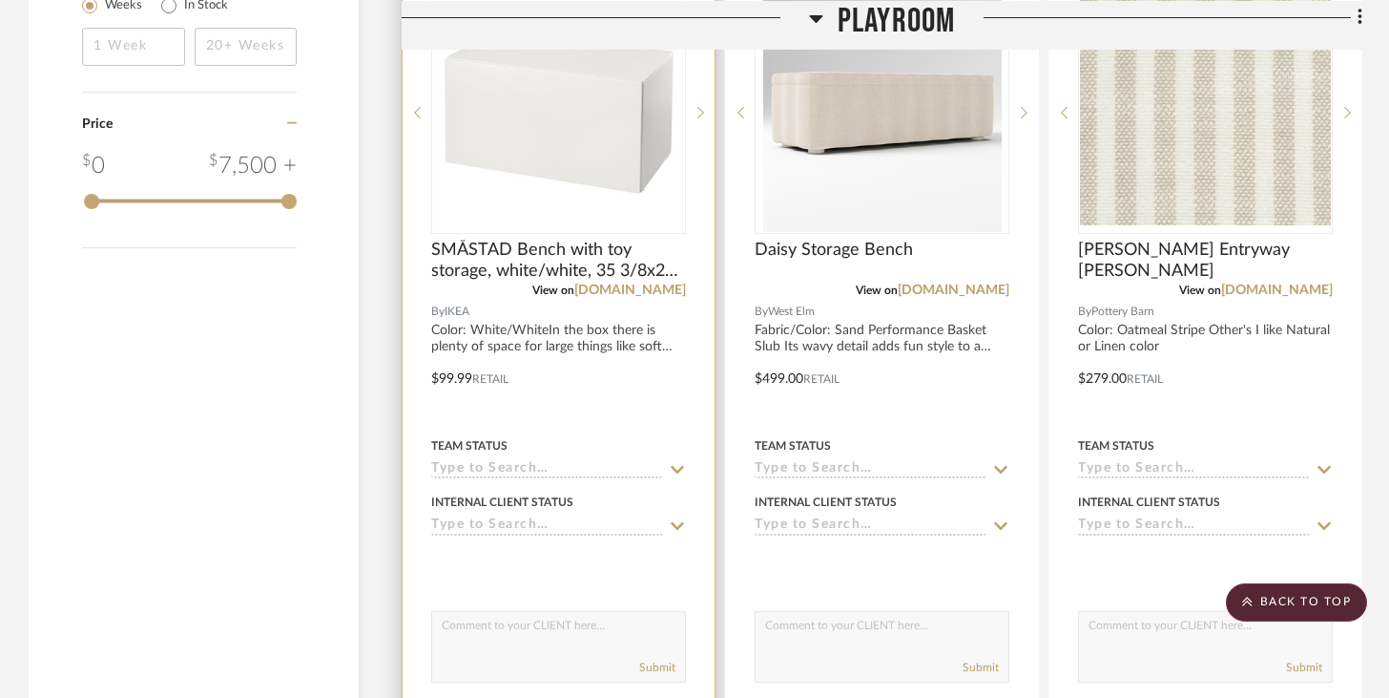
click at [534, 462] on input at bounding box center [547, 470] width 232 height 18
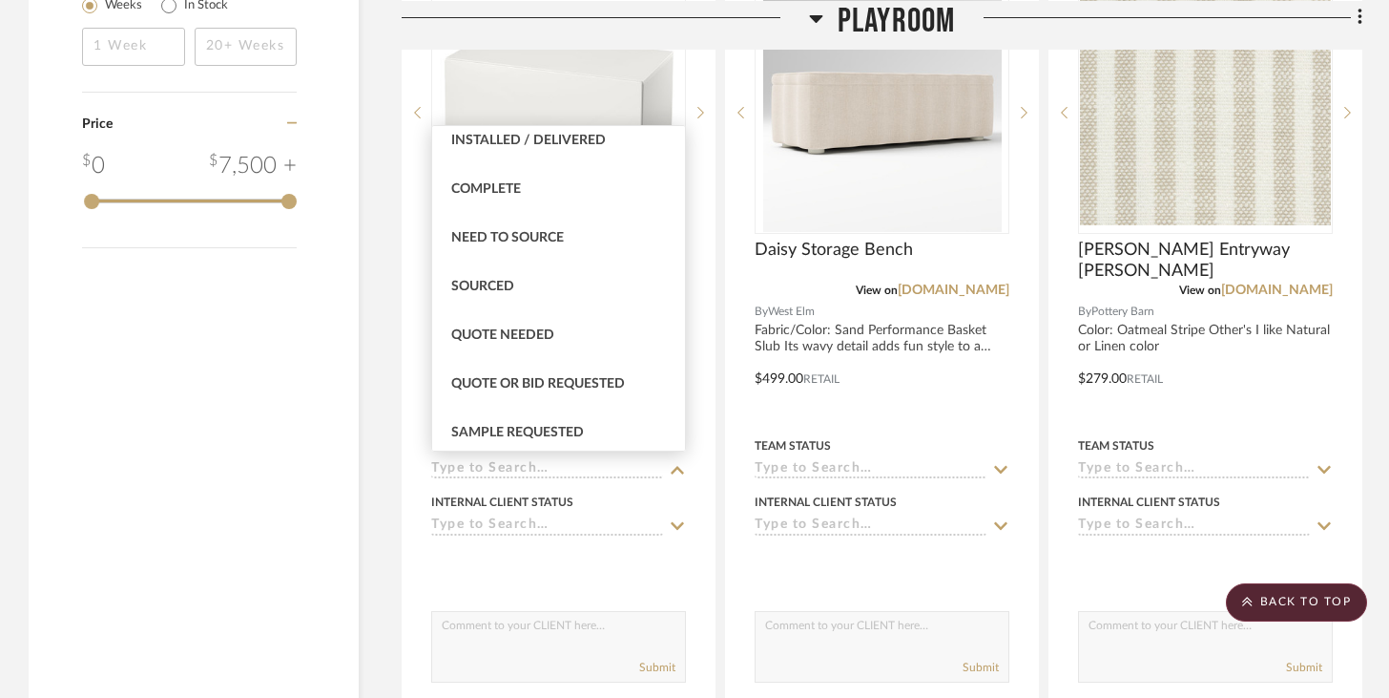
scroll to position [506, 0]
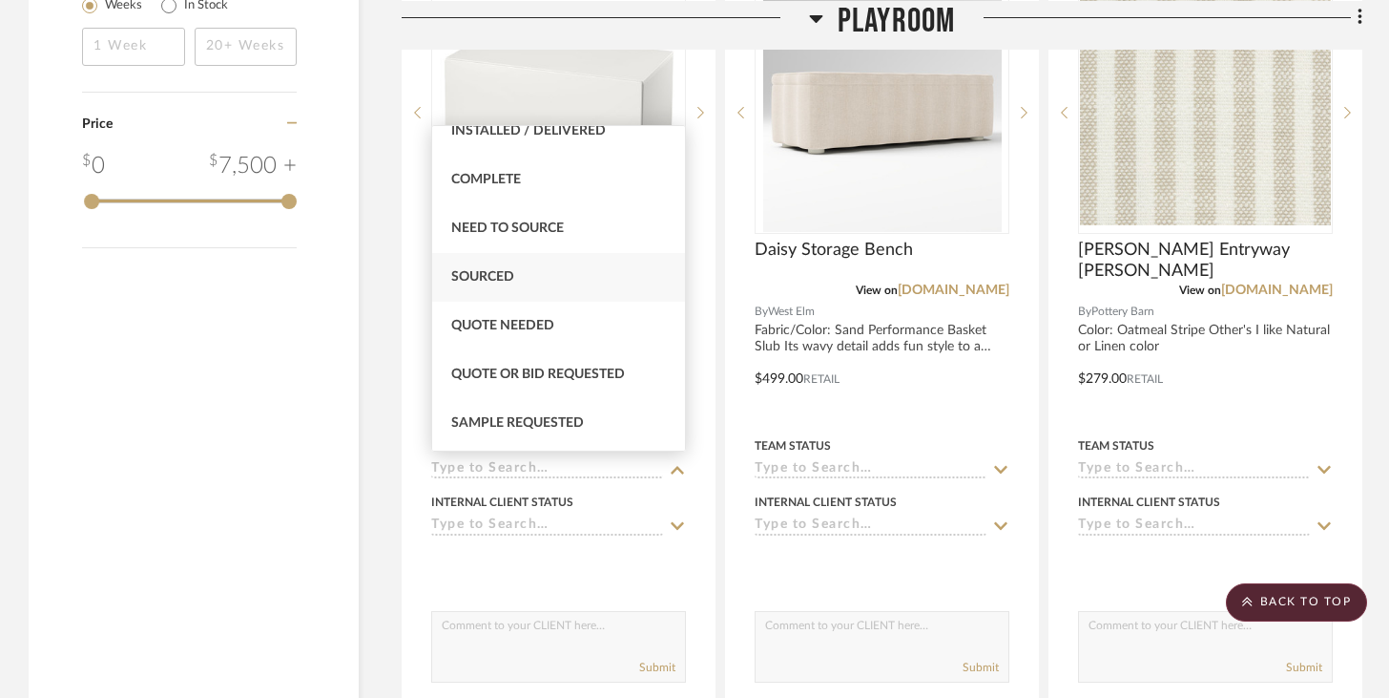
click at [550, 285] on div "Sourced" at bounding box center [558, 277] width 253 height 49
type input "[DATE]"
type input "Sourced"
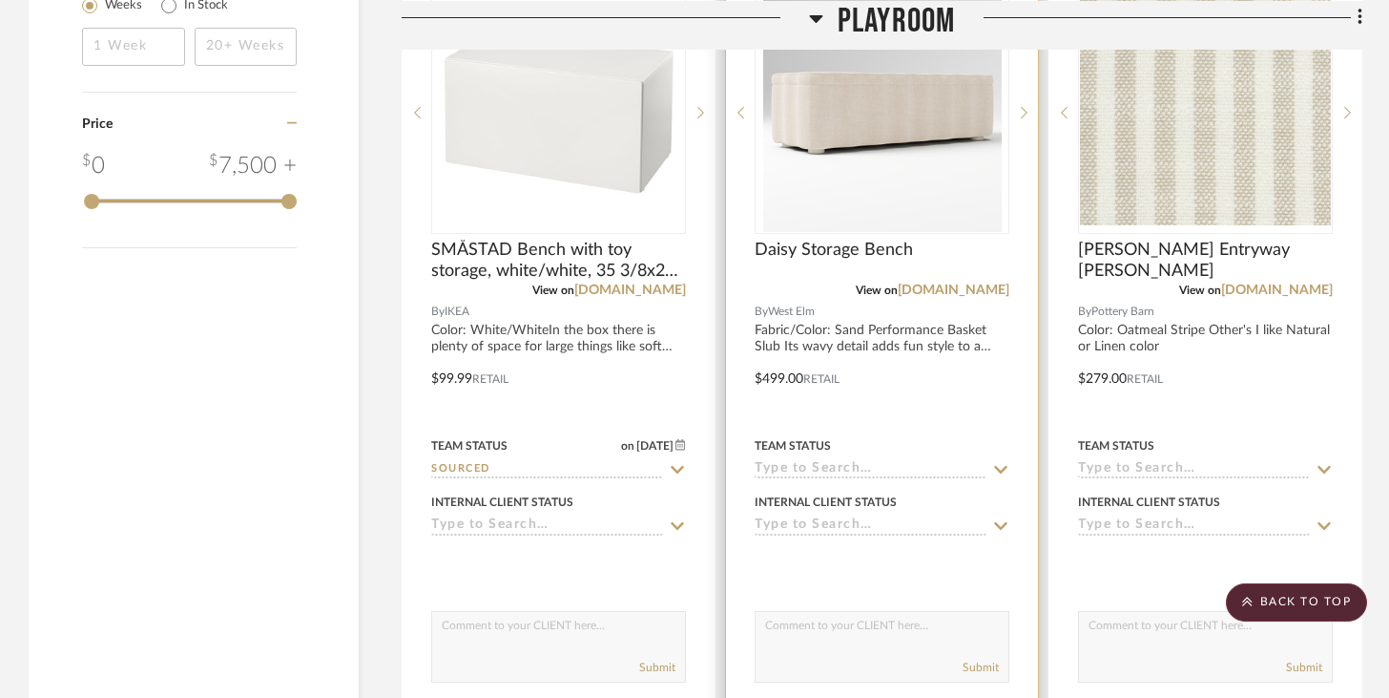
click at [890, 468] on input at bounding box center [871, 470] width 232 height 18
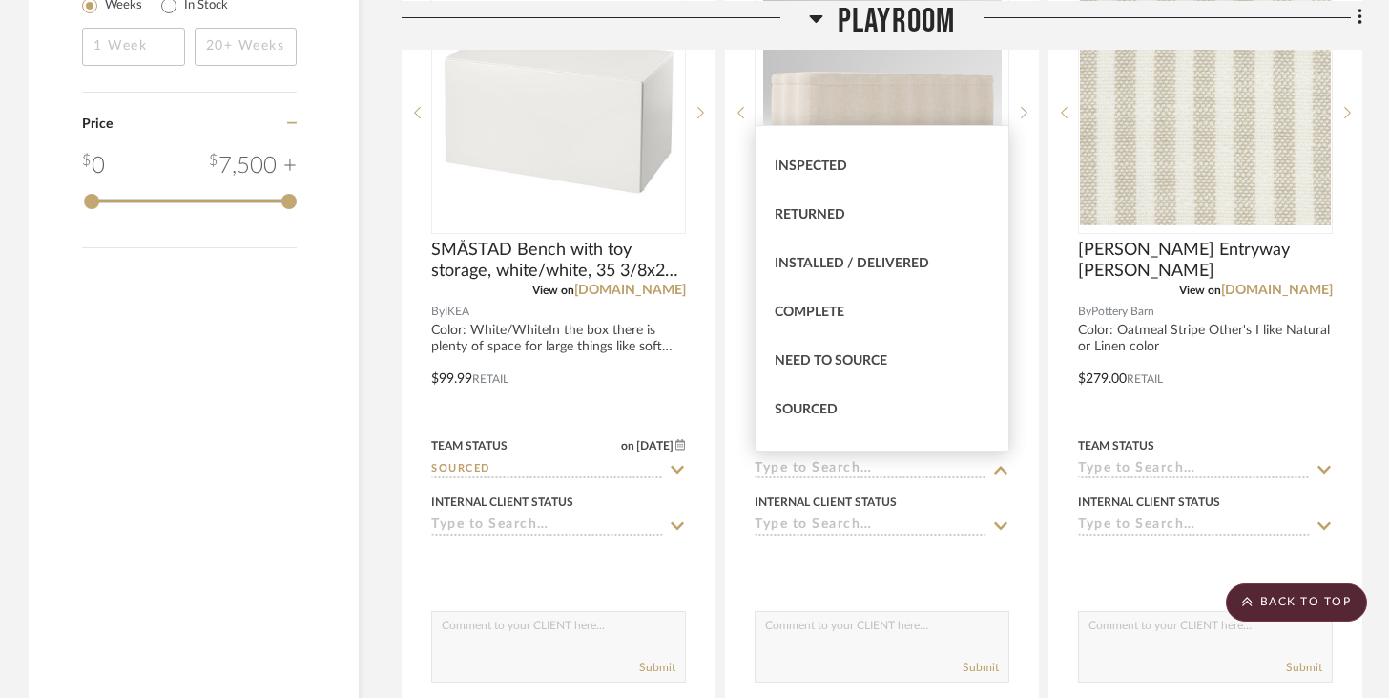
scroll to position [544, 0]
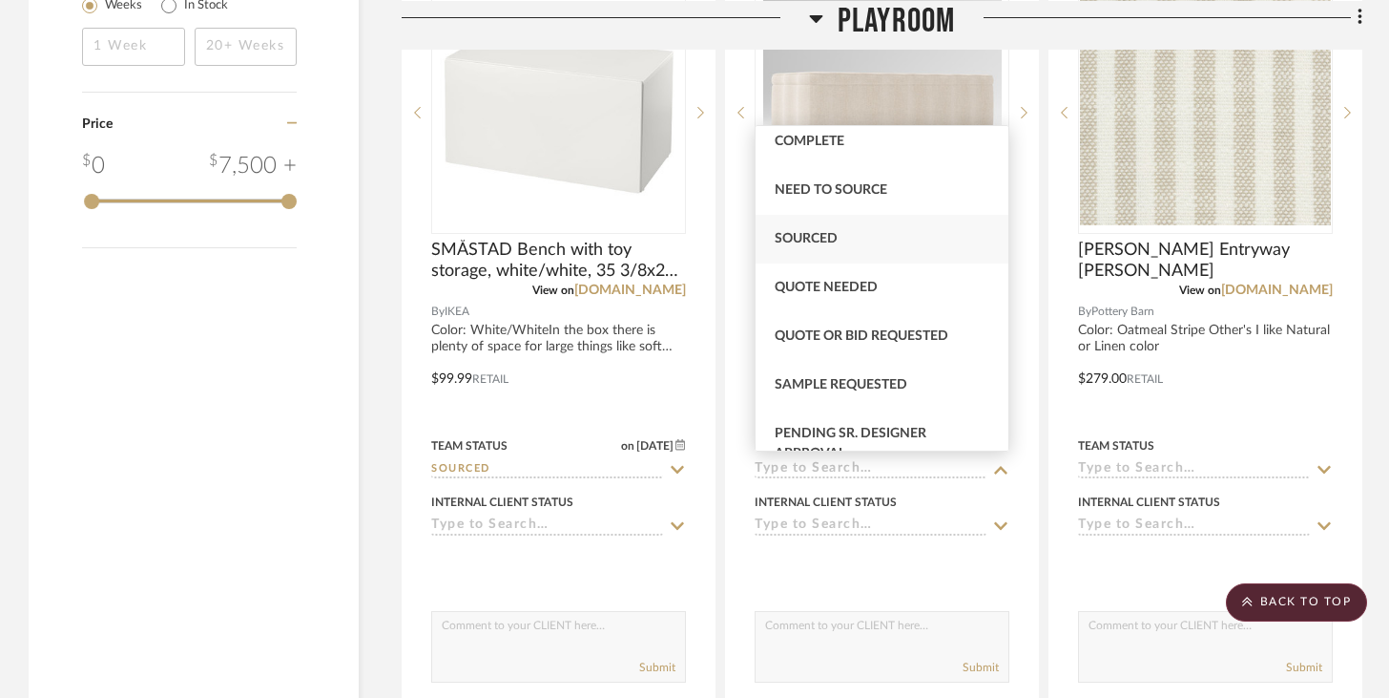
click at [853, 238] on div "Sourced" at bounding box center [882, 239] width 253 height 49
type input "[DATE]"
type input "Sourced"
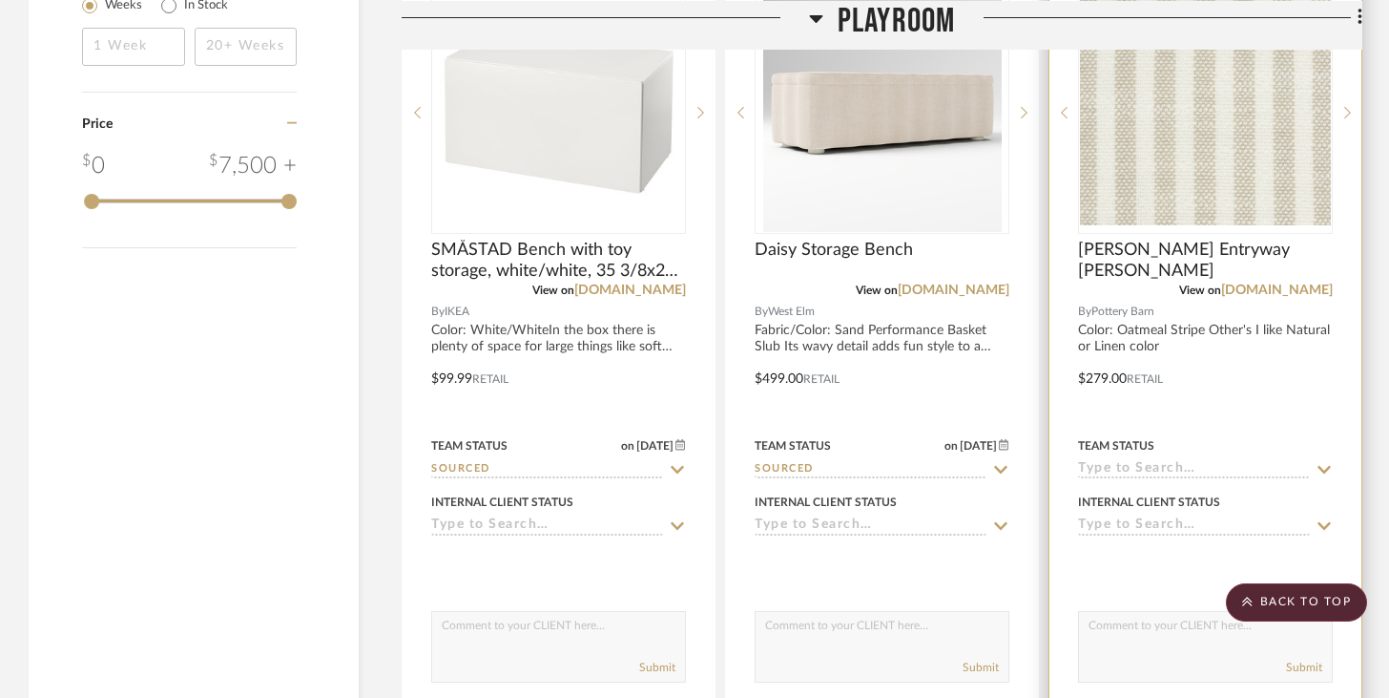
click at [1040, 471] on input at bounding box center [1194, 470] width 232 height 18
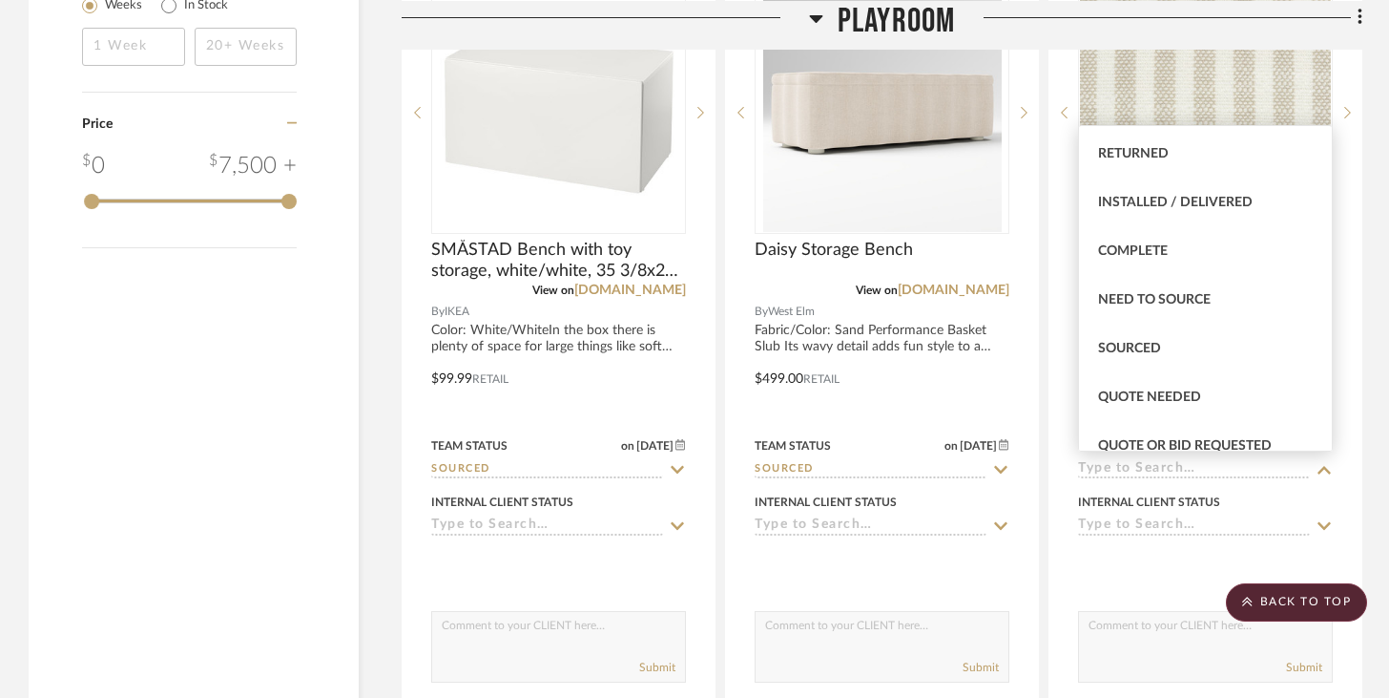
scroll to position [434, 0]
click at [1040, 351] on span "Sourced" at bounding box center [1129, 348] width 63 height 13
type input "[DATE]"
type input "Sourced"
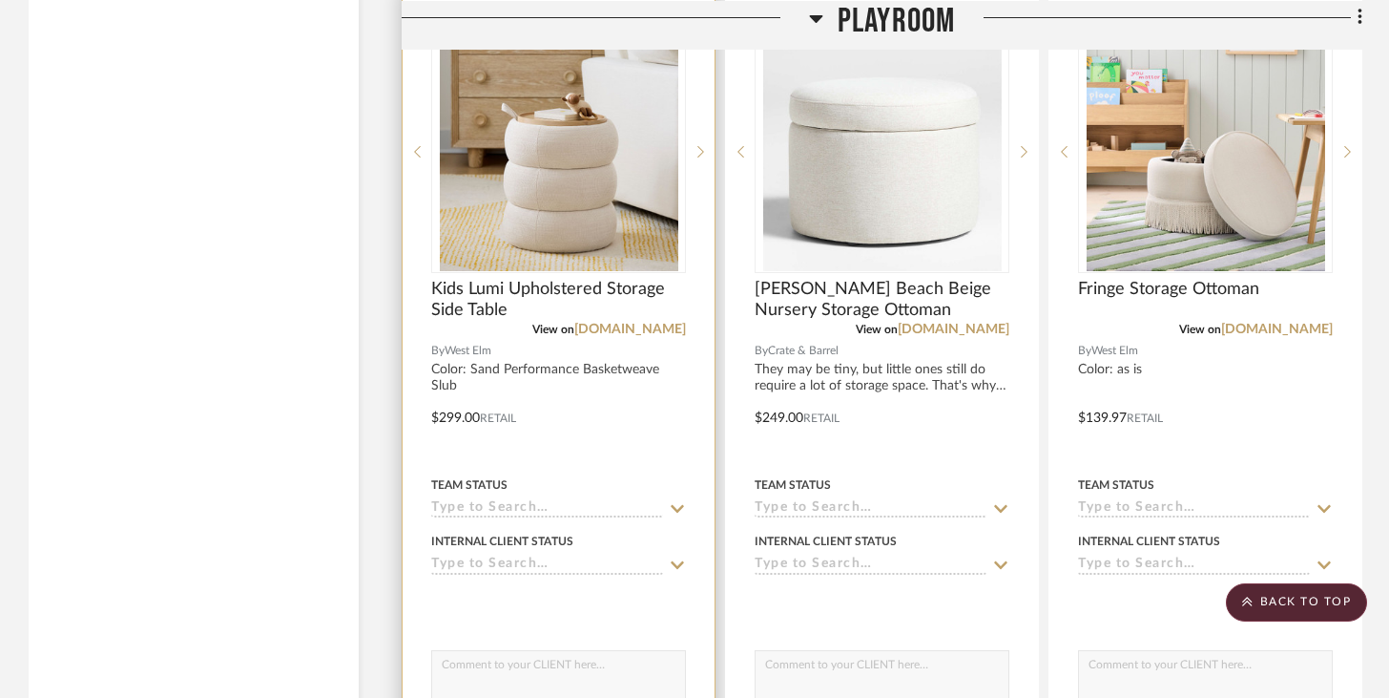
scroll to position [3923, 0]
click at [571, 502] on input at bounding box center [547, 507] width 232 height 18
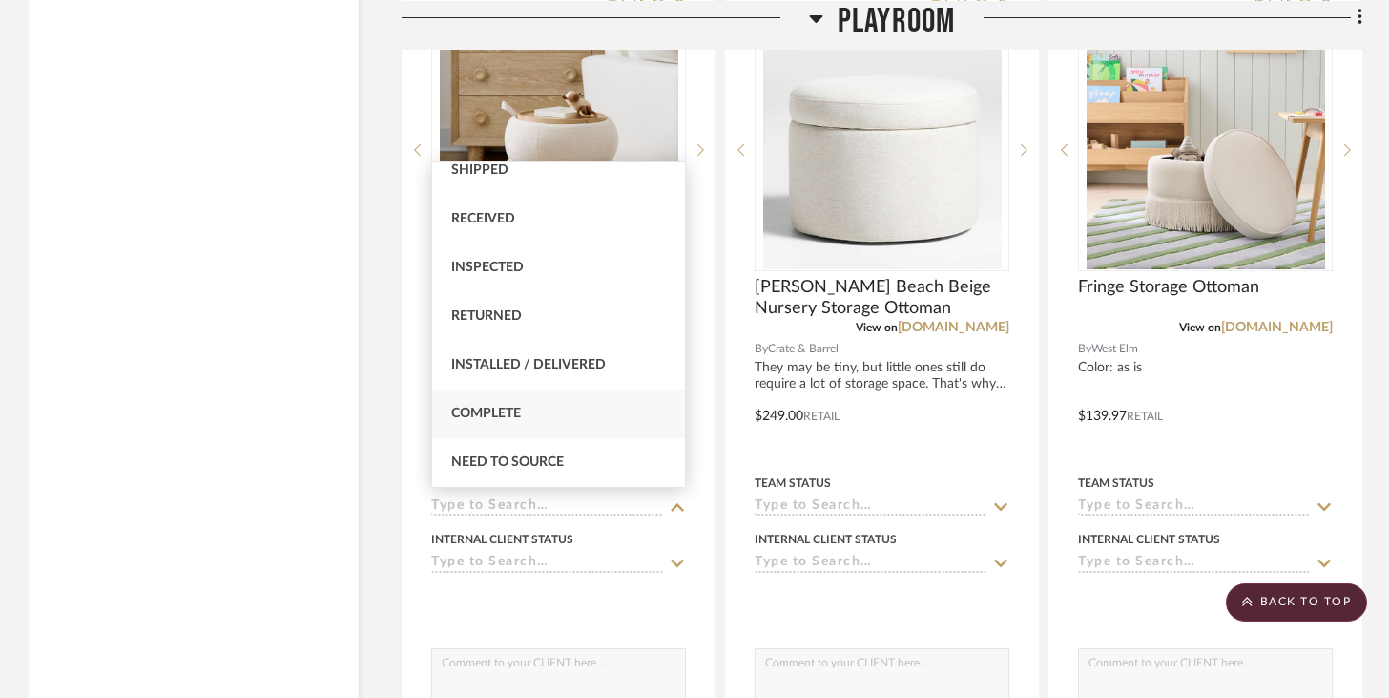
scroll to position [423, 0]
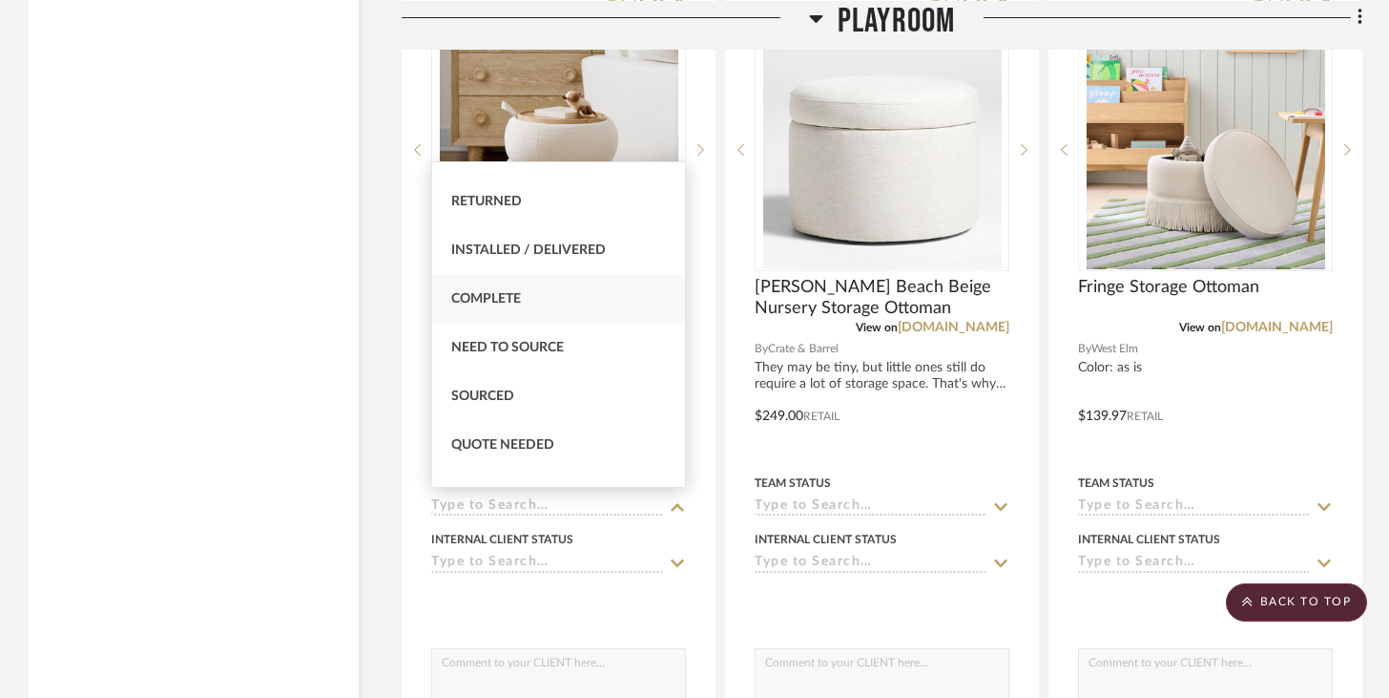
click at [568, 415] on div "Sourced" at bounding box center [558, 396] width 253 height 49
type input "[DATE]"
type input "Sourced"
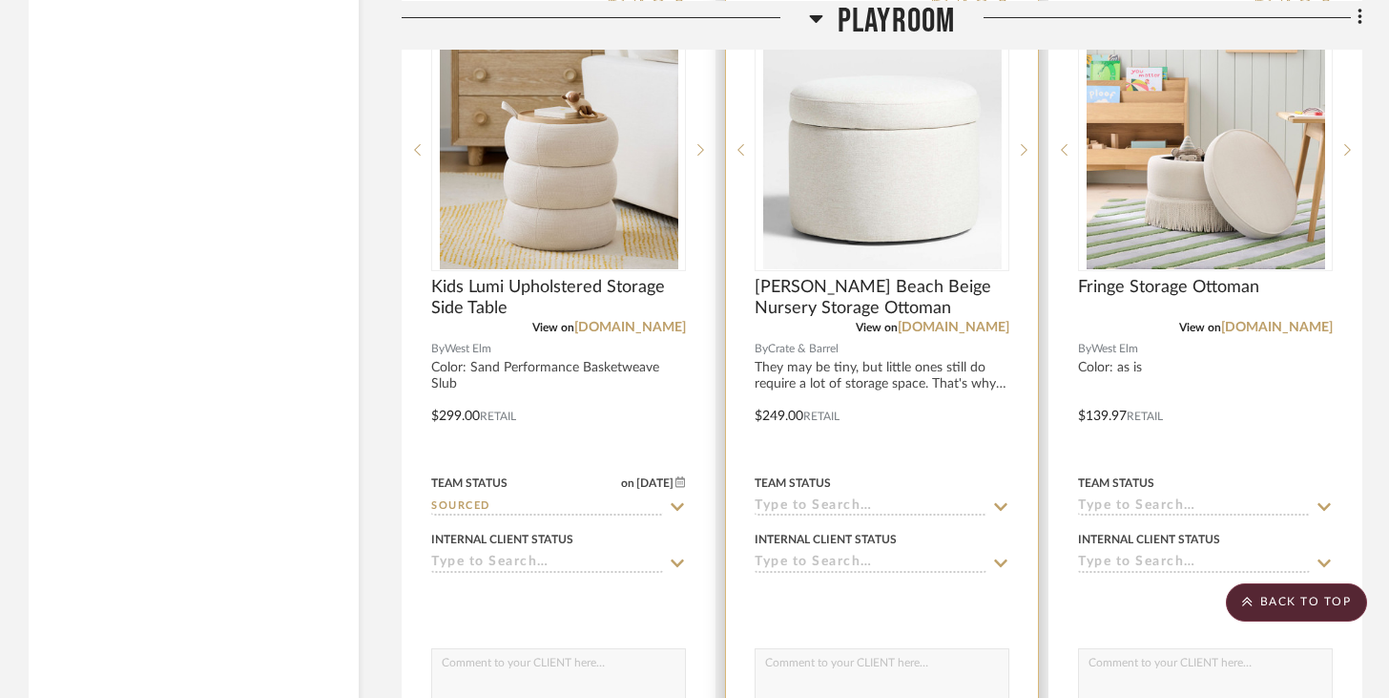
click at [795, 509] on input at bounding box center [871, 507] width 232 height 18
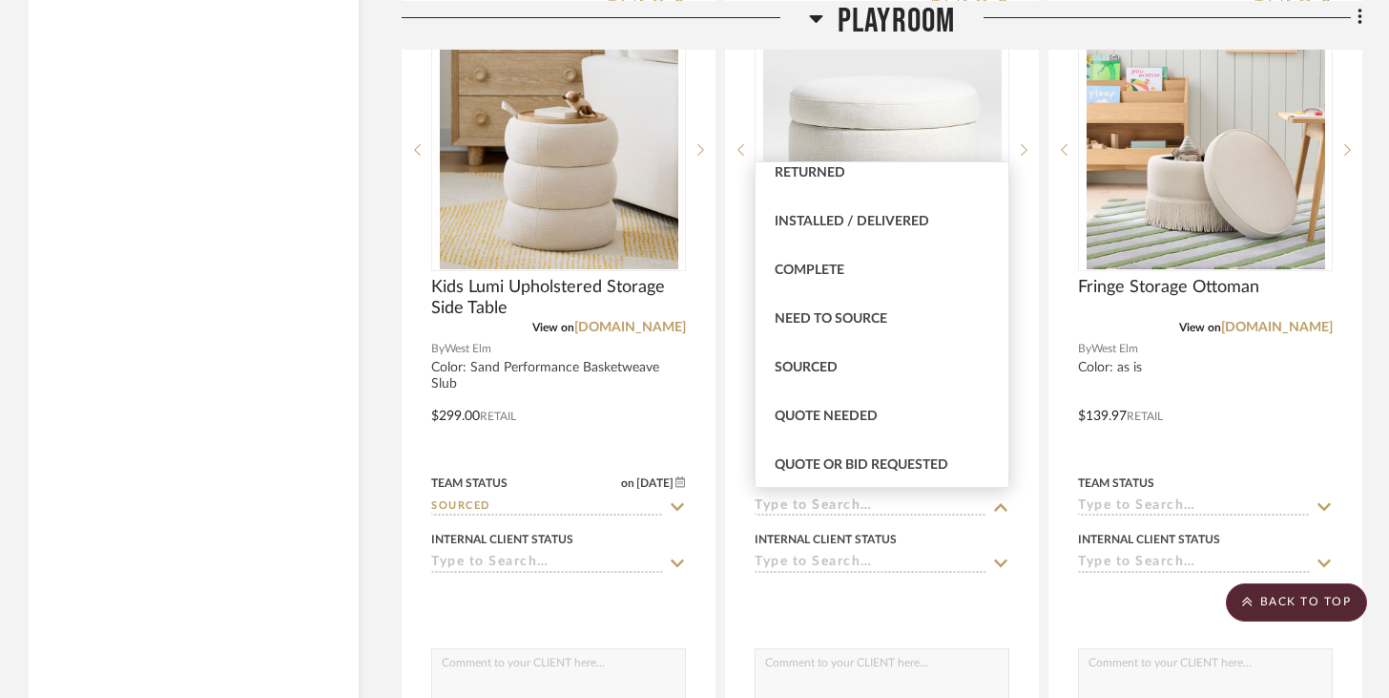
scroll to position [456, 0]
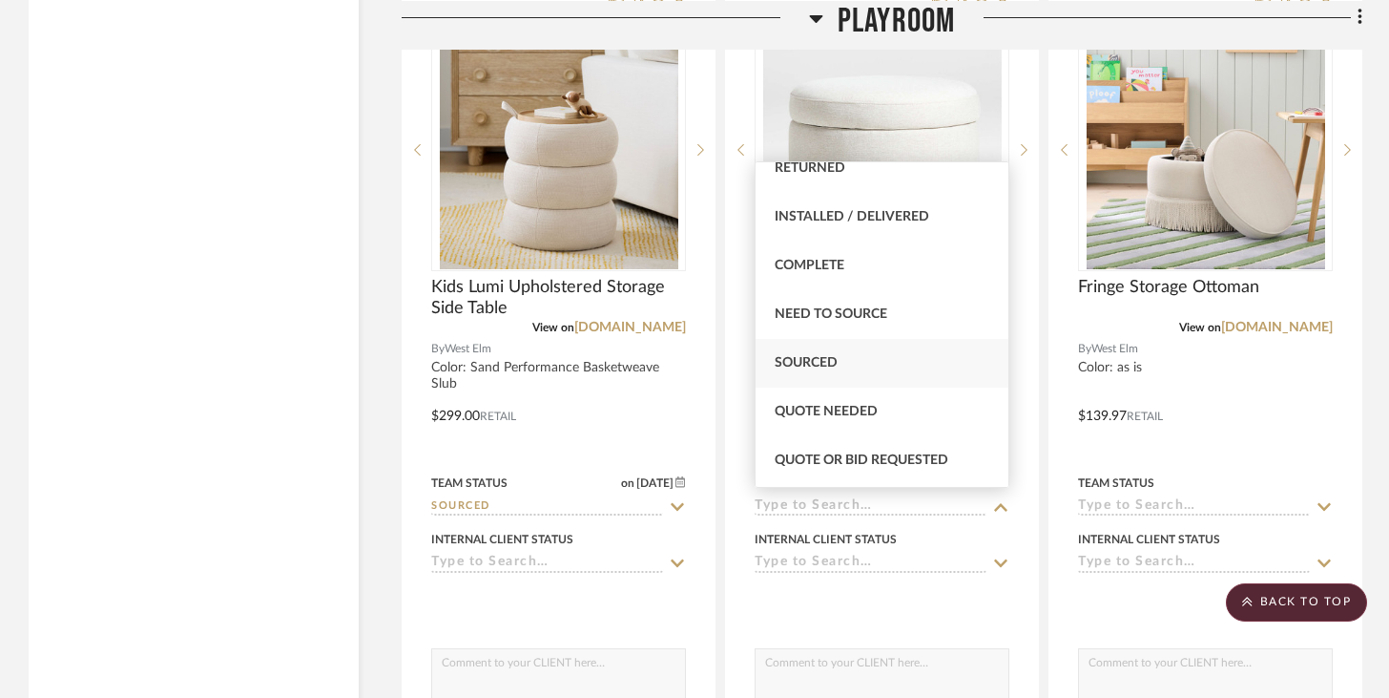
click at [835, 364] on span "Sourced" at bounding box center [806, 362] width 63 height 13
type input "[DATE]"
type input "Sourced"
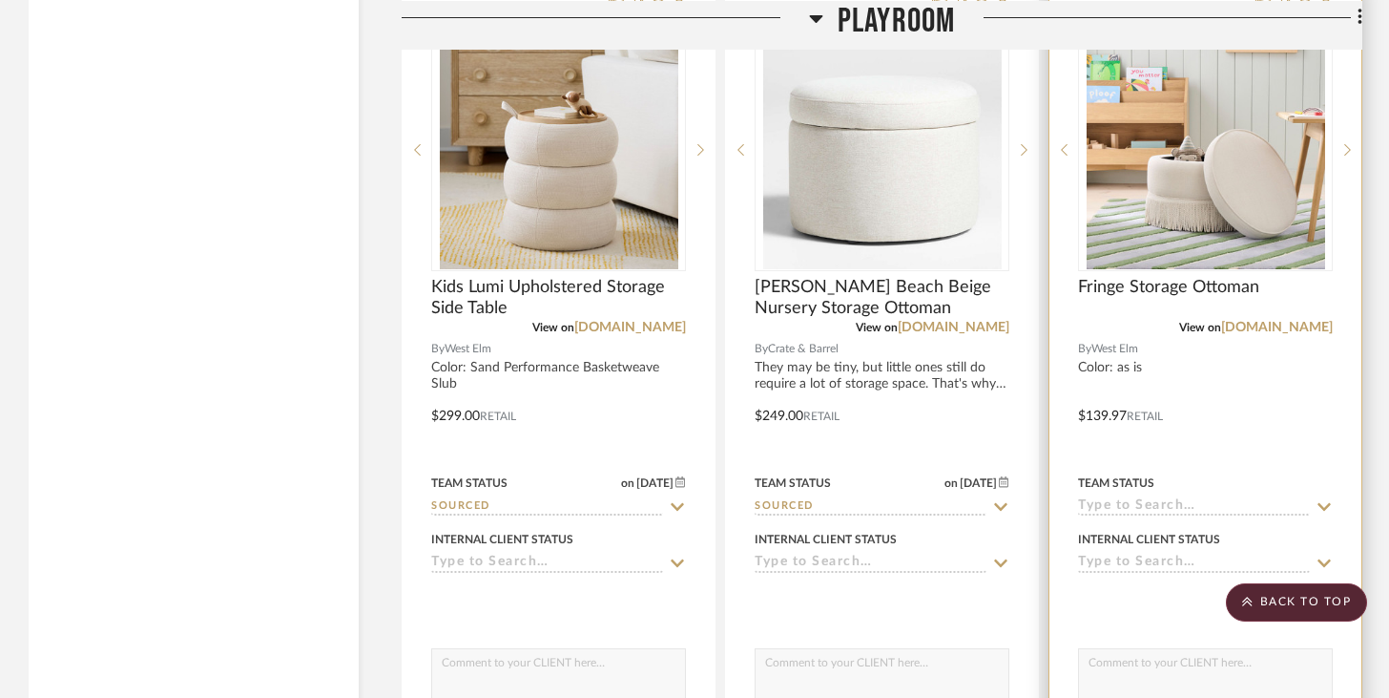
click at [1040, 508] on input at bounding box center [1194, 507] width 232 height 18
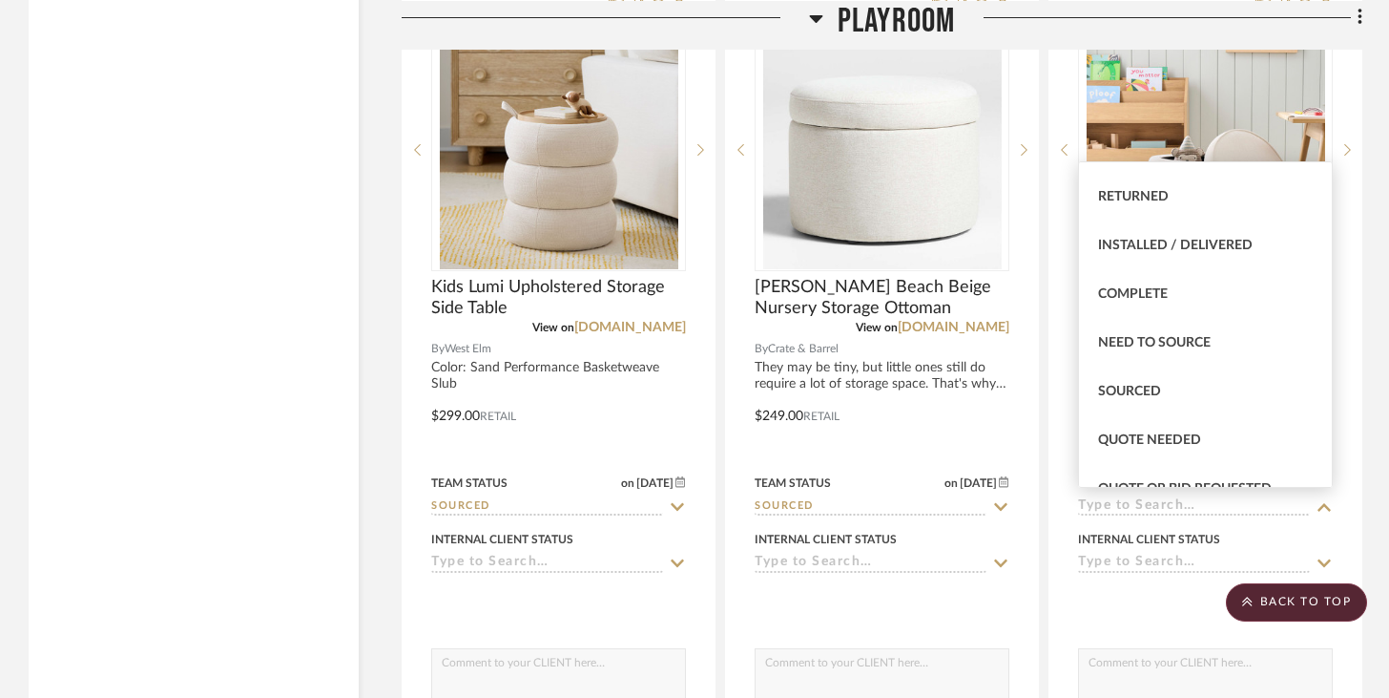
scroll to position [446, 0]
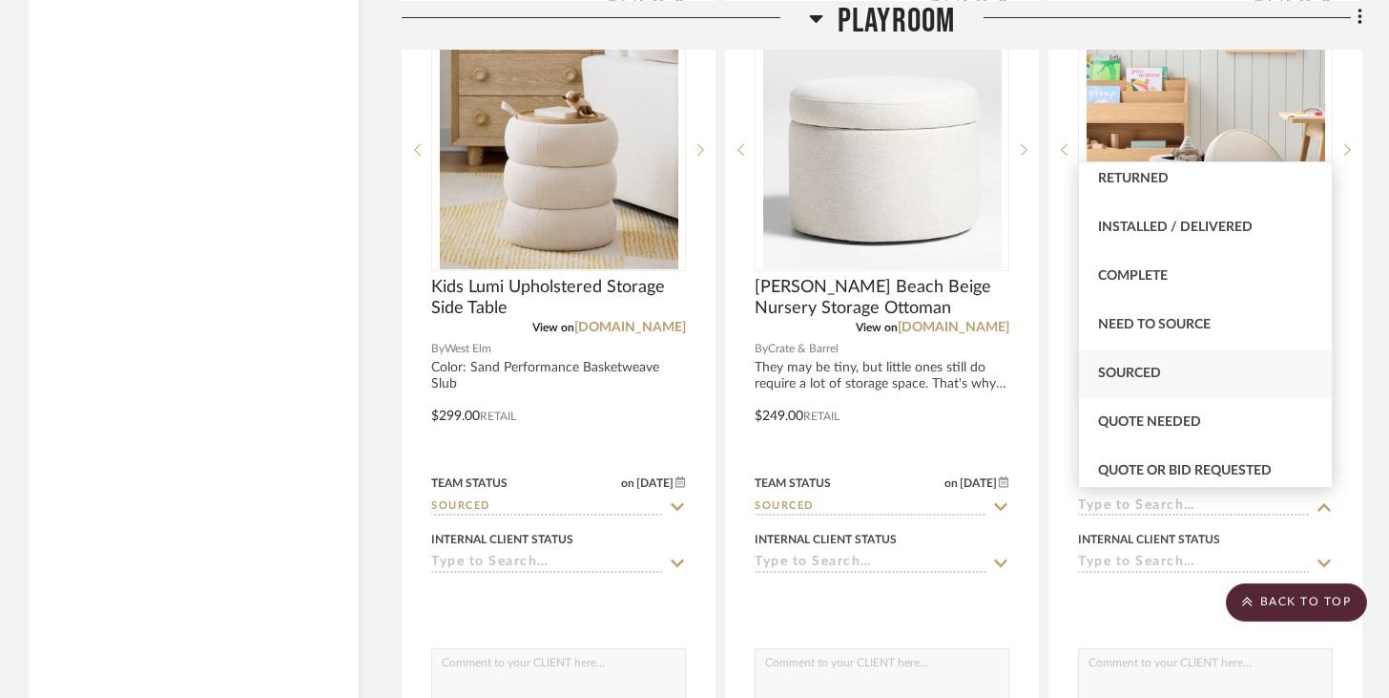
click at [1040, 383] on div "Sourced" at bounding box center [1205, 373] width 253 height 49
type input "[DATE]"
type input "Sourced"
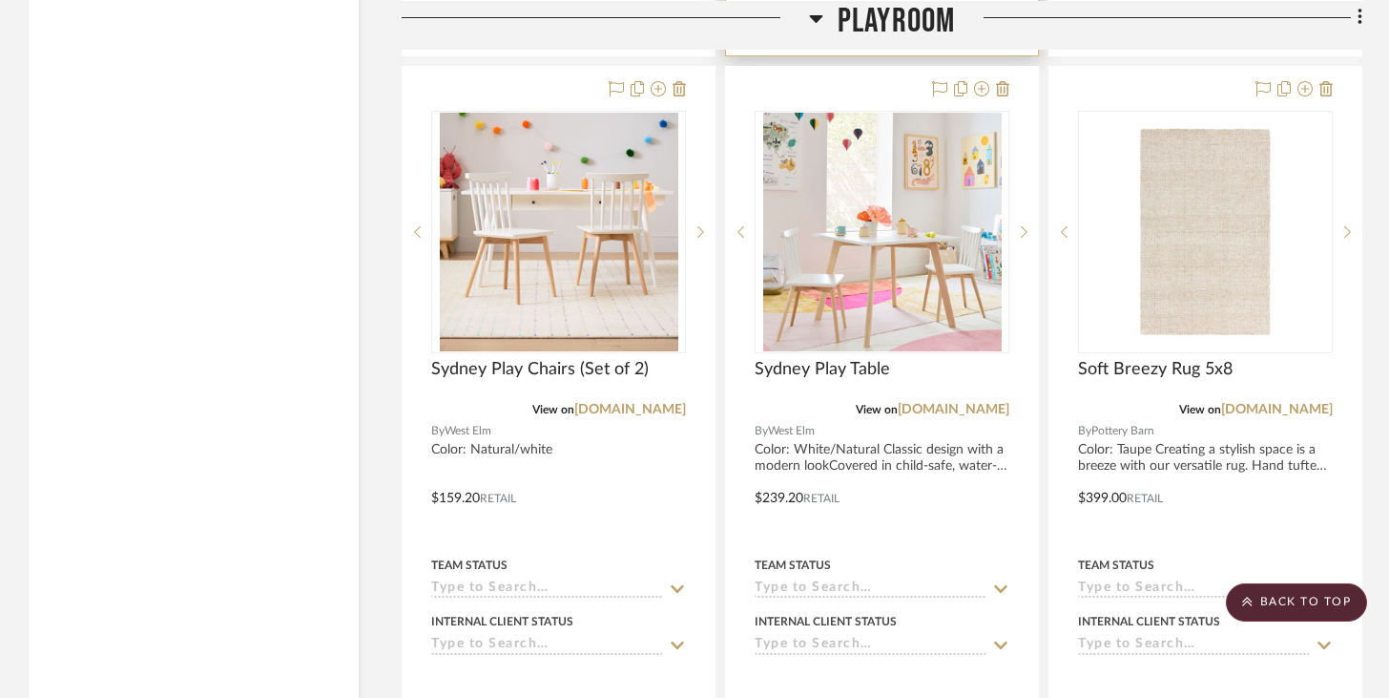
scroll to position [4704, 0]
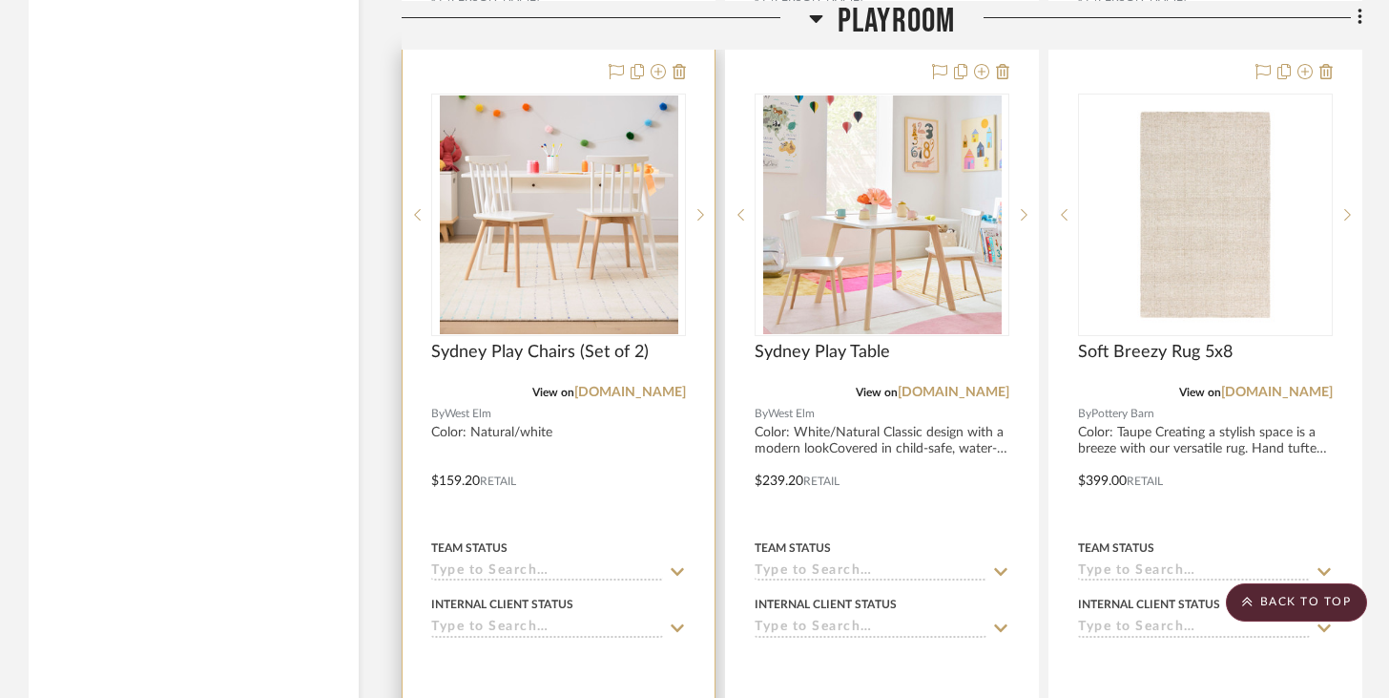
click at [589, 563] on input at bounding box center [547, 572] width 232 height 18
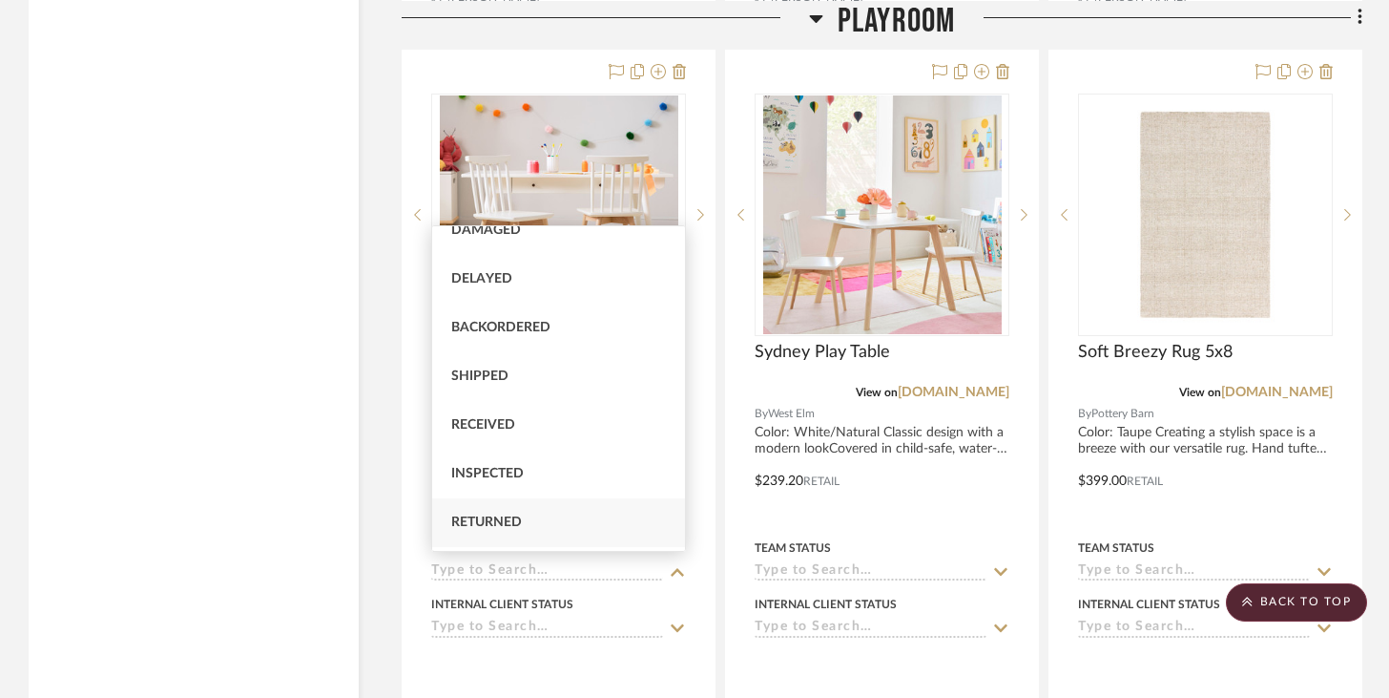
scroll to position [336, 0]
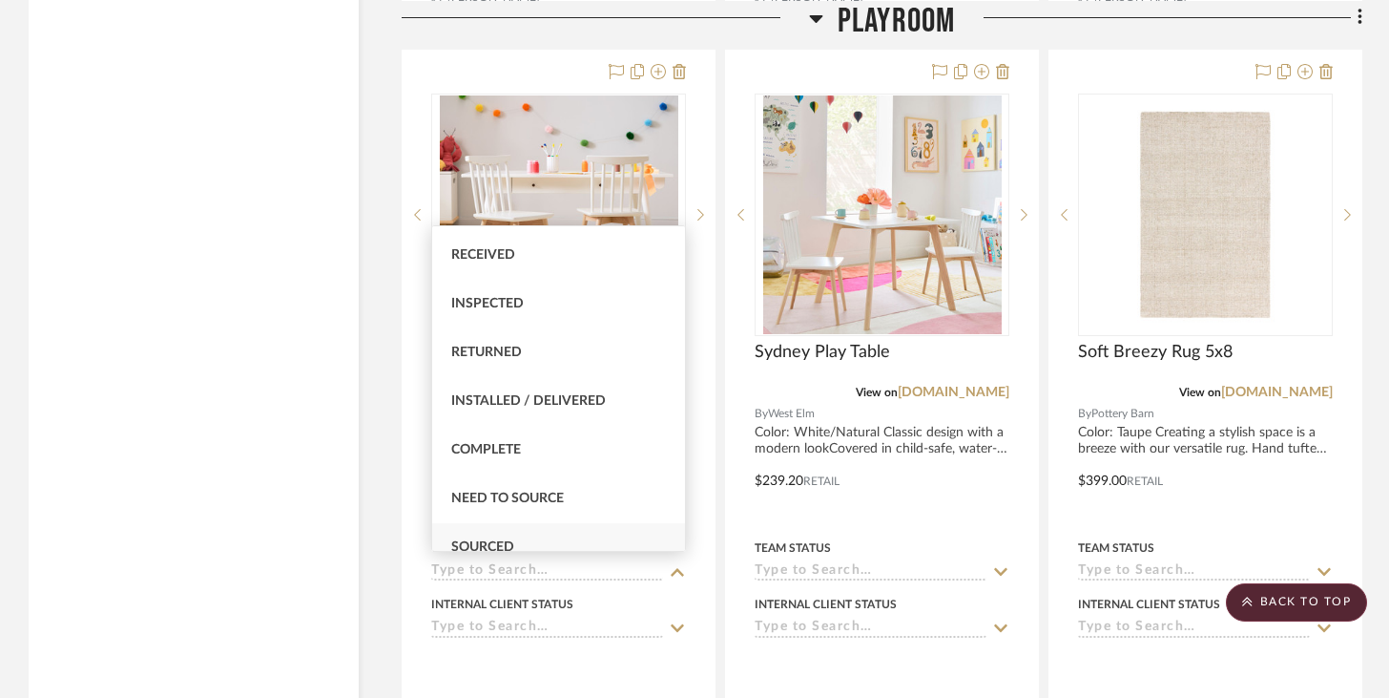
click at [517, 540] on div "Sourced" at bounding box center [558, 547] width 253 height 49
type input "[DATE]"
type input "Sourced"
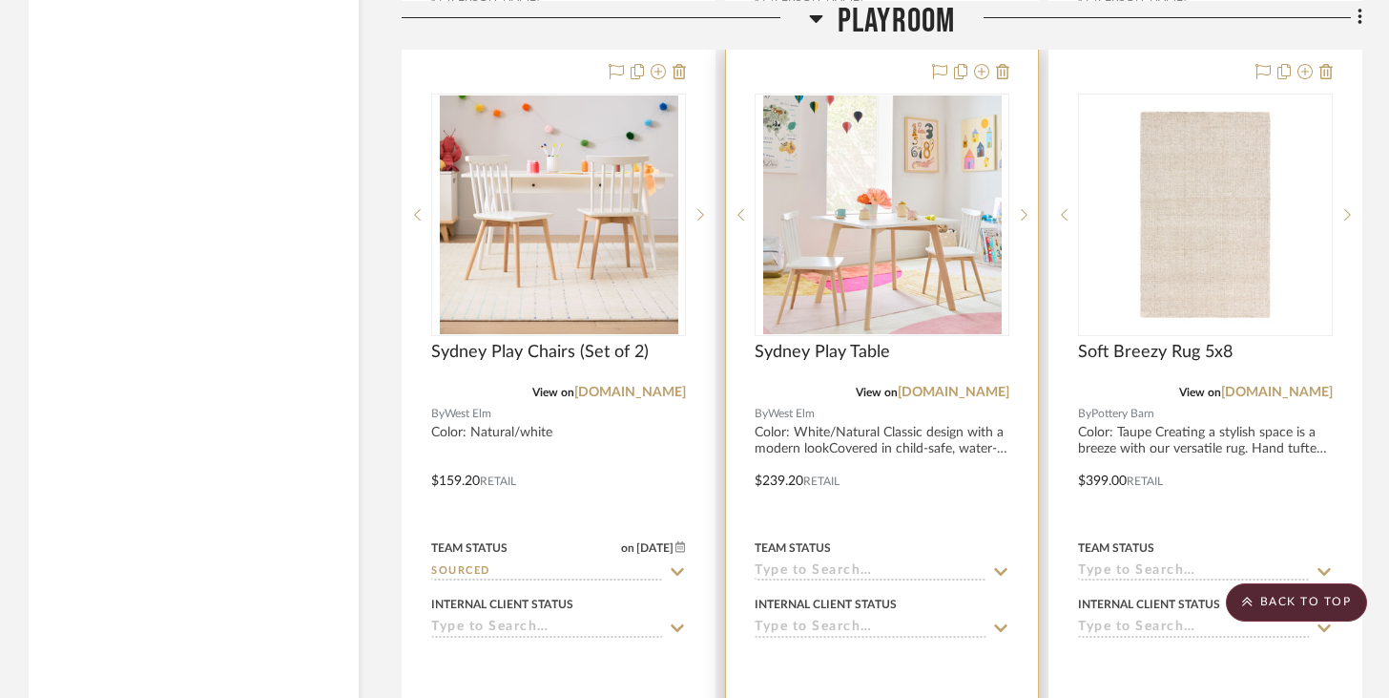
click at [813, 571] on input at bounding box center [871, 572] width 232 height 18
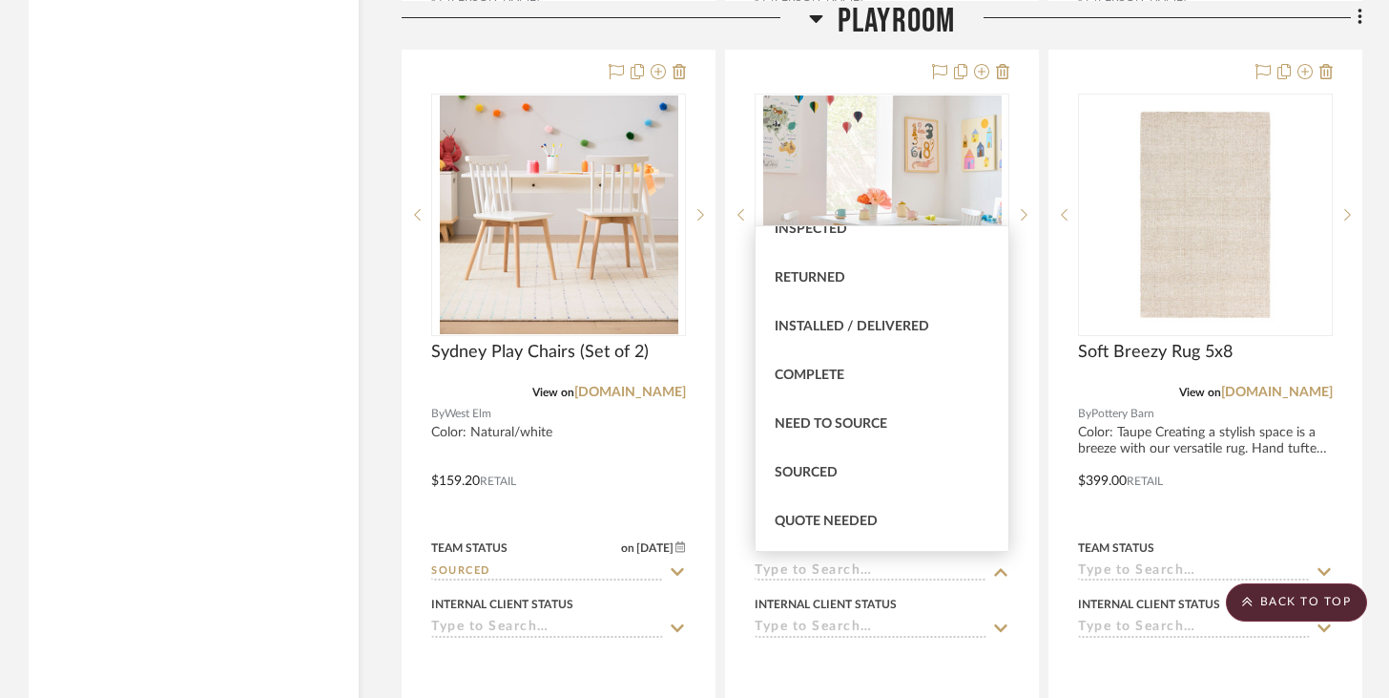
scroll to position [413, 0]
click at [834, 456] on div "Sourced" at bounding box center [882, 470] width 253 height 49
type input "[DATE]"
type input "Sourced"
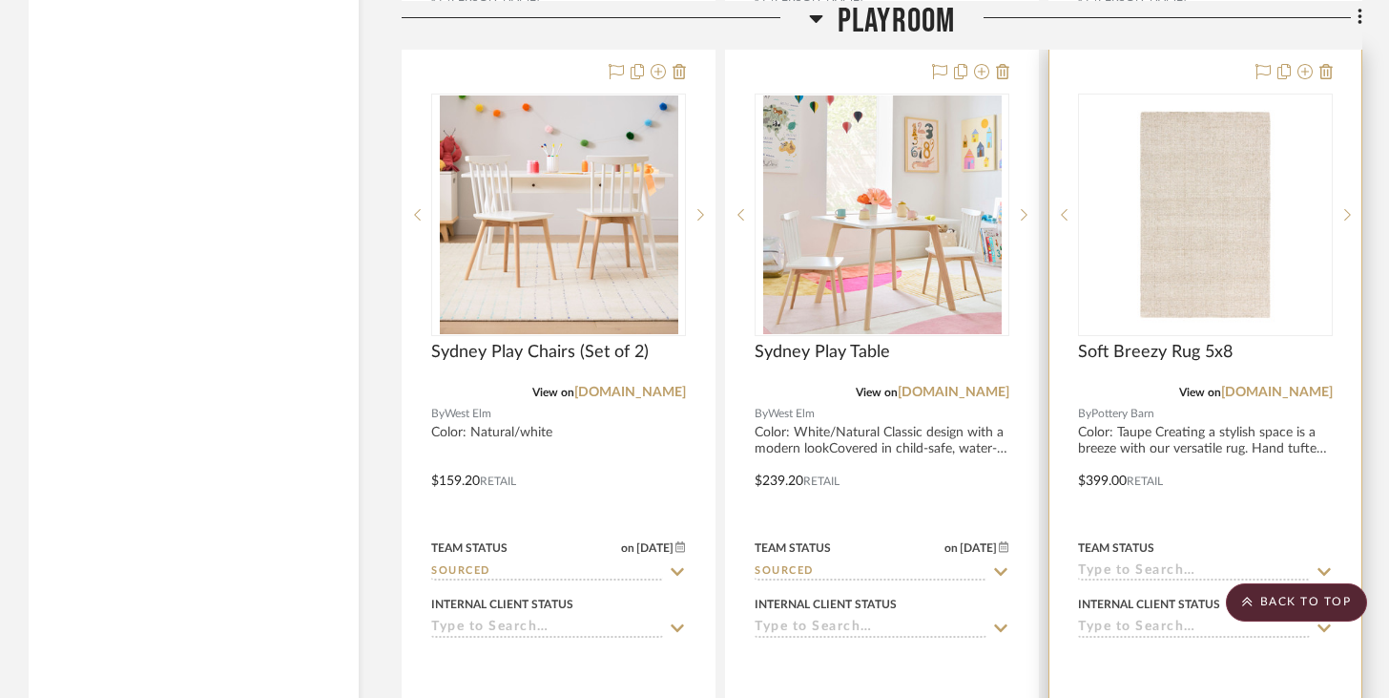
click at [1040, 567] on input at bounding box center [1194, 572] width 232 height 18
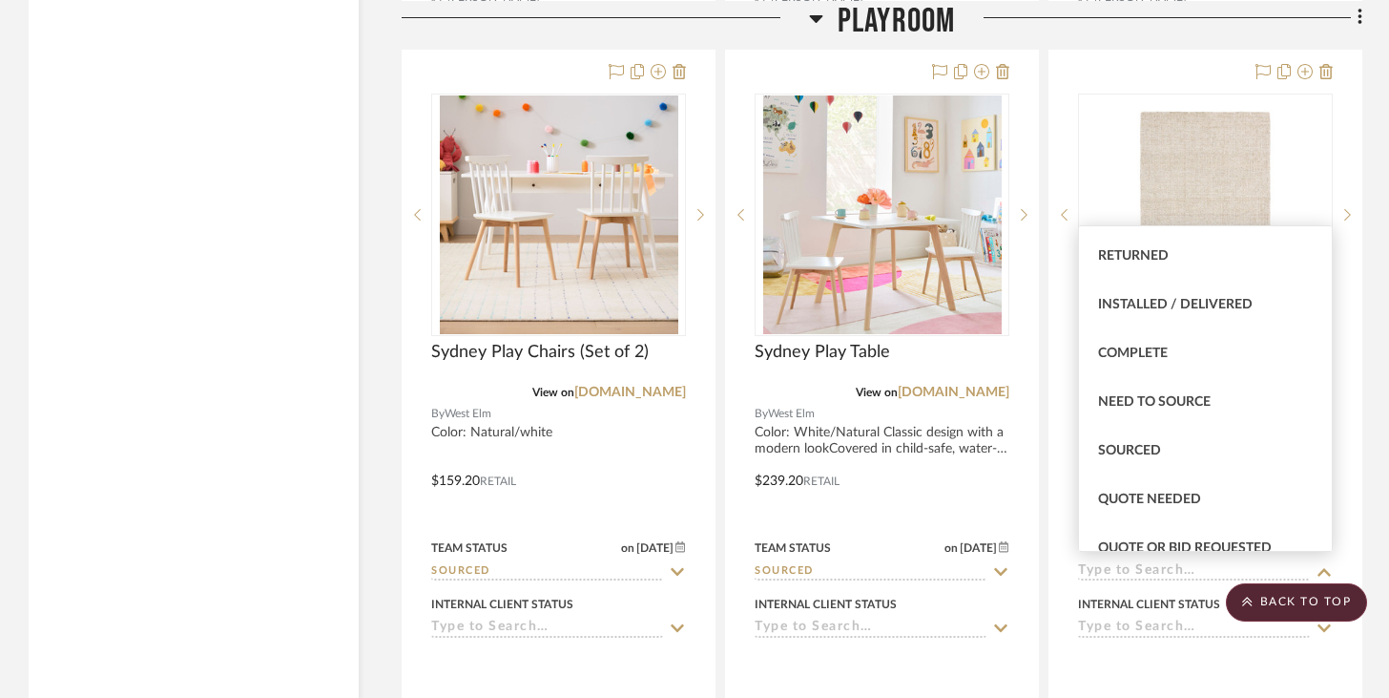
scroll to position [433, 0]
click at [1040, 450] on span "Sourced" at bounding box center [1129, 449] width 63 height 13
type input "[DATE]"
type input "Sourced"
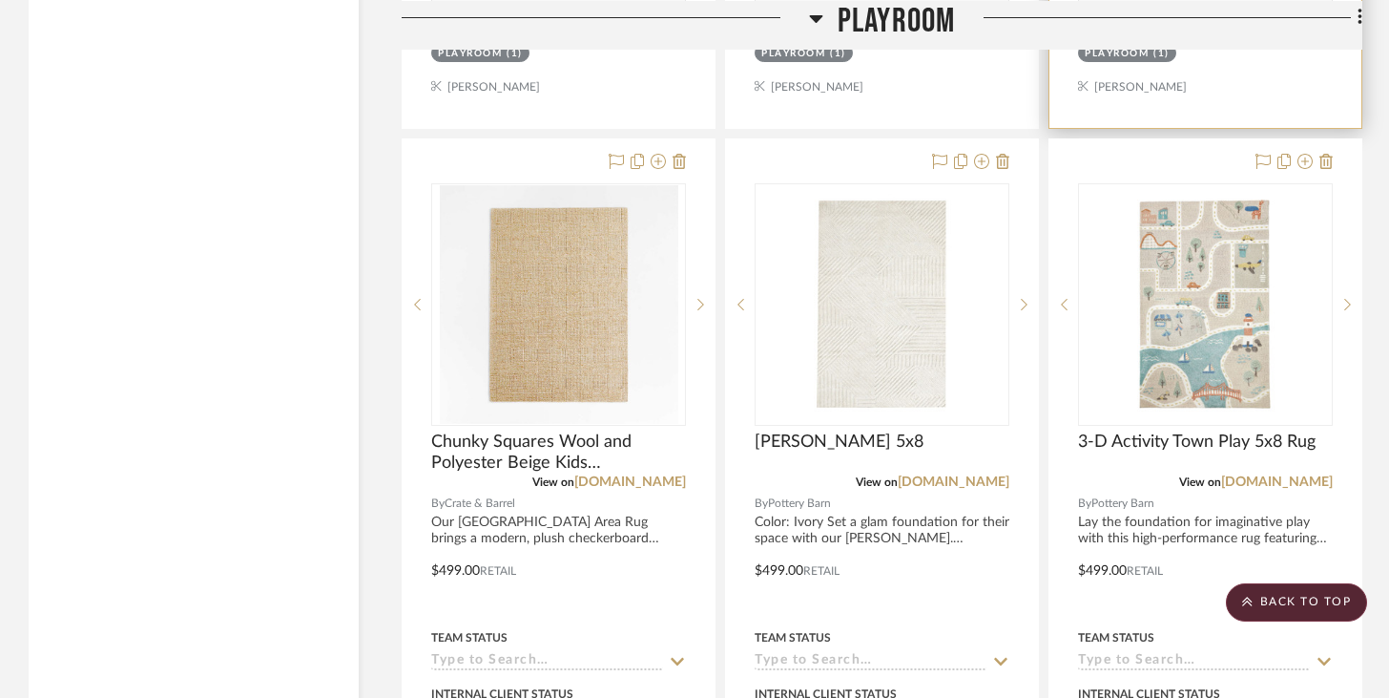
scroll to position [5488, 0]
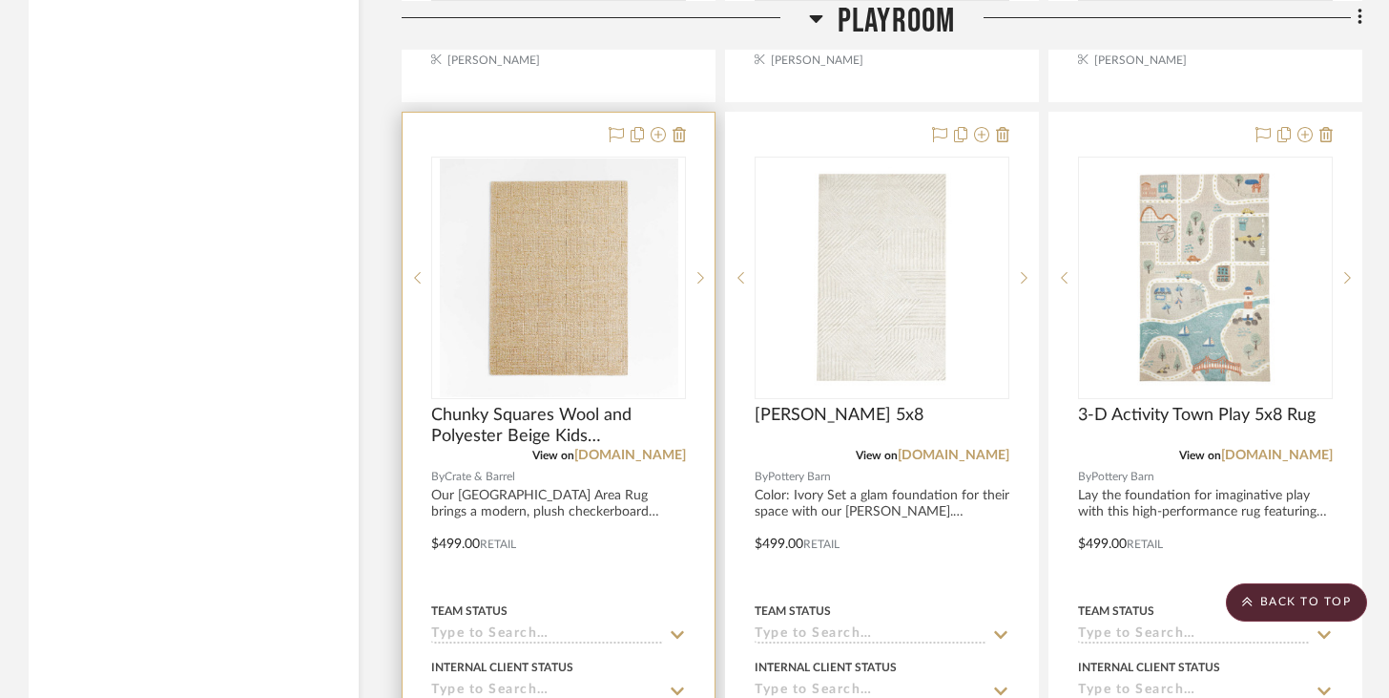
click at [480, 628] on input at bounding box center [547, 635] width 232 height 18
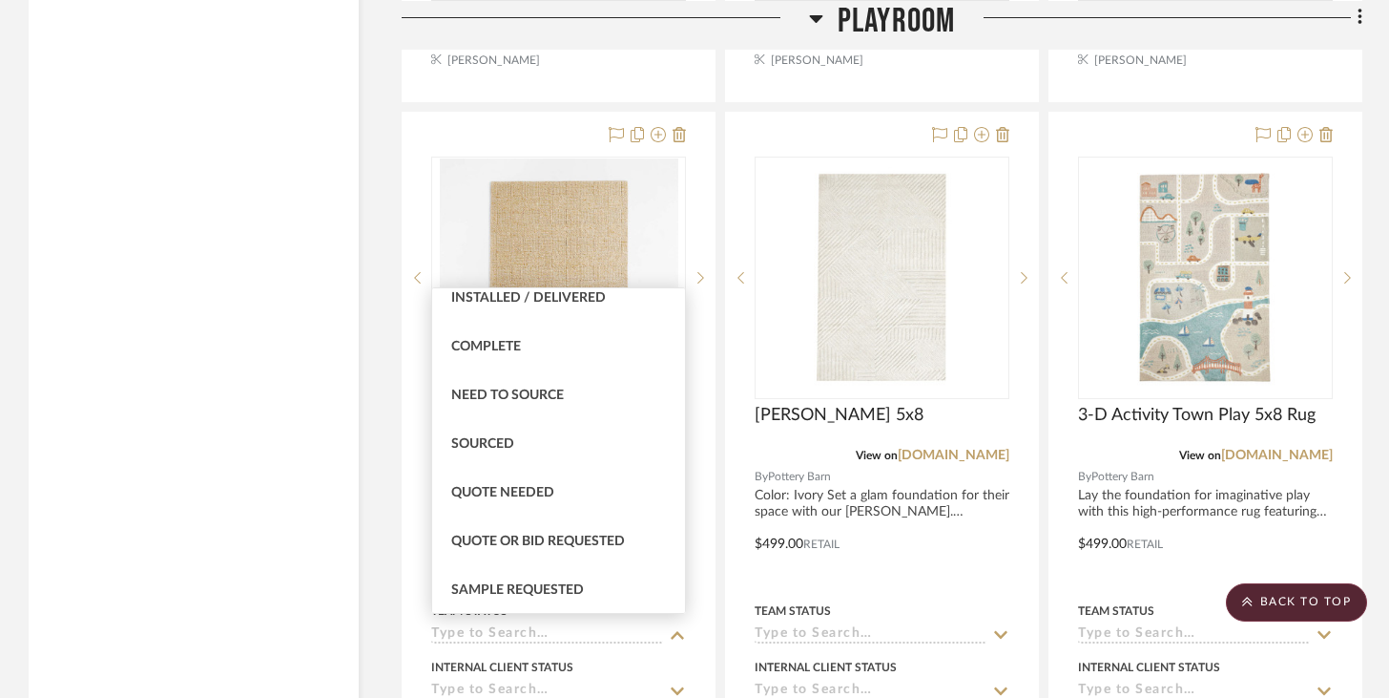
scroll to position [504, 0]
click at [521, 449] on div "Sourced" at bounding box center [558, 441] width 253 height 49
type input "[DATE]"
type input "Sourced"
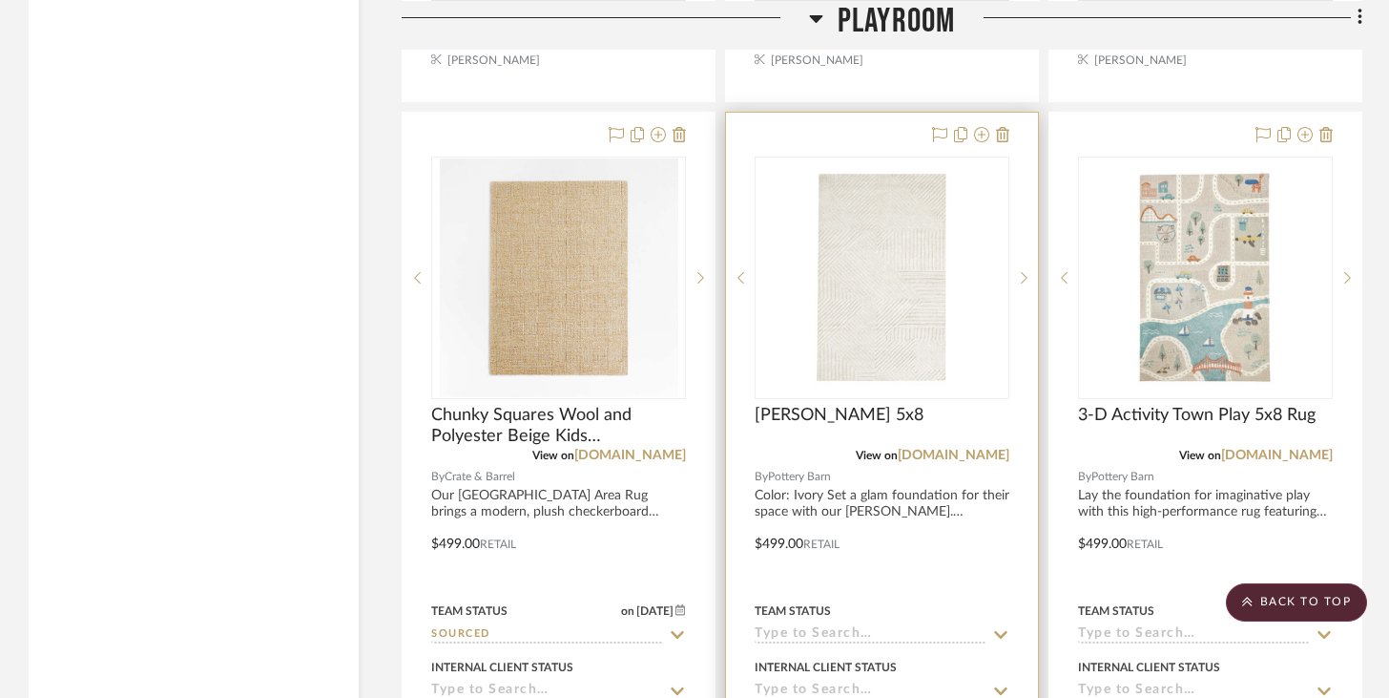
click at [799, 633] on input at bounding box center [871, 635] width 232 height 18
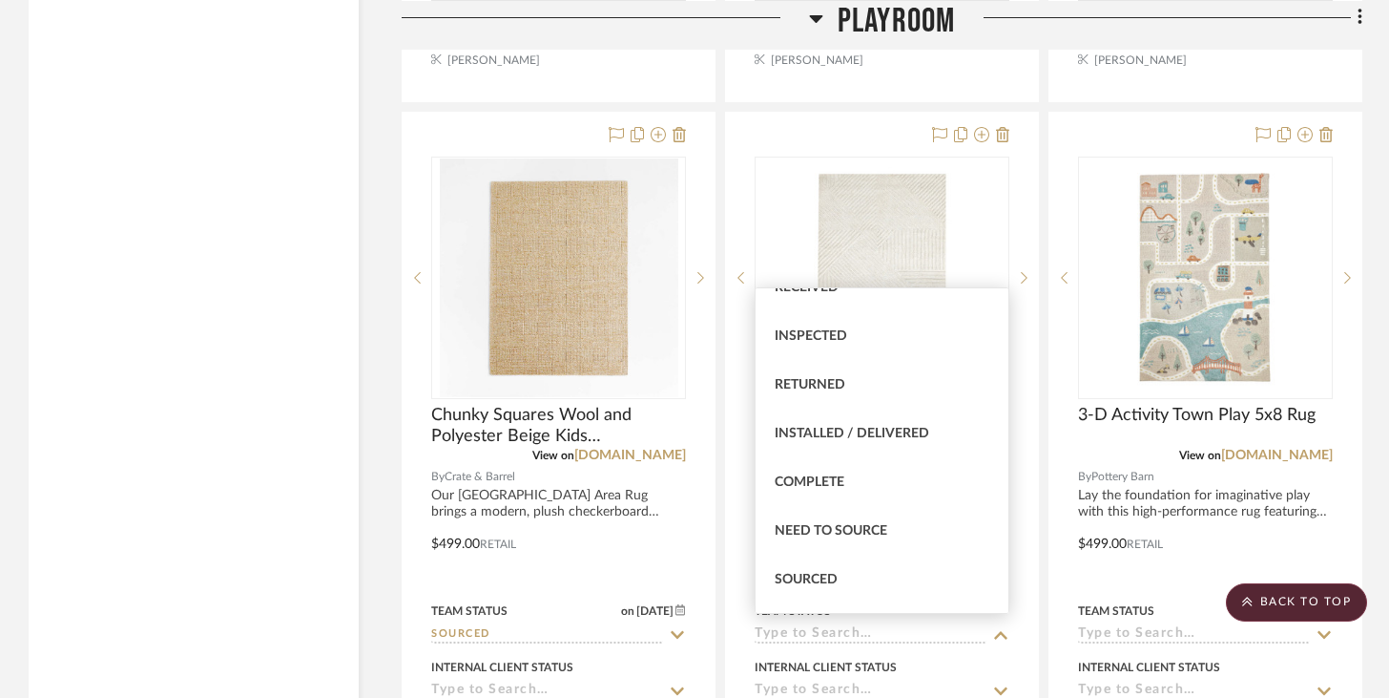
scroll to position [471, 0]
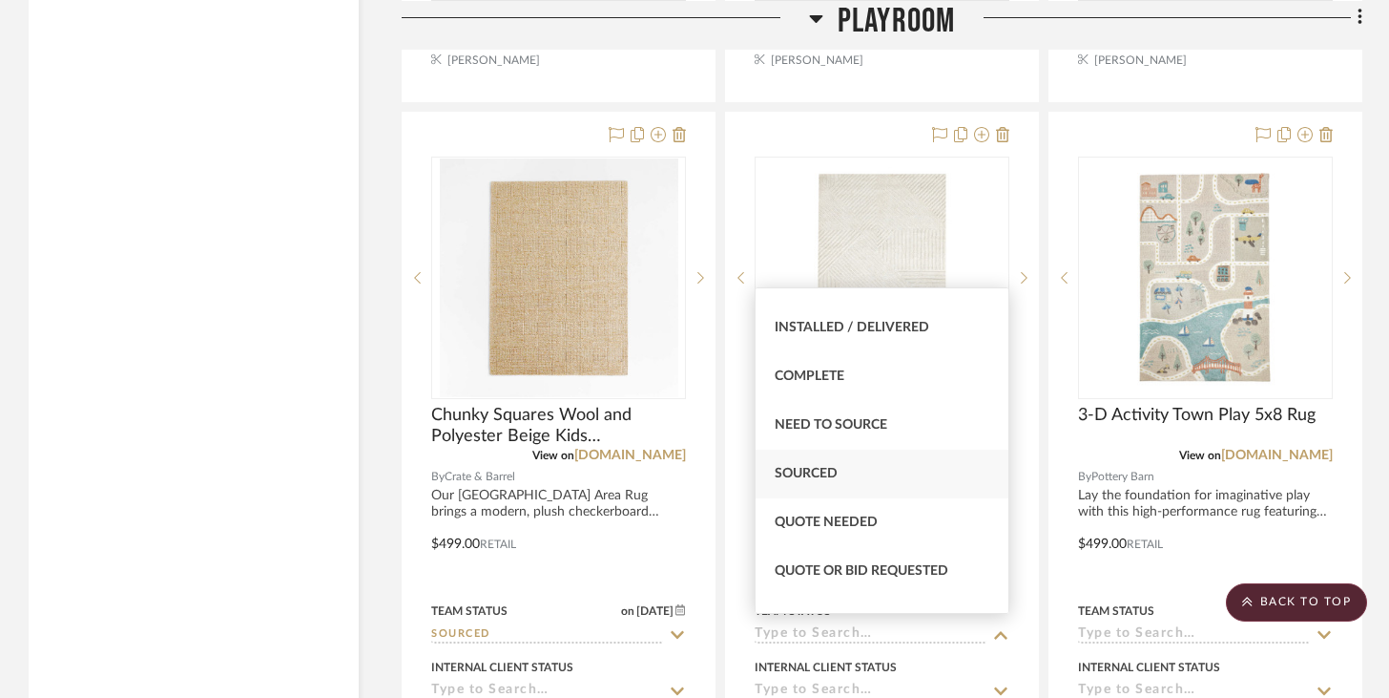
click at [823, 473] on span "Sourced" at bounding box center [806, 473] width 63 height 13
type input "[DATE]"
type input "Sourced"
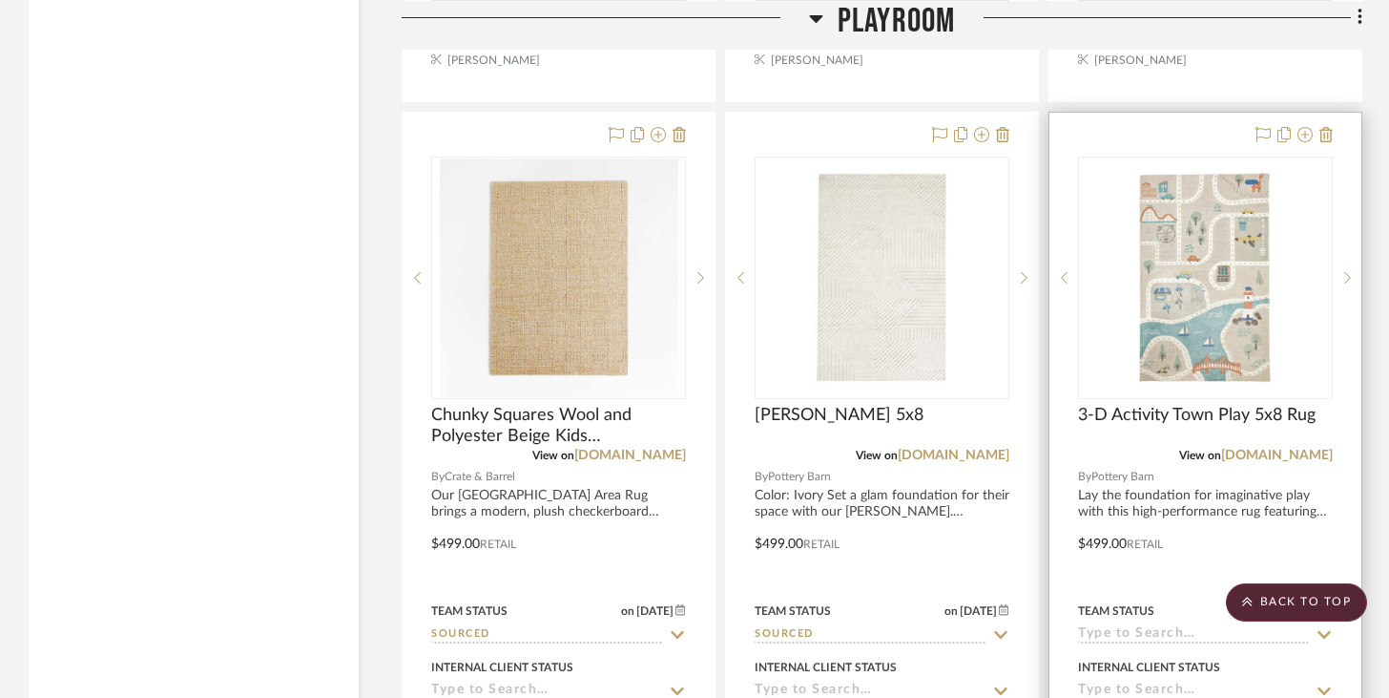
click at [1040, 626] on input at bounding box center [1194, 635] width 232 height 18
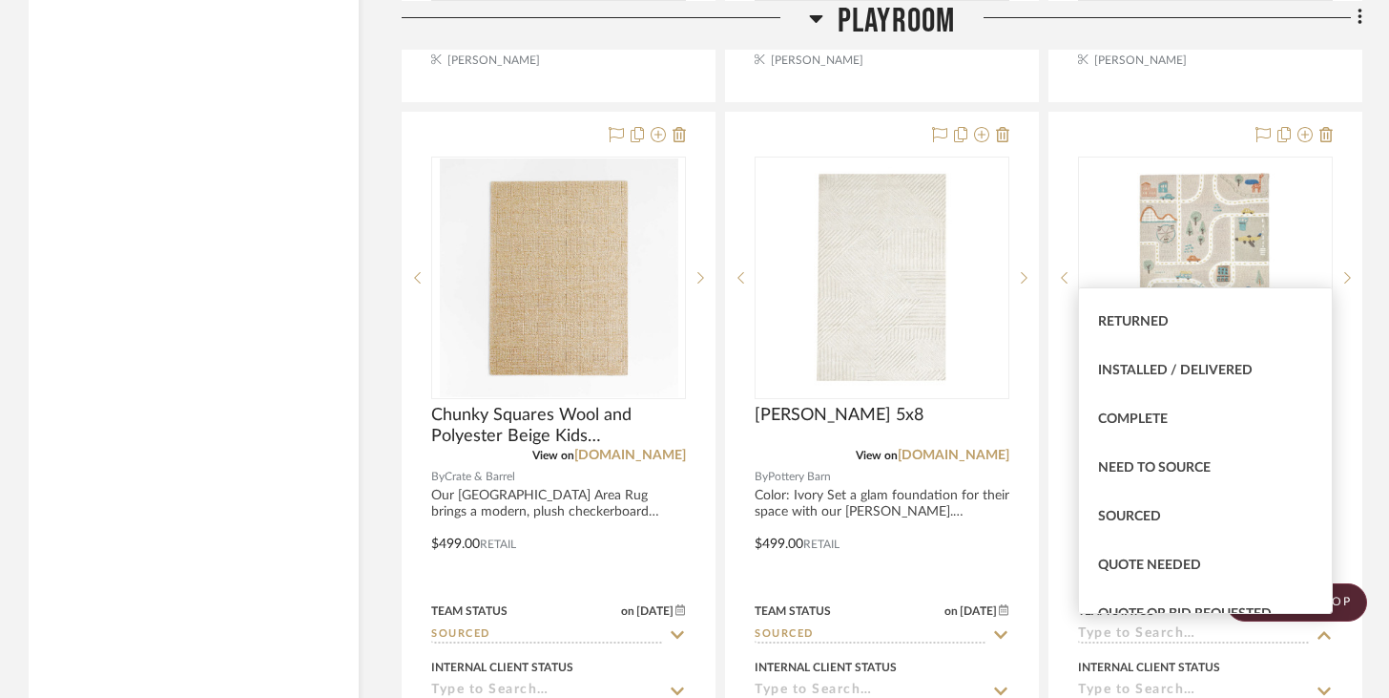
scroll to position [446, 0]
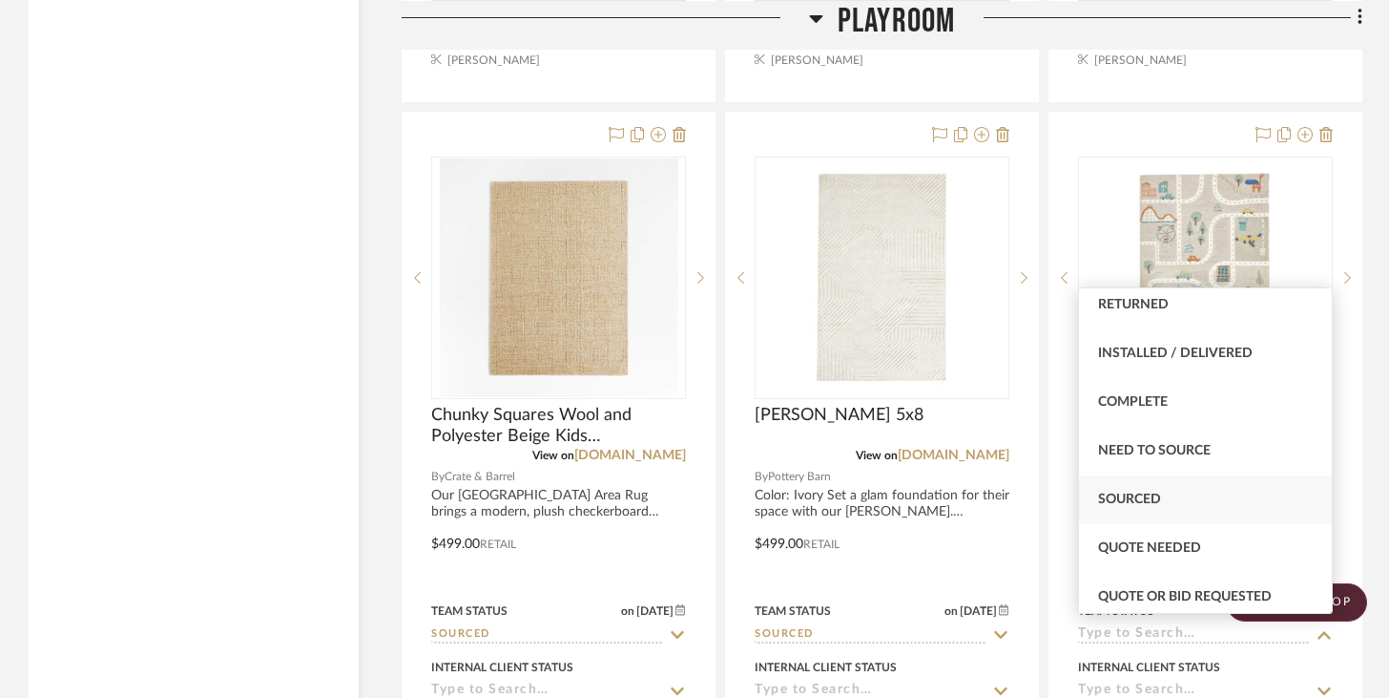
click at [1040, 498] on span "Sourced" at bounding box center [1129, 498] width 63 height 13
type input "[DATE]"
type input "Sourced"
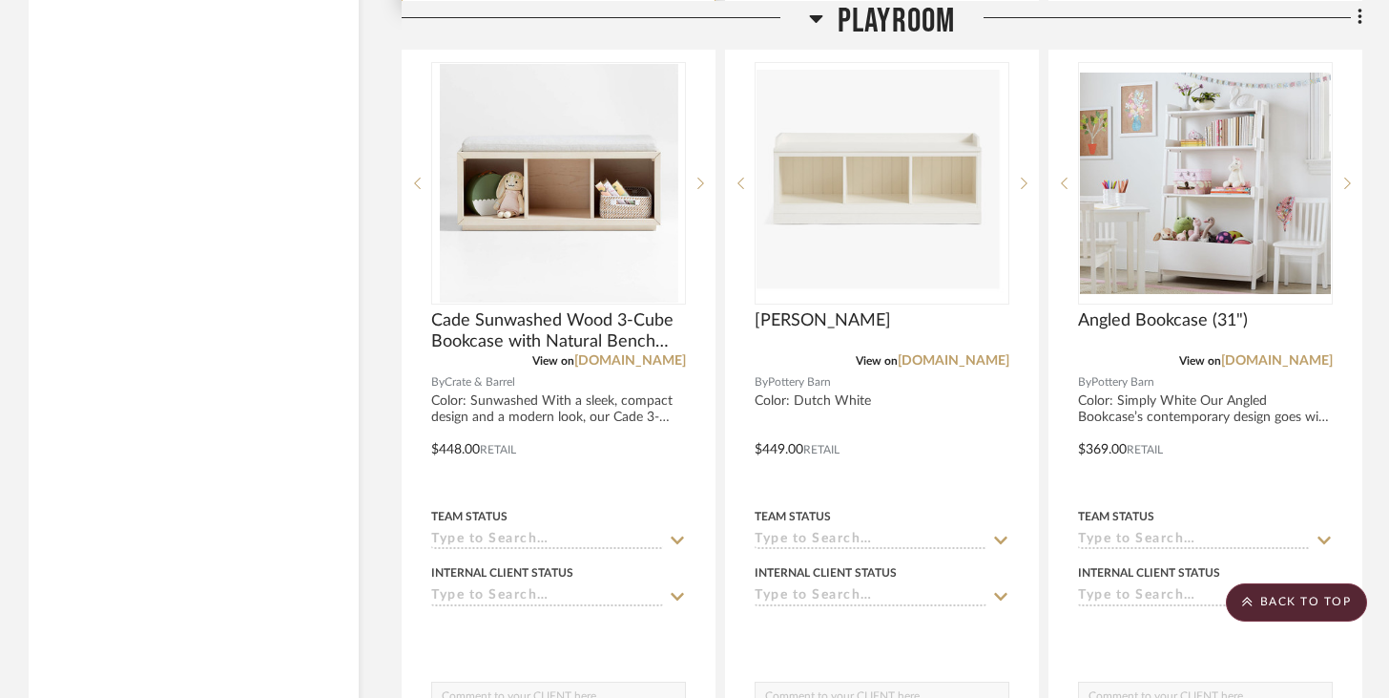
scroll to position [6462, 0]
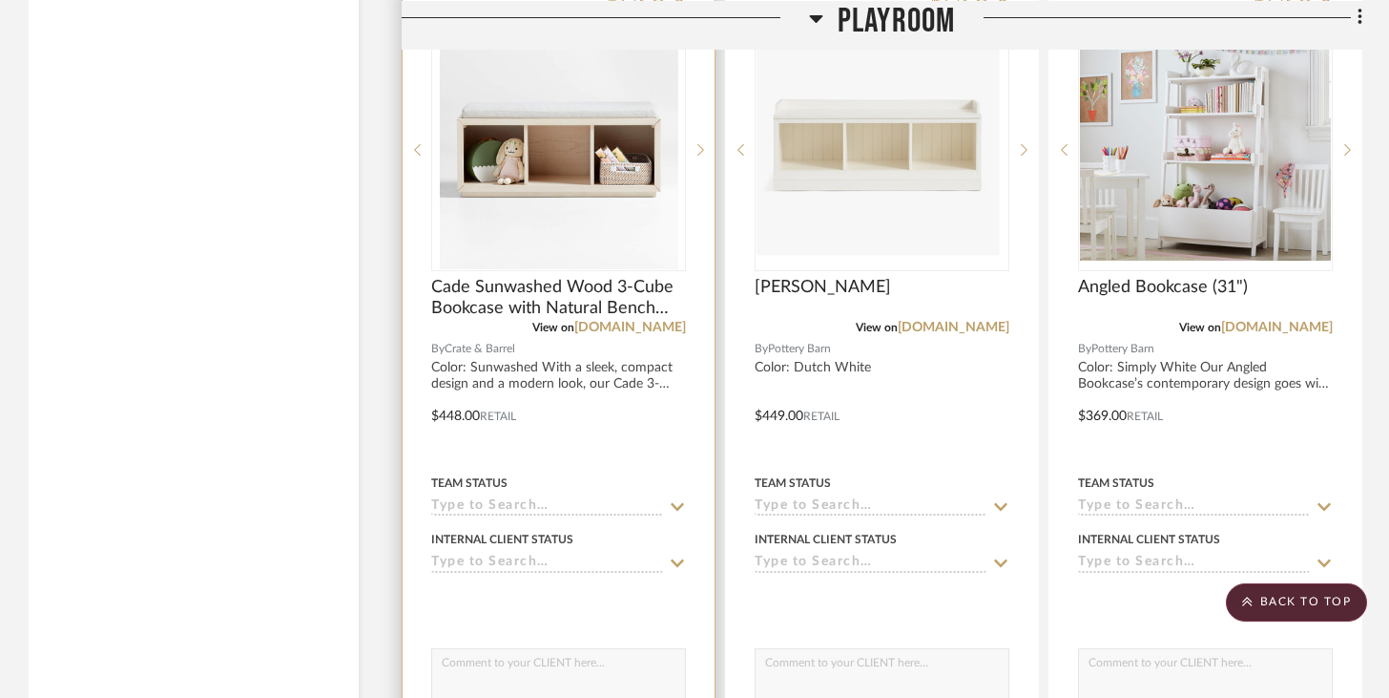
click at [606, 498] on input at bounding box center [547, 507] width 232 height 18
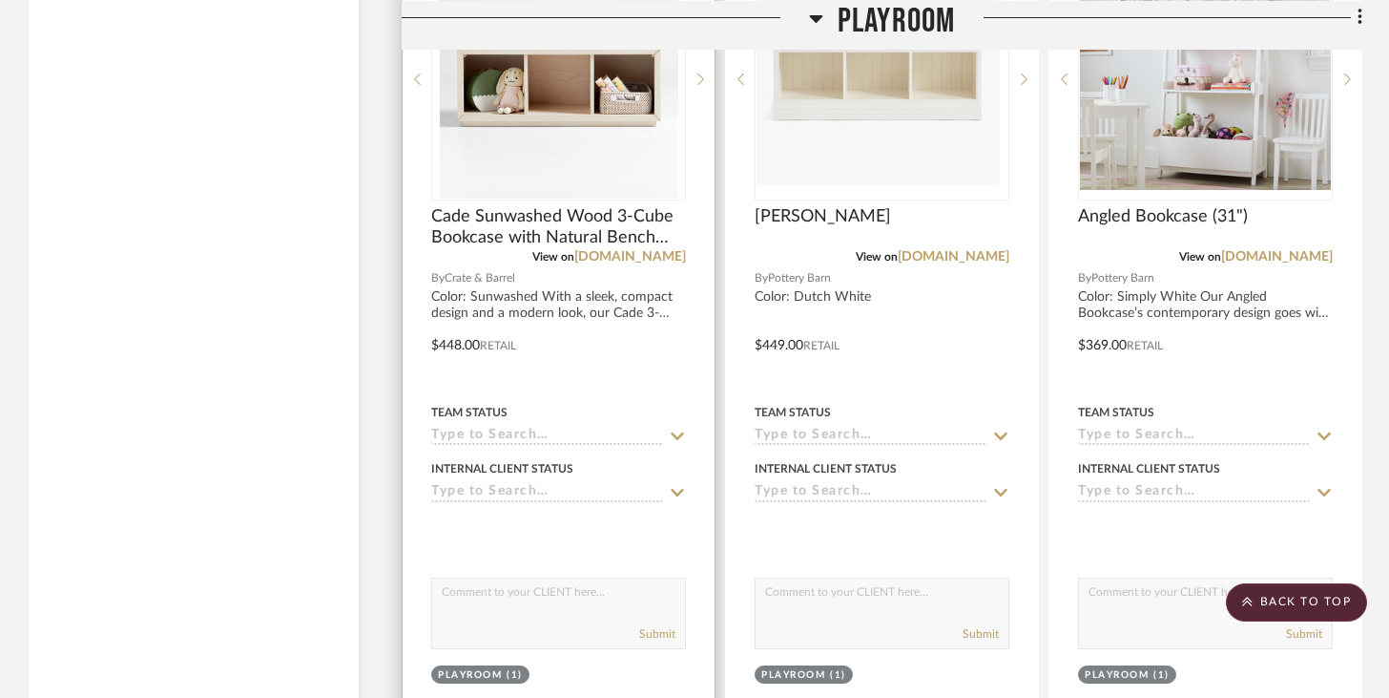
click at [612, 427] on input at bounding box center [547, 436] width 232 height 18
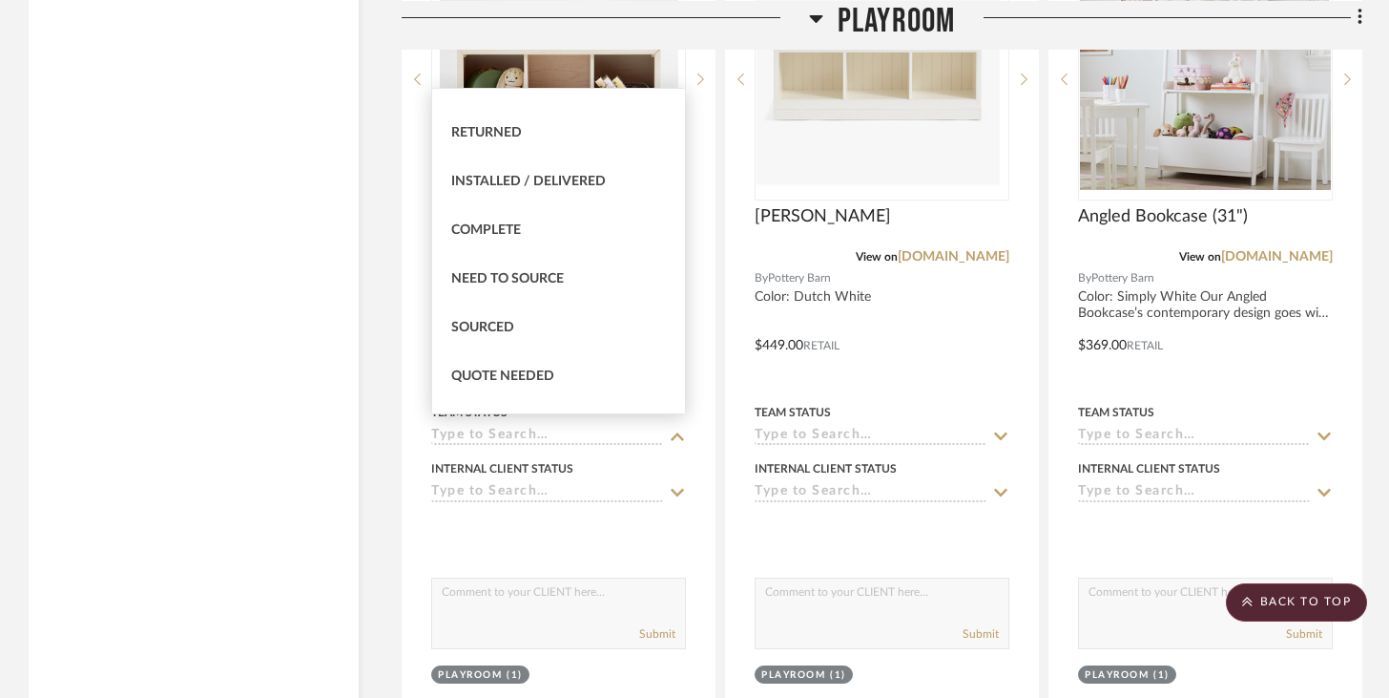
scroll to position [486, 0]
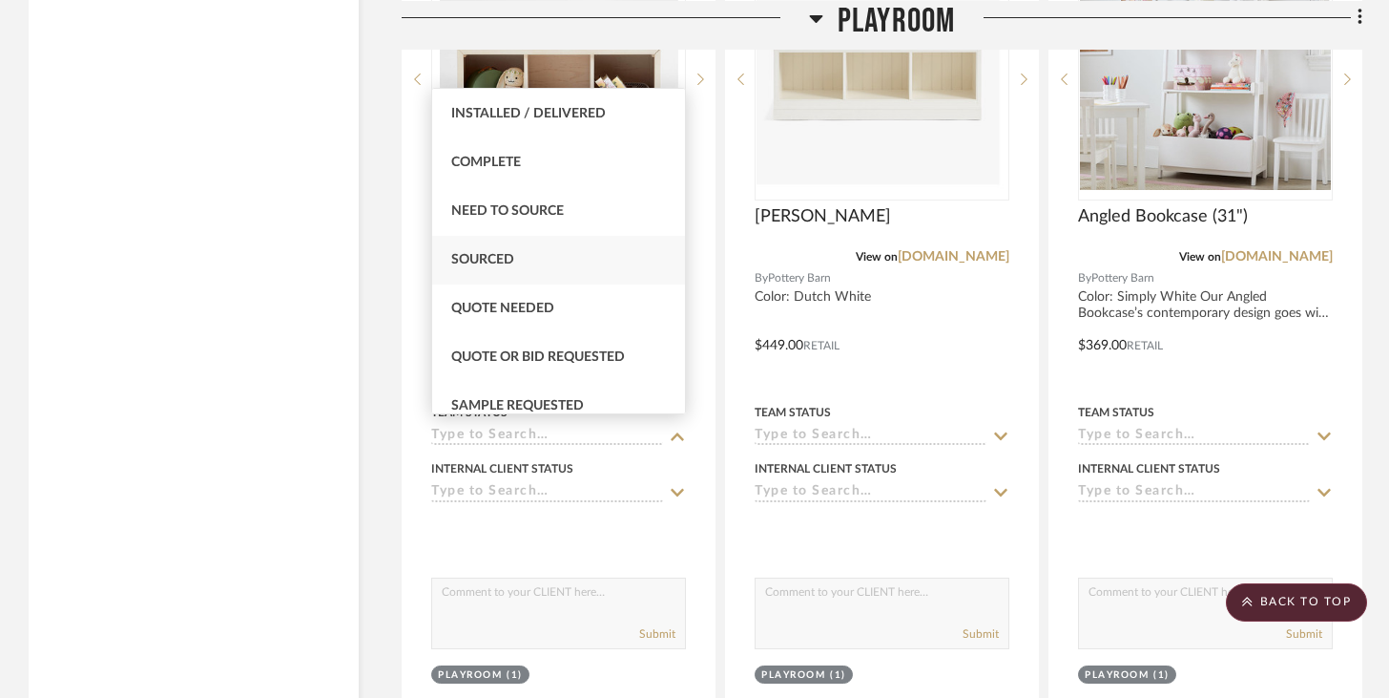
click at [582, 271] on div "Sourced" at bounding box center [558, 260] width 253 height 49
type input "[DATE]"
type input "Sourced"
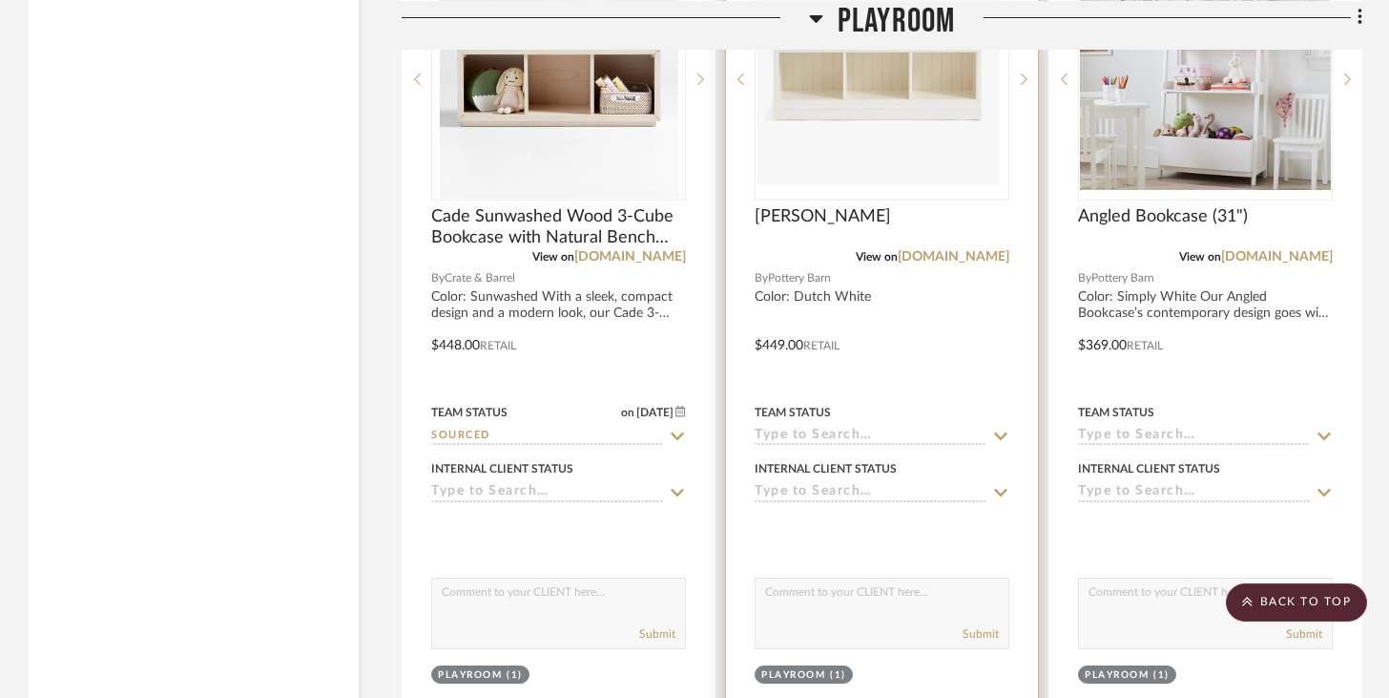
click at [774, 429] on input at bounding box center [871, 436] width 232 height 18
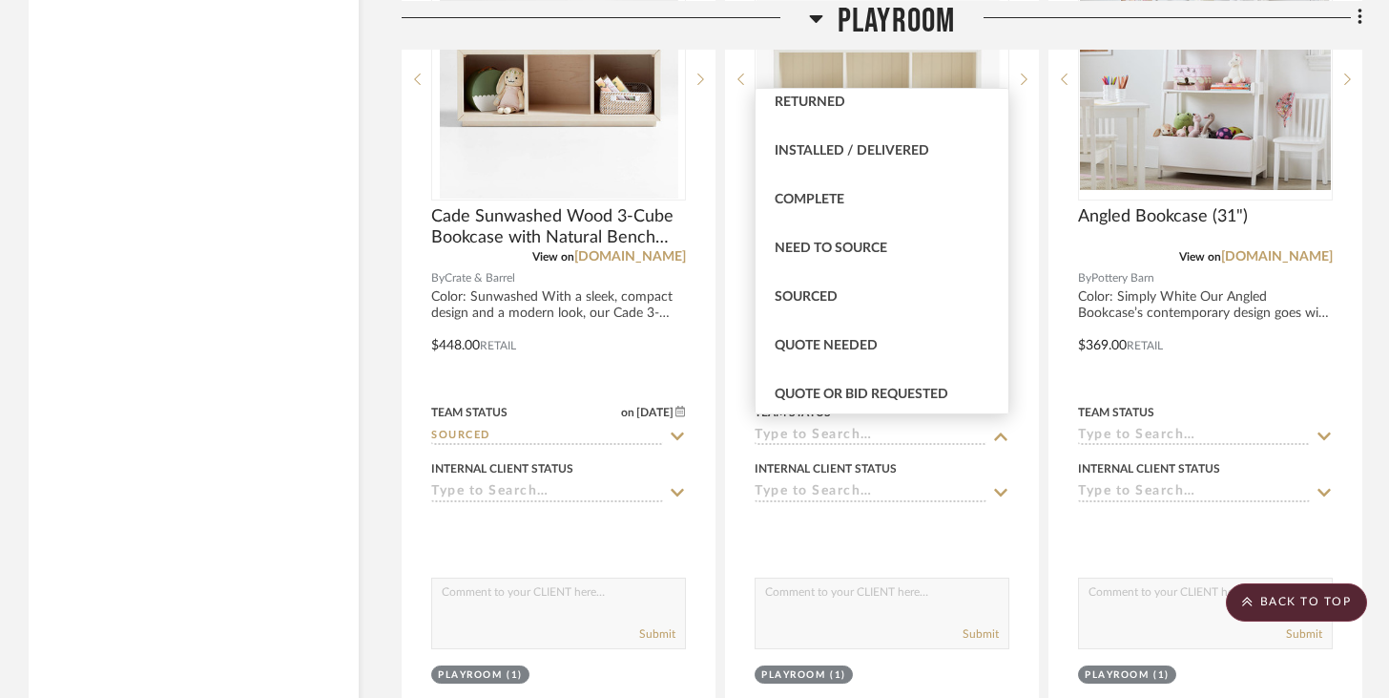
scroll to position [500, 0]
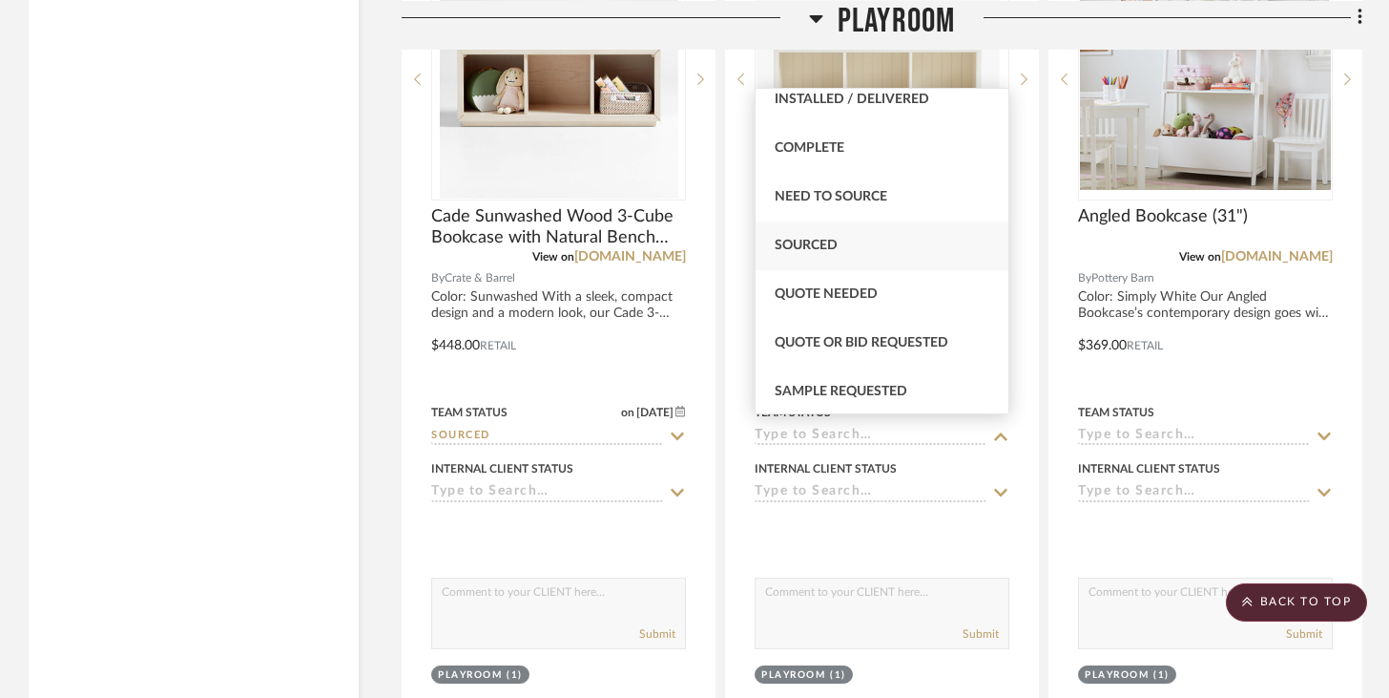
click at [837, 239] on span "Sourced" at bounding box center [806, 245] width 63 height 13
type input "[DATE]"
type input "Sourced"
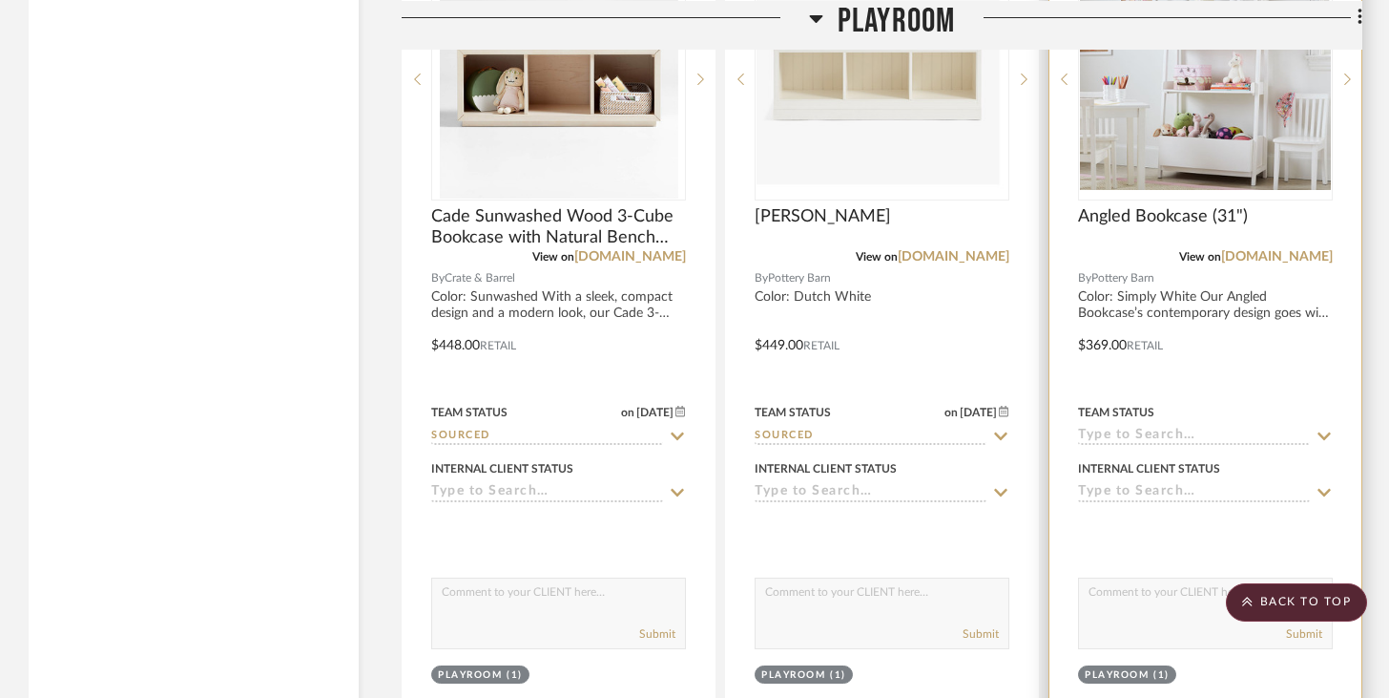
click at [1040, 427] on input at bounding box center [1194, 436] width 232 height 18
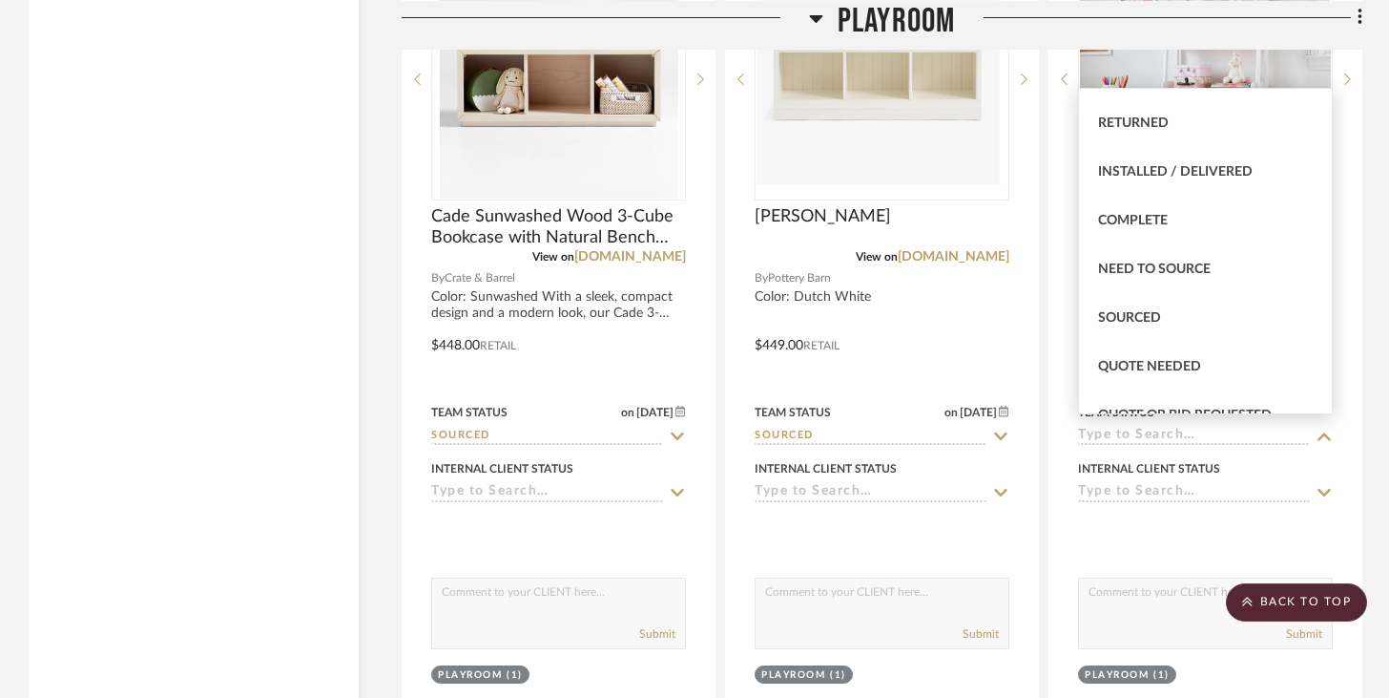
scroll to position [432, 0]
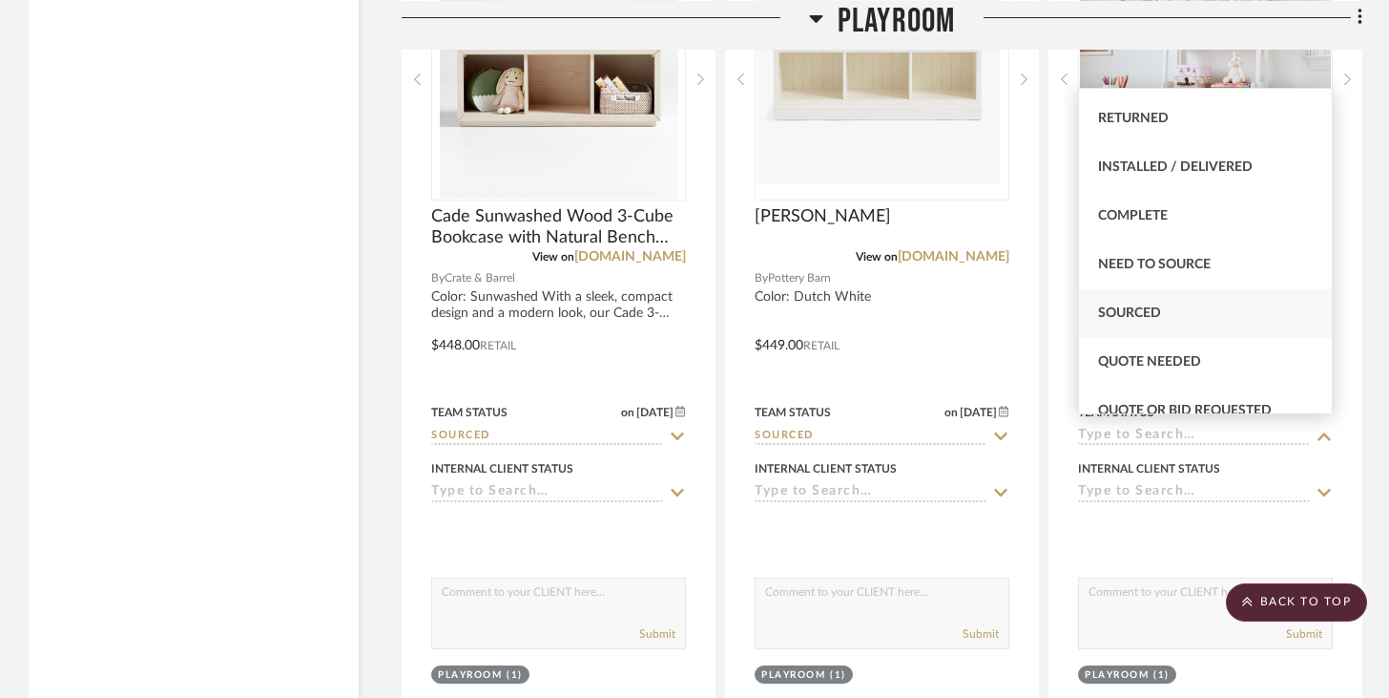
click at [1040, 321] on div "Sourced" at bounding box center [1205, 313] width 253 height 49
type input "[DATE]"
type input "Sourced"
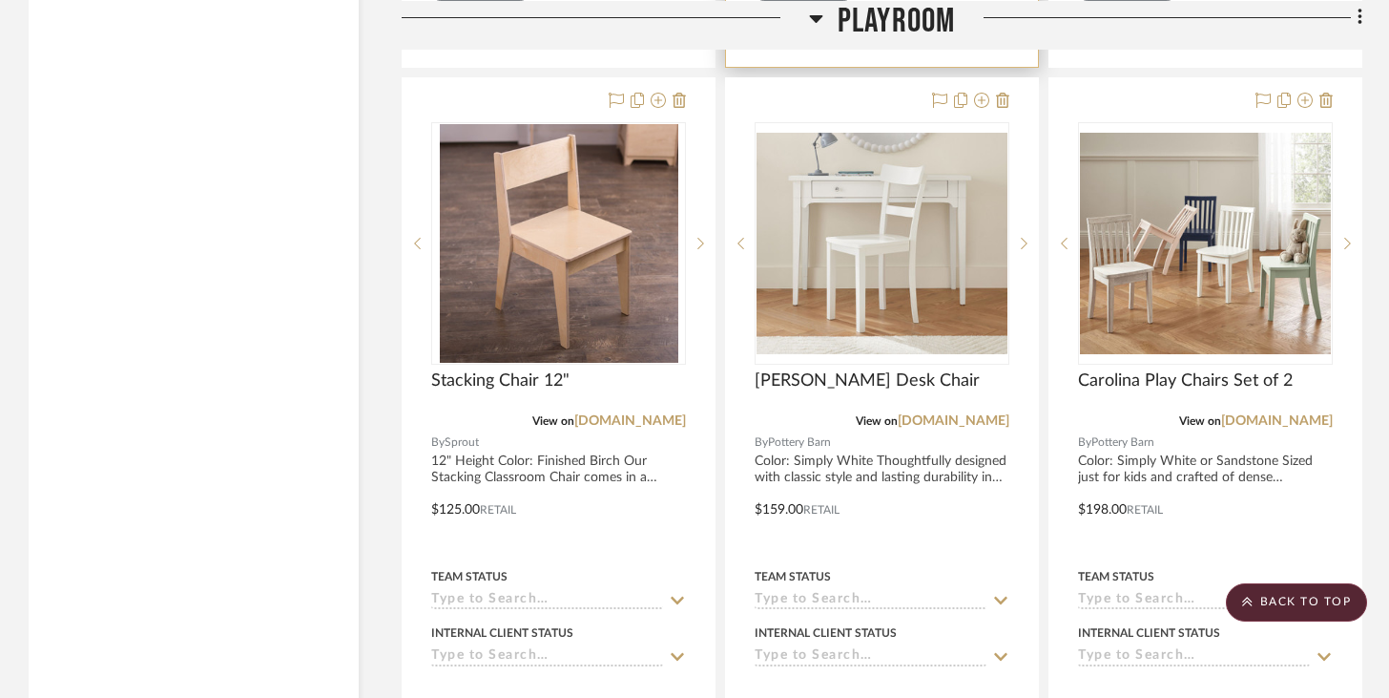
scroll to position [7237, 0]
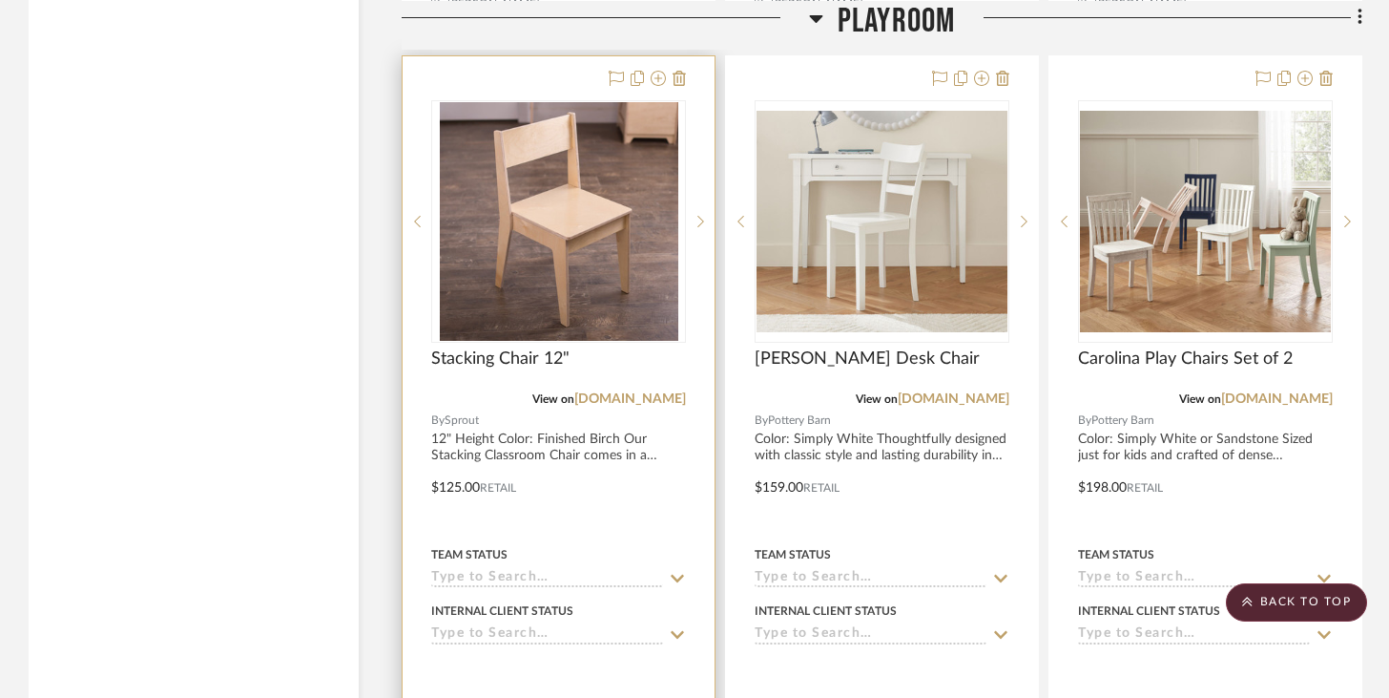
click at [620, 570] on input at bounding box center [547, 579] width 232 height 18
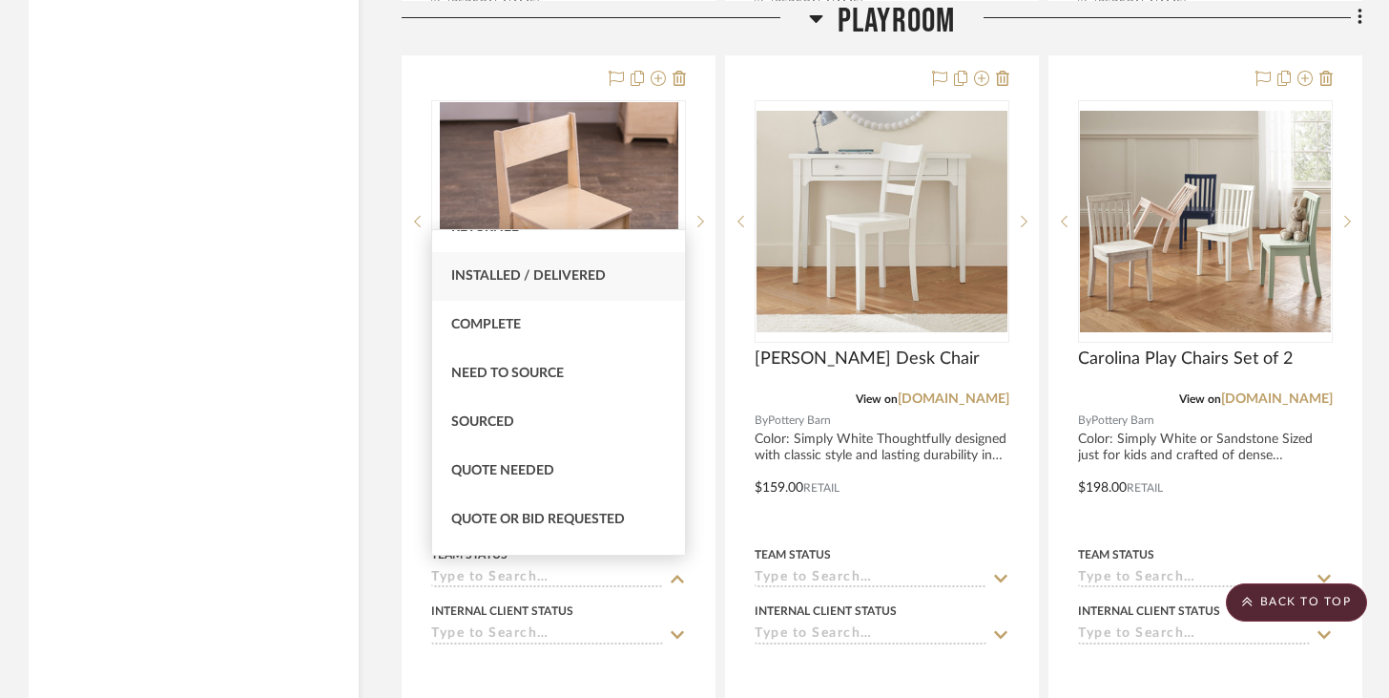
scroll to position [466, 0]
click at [602, 406] on div "Sourced" at bounding box center [558, 421] width 253 height 49
type input "[DATE]"
type input "Sourced"
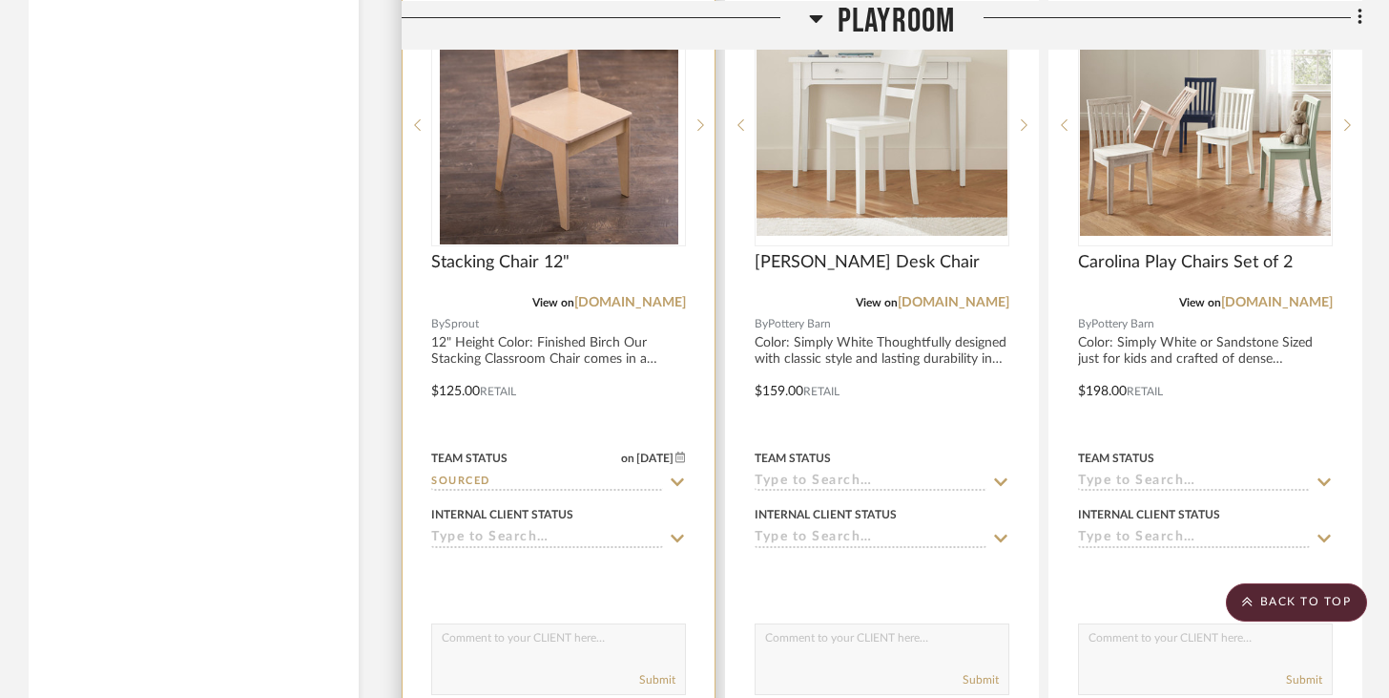
scroll to position [7334, 0]
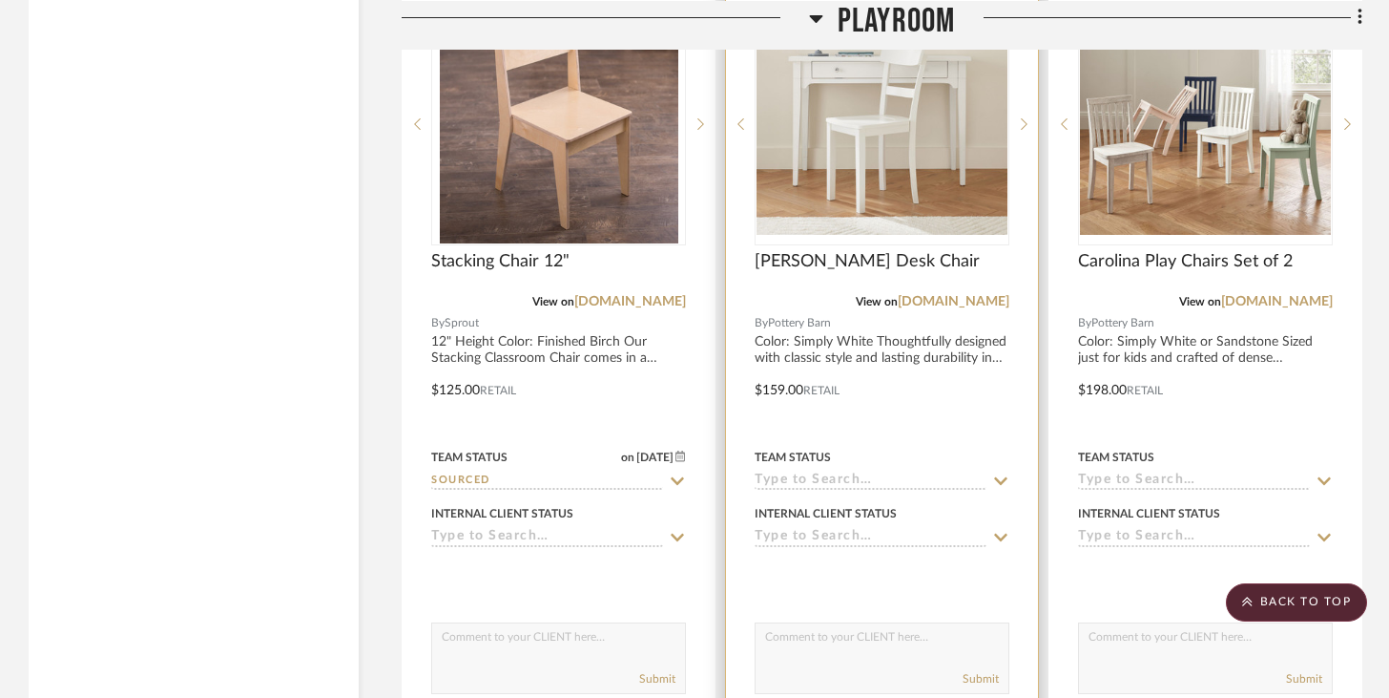
click at [838, 477] on input at bounding box center [871, 481] width 232 height 18
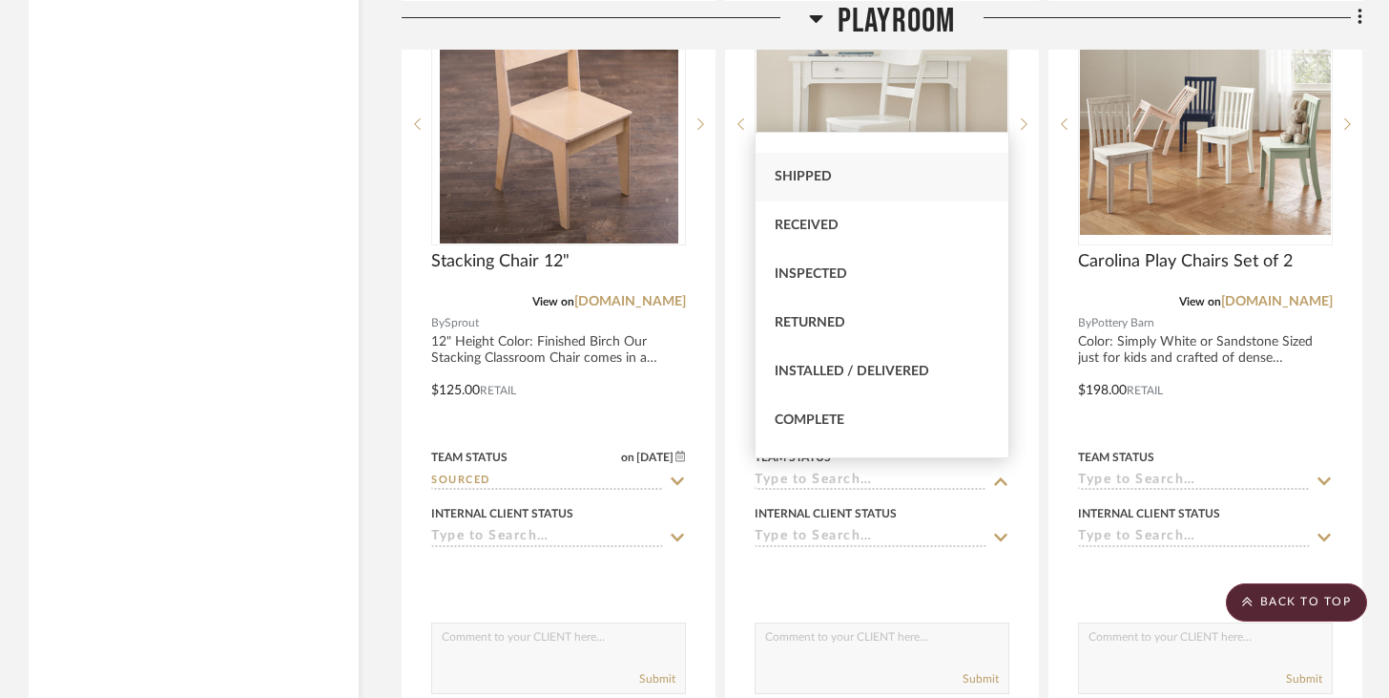
scroll to position [376, 0]
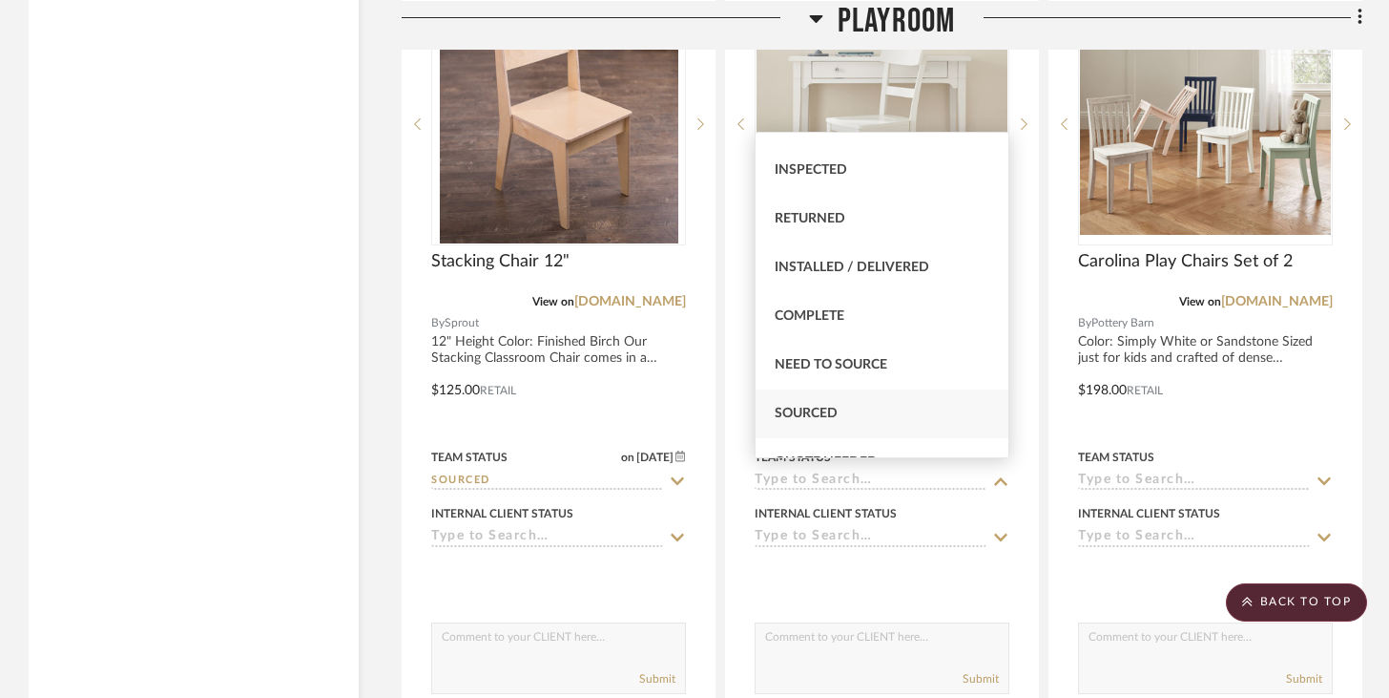
click at [846, 407] on div "Sourced" at bounding box center [882, 413] width 253 height 49
type input "[DATE]"
type input "Sourced"
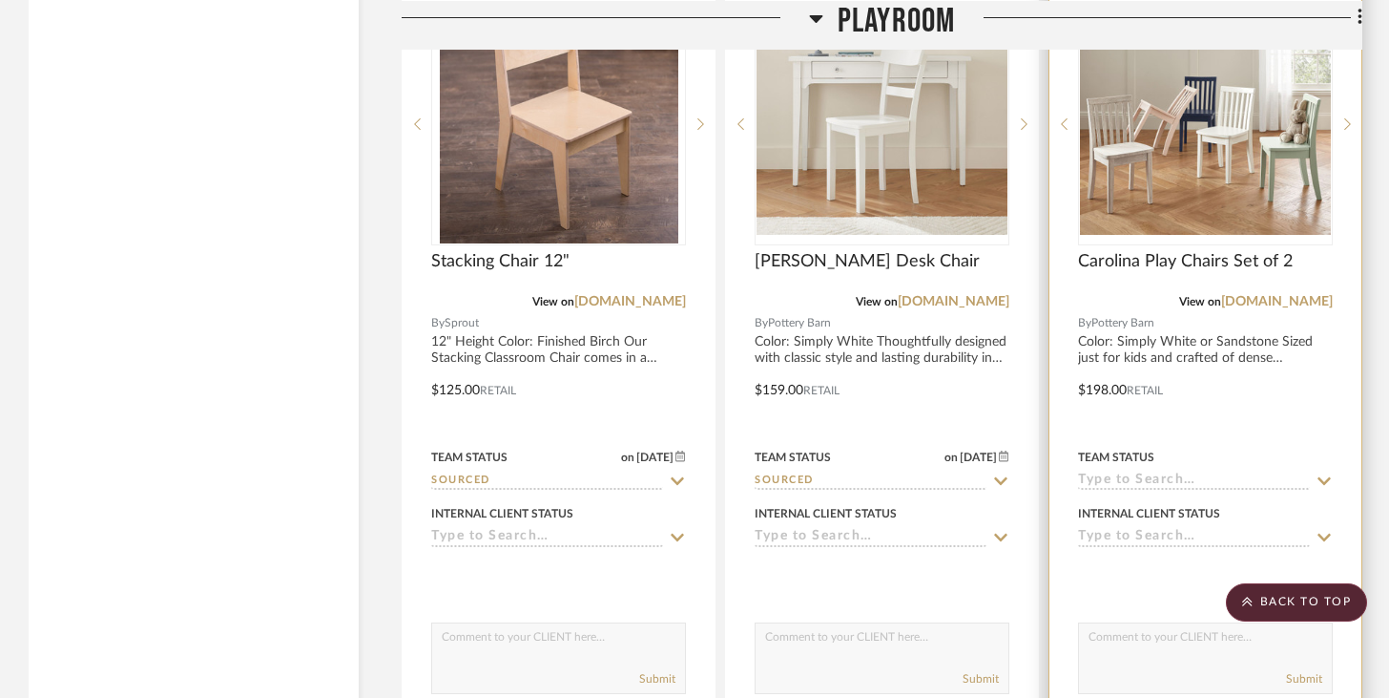
click at [1040, 472] on input at bounding box center [1194, 481] width 232 height 18
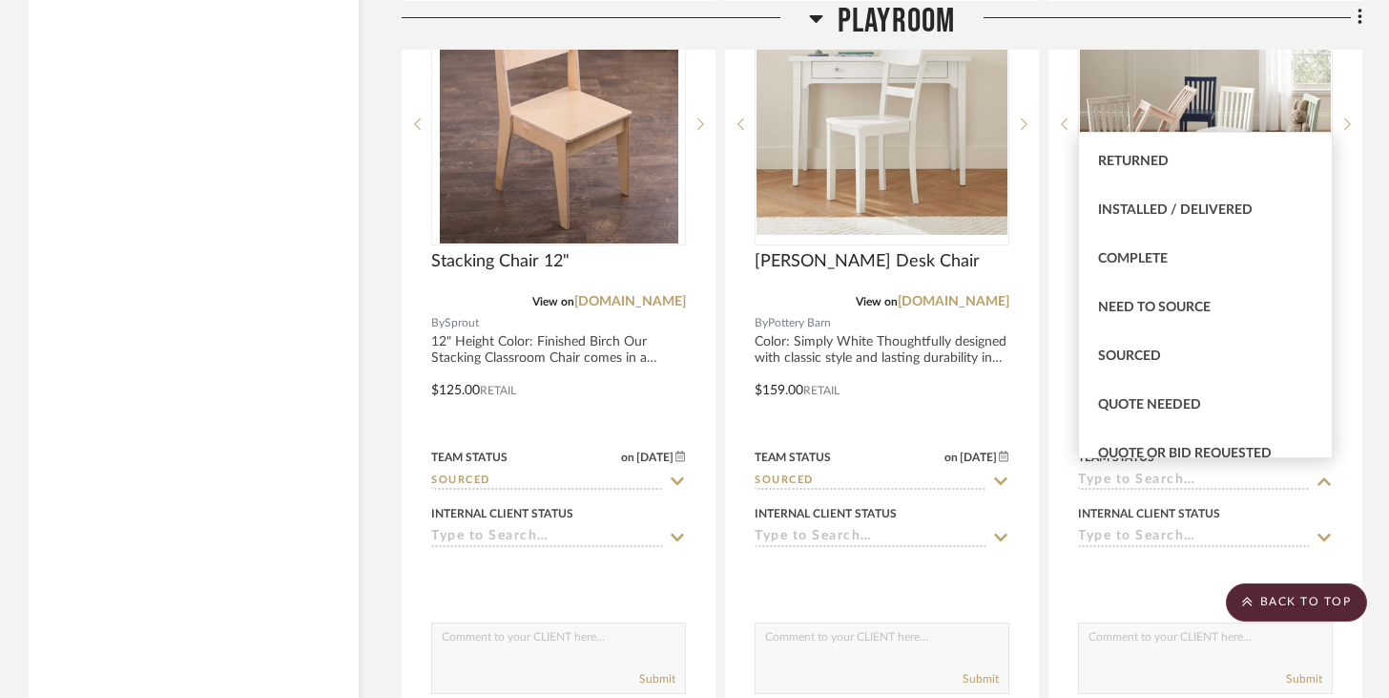
scroll to position [435, 0]
click at [1040, 354] on div "Sourced" at bounding box center [1205, 354] width 253 height 49
type input "[DATE]"
type input "Sourced"
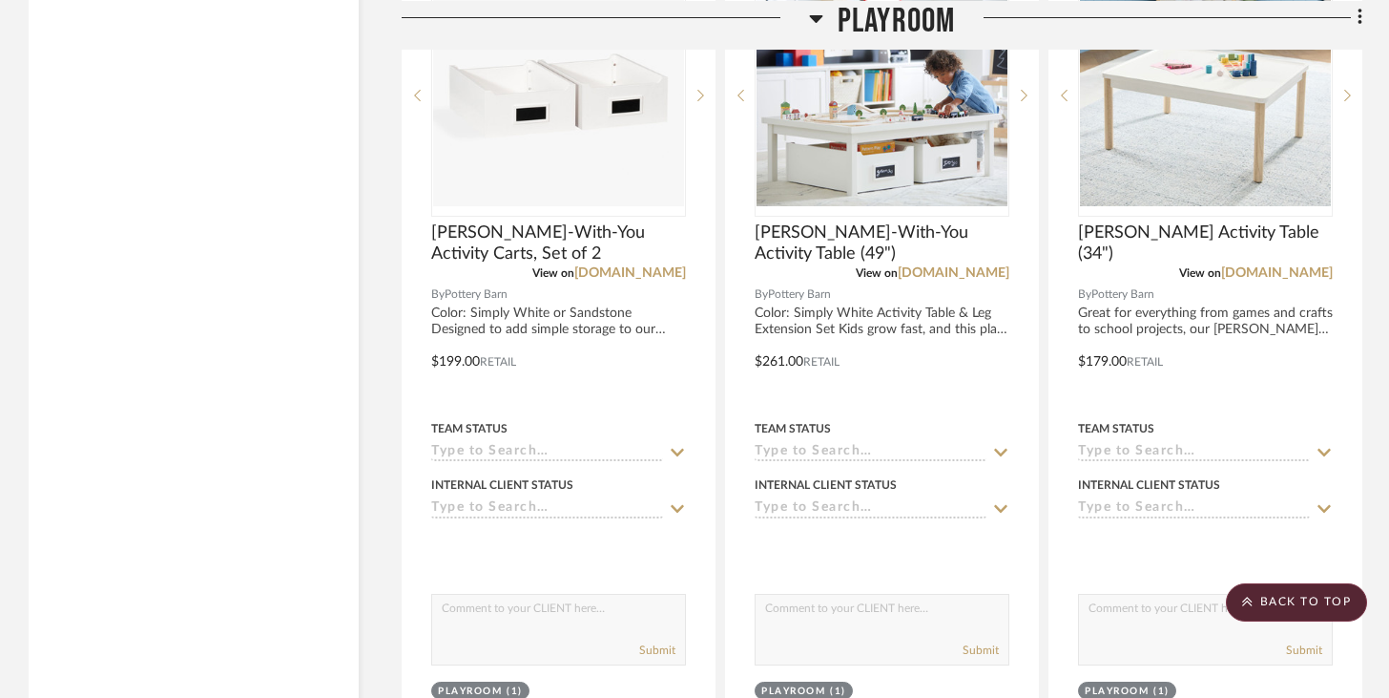
scroll to position [8210, 0]
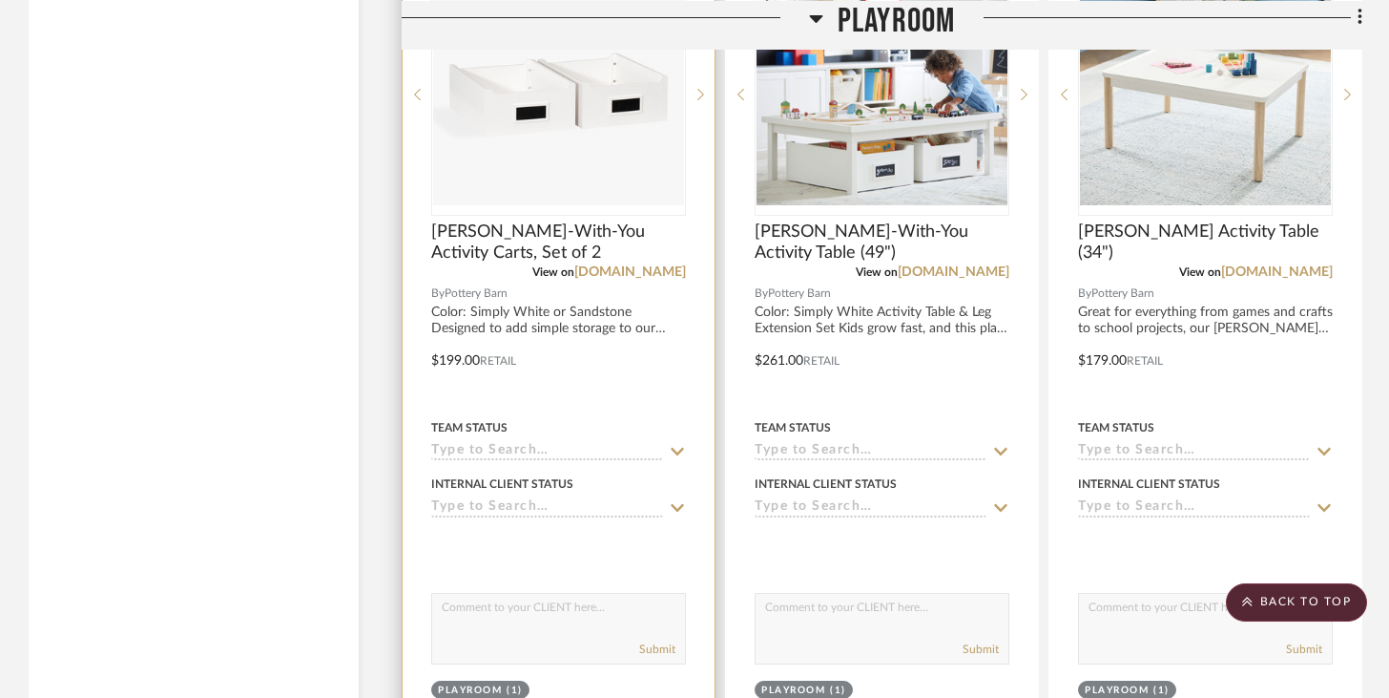
click at [594, 449] on input at bounding box center [547, 452] width 232 height 18
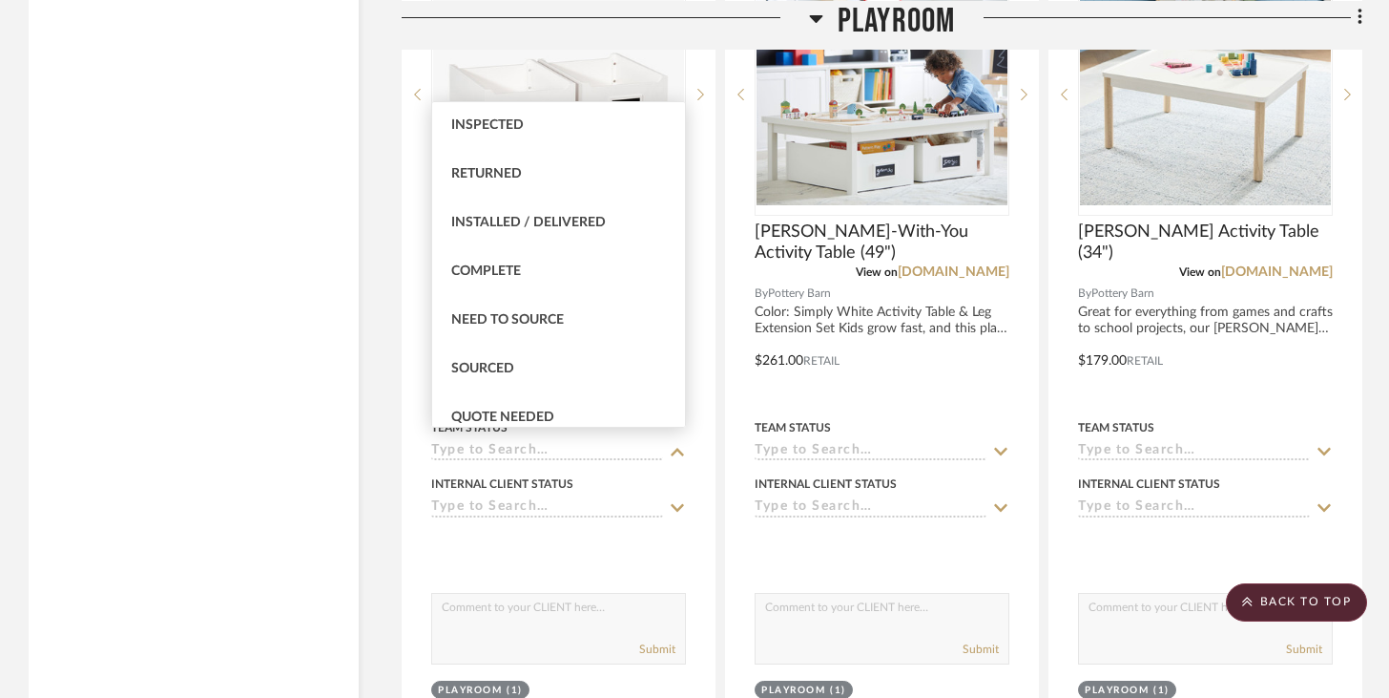
scroll to position [391, 0]
click at [616, 370] on div "Sourced" at bounding box center [558, 368] width 253 height 49
type input "[DATE]"
type input "Sourced"
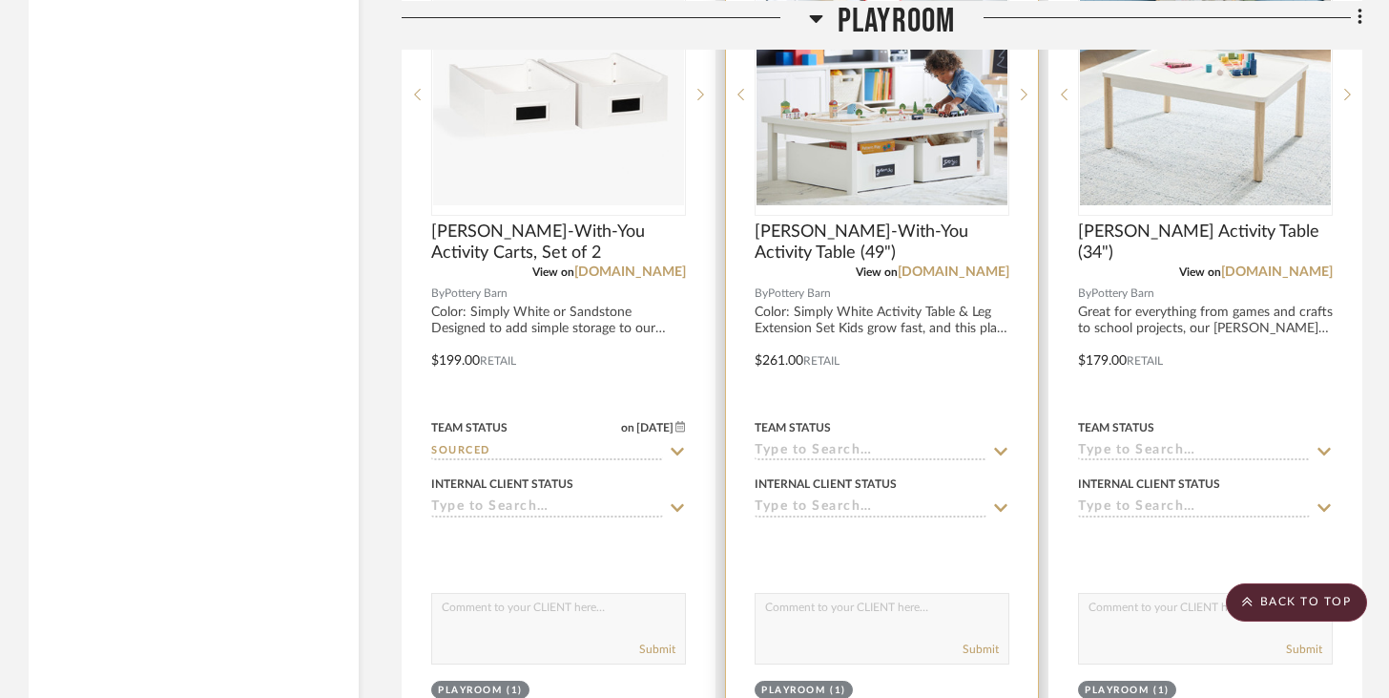
click at [829, 449] on input at bounding box center [871, 452] width 232 height 18
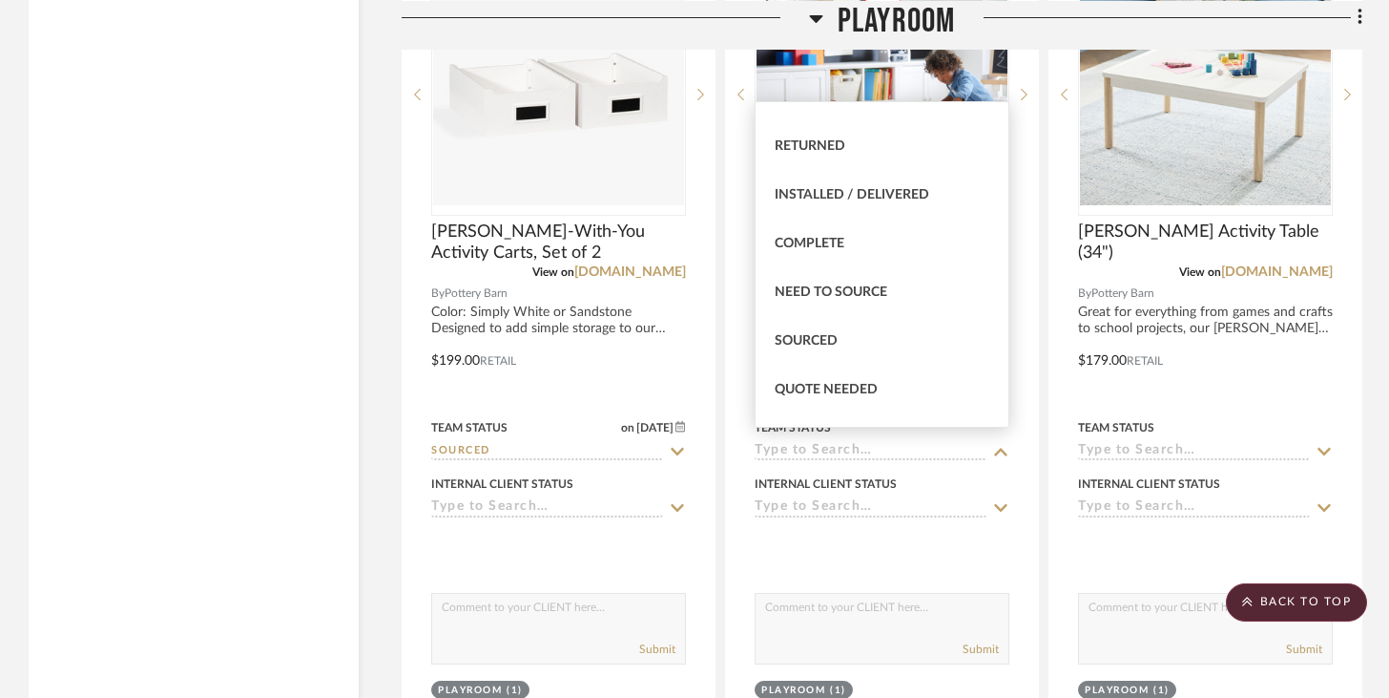
scroll to position [420, 0]
click at [867, 326] on div "Sourced" at bounding box center [882, 339] width 253 height 49
type input "[DATE]"
type input "Sourced"
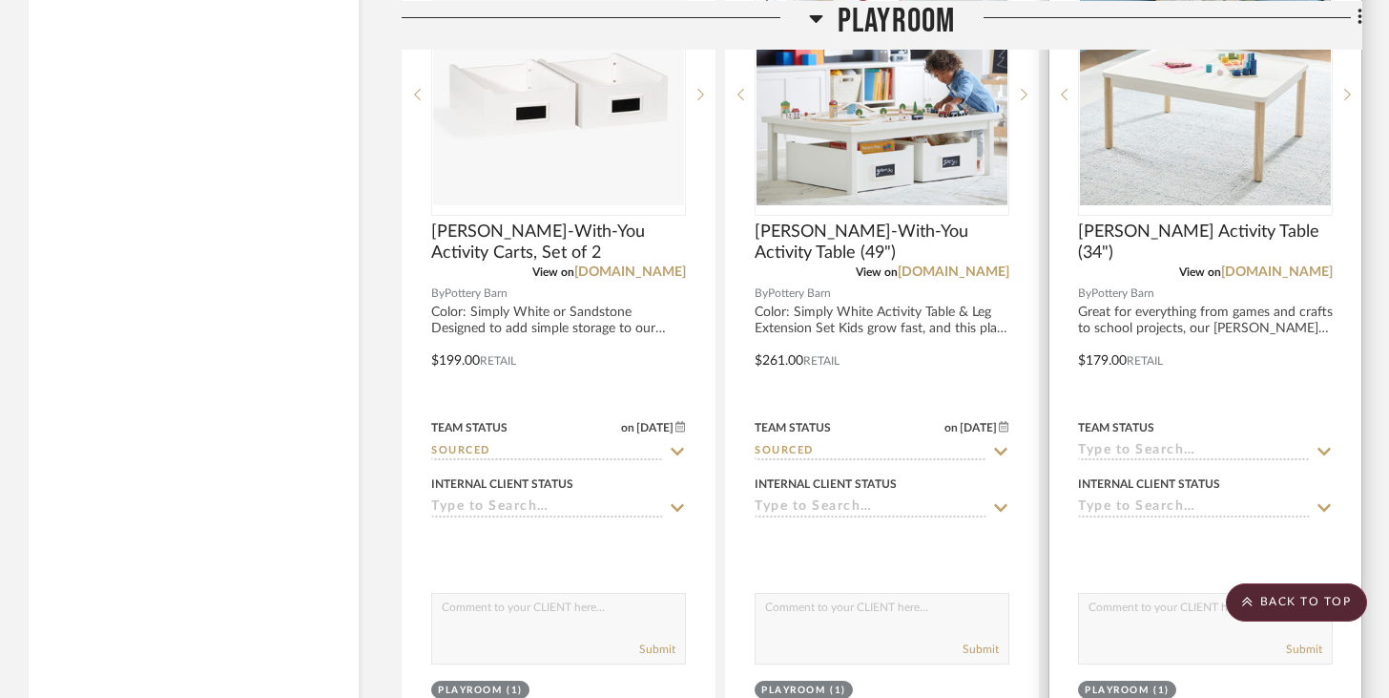
click at [1040, 445] on input at bounding box center [1194, 452] width 232 height 18
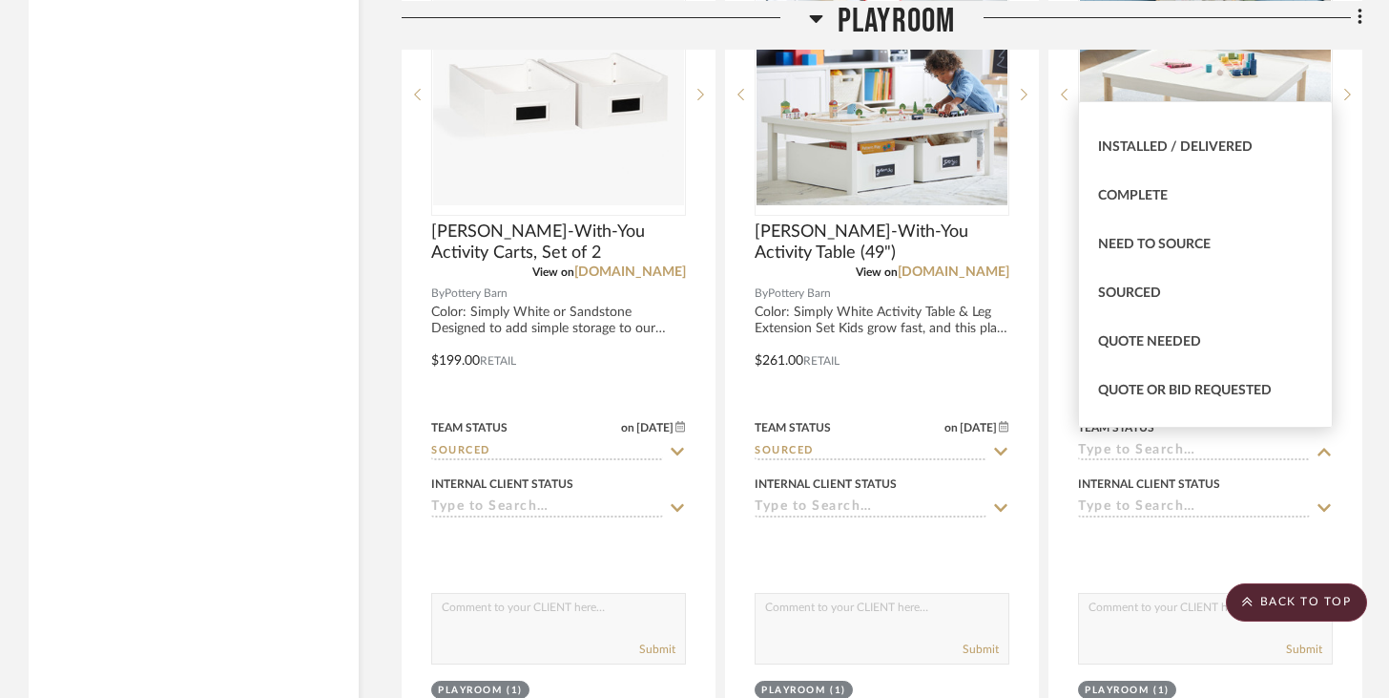
scroll to position [467, 0]
click at [1040, 283] on div "Sourced" at bounding box center [1205, 292] width 253 height 49
type input "[DATE]"
type input "Sourced"
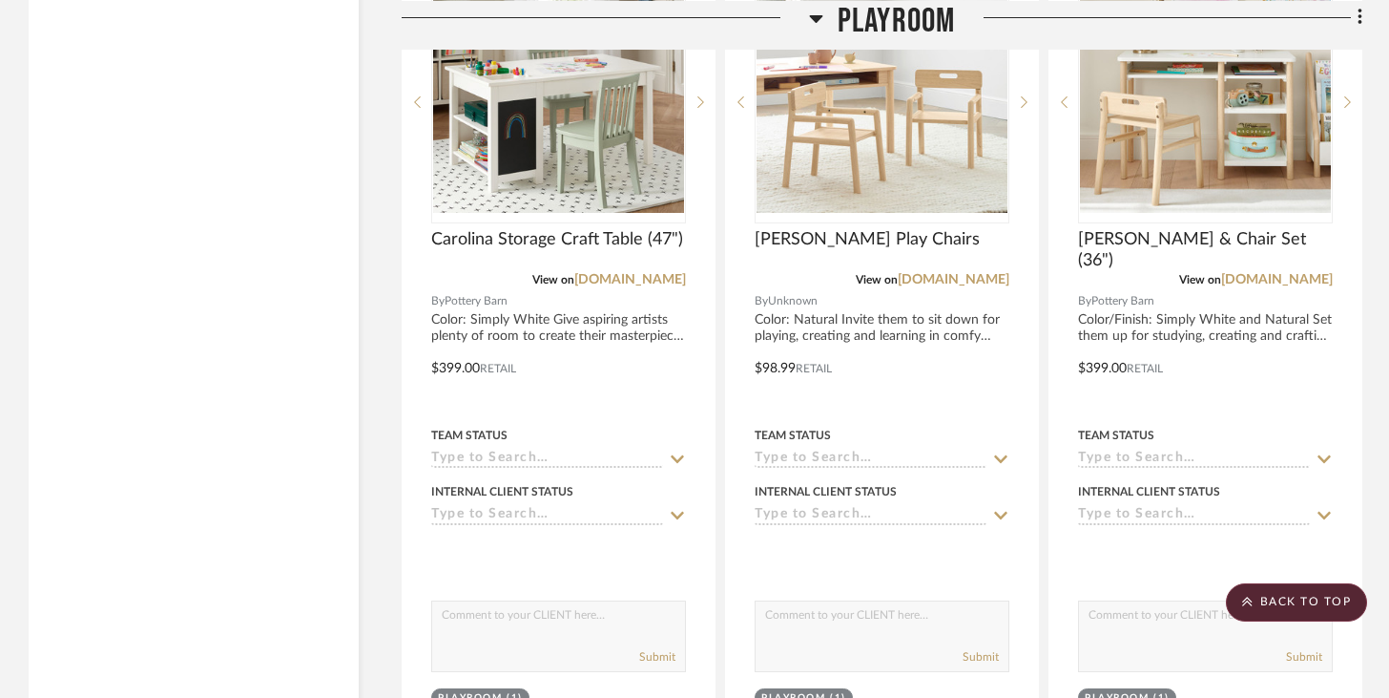
scroll to position [9055, 0]
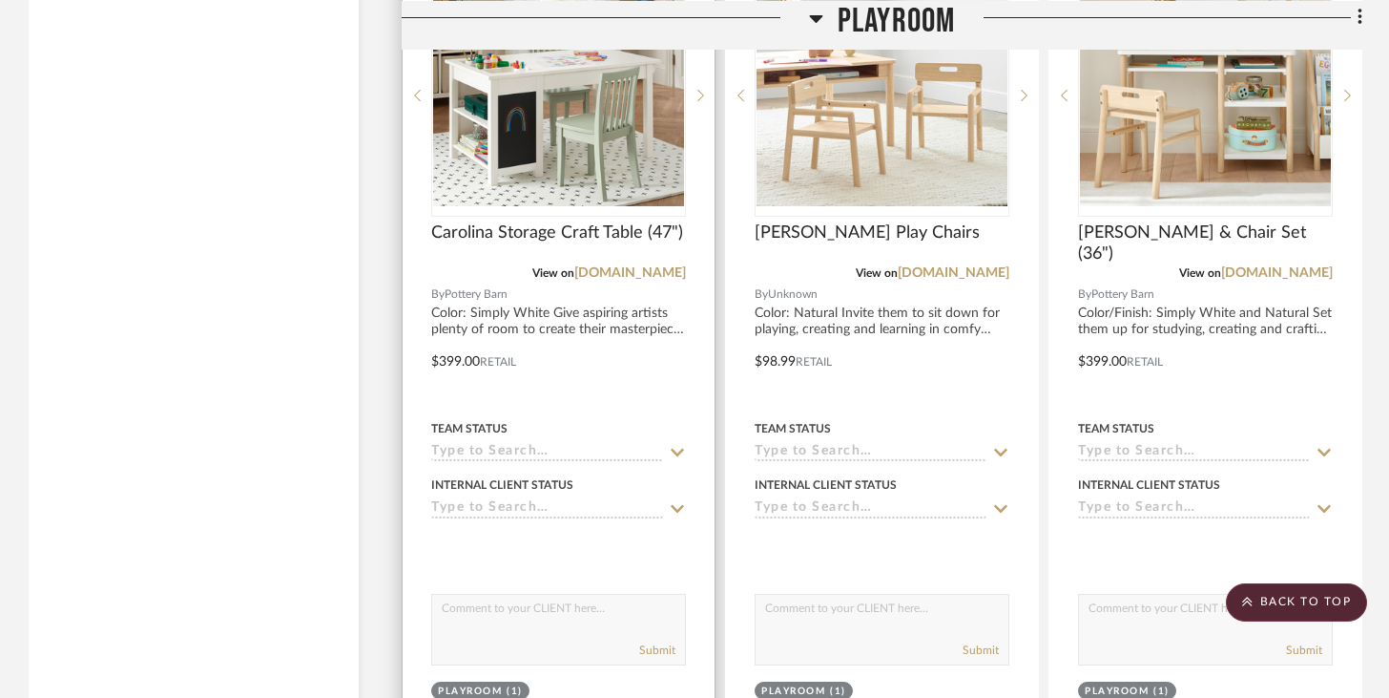
click at [677, 444] on fa-icon at bounding box center [677, 453] width 17 height 18
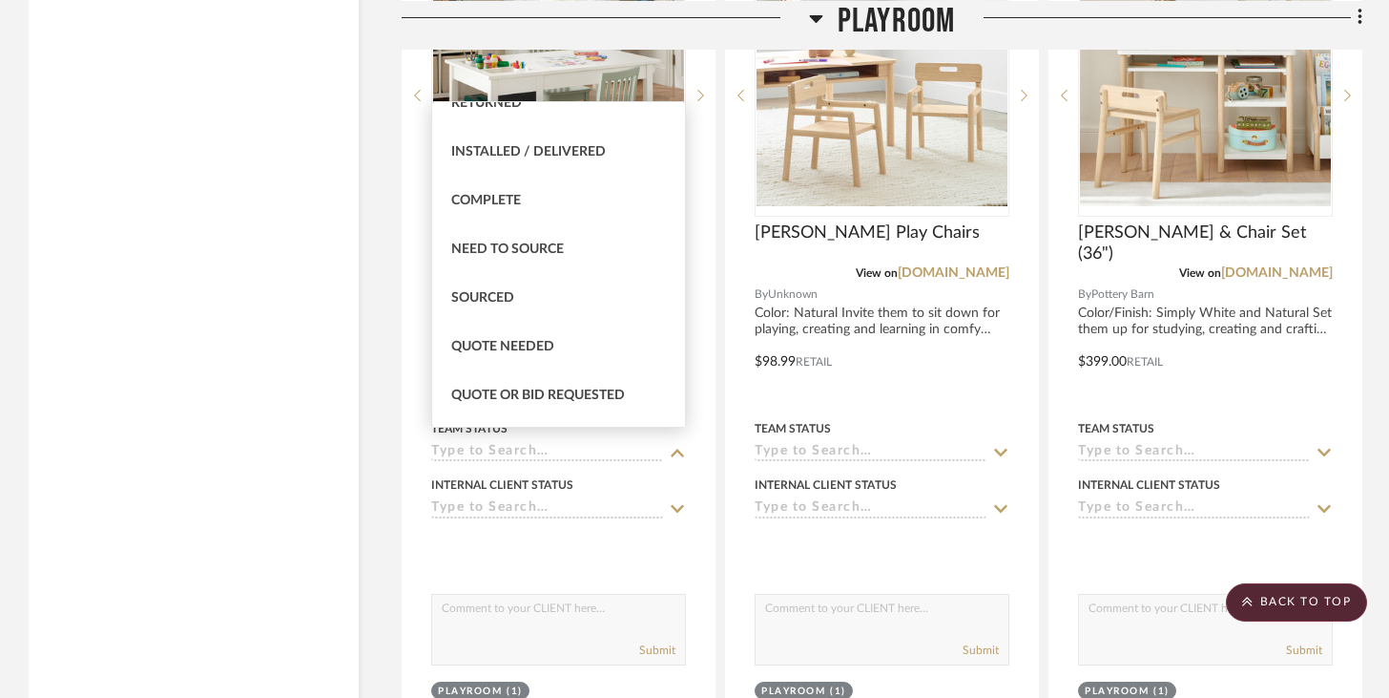
scroll to position [489, 0]
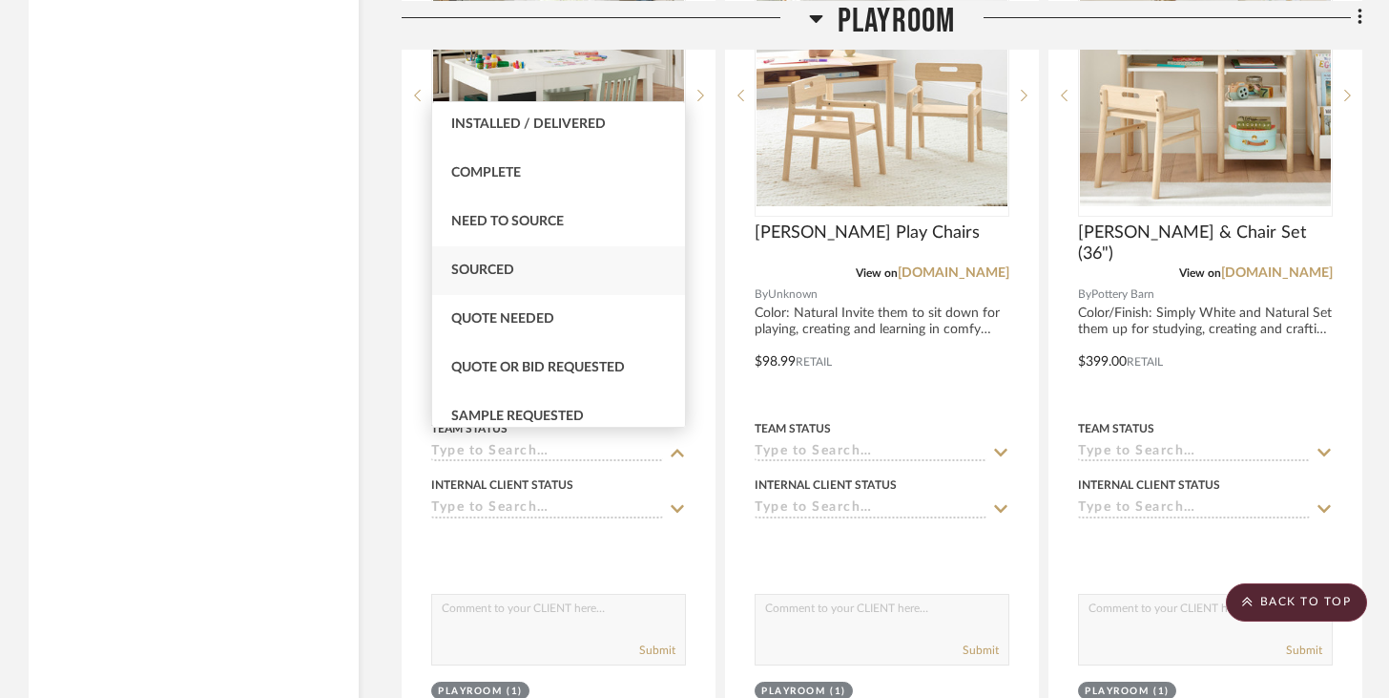
click at [613, 284] on div "Sourced" at bounding box center [558, 270] width 253 height 49
type input "[DATE]"
type input "Sourced"
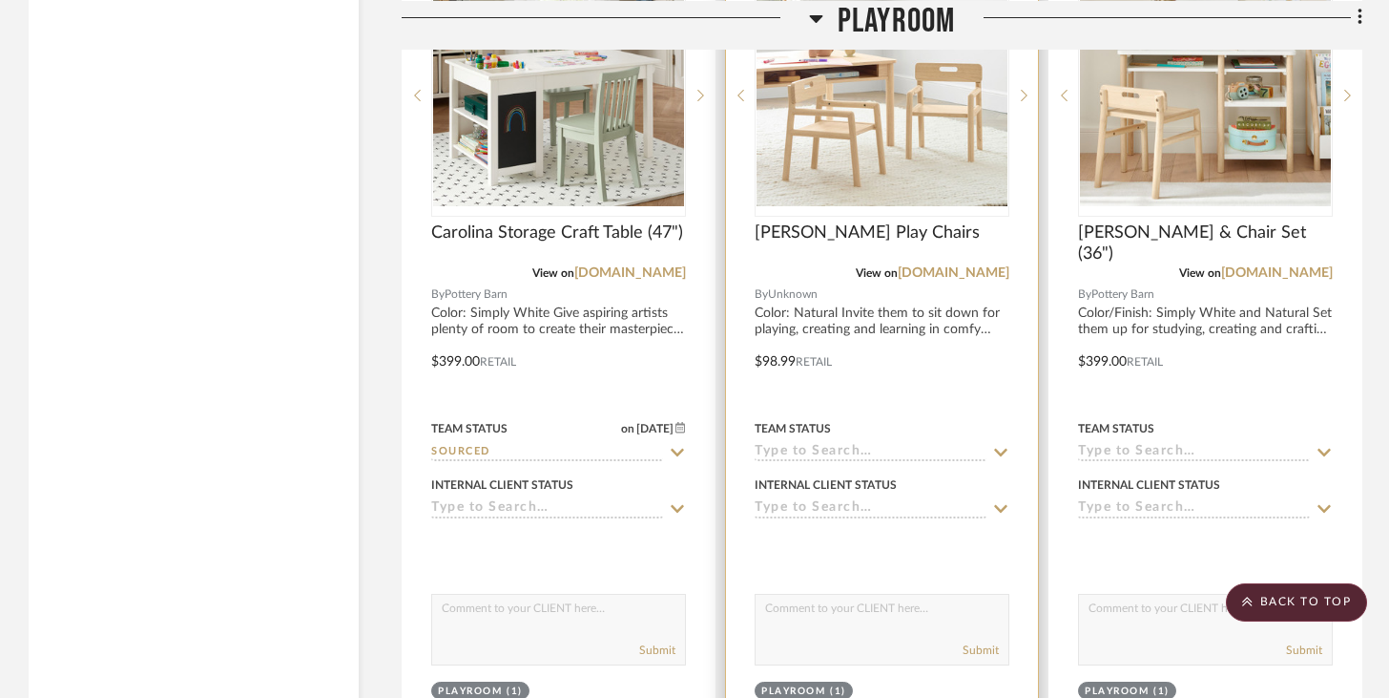
click at [837, 444] on input at bounding box center [871, 453] width 232 height 18
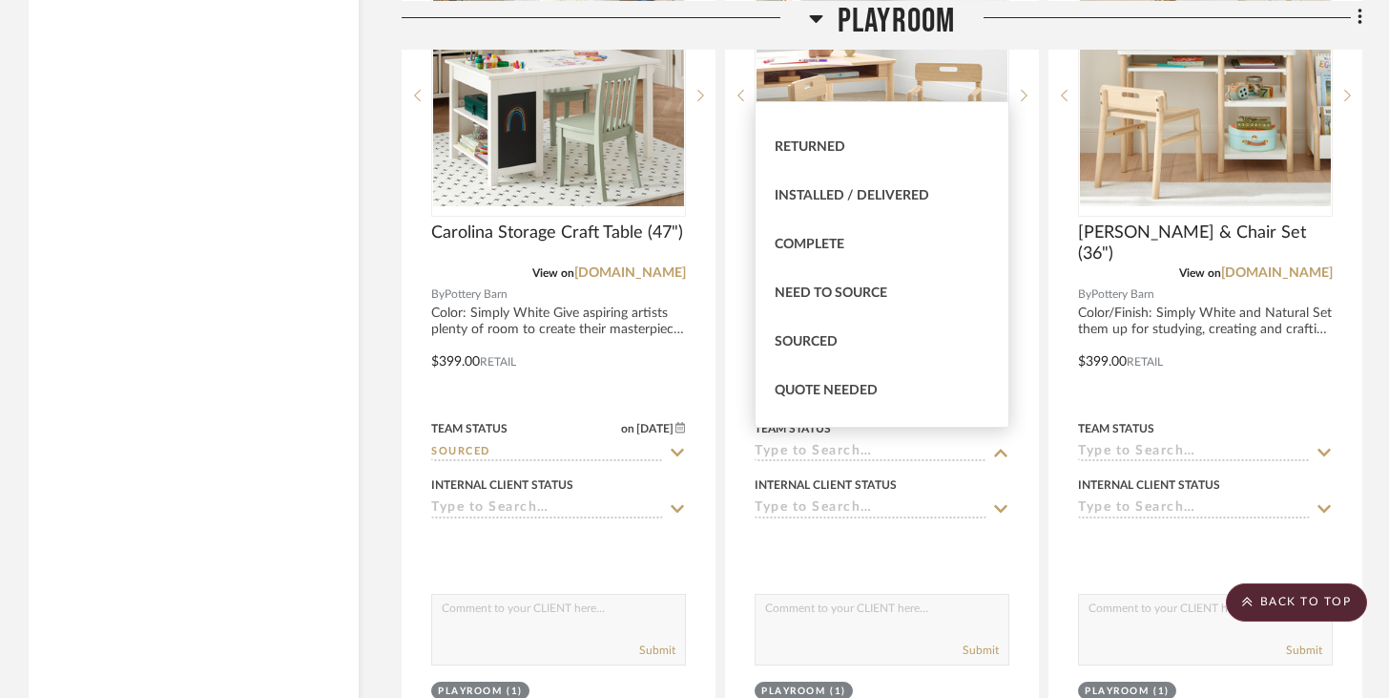
scroll to position [418, 0]
click at [870, 324] on div "Sourced" at bounding box center [882, 341] width 253 height 49
type input "[DATE]"
type input "Sourced"
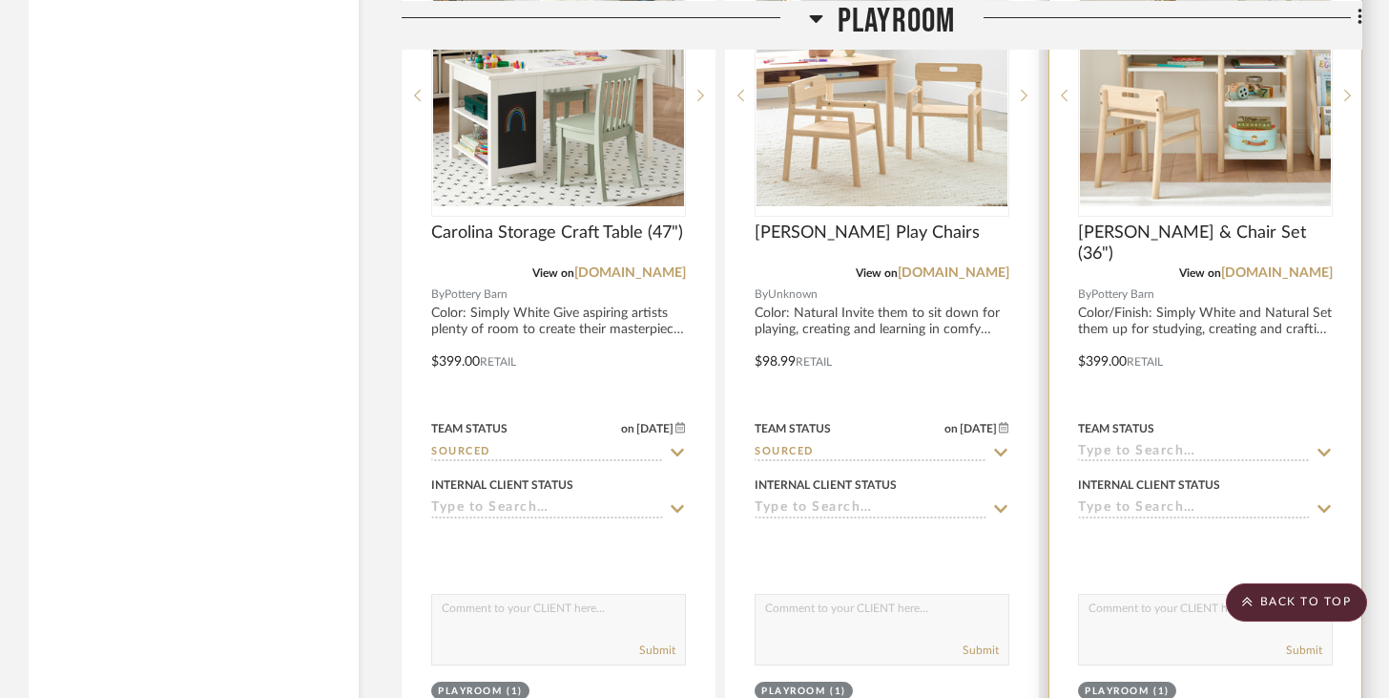
click at [1040, 444] on input at bounding box center [1194, 453] width 232 height 18
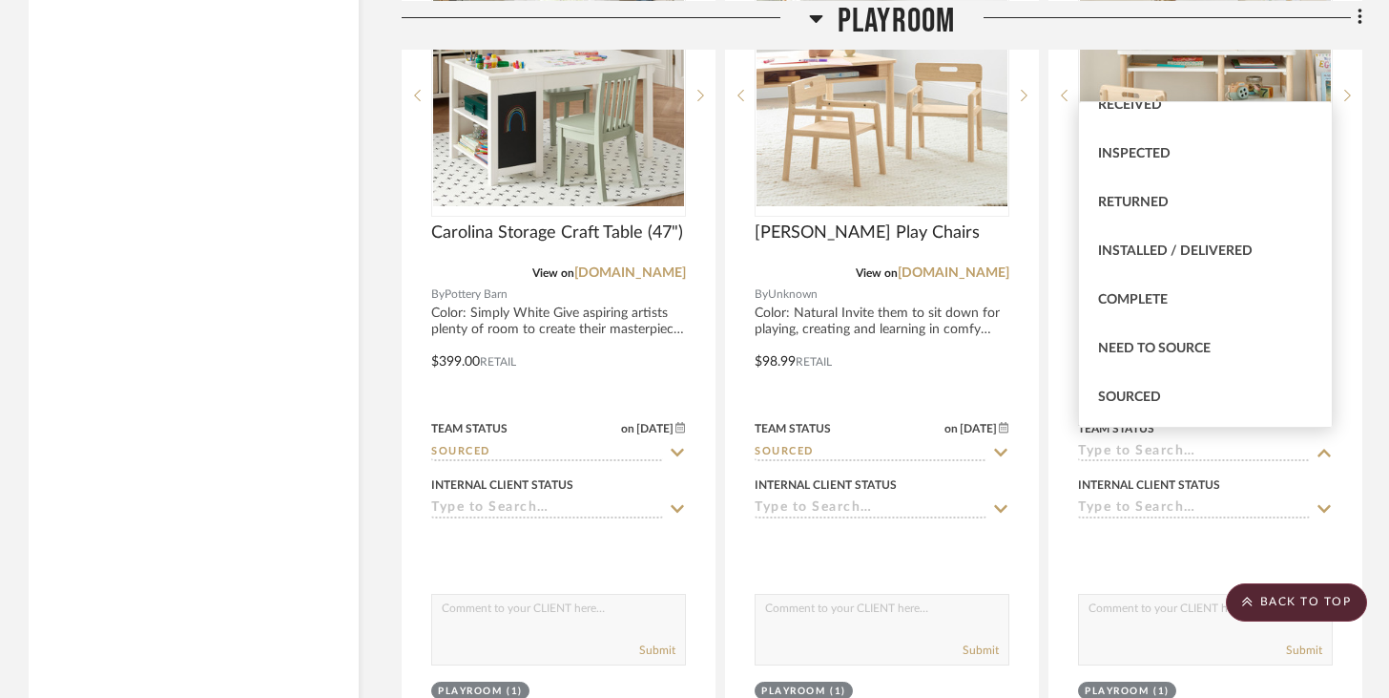
scroll to position [389, 0]
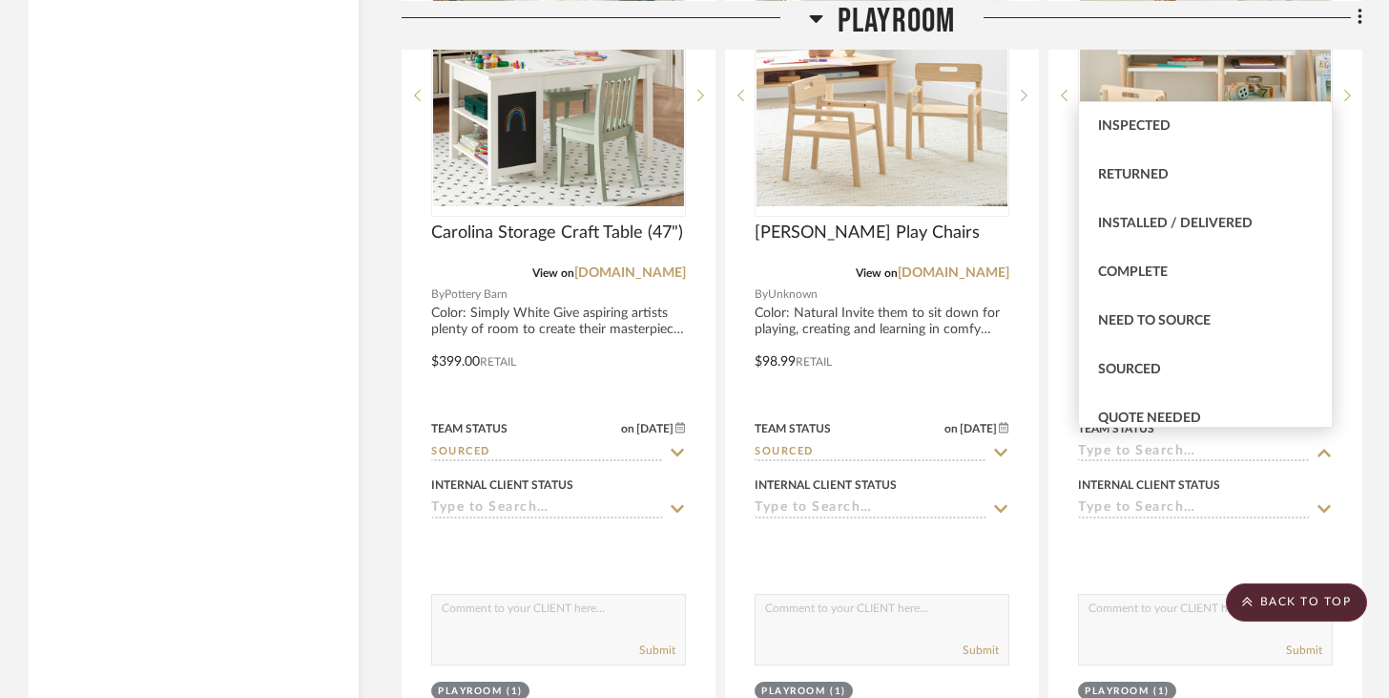
click at [1040, 371] on span "Sourced" at bounding box center [1129, 369] width 63 height 13
type input "[DATE]"
type input "Sourced"
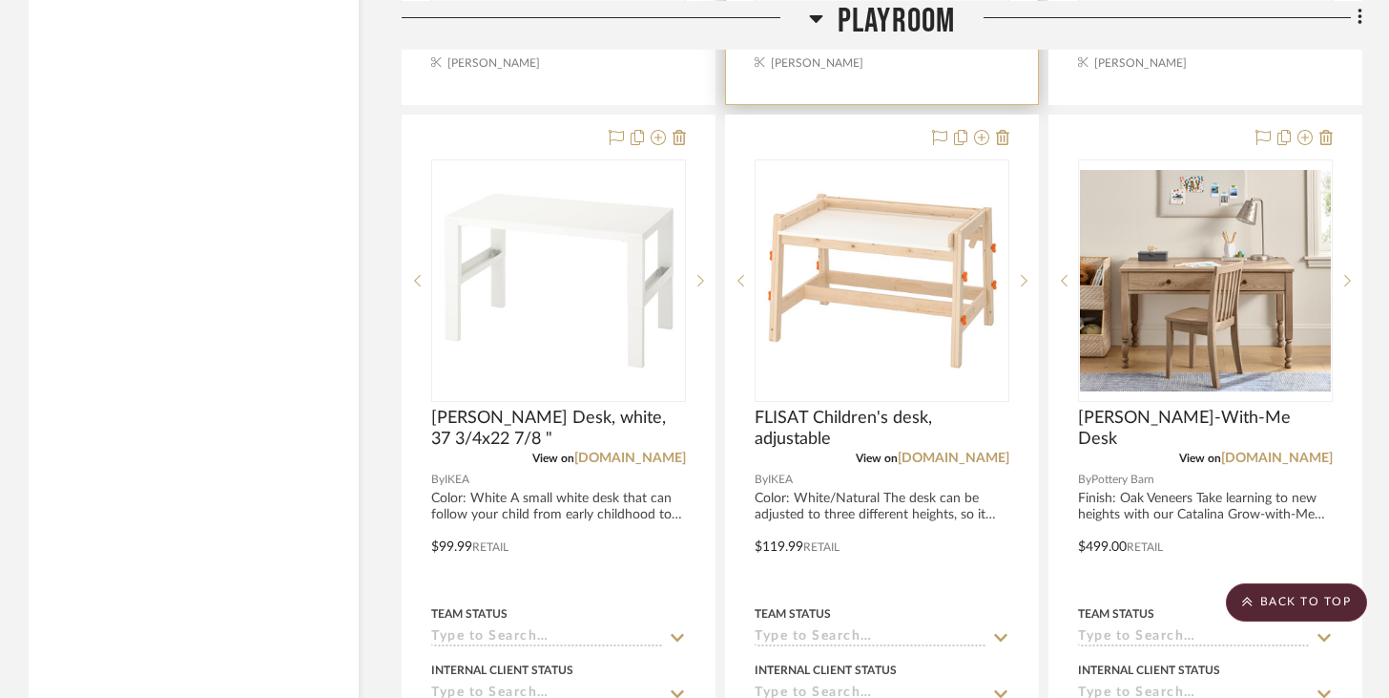
scroll to position [9718, 0]
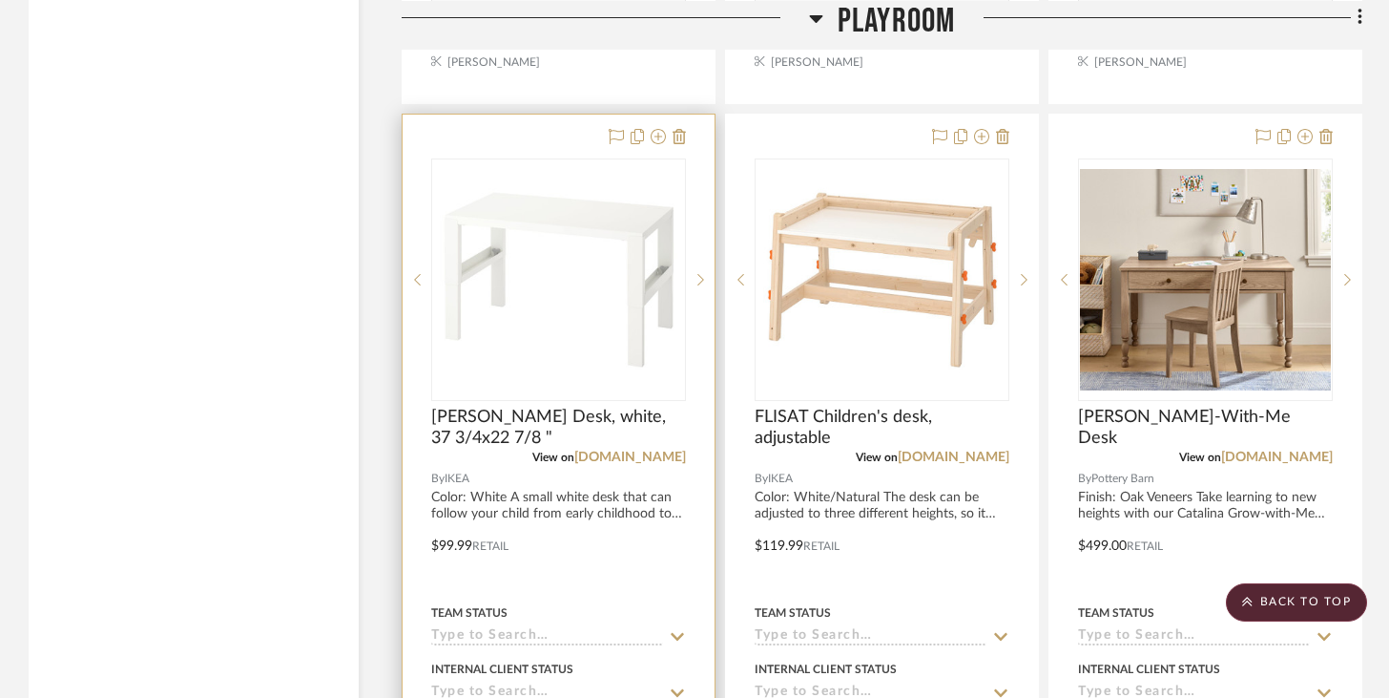
click at [638, 628] on input at bounding box center [547, 637] width 232 height 18
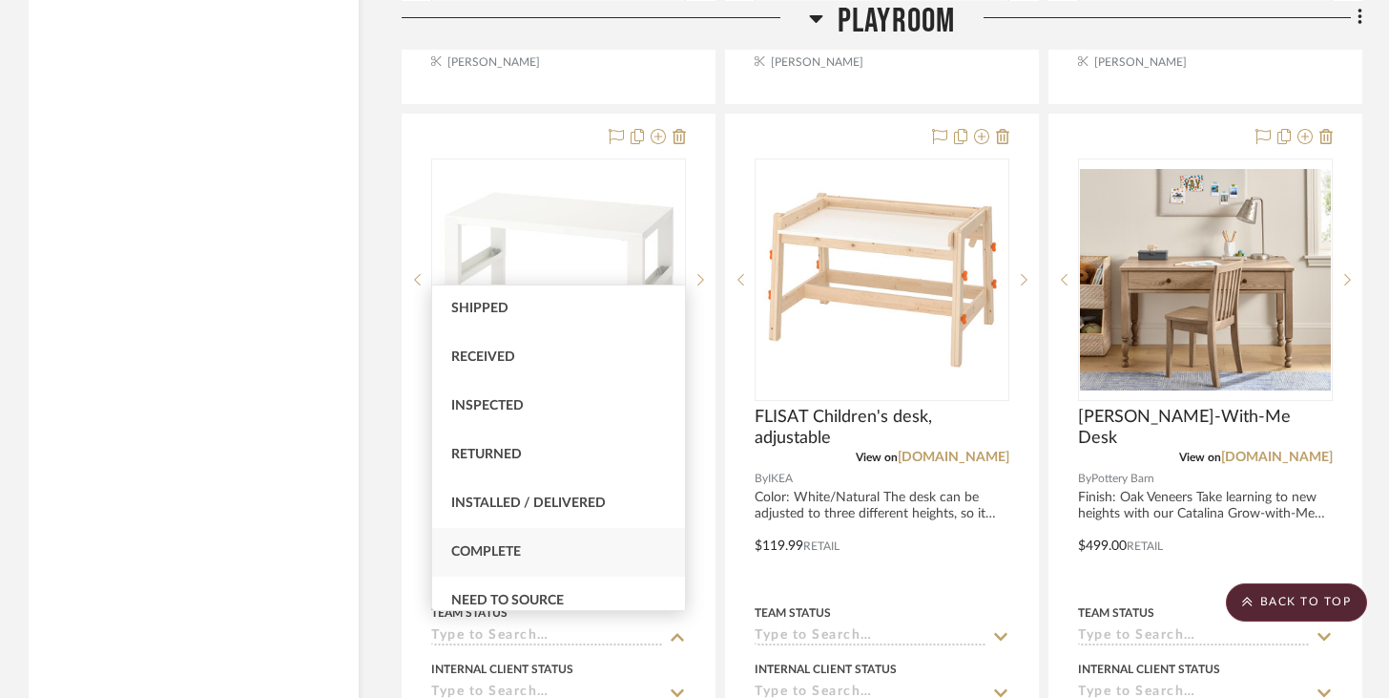
scroll to position [441, 0]
click at [626, 490] on div "Sourced" at bounding box center [558, 501] width 253 height 49
type input "[DATE]"
type input "Sourced"
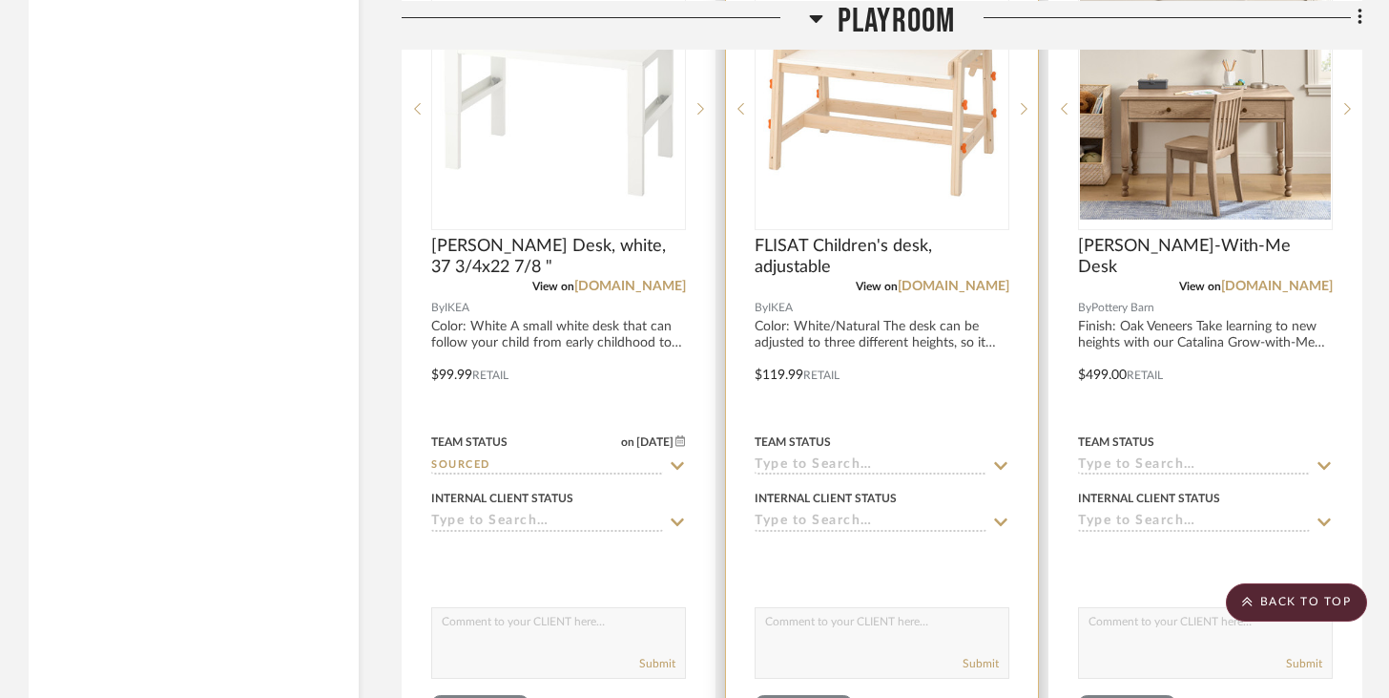
scroll to position [9890, 0]
click at [876, 456] on input at bounding box center [871, 464] width 232 height 18
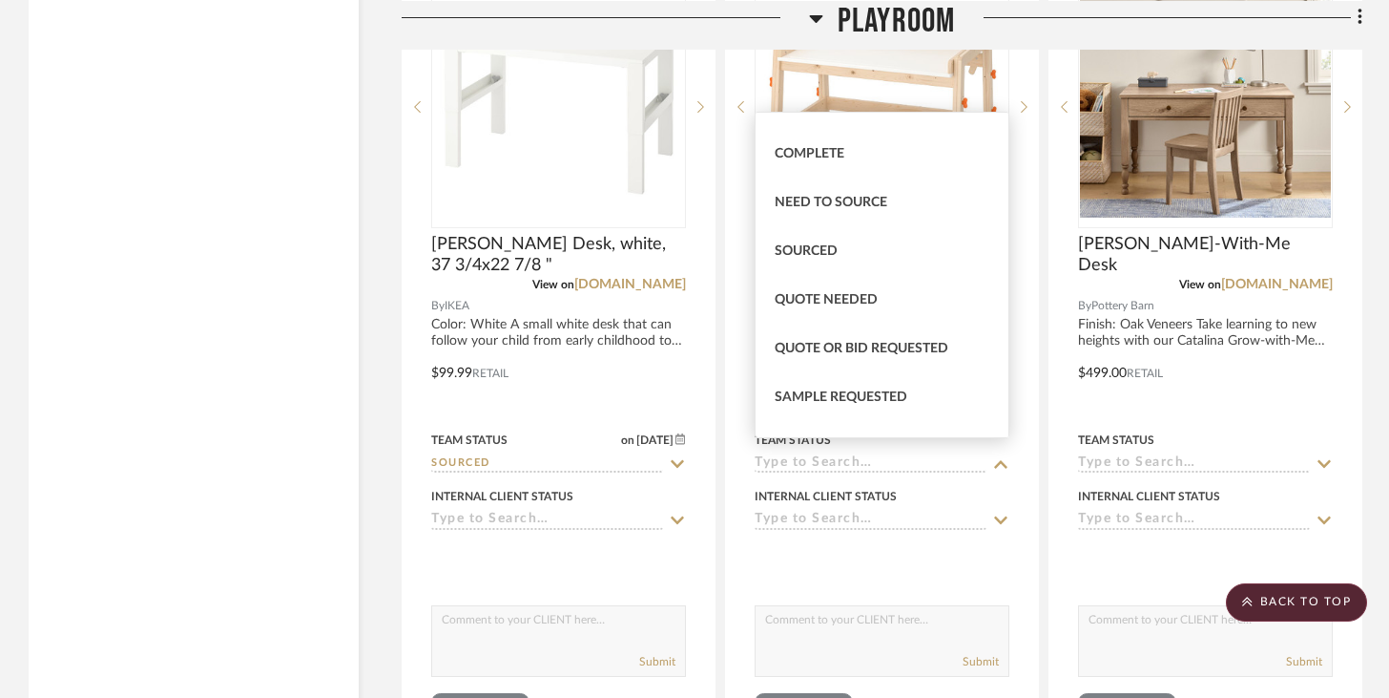
scroll to position [519, 0]
click at [908, 250] on div "Sourced" at bounding box center [882, 250] width 253 height 49
type input "[DATE]"
type input "Sourced"
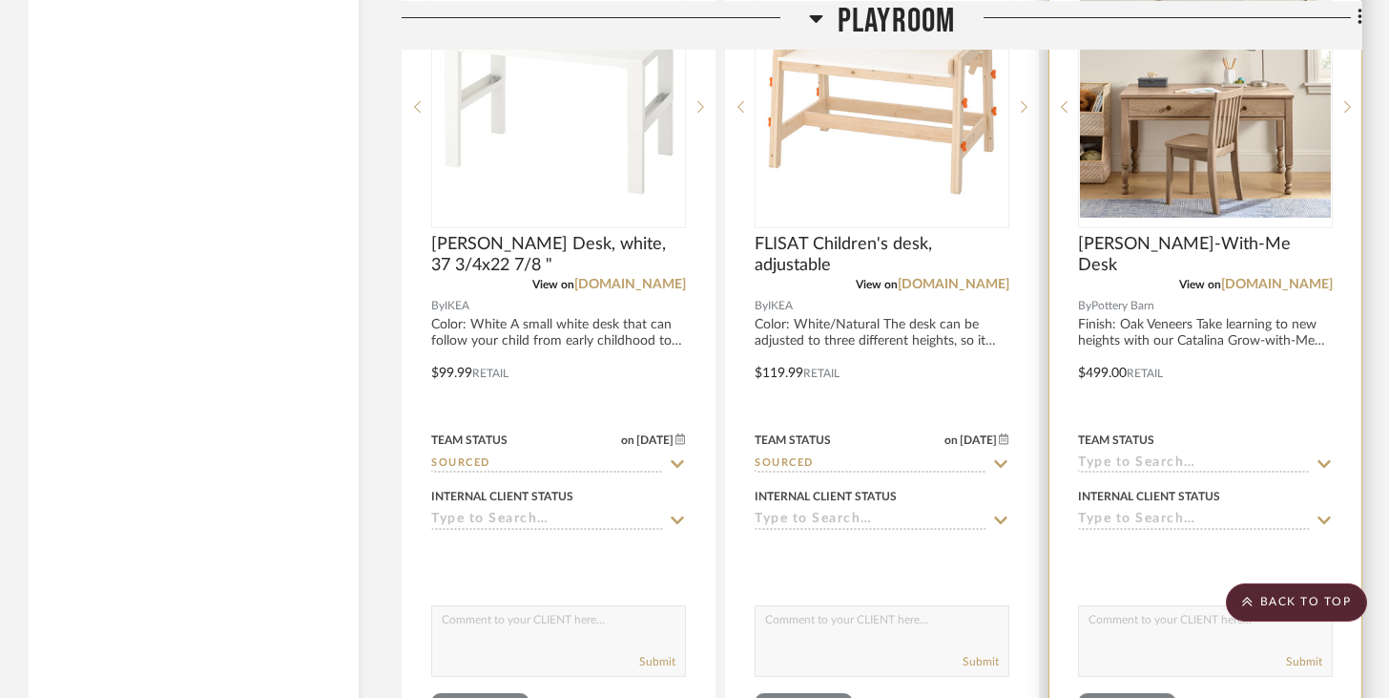
click at [1040, 455] on input at bounding box center [1194, 464] width 232 height 18
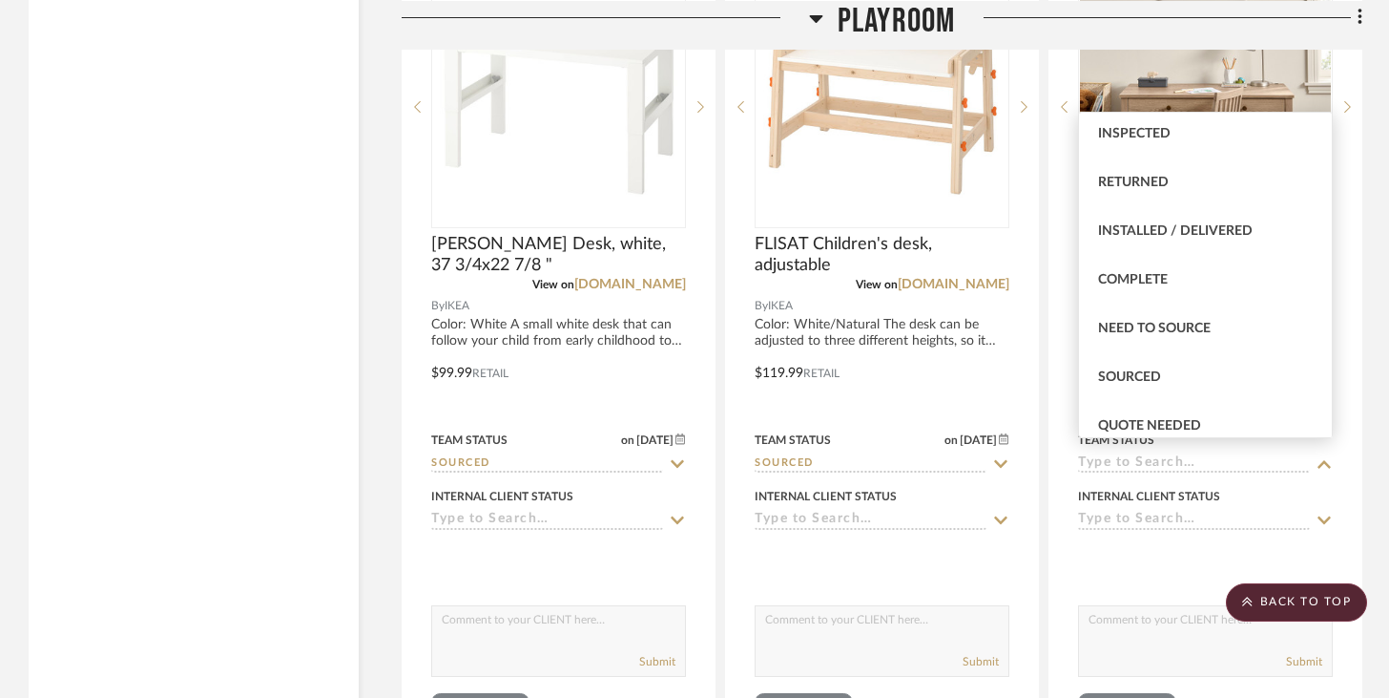
scroll to position [502, 0]
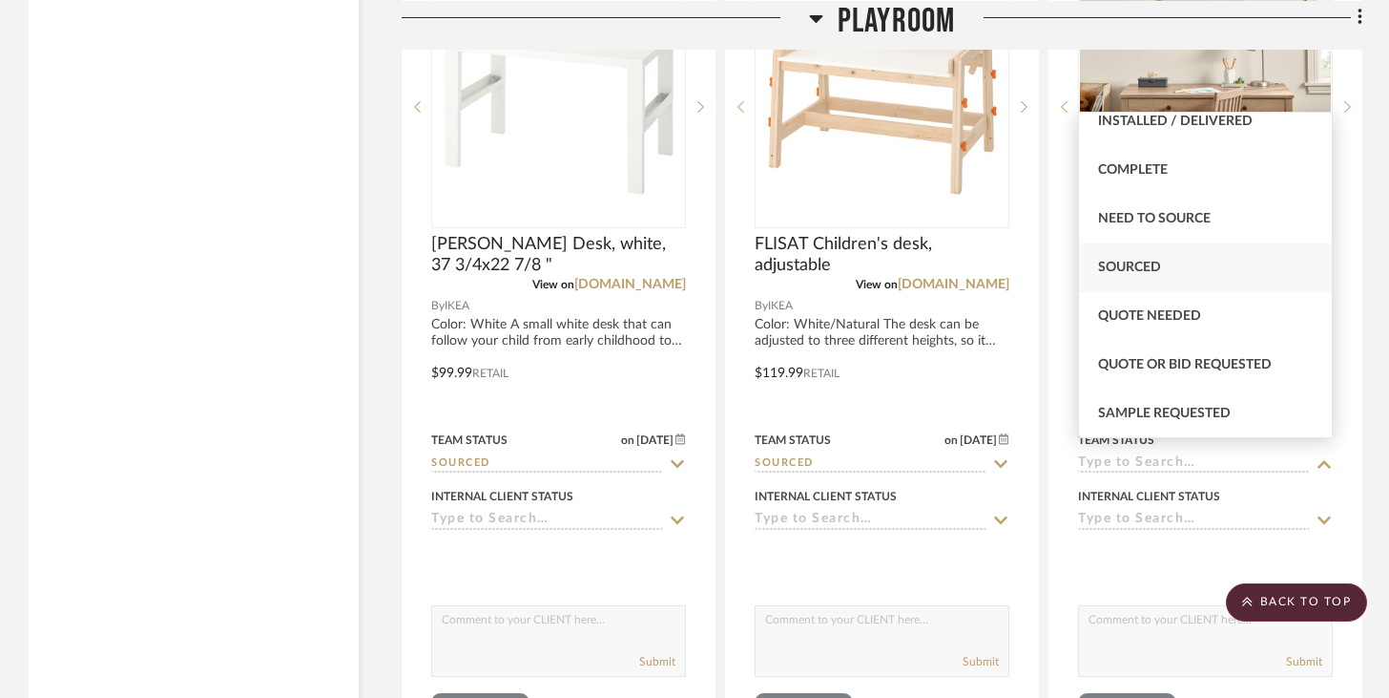
click at [1040, 274] on div "Sourced" at bounding box center [1205, 267] width 253 height 49
type input "[DATE]"
type input "Sourced"
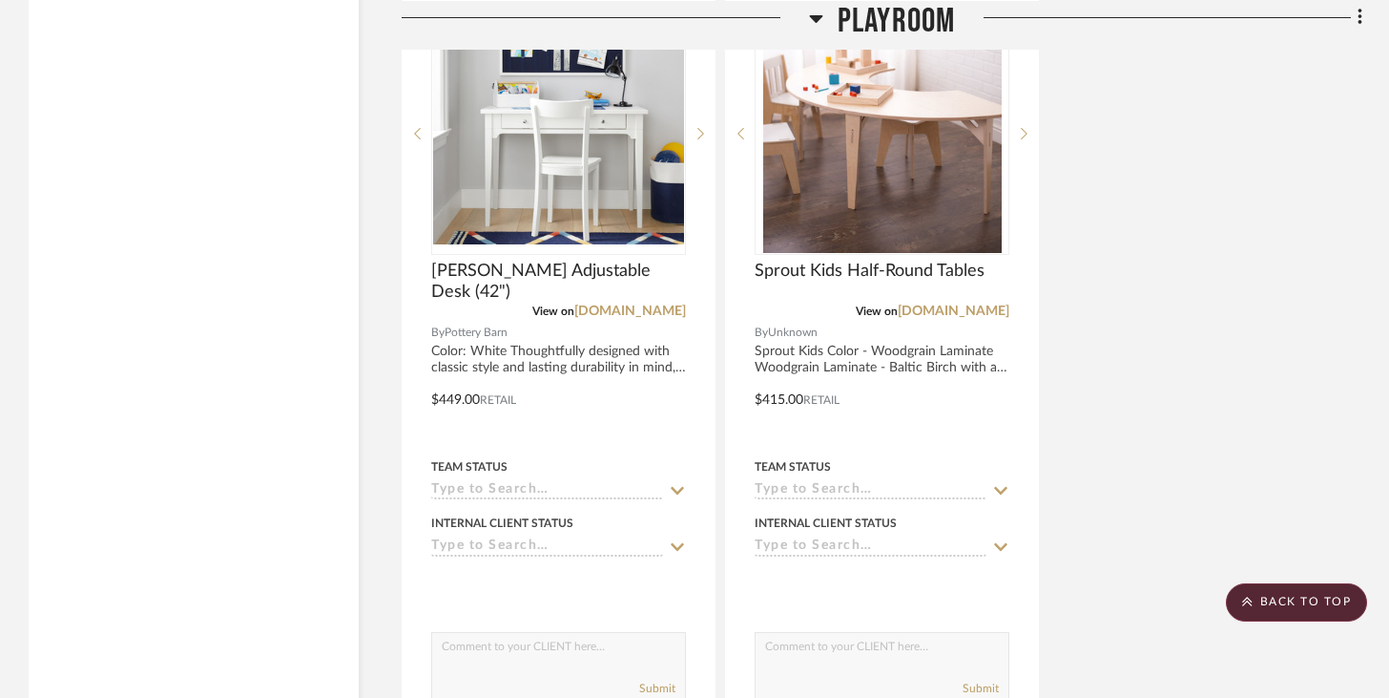
scroll to position [10735, 0]
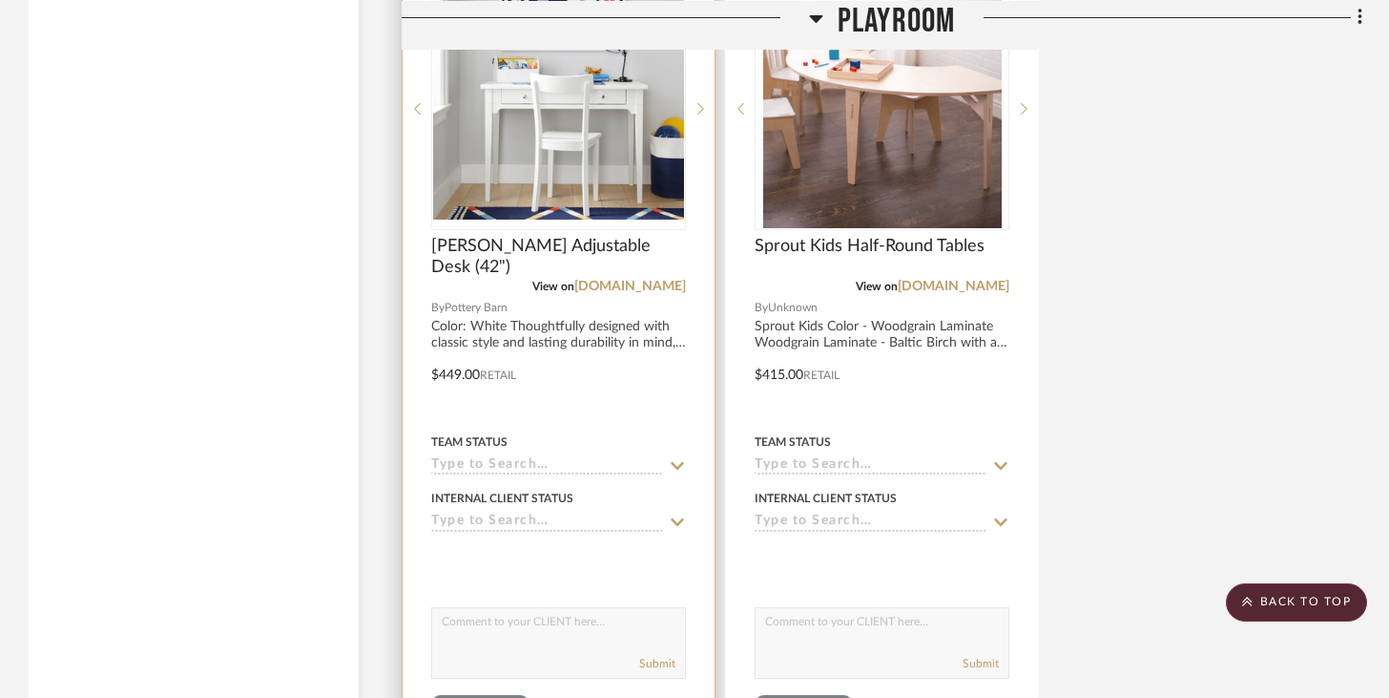
click at [677, 458] on icon at bounding box center [677, 465] width 17 height 15
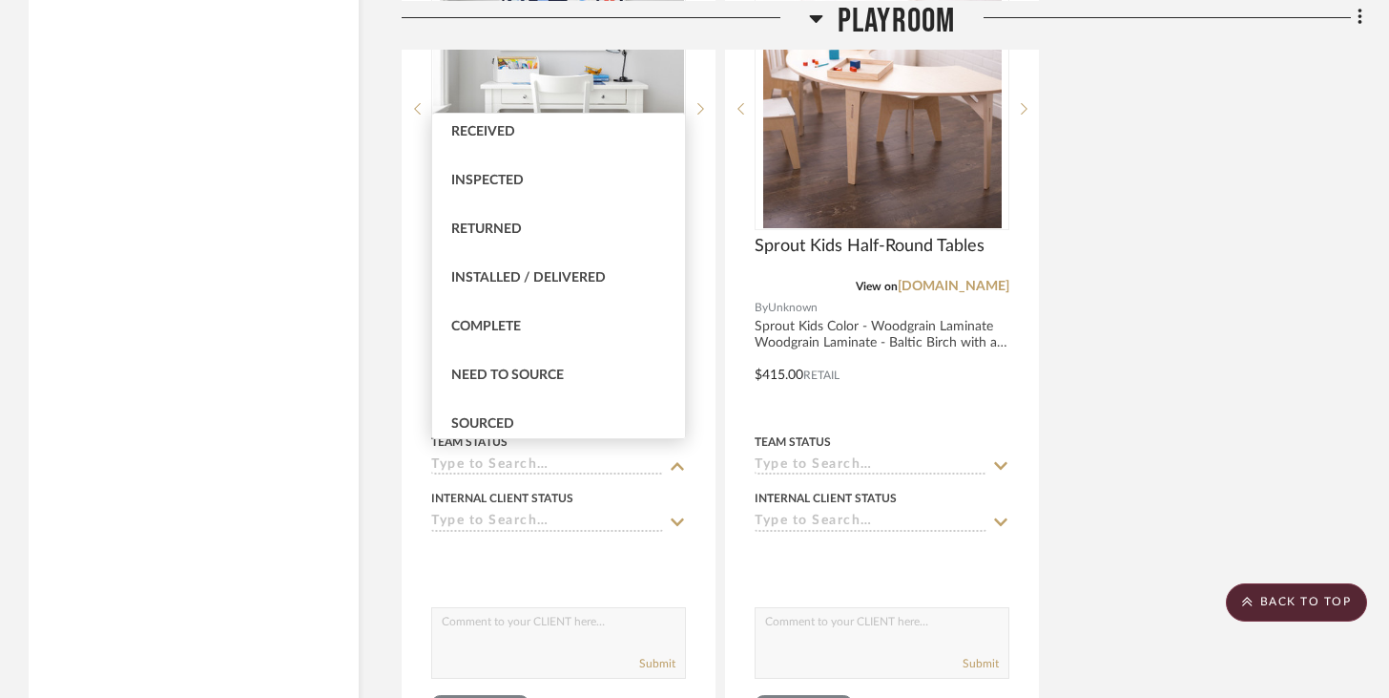
scroll to position [411, 0]
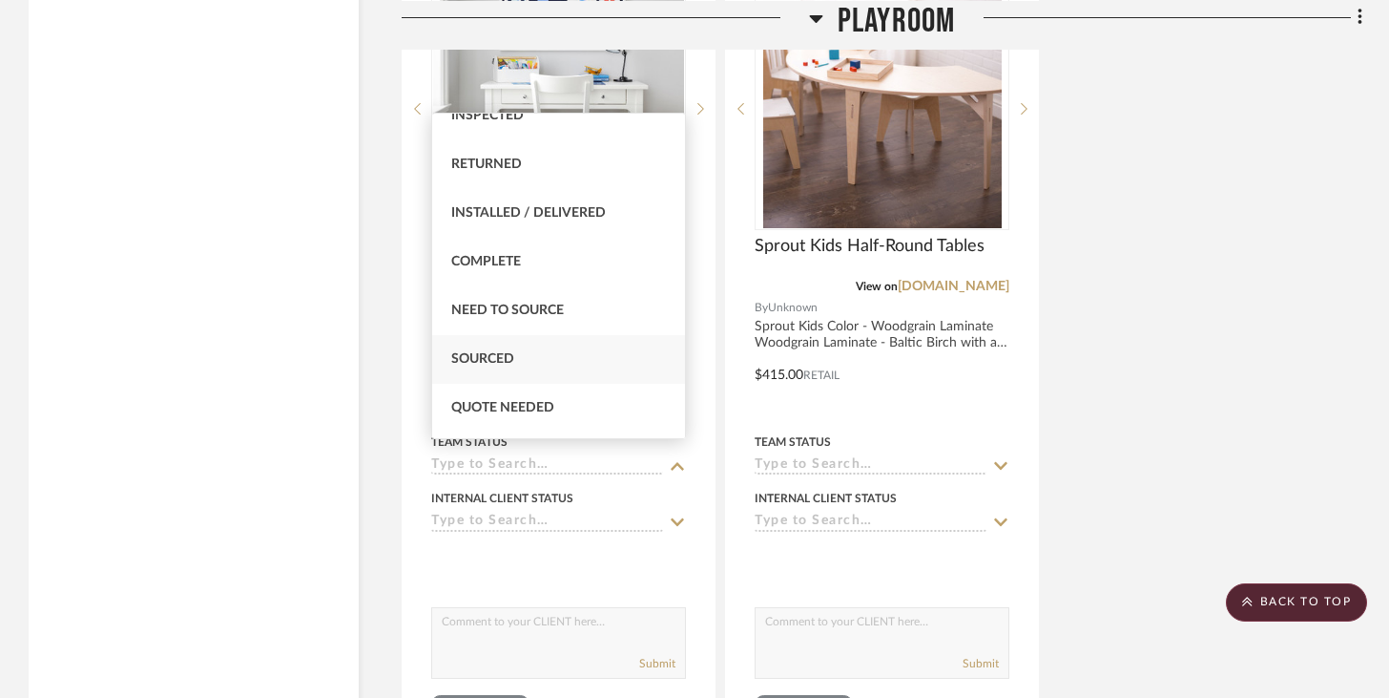
click at [649, 374] on div "Sourced" at bounding box center [558, 359] width 253 height 49
type input "[DATE]"
type input "Sourced"
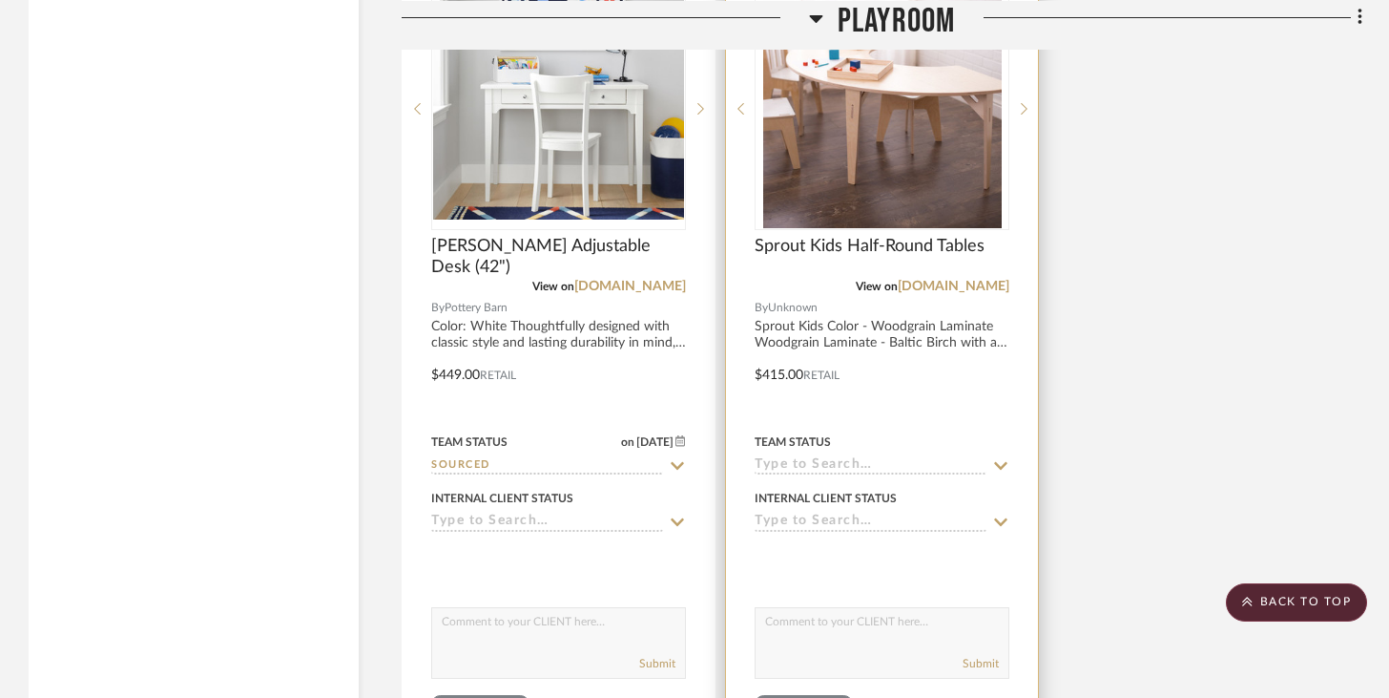
click at [824, 457] on input at bounding box center [871, 466] width 232 height 18
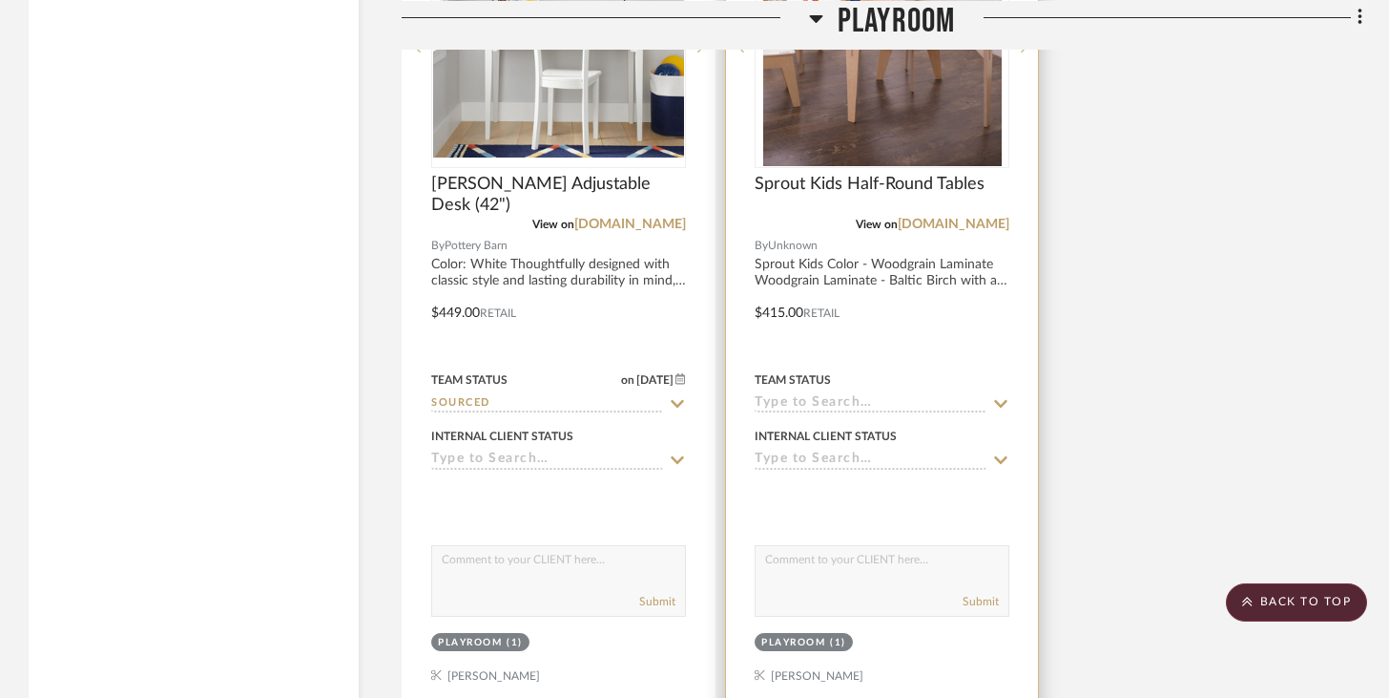
scroll to position [10792, 0]
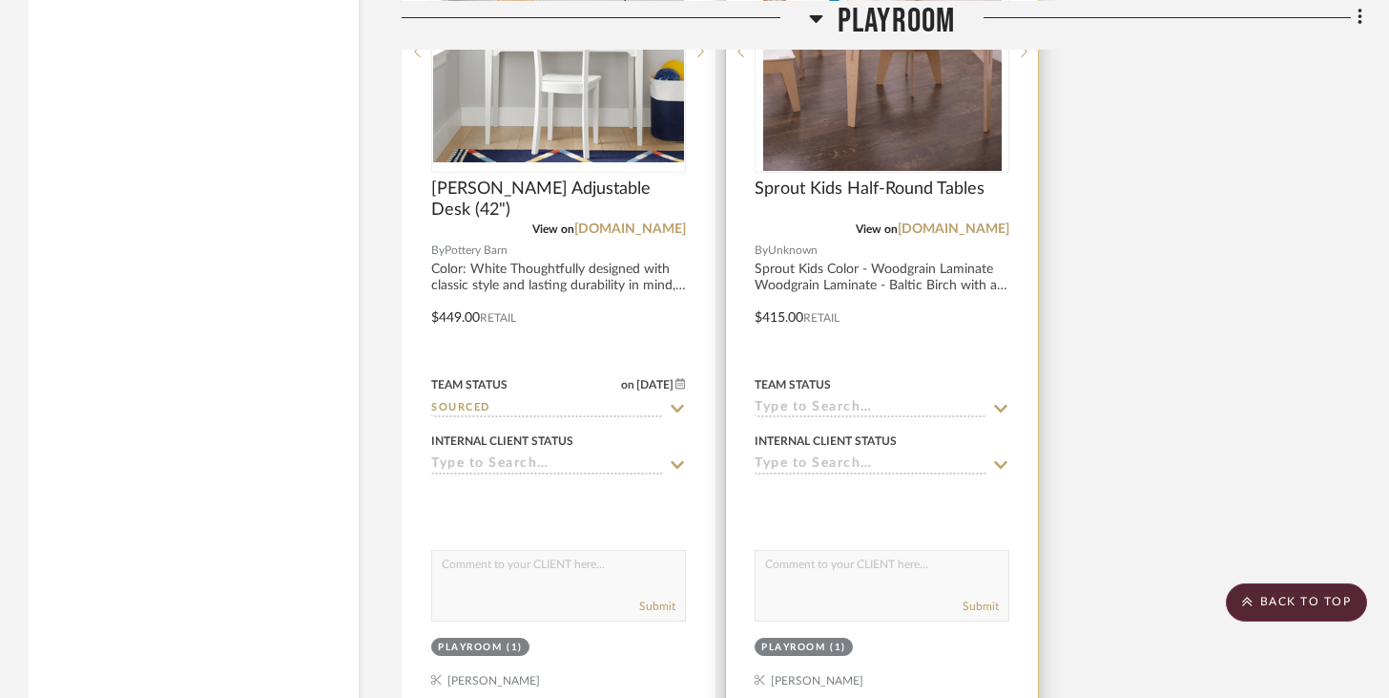
click at [851, 405] on input at bounding box center [871, 409] width 232 height 18
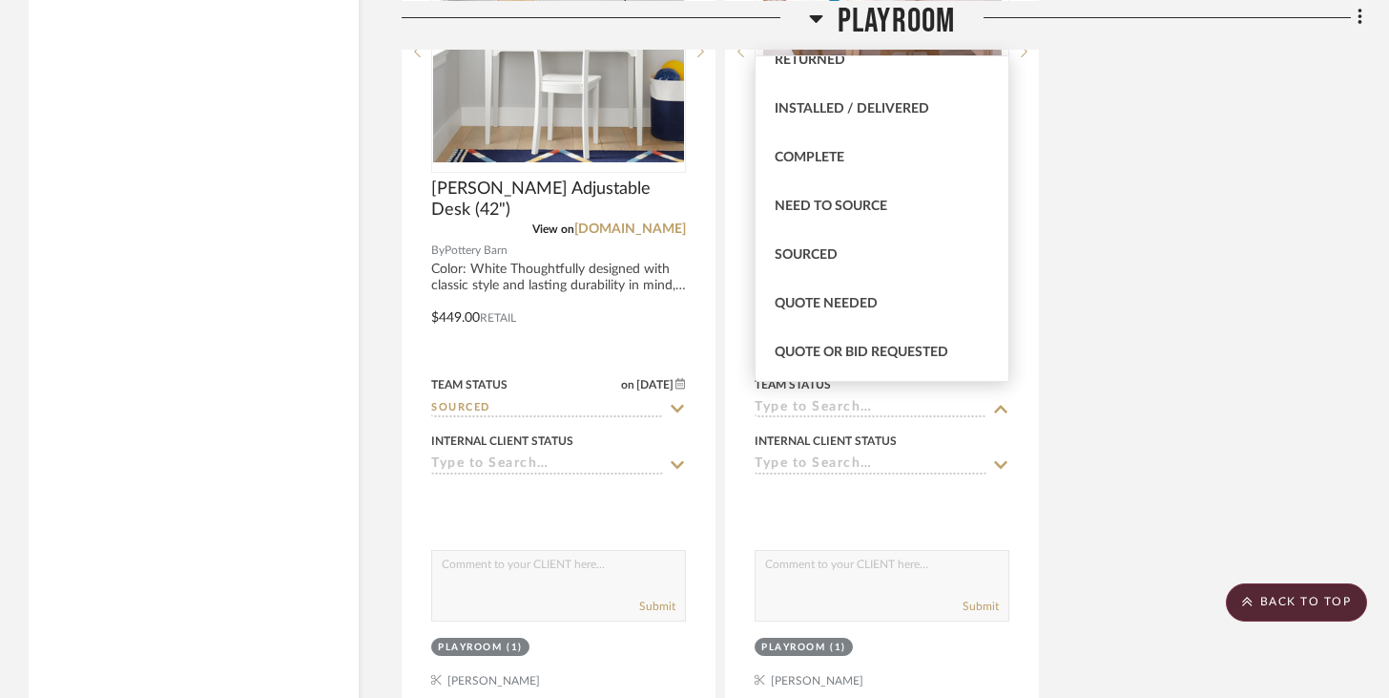
scroll to position [490, 0]
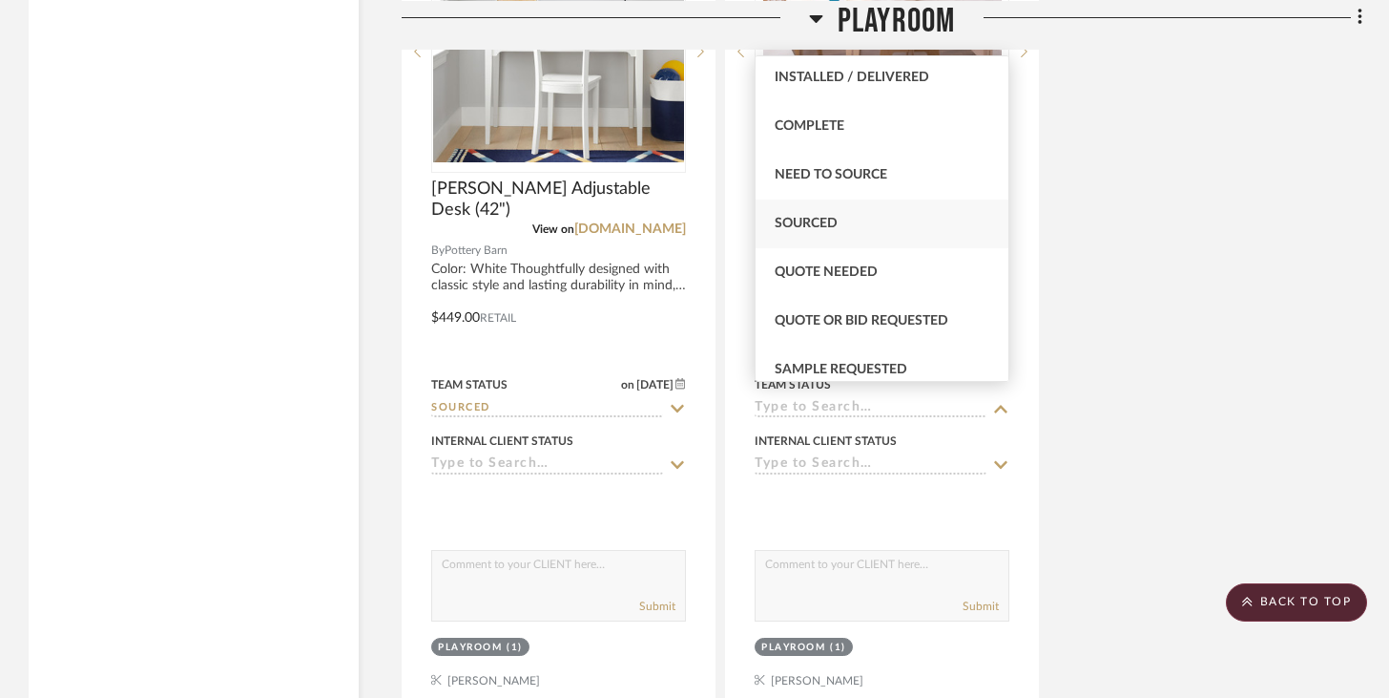
click at [903, 222] on div "Sourced" at bounding box center [882, 223] width 253 height 49
type input "[DATE]"
type input "Sourced"
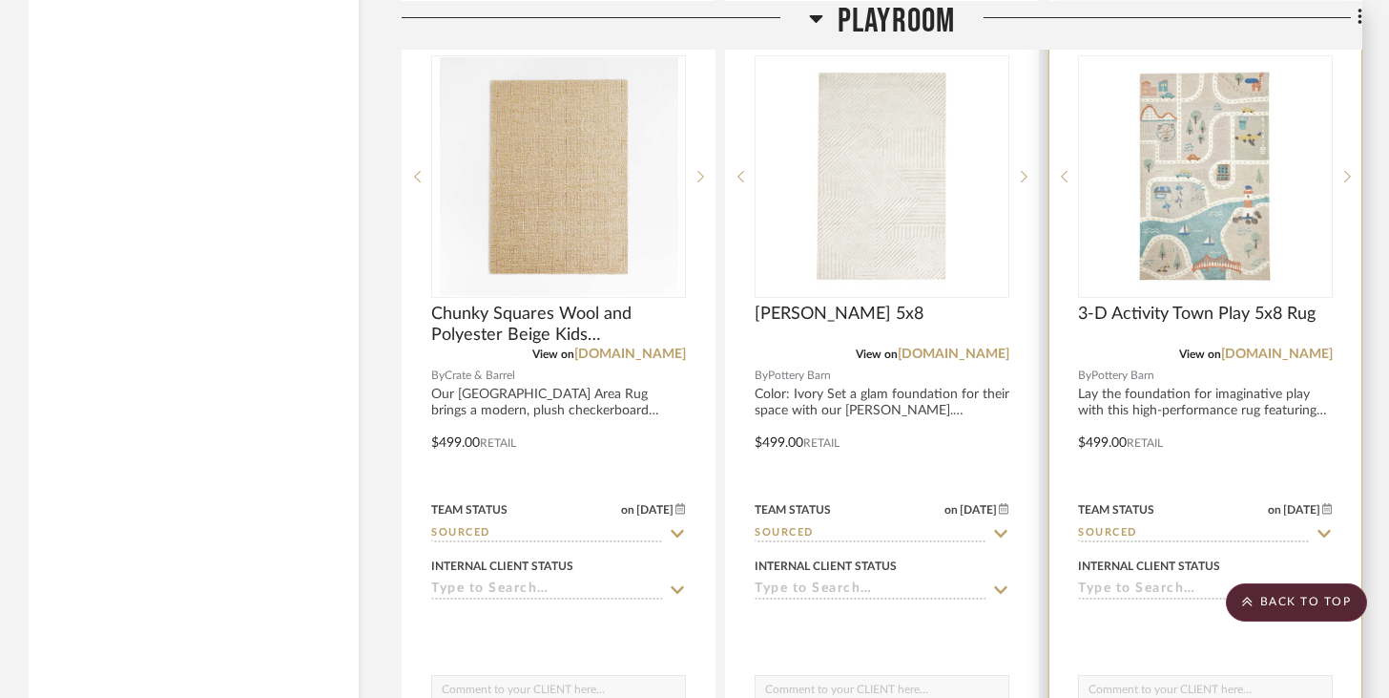
scroll to position [5587, 0]
click at [1040, 241] on img "0" at bounding box center [1205, 178] width 251 height 221
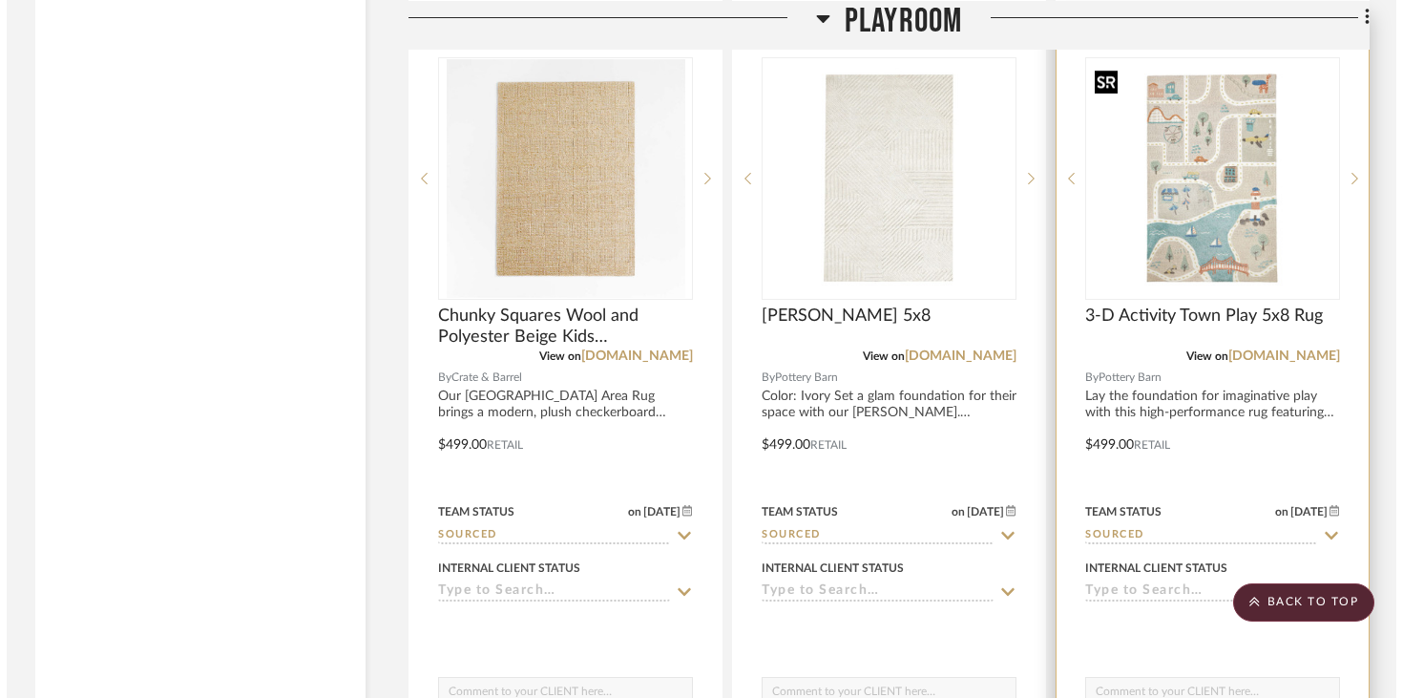
scroll to position [0, 0]
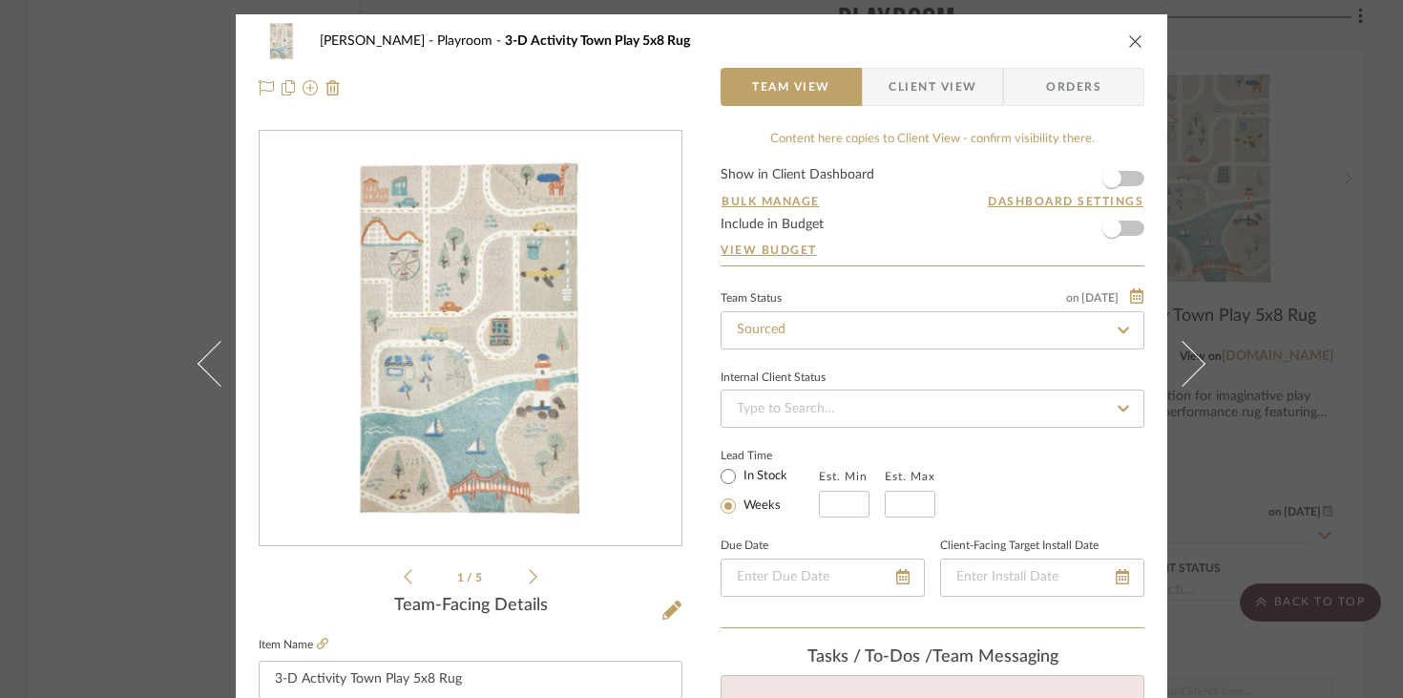
click at [1040, 38] on div "Urmi Rodrigues Playroom 3-D Activity Town Play 5x8 Rug Team View Client View Or…" at bounding box center [701, 64] width 931 height 100
click at [1040, 38] on icon "close" at bounding box center [1135, 40] width 15 height 15
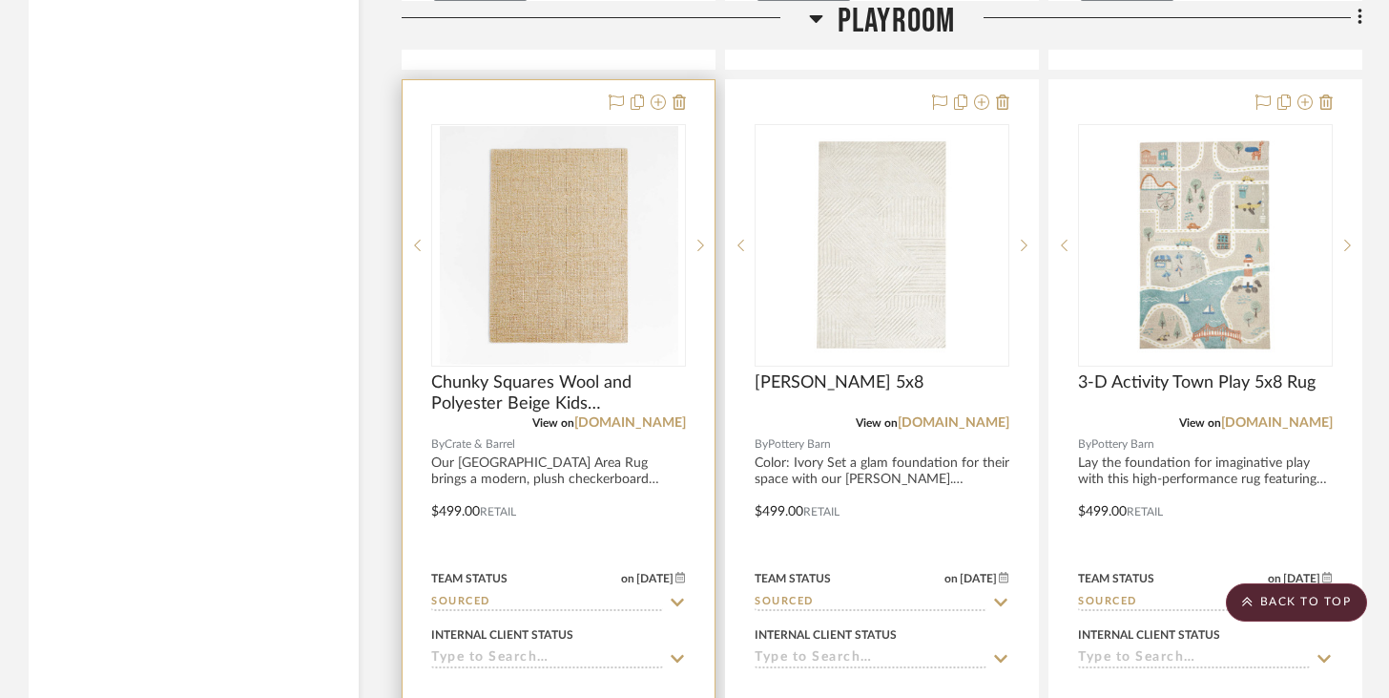
scroll to position [5519, 0]
click at [582, 286] on img "0" at bounding box center [559, 246] width 239 height 239
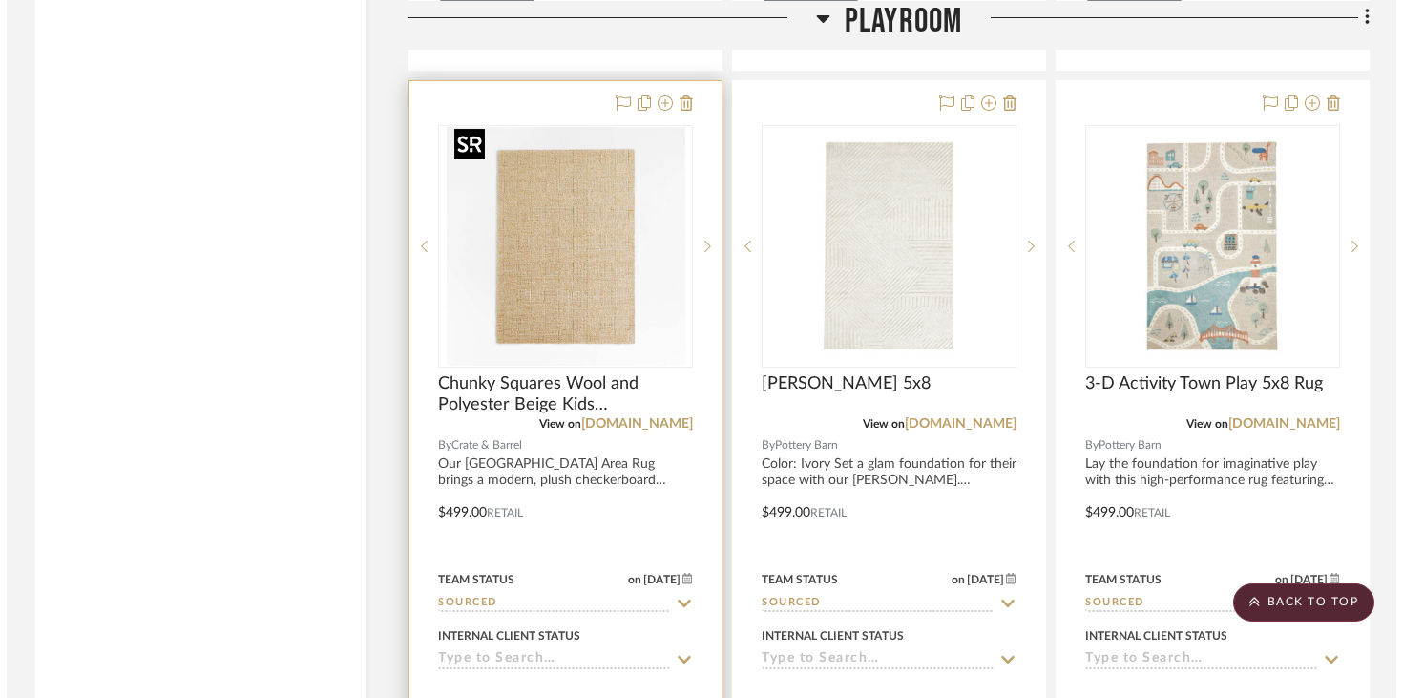
scroll to position [0, 0]
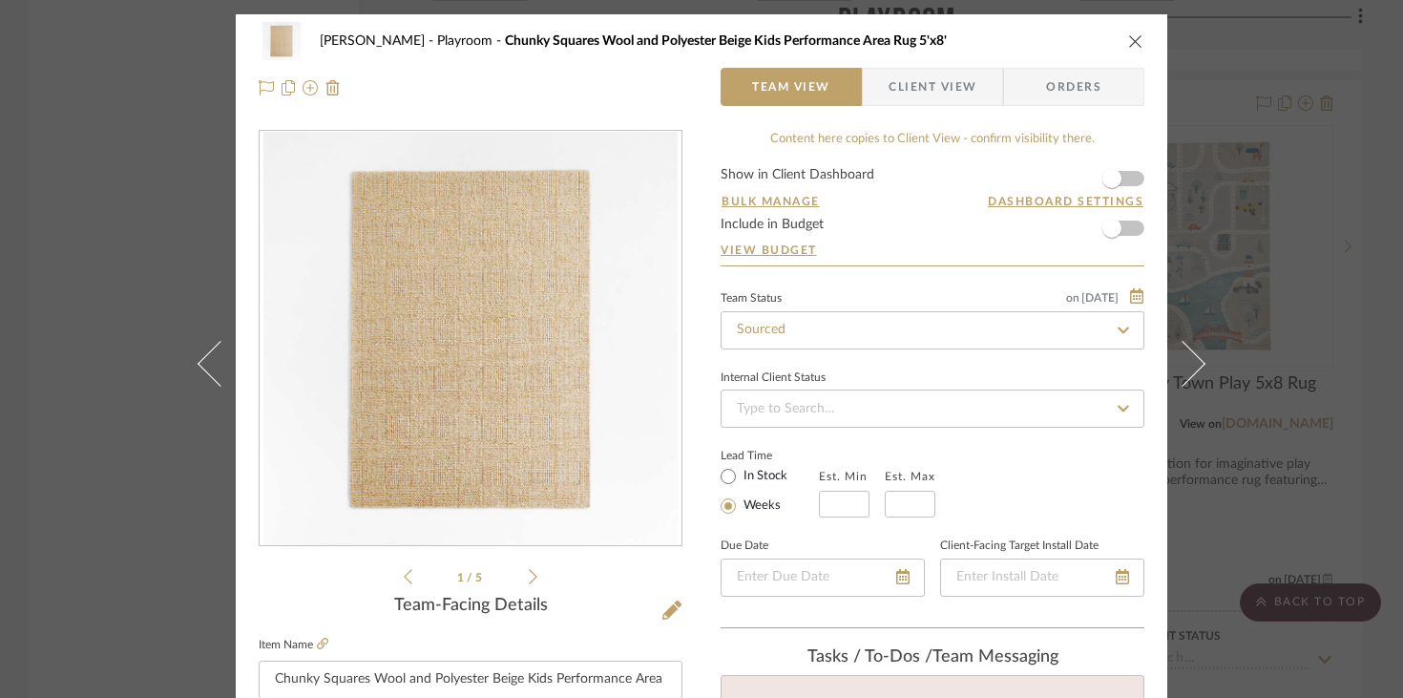
click at [529, 572] on icon at bounding box center [533, 576] width 9 height 17
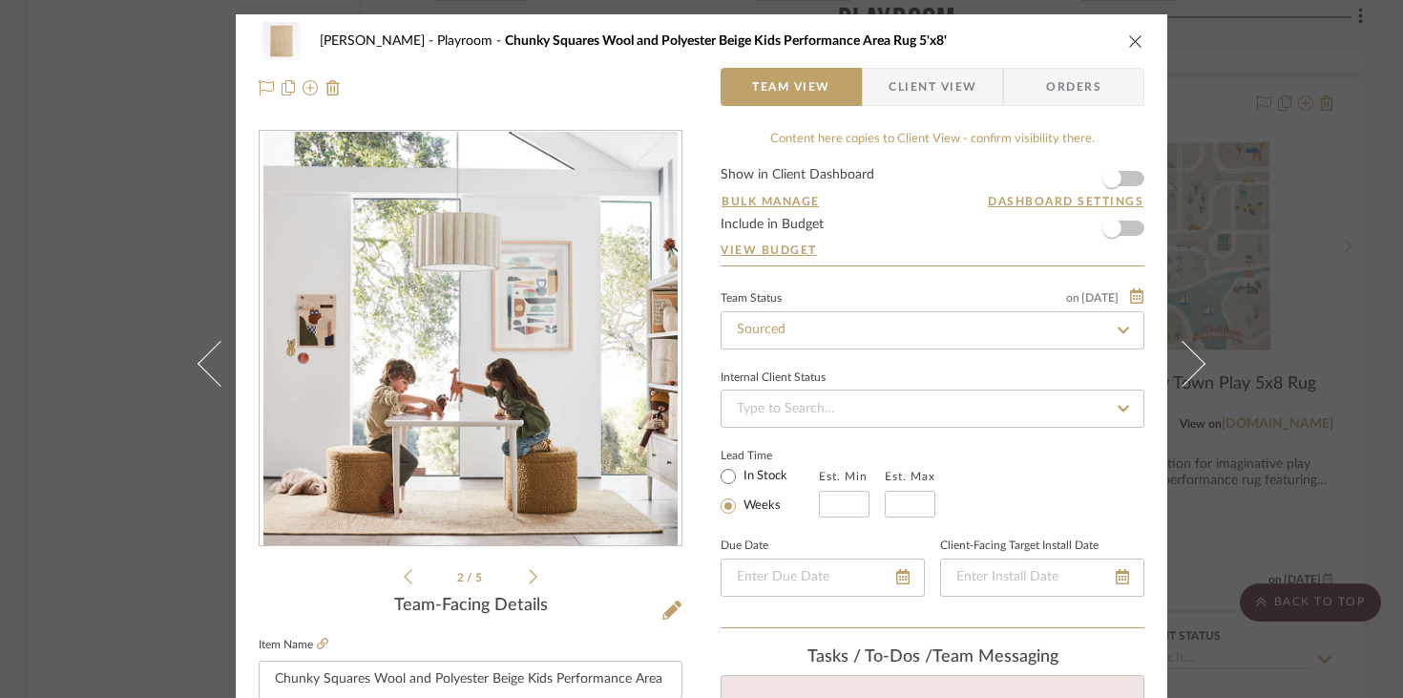
click at [529, 572] on icon at bounding box center [533, 576] width 9 height 17
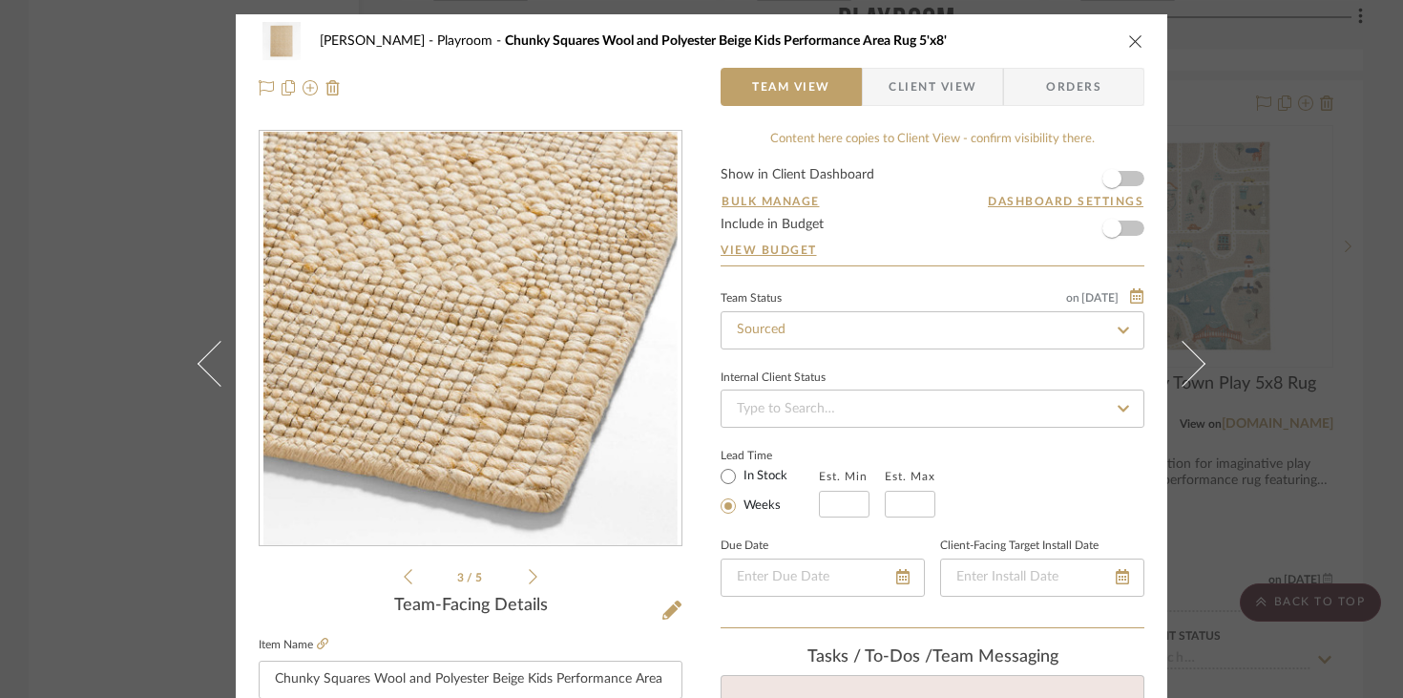
click at [529, 572] on icon at bounding box center [533, 576] width 9 height 17
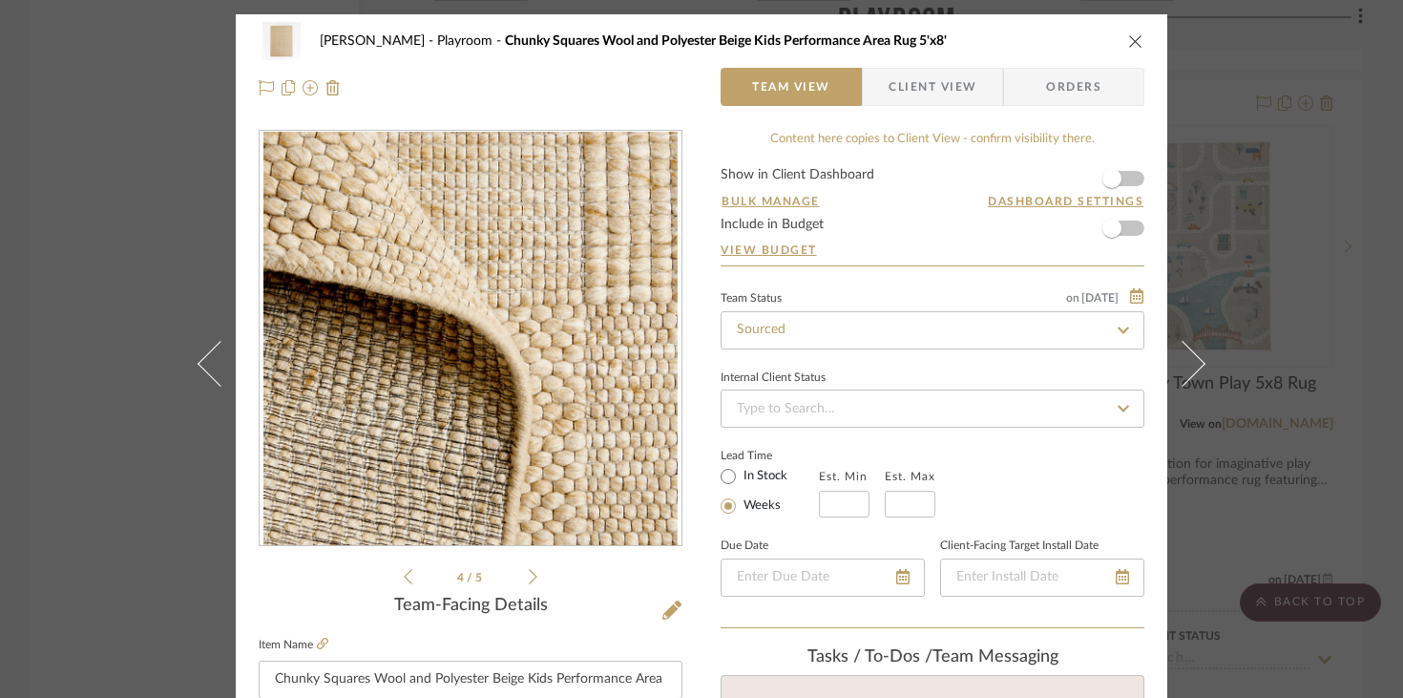
click at [529, 572] on icon at bounding box center [533, 576] width 9 height 17
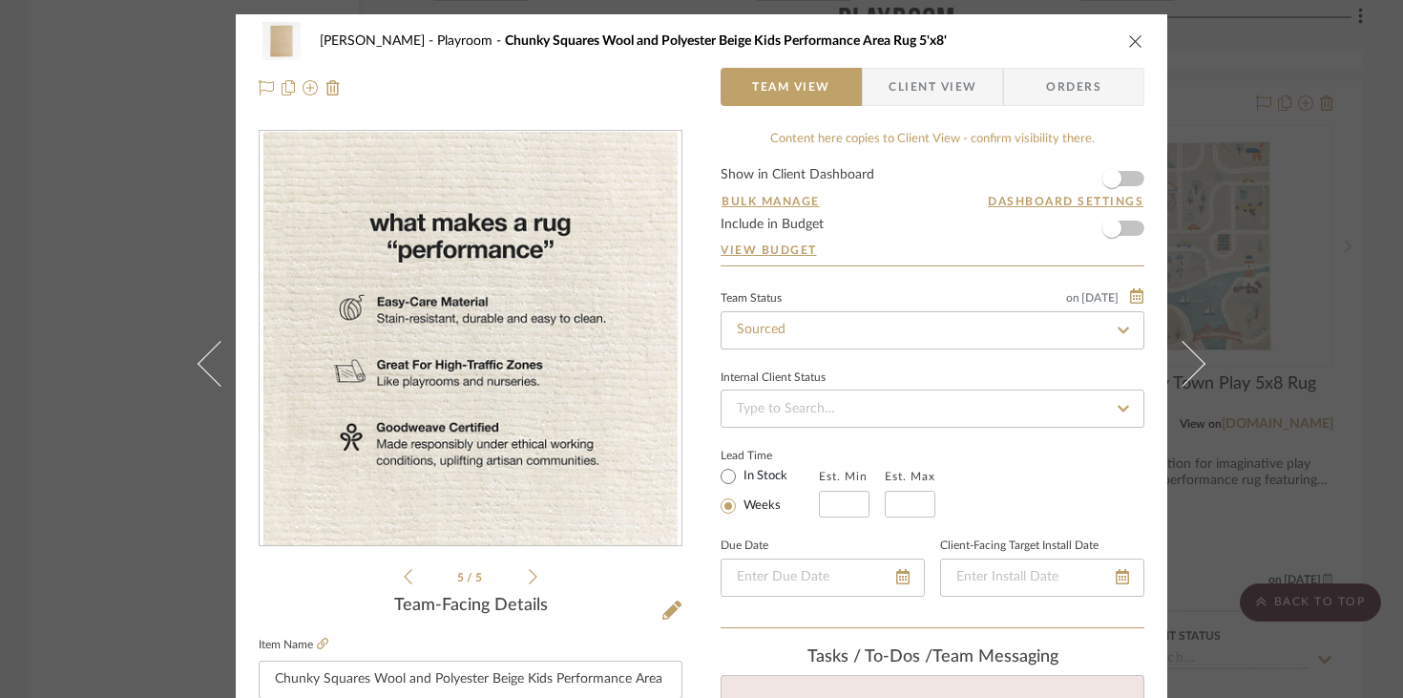
click at [529, 572] on icon at bounding box center [533, 576] width 9 height 17
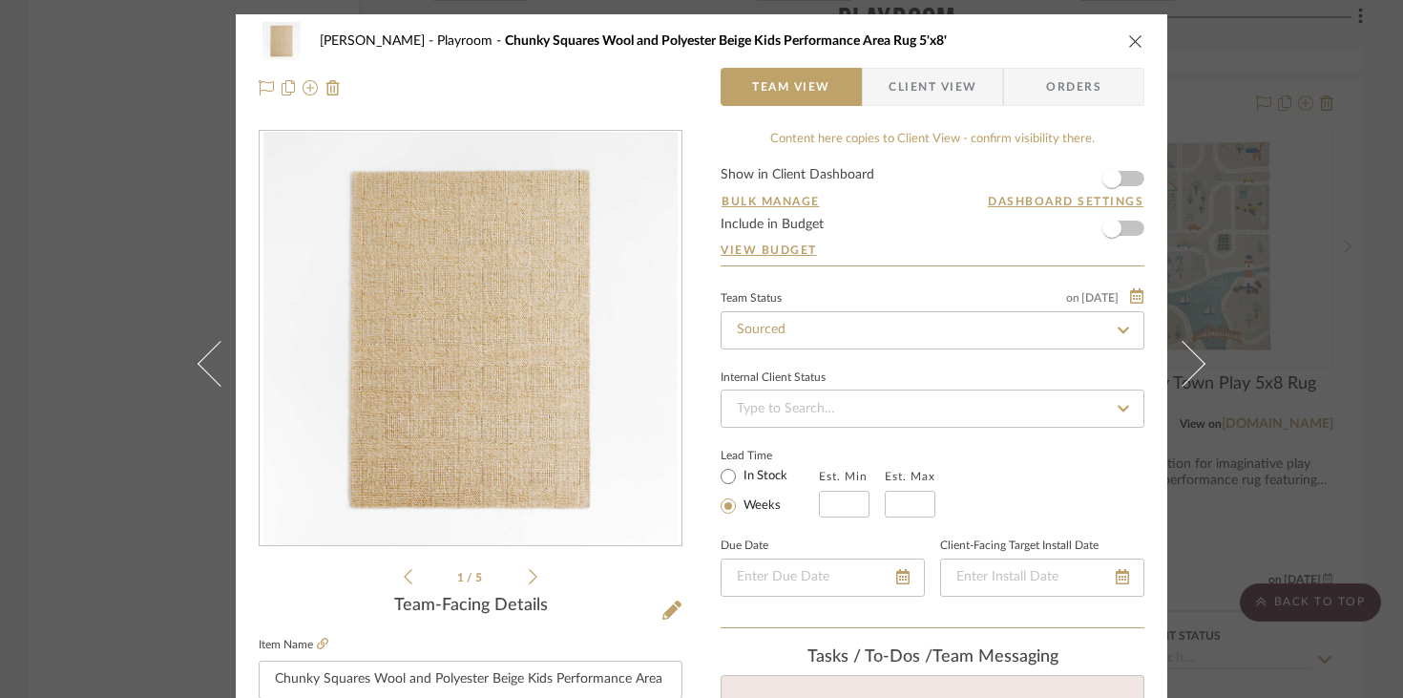
click at [529, 572] on icon at bounding box center [533, 576] width 9 height 17
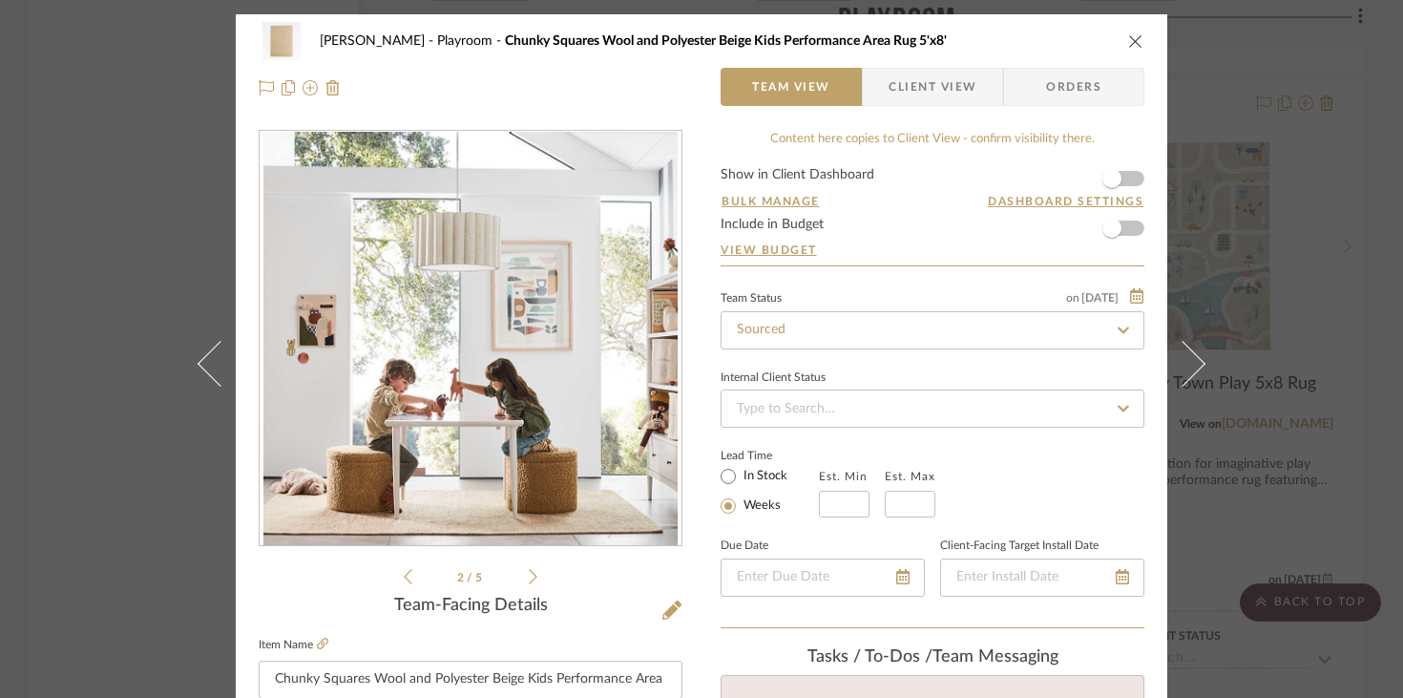
click at [1040, 48] on icon "close" at bounding box center [1135, 40] width 15 height 15
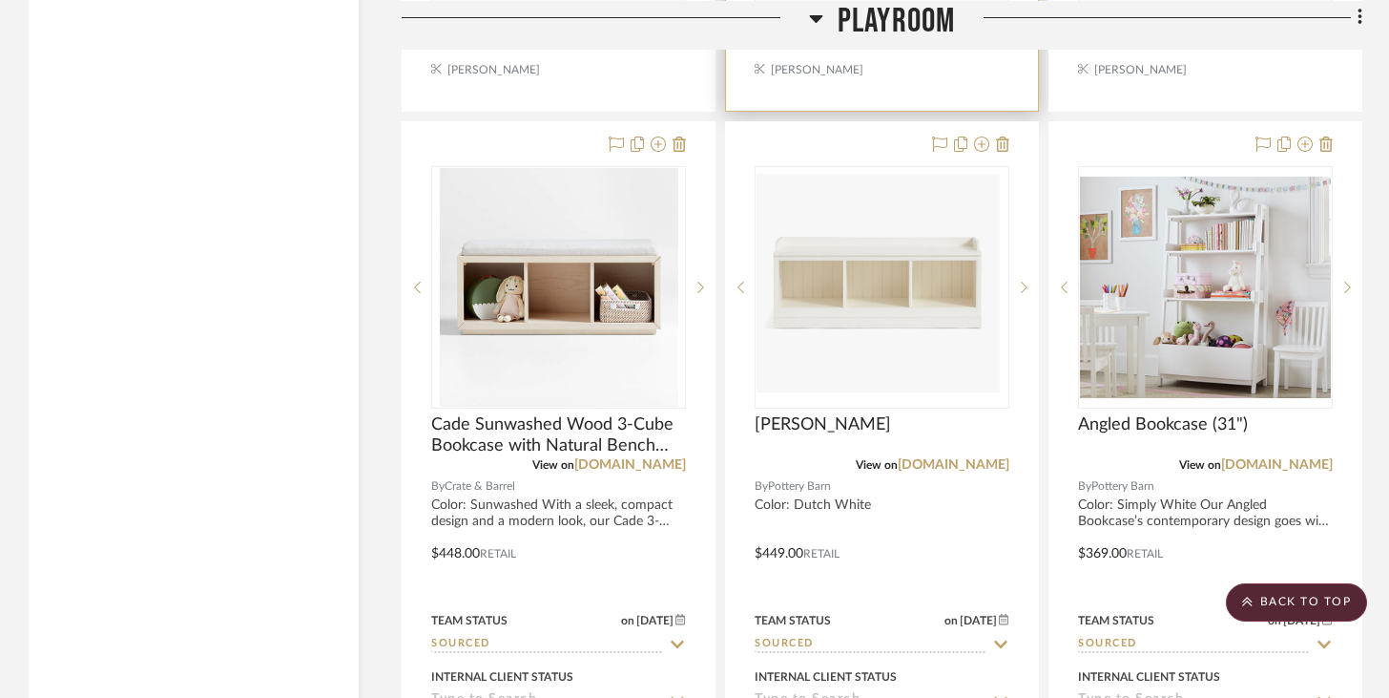
scroll to position [6323, 0]
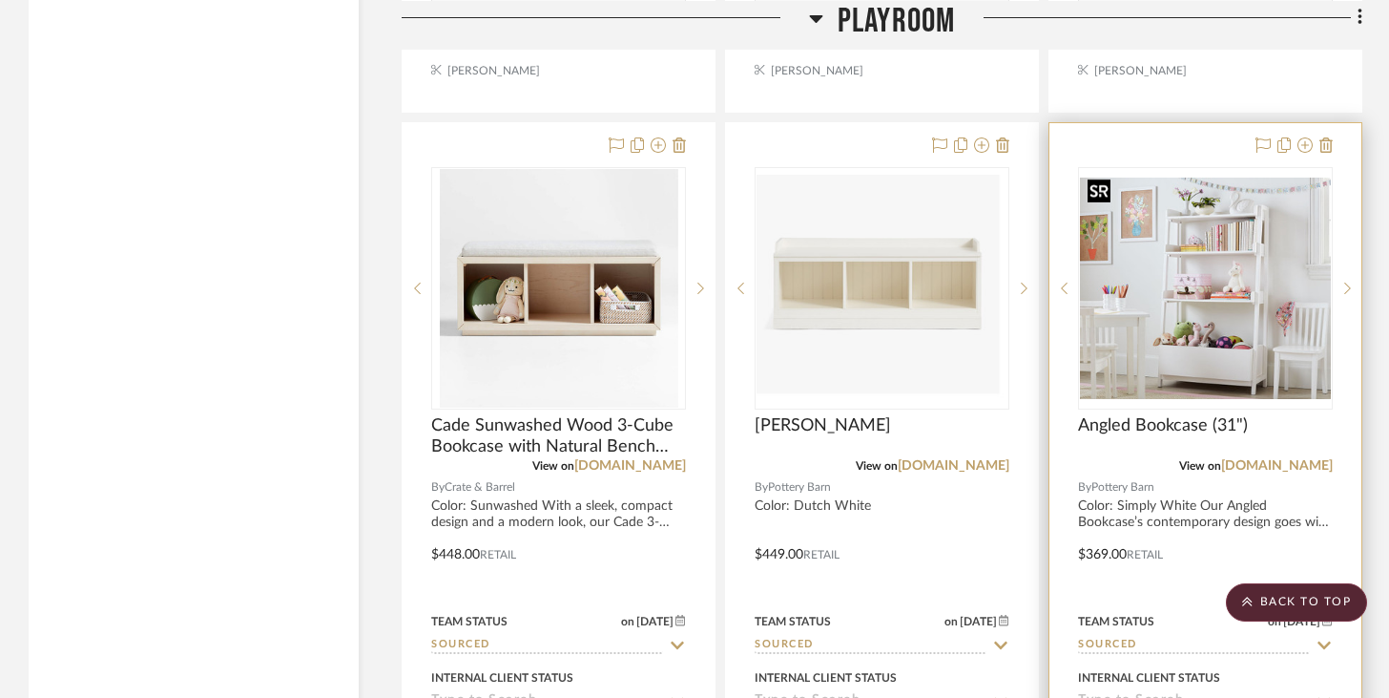
click at [1040, 318] on img "0" at bounding box center [1205, 287] width 251 height 221
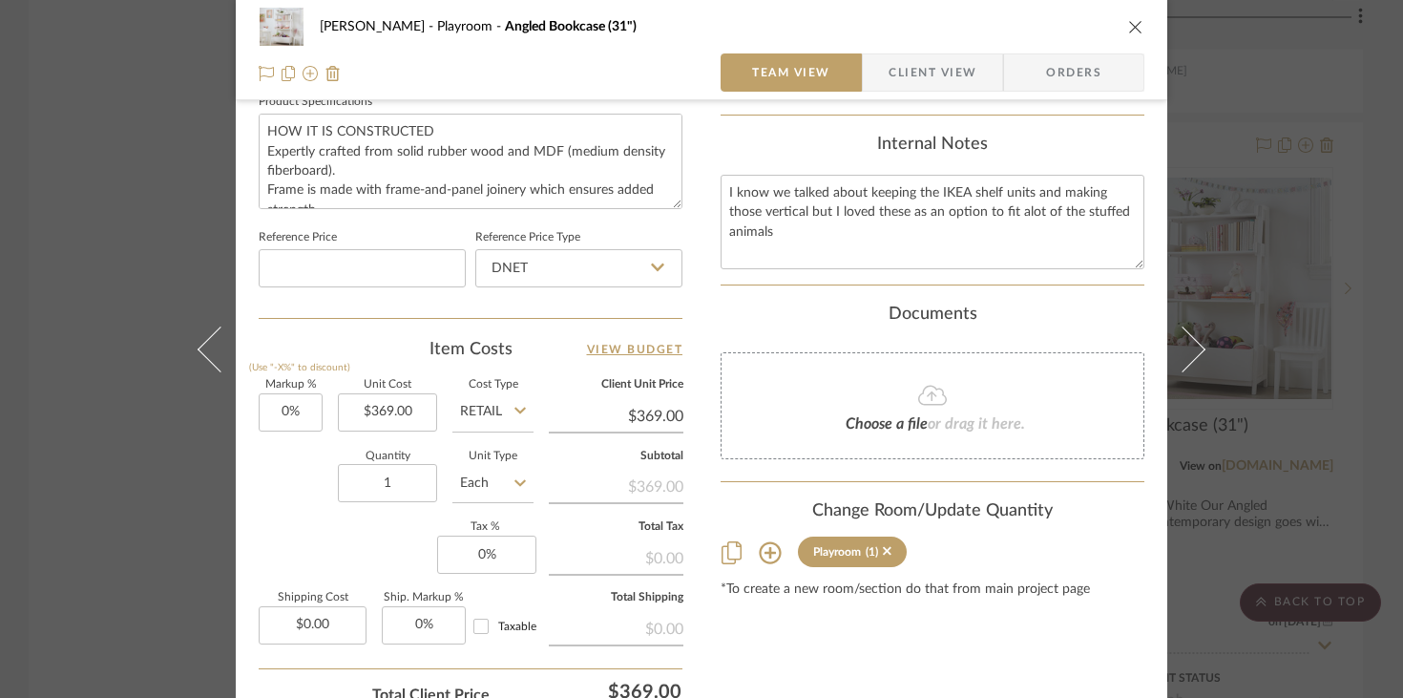
scroll to position [893, 0]
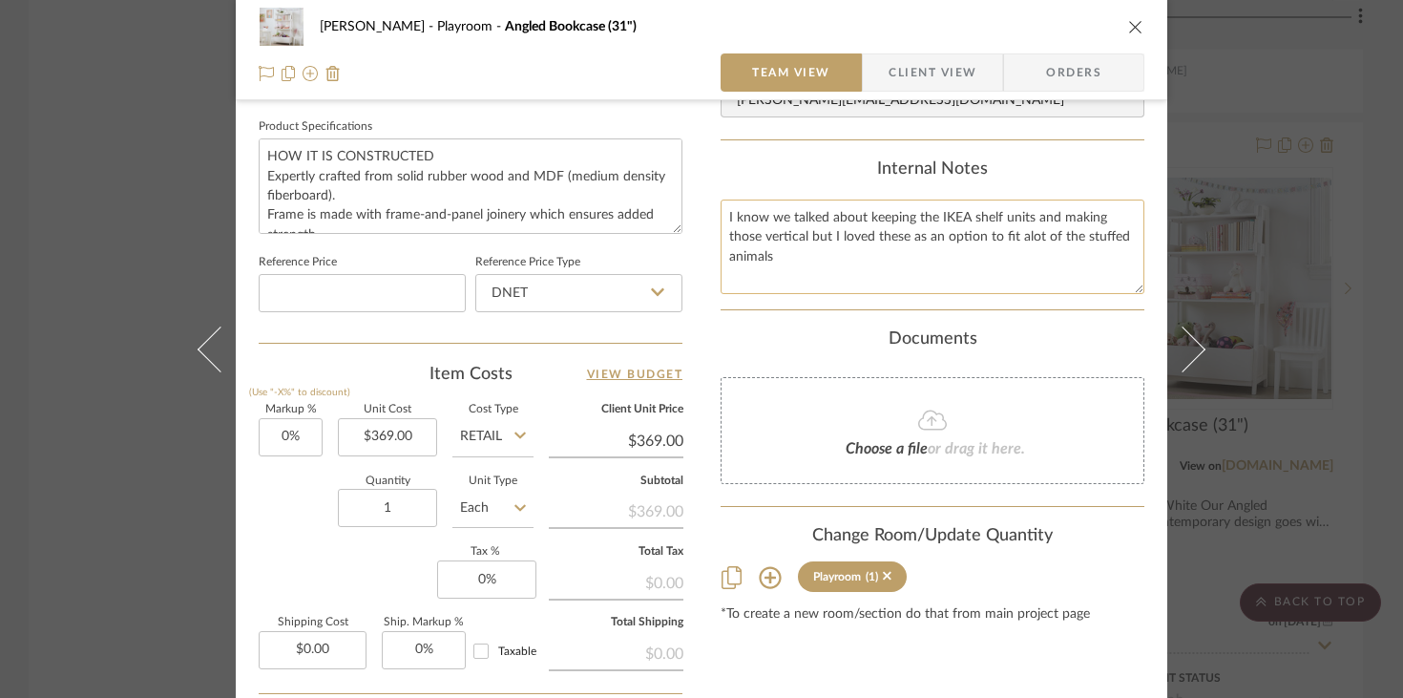
click at [722, 203] on textarea "I know we talked about keeping the IKEA shelf units and making those vertical b…" at bounding box center [932, 246] width 424 height 94
drag, startPoint x: 721, startPoint y: 198, endPoint x: 755, endPoint y: 237, distance: 50.7
click at [760, 237] on textarea "I know we talked about keeping the IKEA shelf units and making those vertical b…" at bounding box center [932, 246] width 424 height 94
click at [768, 240] on textarea "I know we talked about keeping the IKEA shelf units and making those vertical b…" at bounding box center [932, 246] width 424 height 94
drag, startPoint x: 773, startPoint y: 243, endPoint x: 719, endPoint y: 200, distance: 69.3
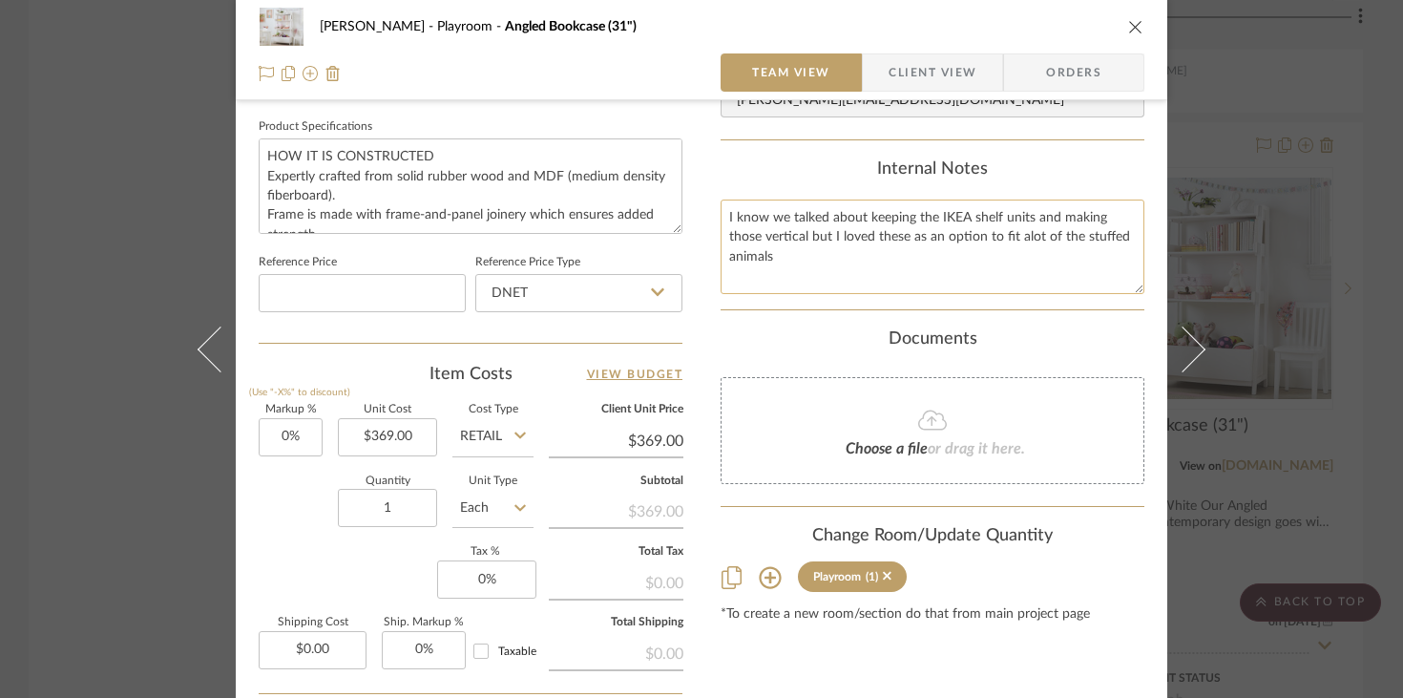
click at [720, 200] on textarea "I know we talked about keeping the IKEA shelf units and making those vertical b…" at bounding box center [932, 246] width 424 height 94
click at [1040, 28] on div "Urmi Rodrigues Playroom Angled Bookcase (31") Team View Client View Orders" at bounding box center [701, 50] width 931 height 100
click at [1040, 28] on icon "close" at bounding box center [1135, 26] width 15 height 15
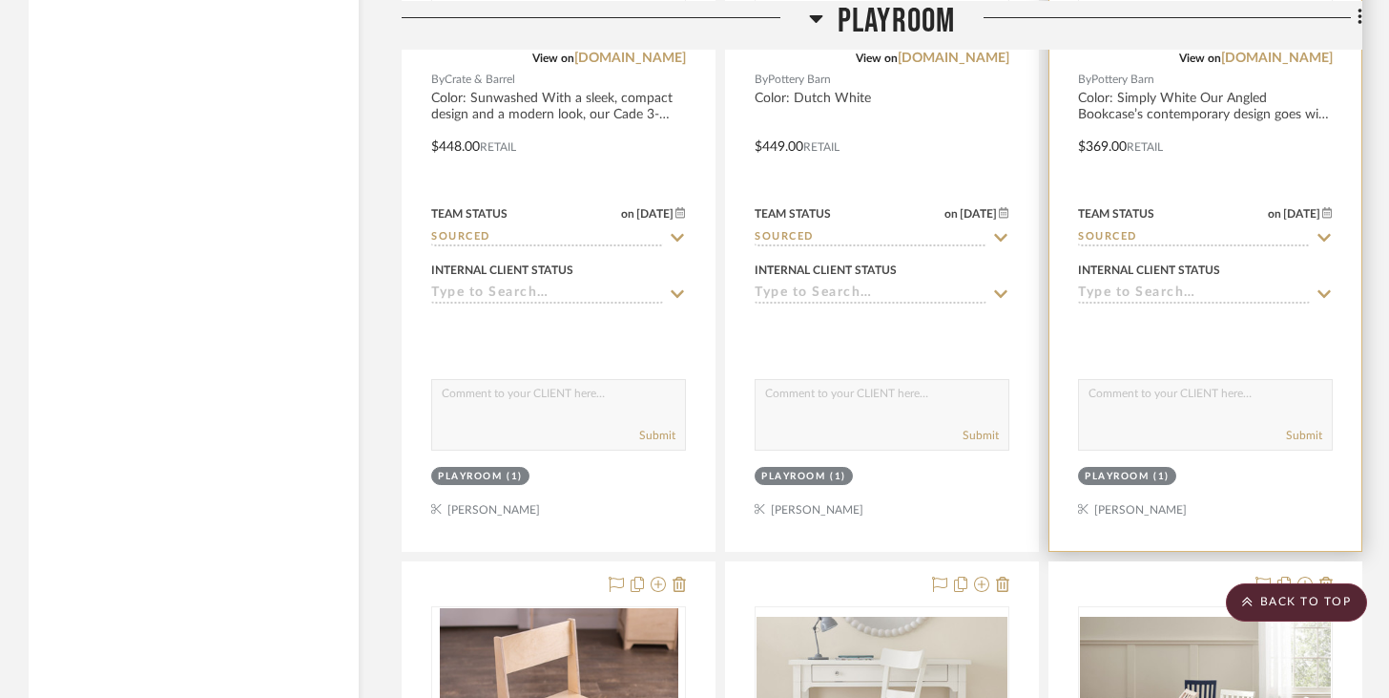
scroll to position [6735, 0]
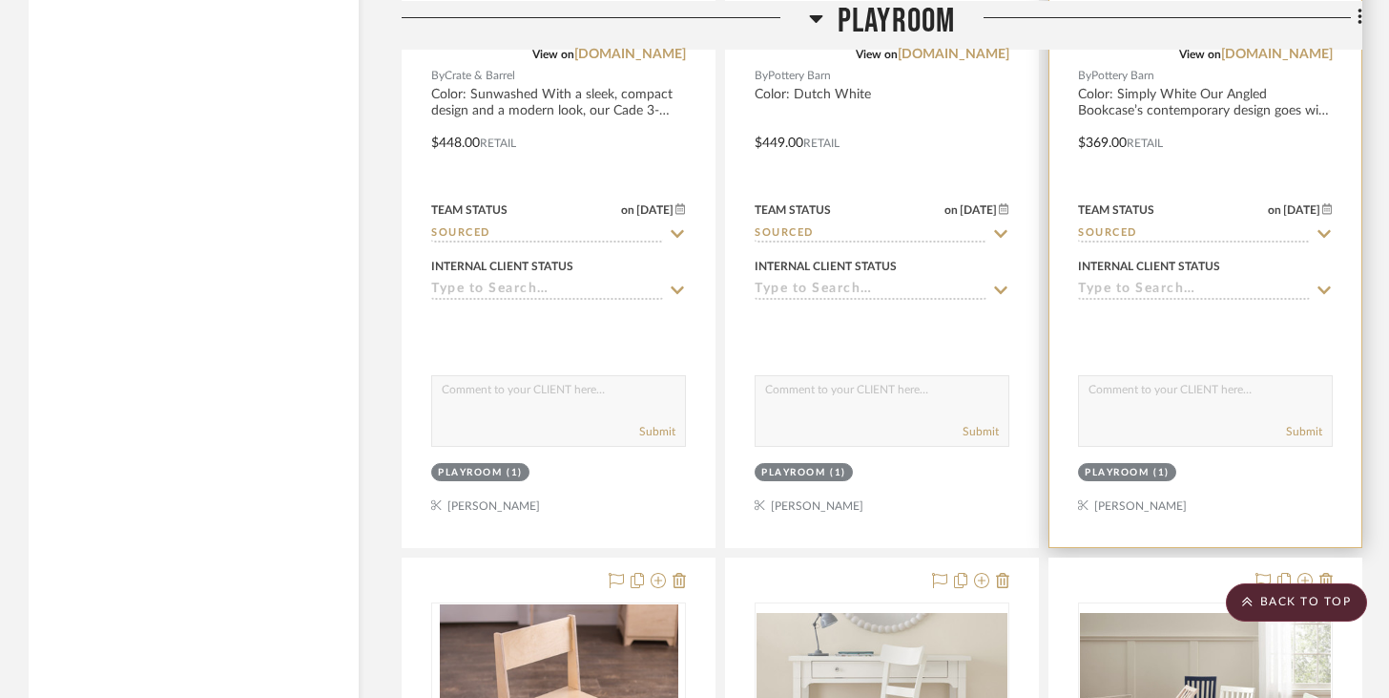
click at [1040, 406] on textarea at bounding box center [1205, 394] width 253 height 36
paste textarea "I know we talked about keeping the IKEA shelf units and making those vertical b…"
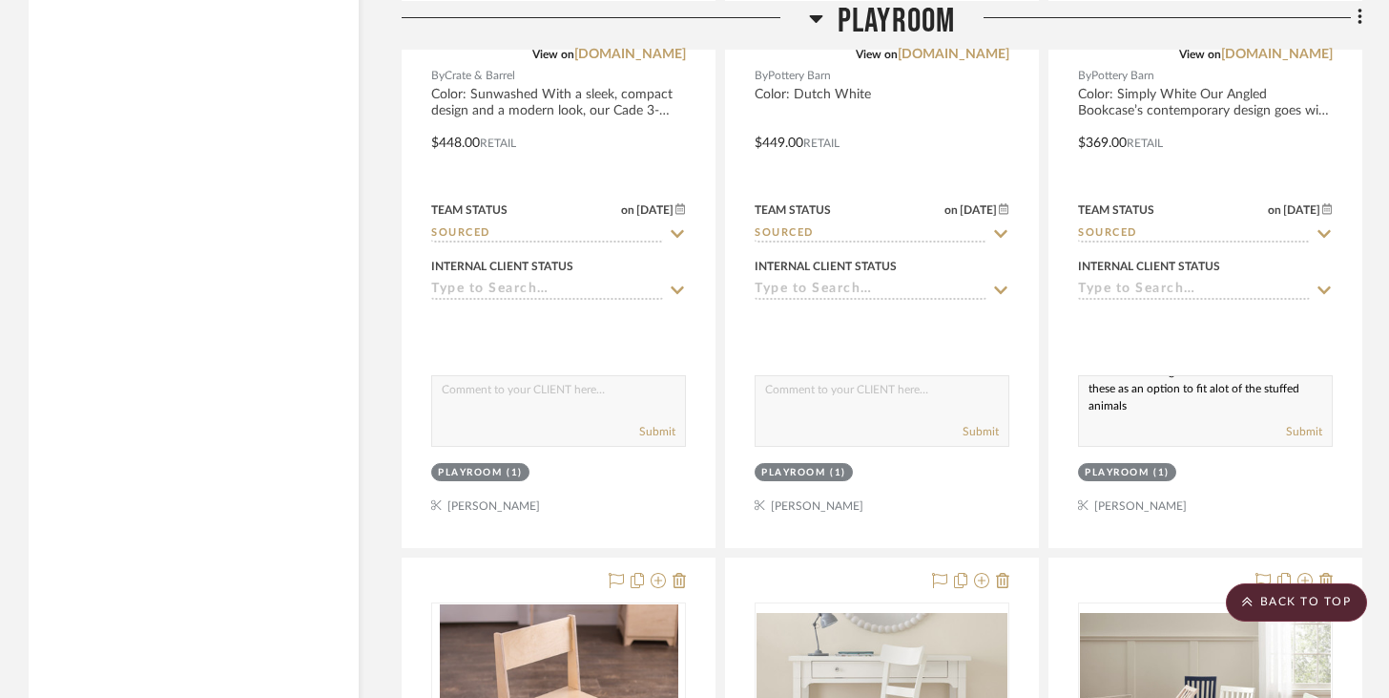
type textarea "I know we talked about keeping the IKEA shelf units and making those vertical b…"
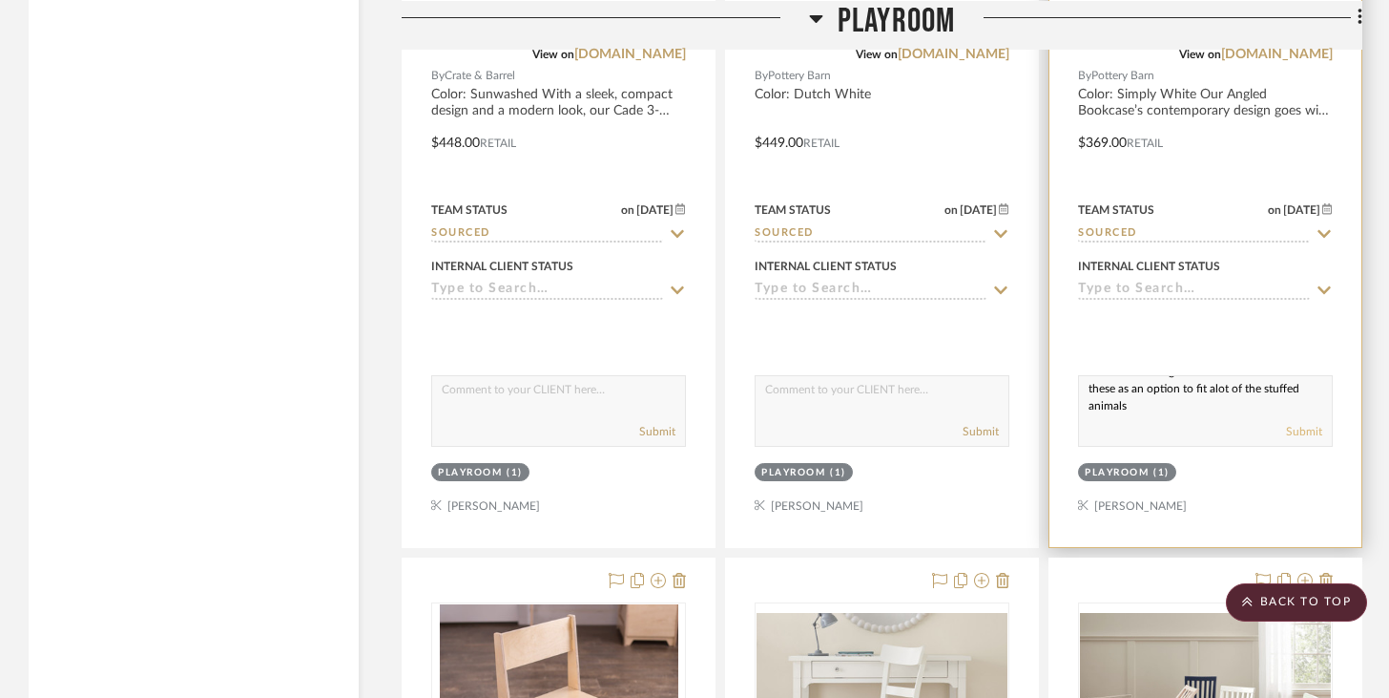
click at [1040, 423] on button "Submit" at bounding box center [1304, 431] width 36 height 17
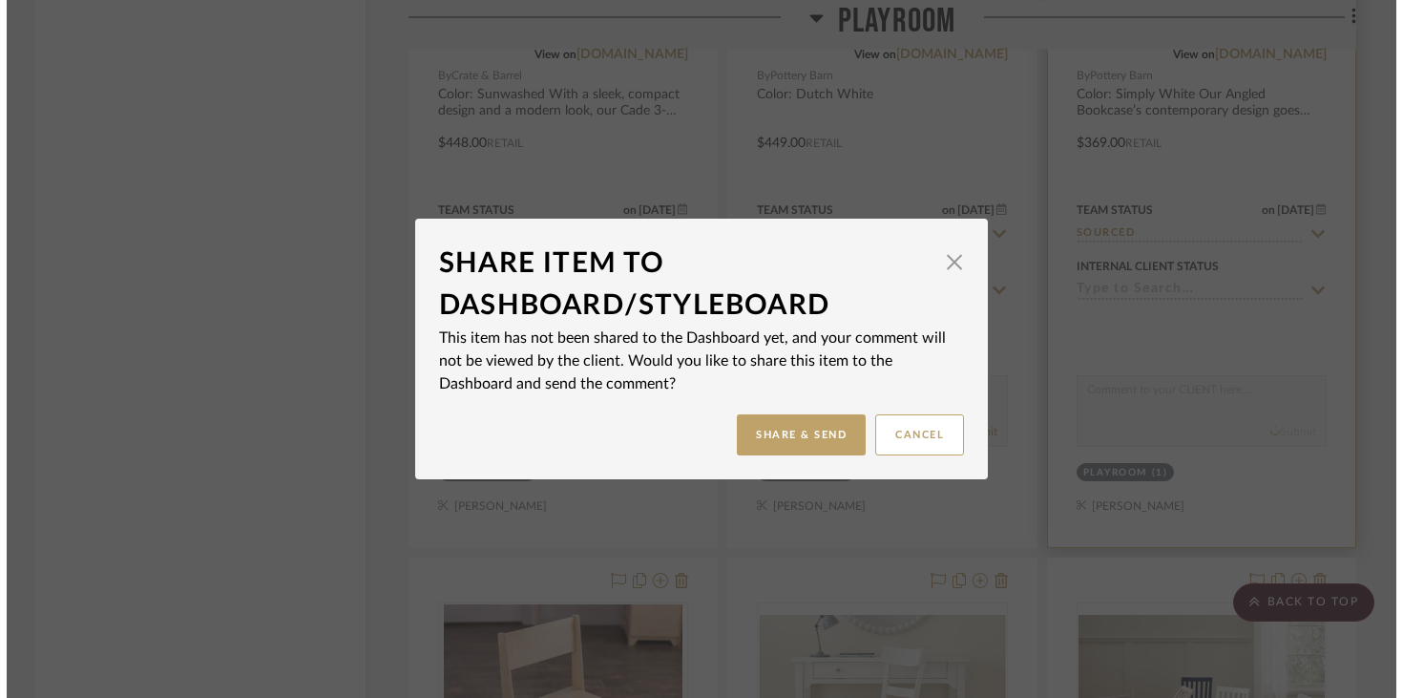
scroll to position [0, 0]
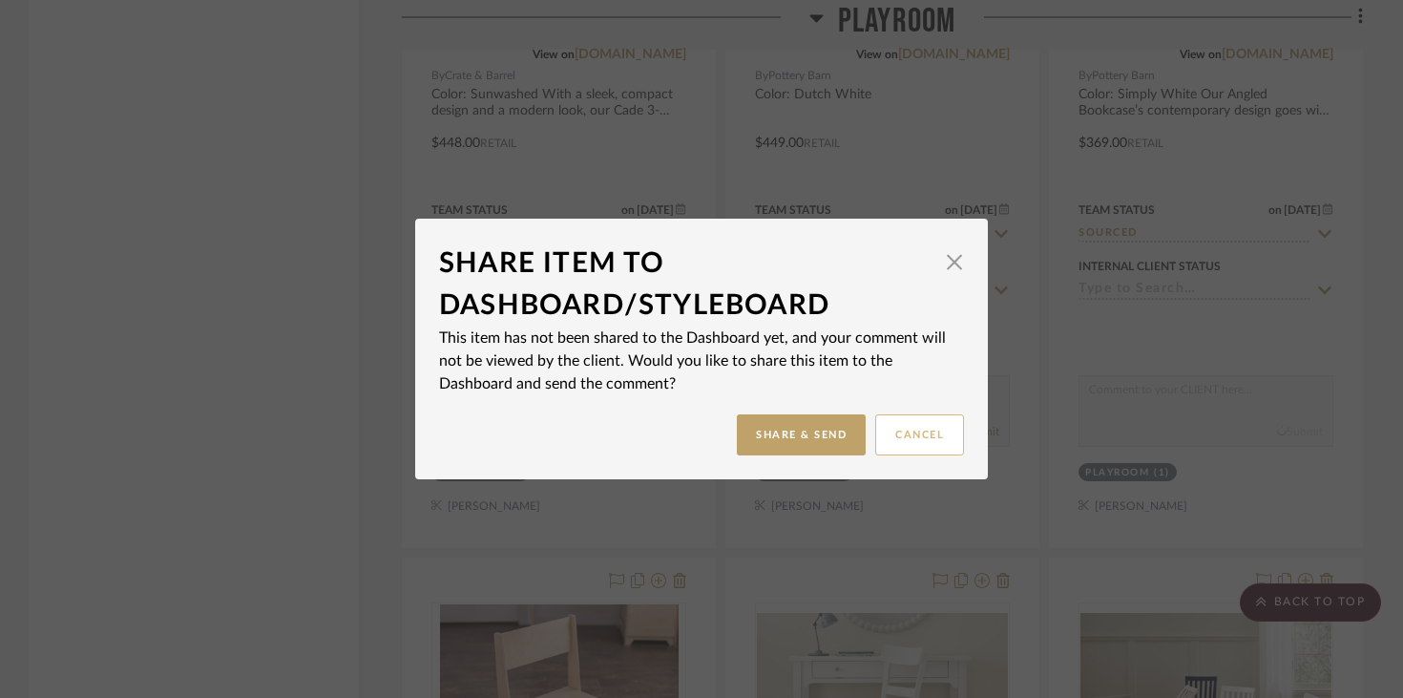
click at [916, 435] on button "Cancel" at bounding box center [919, 434] width 89 height 41
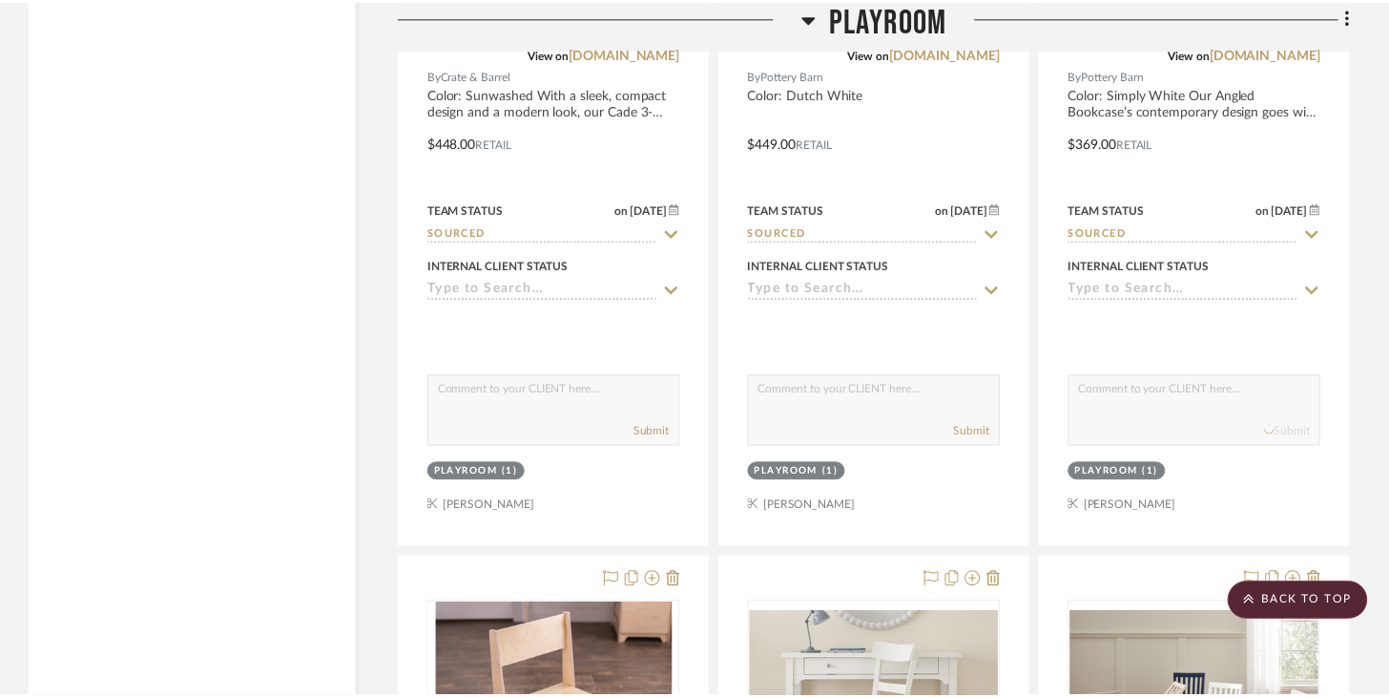
scroll to position [6735, 0]
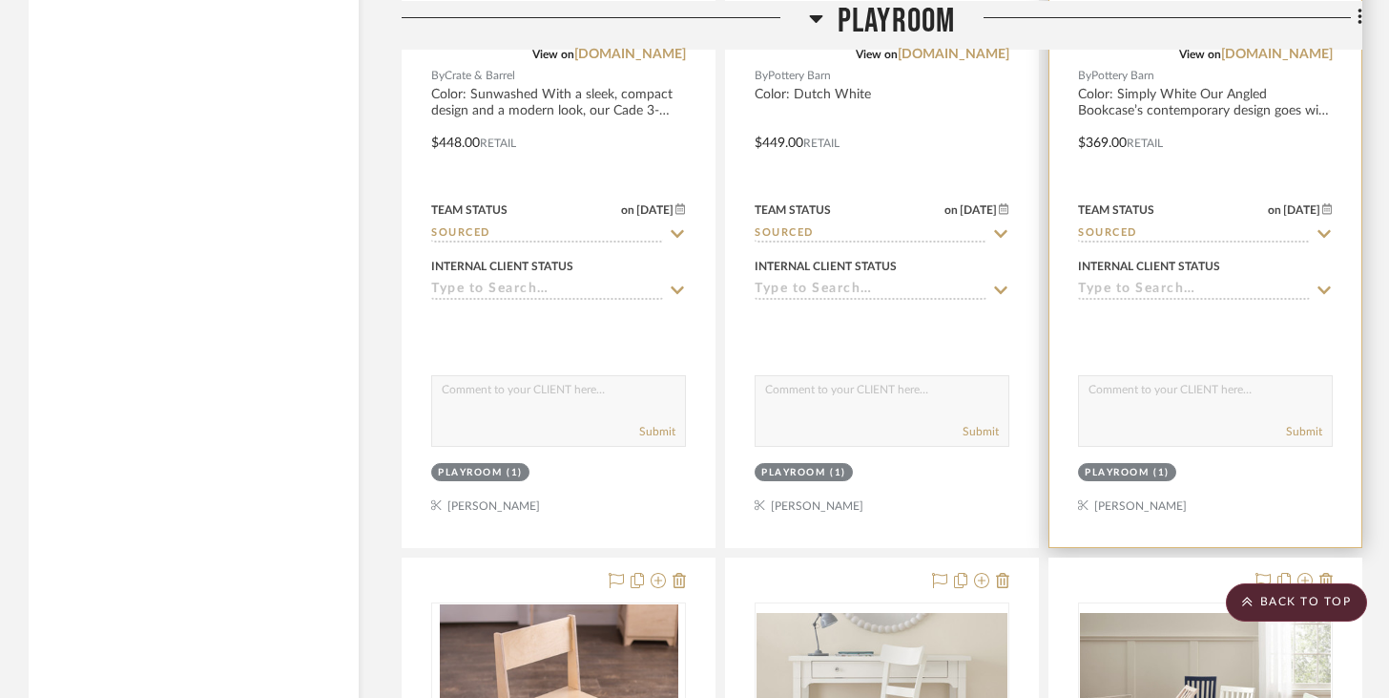
click at [1040, 408] on div "Submit" at bounding box center [1205, 411] width 255 height 72
click at [1040, 391] on textarea at bounding box center [1205, 394] width 253 height 36
paste textarea "I know we talked about keeping the IKEA shelf units and making those vertical b…"
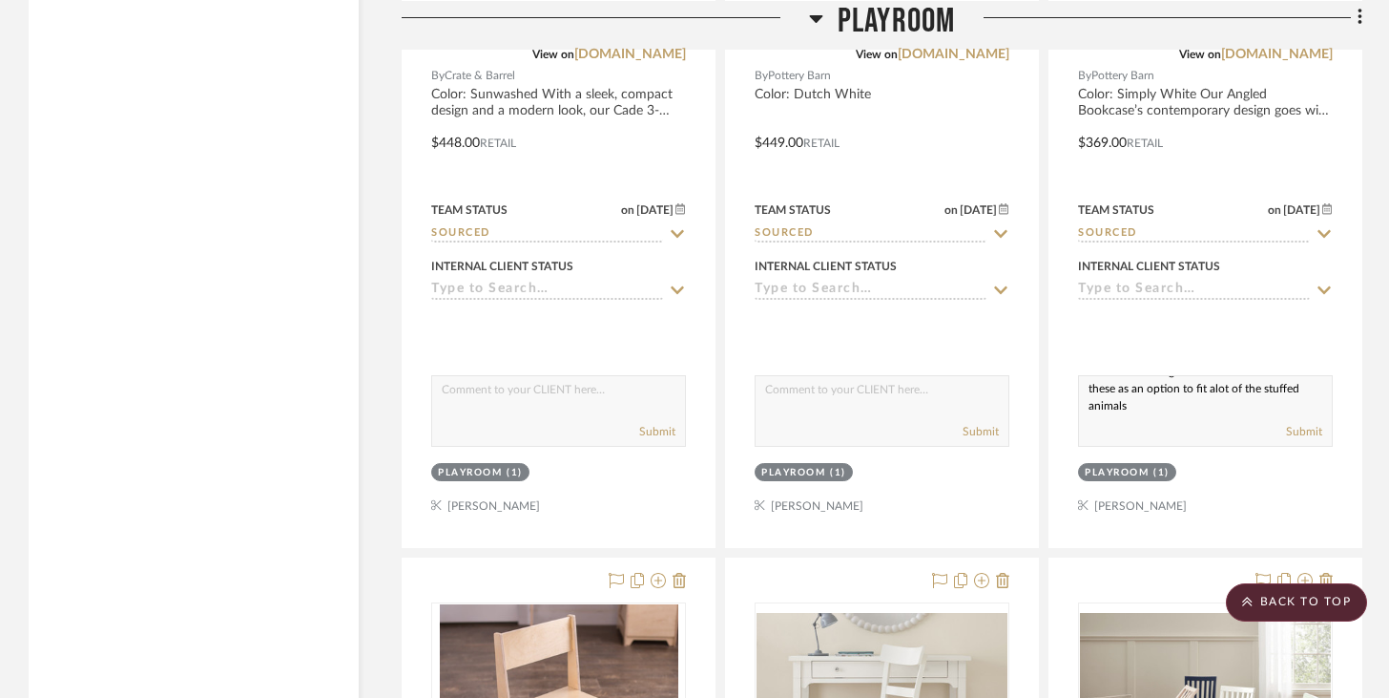
type textarea "I know we talked about keeping the IKEA shelf units and making those vertical b…"
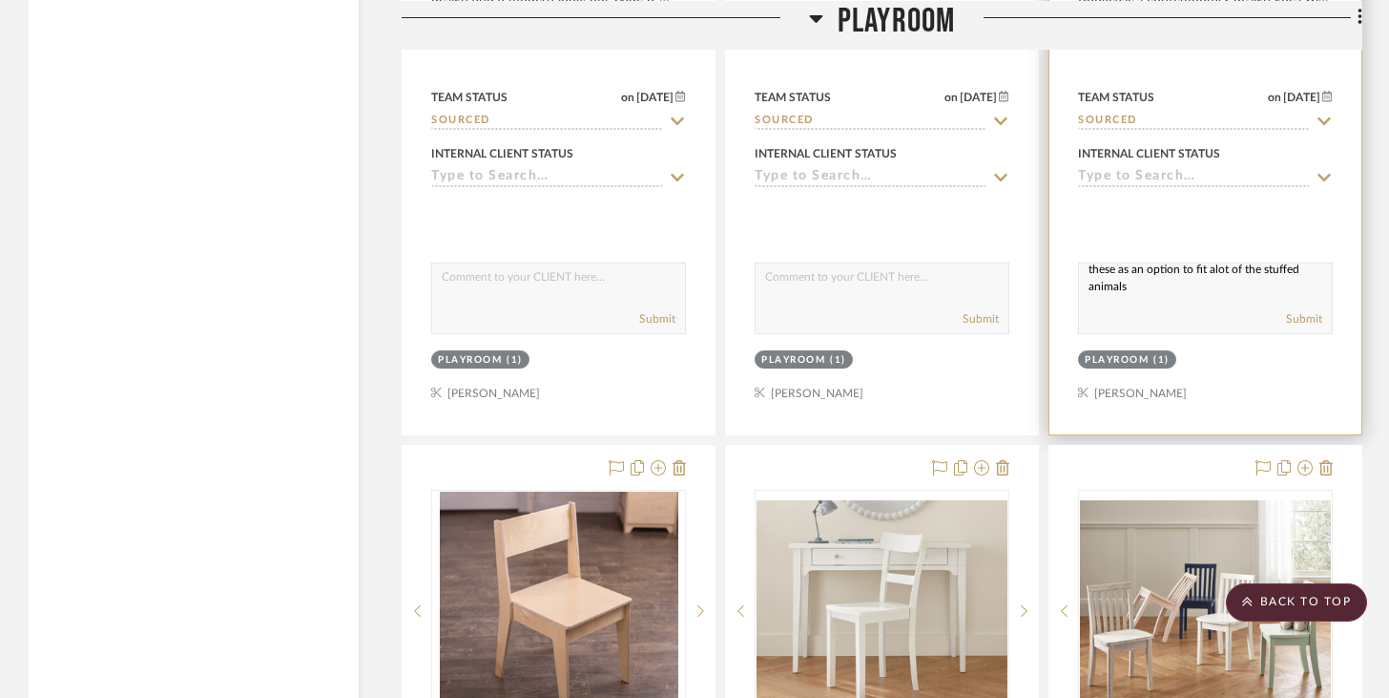
scroll to position [0, 0]
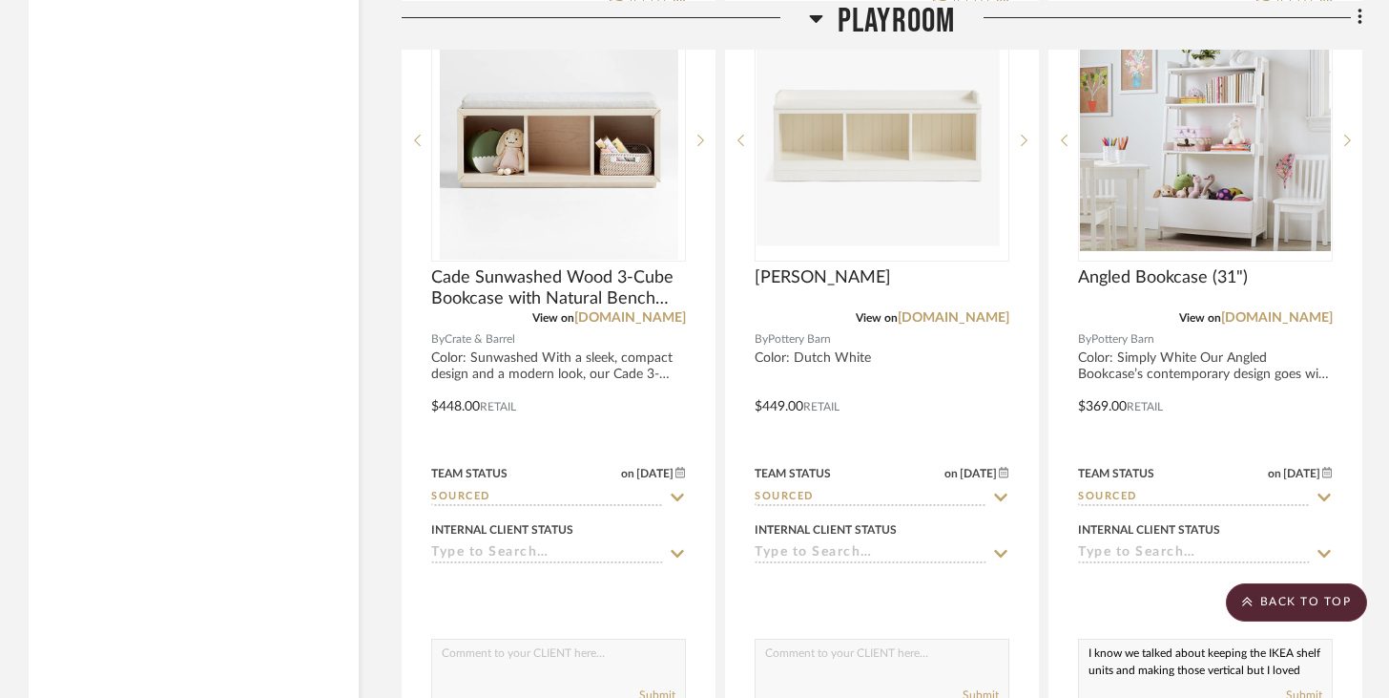
scroll to position [6438, 0]
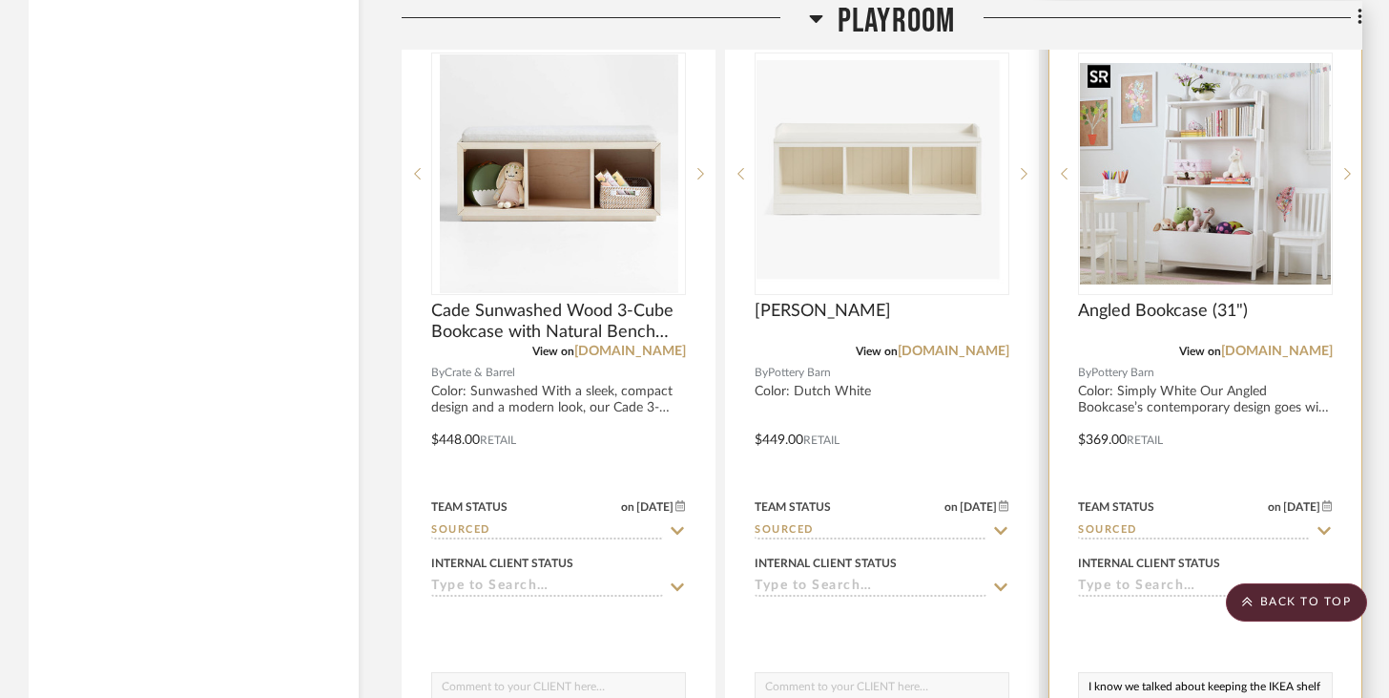
click at [1040, 208] on img "0" at bounding box center [1205, 173] width 251 height 221
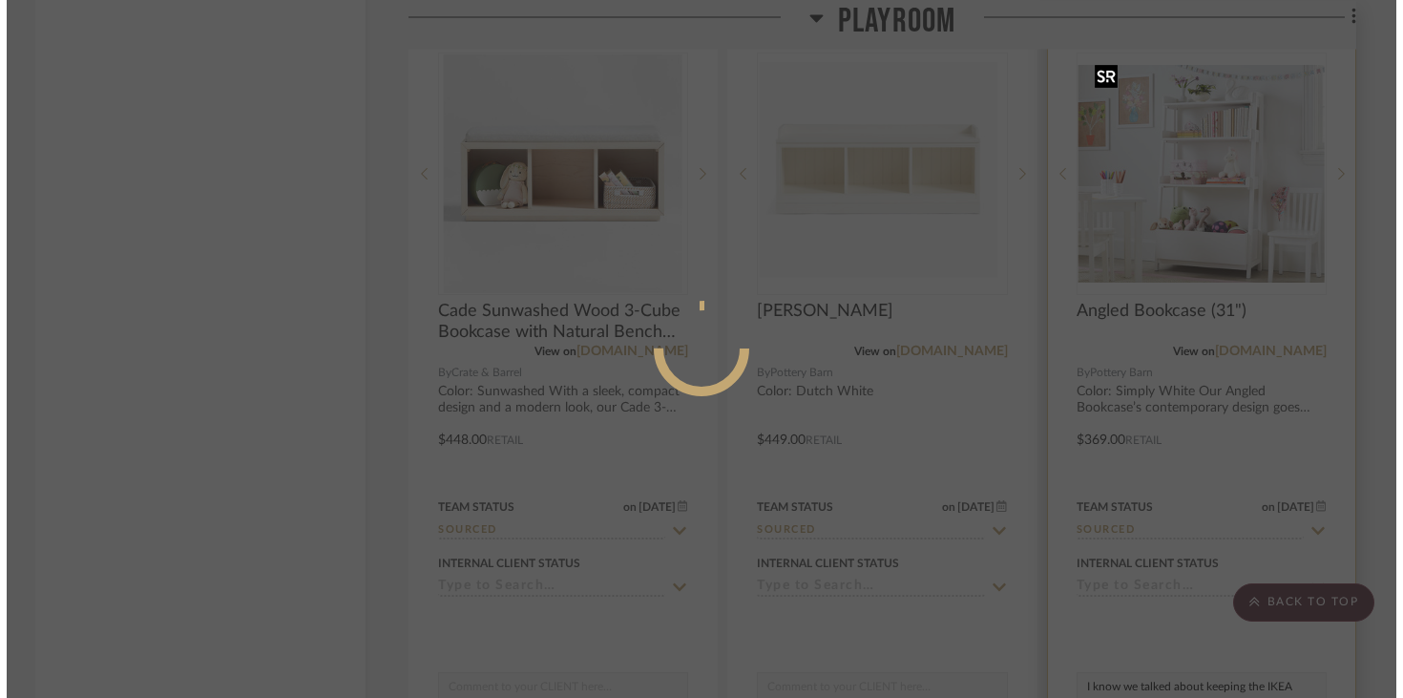
scroll to position [0, 0]
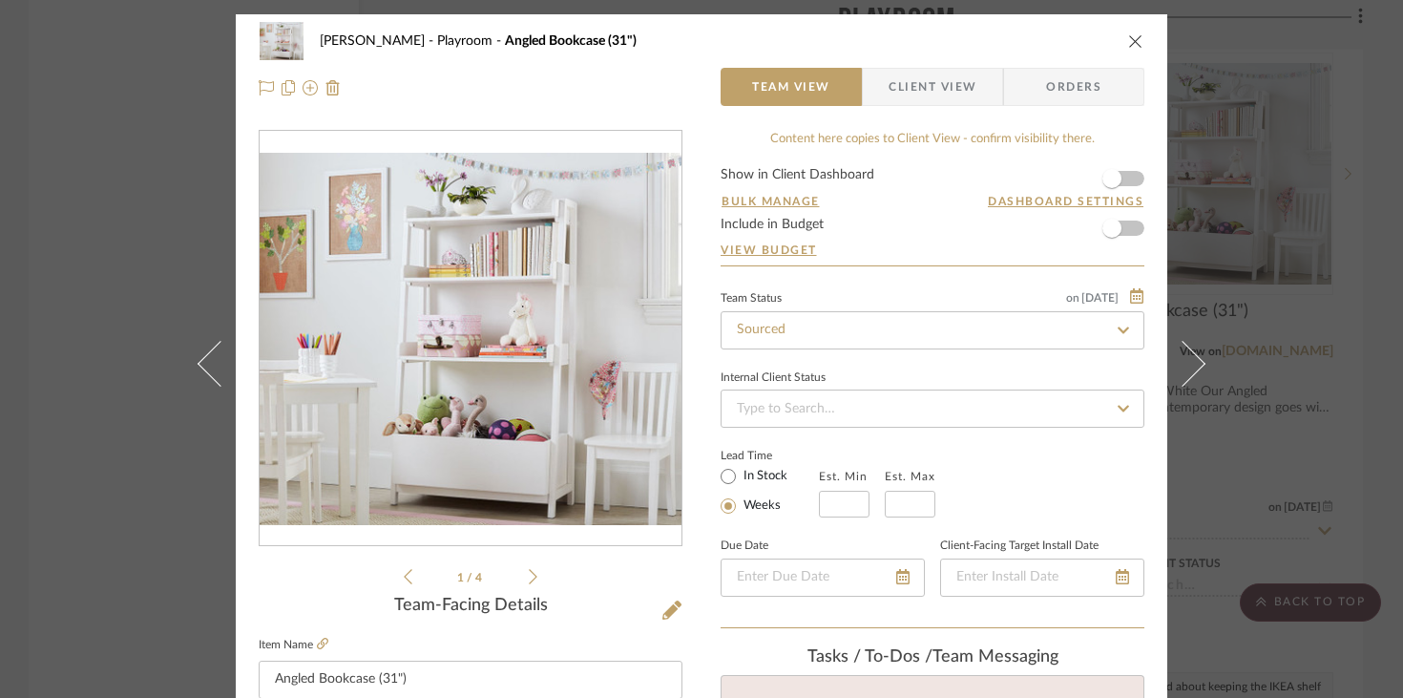
click at [529, 576] on icon at bounding box center [533, 576] width 9 height 17
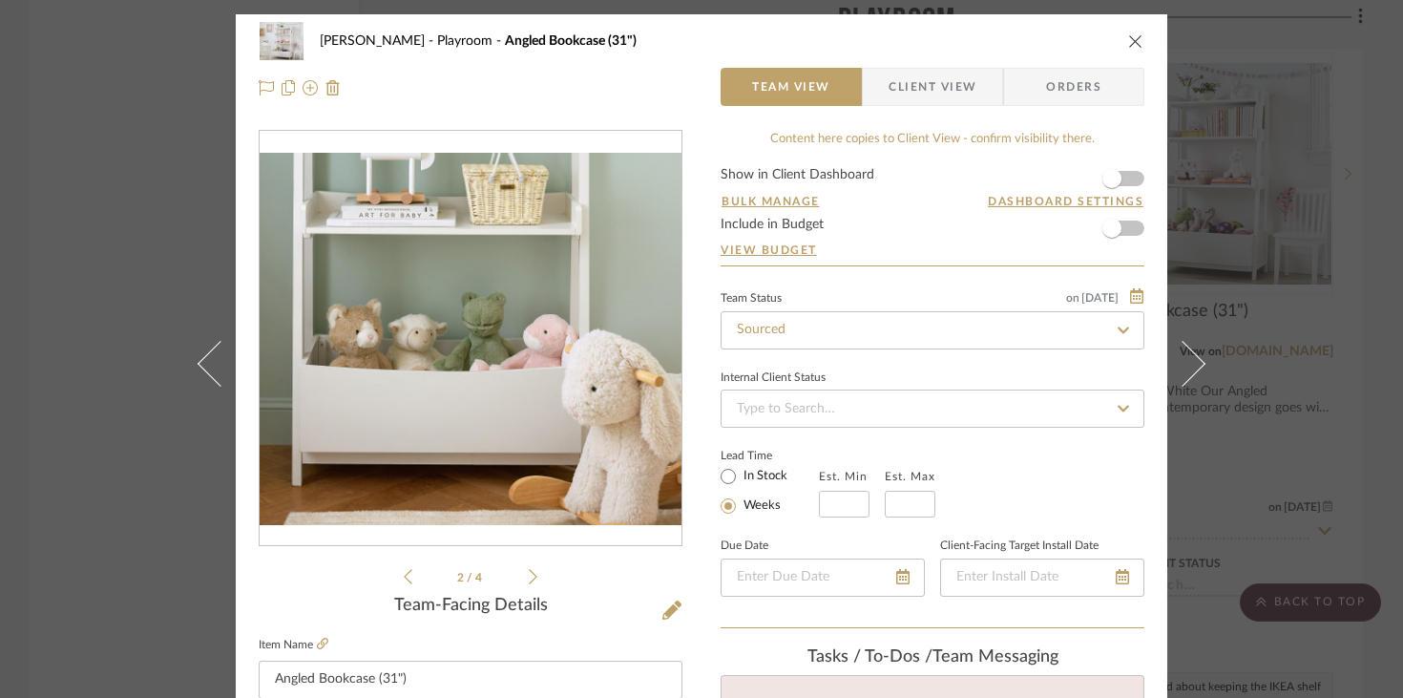
click at [529, 576] on icon at bounding box center [533, 576] width 9 height 17
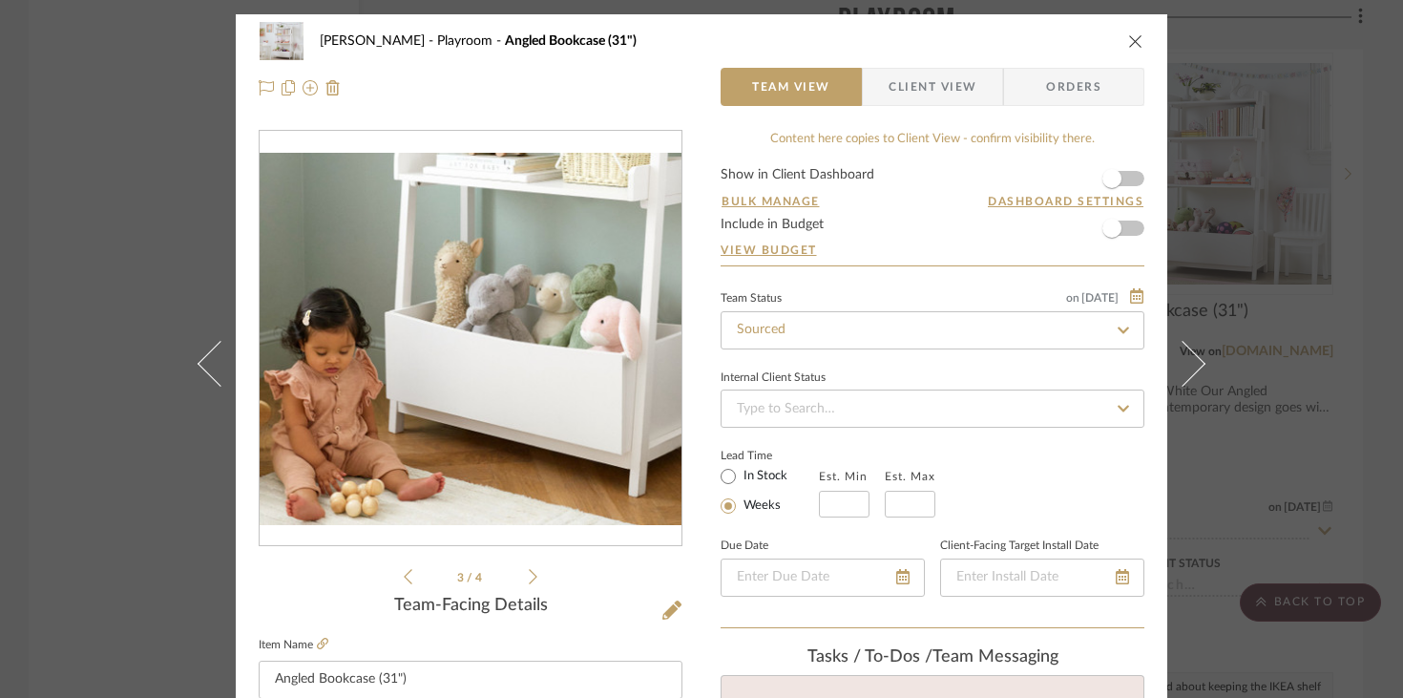
click at [529, 577] on icon at bounding box center [533, 576] width 9 height 17
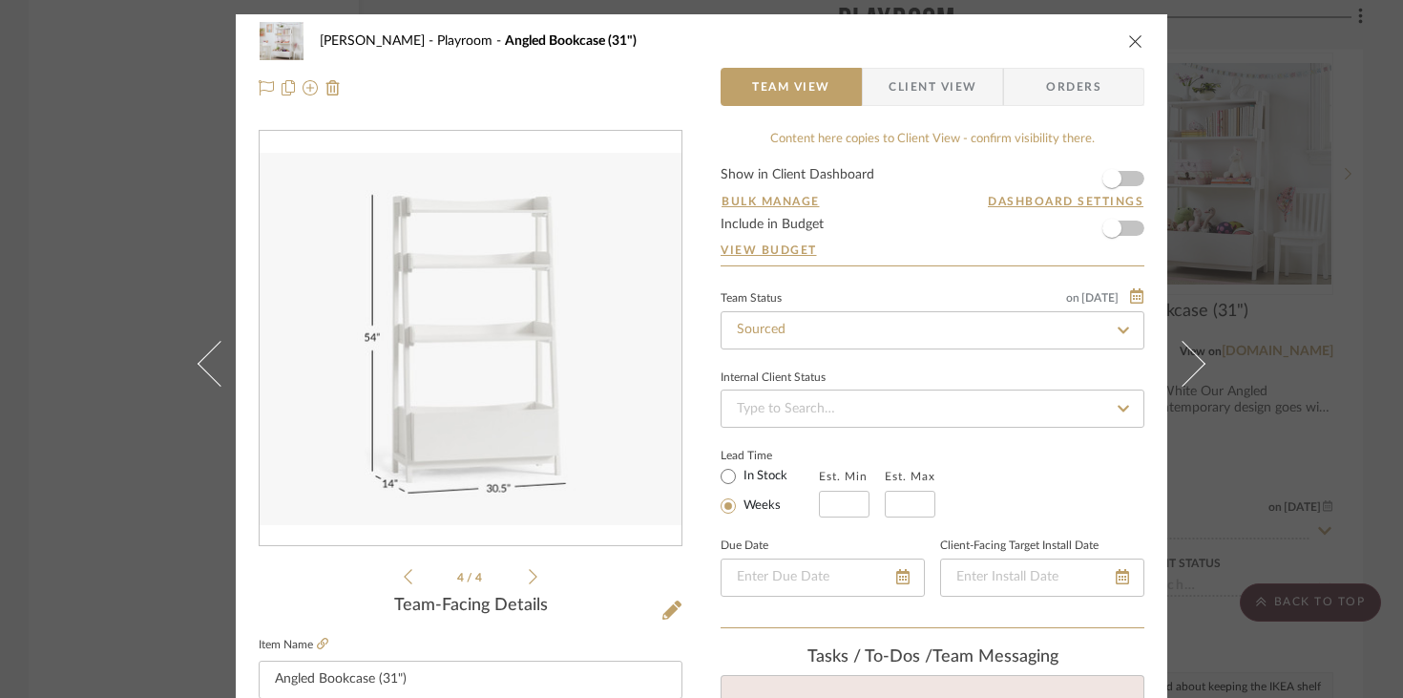
click at [529, 577] on icon at bounding box center [533, 576] width 9 height 17
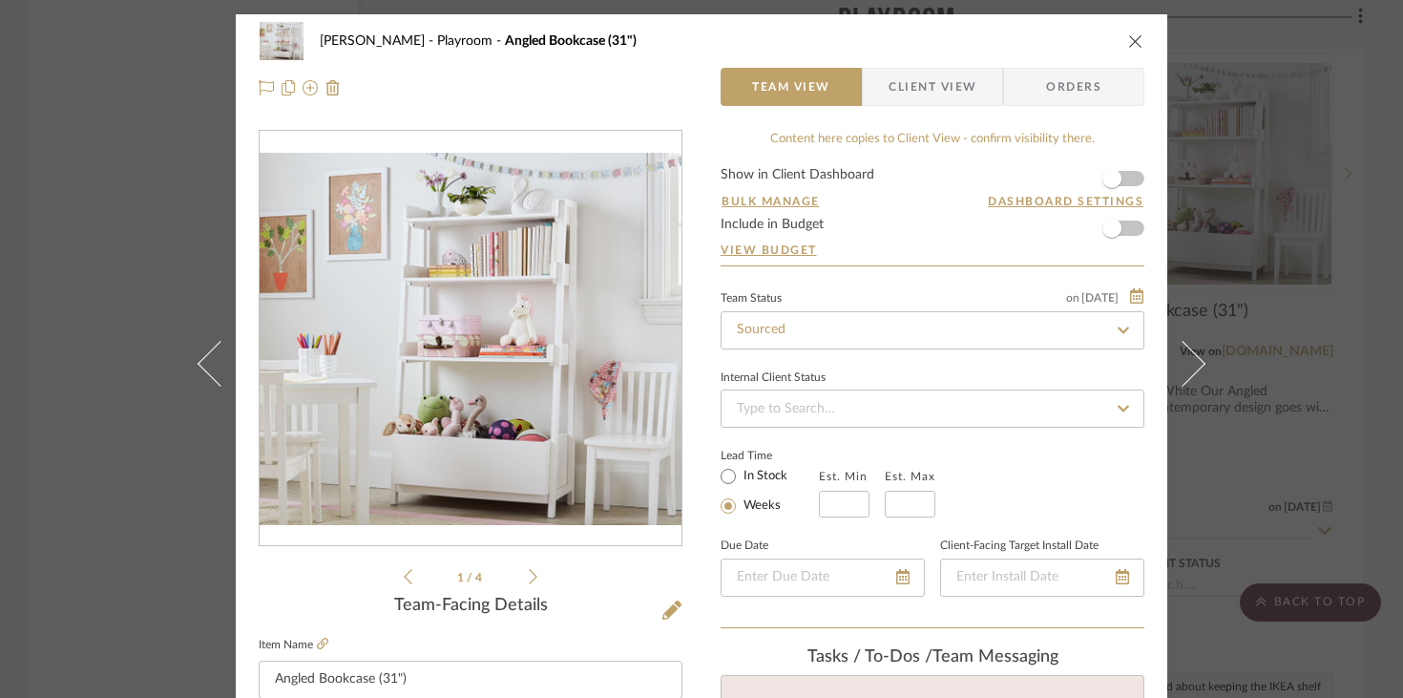
click at [529, 577] on icon at bounding box center [533, 576] width 9 height 17
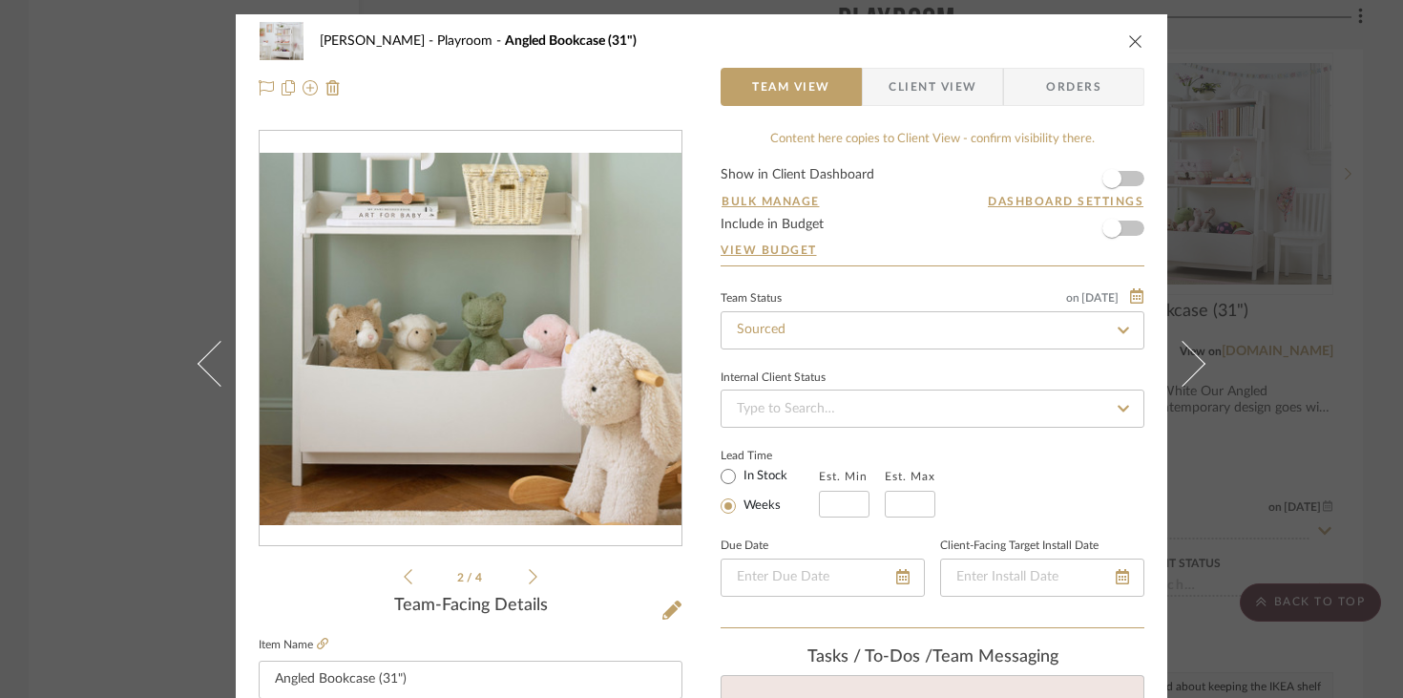
click at [529, 577] on icon at bounding box center [533, 576] width 9 height 17
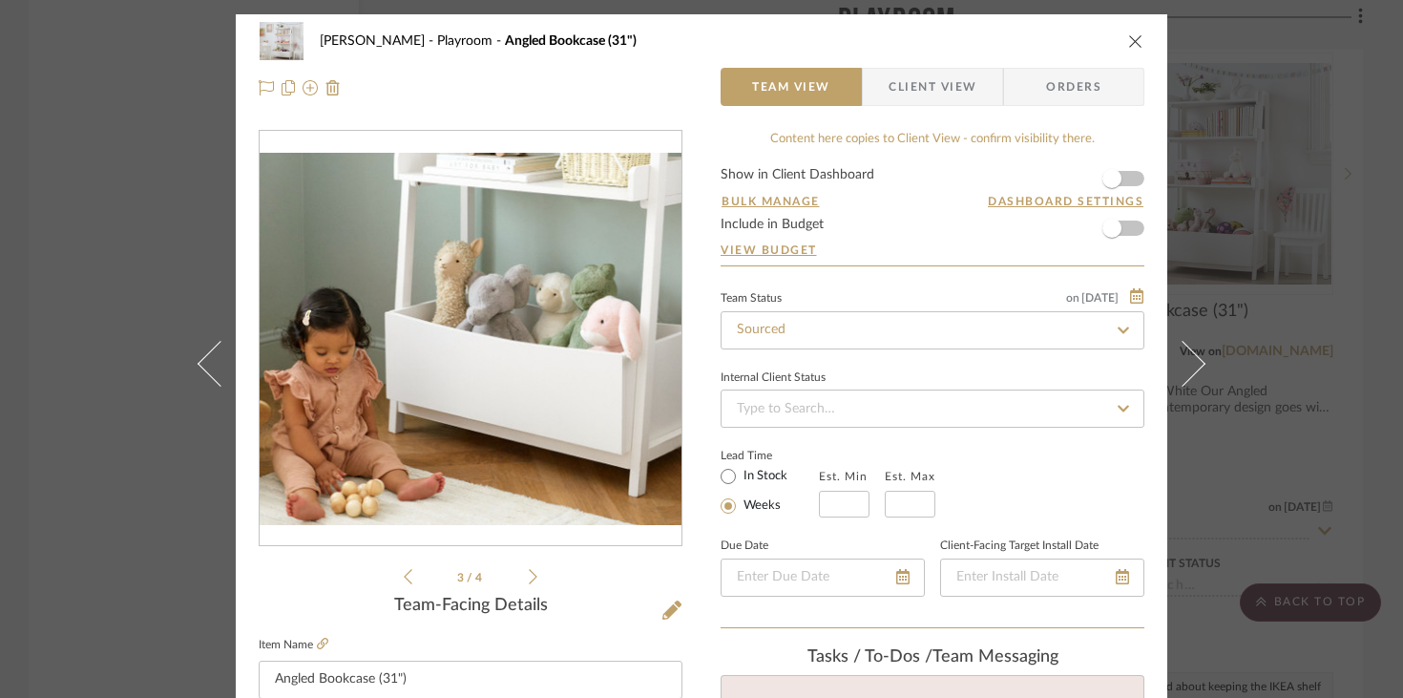
click at [529, 578] on icon at bounding box center [533, 576] width 9 height 17
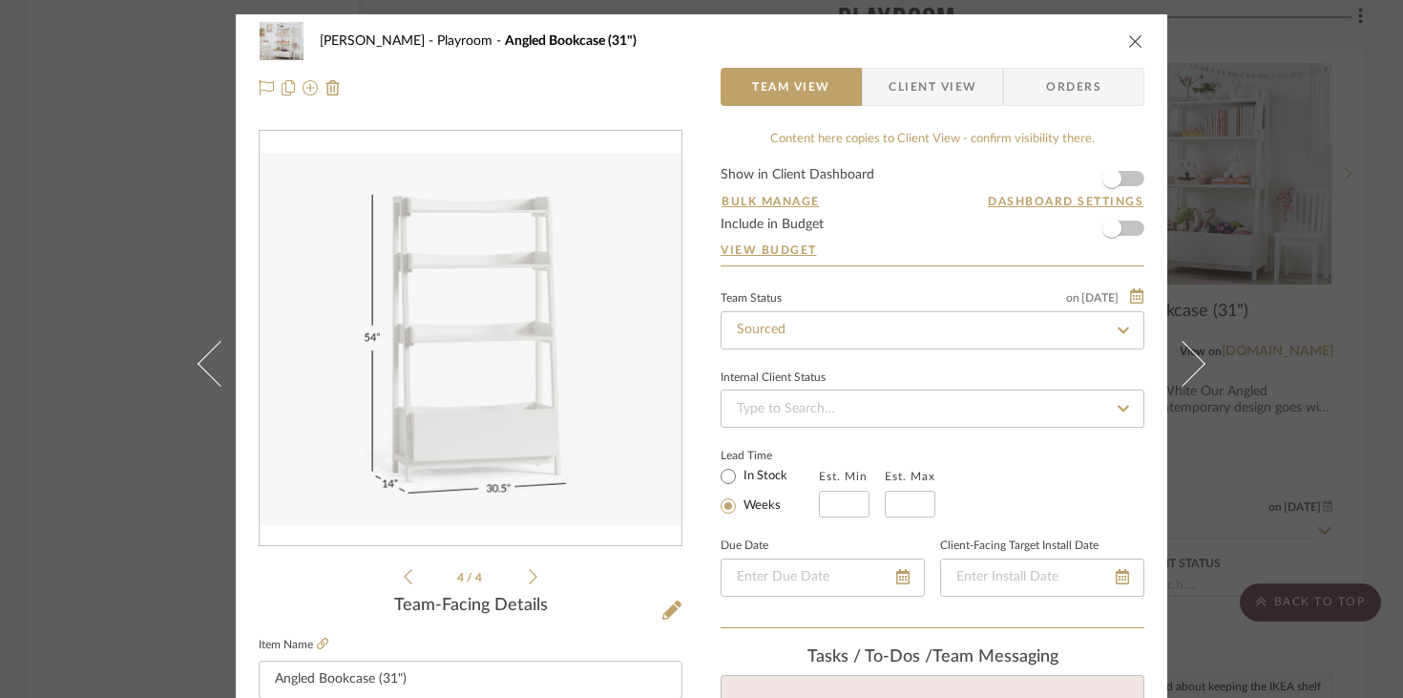
click at [529, 578] on icon at bounding box center [533, 576] width 9 height 17
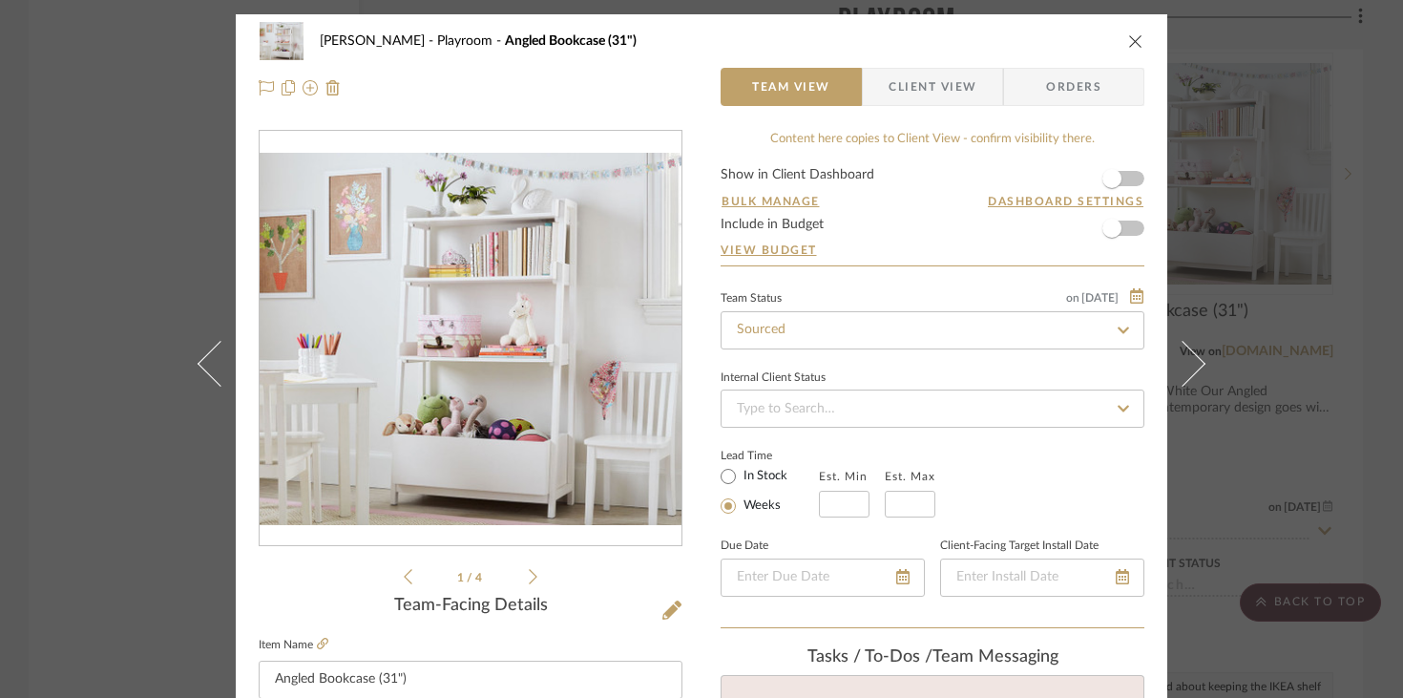
click at [1040, 39] on icon "close" at bounding box center [1135, 40] width 15 height 15
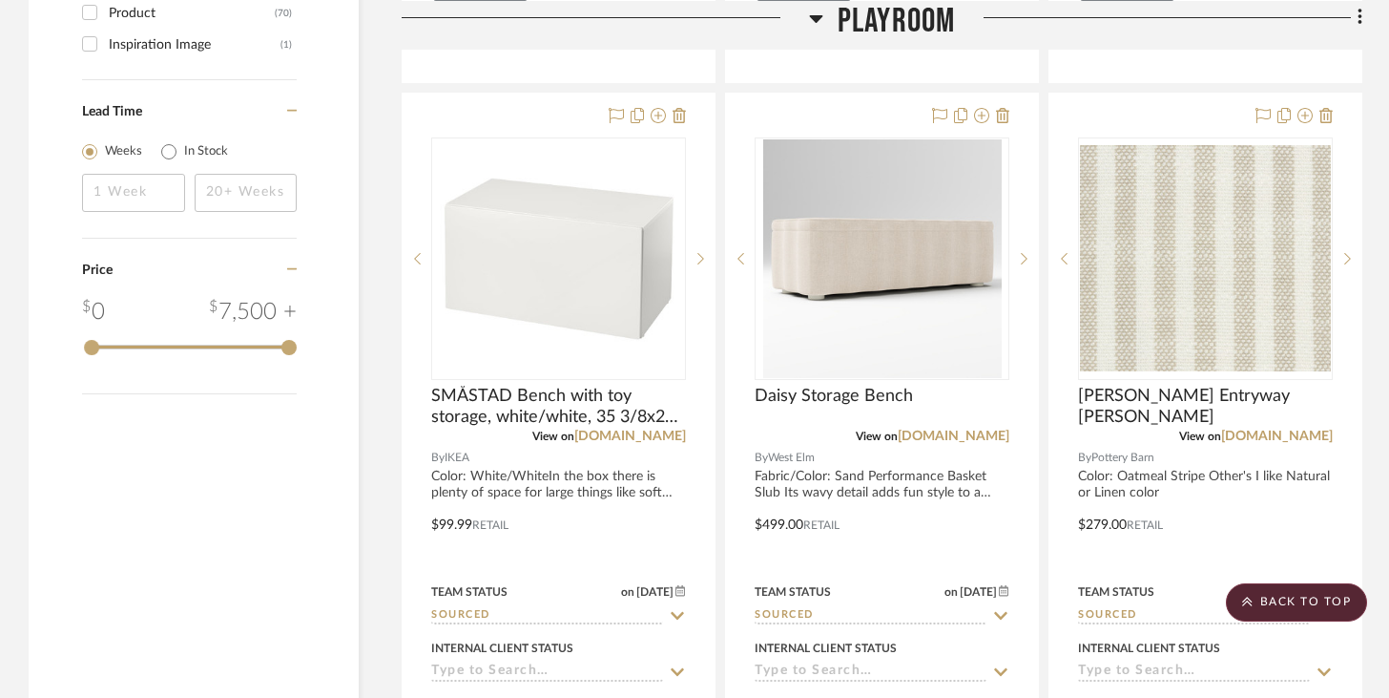
scroll to position [2992, 0]
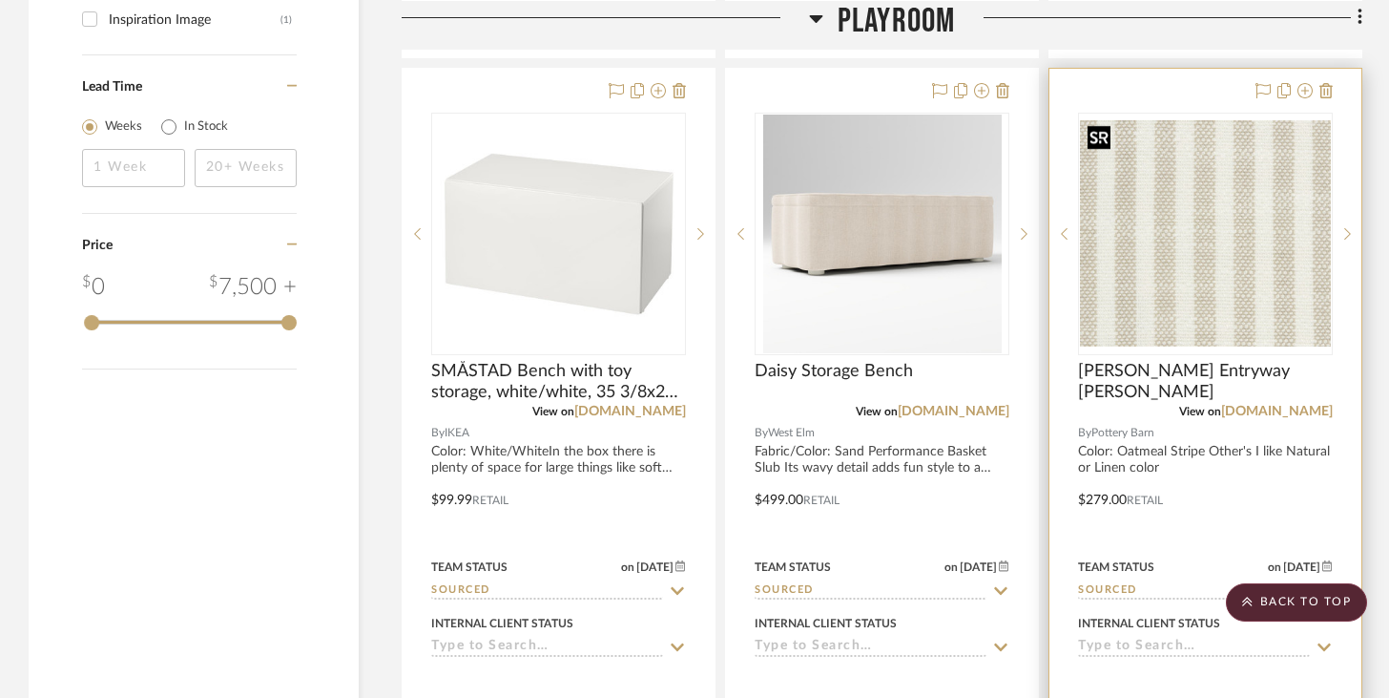
click at [1040, 314] on img "0" at bounding box center [1205, 233] width 251 height 226
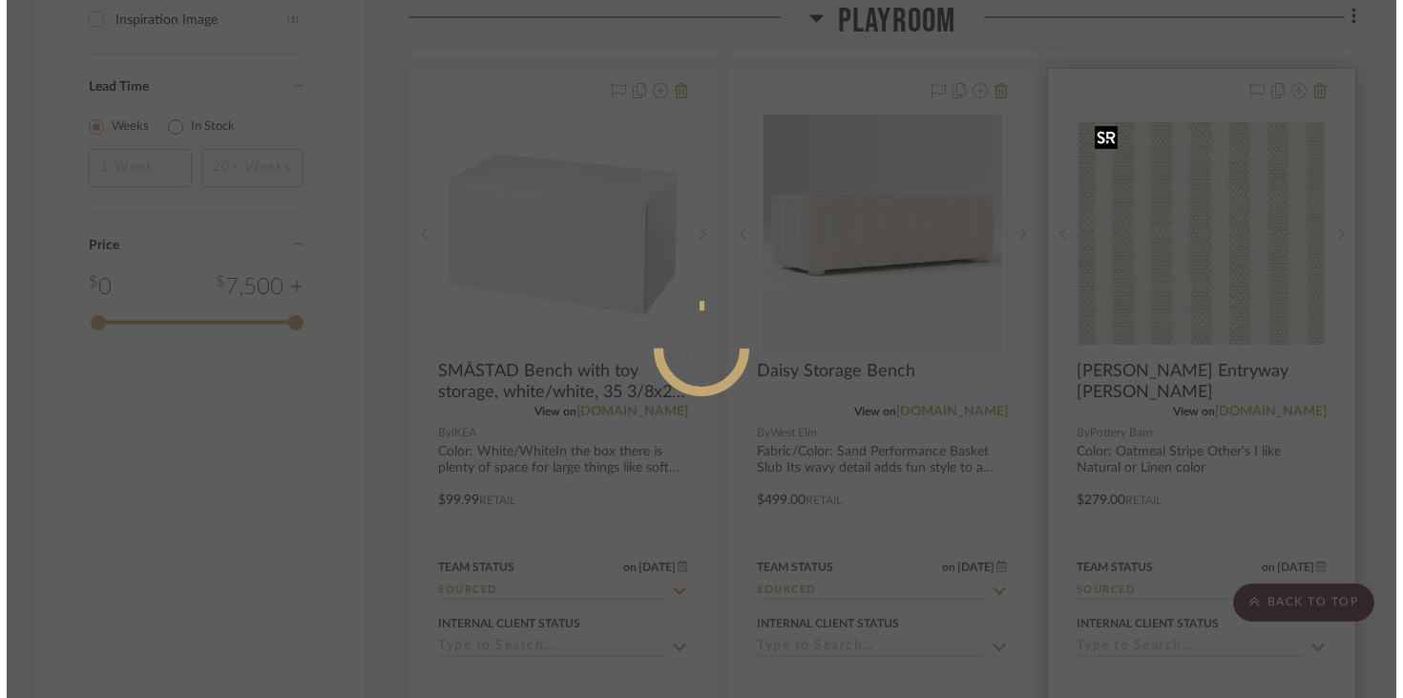
scroll to position [0, 0]
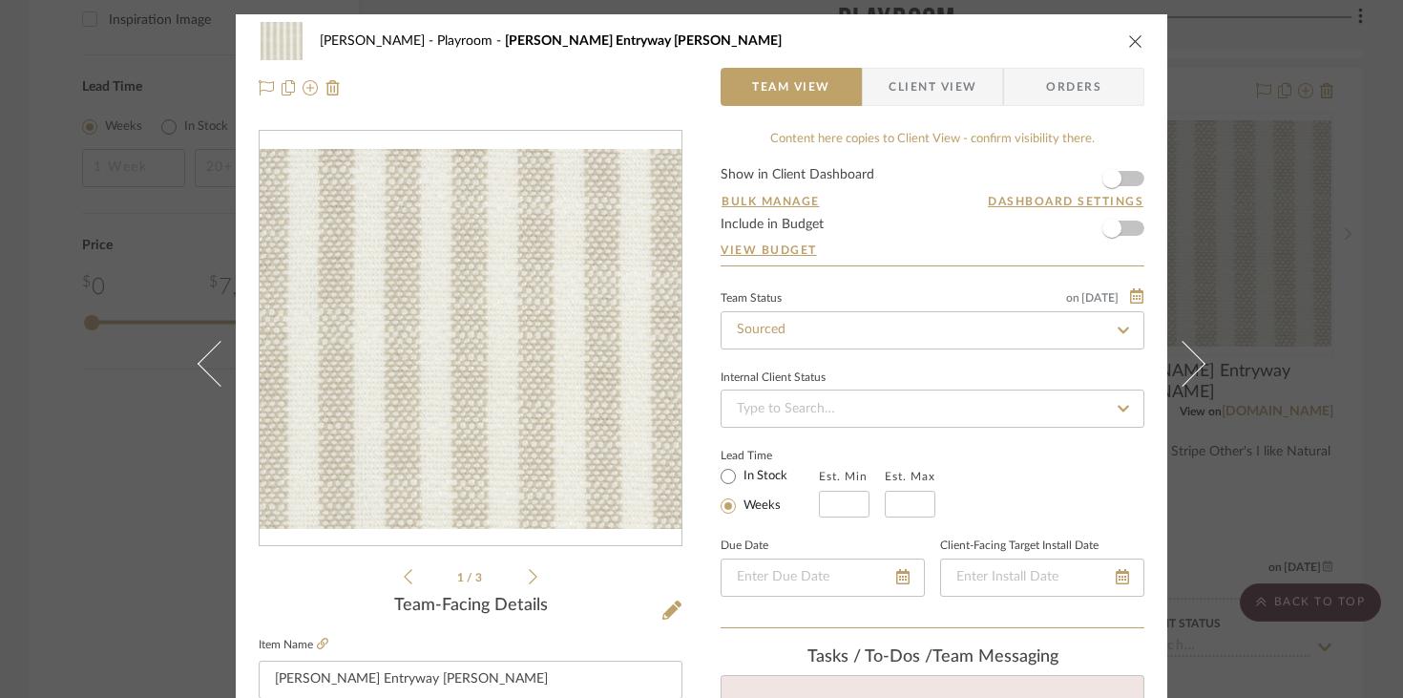
click at [529, 574] on icon at bounding box center [533, 576] width 9 height 17
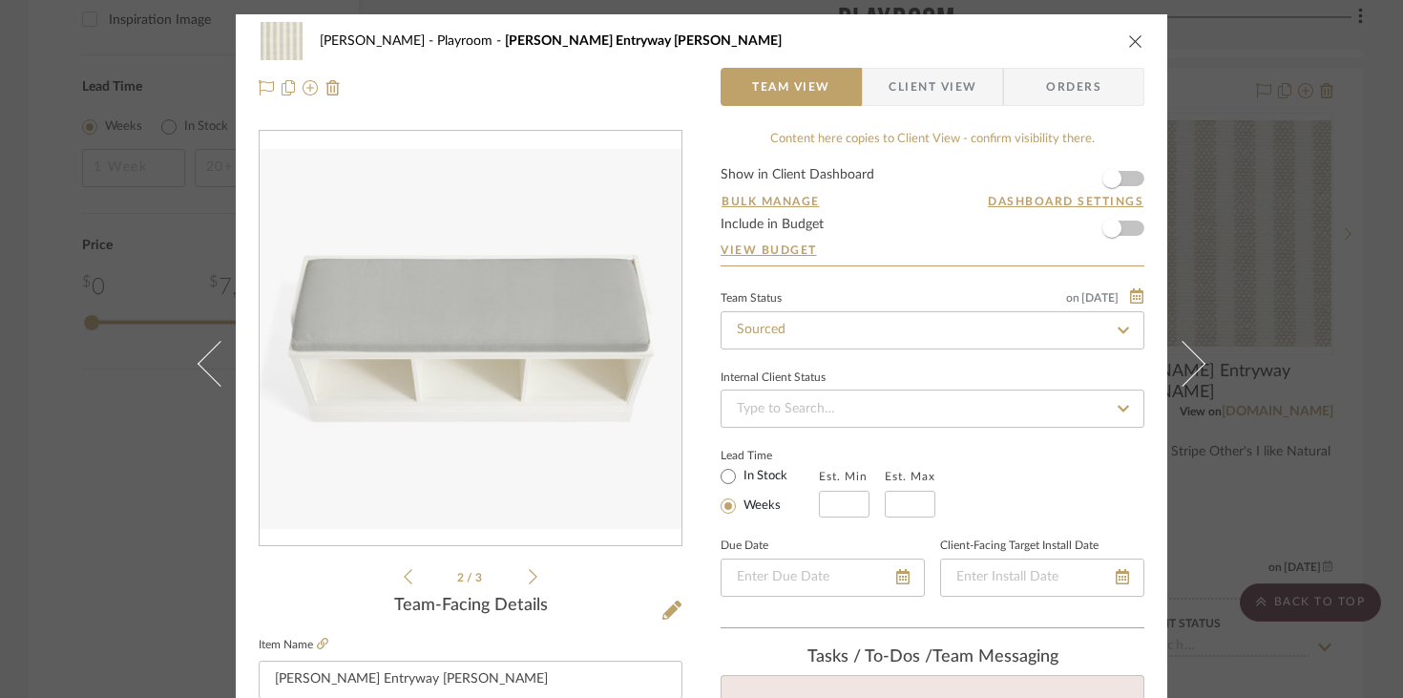
click at [529, 574] on icon at bounding box center [533, 576] width 9 height 17
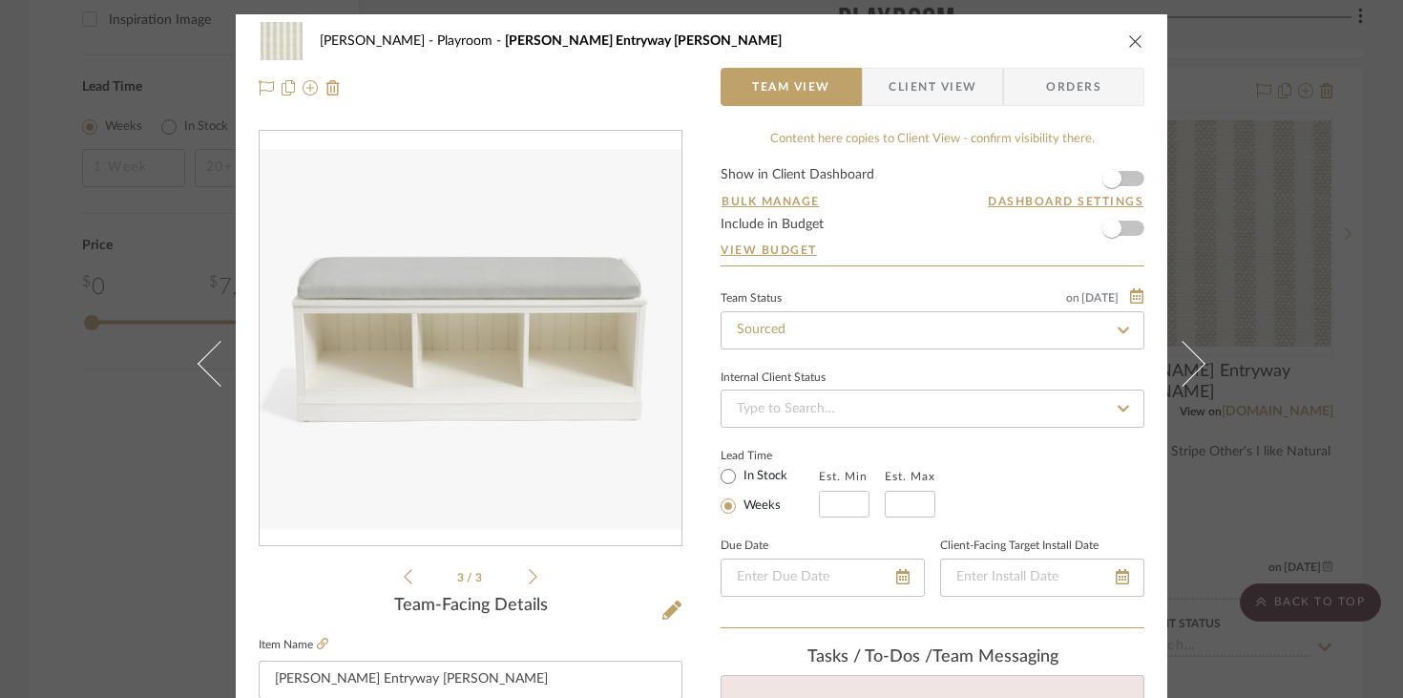
click at [404, 573] on icon at bounding box center [408, 576] width 9 height 15
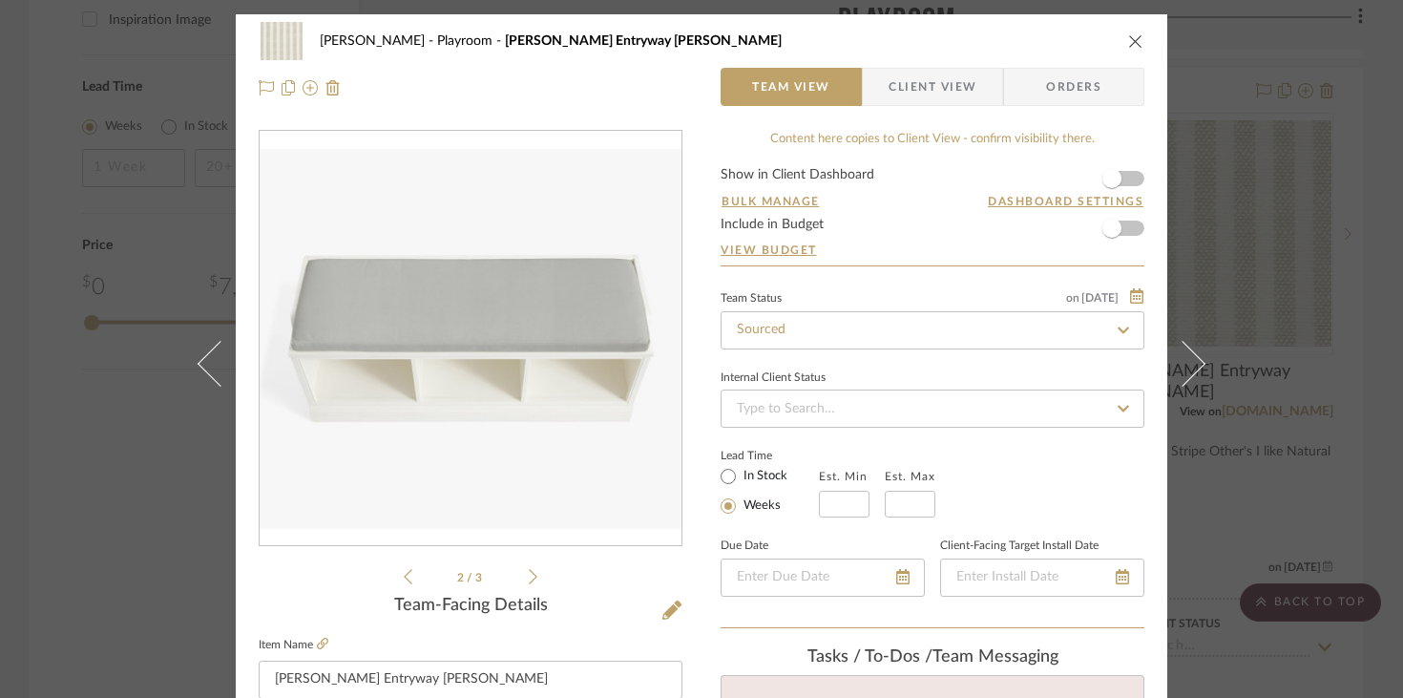
click at [404, 573] on icon at bounding box center [408, 576] width 9 height 15
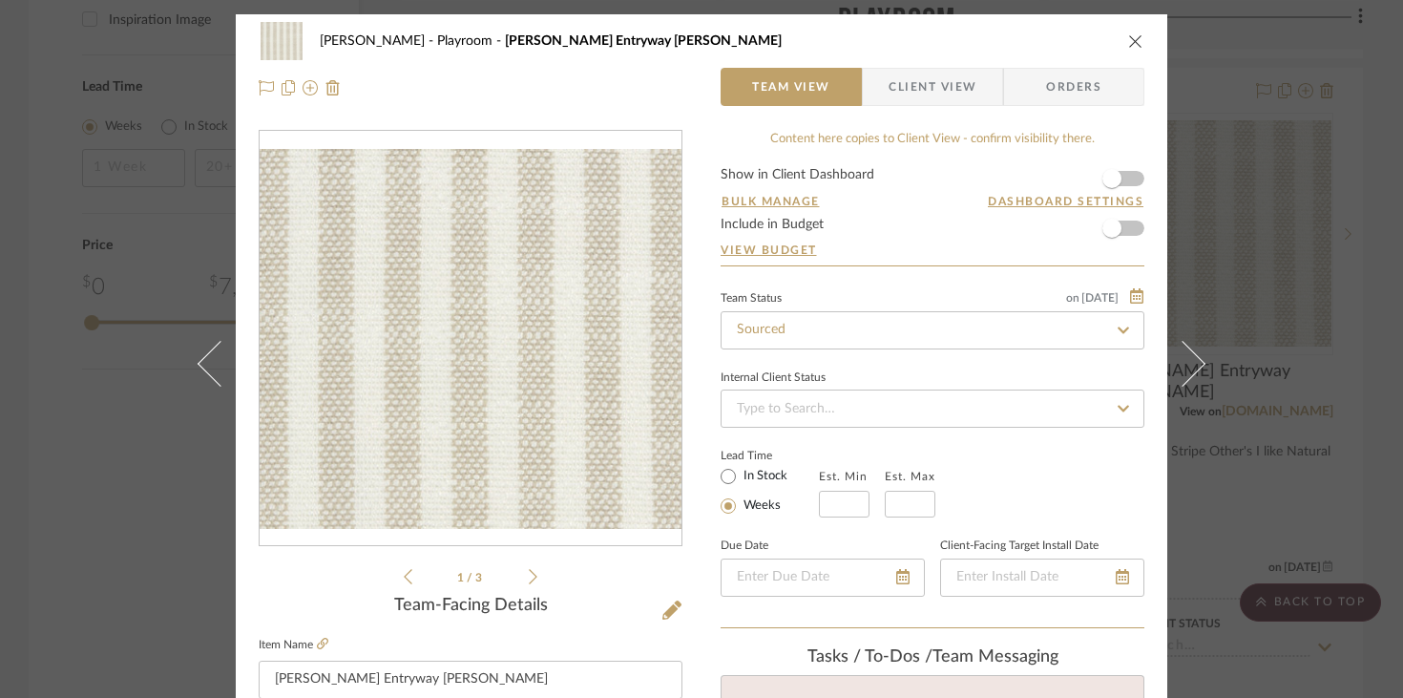
click at [1040, 34] on icon "close" at bounding box center [1135, 40] width 15 height 15
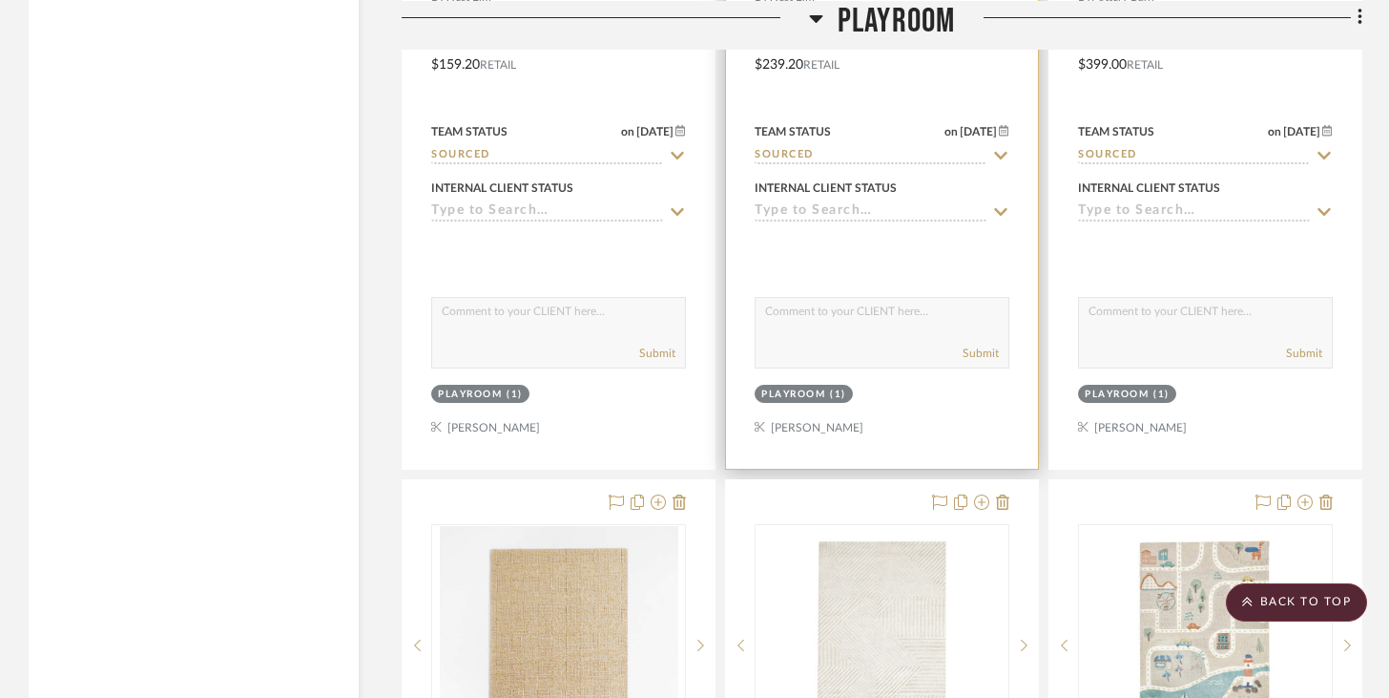
scroll to position [5175, 0]
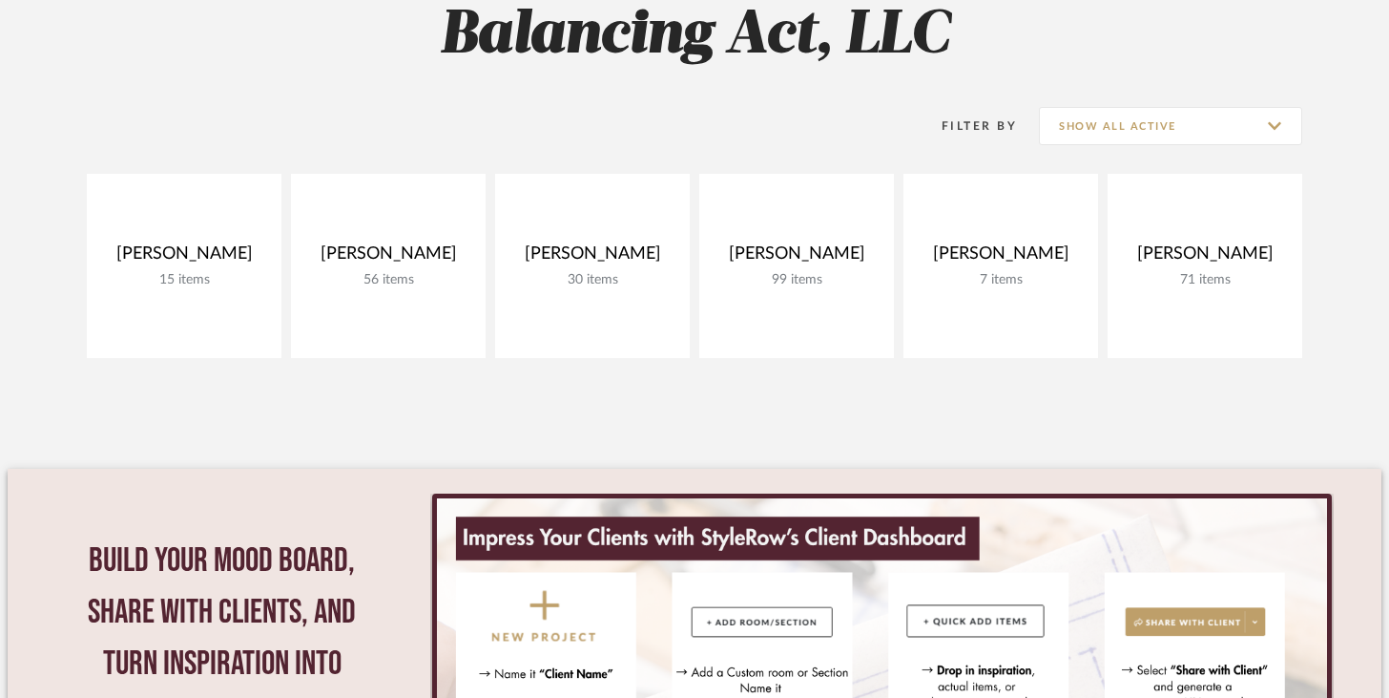
scroll to position [312, 0]
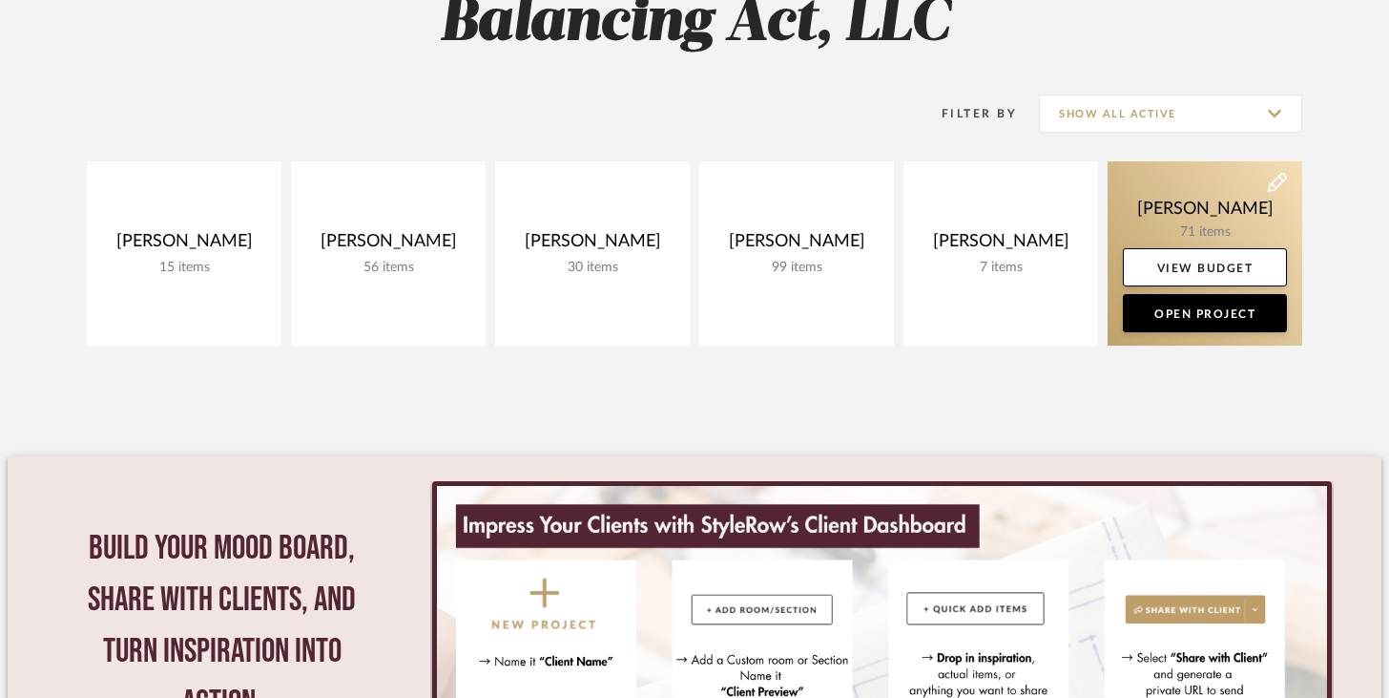
click at [1200, 216] on link at bounding box center [1205, 253] width 195 height 184
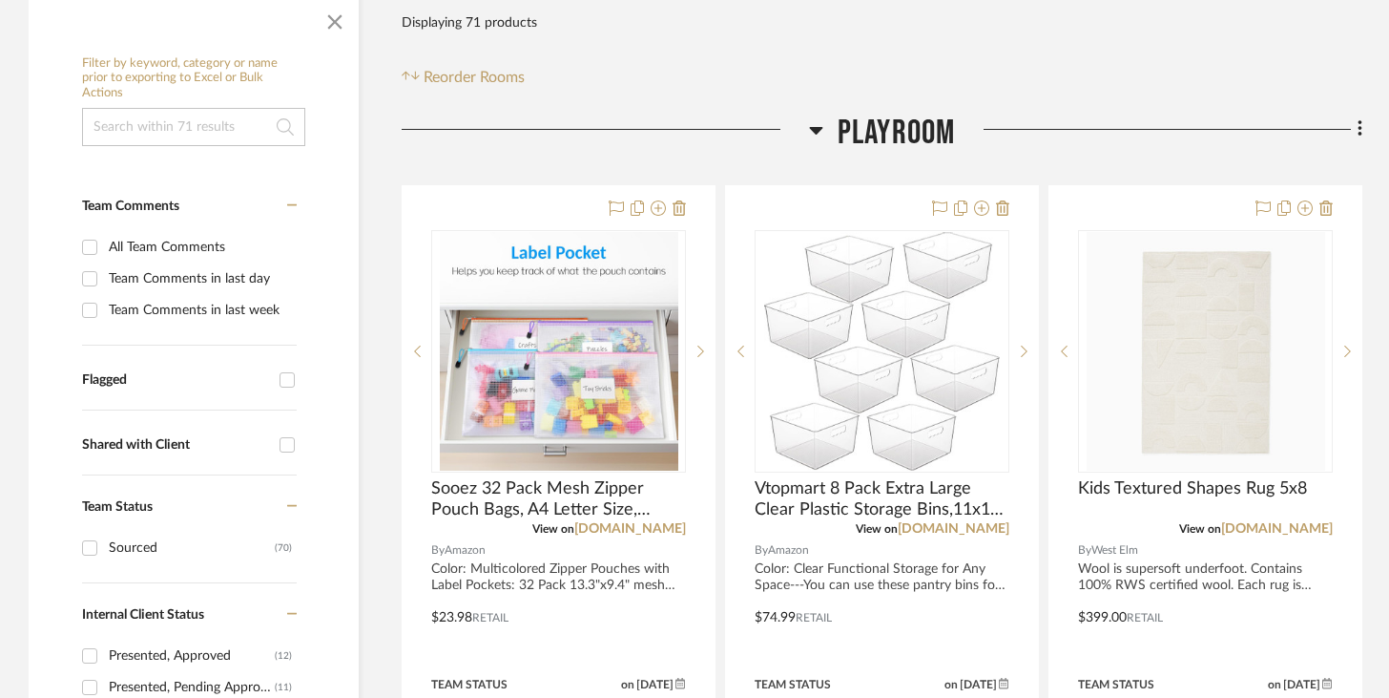
scroll to position [339, 0]
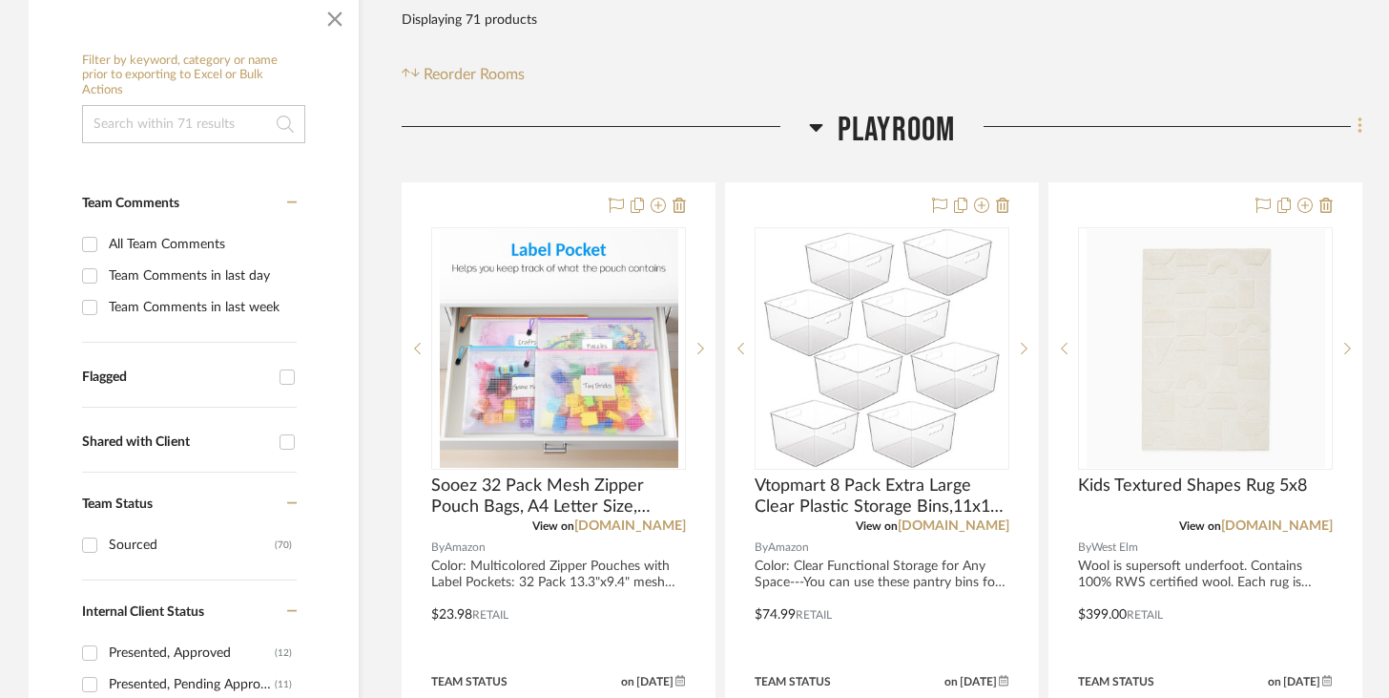
click at [1362, 124] on icon at bounding box center [1361, 125] width 6 height 21
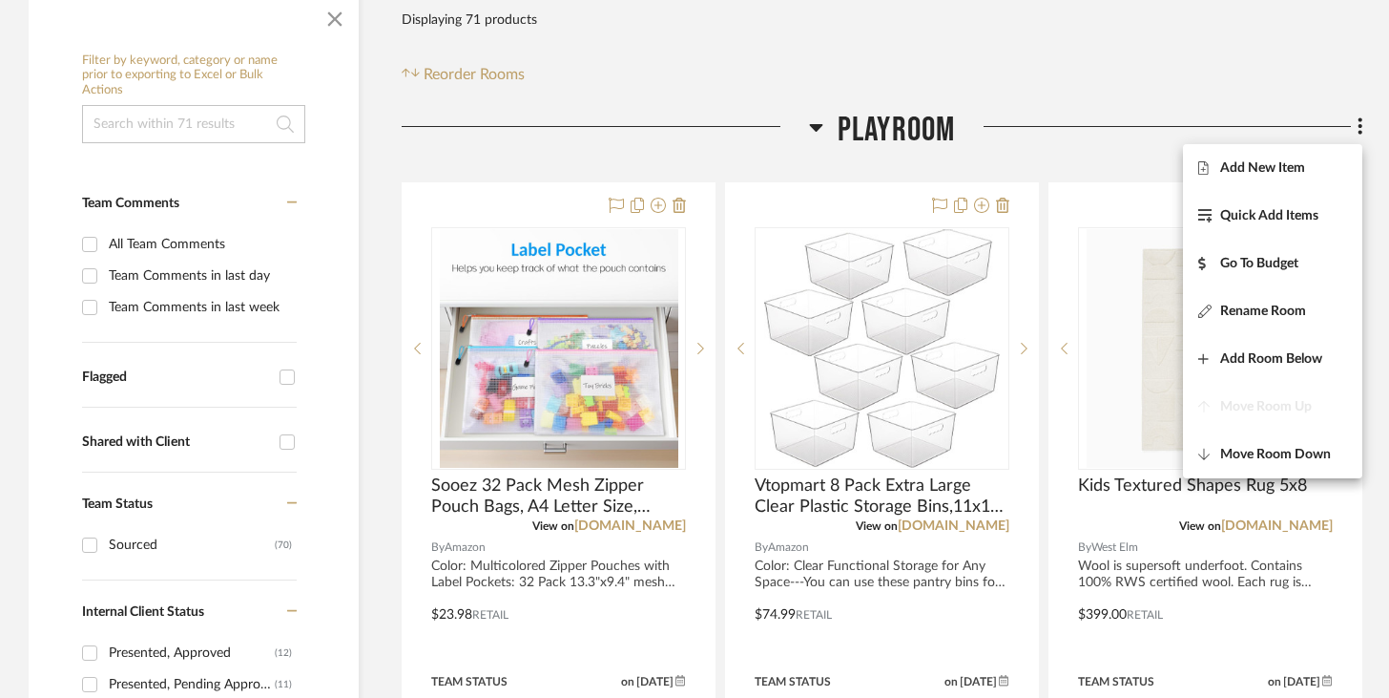
click at [1324, 92] on div at bounding box center [694, 349] width 1389 height 698
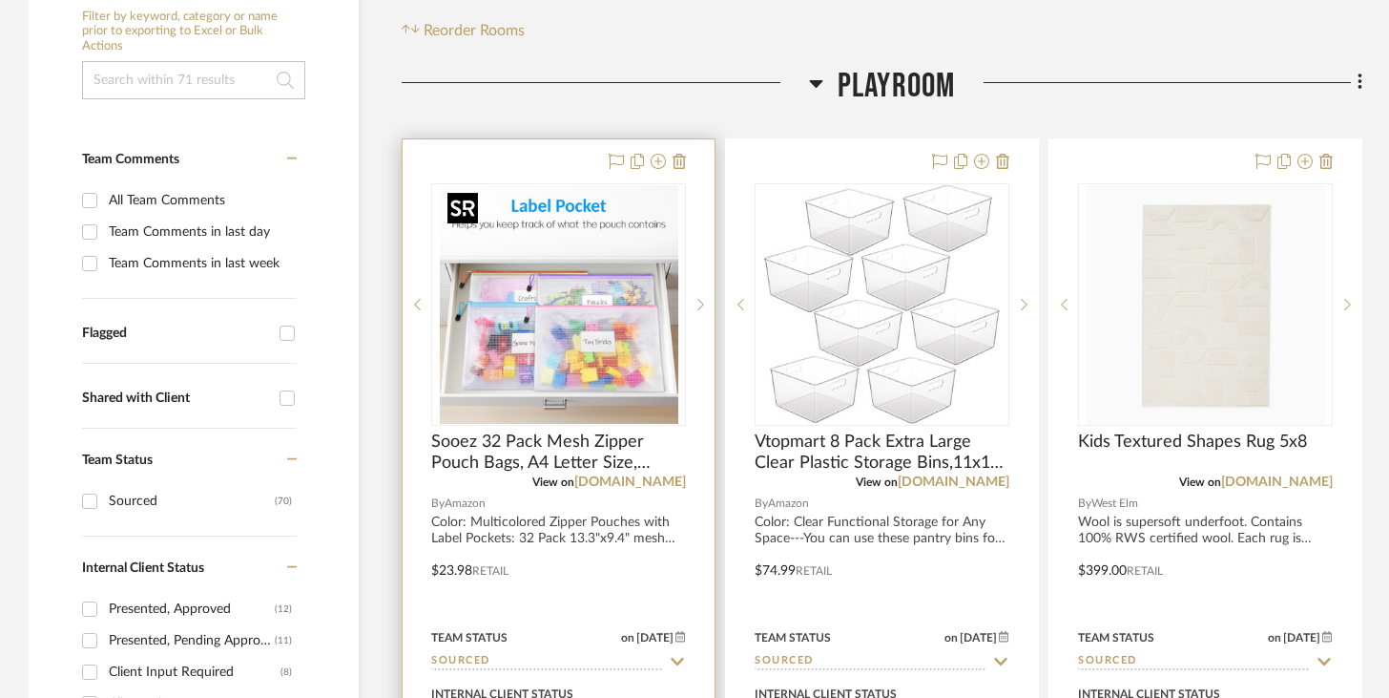
scroll to position [385, 0]
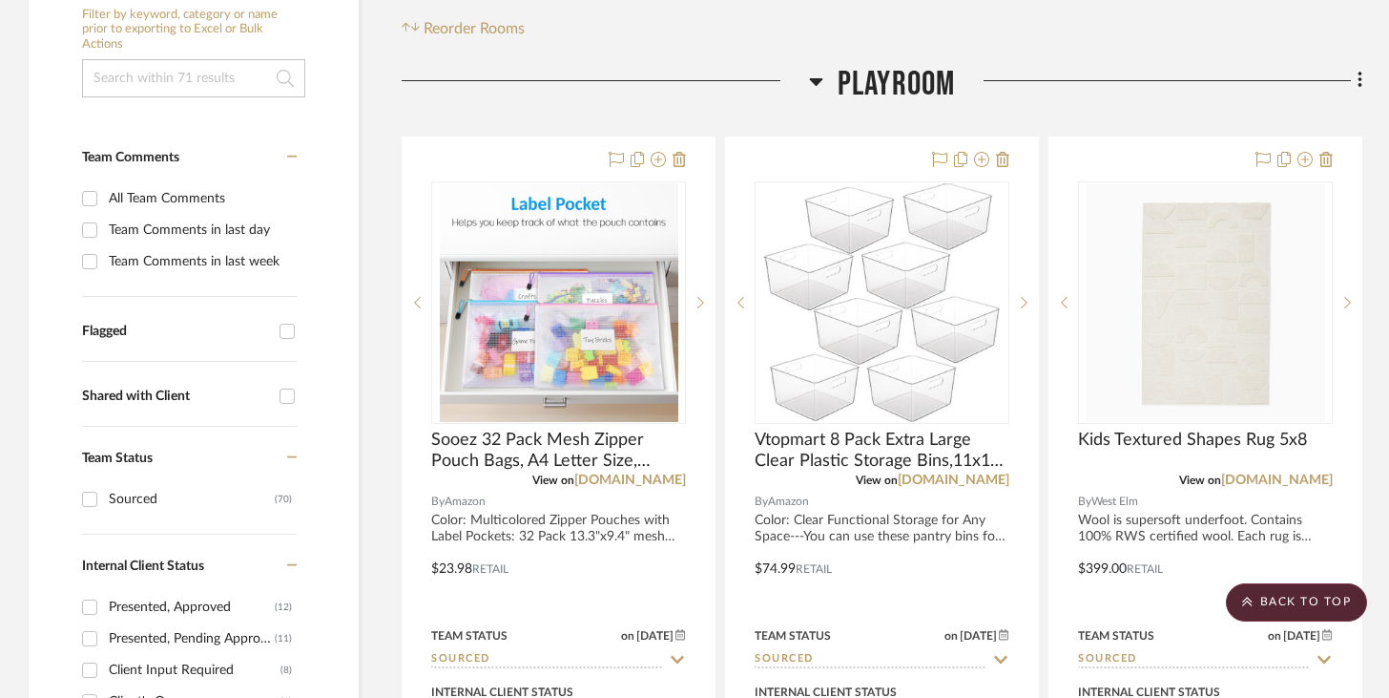
click at [818, 80] on icon at bounding box center [815, 82] width 13 height 8
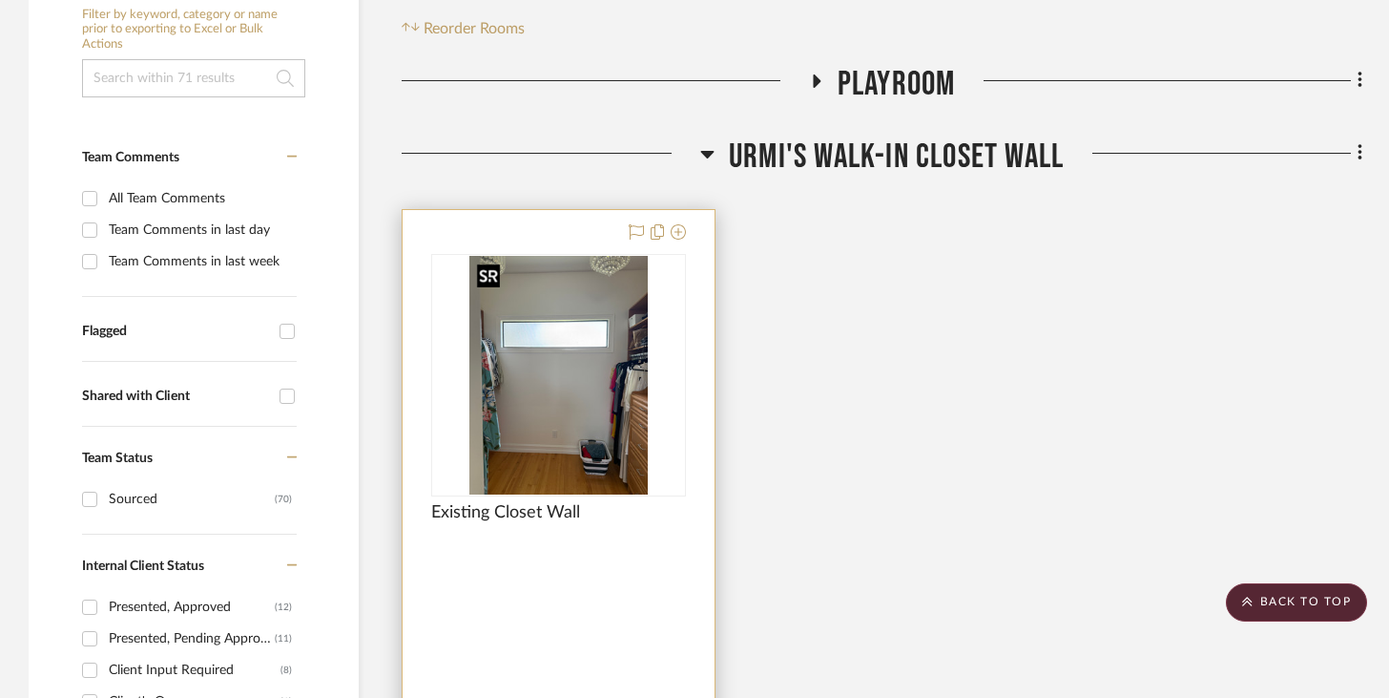
click at [0, 0] on img at bounding box center [0, 0] width 0 height 0
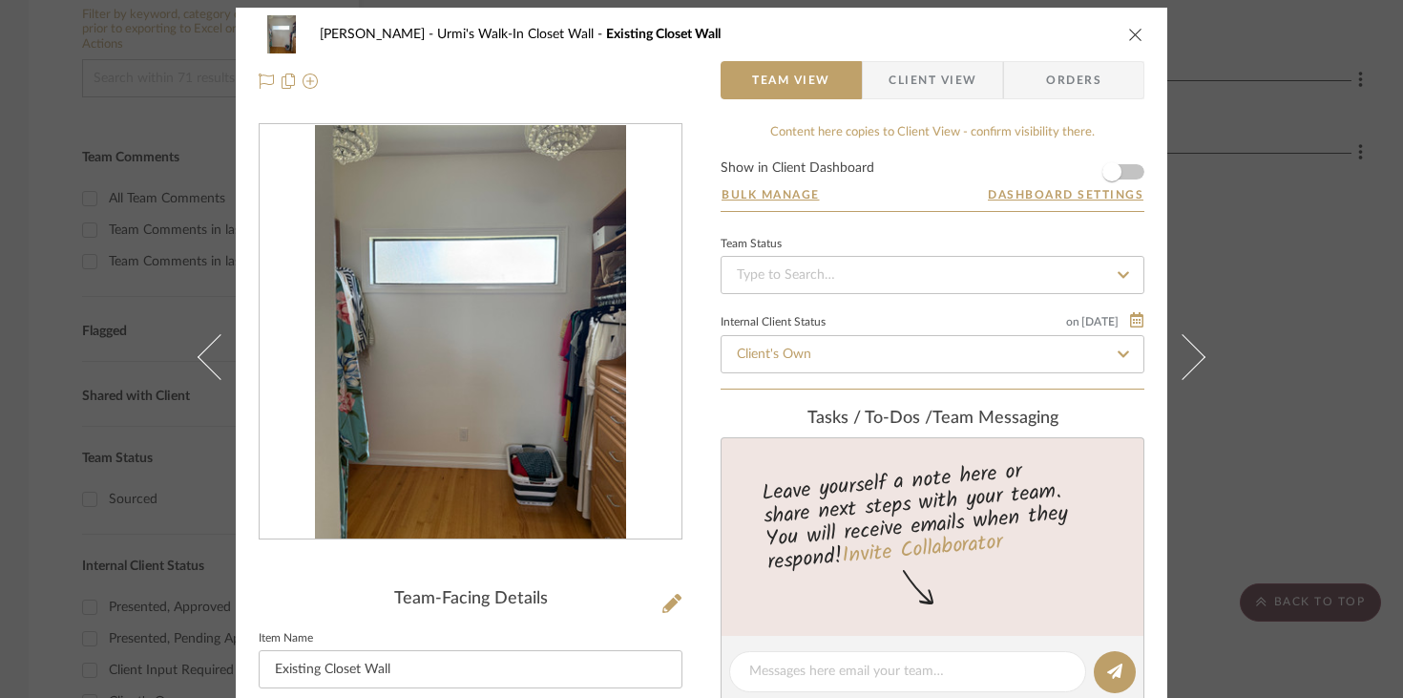
scroll to position [0, 0]
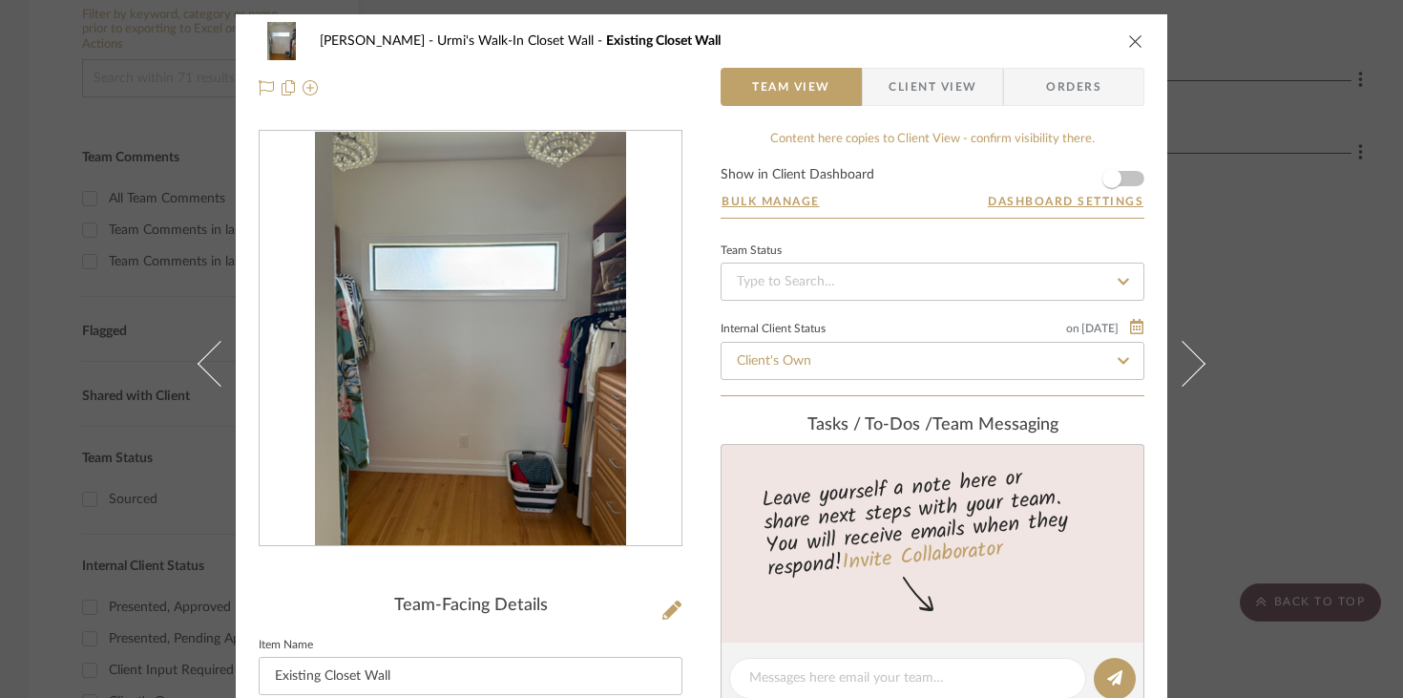
click at [1128, 42] on icon "close" at bounding box center [1135, 40] width 15 height 15
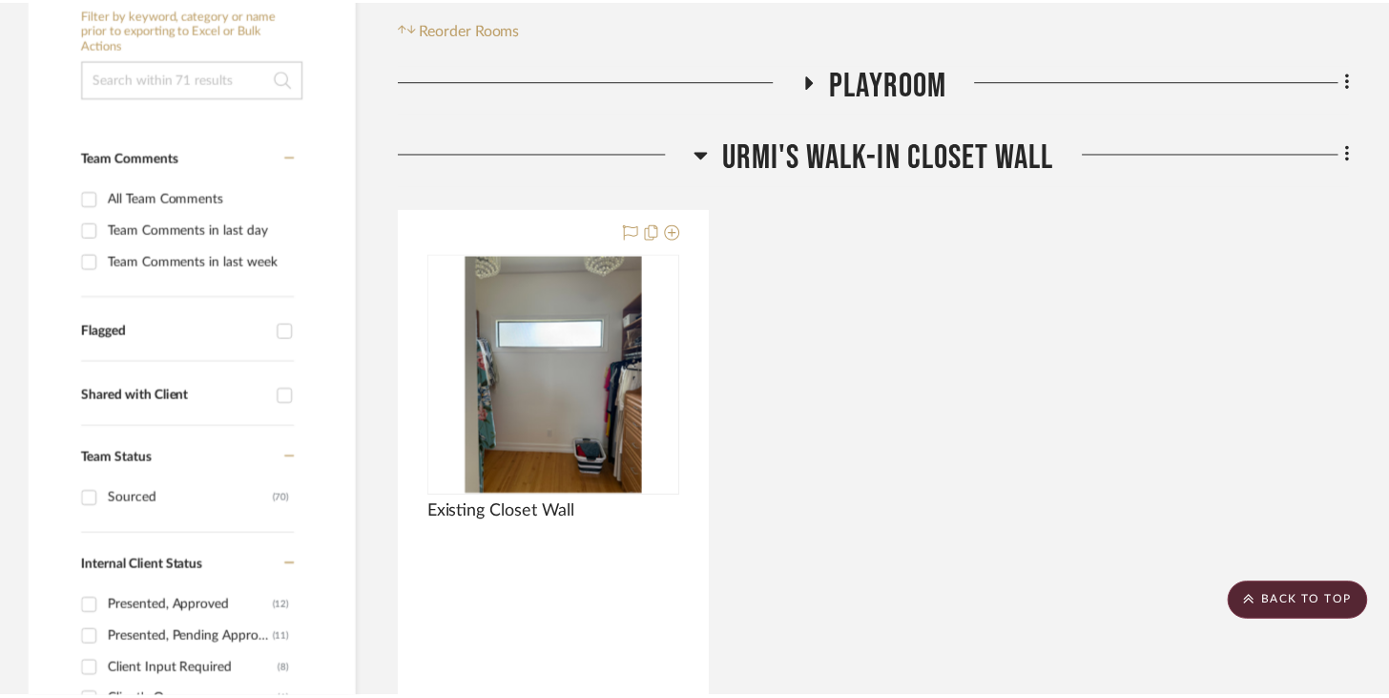
scroll to position [385, 0]
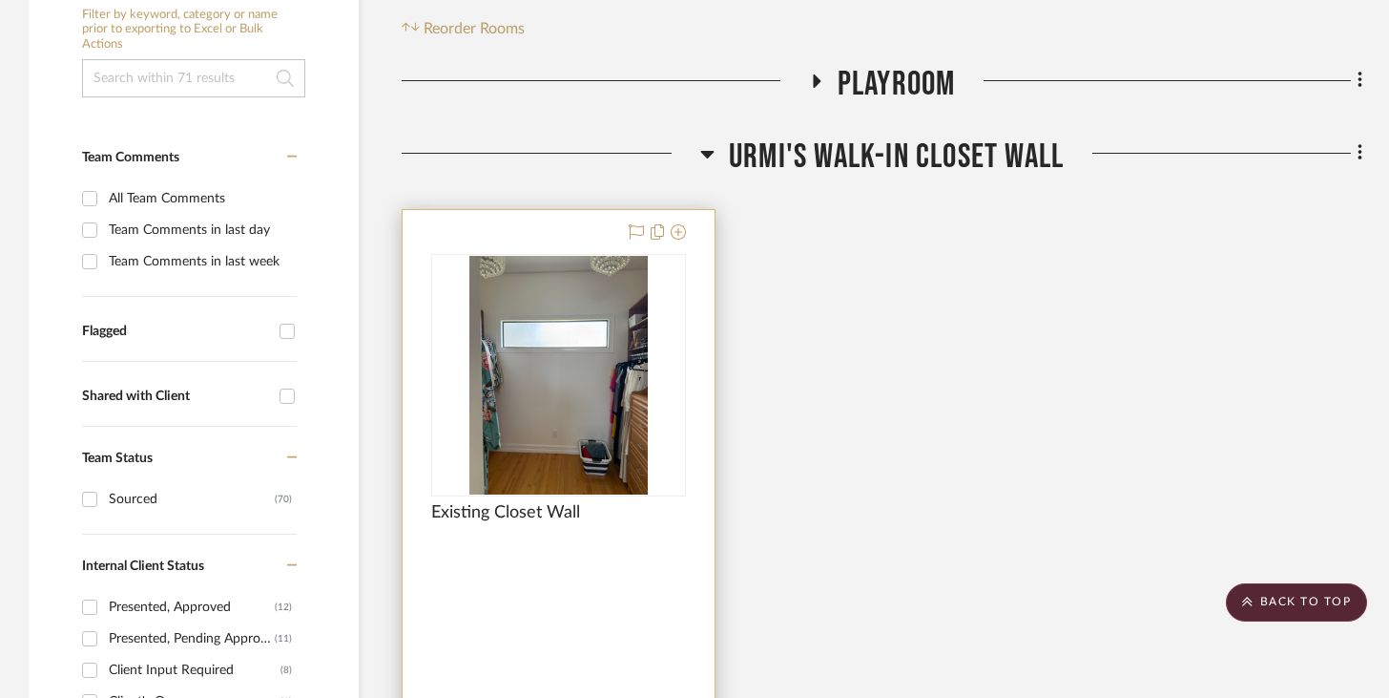
click at [537, 337] on img "0" at bounding box center [558, 375] width 179 height 239
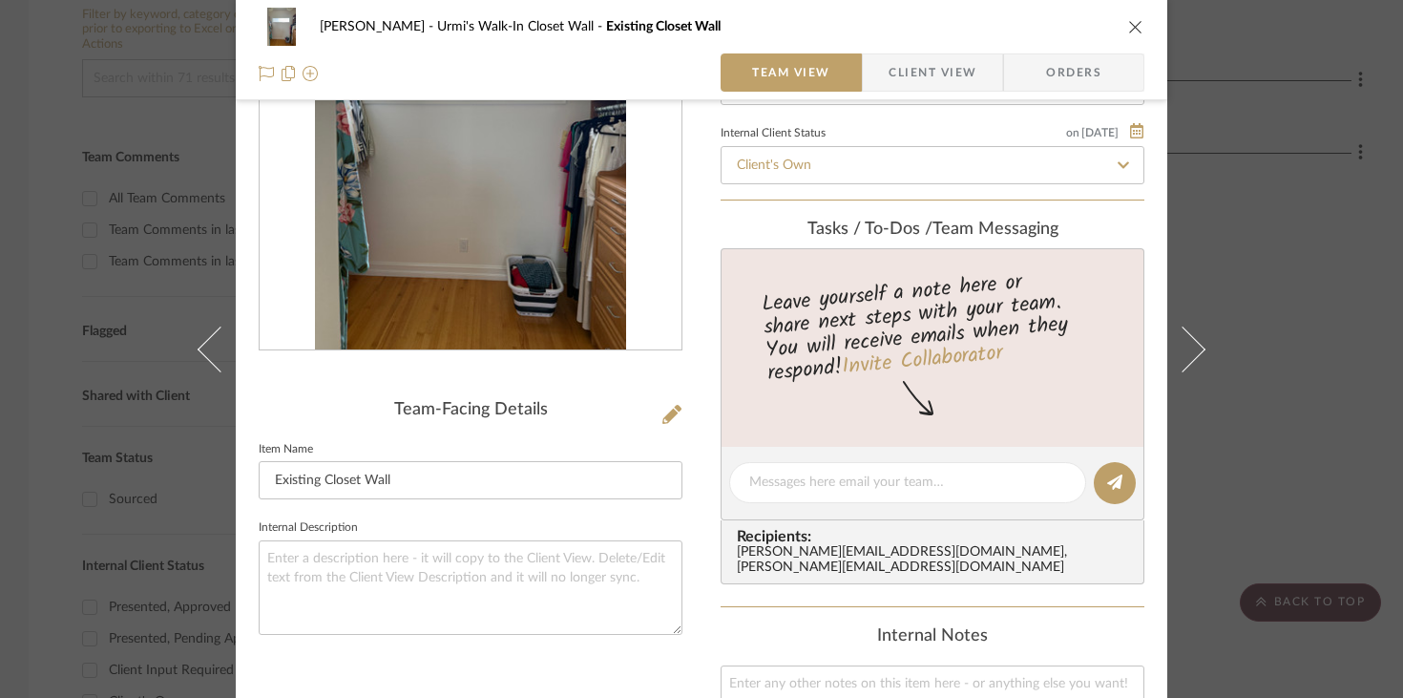
scroll to position [0, 0]
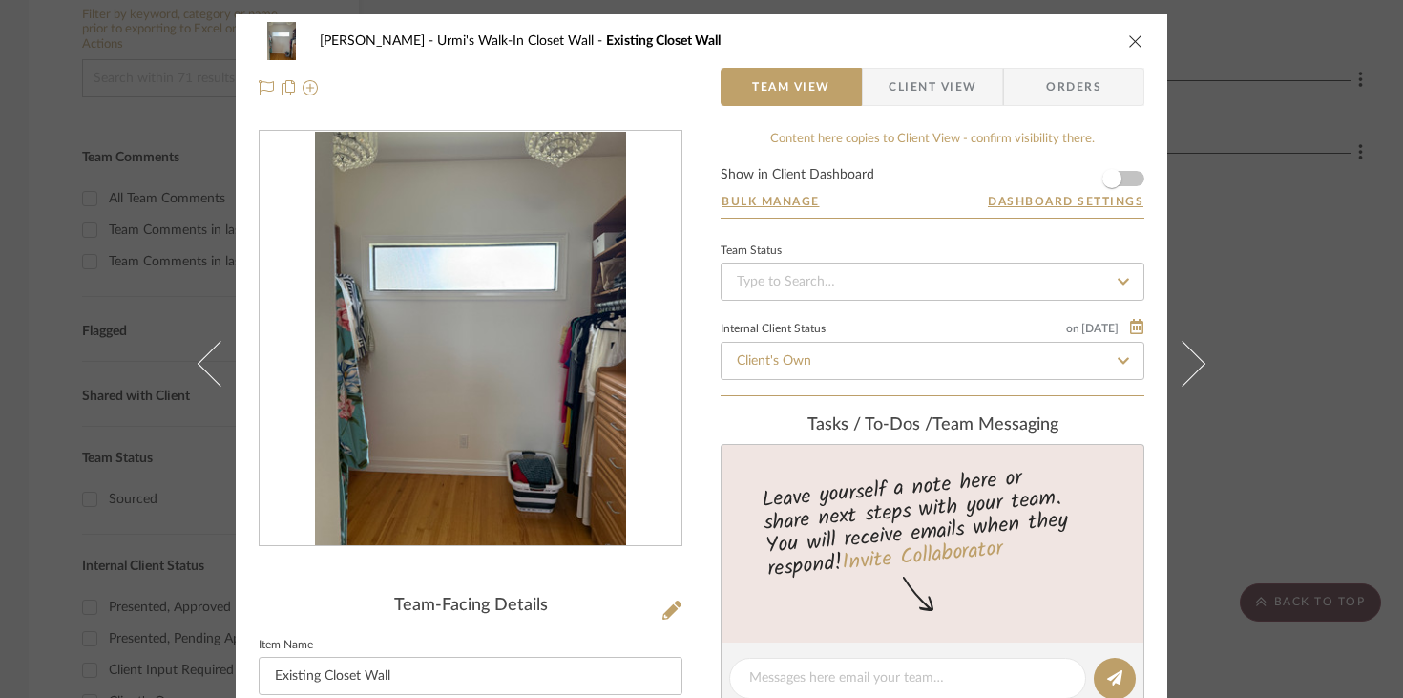
click at [1119, 37] on div "[PERSON_NAME] Urmi's Walk-In Closet Wall Existing Closet Wall" at bounding box center [701, 41] width 885 height 38
click at [1128, 38] on icon "close" at bounding box center [1135, 40] width 15 height 15
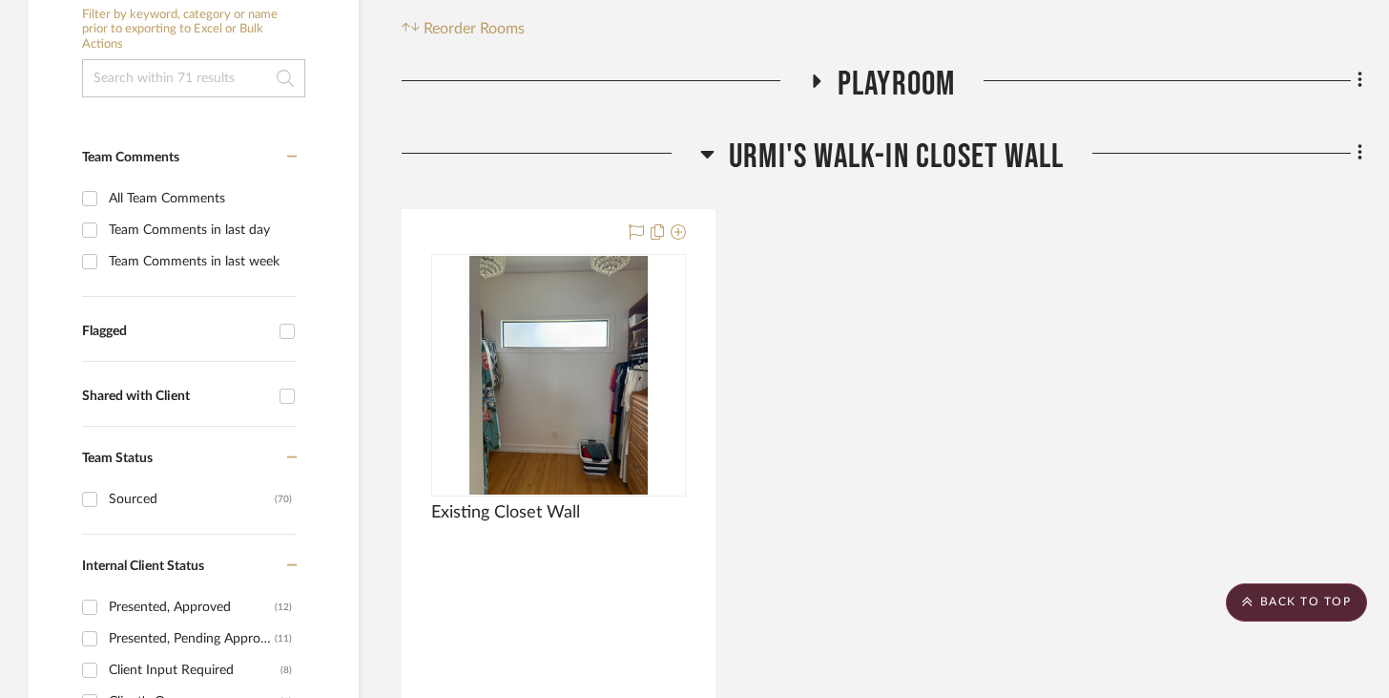
scroll to position [405, 0]
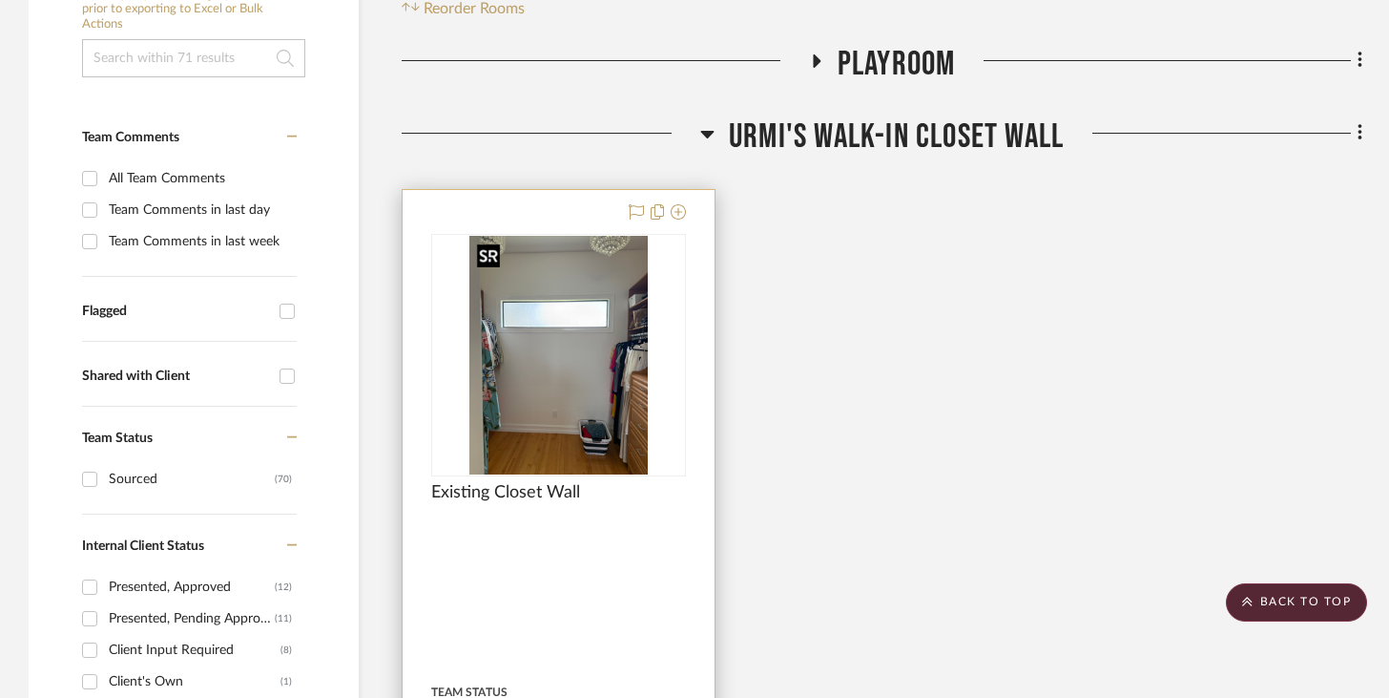
click at [550, 363] on img "0" at bounding box center [558, 355] width 179 height 239
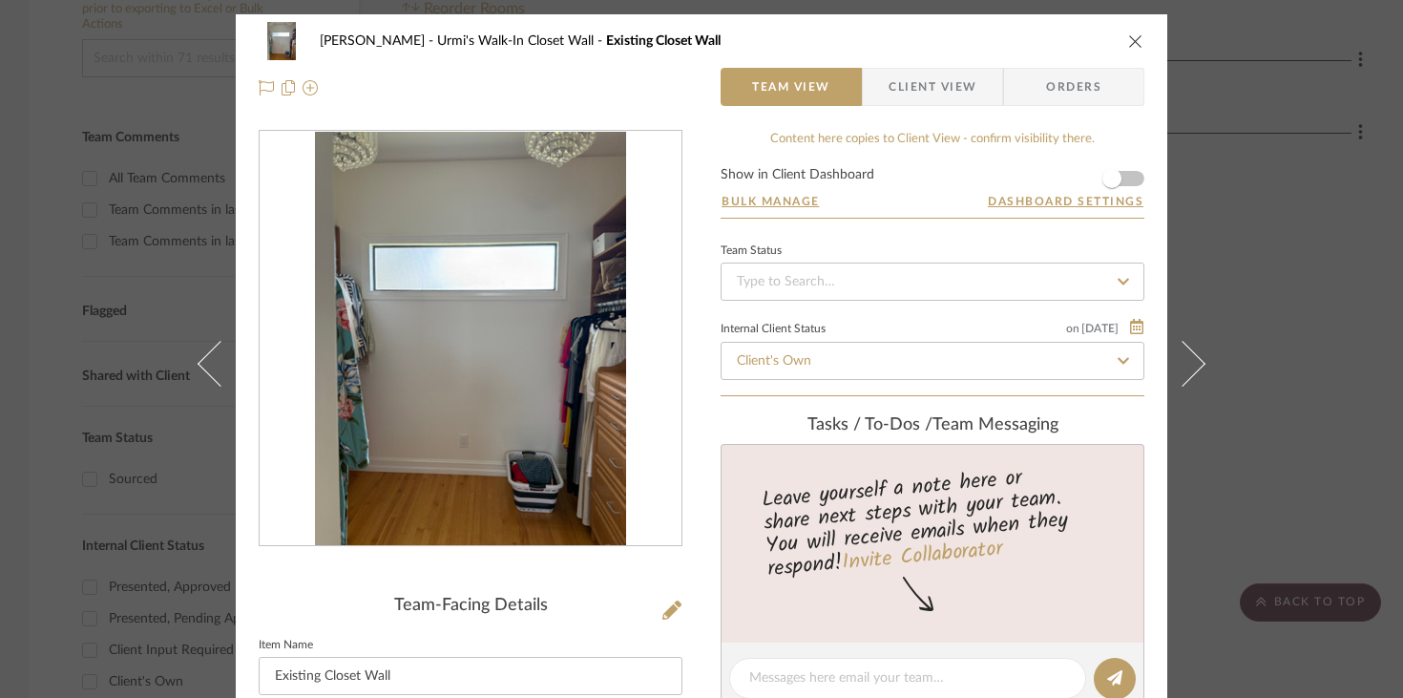
click at [1128, 39] on icon "close" at bounding box center [1135, 40] width 15 height 15
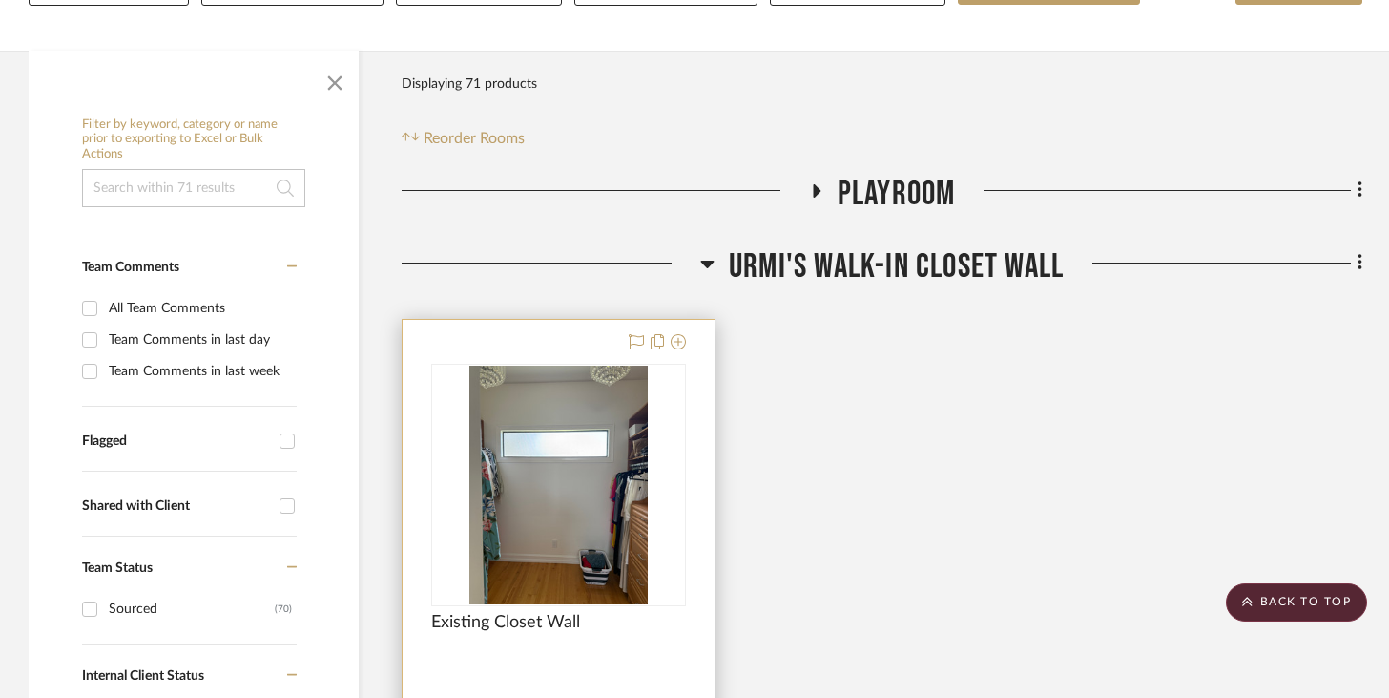
scroll to position [236, 0]
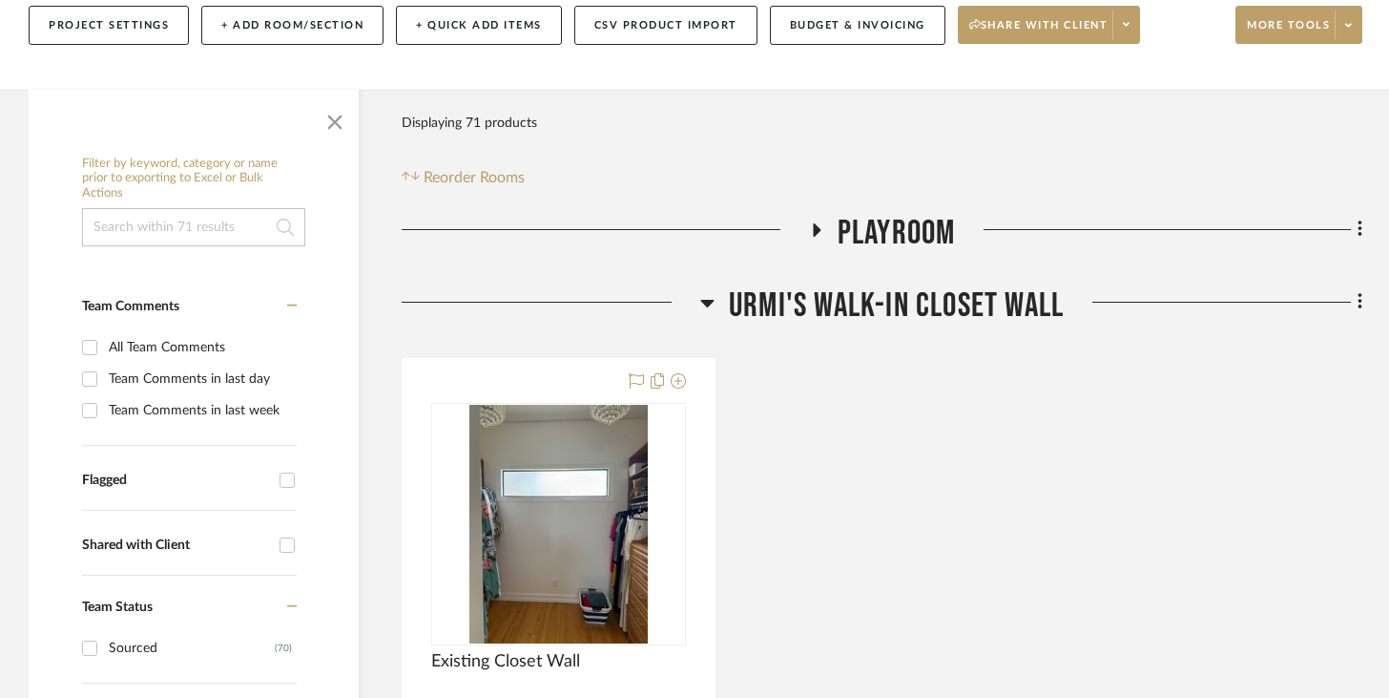
click at [703, 298] on icon at bounding box center [707, 302] width 14 height 23
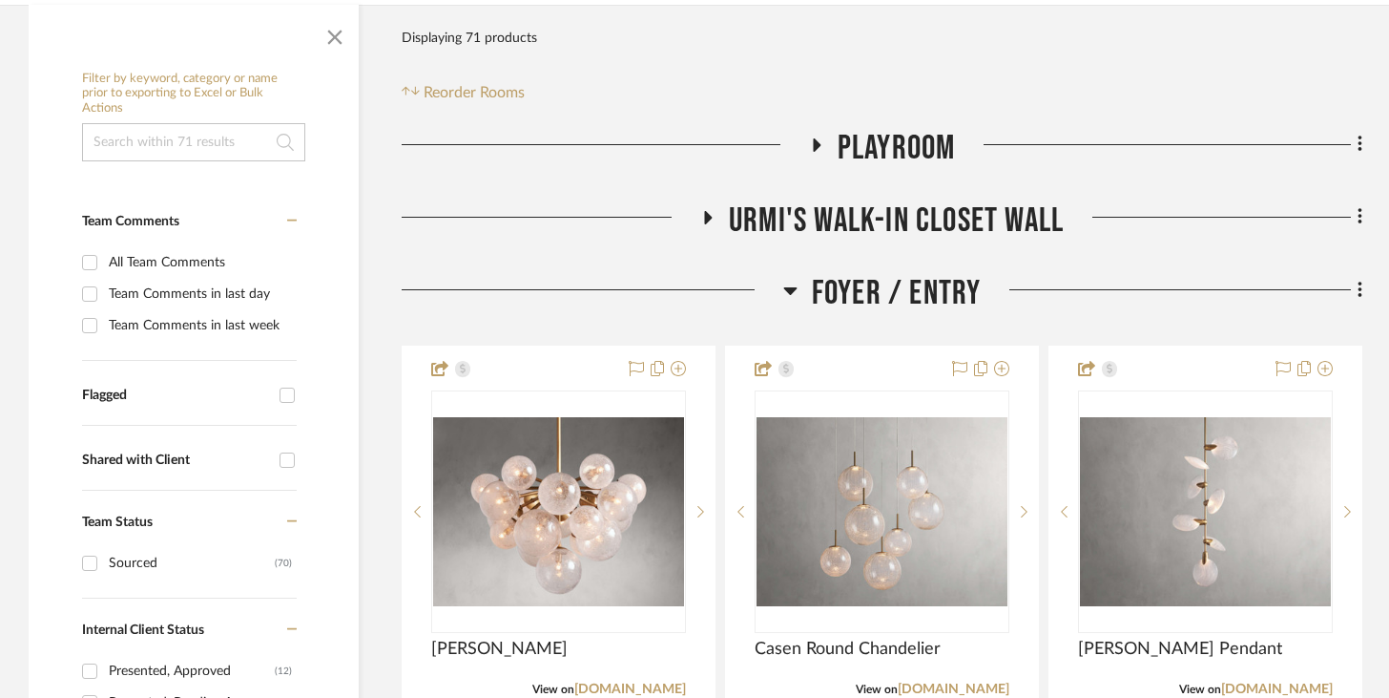
scroll to position [322, 0]
click at [798, 289] on h3 "Foyer / Entry" at bounding box center [882, 292] width 198 height 41
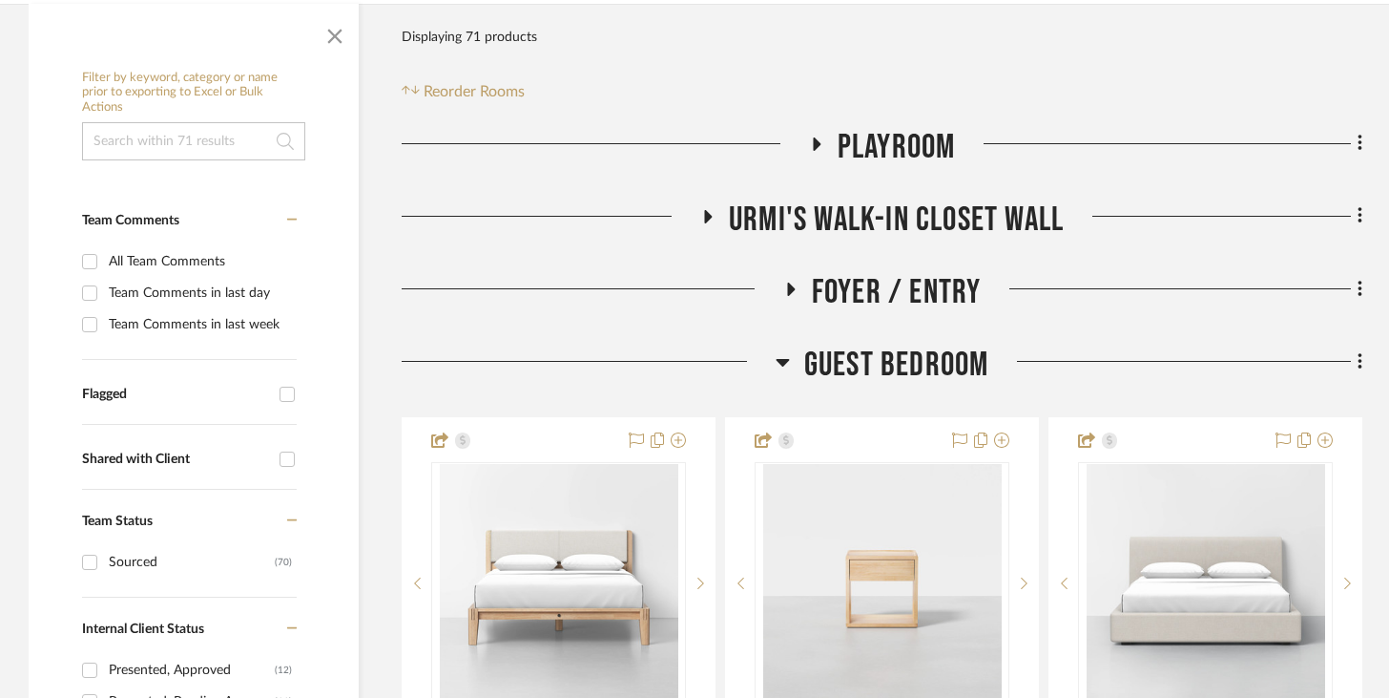
click at [782, 361] on icon at bounding box center [782, 363] width 13 height 8
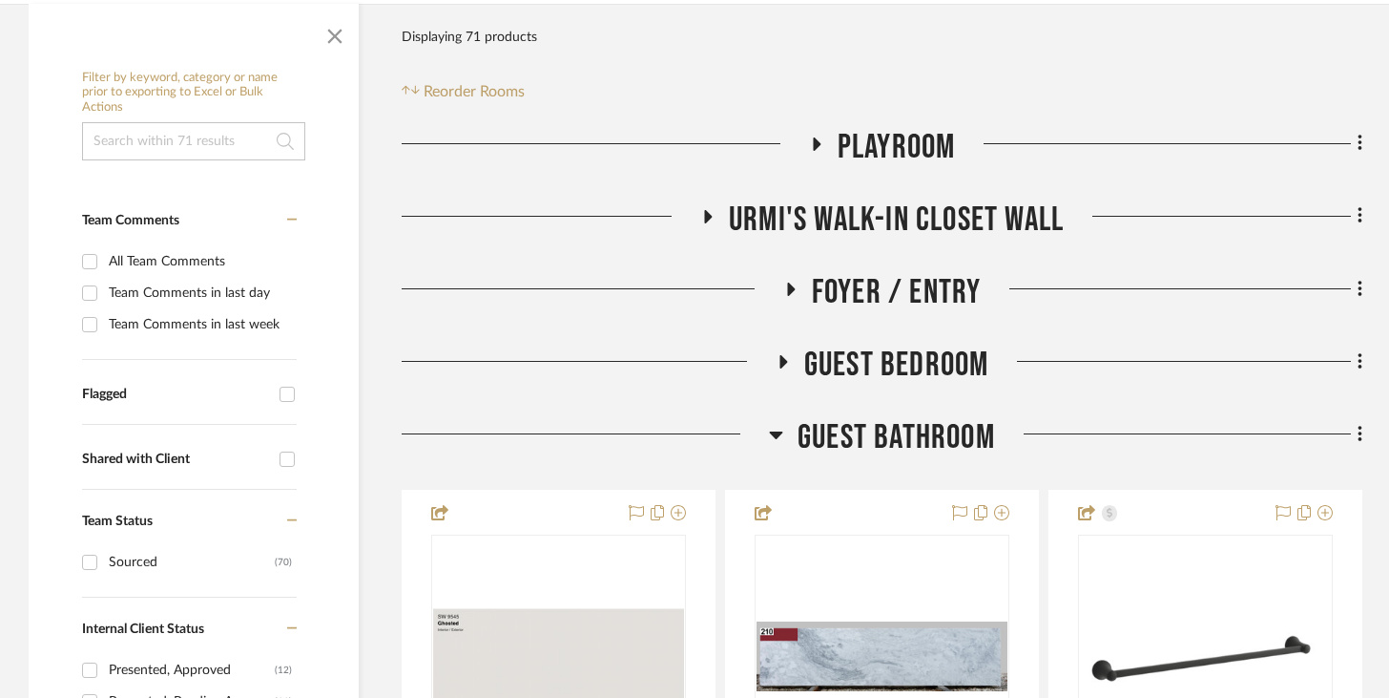
click at [782, 359] on icon at bounding box center [784, 361] width 8 height 13
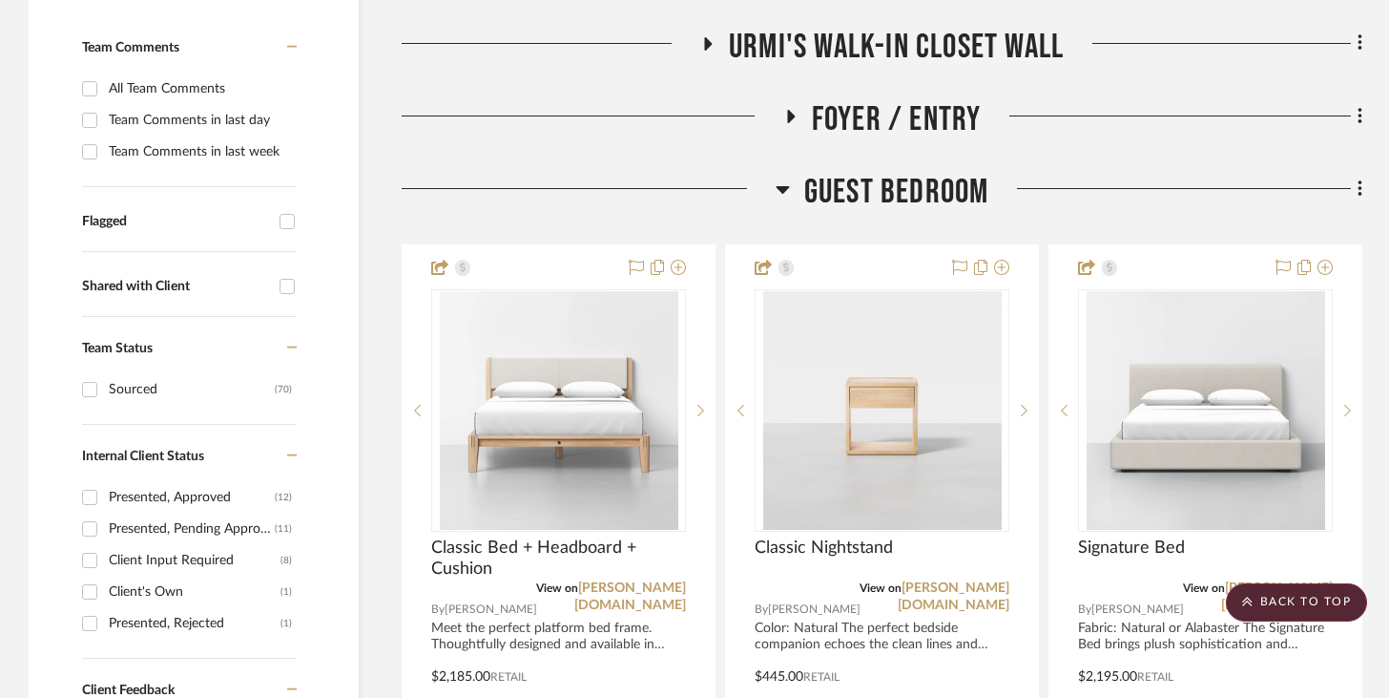
scroll to position [495, 0]
click at [780, 185] on icon at bounding box center [782, 189] width 13 height 8
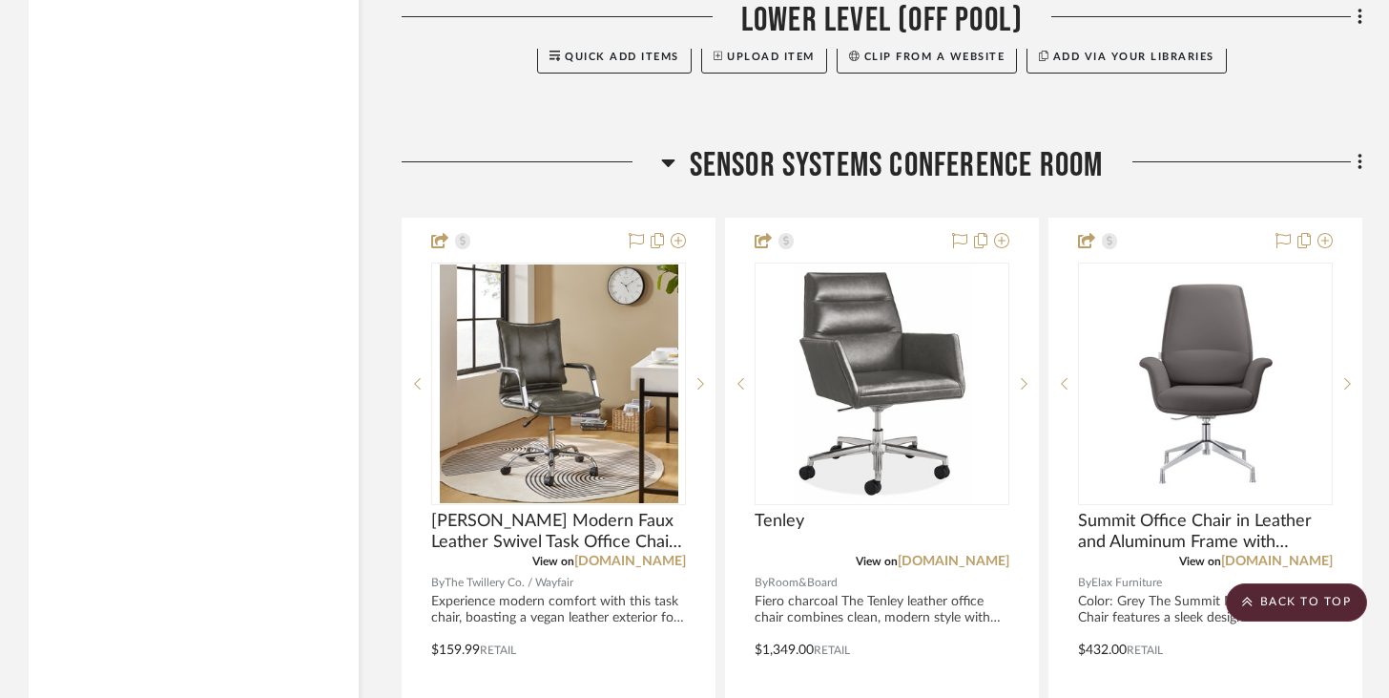
scroll to position [5355, 0]
click at [673, 155] on fa-icon at bounding box center [668, 168] width 14 height 28
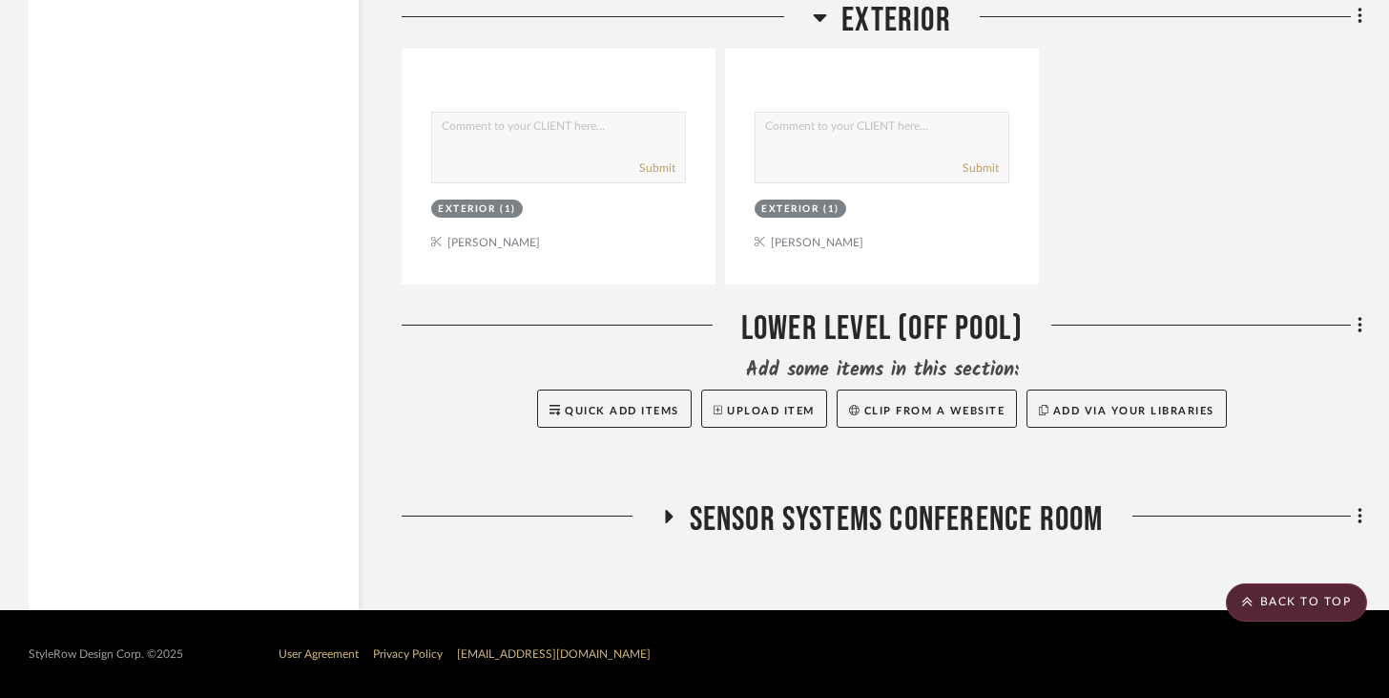
scroll to position [4995, 0]
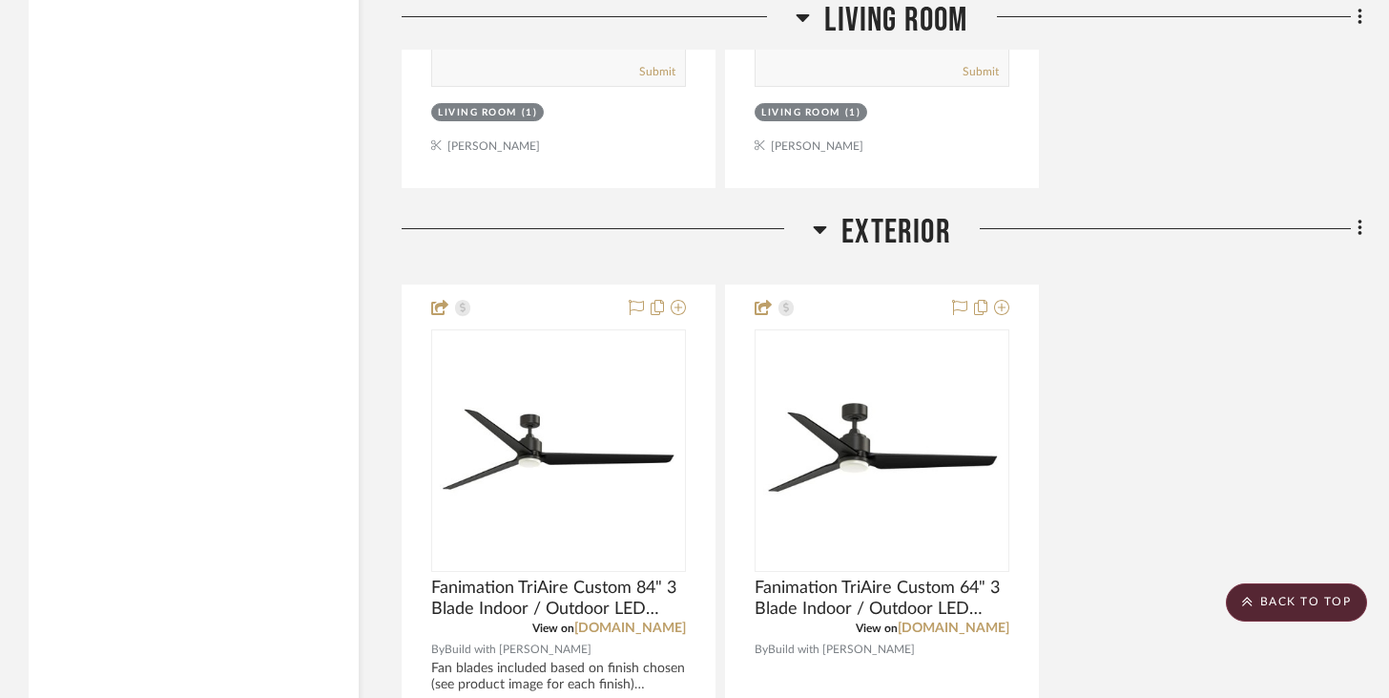
click at [821, 220] on icon at bounding box center [820, 229] width 14 height 23
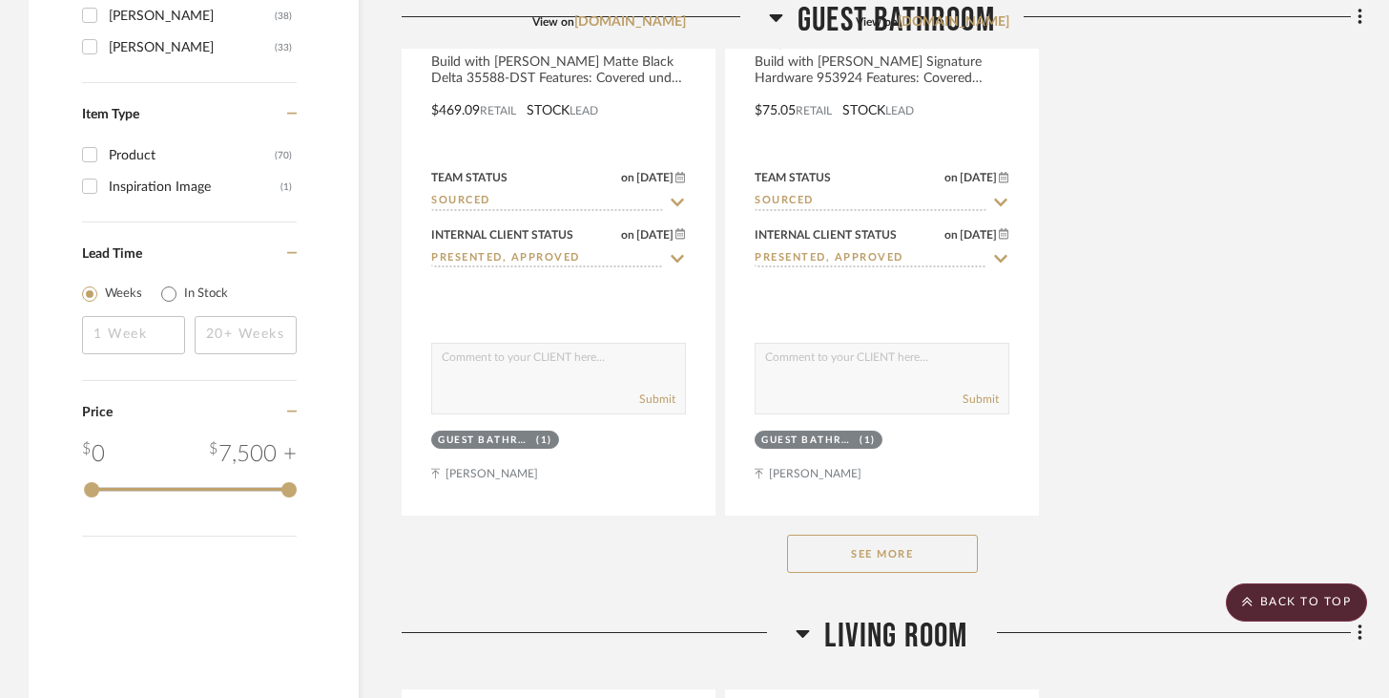
scroll to position [2823, 0]
click at [804, 632] on icon at bounding box center [803, 636] width 13 height 8
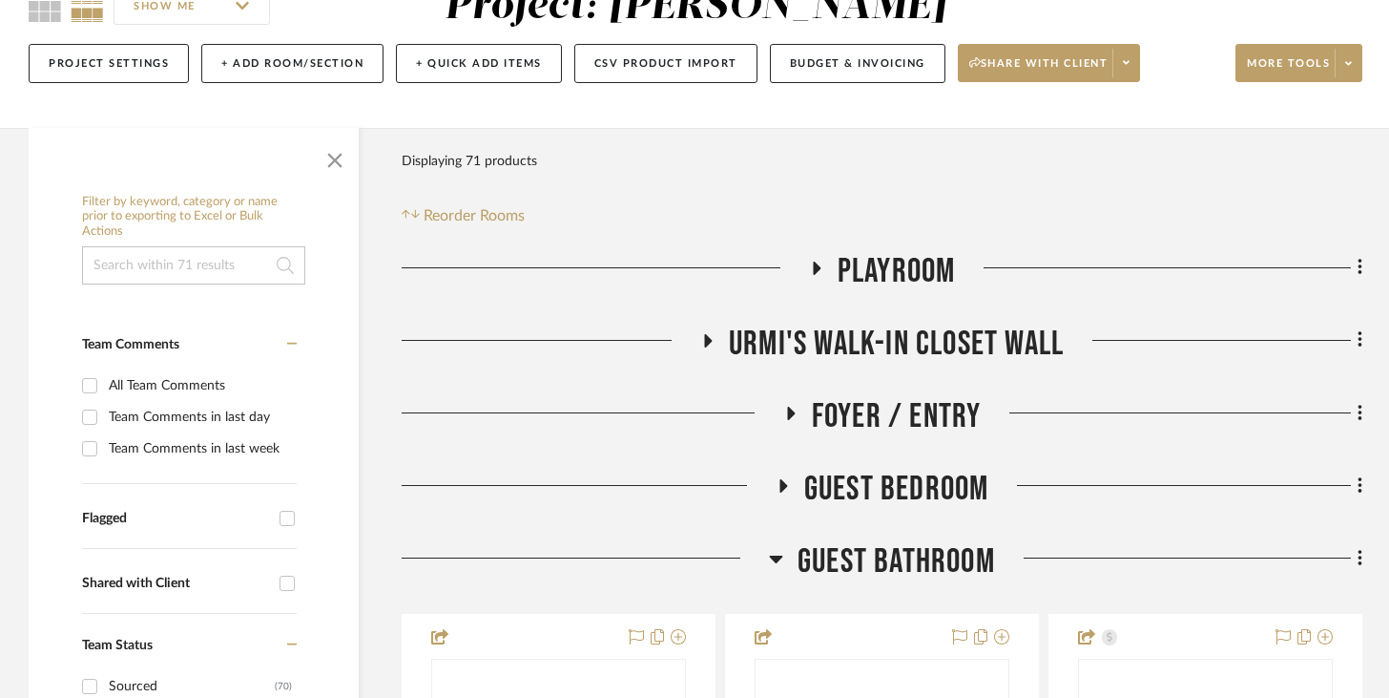
scroll to position [169, 0]
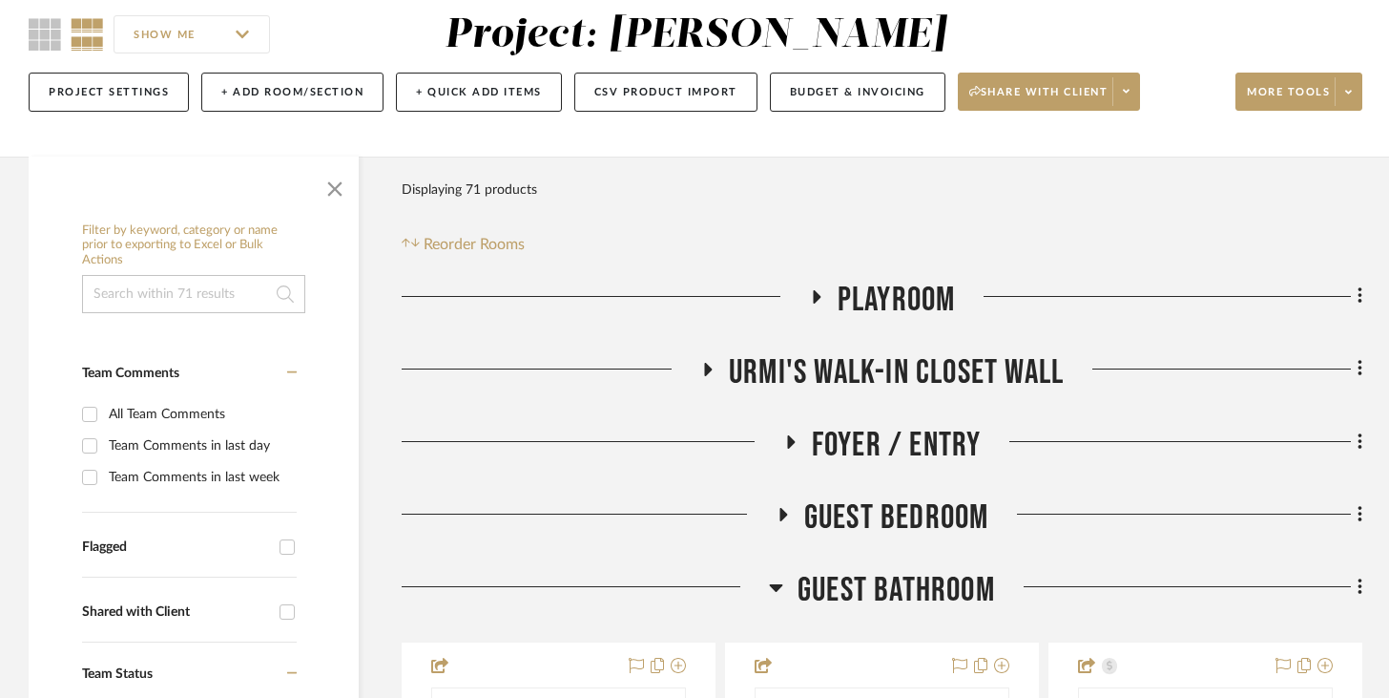
click at [776, 582] on icon at bounding box center [776, 586] width 14 height 23
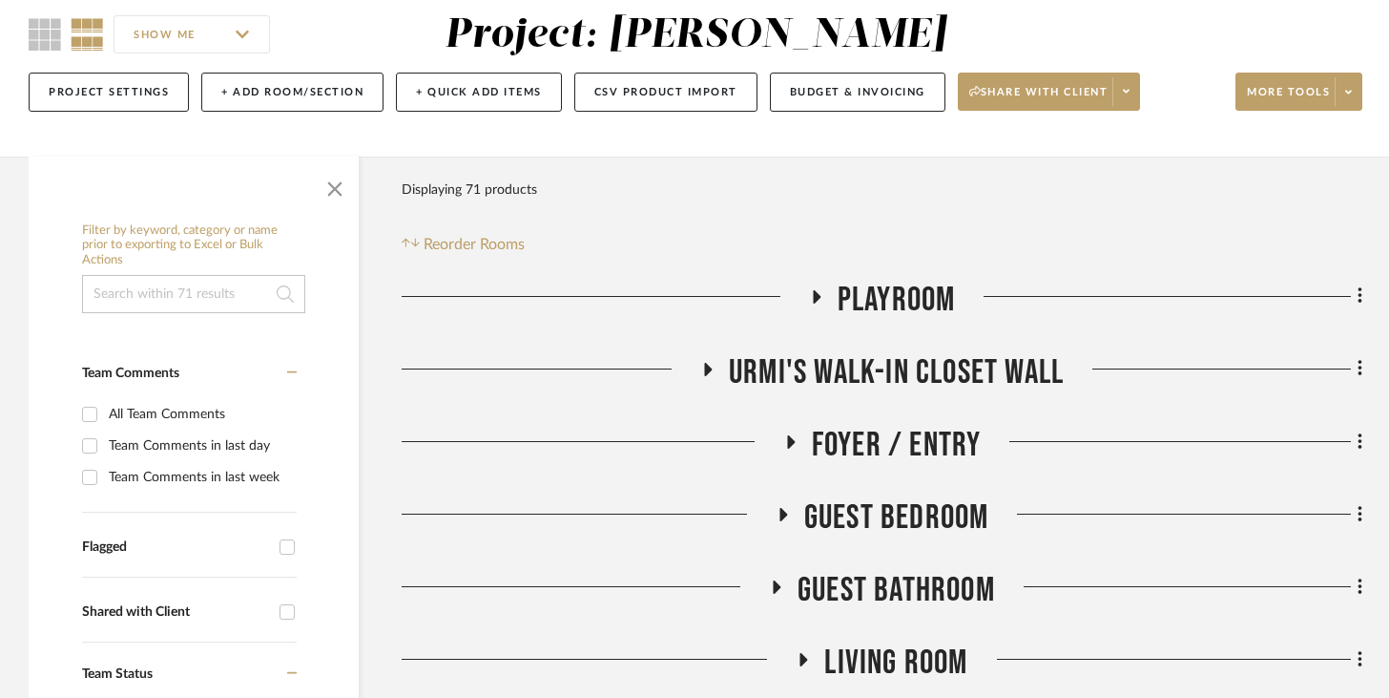
click at [815, 292] on icon at bounding box center [817, 296] width 8 height 13
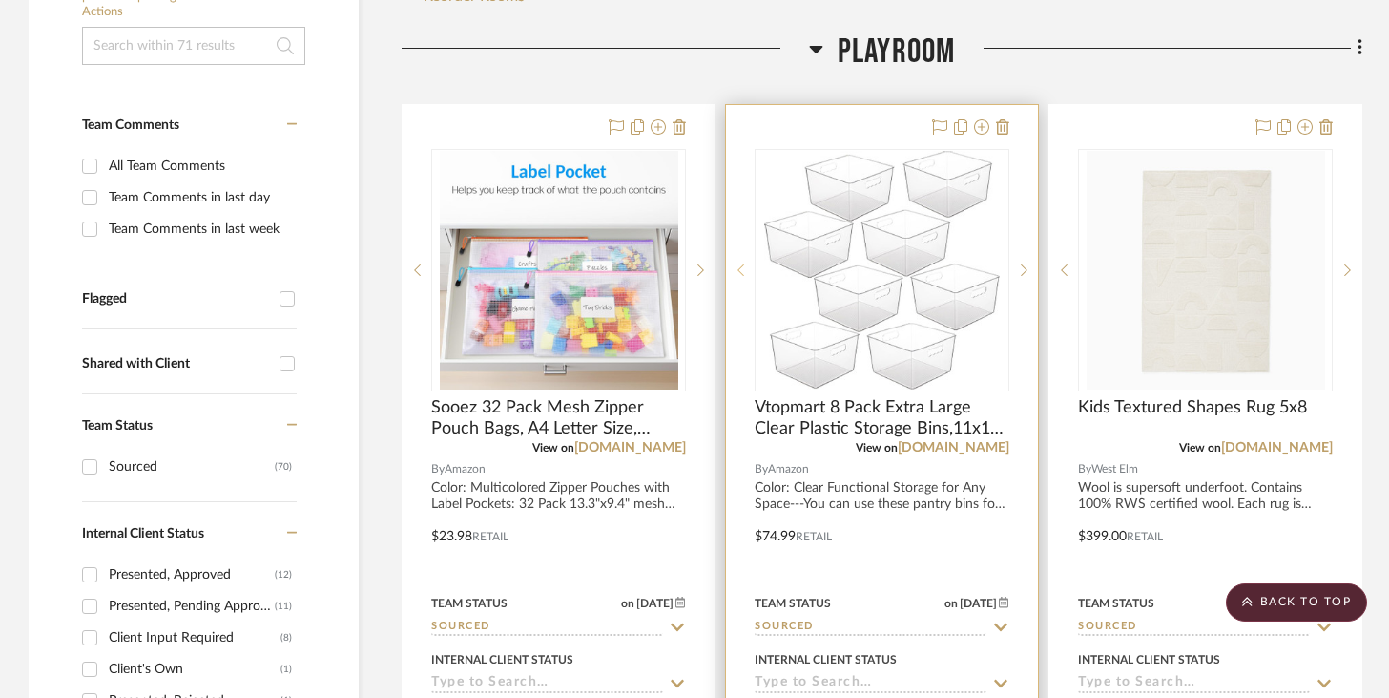
scroll to position [419, 0]
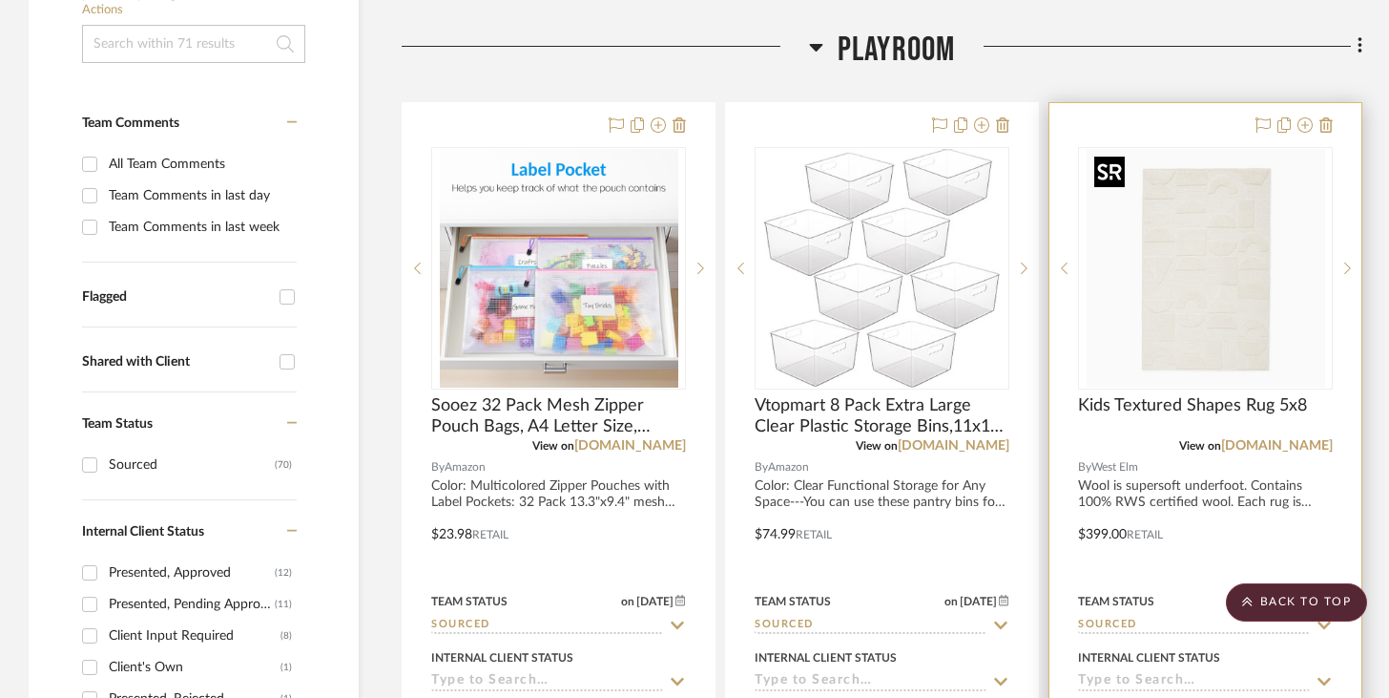
click at [1213, 264] on img "0" at bounding box center [1206, 268] width 239 height 239
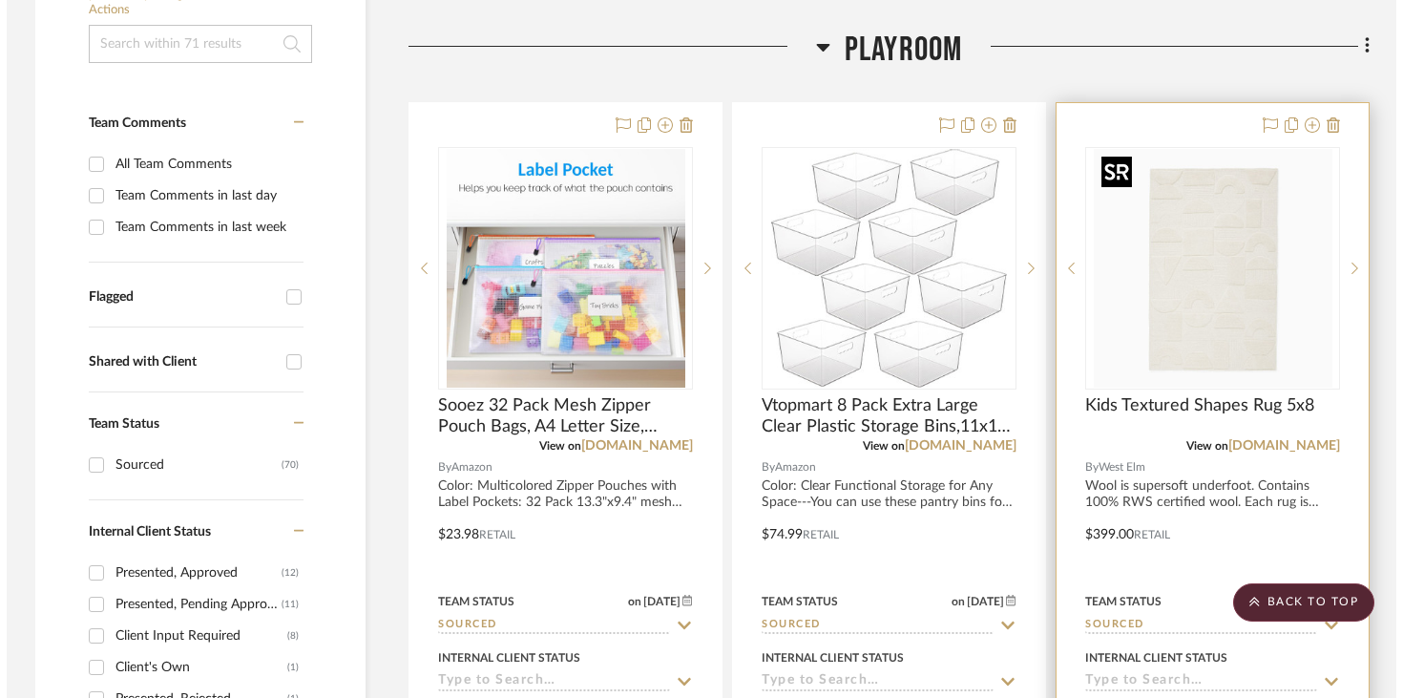
scroll to position [0, 0]
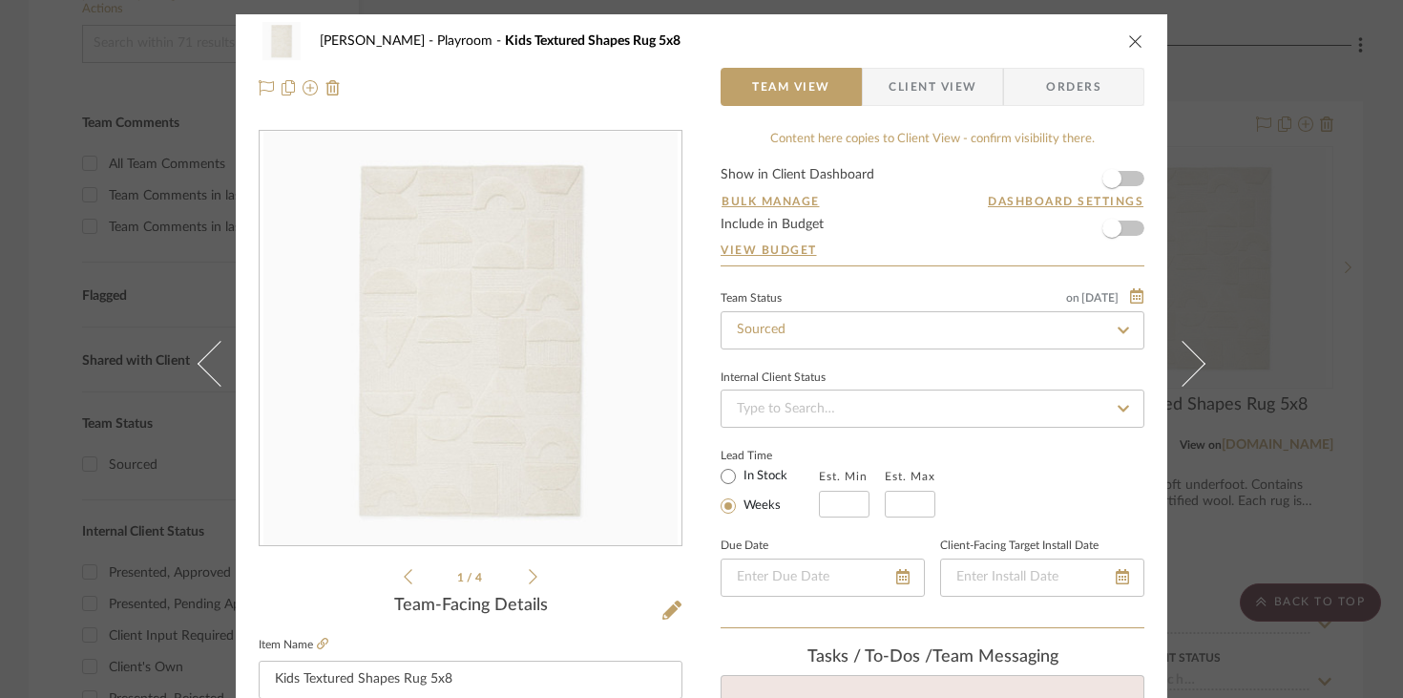
click at [529, 578] on icon at bounding box center [533, 576] width 9 height 15
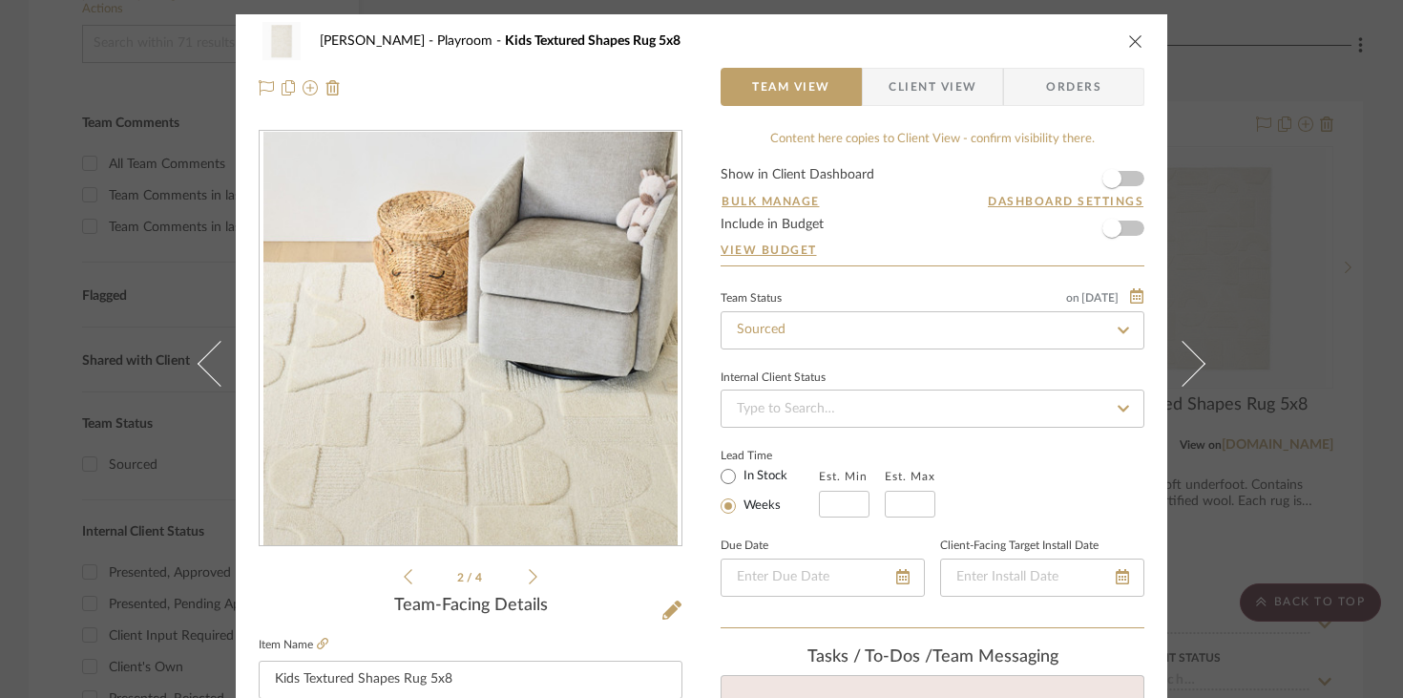
click at [531, 578] on div "2 / 4" at bounding box center [471, 359] width 424 height 458
click at [1130, 45] on icon "close" at bounding box center [1135, 40] width 15 height 15
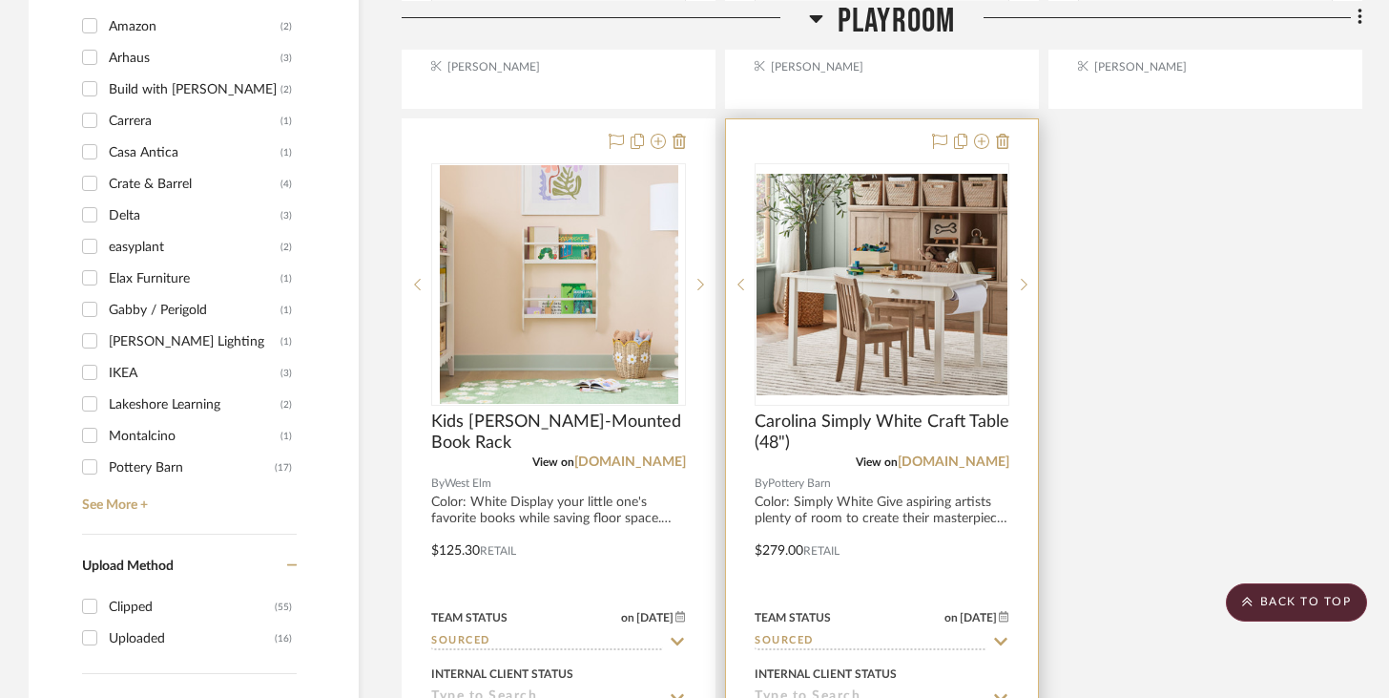
scroll to position [2123, 0]
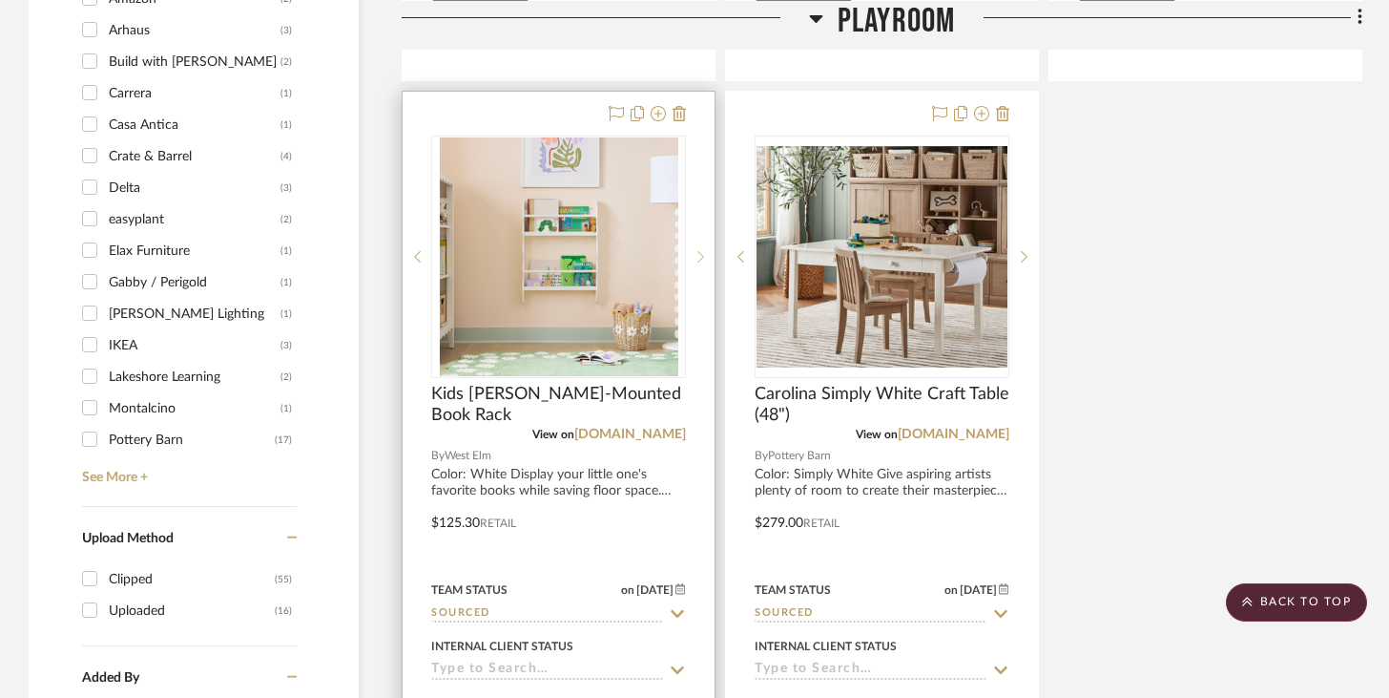
click at [701, 256] on icon at bounding box center [701, 256] width 7 height 11
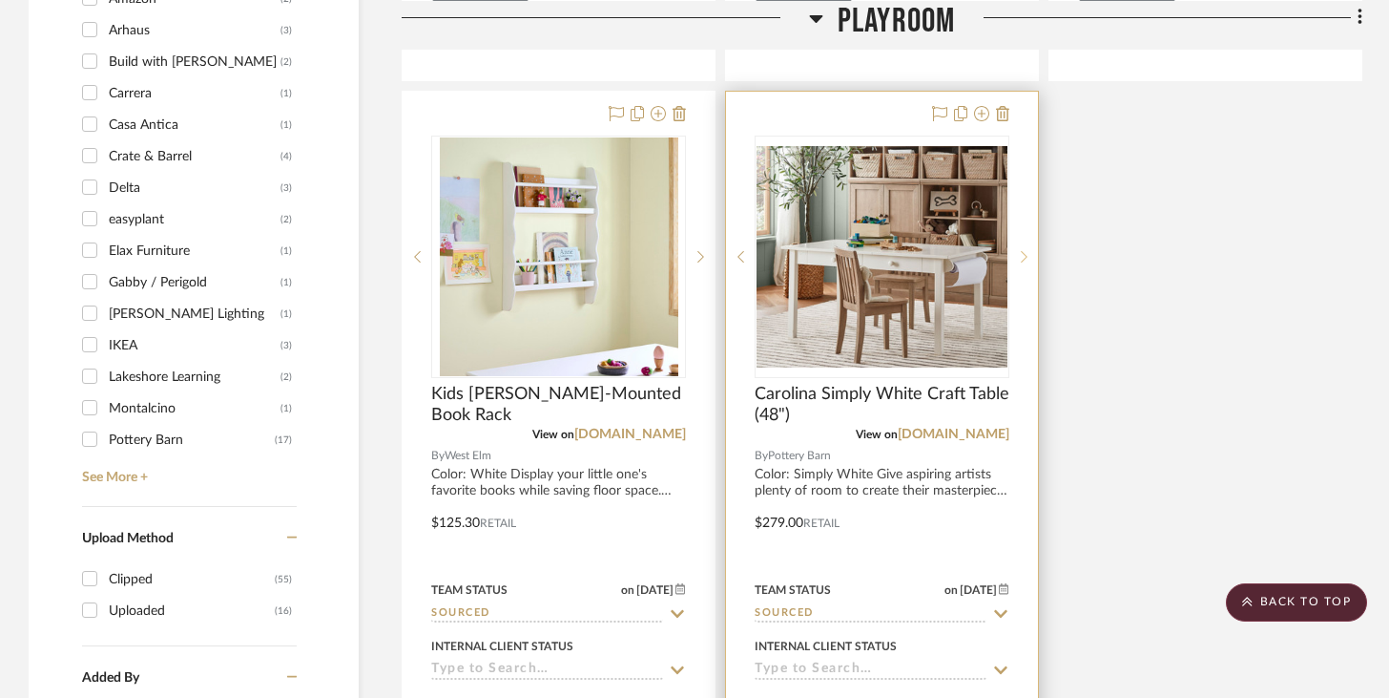
click at [1031, 258] on sr-next-btn at bounding box center [1024, 256] width 29 height 13
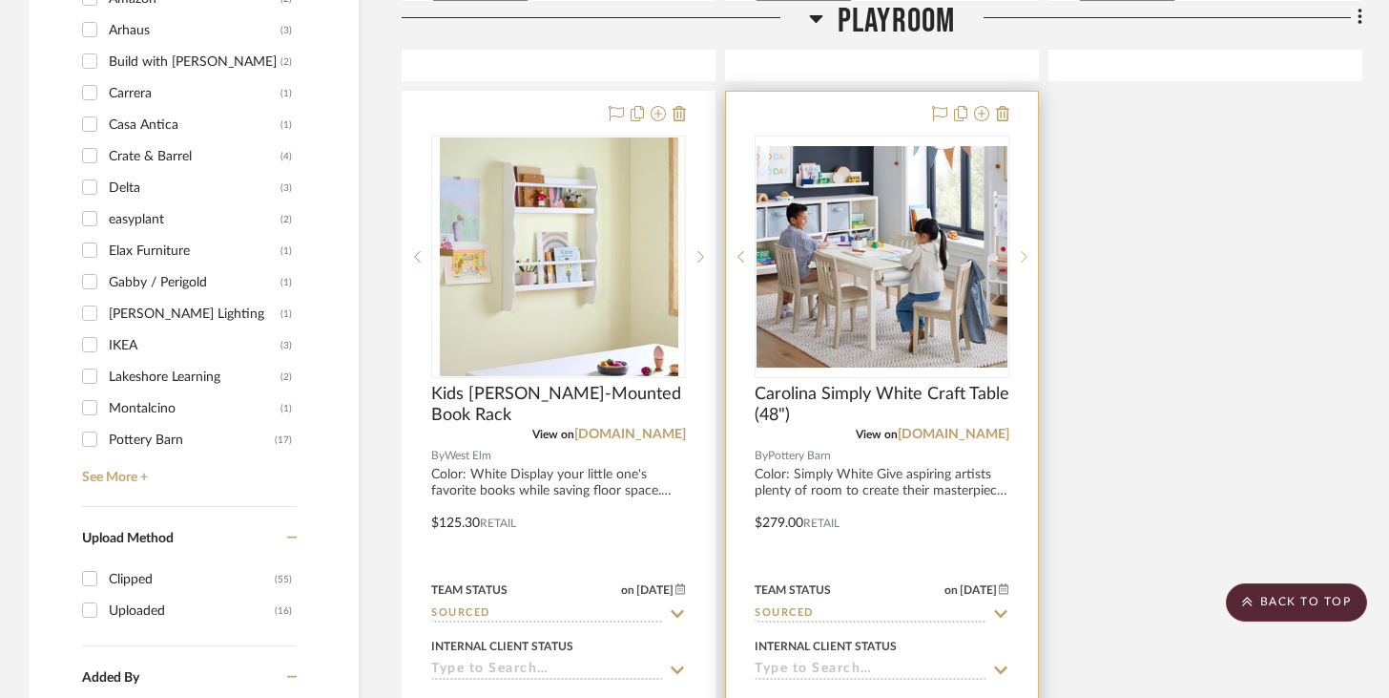
click at [1031, 258] on sr-next-btn at bounding box center [1024, 256] width 29 height 13
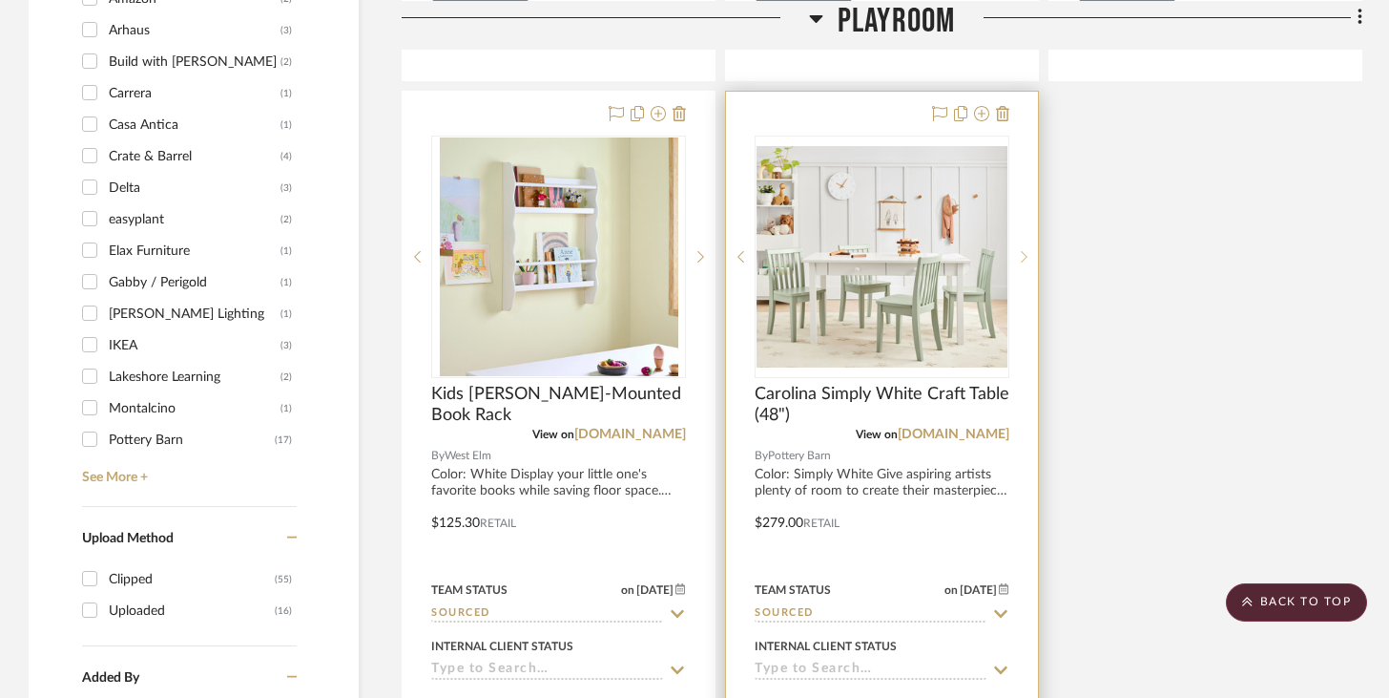
click at [1031, 258] on sr-next-btn at bounding box center [1024, 256] width 29 height 13
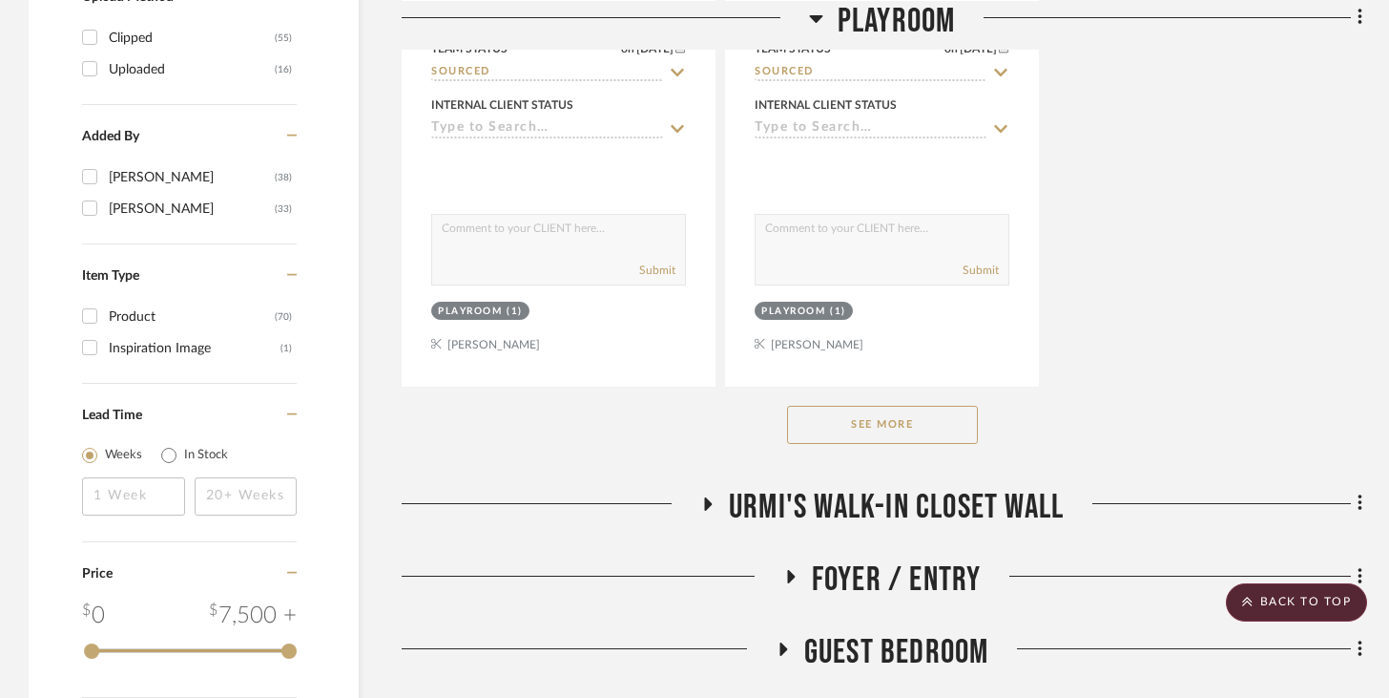
scroll to position [2737, 0]
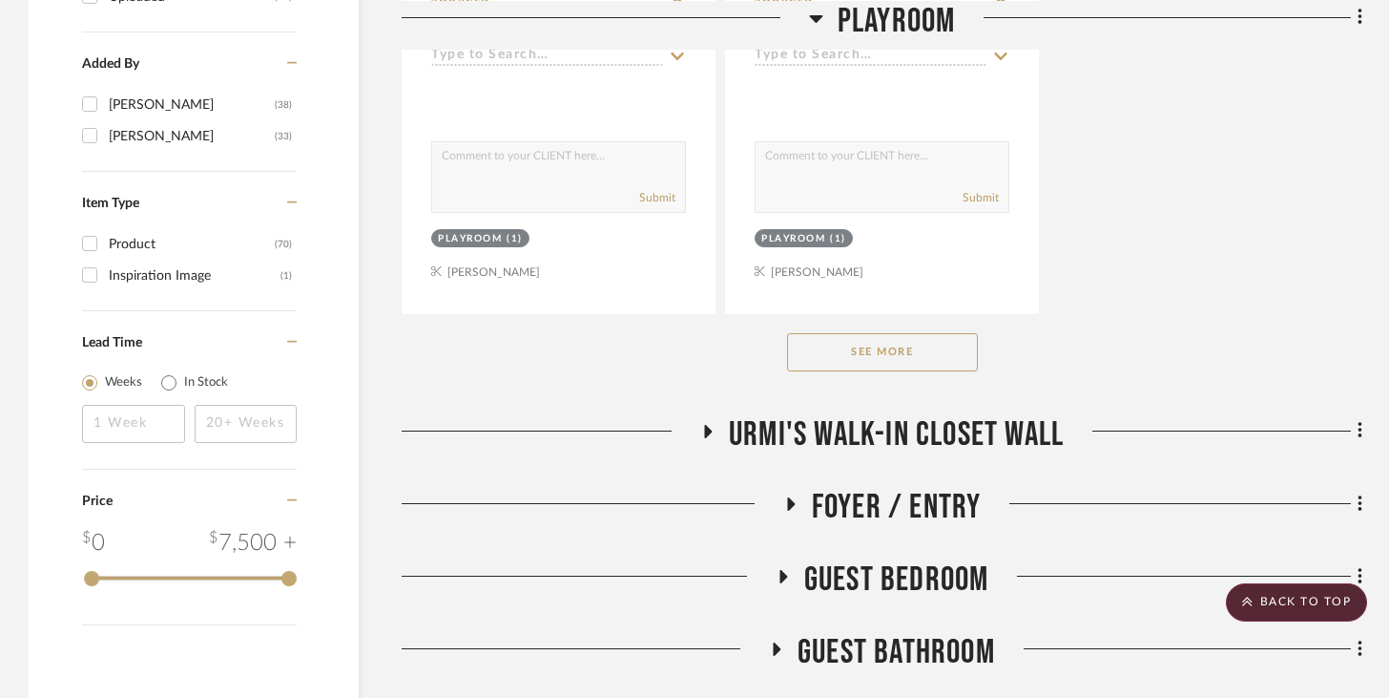
click at [915, 327] on div "See More" at bounding box center [882, 352] width 961 height 76
click at [915, 344] on button "See More" at bounding box center [882, 352] width 191 height 38
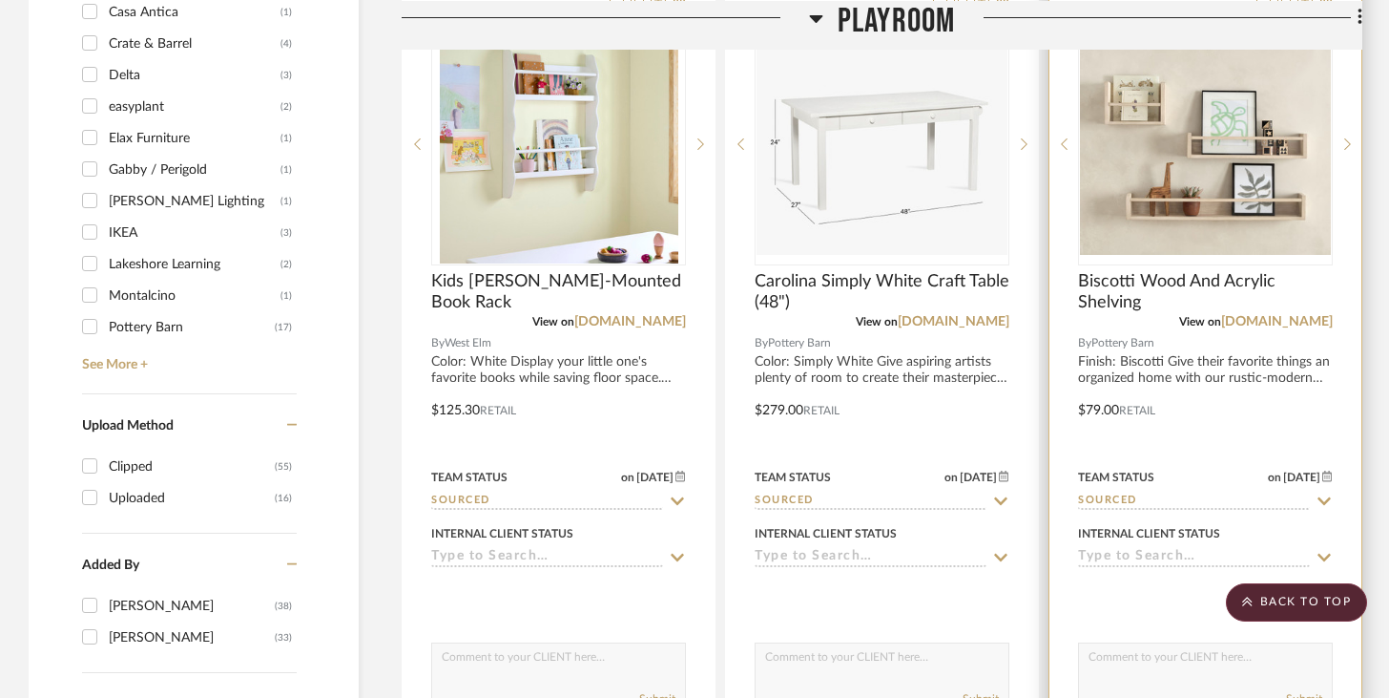
scroll to position [2234, 0]
click at [1349, 140] on icon at bounding box center [1347, 145] width 7 height 13
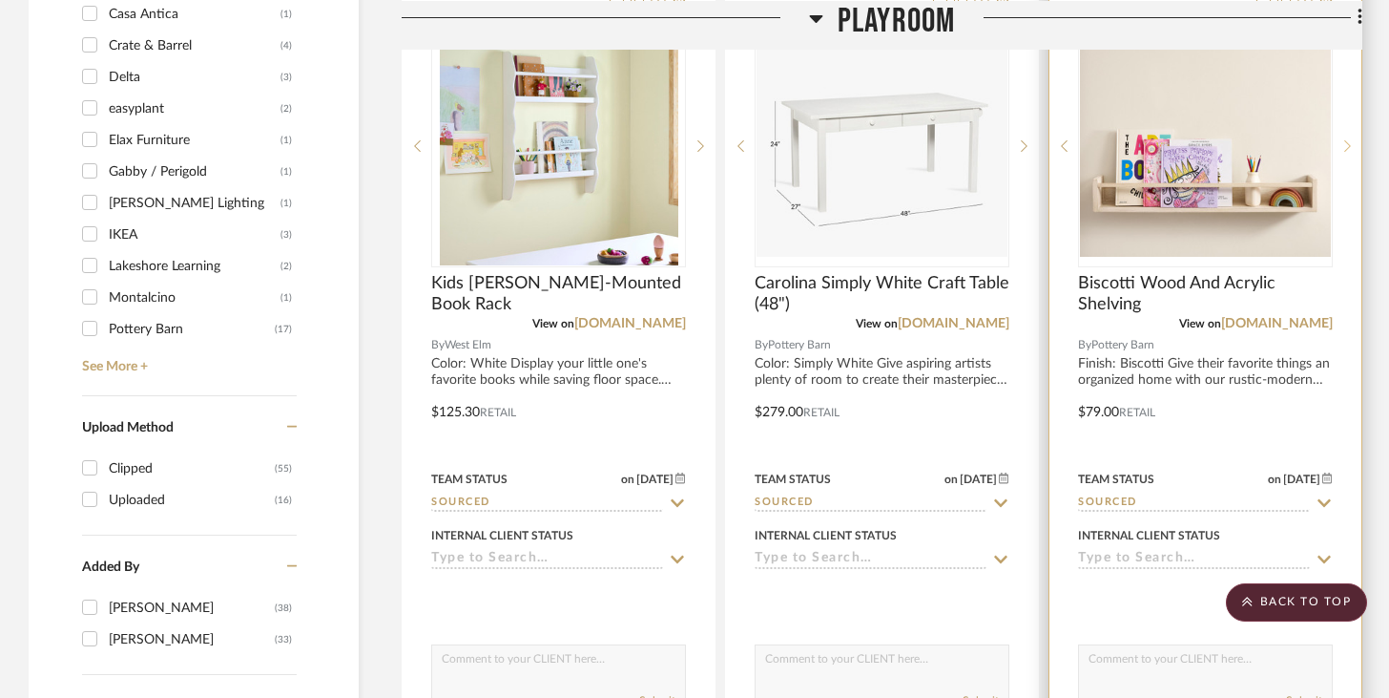
click at [1349, 140] on icon at bounding box center [1347, 145] width 7 height 13
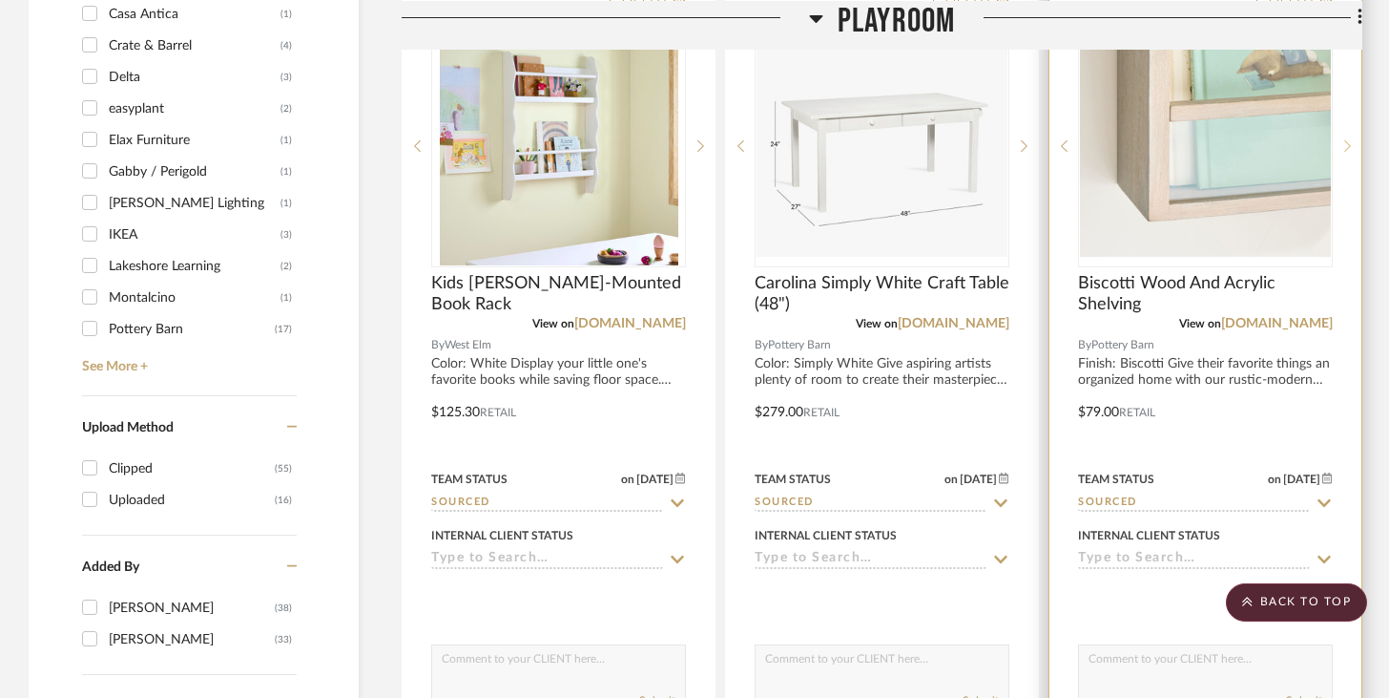
click at [1349, 140] on icon at bounding box center [1347, 145] width 7 height 13
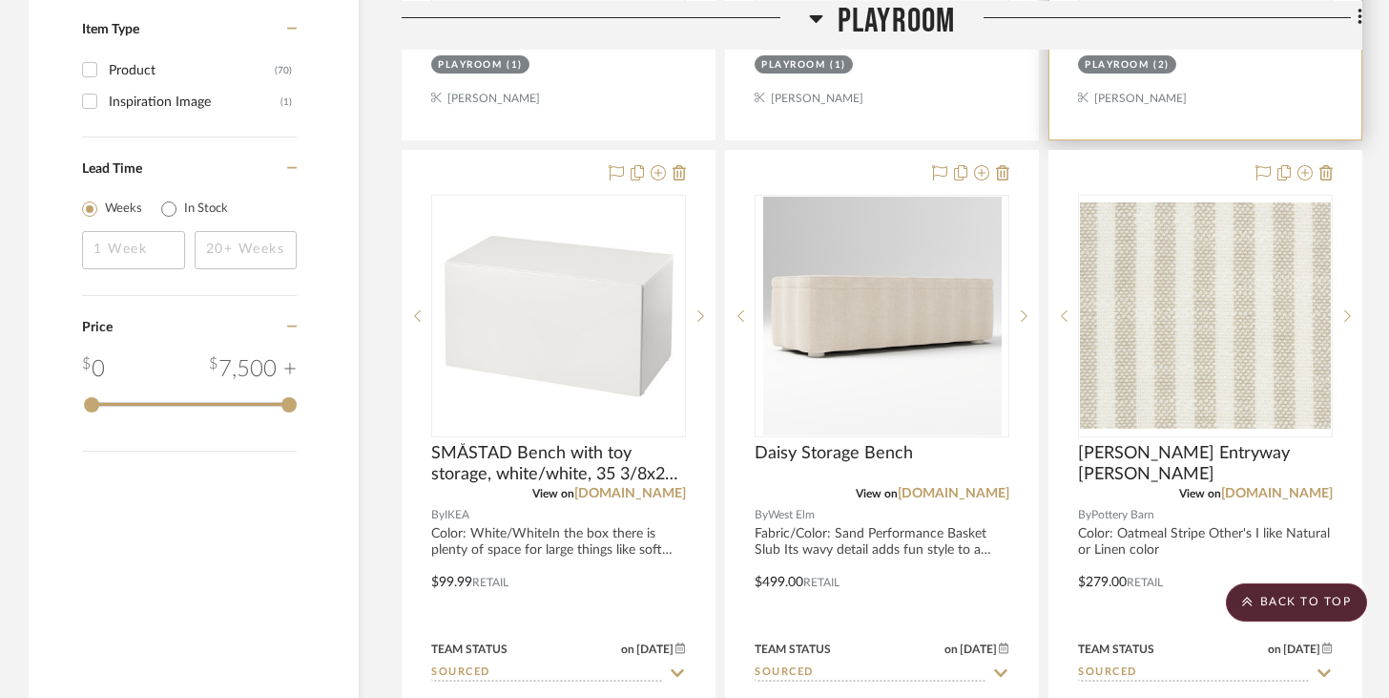
scroll to position [2909, 0]
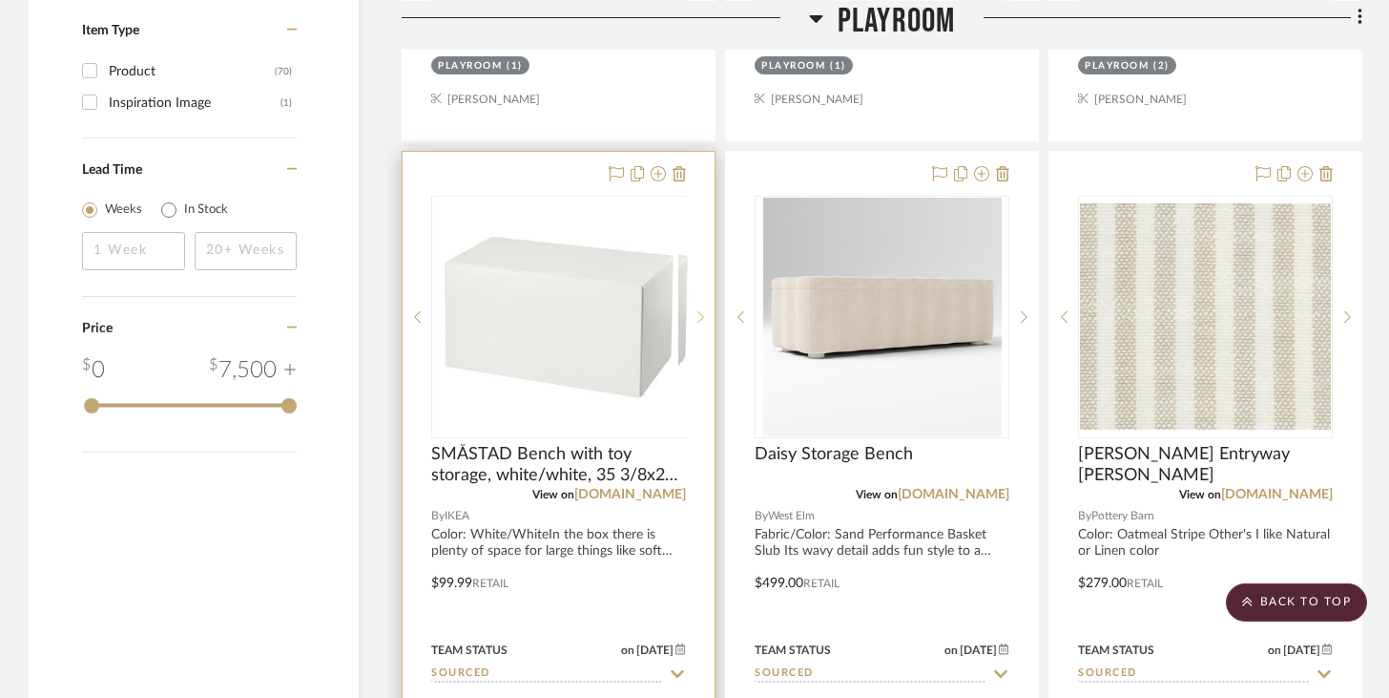
click at [698, 308] on div at bounding box center [700, 317] width 29 height 242
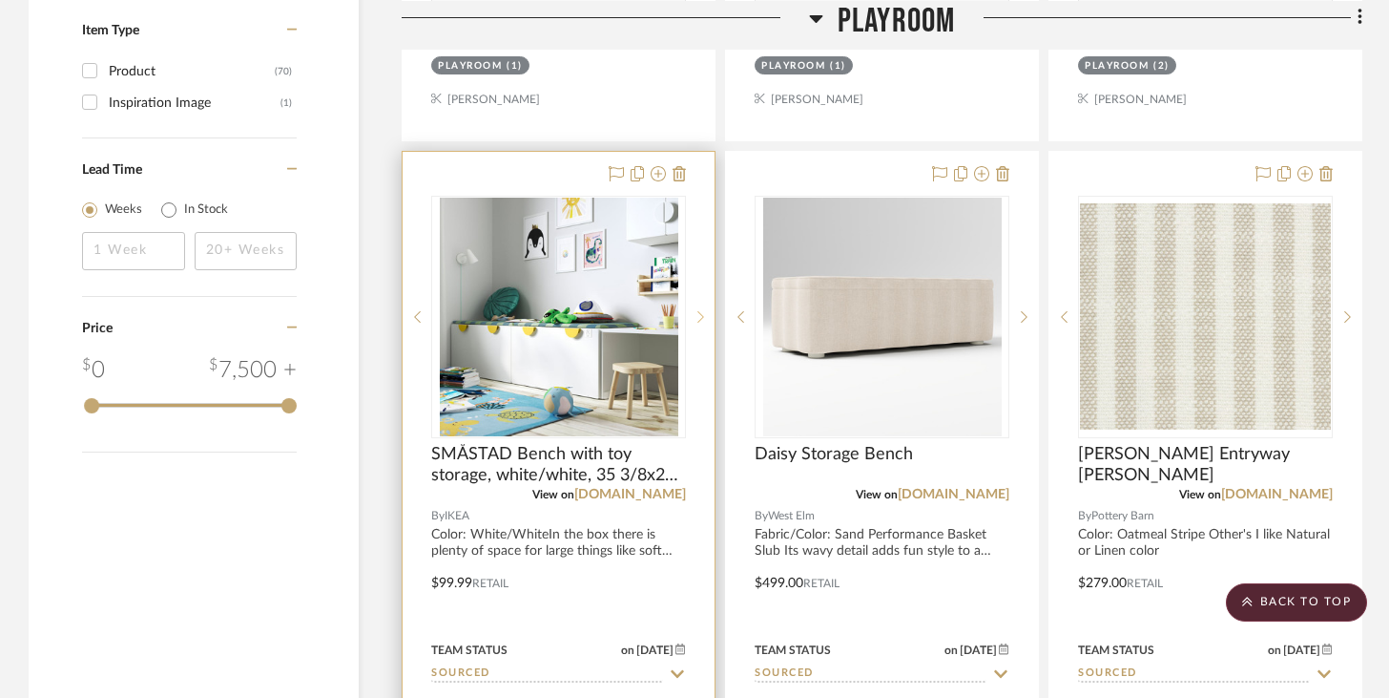
click at [698, 311] on icon at bounding box center [701, 316] width 7 height 11
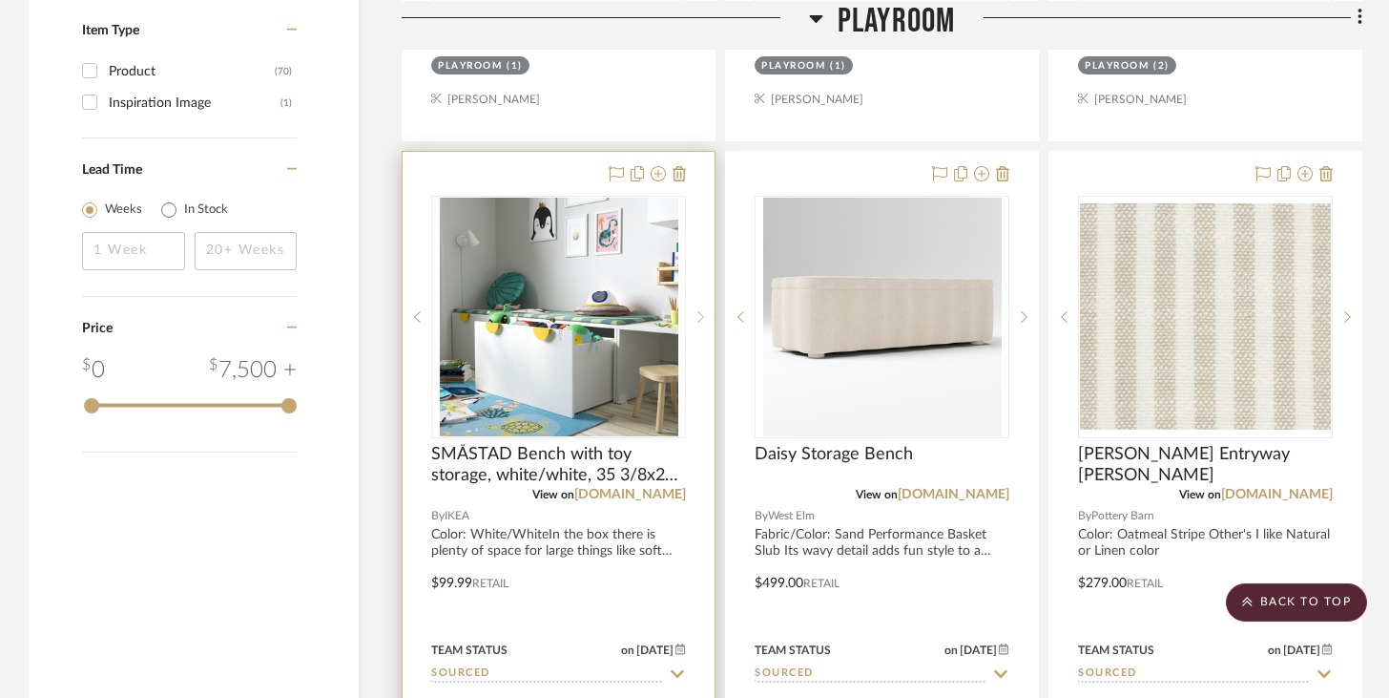
click at [698, 310] on icon at bounding box center [701, 316] width 7 height 13
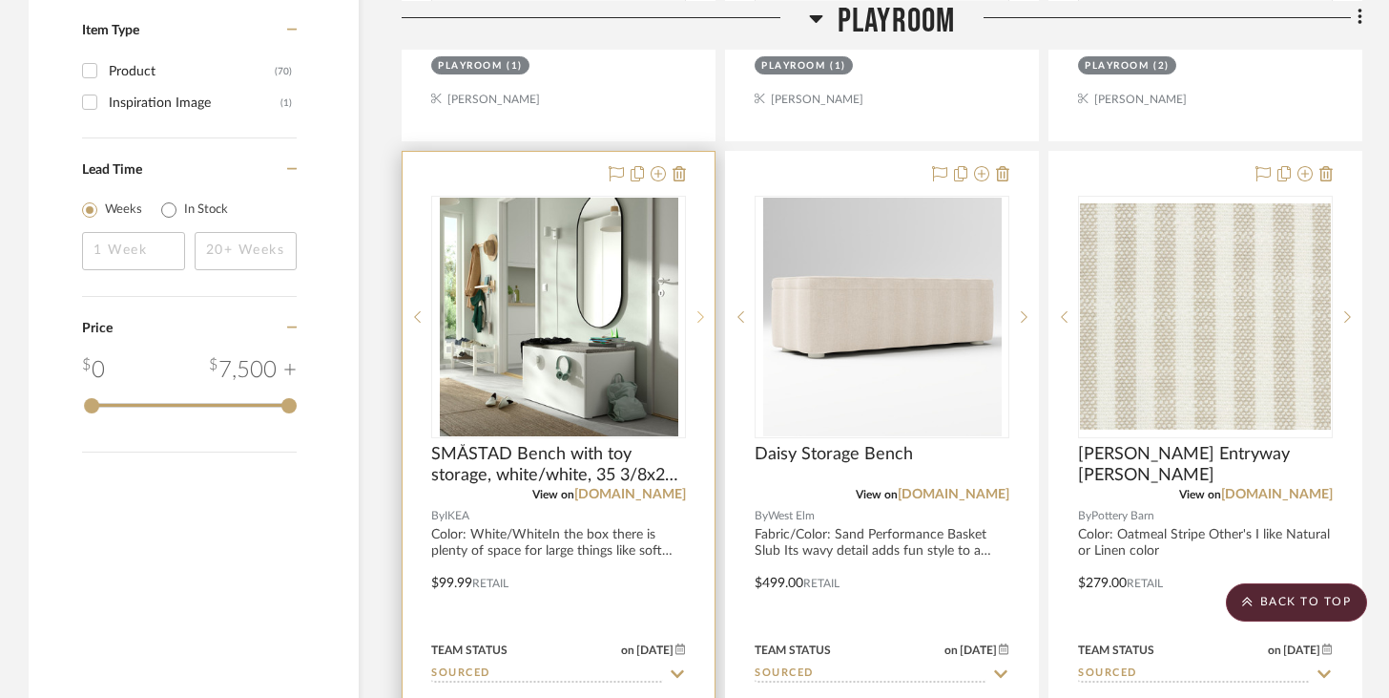
click at [698, 310] on icon at bounding box center [701, 316] width 7 height 13
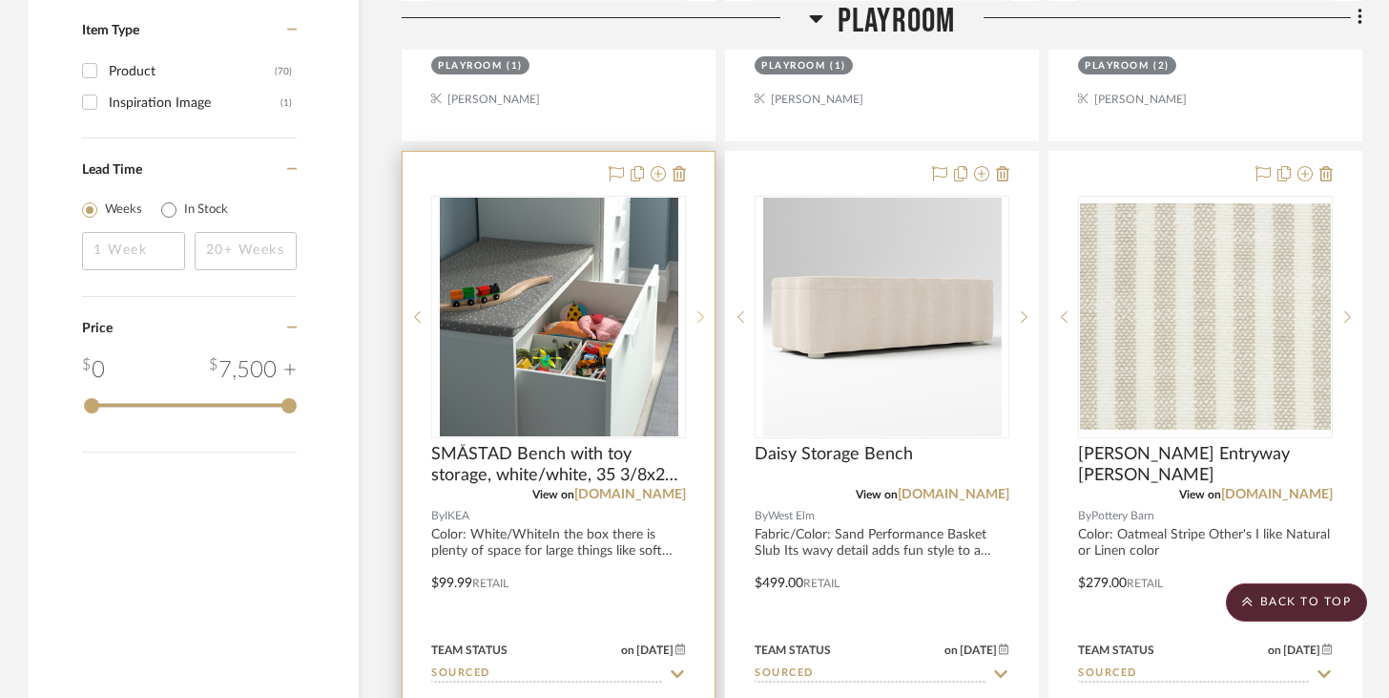
click at [698, 310] on icon at bounding box center [701, 316] width 7 height 13
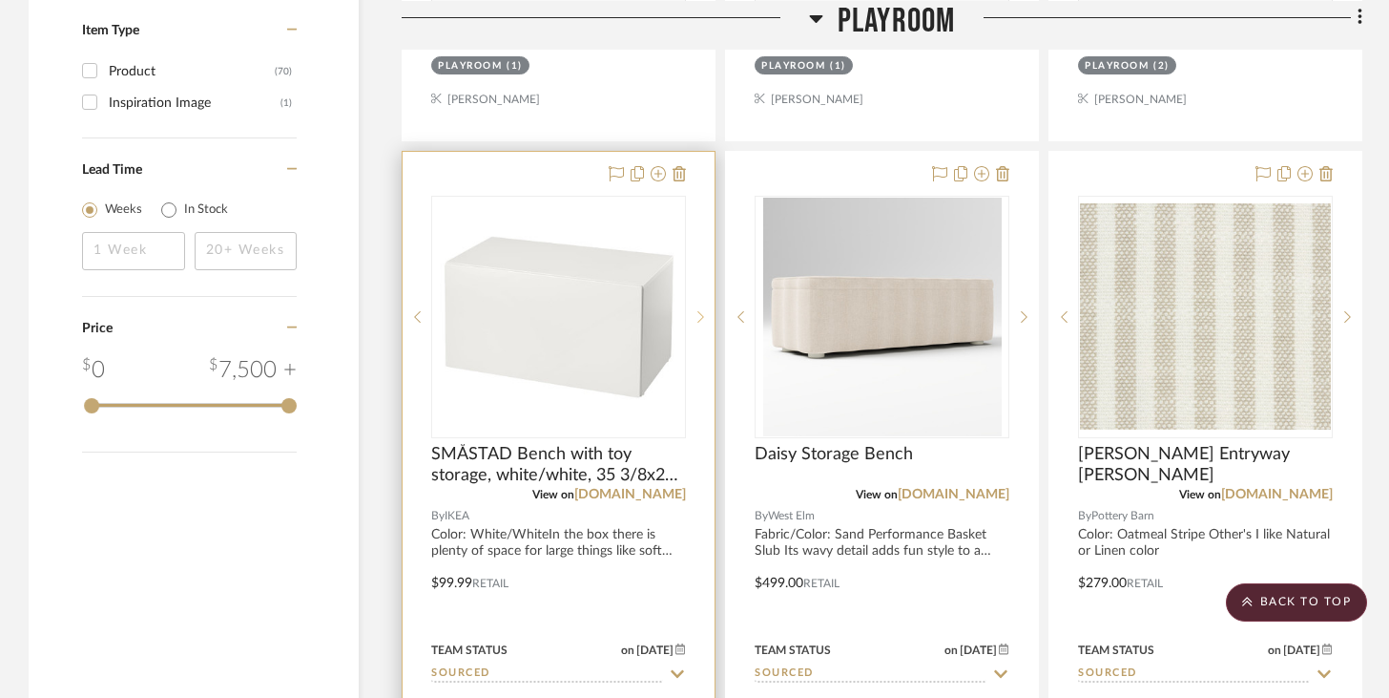
click at [698, 310] on icon at bounding box center [701, 316] width 7 height 13
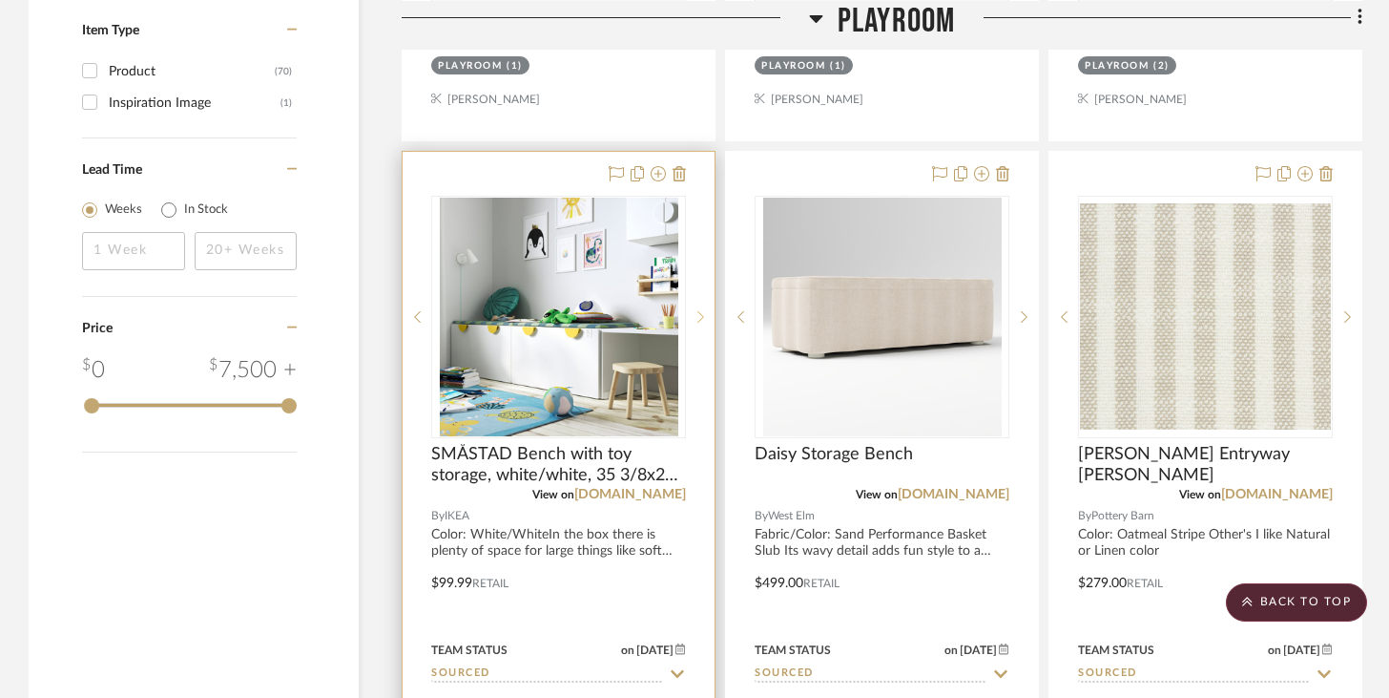
click at [698, 310] on icon at bounding box center [701, 316] width 7 height 13
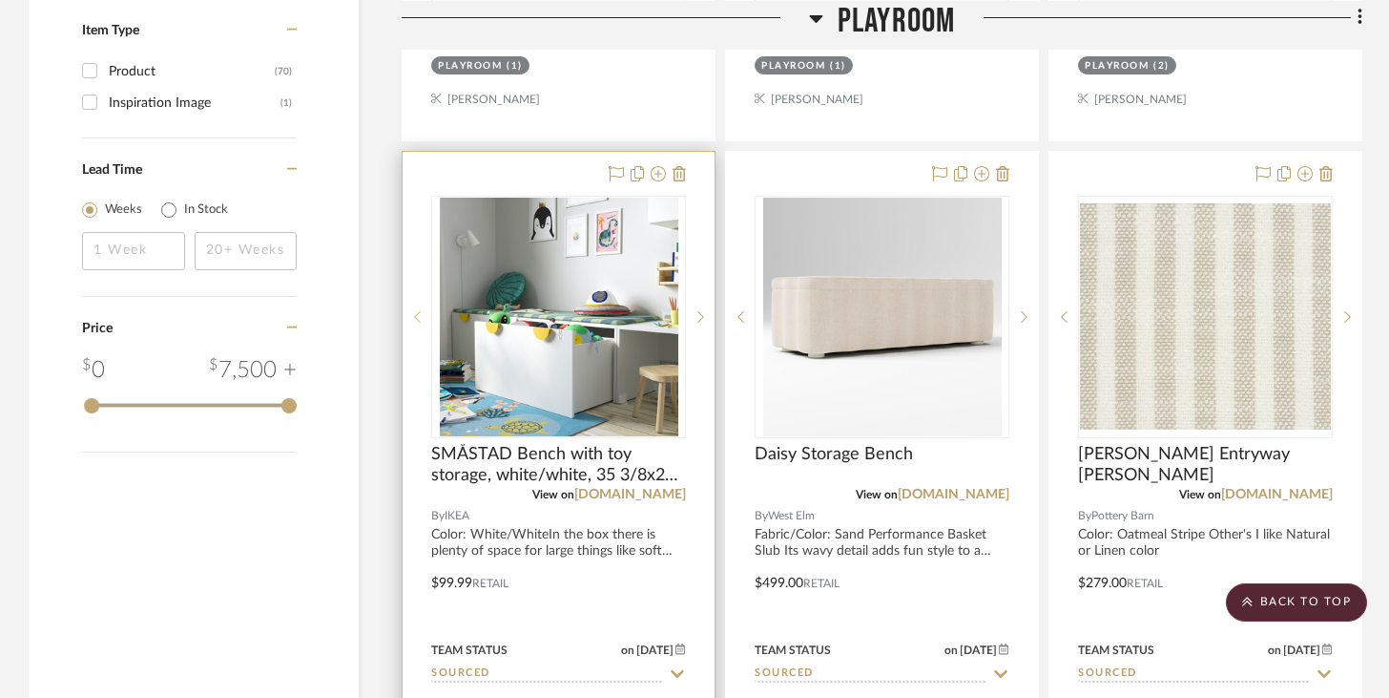
click at [417, 314] on icon at bounding box center [417, 316] width 7 height 13
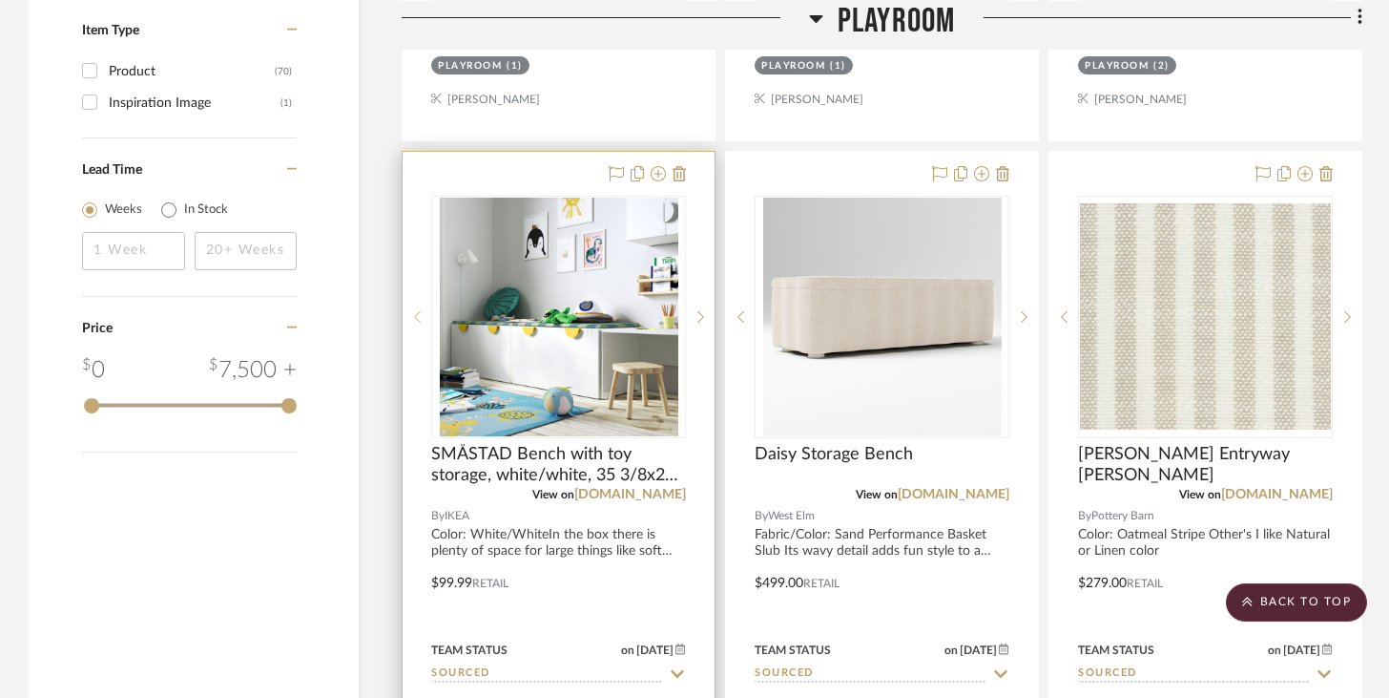
click at [417, 314] on icon at bounding box center [417, 316] width 7 height 13
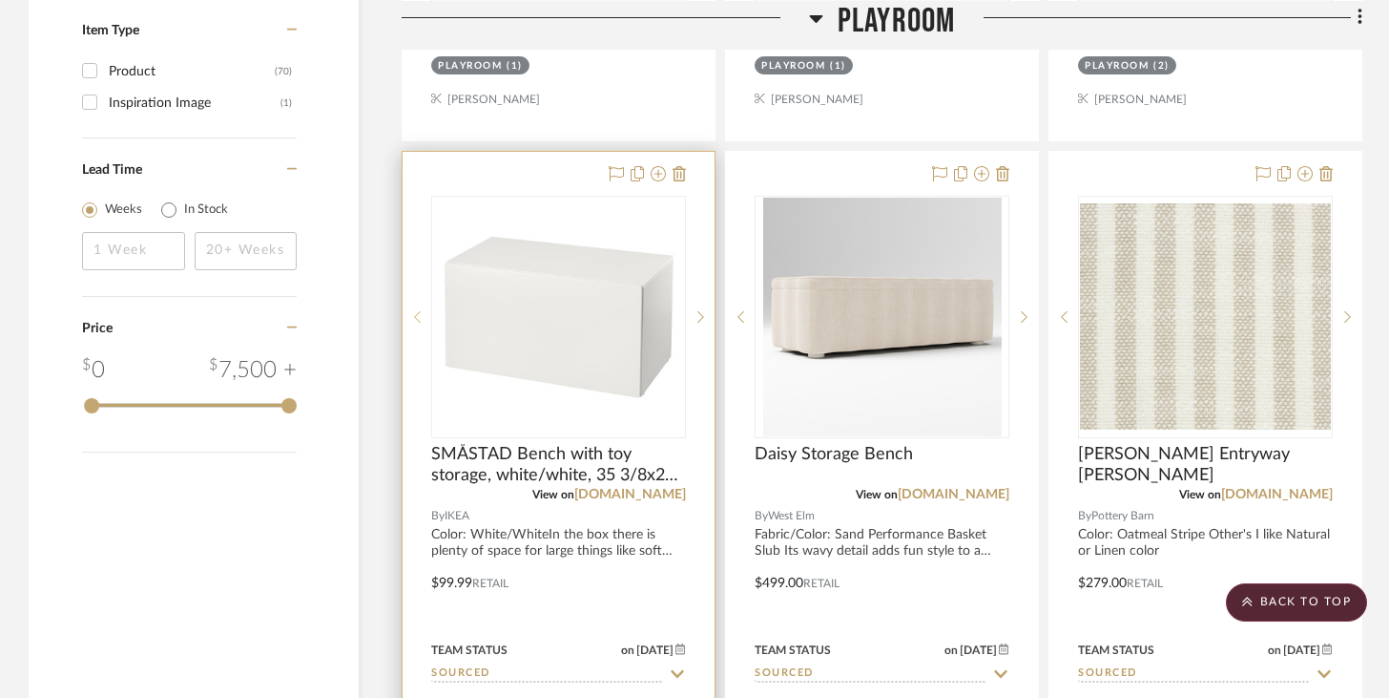
click at [417, 314] on icon at bounding box center [417, 316] width 7 height 13
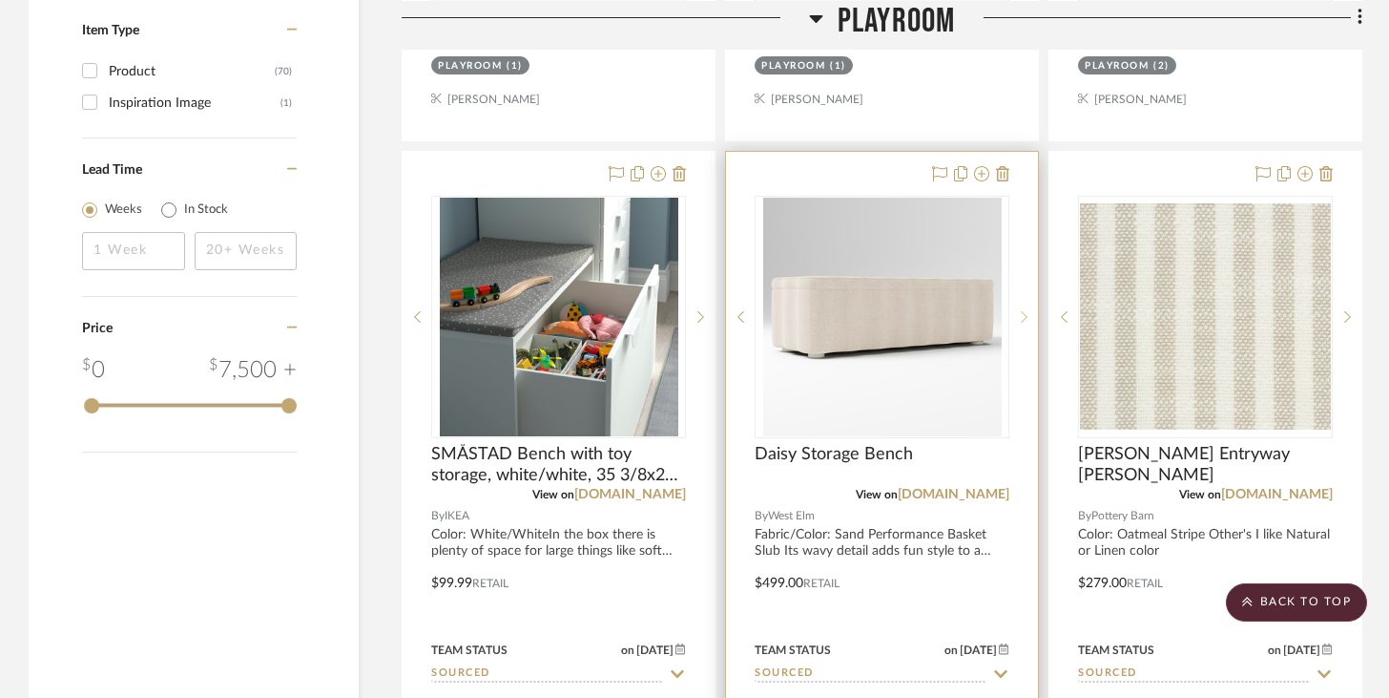
click at [1021, 310] on icon at bounding box center [1024, 316] width 7 height 13
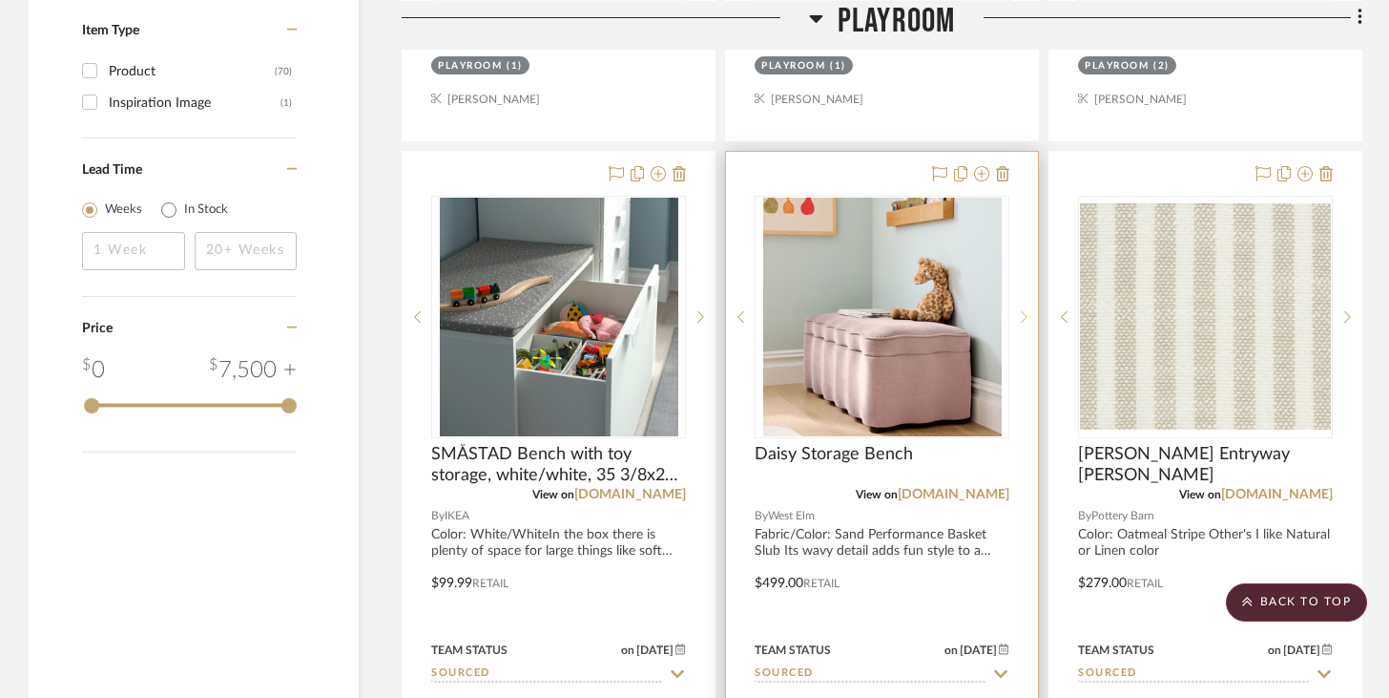
click at [1021, 310] on icon at bounding box center [1024, 316] width 7 height 13
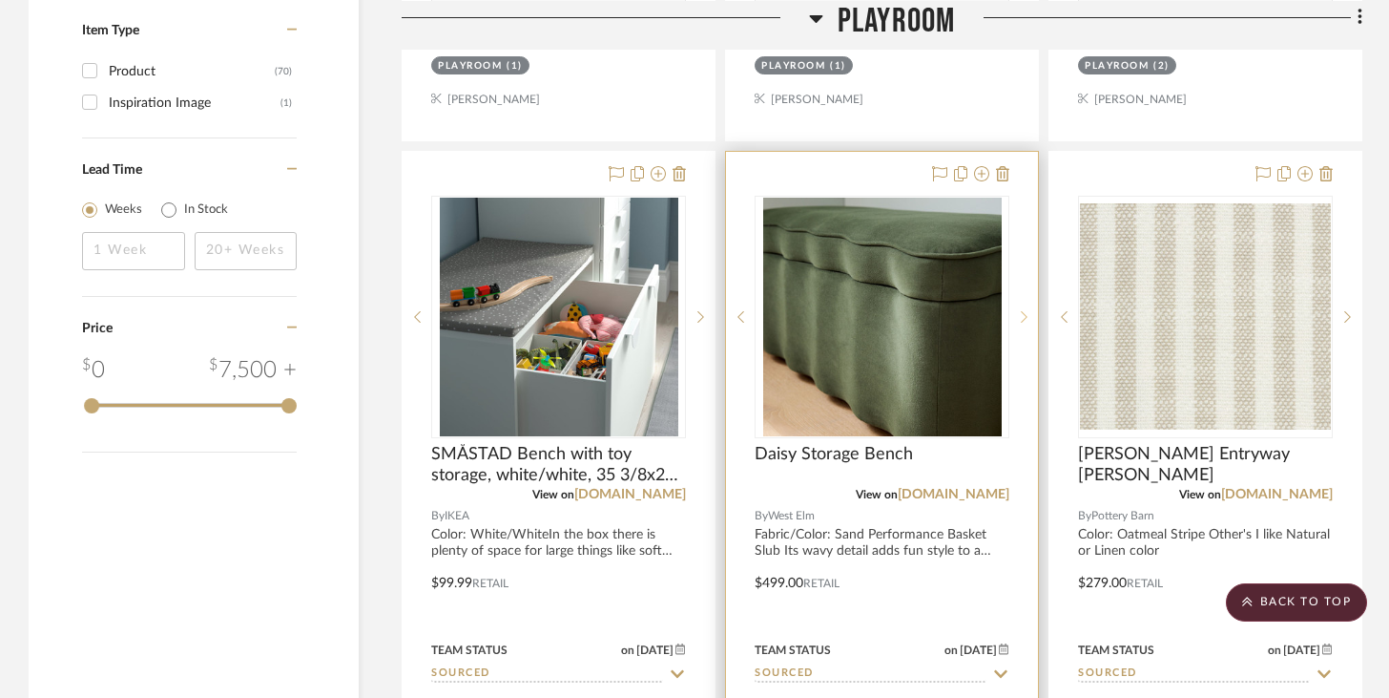
click at [1021, 310] on icon at bounding box center [1024, 316] width 7 height 13
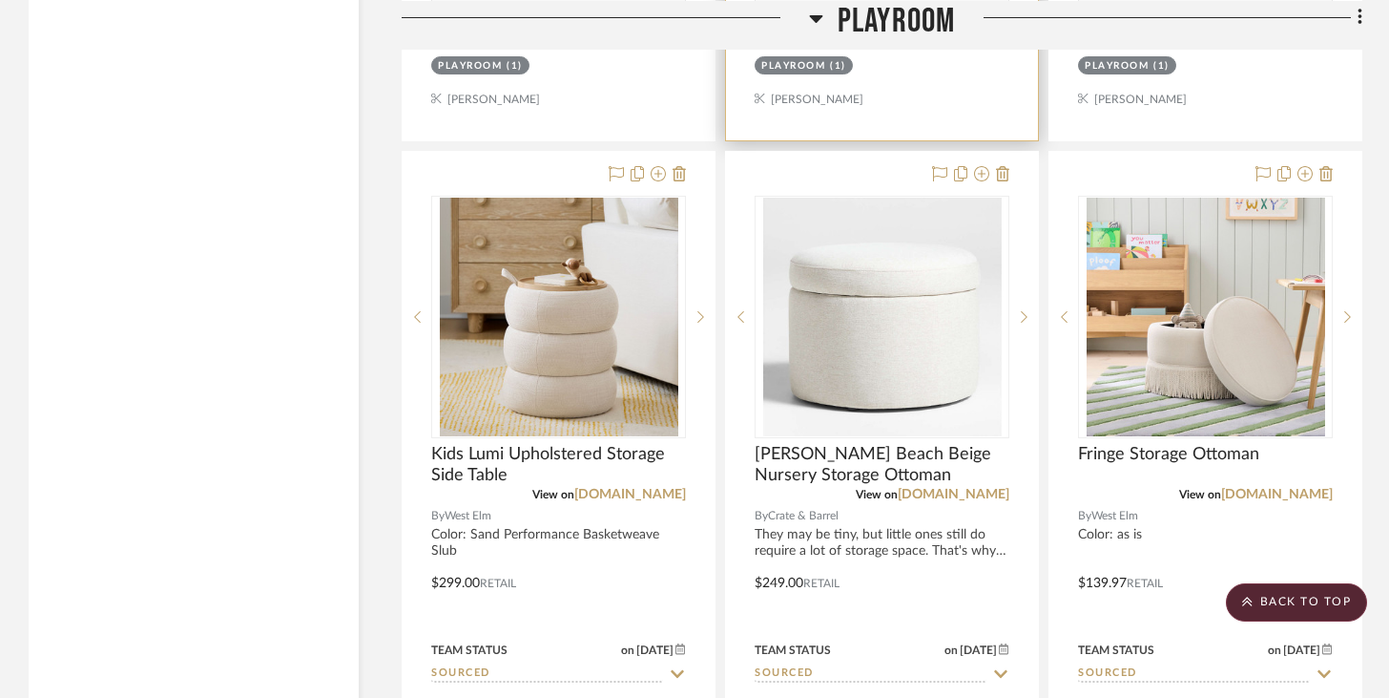
scroll to position [3781, 0]
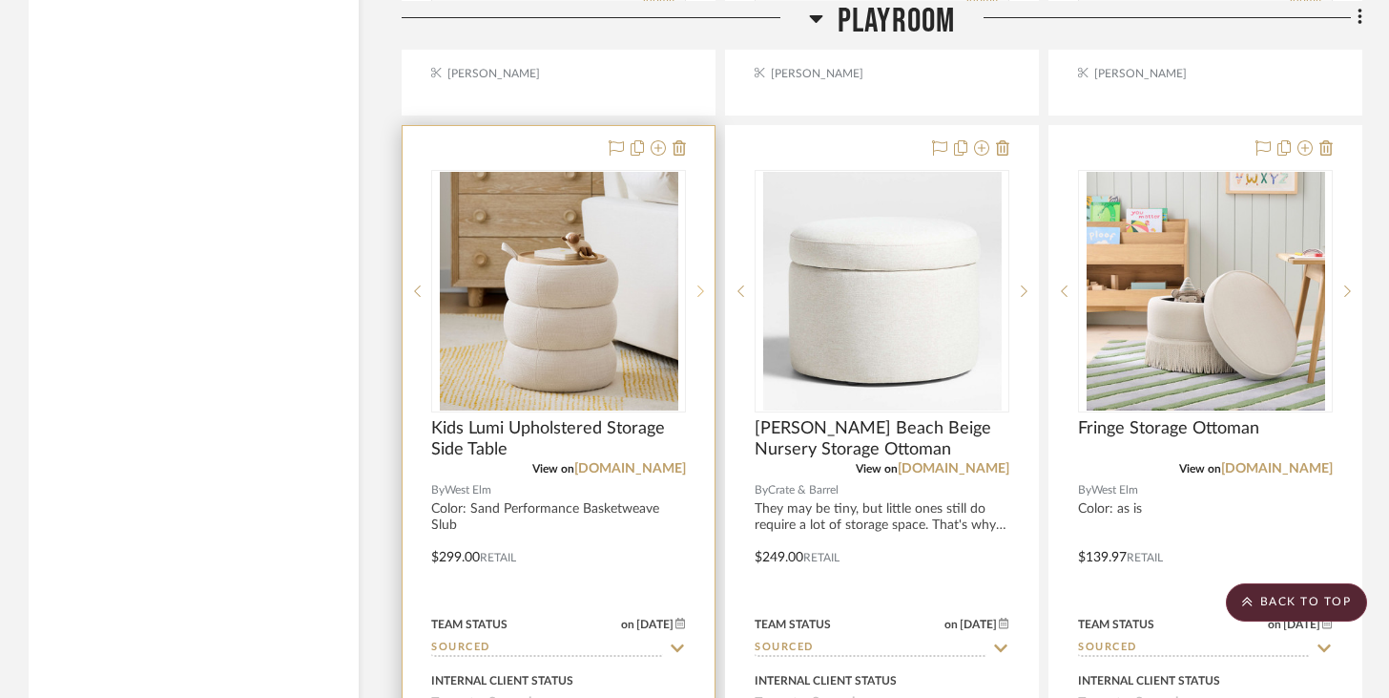
click at [705, 286] on sr-next-btn at bounding box center [700, 290] width 29 height 13
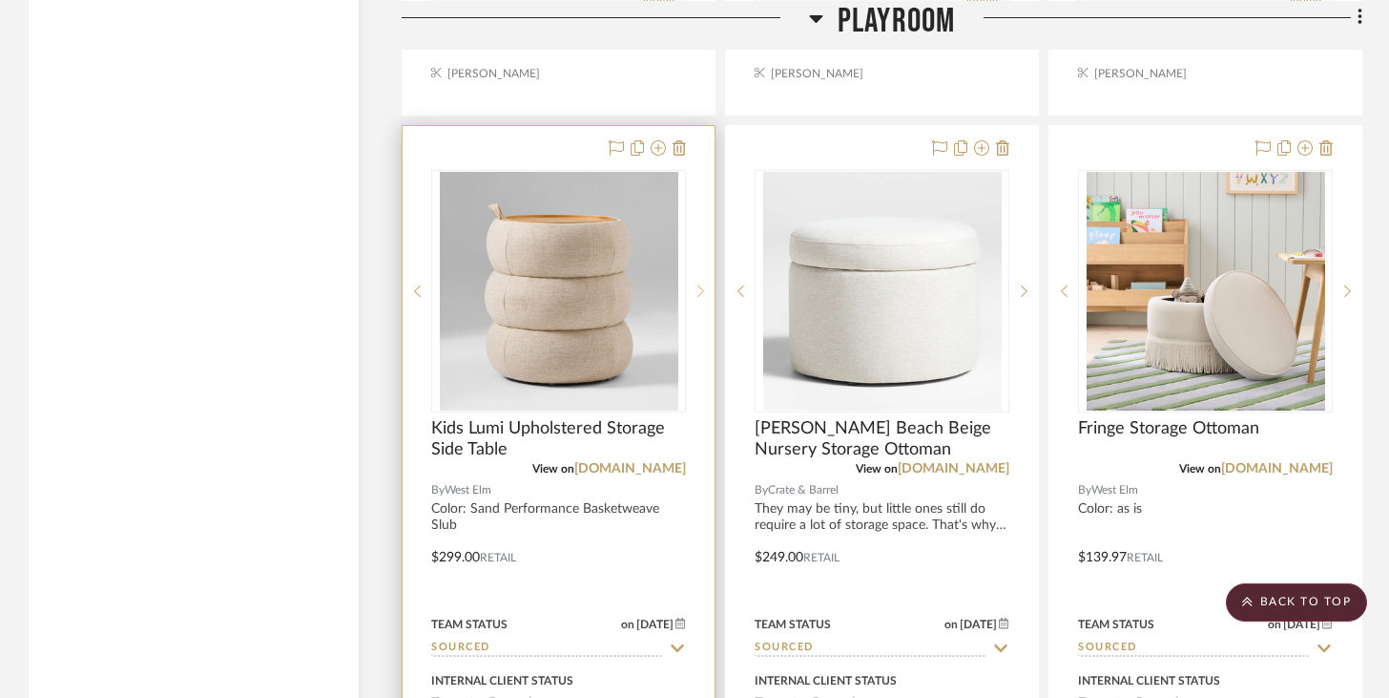
click at [705, 286] on sr-next-btn at bounding box center [700, 290] width 29 height 13
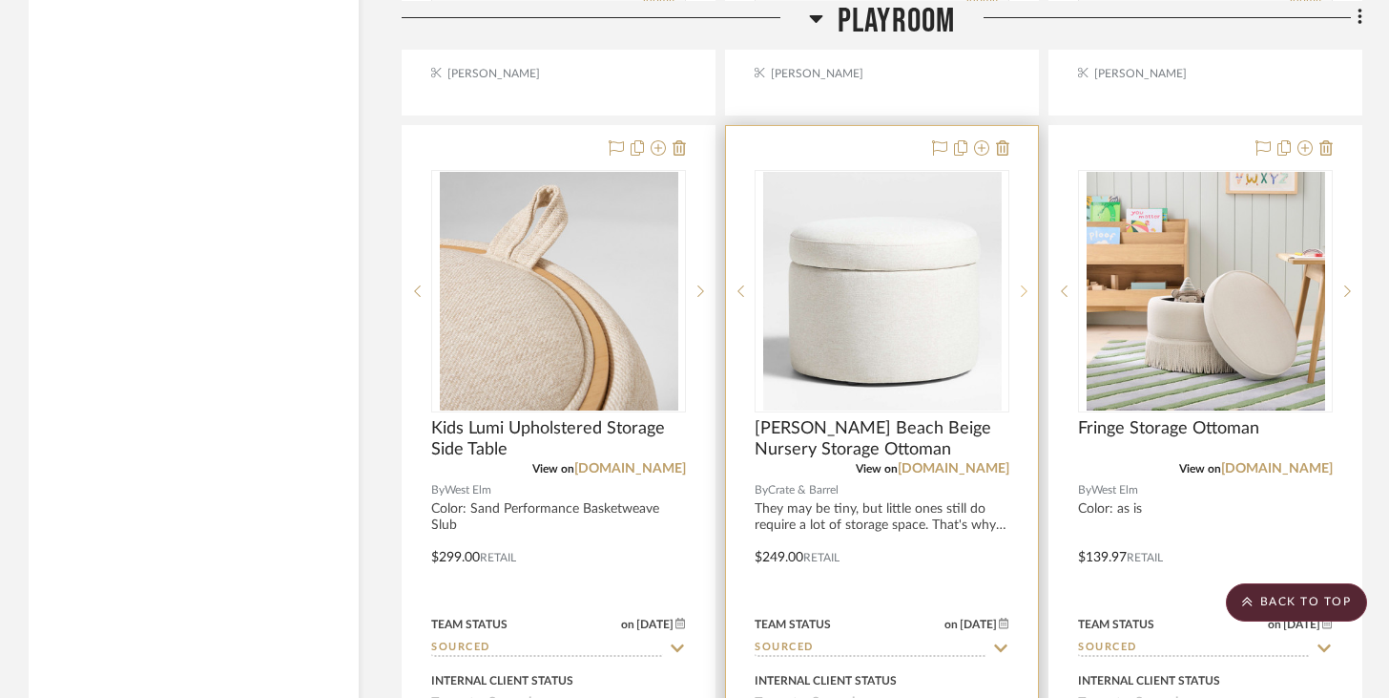
click at [1036, 286] on sr-next-btn at bounding box center [1024, 290] width 29 height 13
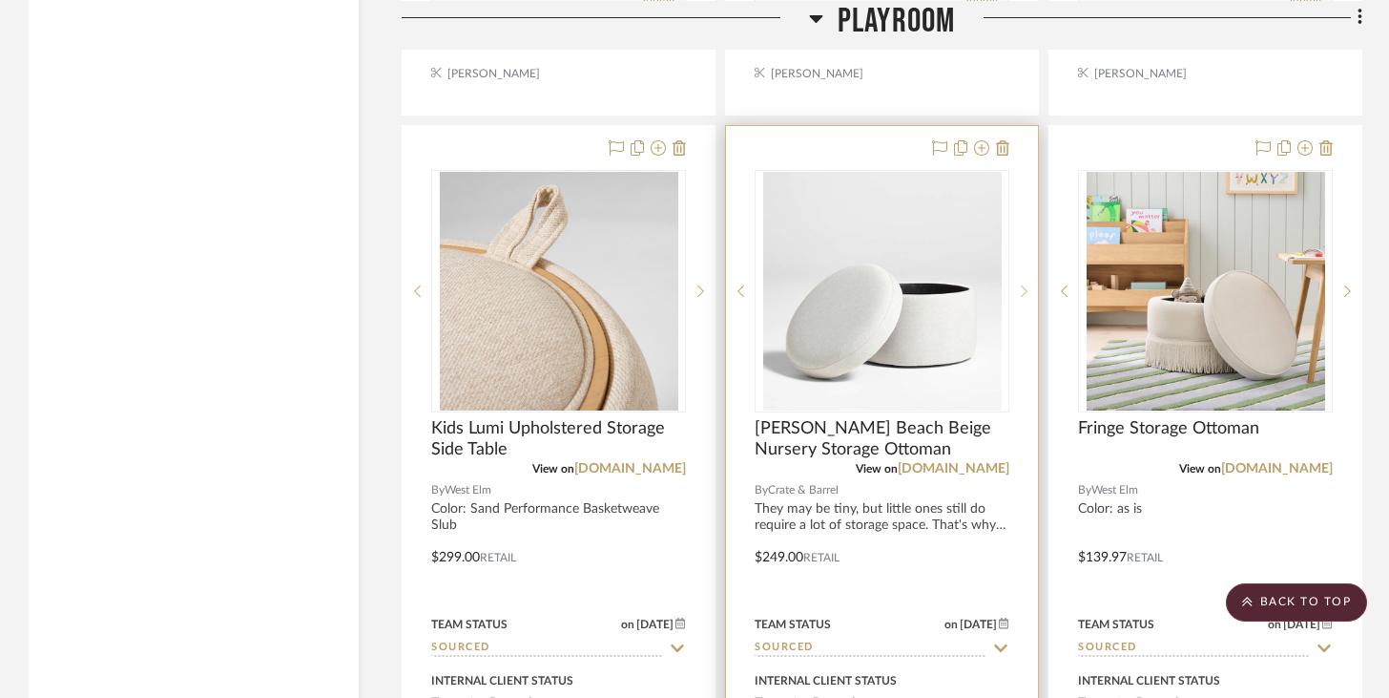
click at [1036, 286] on sr-next-btn at bounding box center [1024, 290] width 29 height 13
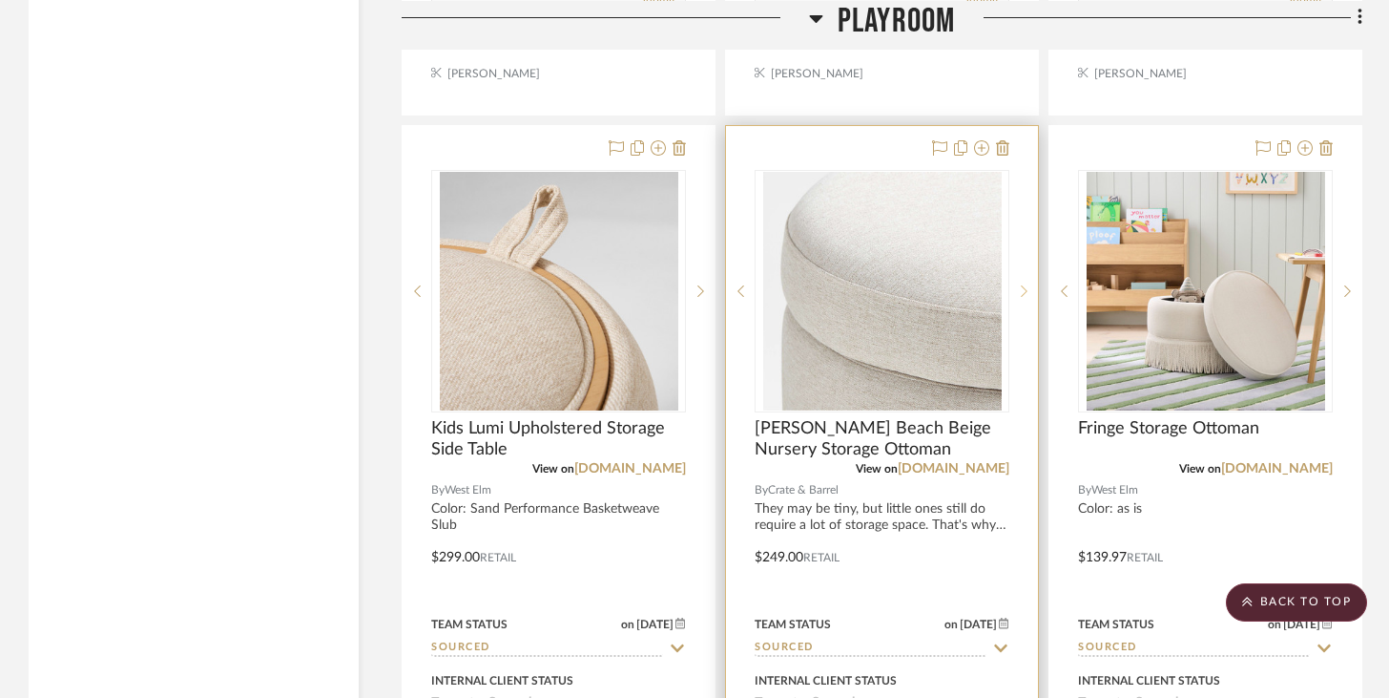
click at [1036, 286] on sr-next-btn at bounding box center [1024, 290] width 29 height 13
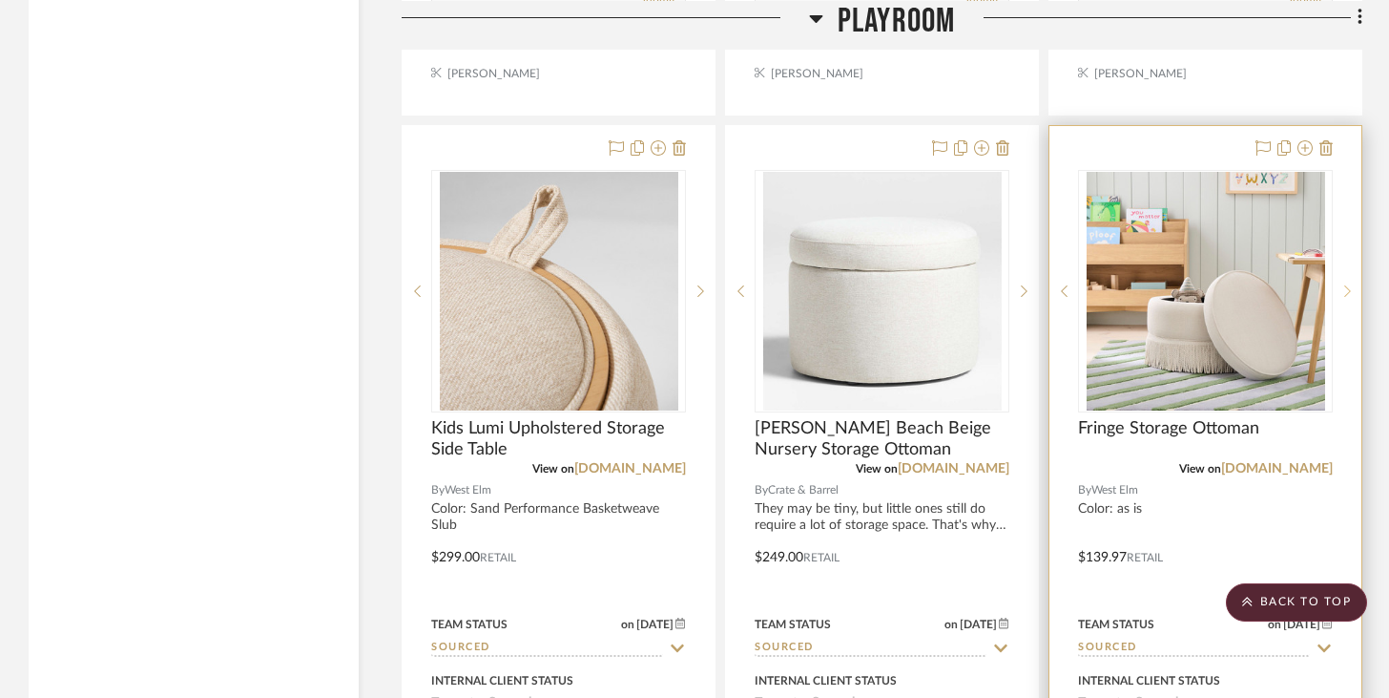
click at [1354, 296] on div at bounding box center [1347, 291] width 29 height 242
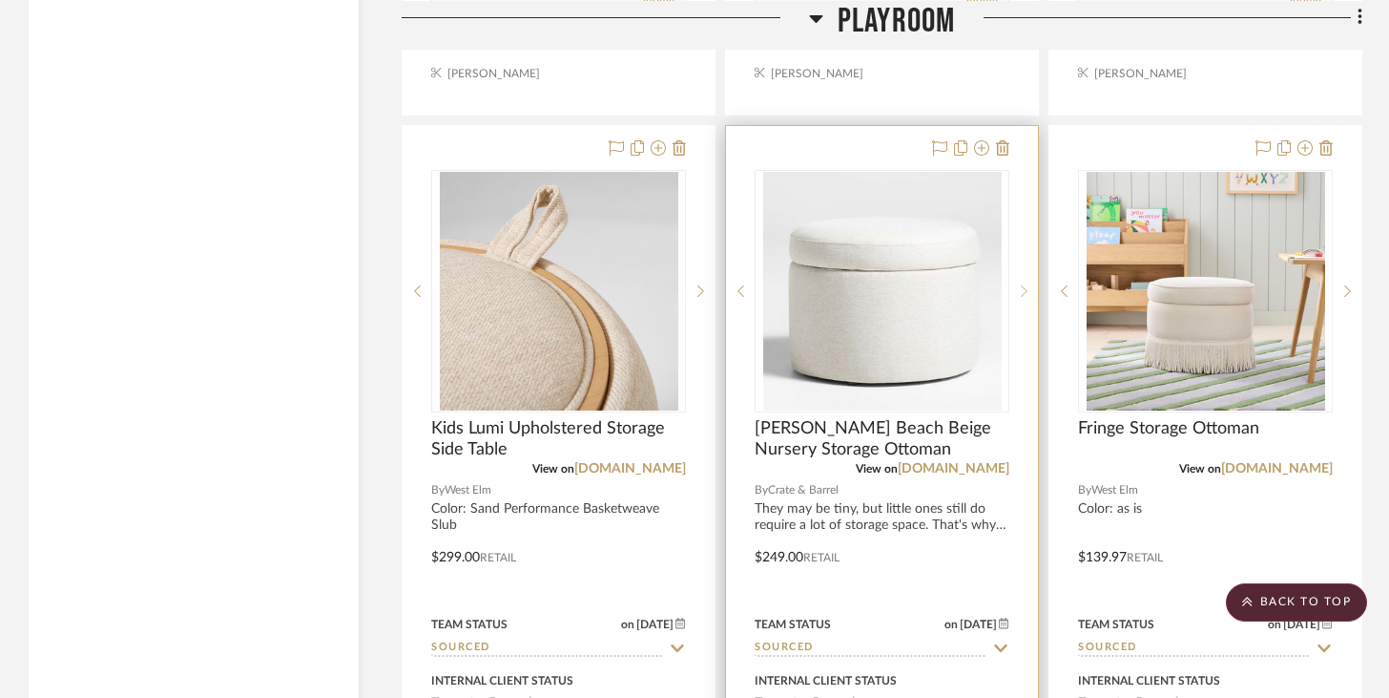
click at [1022, 284] on icon at bounding box center [1024, 290] width 7 height 13
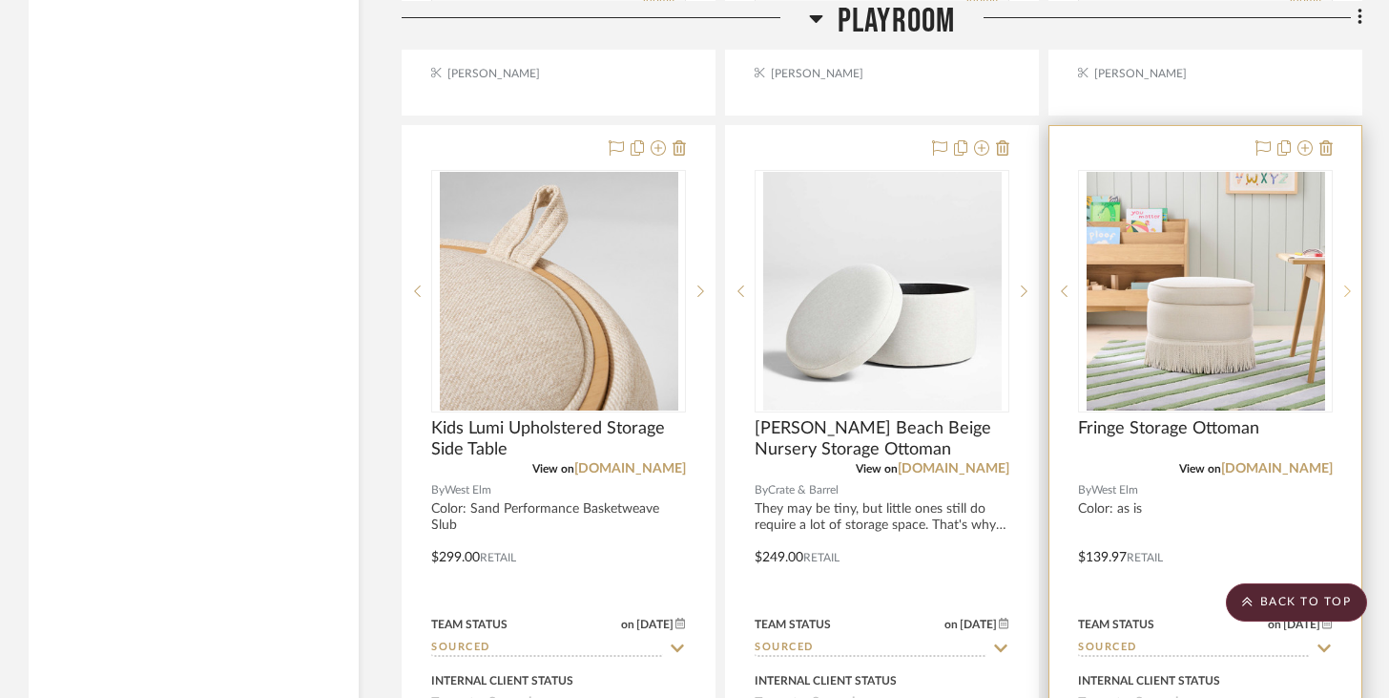
click at [1345, 277] on div at bounding box center [1347, 291] width 29 height 242
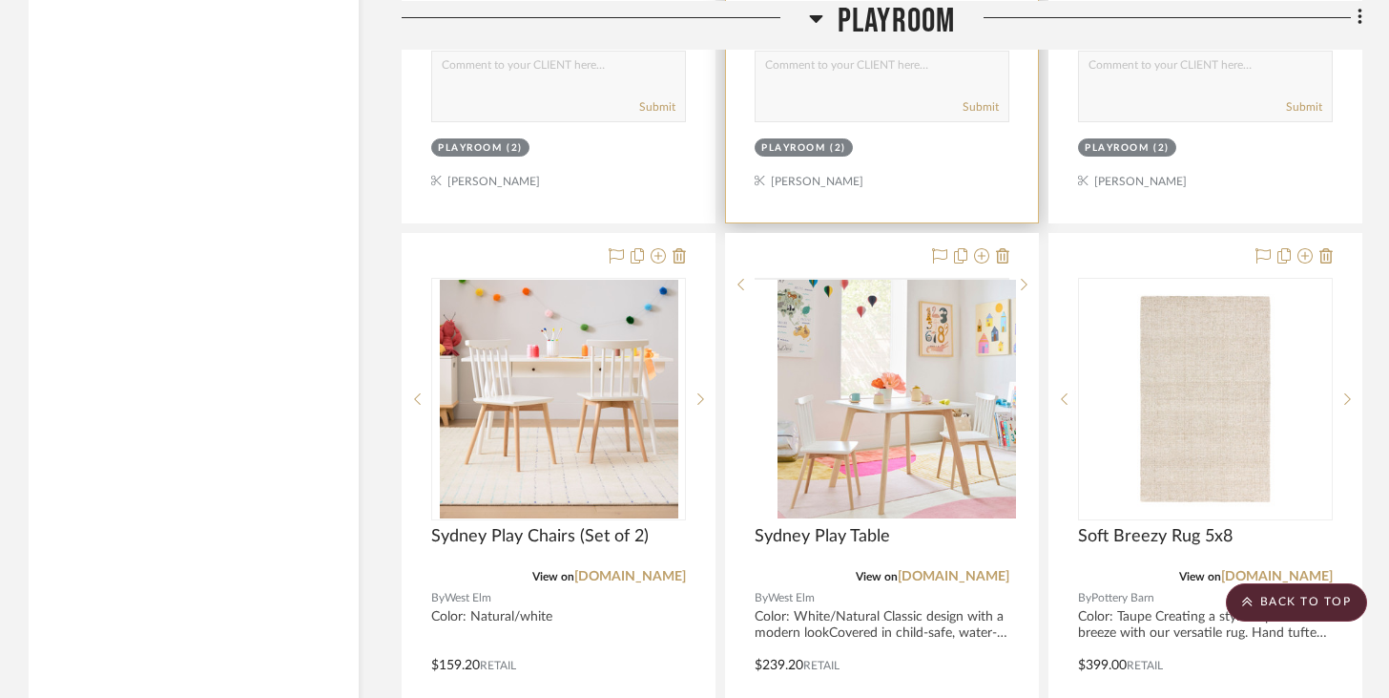
scroll to position [4572, 0]
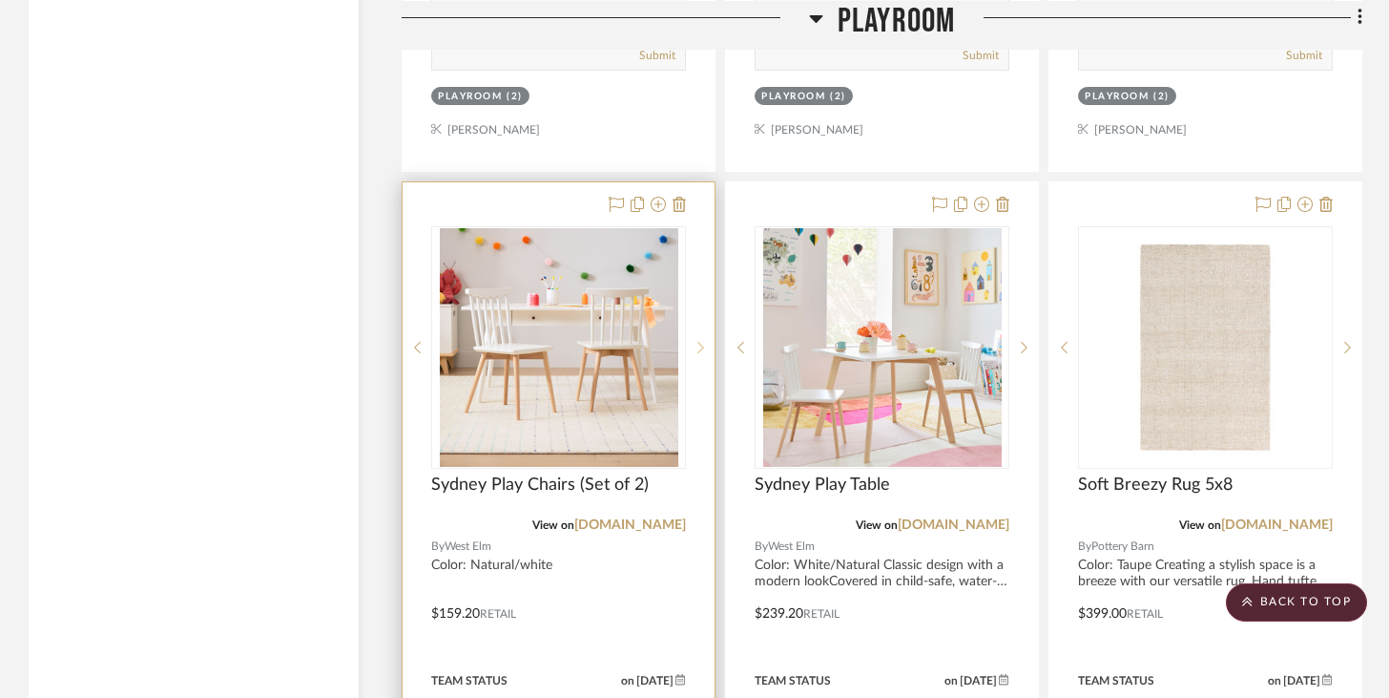
click at [701, 342] on icon at bounding box center [701, 347] width 7 height 11
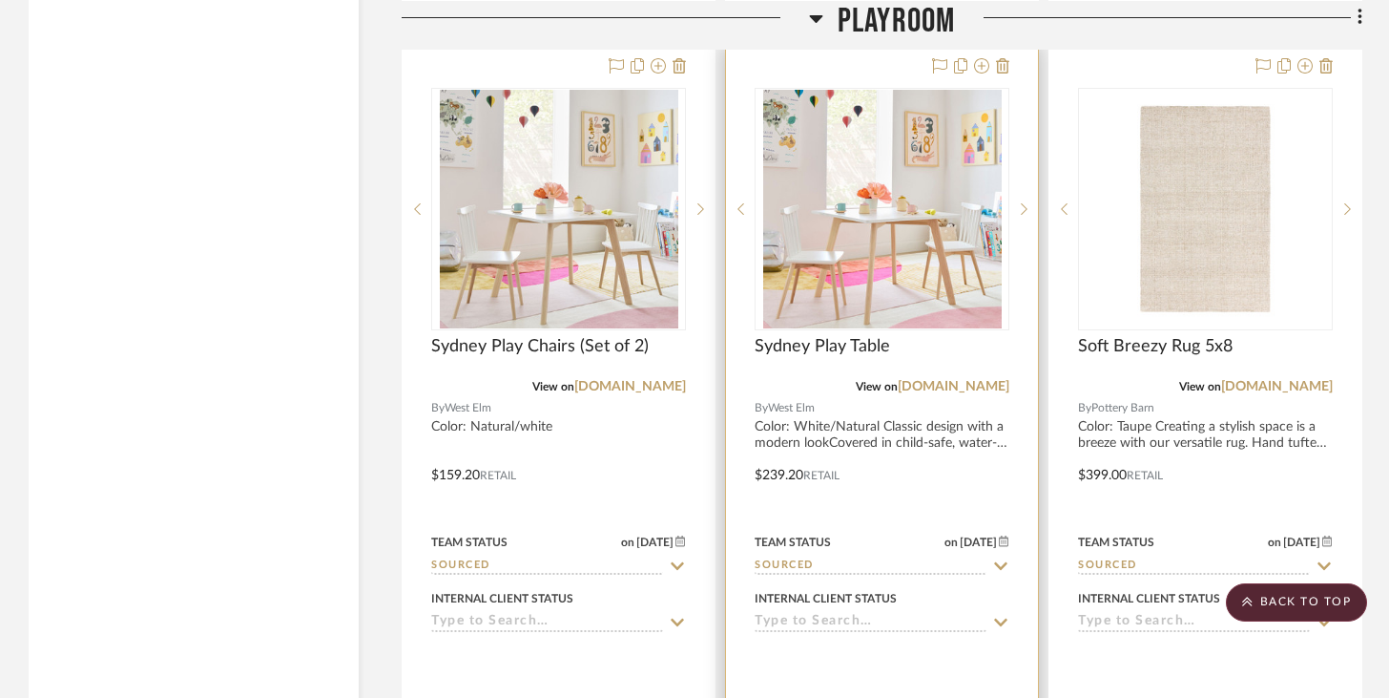
scroll to position [4711, 0]
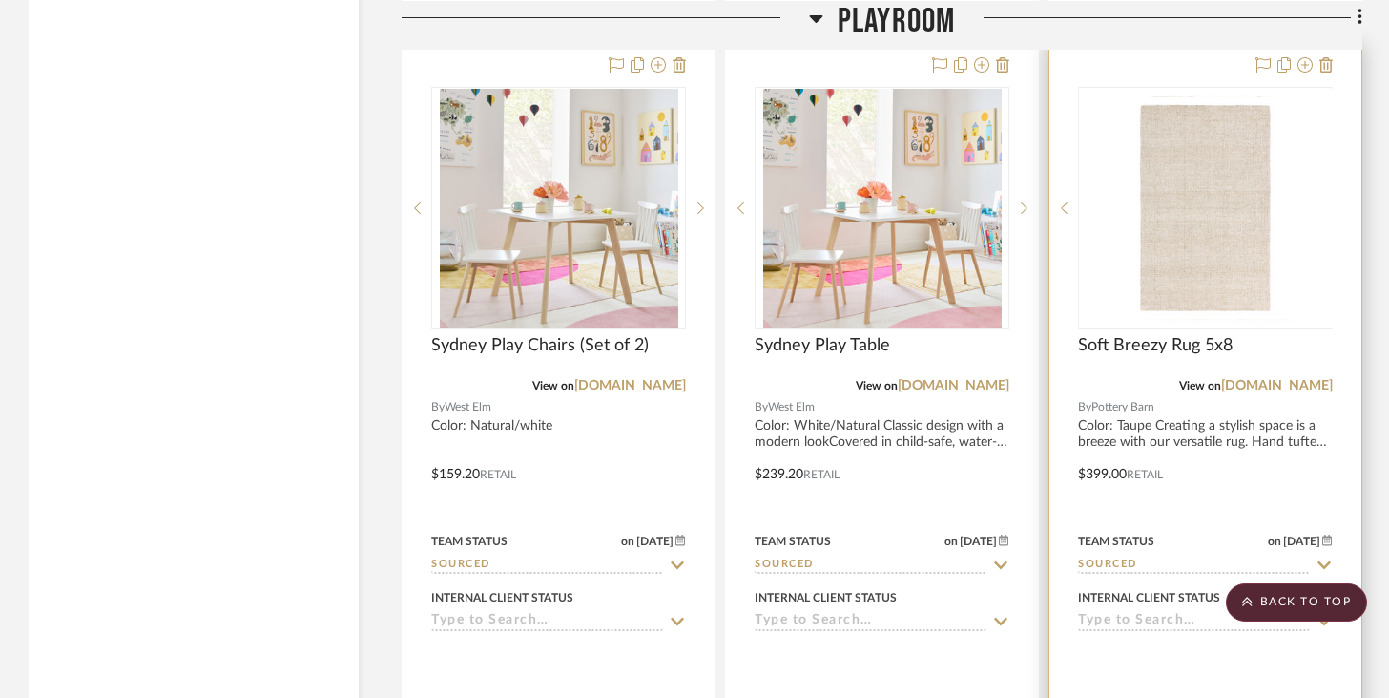
click at [1353, 194] on div at bounding box center [1347, 208] width 29 height 242
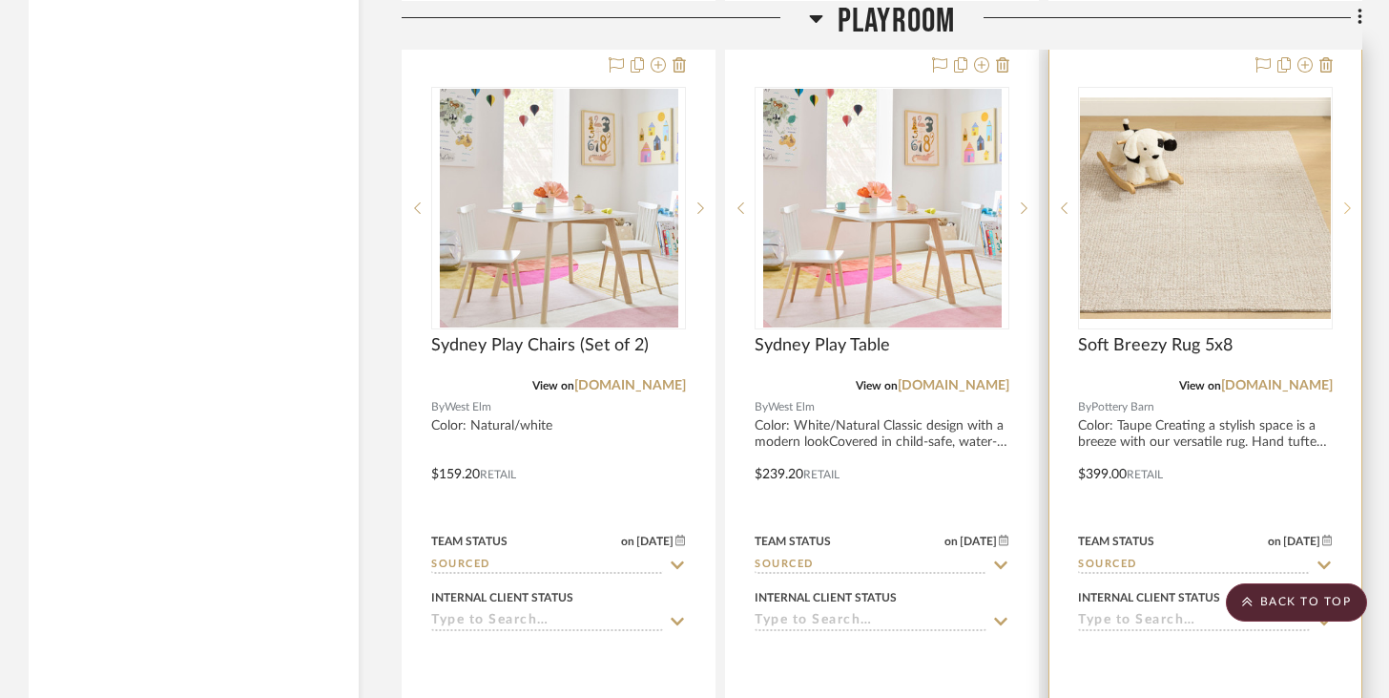
click at [1353, 195] on div at bounding box center [1347, 208] width 29 height 242
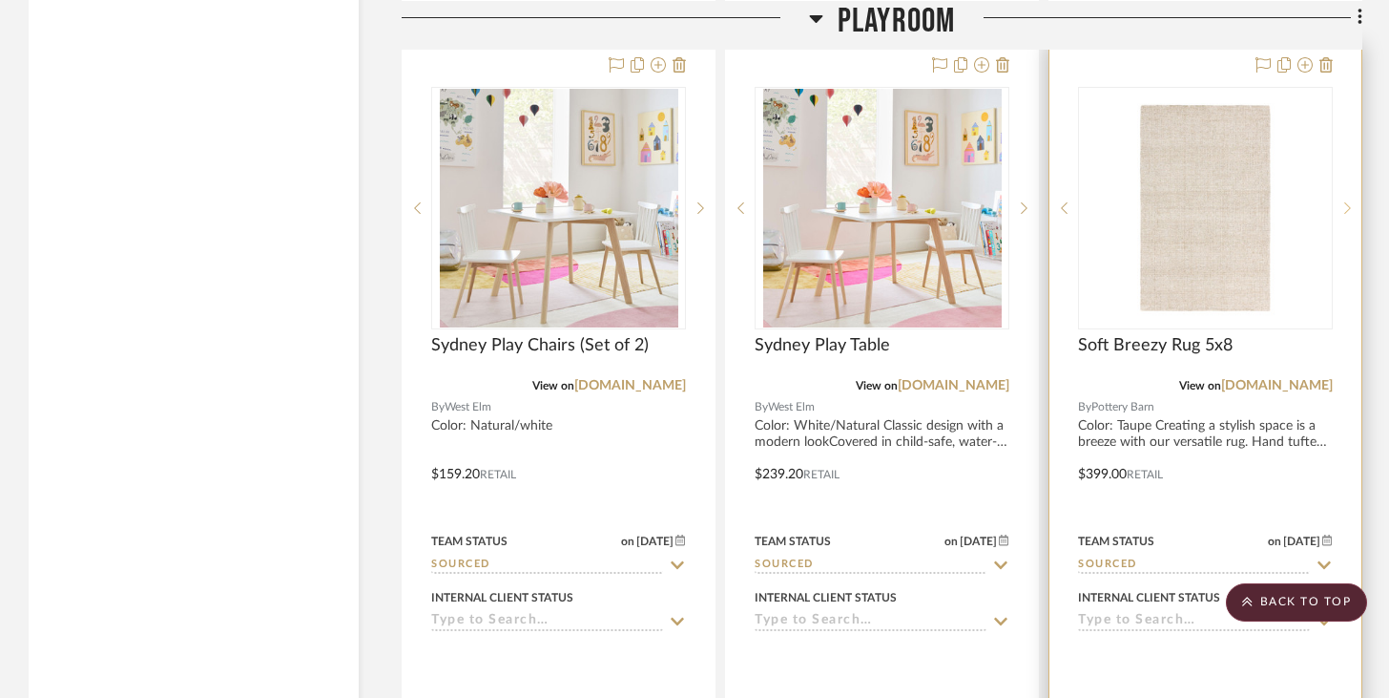
click at [1353, 195] on div at bounding box center [1347, 208] width 29 height 242
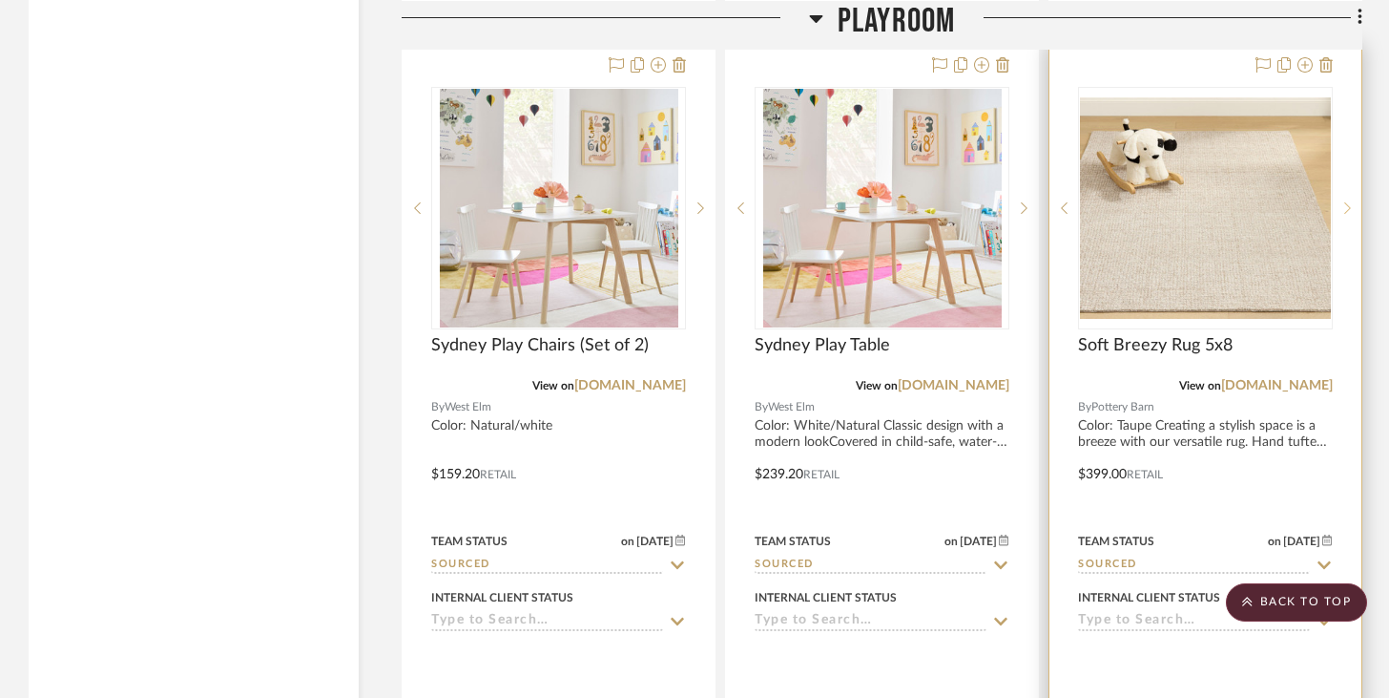
click at [1353, 195] on div at bounding box center [1347, 208] width 29 height 242
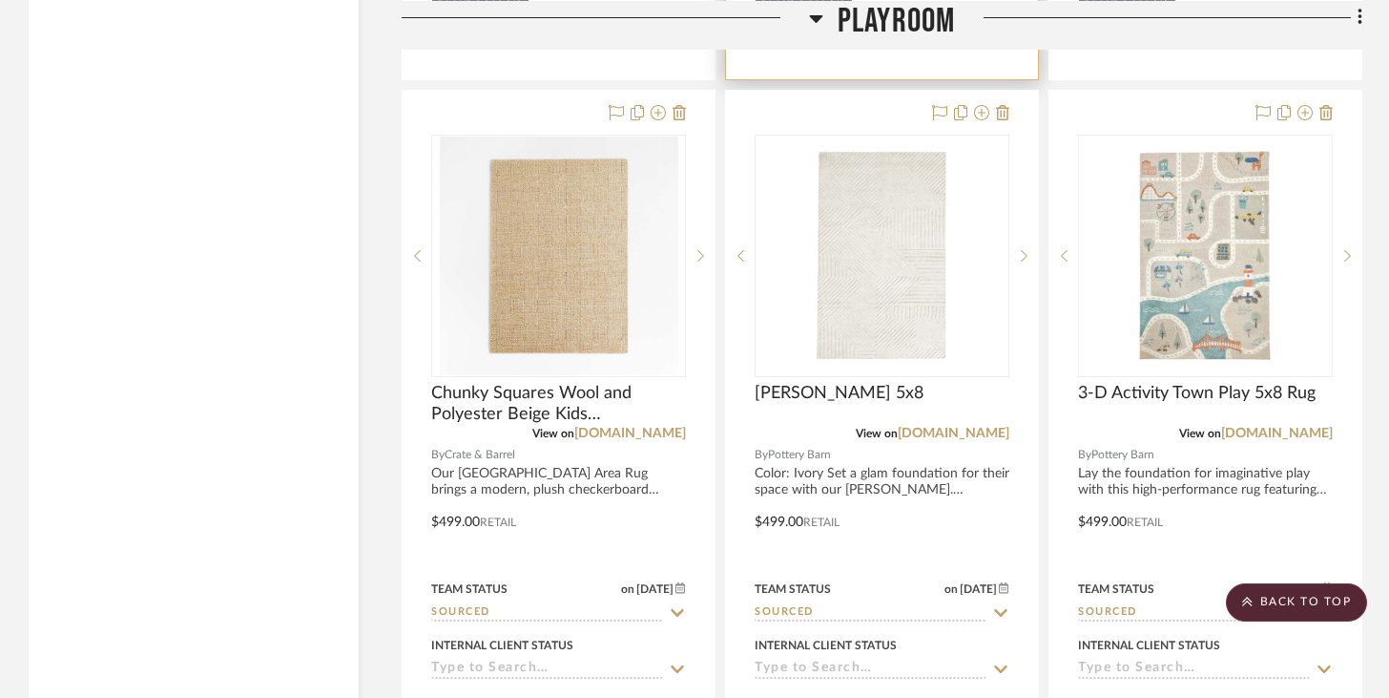
scroll to position [5514, 0]
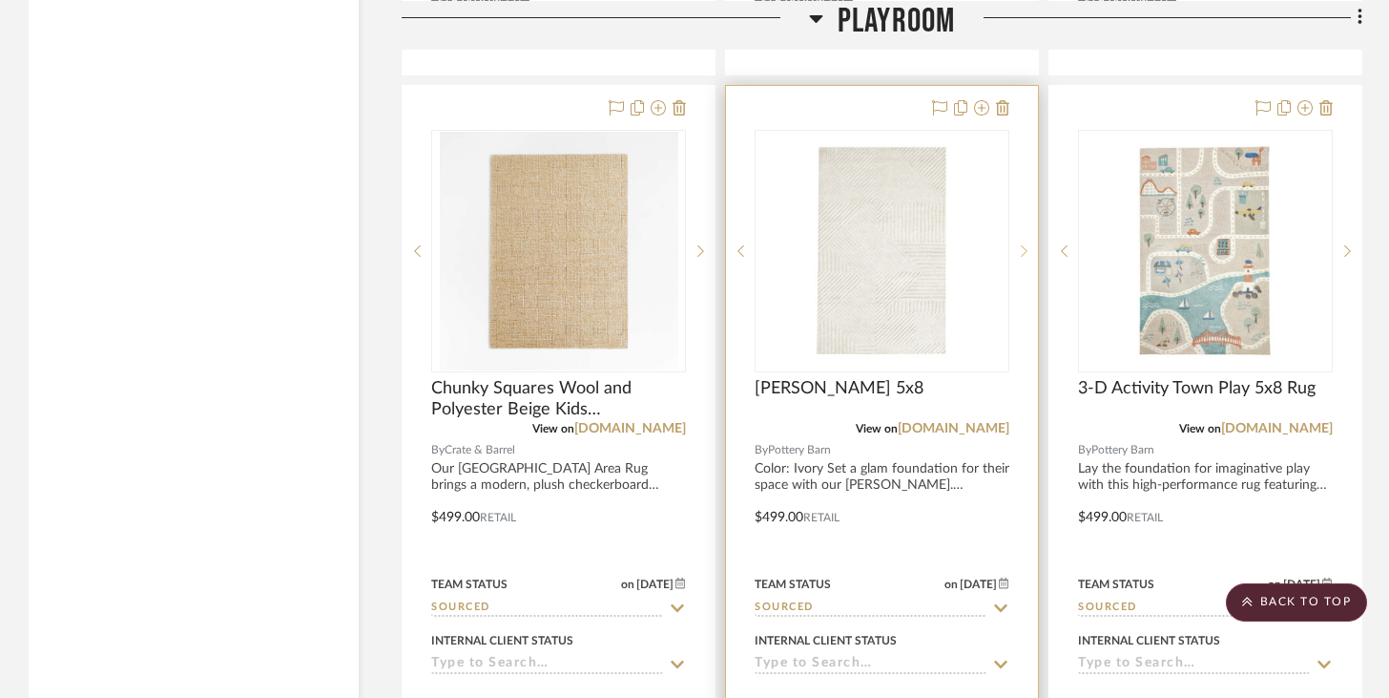
click at [1024, 244] on icon at bounding box center [1024, 250] width 7 height 13
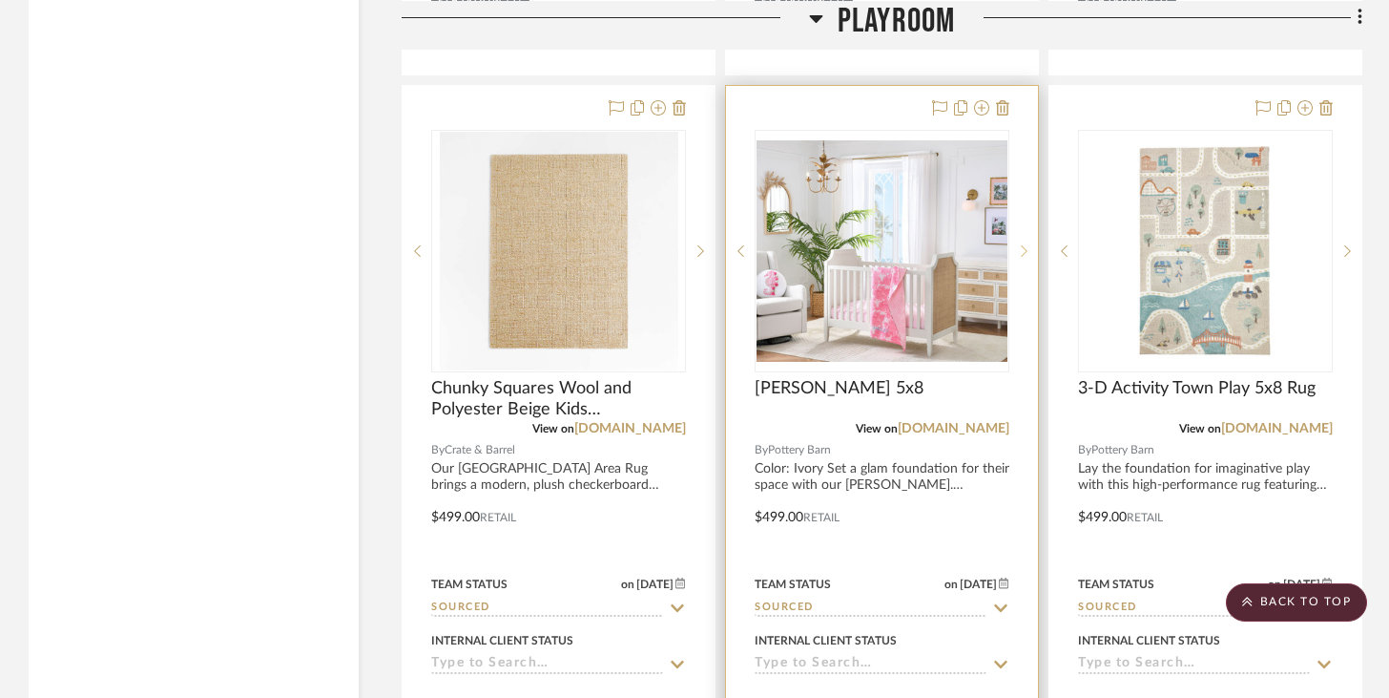
click at [1024, 244] on icon at bounding box center [1024, 250] width 7 height 13
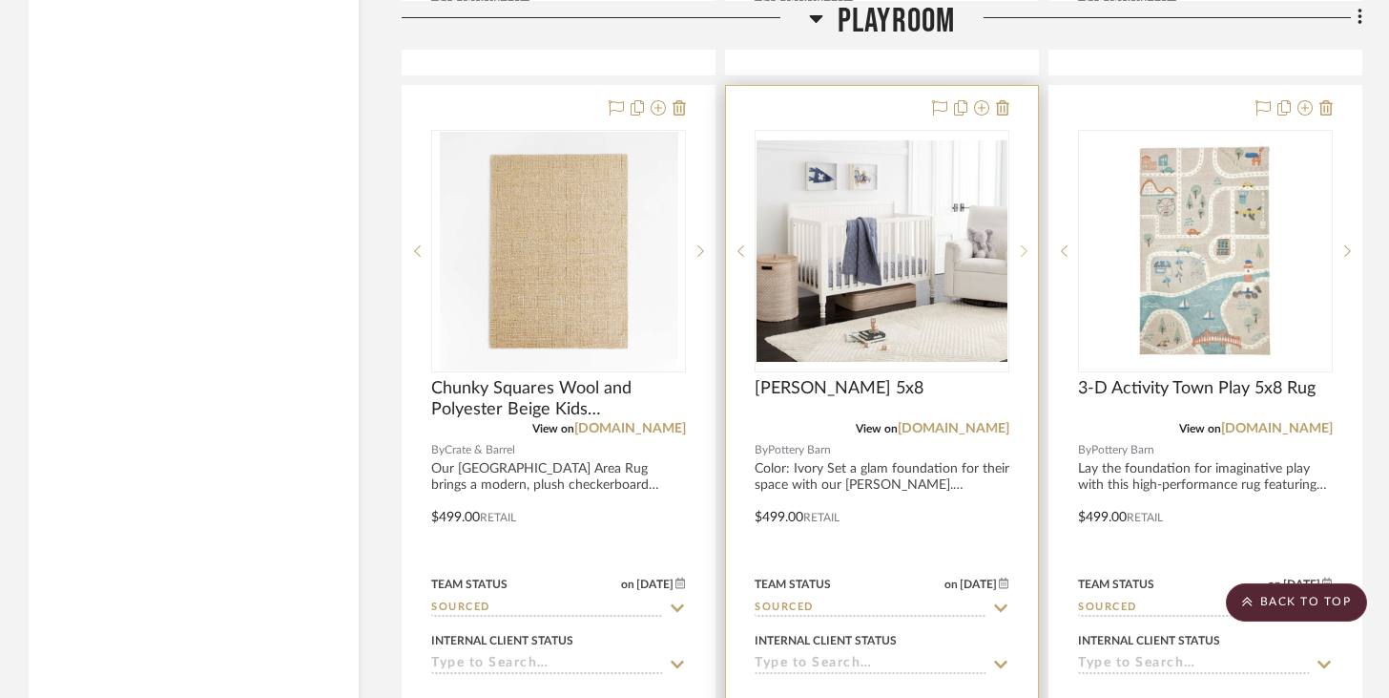
click at [1024, 244] on icon at bounding box center [1024, 250] width 7 height 13
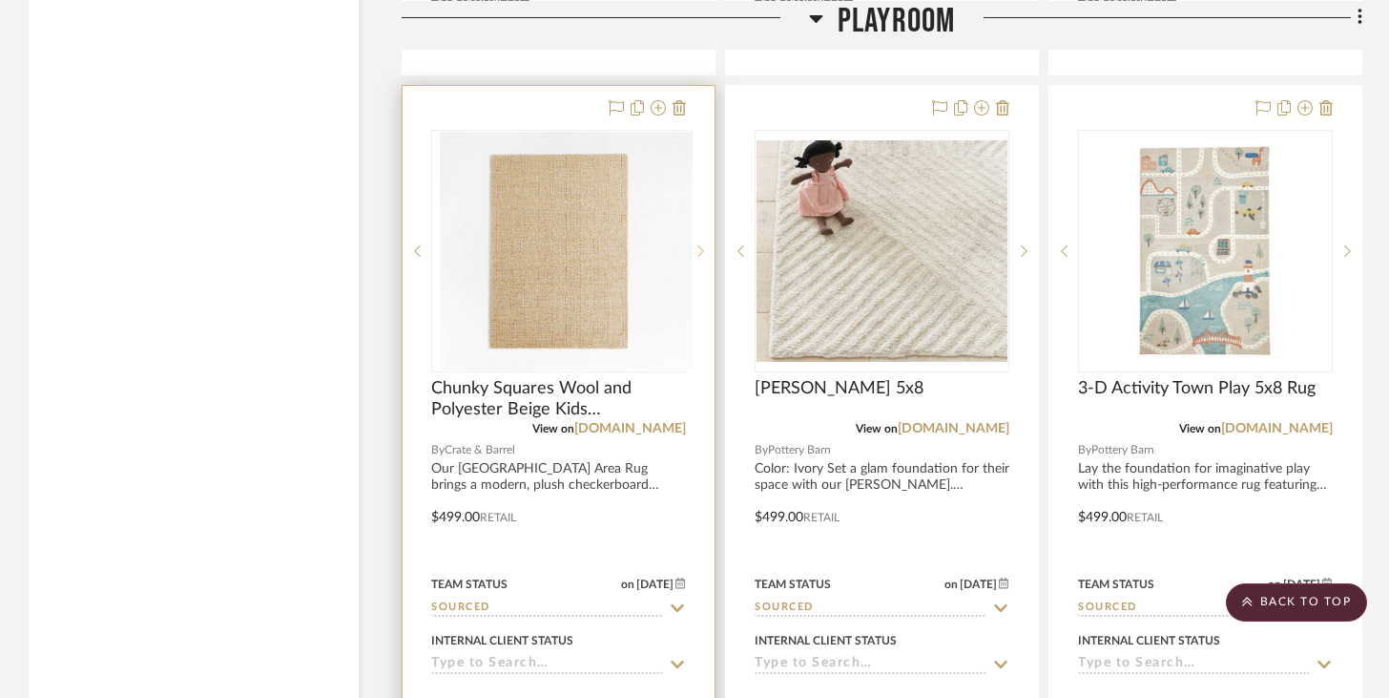
click at [697, 255] on div at bounding box center [700, 251] width 29 height 242
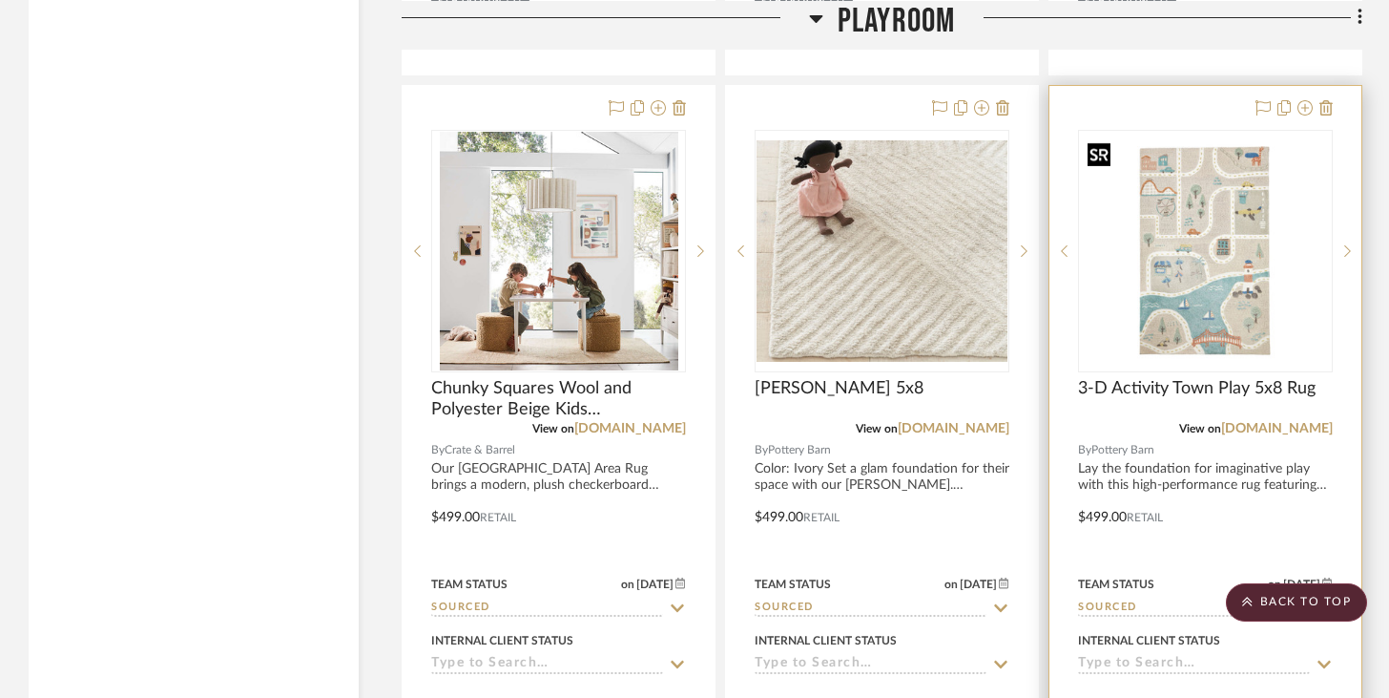
click at [1231, 256] on img "0" at bounding box center [1205, 250] width 251 height 221
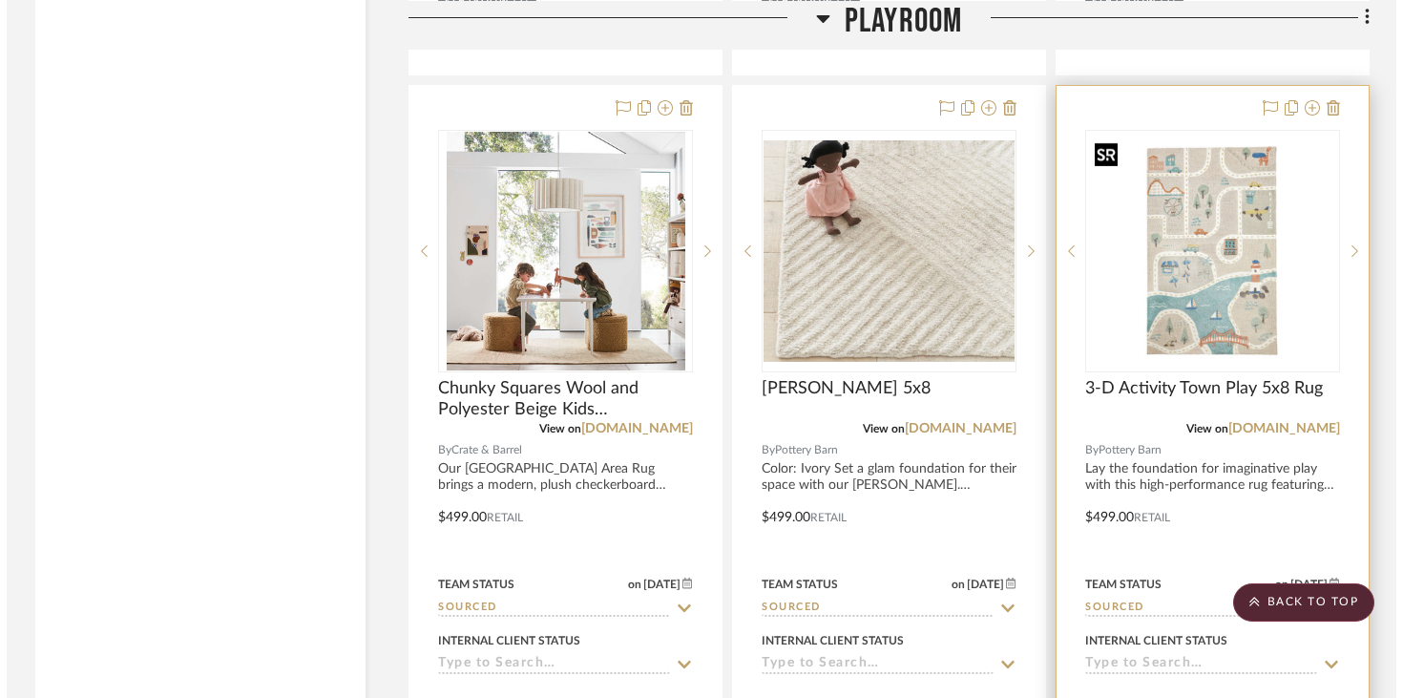
scroll to position [0, 0]
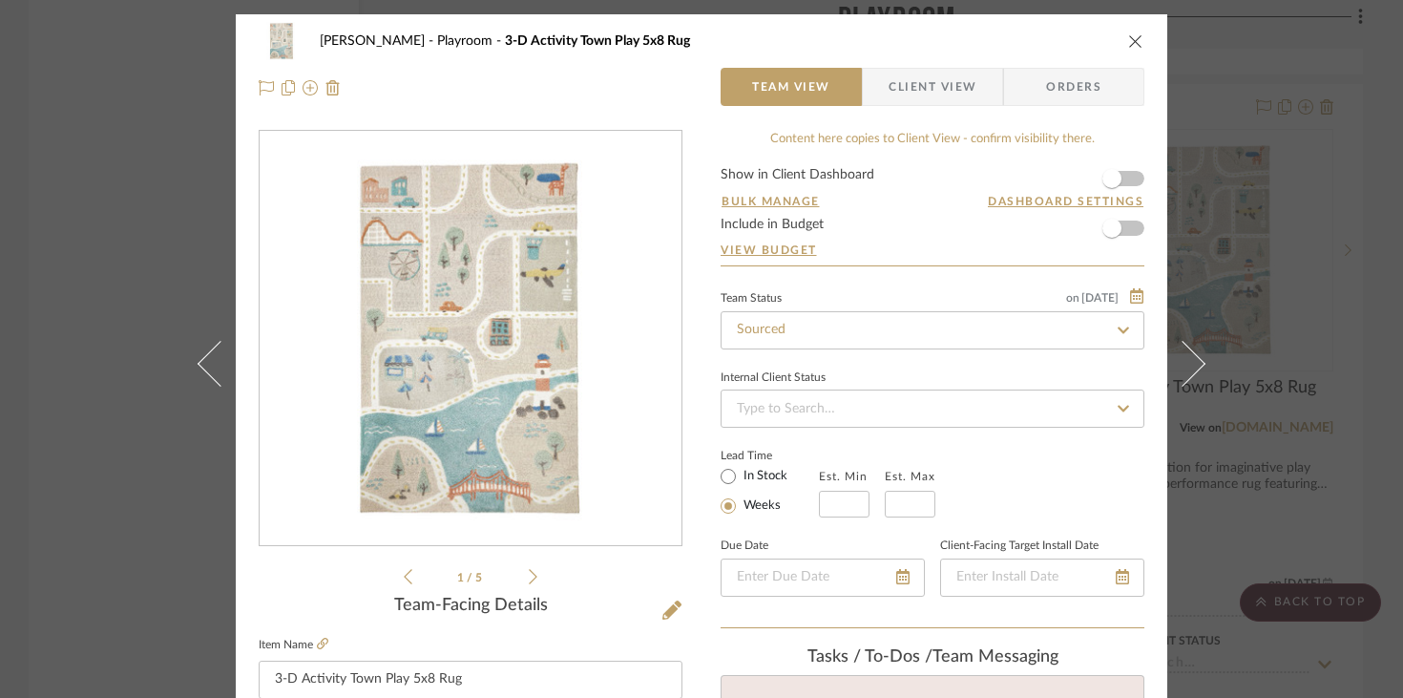
click at [1134, 42] on icon "close" at bounding box center [1135, 40] width 15 height 15
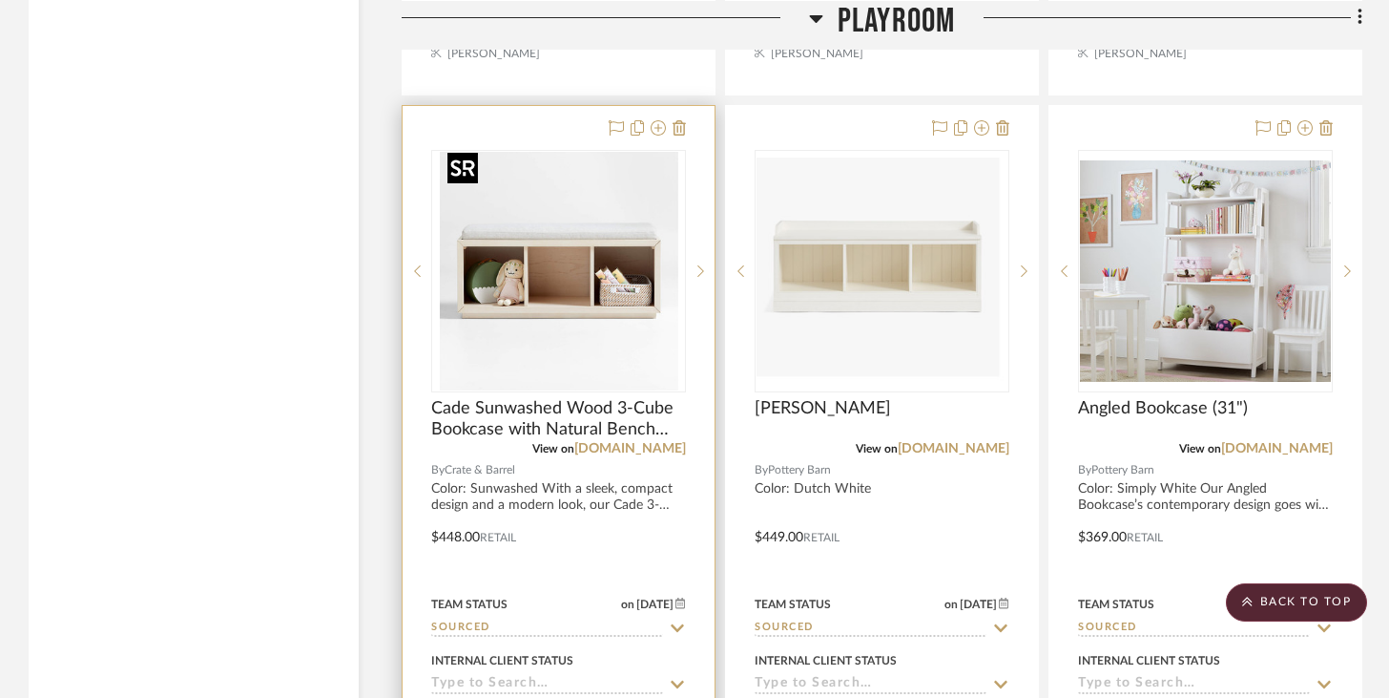
scroll to position [6358, 0]
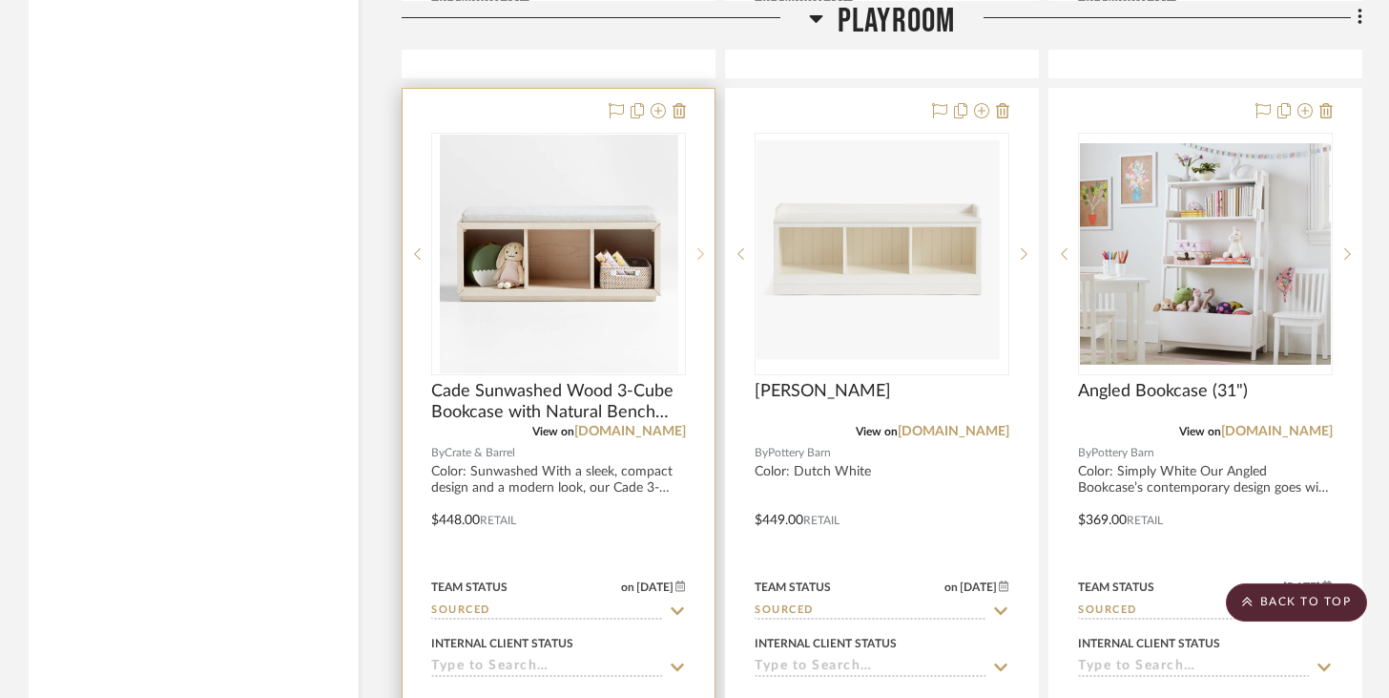
click at [700, 247] on icon at bounding box center [701, 253] width 7 height 13
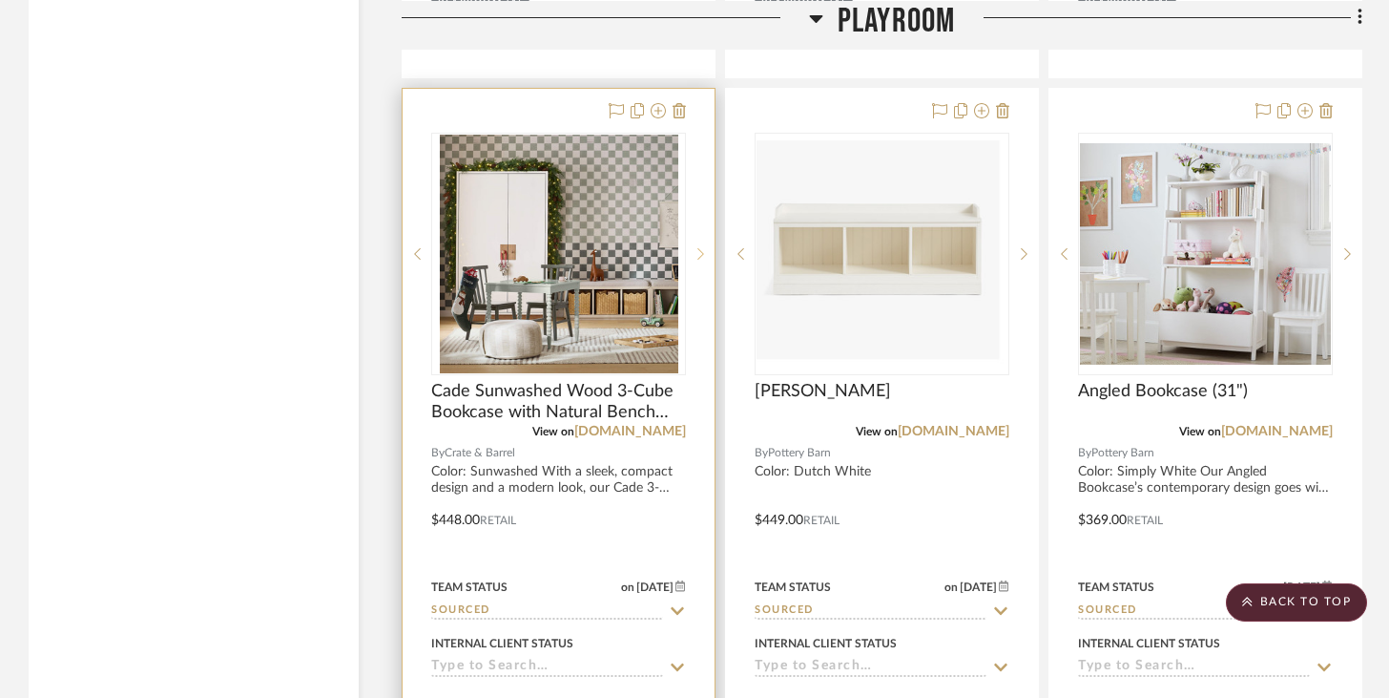
click at [700, 247] on icon at bounding box center [701, 253] width 7 height 13
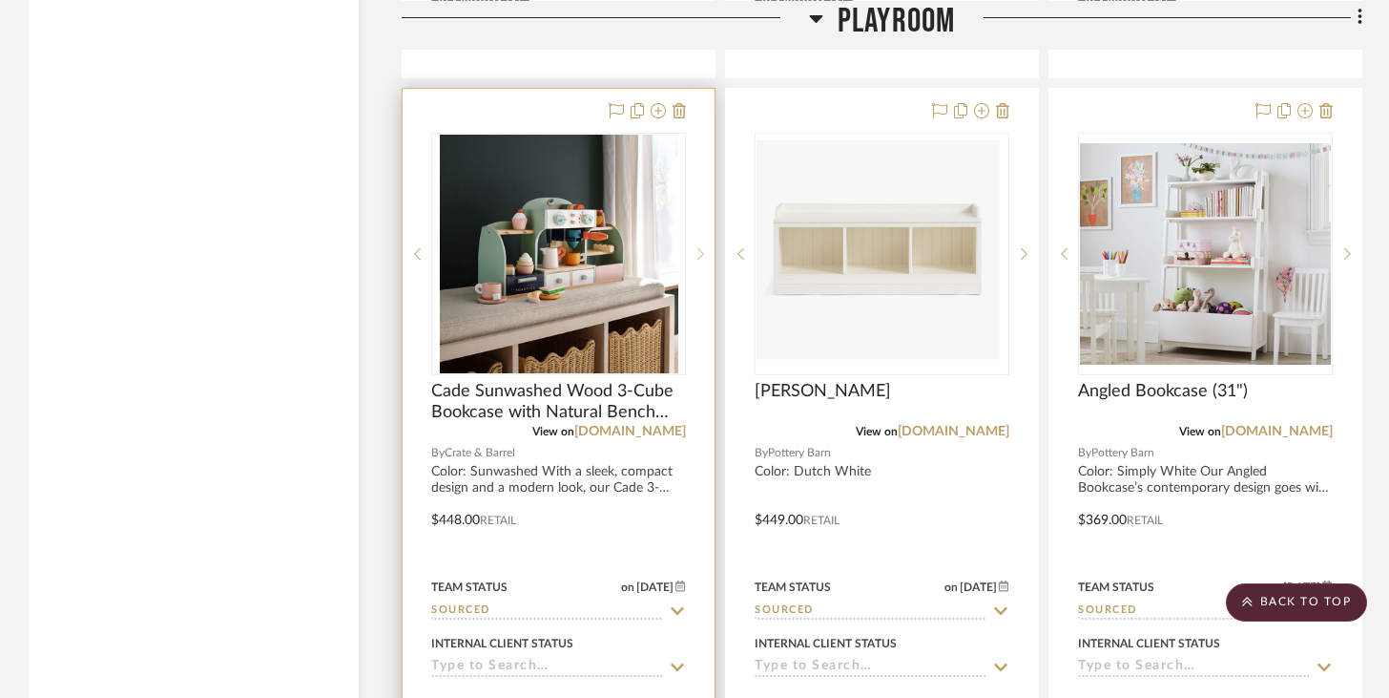
click at [700, 247] on icon at bounding box center [701, 253] width 7 height 13
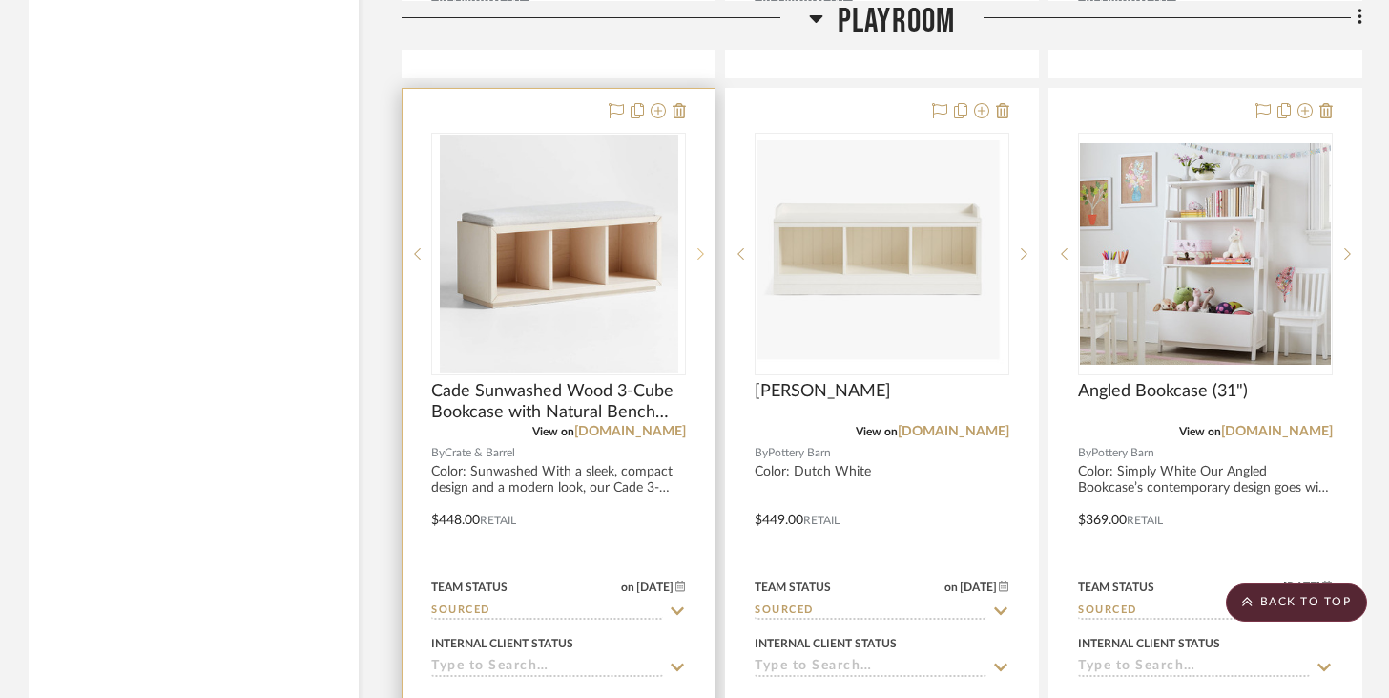
click at [700, 247] on icon at bounding box center [701, 253] width 7 height 13
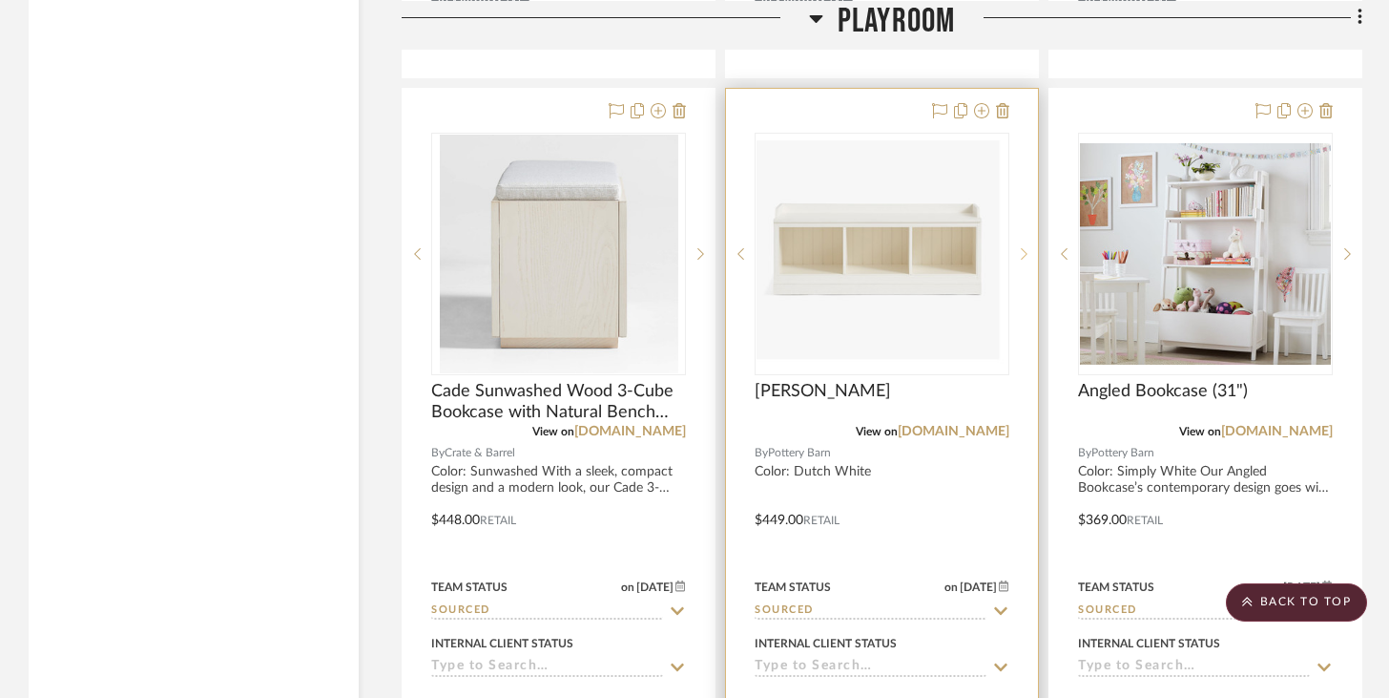
click at [1019, 252] on sr-next-btn at bounding box center [1024, 253] width 29 height 13
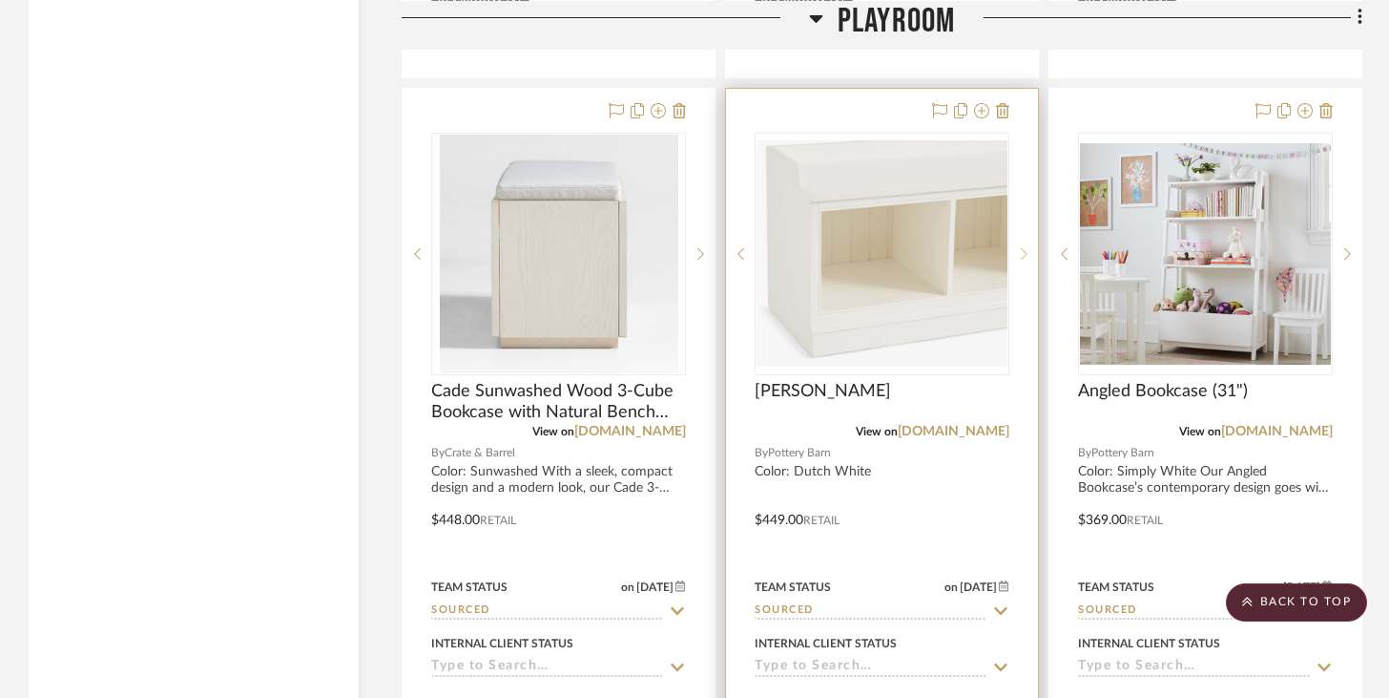
click at [1019, 253] on div at bounding box center [1024, 254] width 29 height 242
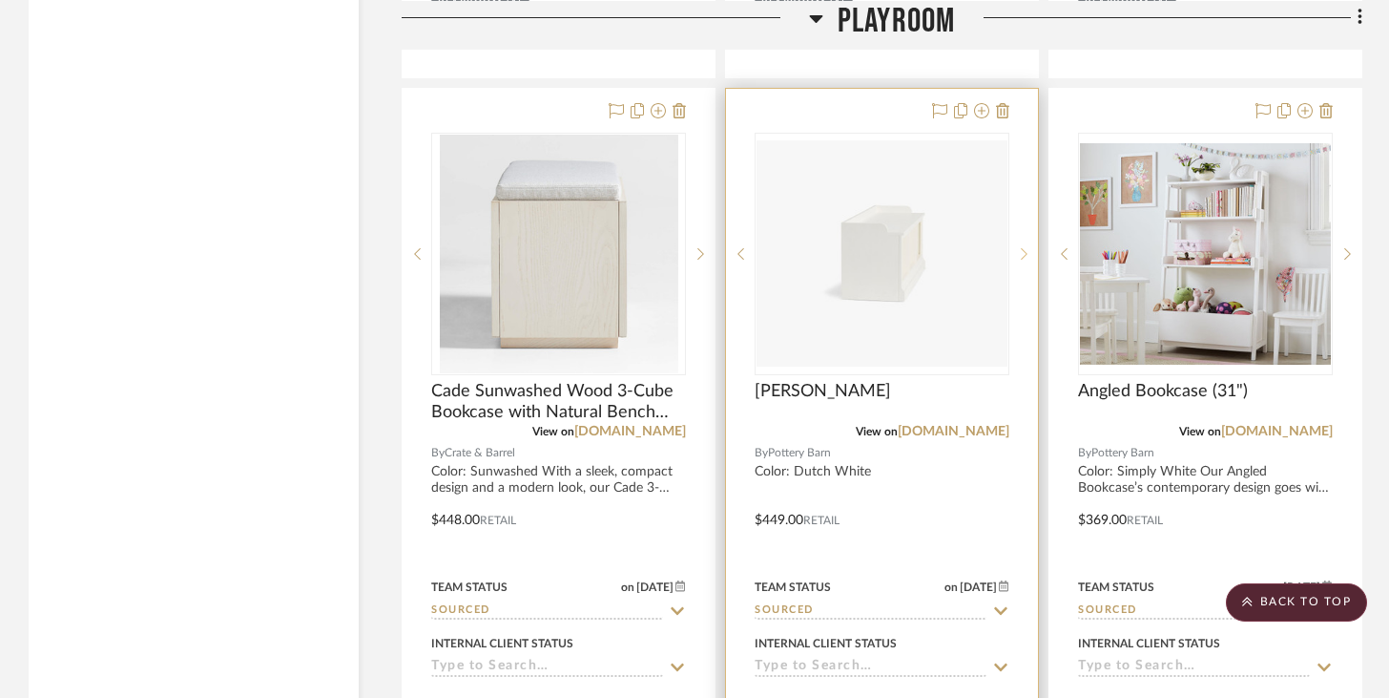
click at [1019, 253] on div at bounding box center [1024, 254] width 29 height 242
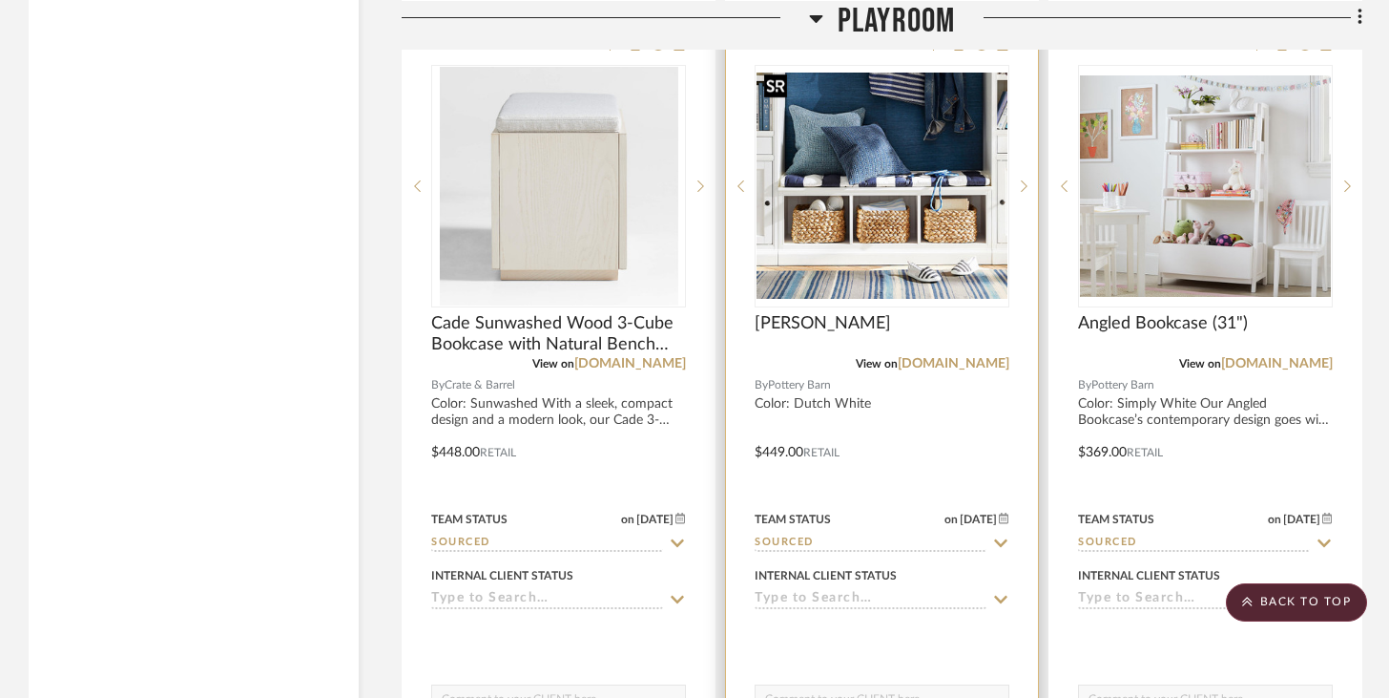
scroll to position [6427, 0]
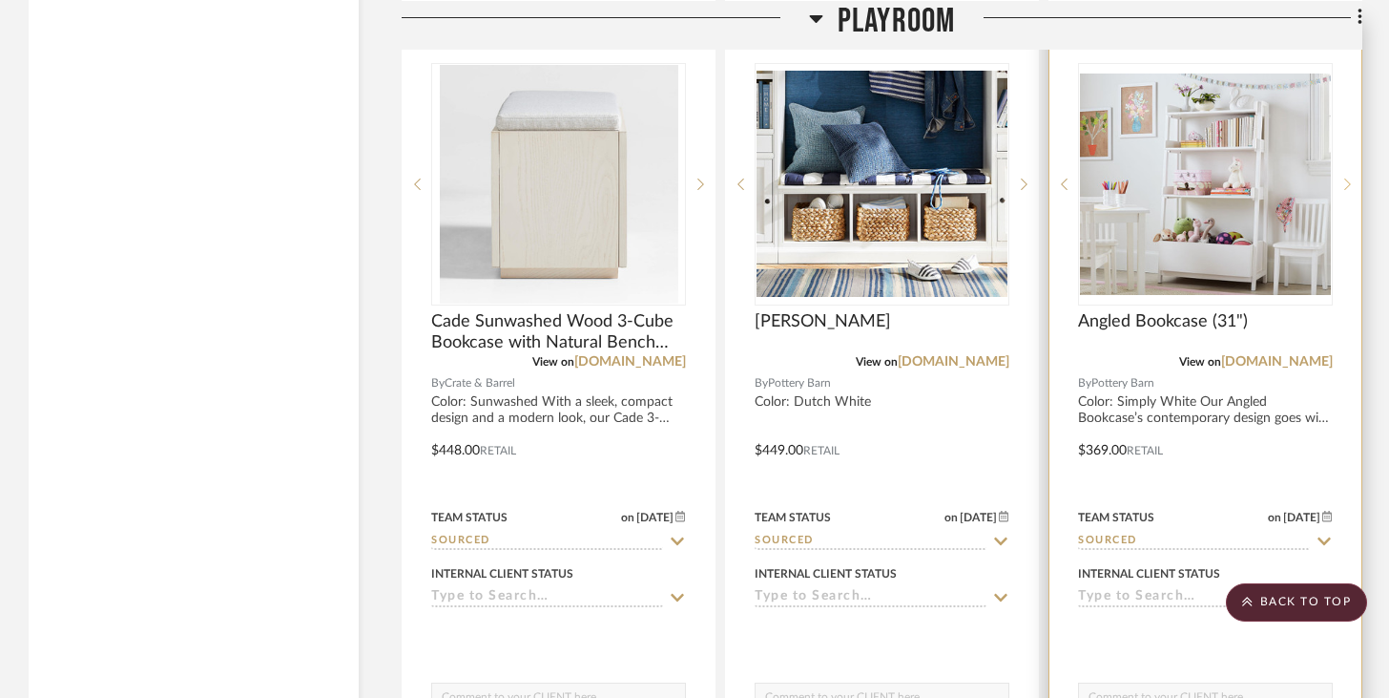
click at [1352, 179] on sr-next-btn at bounding box center [1347, 183] width 29 height 13
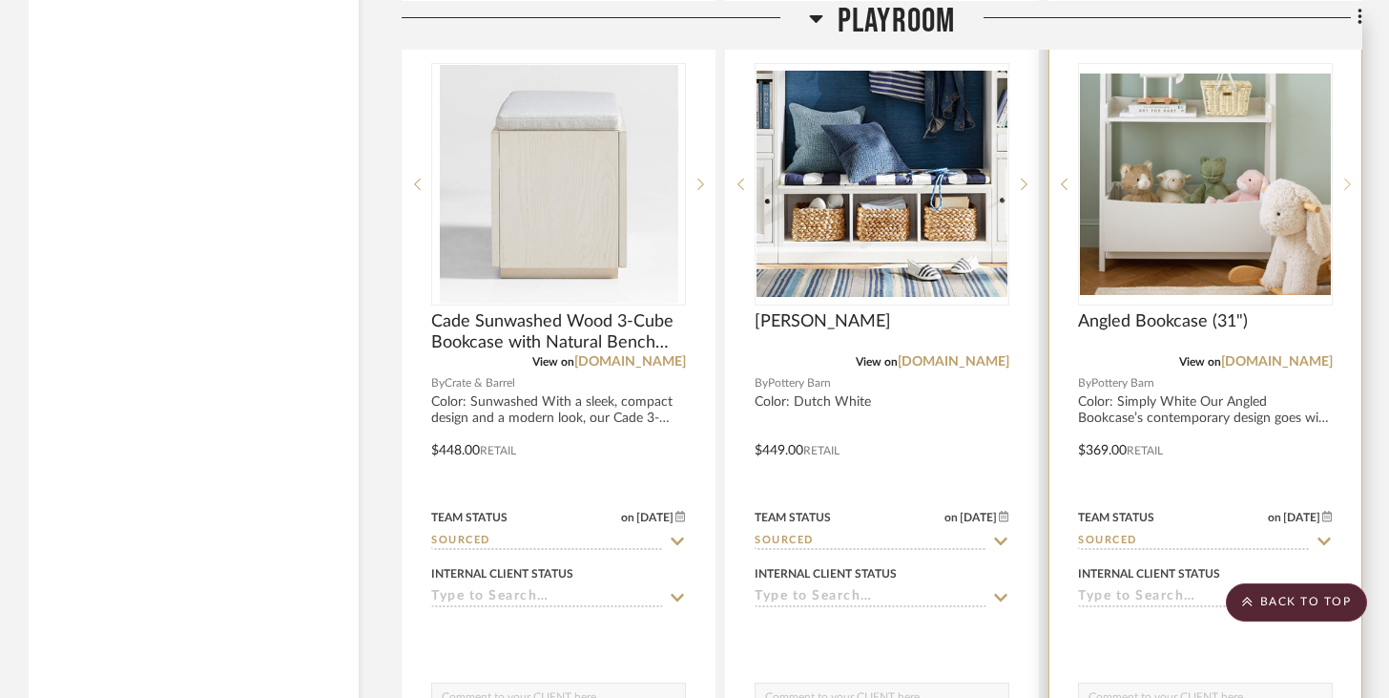
click at [1351, 179] on sr-next-btn at bounding box center [1347, 183] width 29 height 13
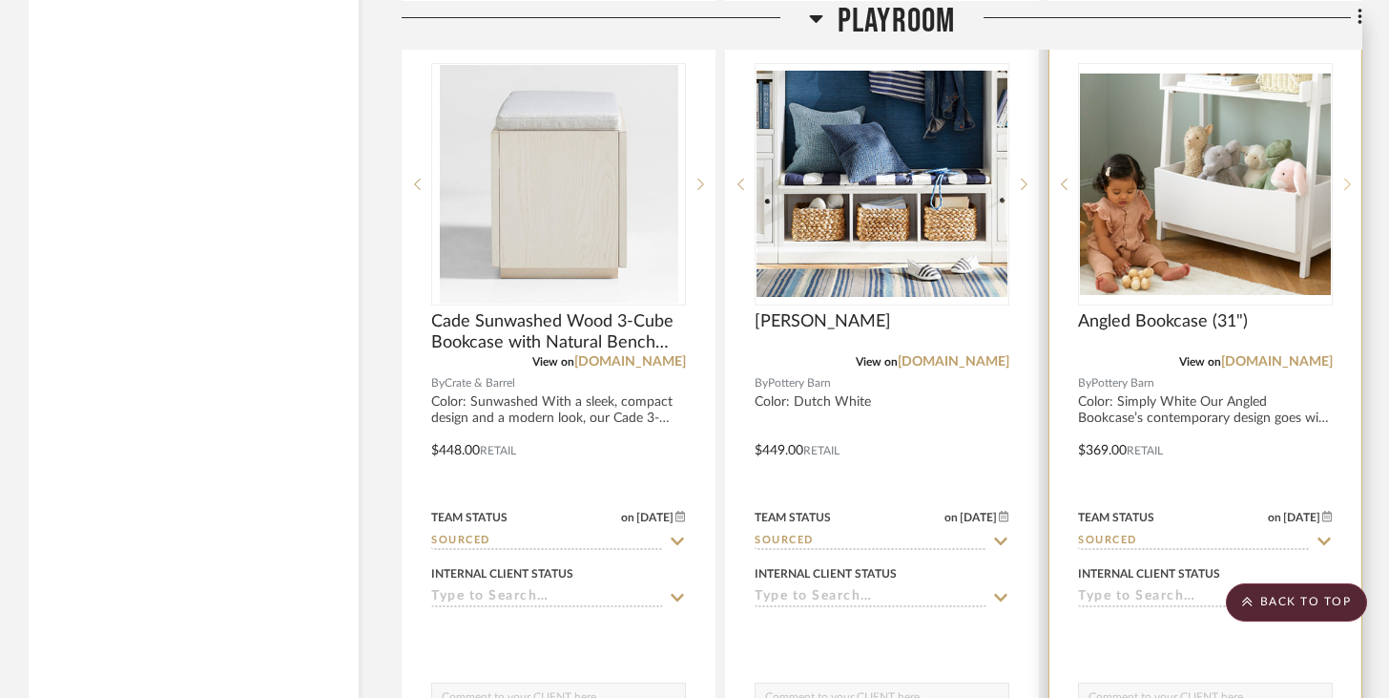
click at [1351, 179] on sr-next-btn at bounding box center [1347, 183] width 29 height 13
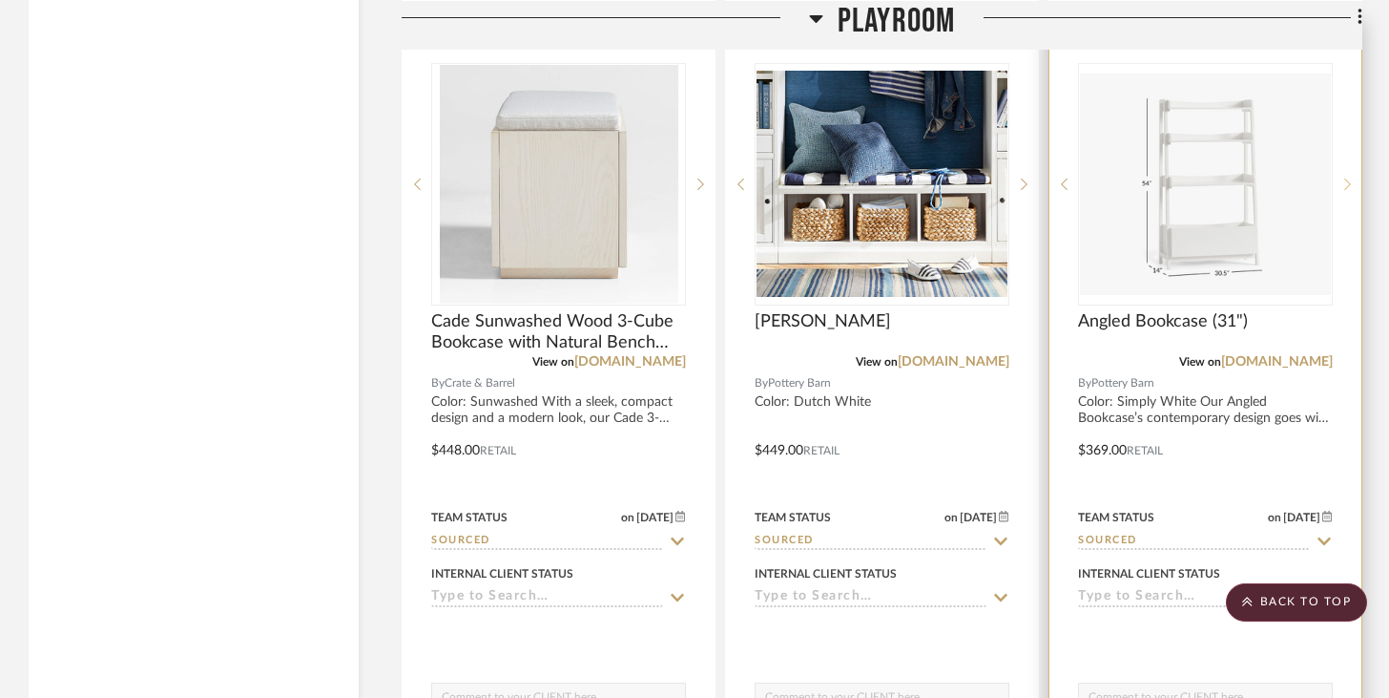
click at [1354, 179] on sr-next-btn at bounding box center [1347, 183] width 29 height 13
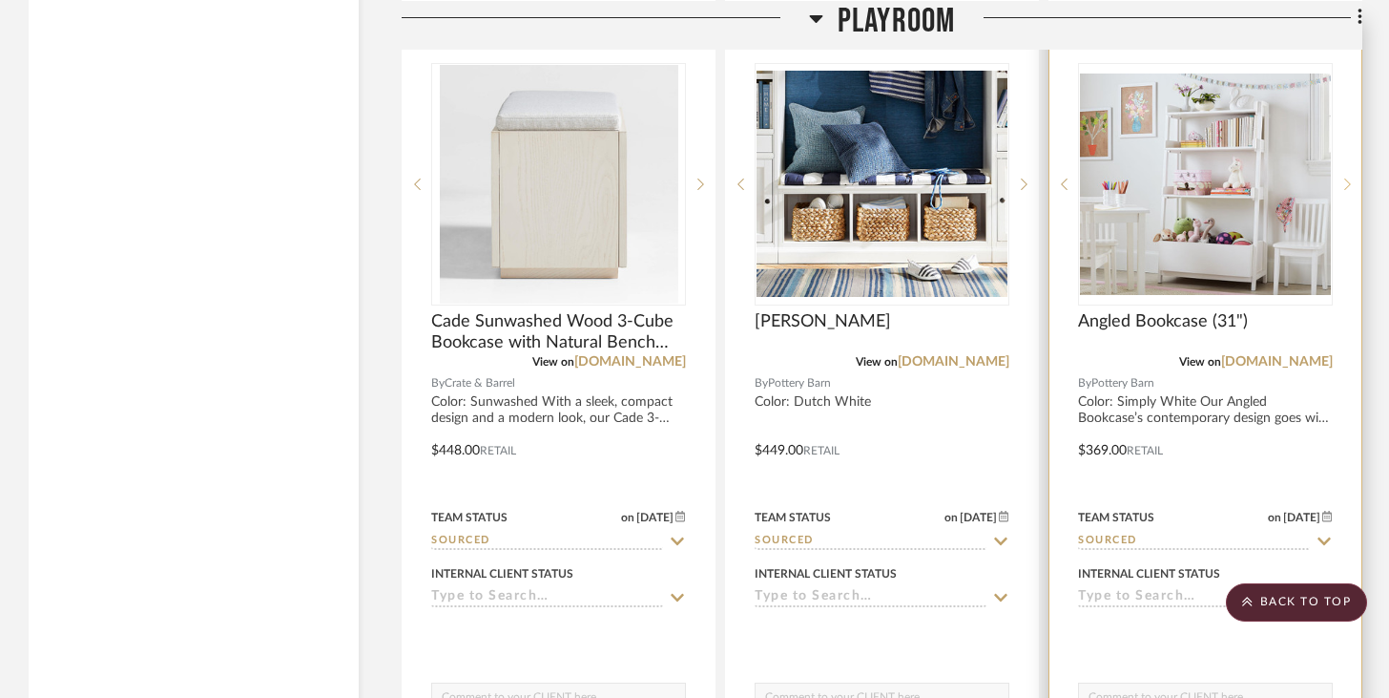
click at [1350, 184] on div at bounding box center [1347, 184] width 29 height 242
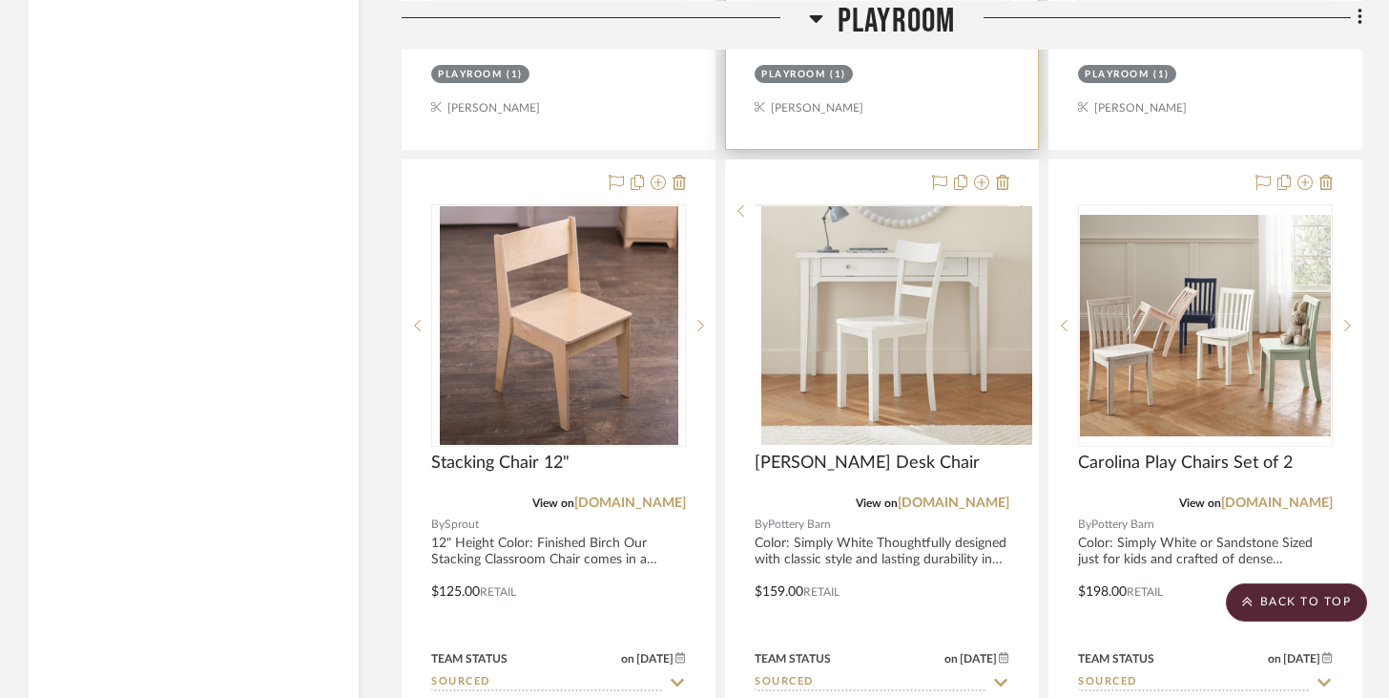
scroll to position [7242, 0]
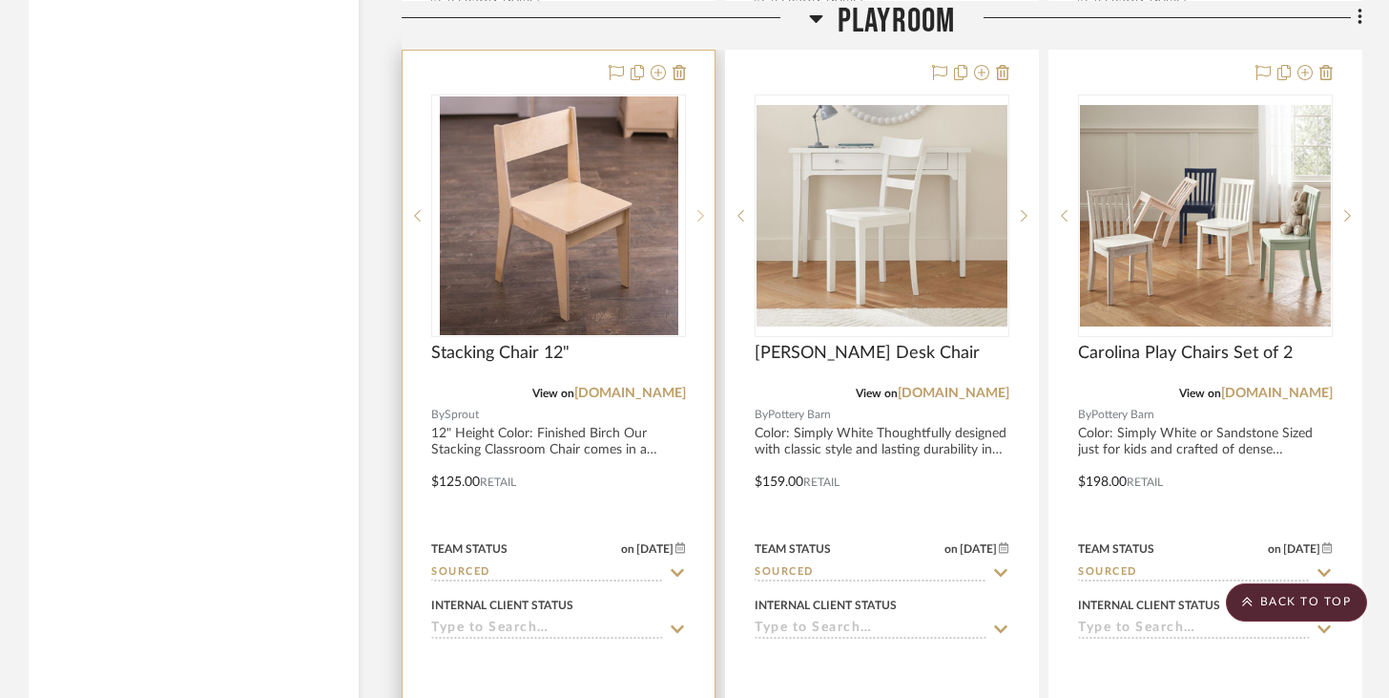
click at [695, 210] on sr-next-btn at bounding box center [700, 215] width 29 height 13
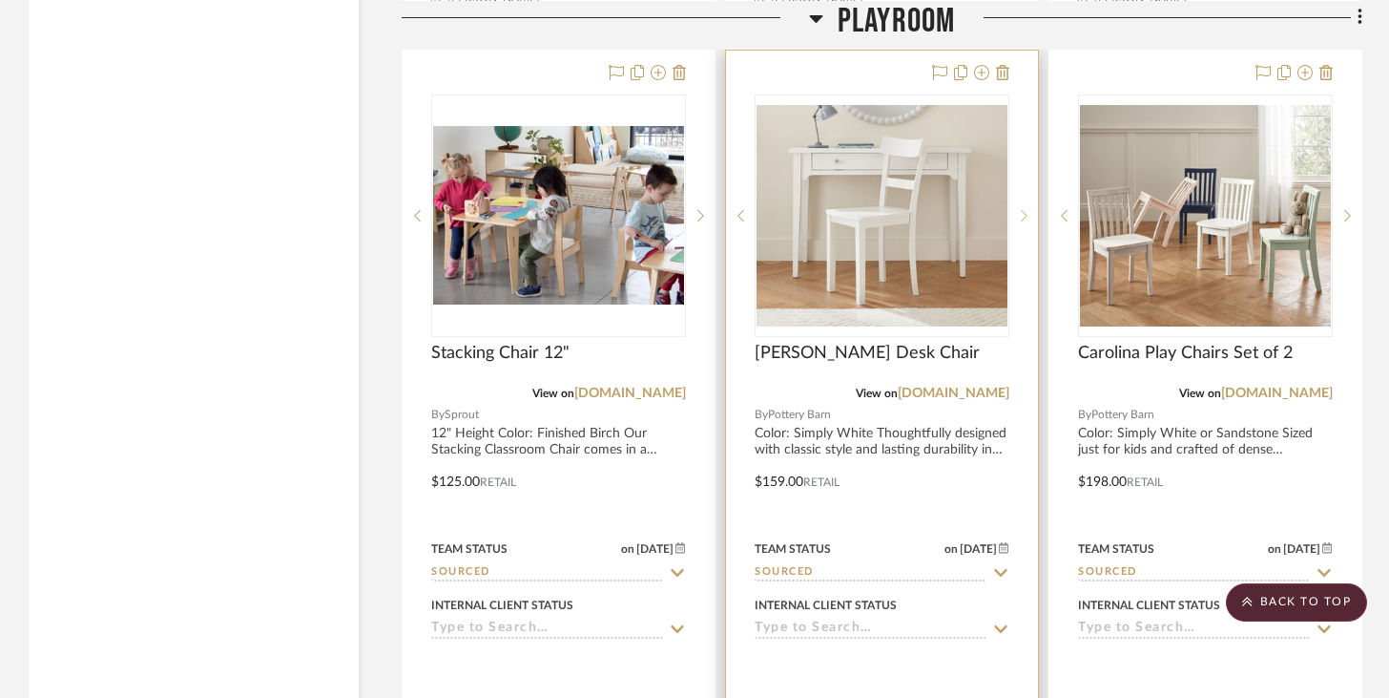
click at [1031, 215] on div at bounding box center [1024, 215] width 29 height 242
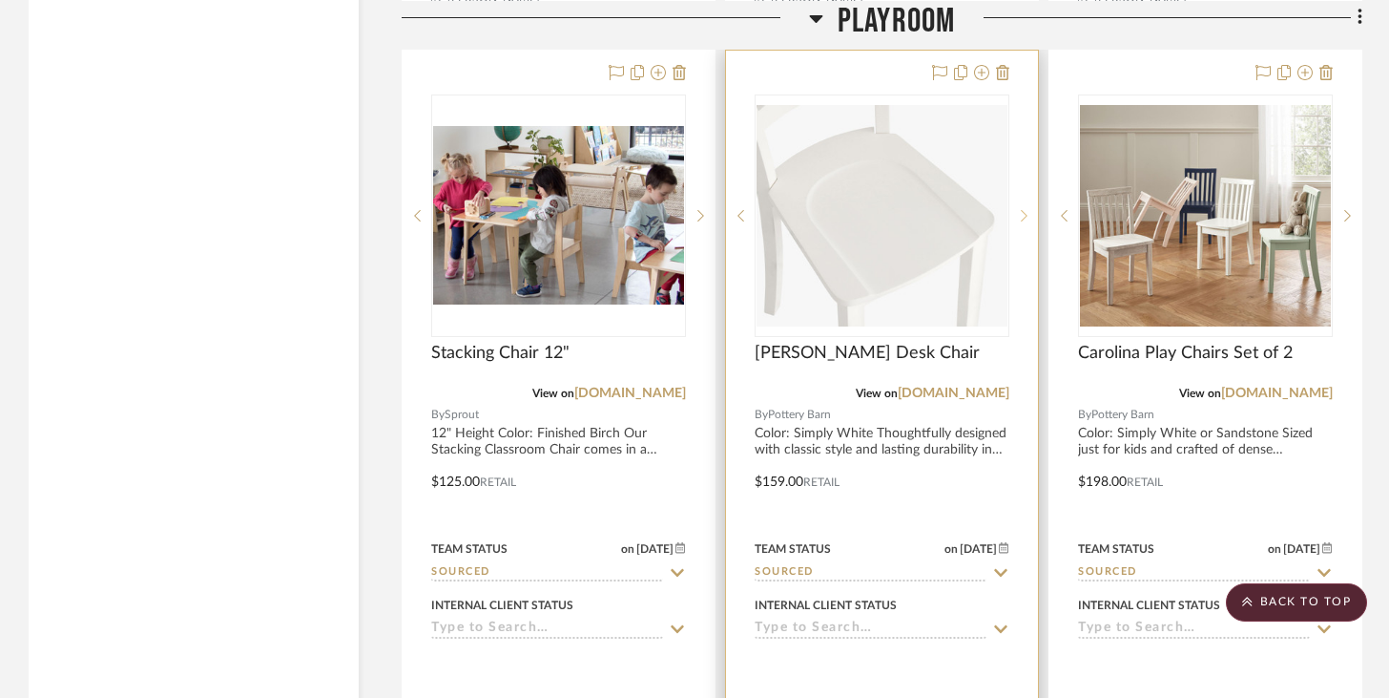
click at [1031, 215] on div at bounding box center [1024, 215] width 29 height 242
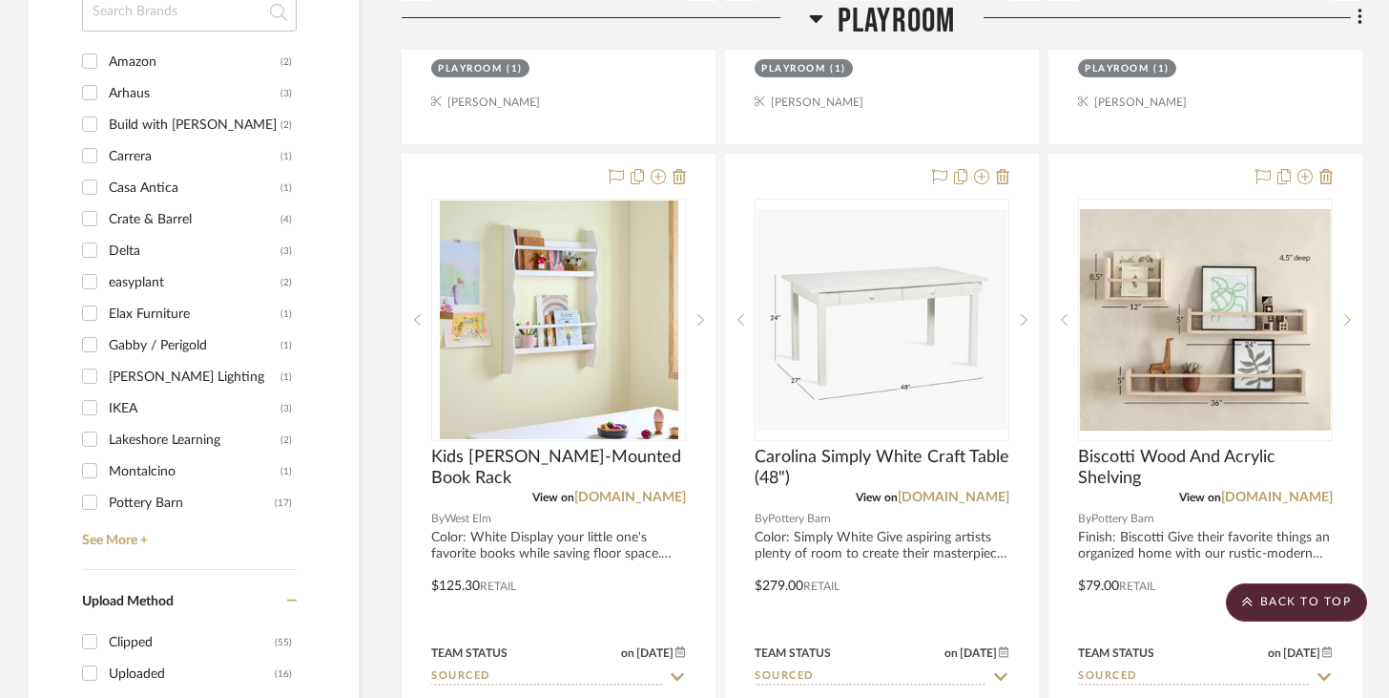
scroll to position [2323, 0]
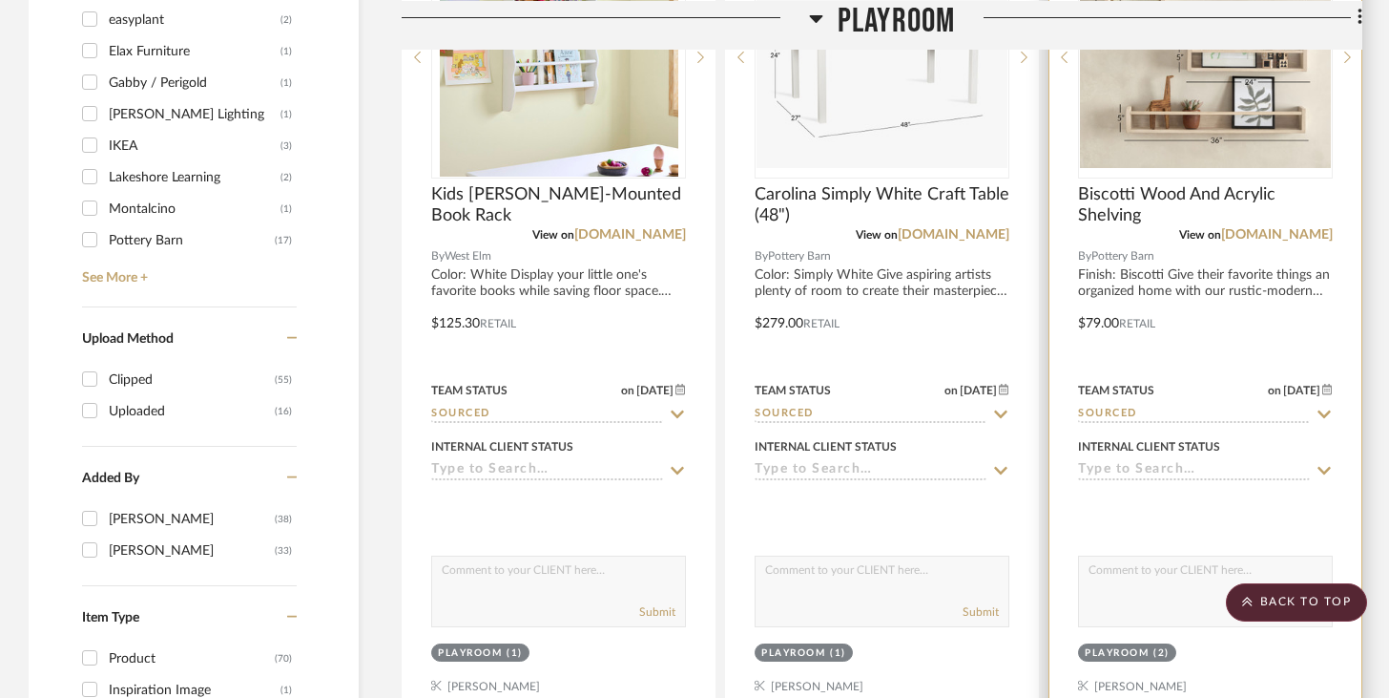
click at [1122, 143] on img "3" at bounding box center [1205, 57] width 251 height 221
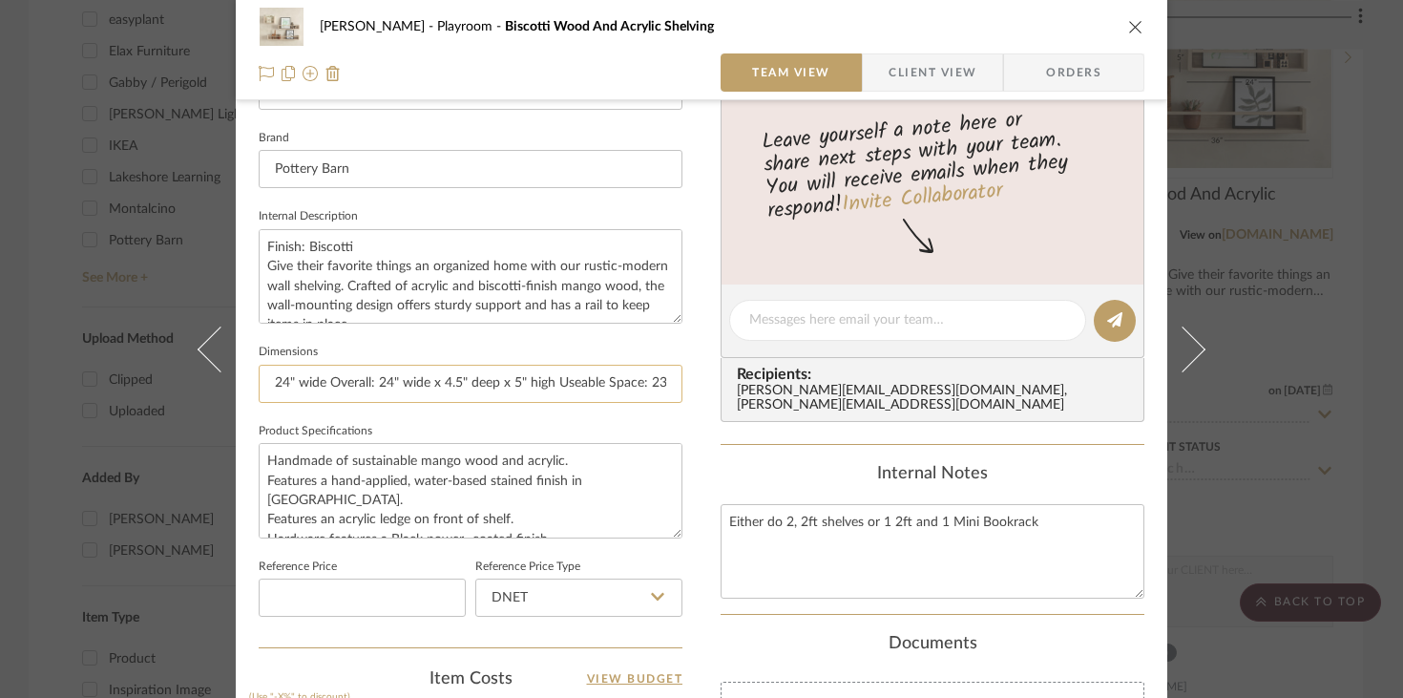
scroll to position [601, 0]
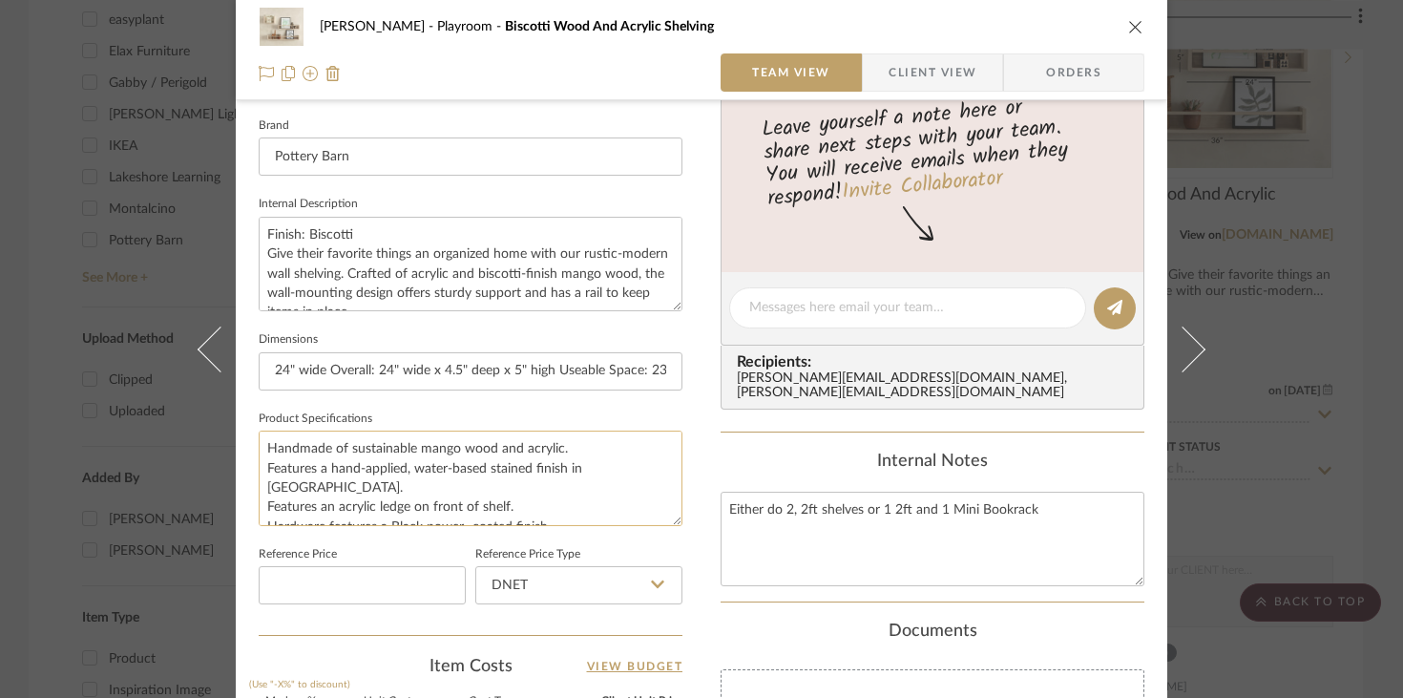
click at [515, 464] on textarea "Handmade of sustainable mango wood and acrylic. Features a hand-applied, water-…" at bounding box center [471, 477] width 424 height 94
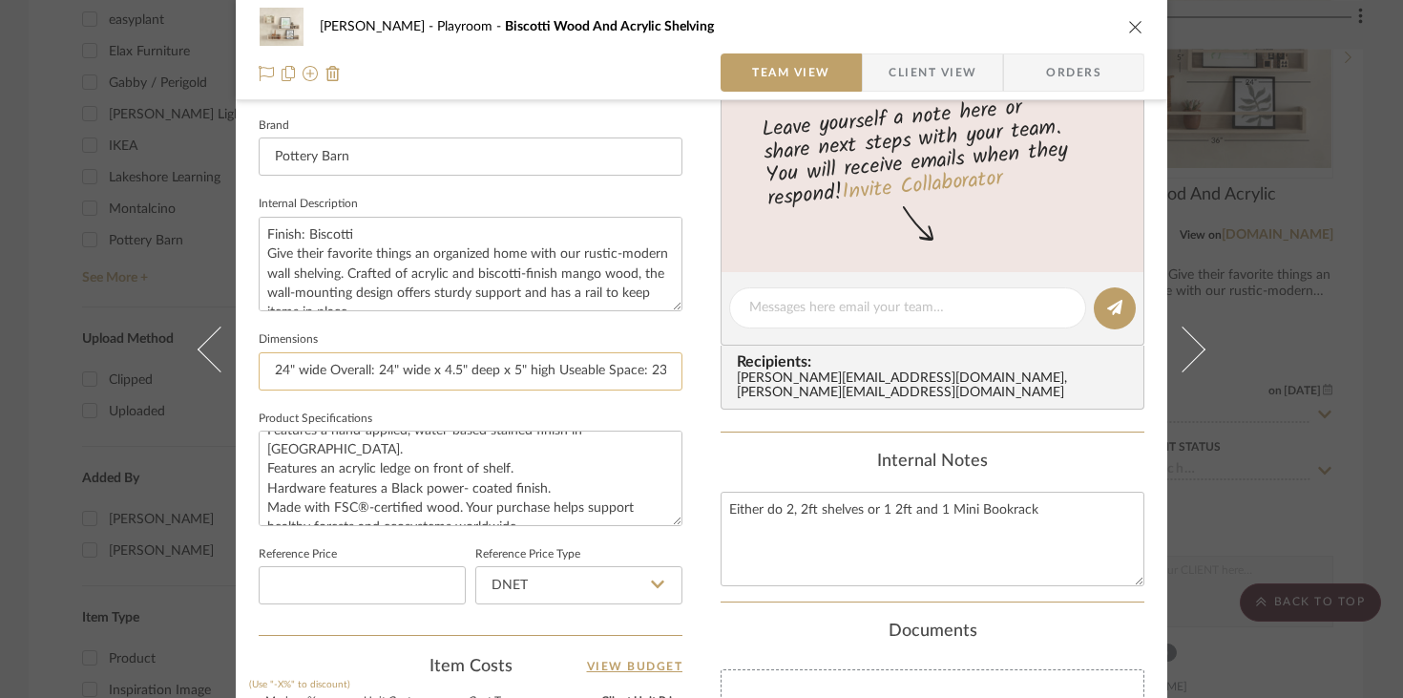
drag, startPoint x: 527, startPoint y: 378, endPoint x: 664, endPoint y: 372, distance: 137.5
click at [684, 372] on div "[PERSON_NAME] Playroom Biscotti Wood And Acrylic Shelving Team View Client View…" at bounding box center [701, 294] width 931 height 1762
drag, startPoint x: 646, startPoint y: 370, endPoint x: 691, endPoint y: 371, distance: 44.9
click at [691, 371] on div "[PERSON_NAME] Playroom Biscotti Wood And Acrylic Shelving Team View Client View…" at bounding box center [701, 294] width 931 height 1762
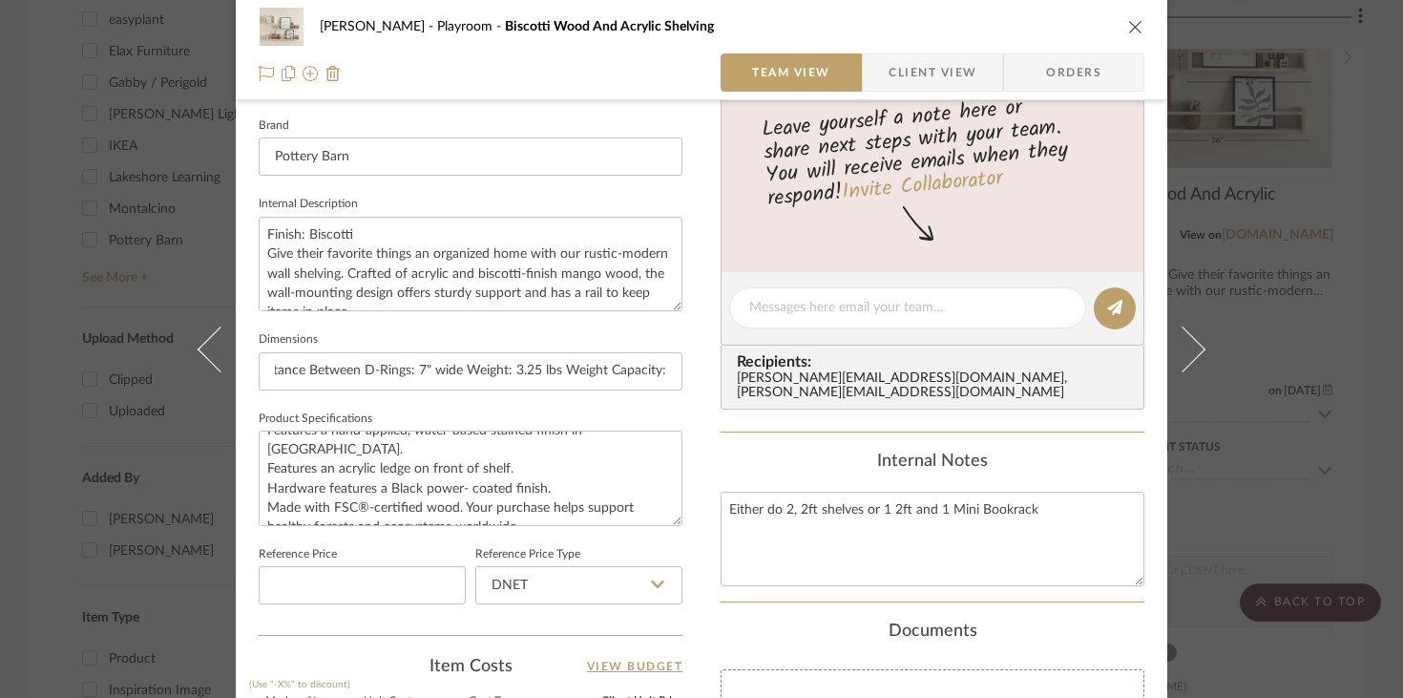
click at [571, 394] on sr-form-field "Dimensions 24" wide Overall: 24" wide x 4.5" deep x 5" high Useable Space: 23" …" at bounding box center [471, 365] width 424 height 79
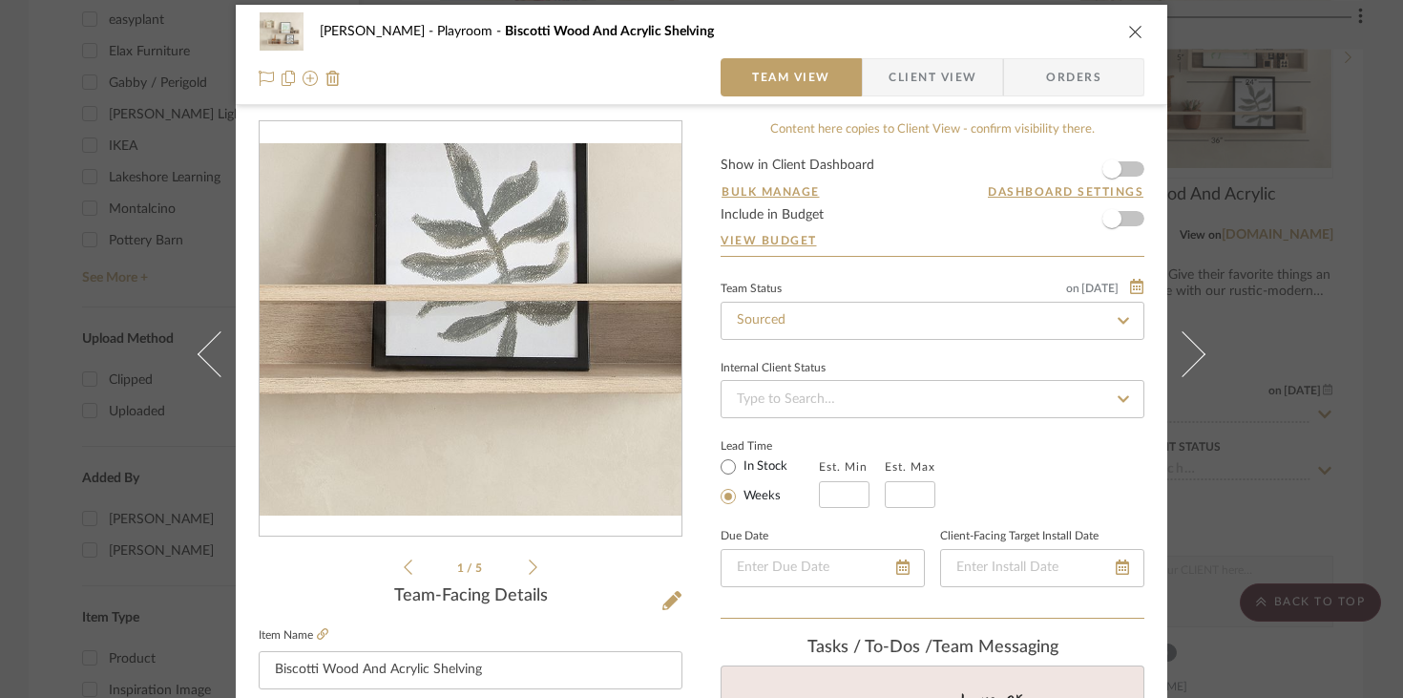
scroll to position [0, 0]
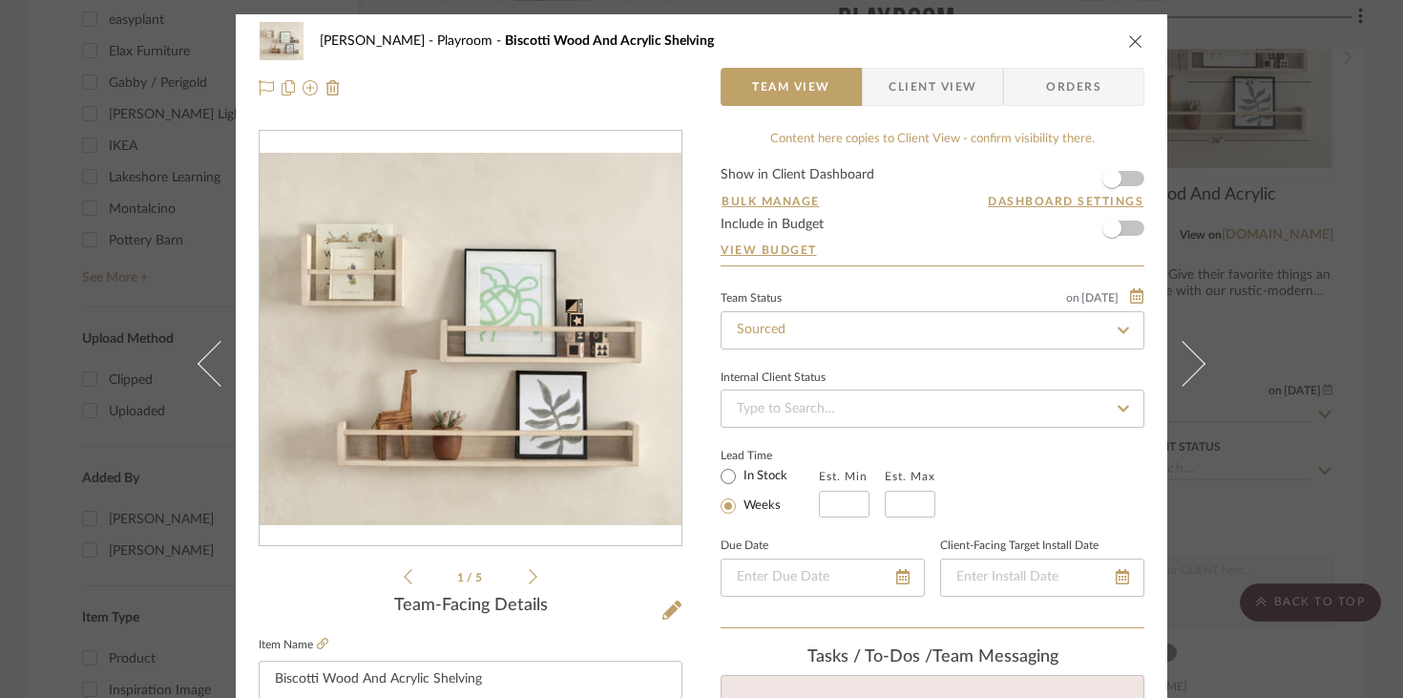
click at [1132, 39] on icon "close" at bounding box center [1135, 40] width 15 height 15
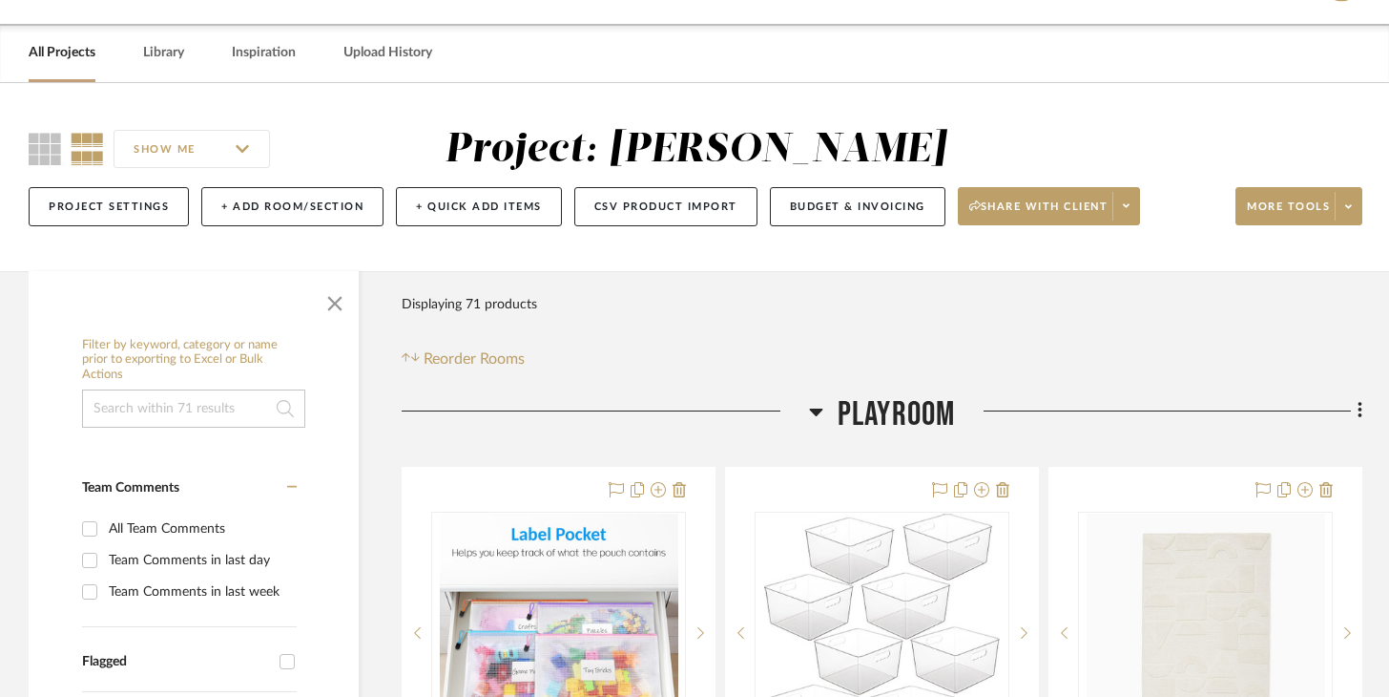
scroll to position [56, 0]
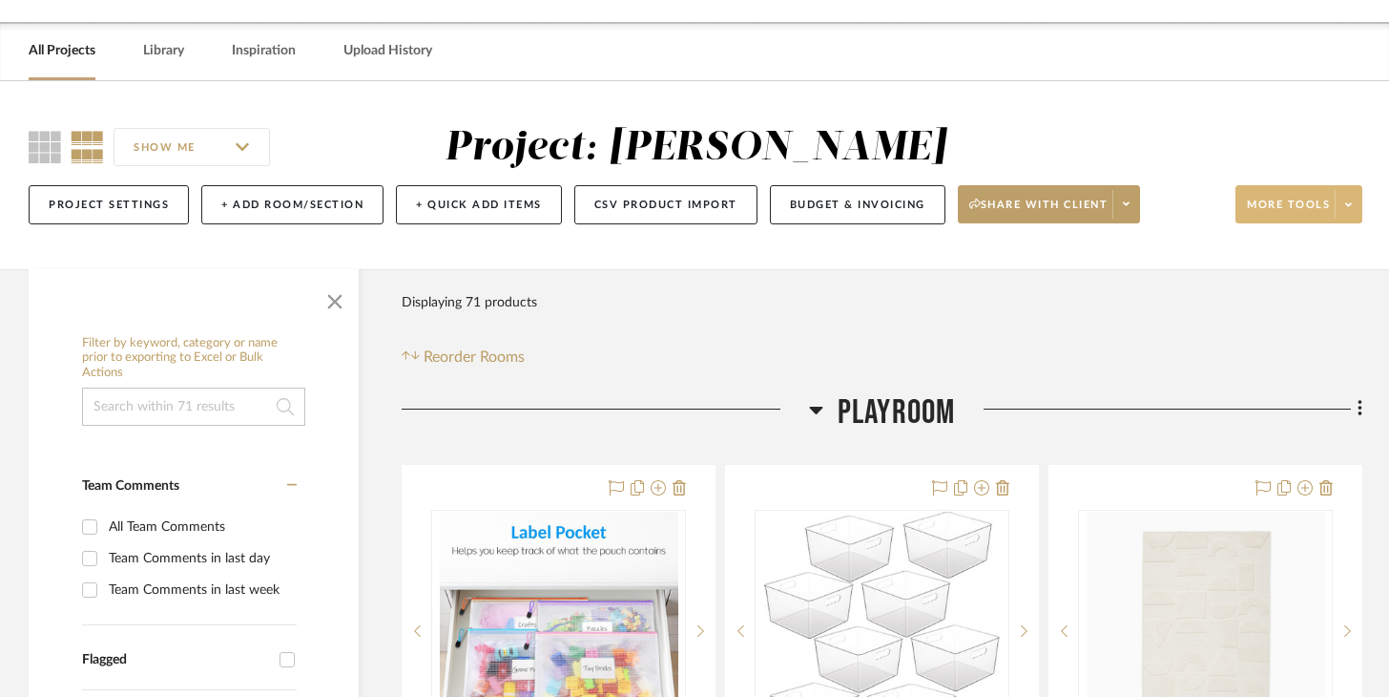
click at [1346, 199] on fa-icon at bounding box center [1348, 204] width 7 height 10
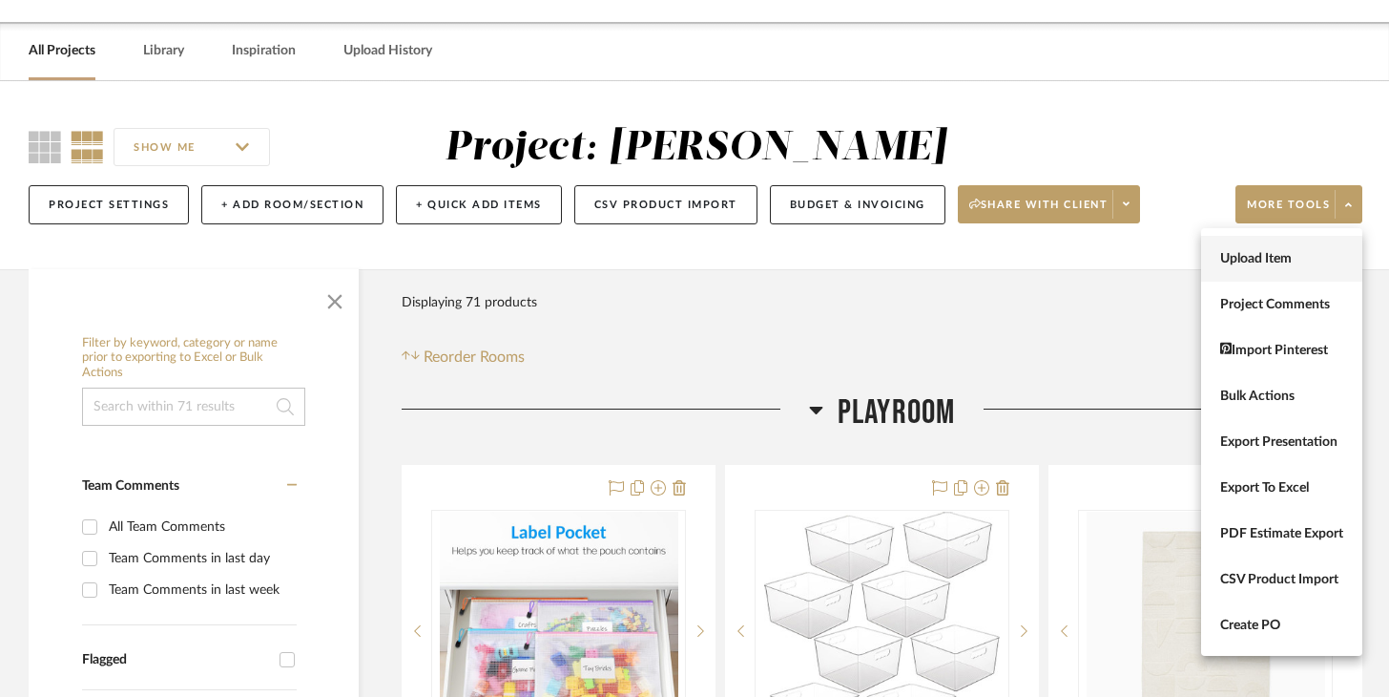
click at [1287, 243] on button "Upload Item" at bounding box center [1281, 259] width 161 height 46
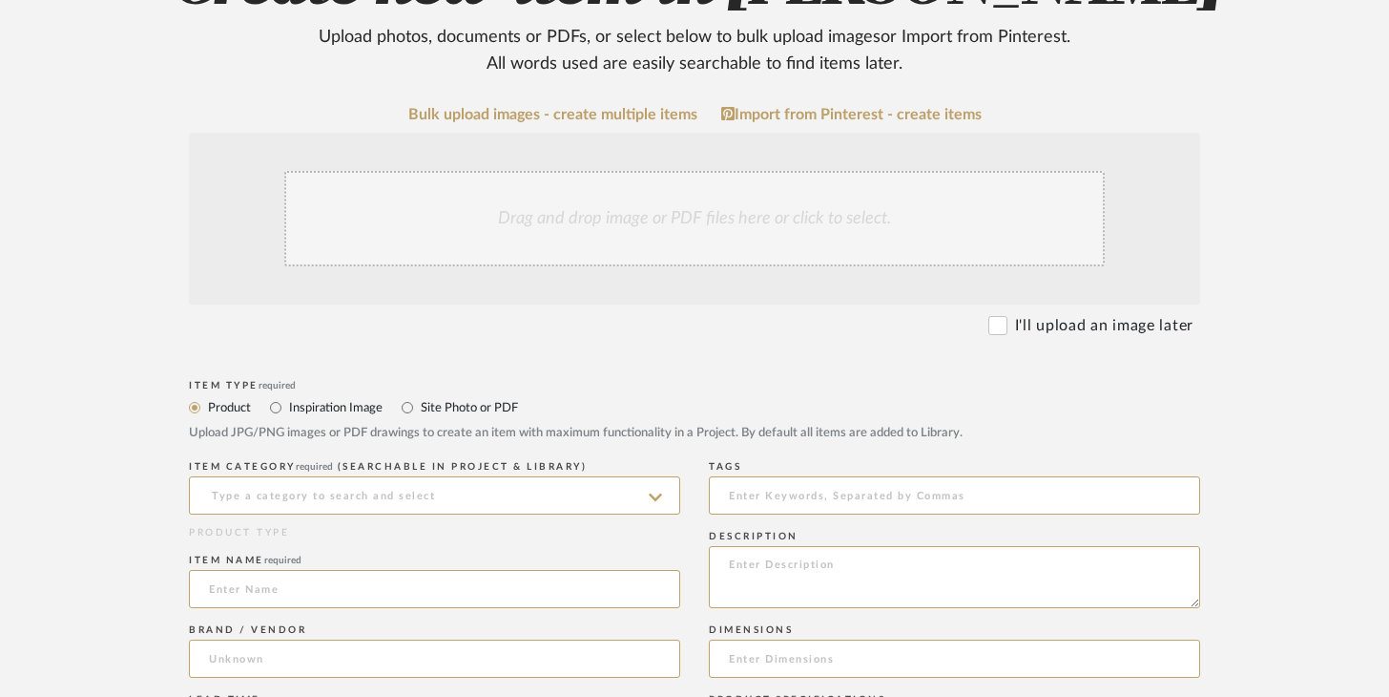
scroll to position [285, 0]
click at [569, 247] on div "Drag and drop image or PDF files here or click to select." at bounding box center [694, 215] width 821 height 95
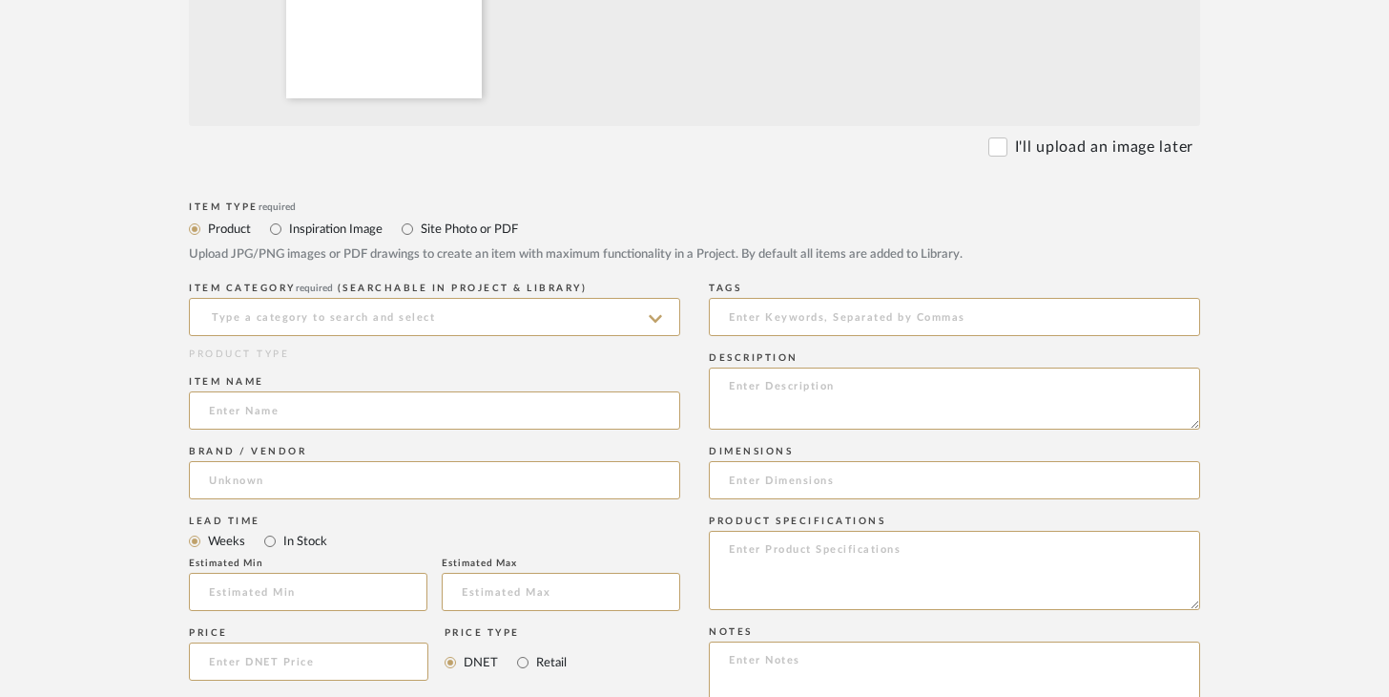
scroll to position [696, 0]
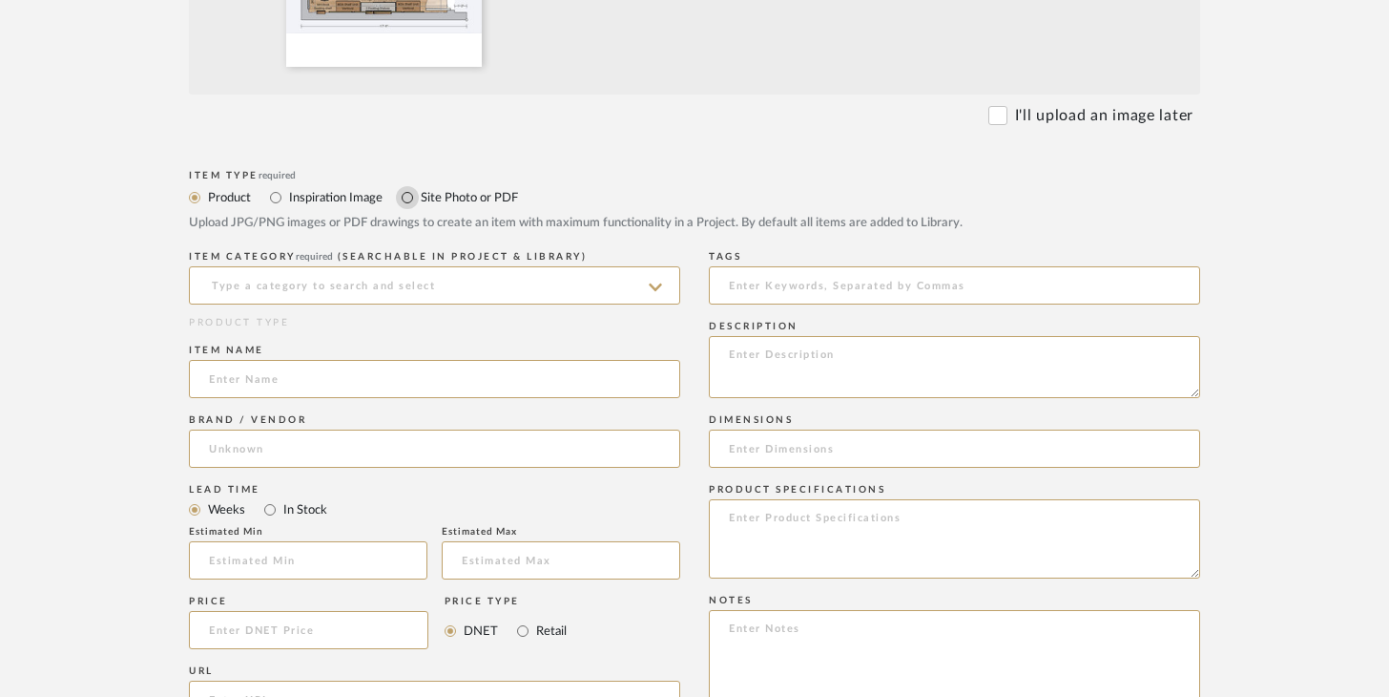
click at [398, 201] on input "Site Photo or PDF" at bounding box center [407, 197] width 23 height 23
radio input "true"
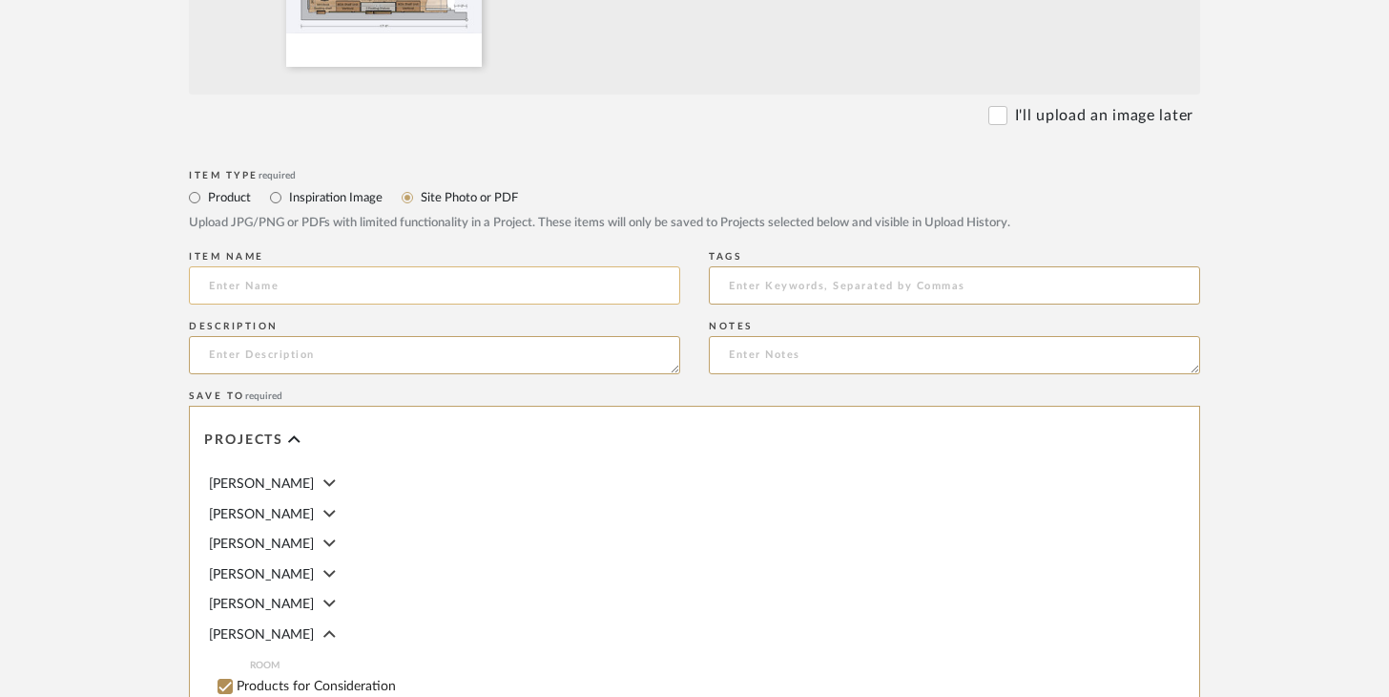
click at [362, 297] on input at bounding box center [434, 285] width 491 height 38
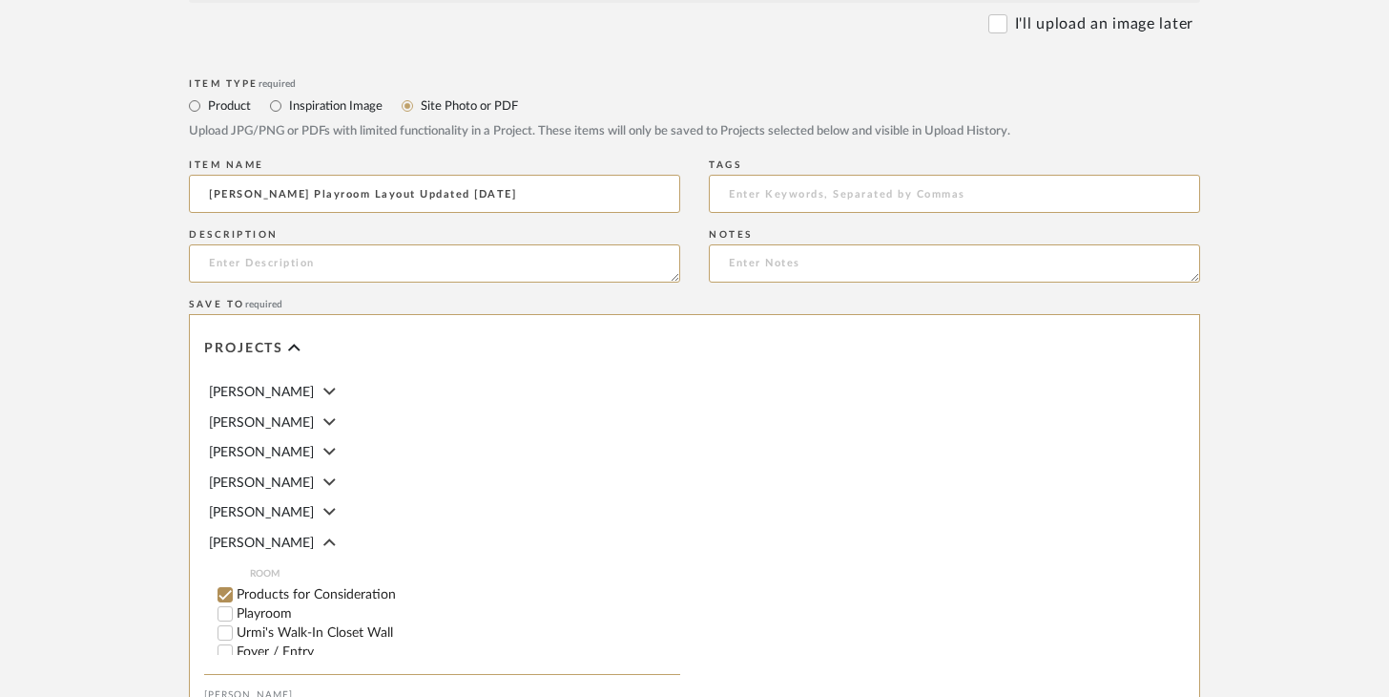
scroll to position [817, 0]
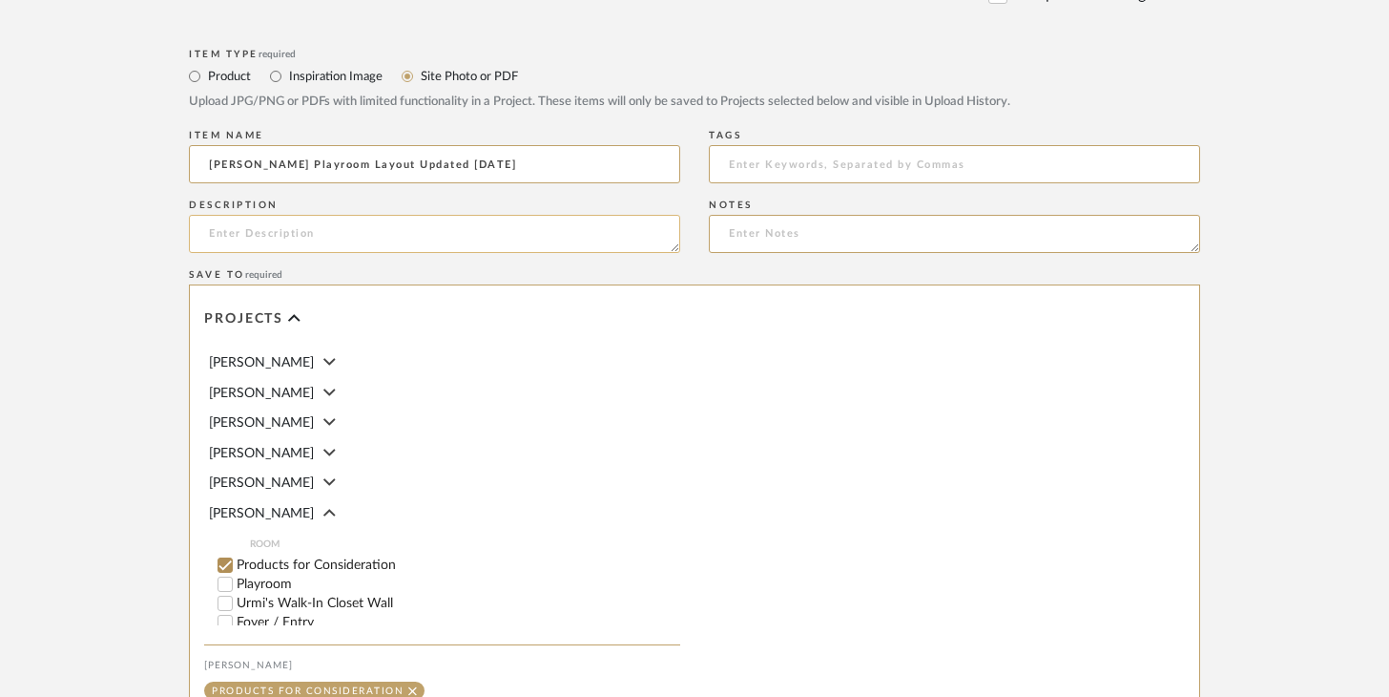
type input "[PERSON_NAME] Playroom Layout Updated [DATE]"
click at [386, 231] on textarea at bounding box center [434, 234] width 491 height 38
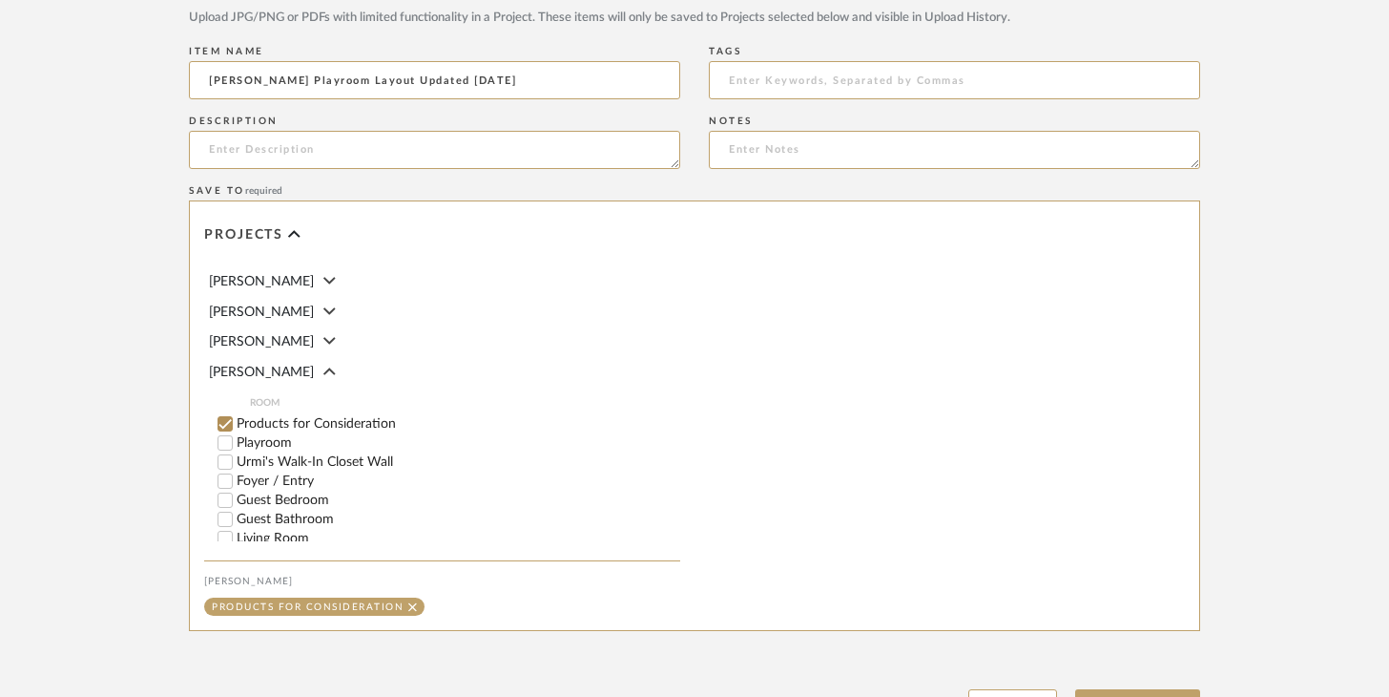
scroll to position [58, 0]
click at [261, 435] on label "Playroom" at bounding box center [459, 441] width 444 height 13
click at [235, 435] on input "Playroom" at bounding box center [225, 441] width 19 height 19
checkbox input "false"
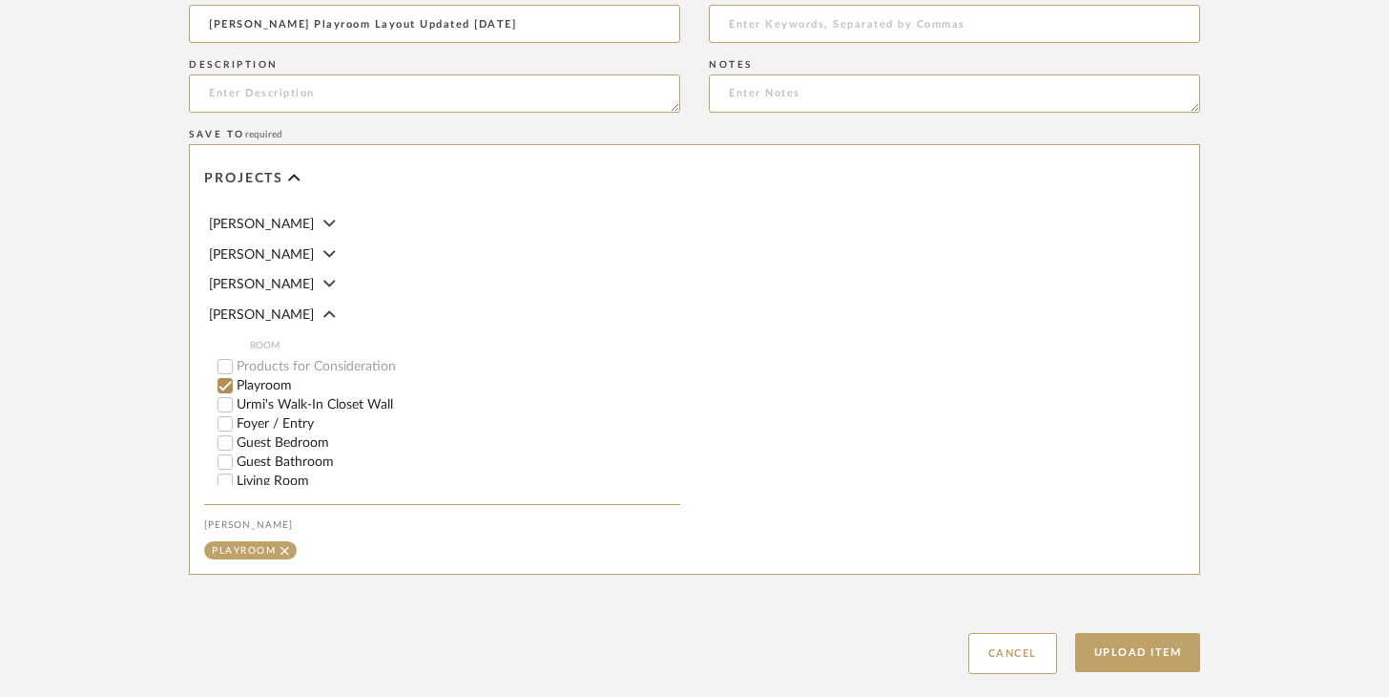
scroll to position [1070, 0]
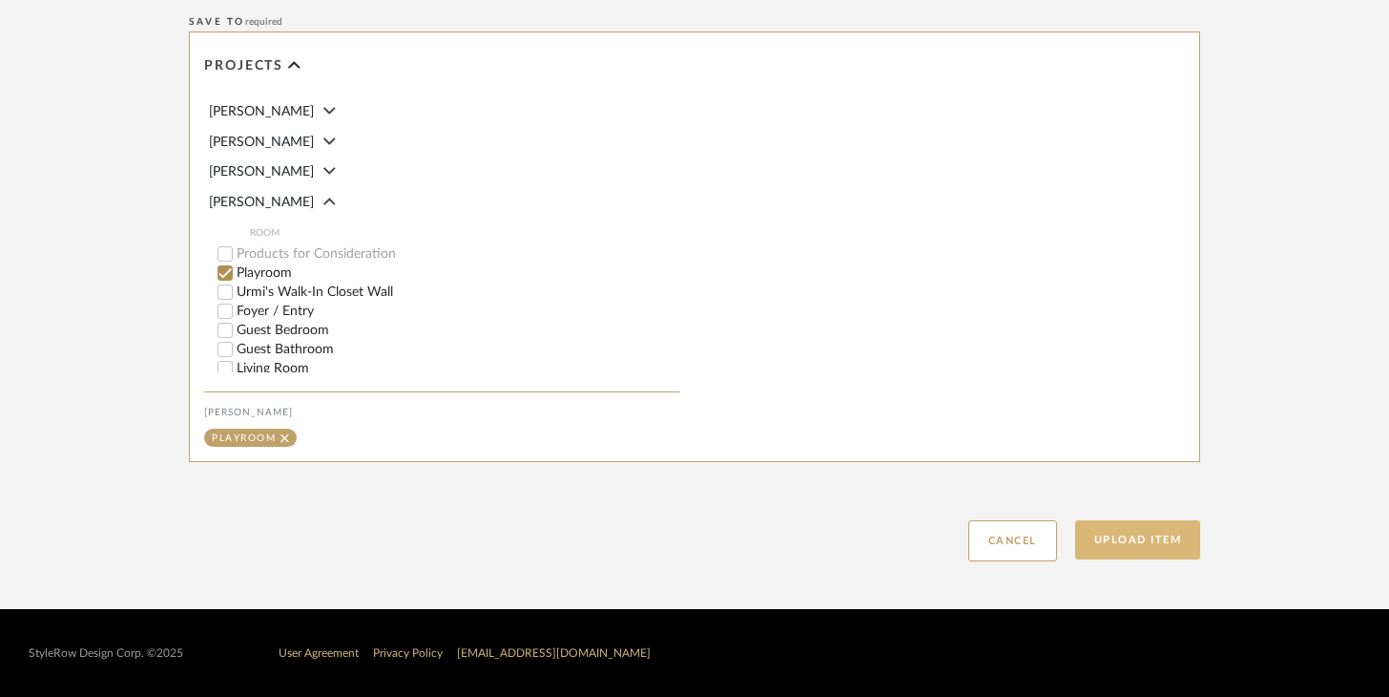
click at [1145, 543] on button "Upload Item" at bounding box center [1138, 539] width 126 height 39
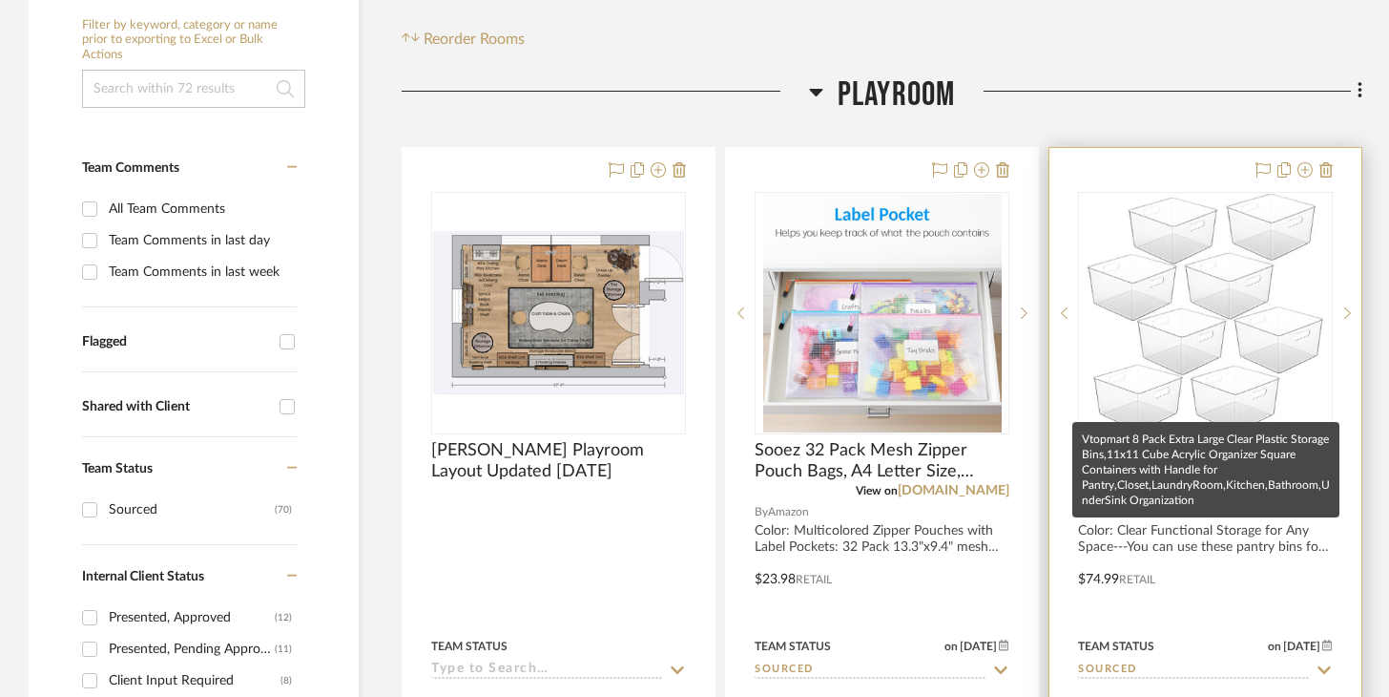
scroll to position [448, 0]
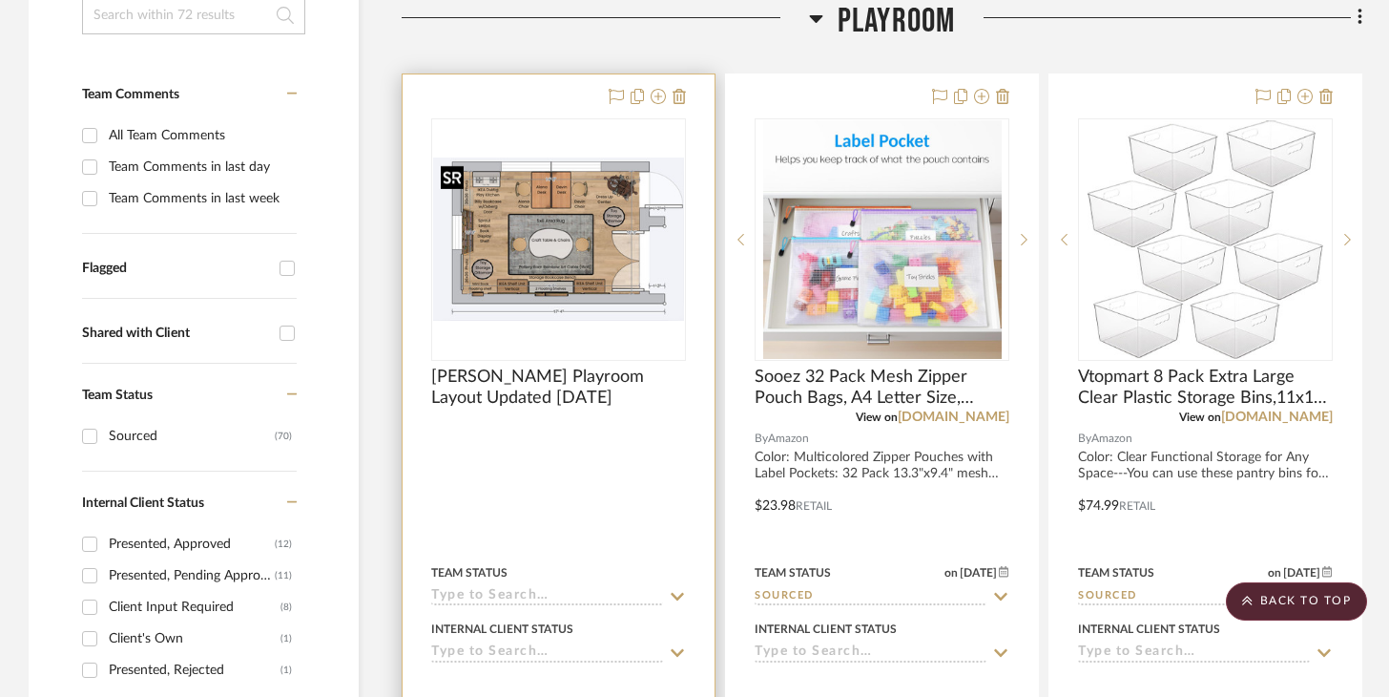
click at [637, 258] on img "0" at bounding box center [558, 238] width 251 height 163
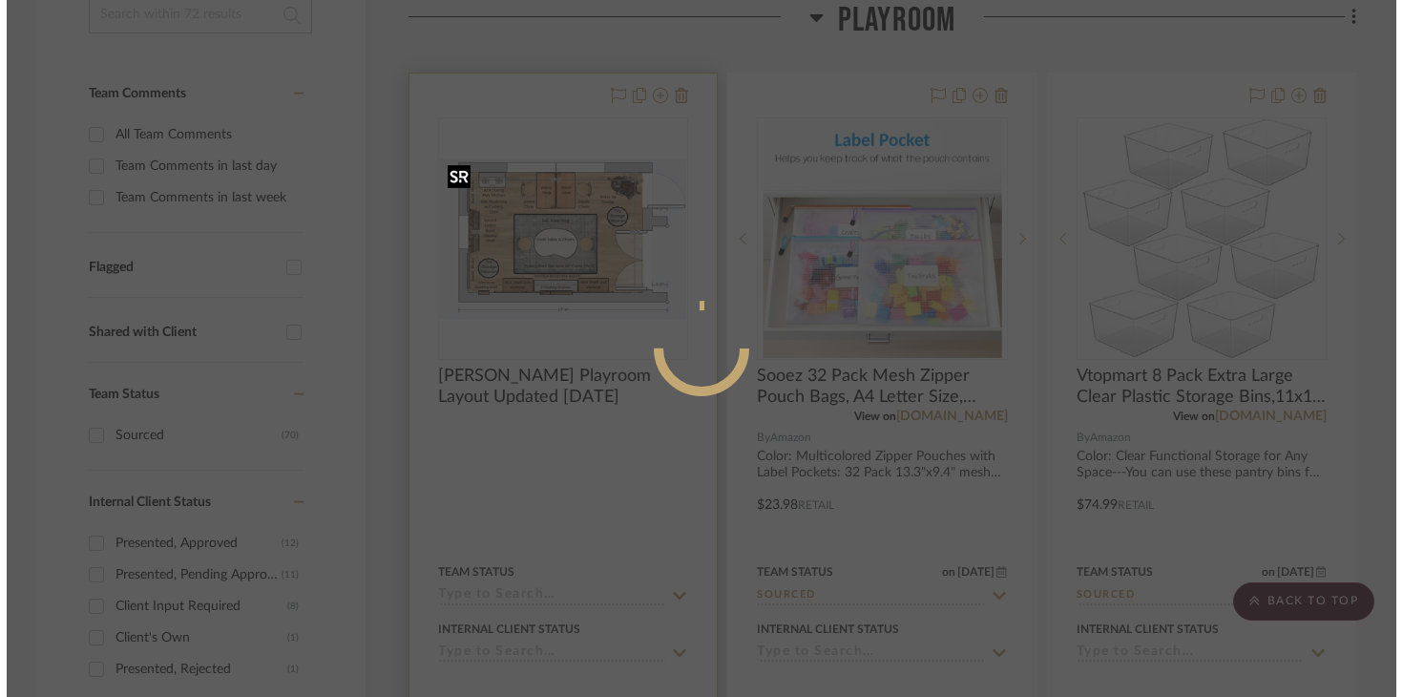
scroll to position [0, 0]
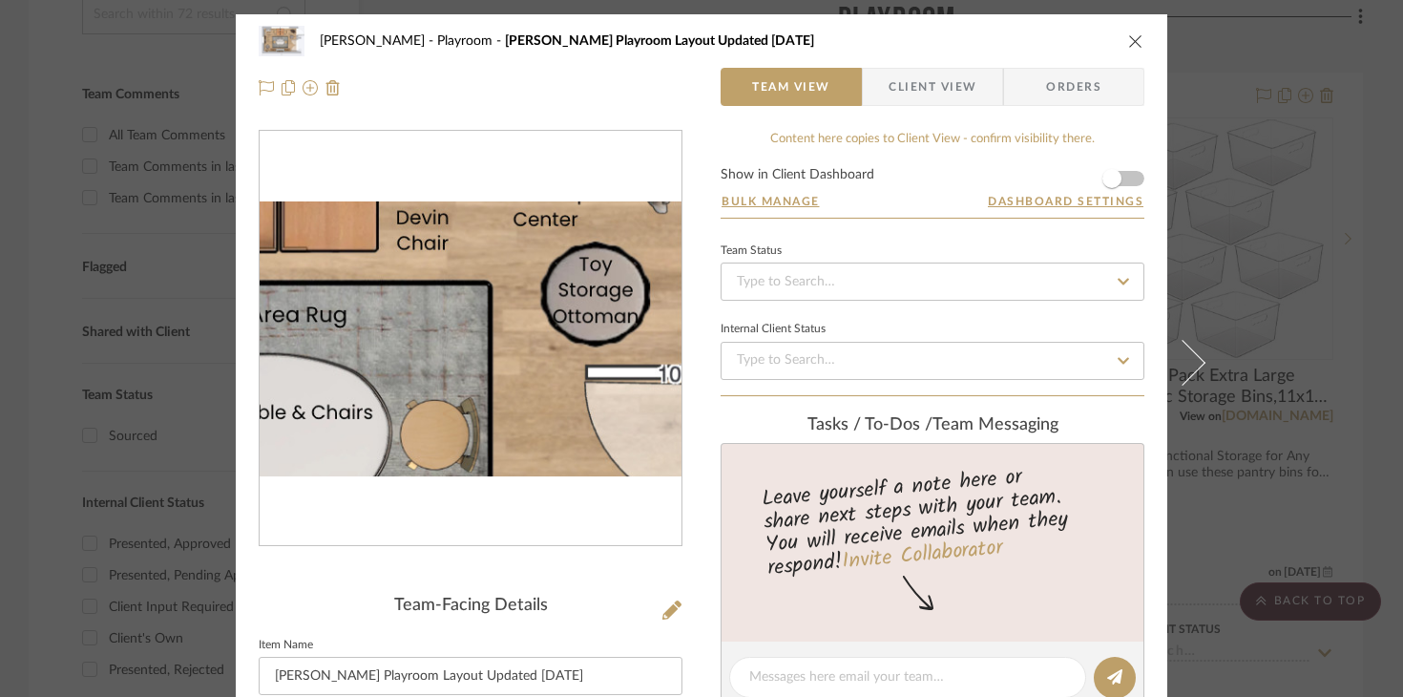
click at [515, 316] on img "0" at bounding box center [471, 338] width 422 height 275
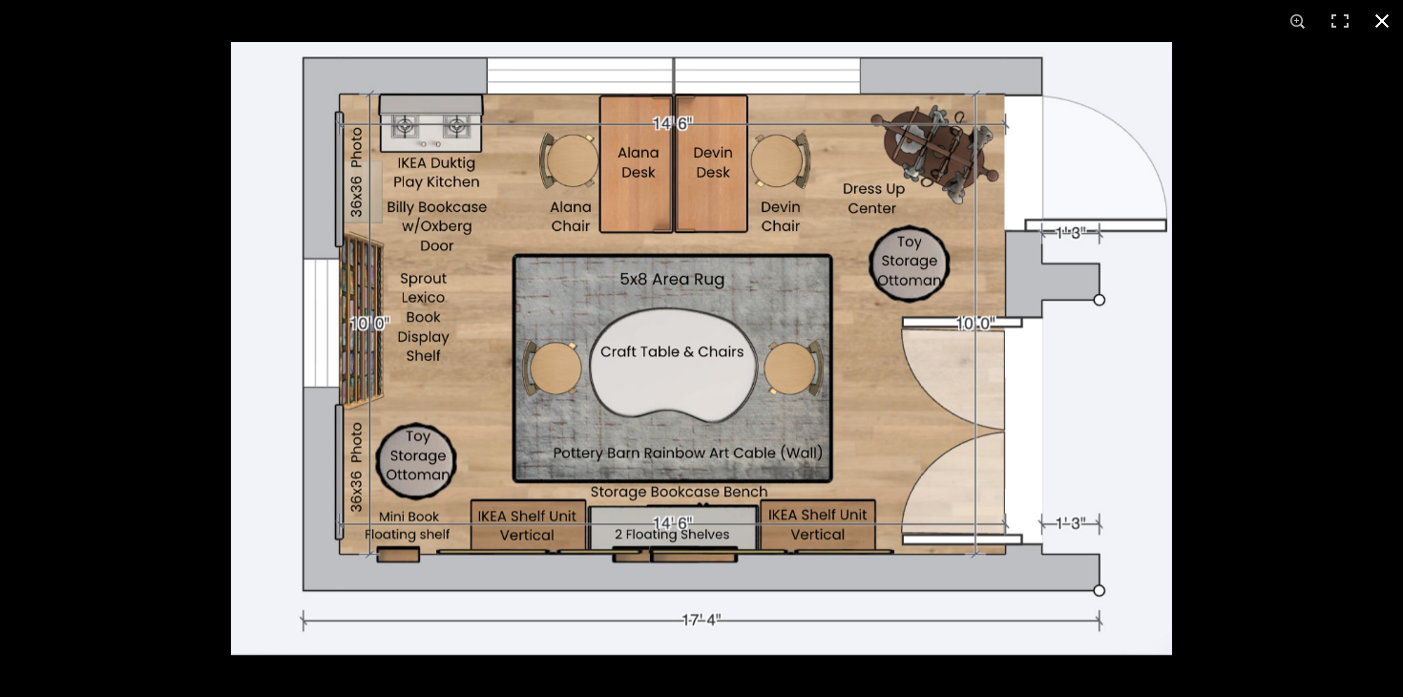
click at [1286, 182] on div at bounding box center [932, 390] width 1403 height 697
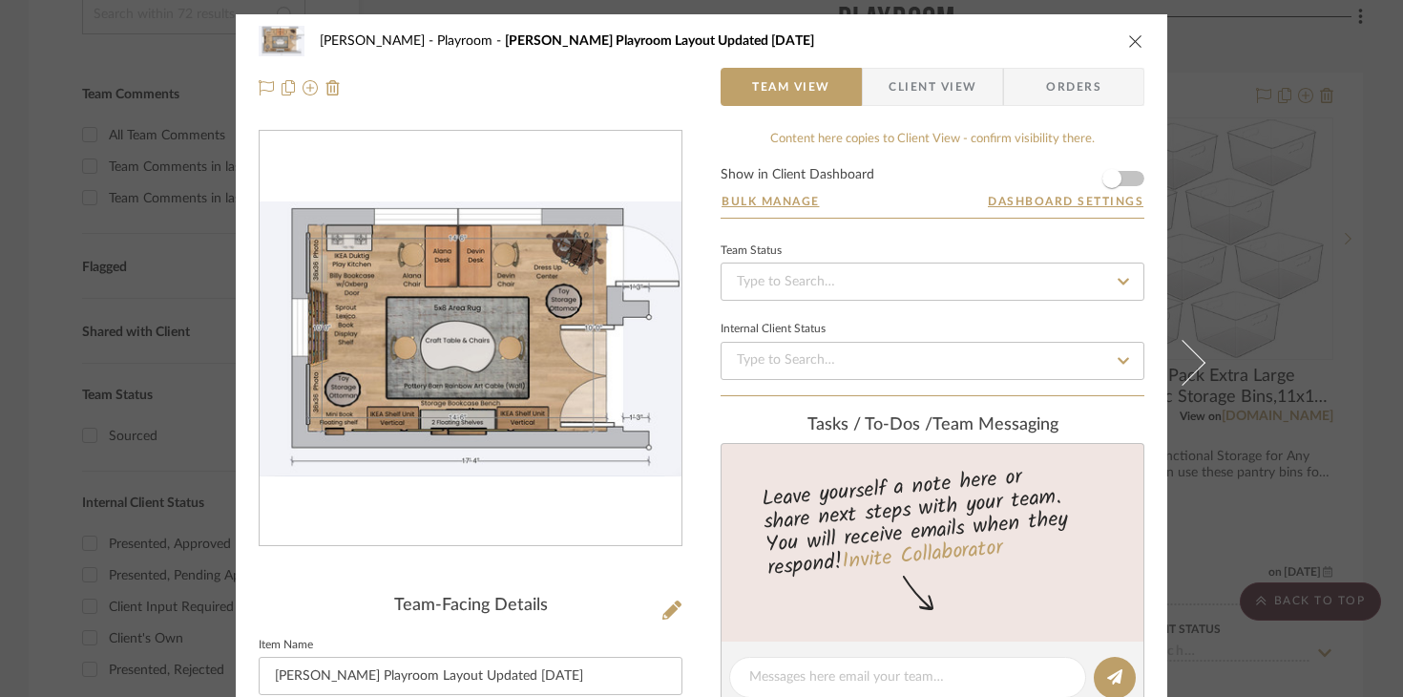
click at [1128, 48] on icon "close" at bounding box center [1135, 40] width 15 height 15
